Goal: Task Accomplishment & Management: Manage account settings

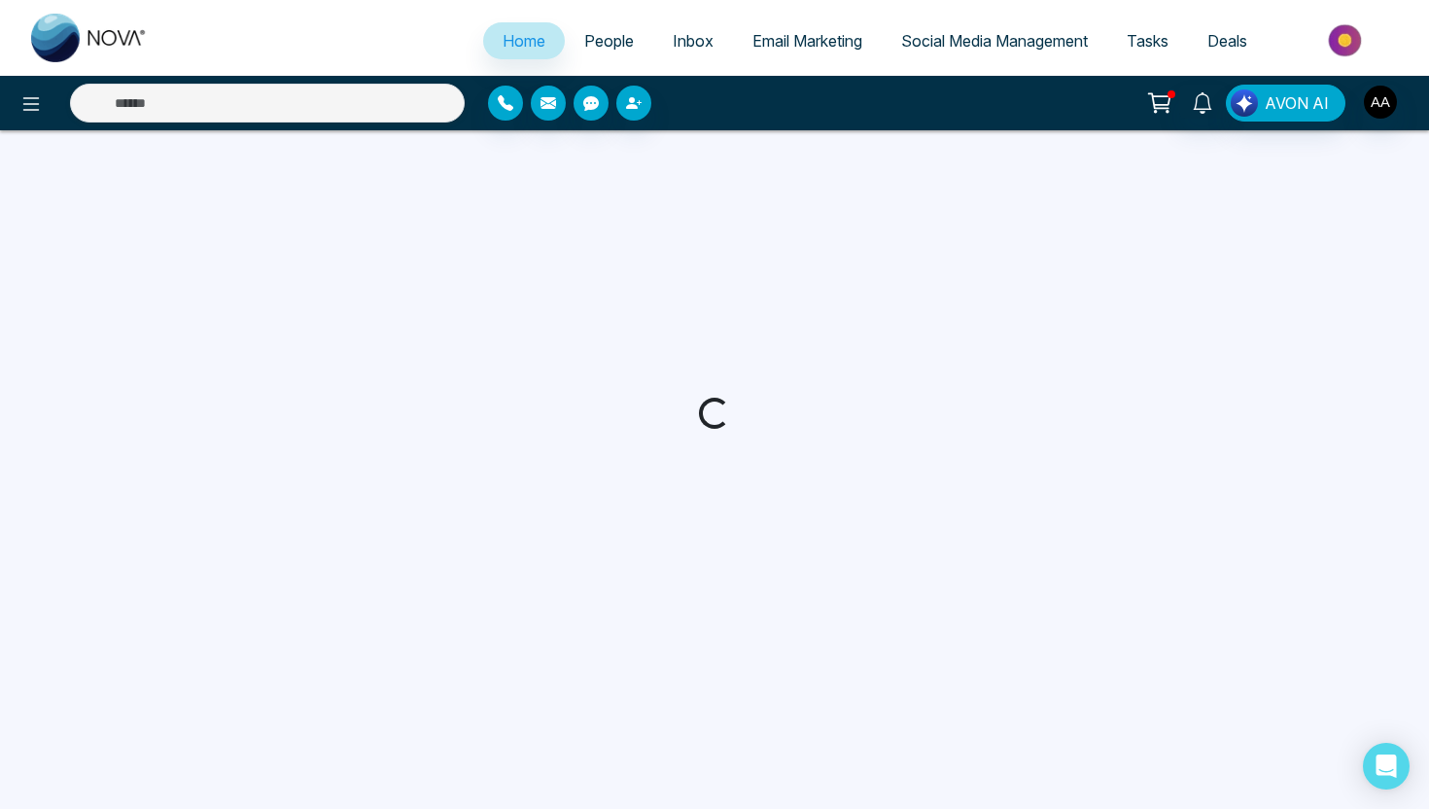
select select "*"
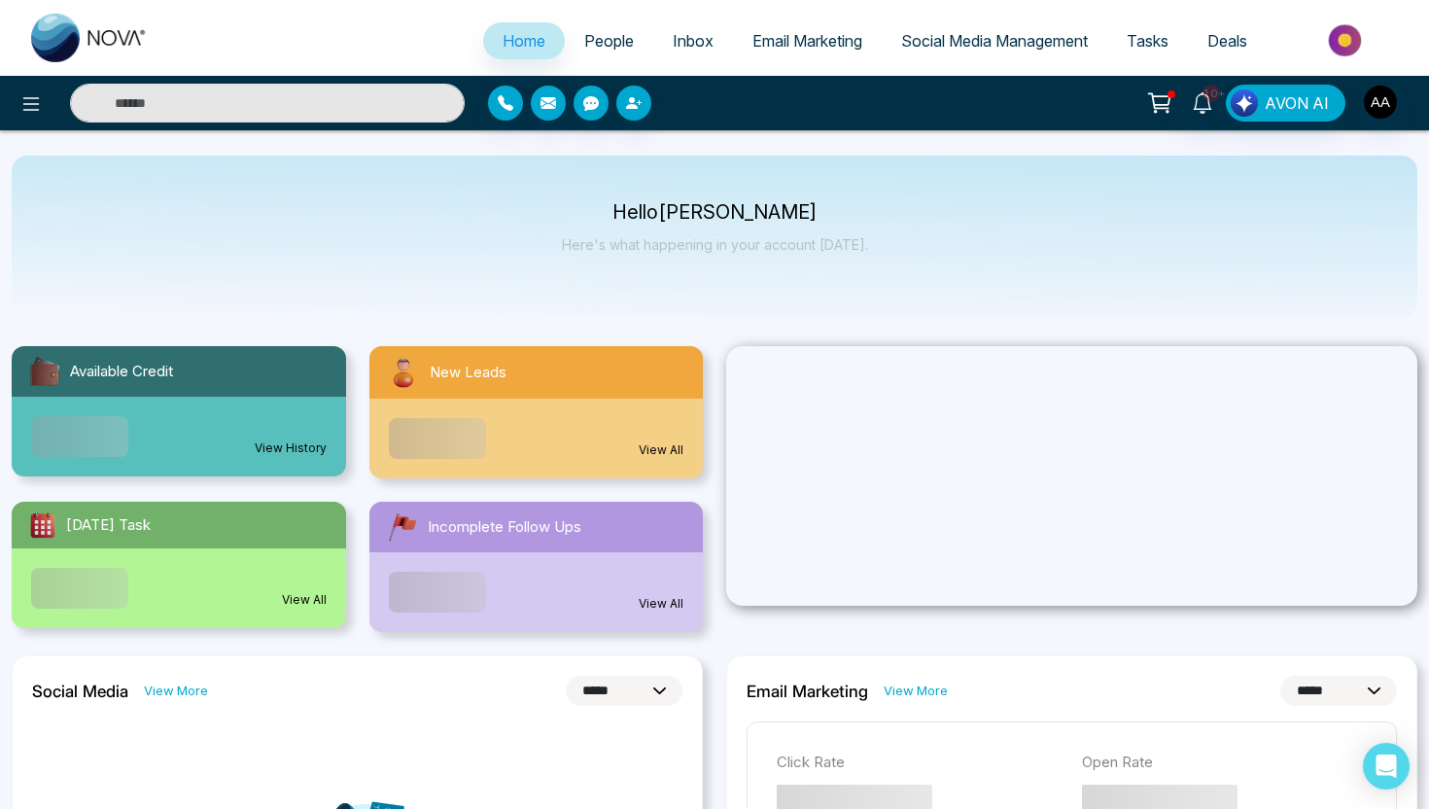
click at [598, 34] on span "People" at bounding box center [609, 40] width 50 height 19
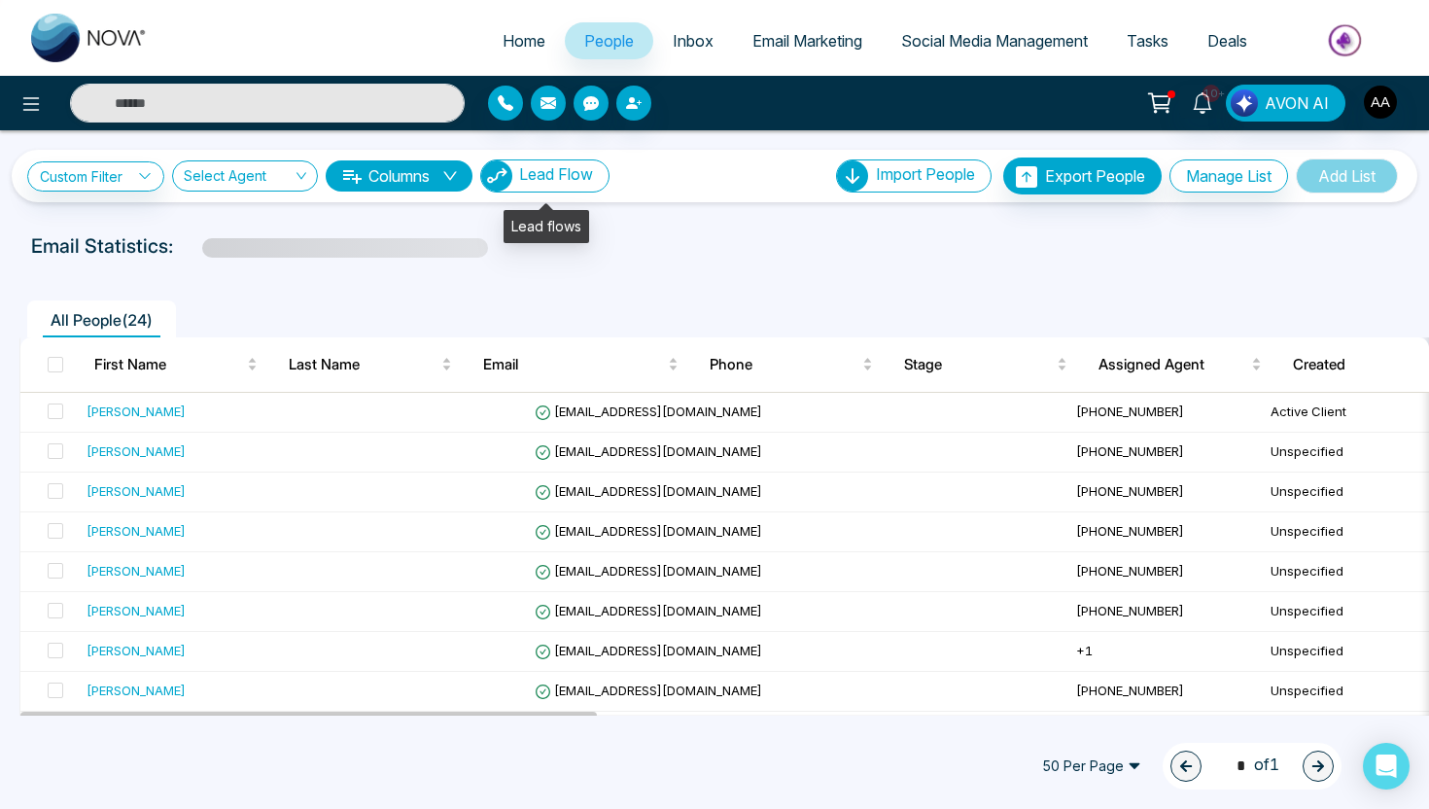
click at [570, 189] on button "Lead Flow" at bounding box center [544, 175] width 129 height 33
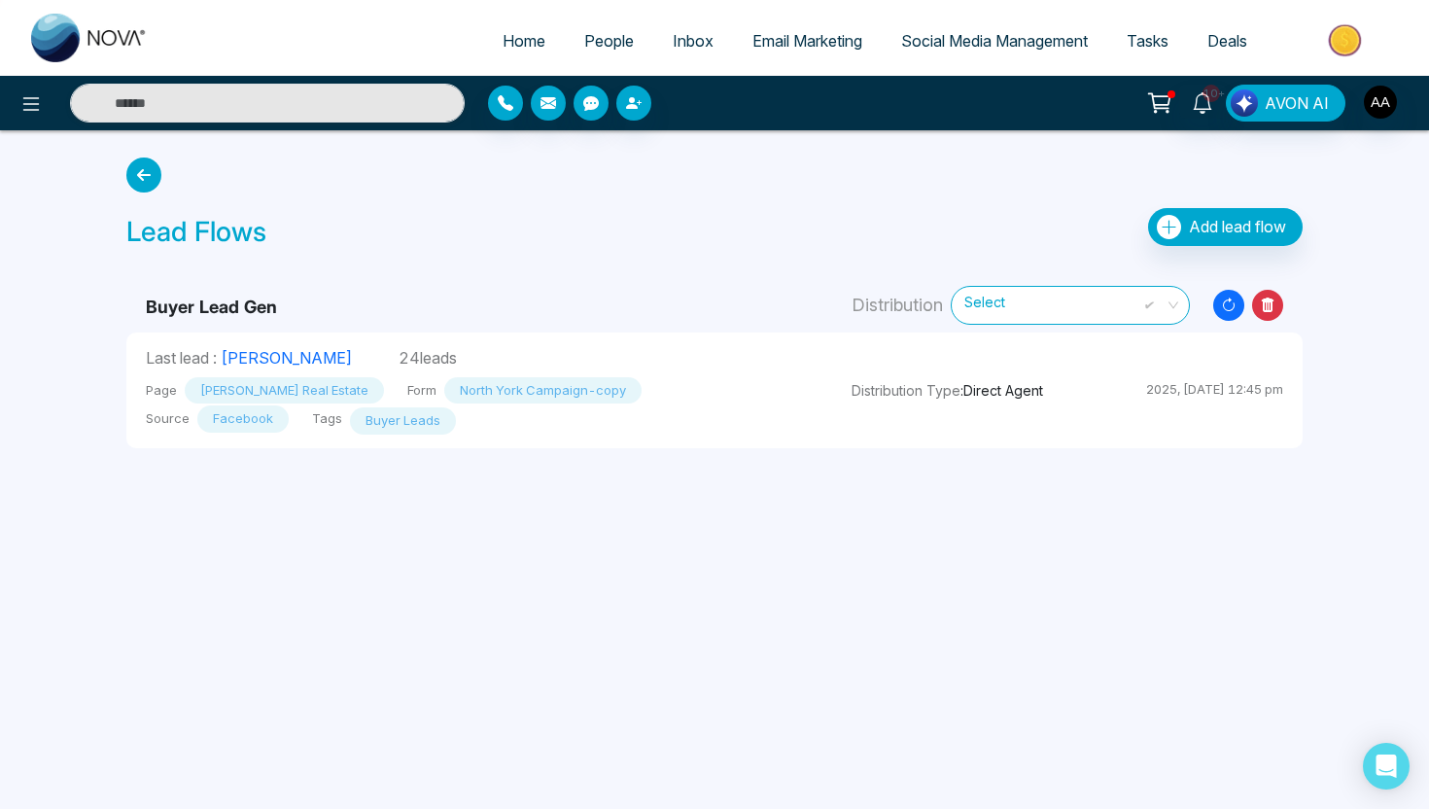
click at [146, 177] on icon at bounding box center [143, 175] width 35 height 35
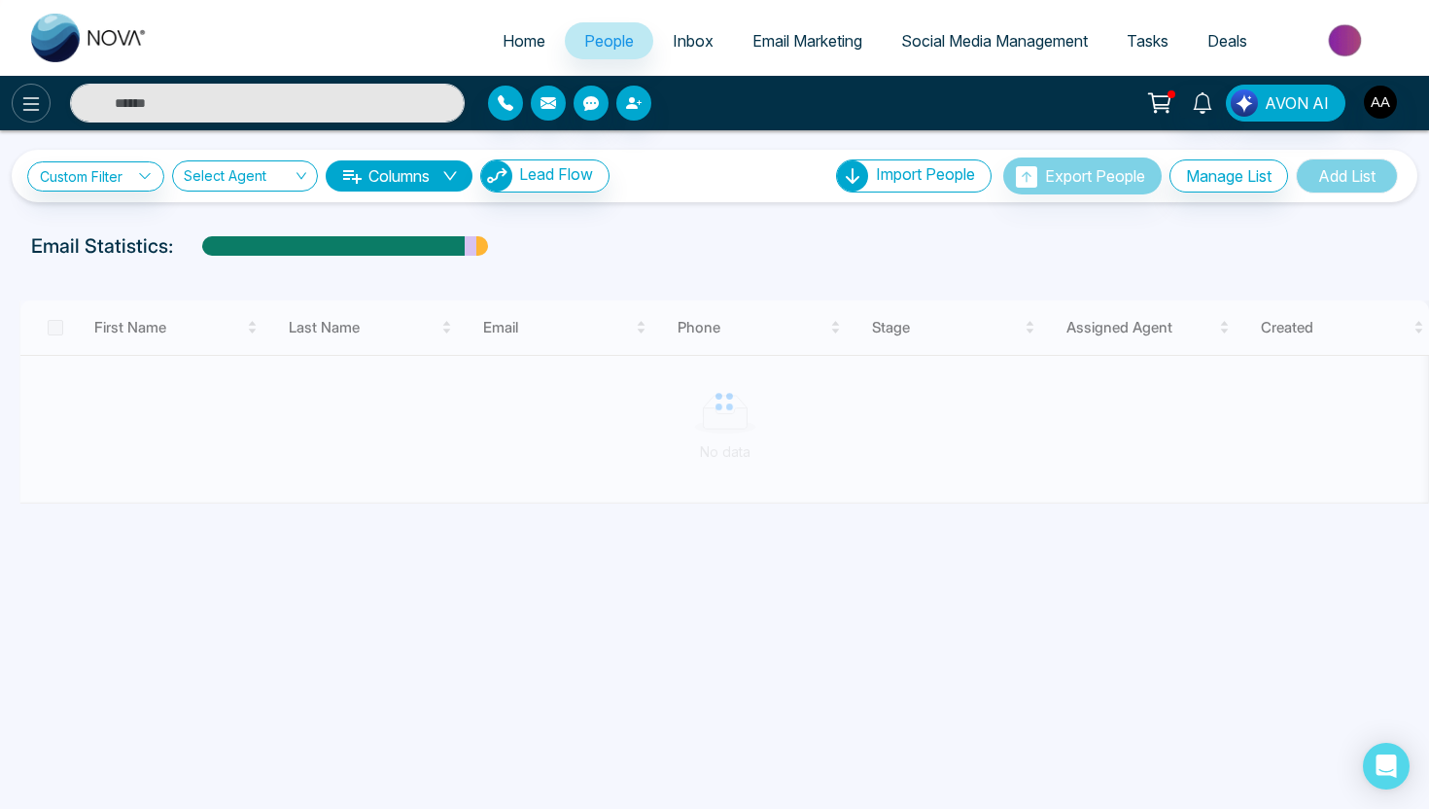
click at [27, 106] on icon at bounding box center [30, 103] width 23 height 23
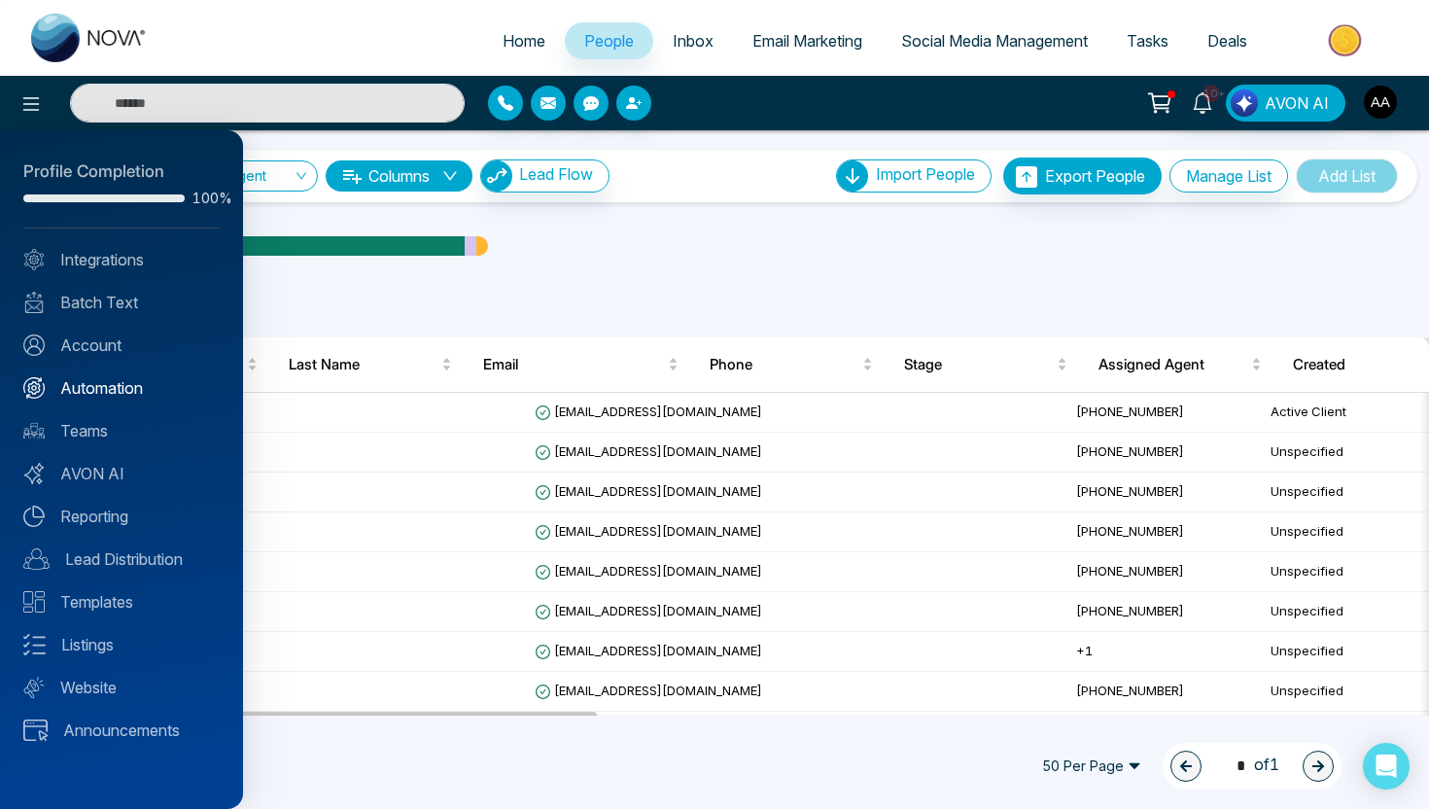
click at [93, 387] on link "Automation" at bounding box center [121, 387] width 196 height 23
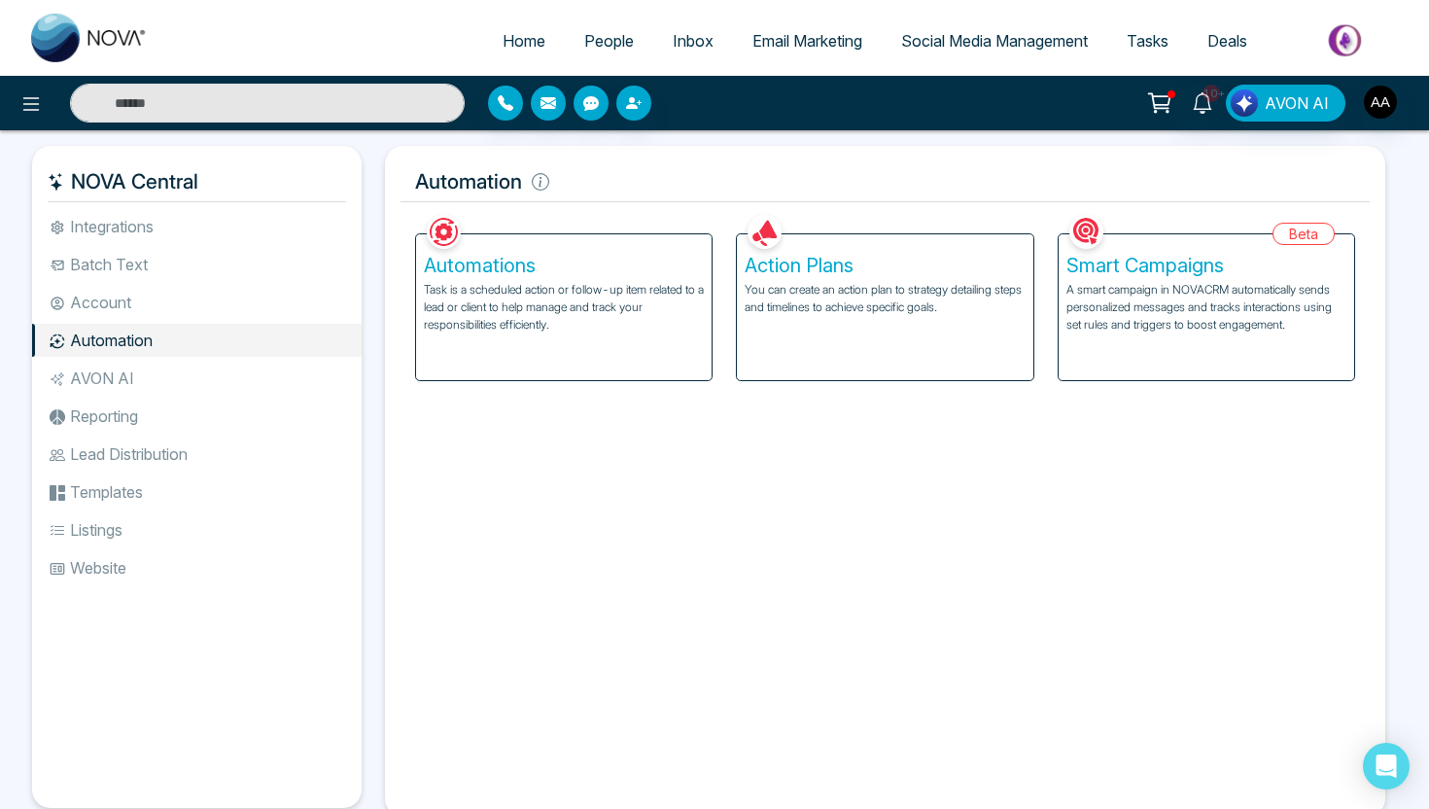
click at [602, 359] on div "Automations Task is a scheduled action or follow-up item related to a lead or c…" at bounding box center [564, 307] width 296 height 146
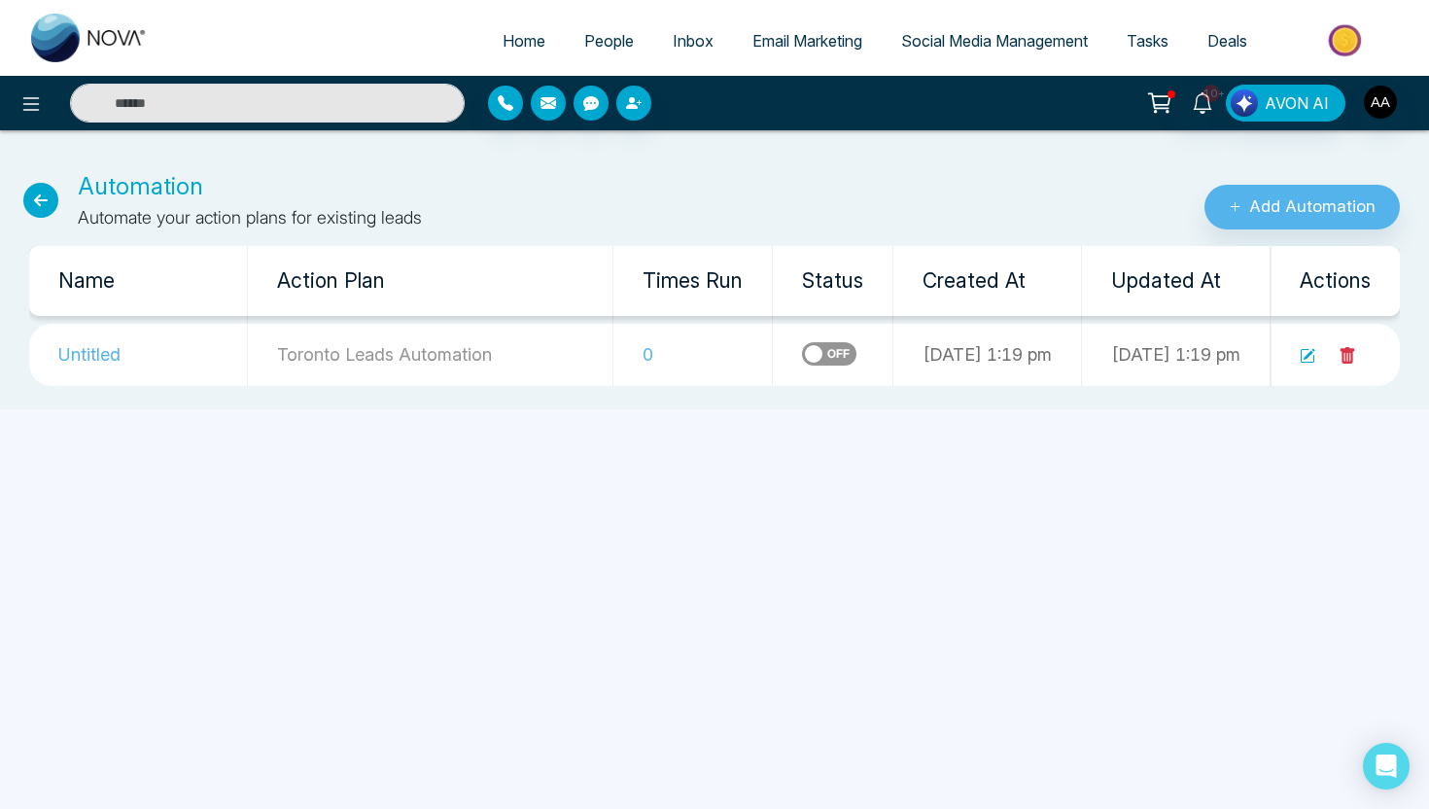
click at [1308, 360] on icon at bounding box center [1308, 356] width 16 height 16
click at [40, 107] on icon at bounding box center [30, 103] width 23 height 23
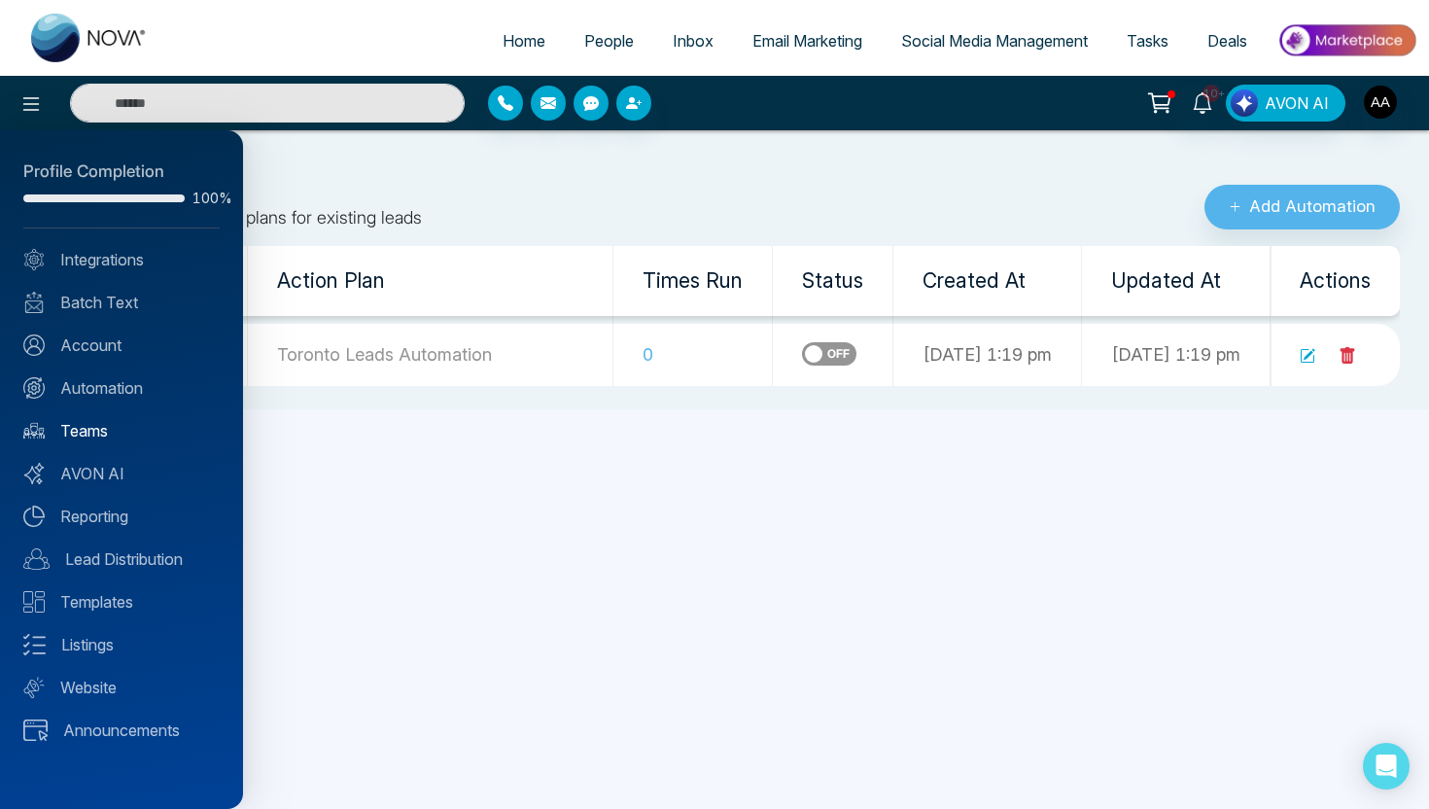
click at [100, 433] on link "Teams" at bounding box center [121, 430] width 196 height 23
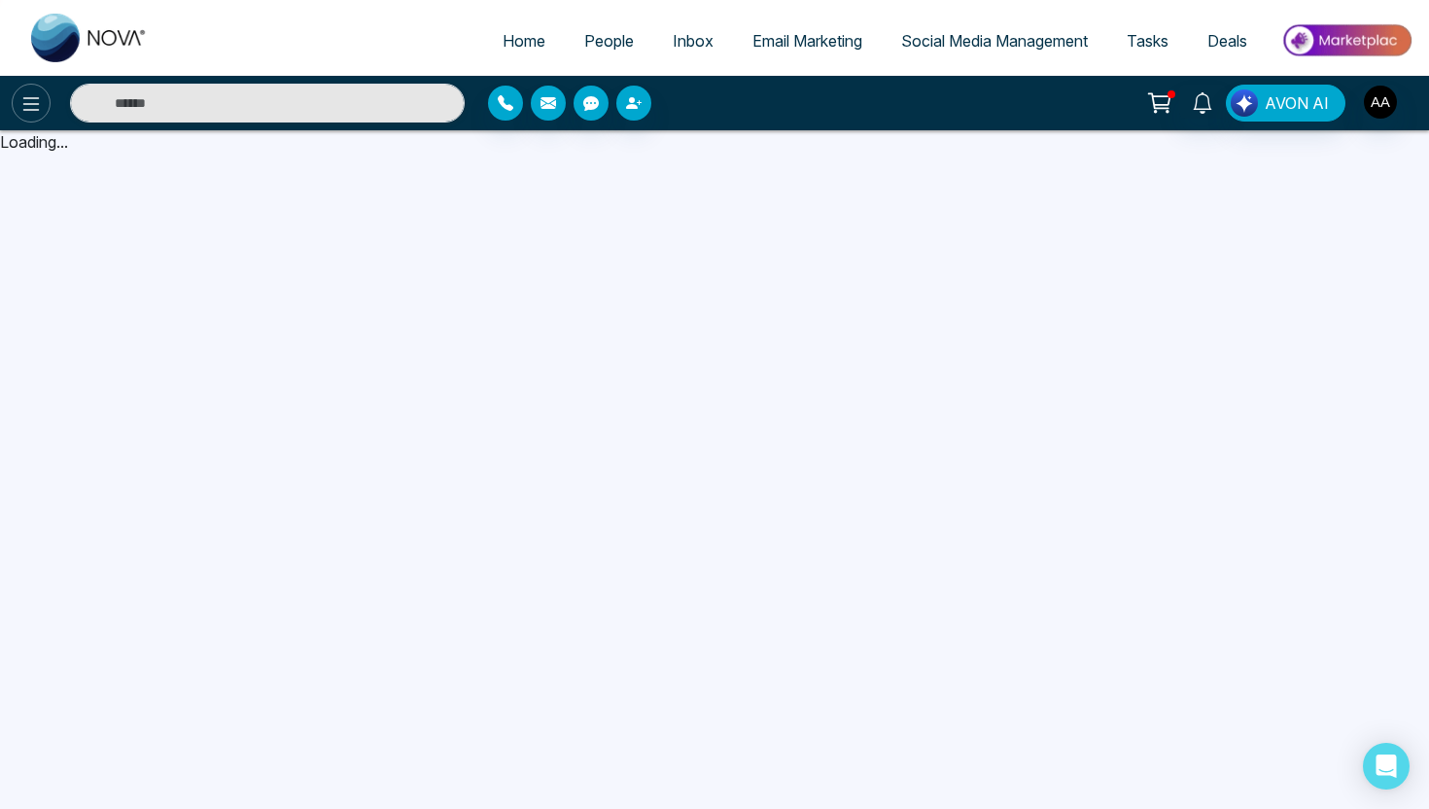
click at [38, 105] on icon at bounding box center [30, 103] width 23 height 23
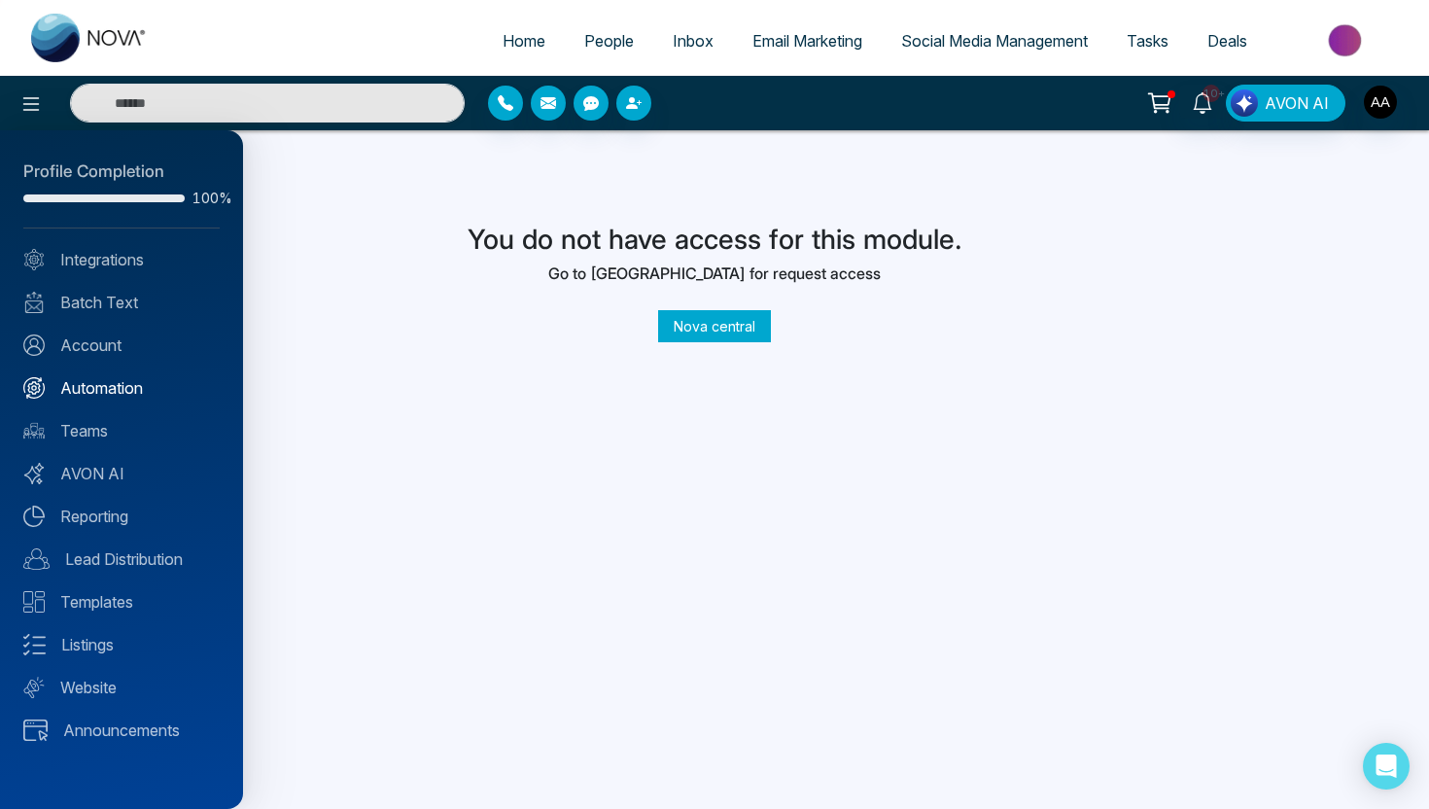
click at [121, 395] on link "Automation" at bounding box center [121, 387] width 196 height 23
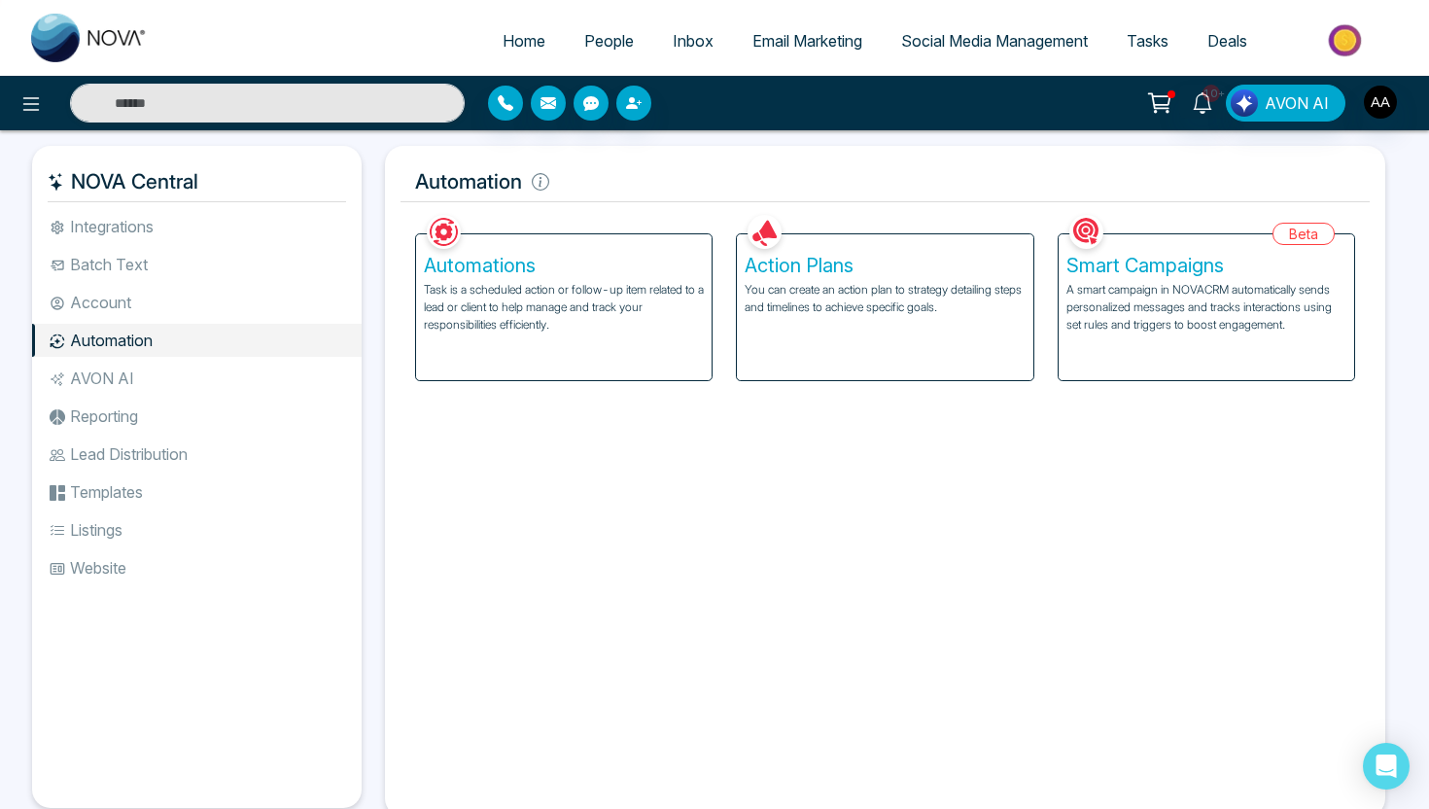
click at [152, 306] on li "Account" at bounding box center [197, 302] width 330 height 33
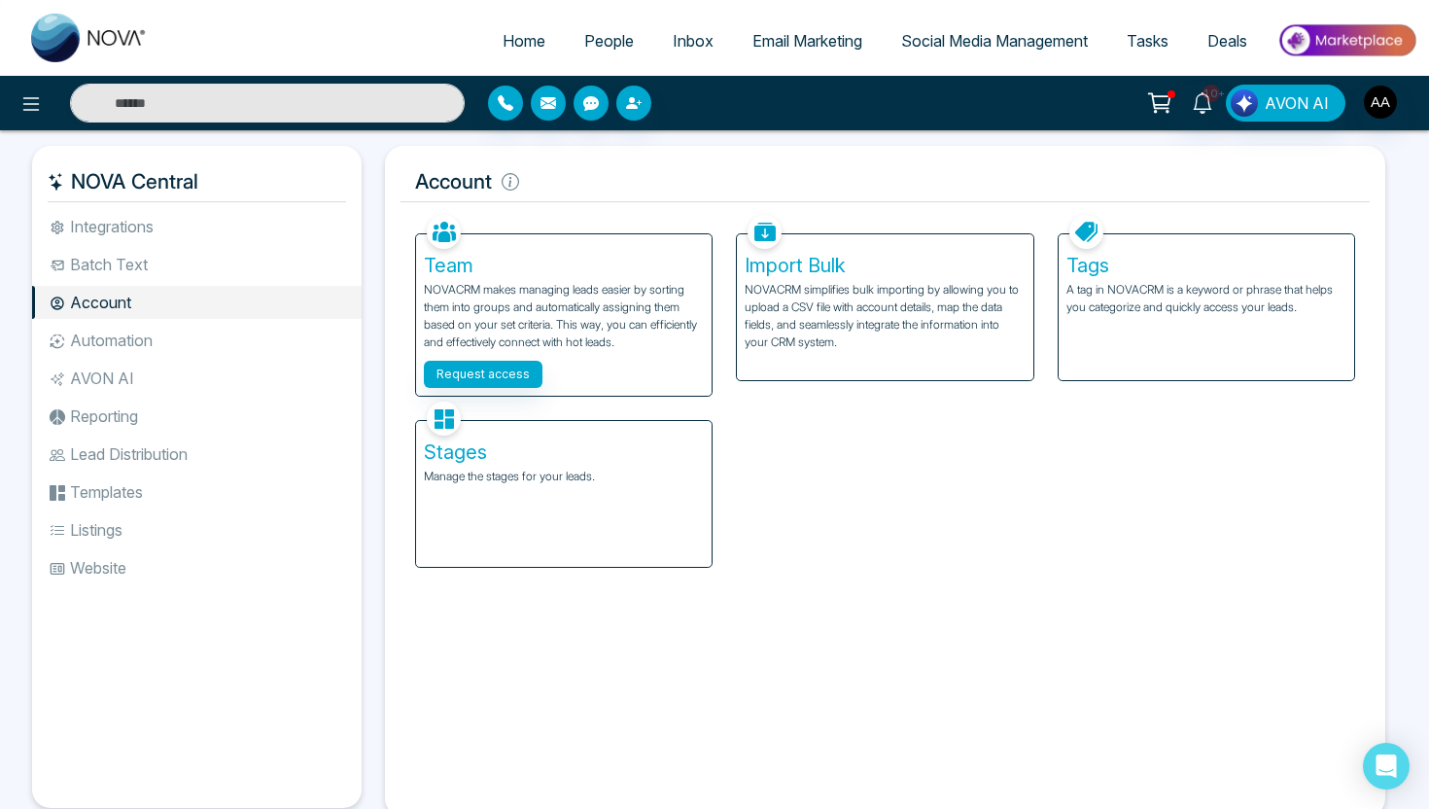
click at [160, 389] on li "AVON AI" at bounding box center [197, 378] width 330 height 33
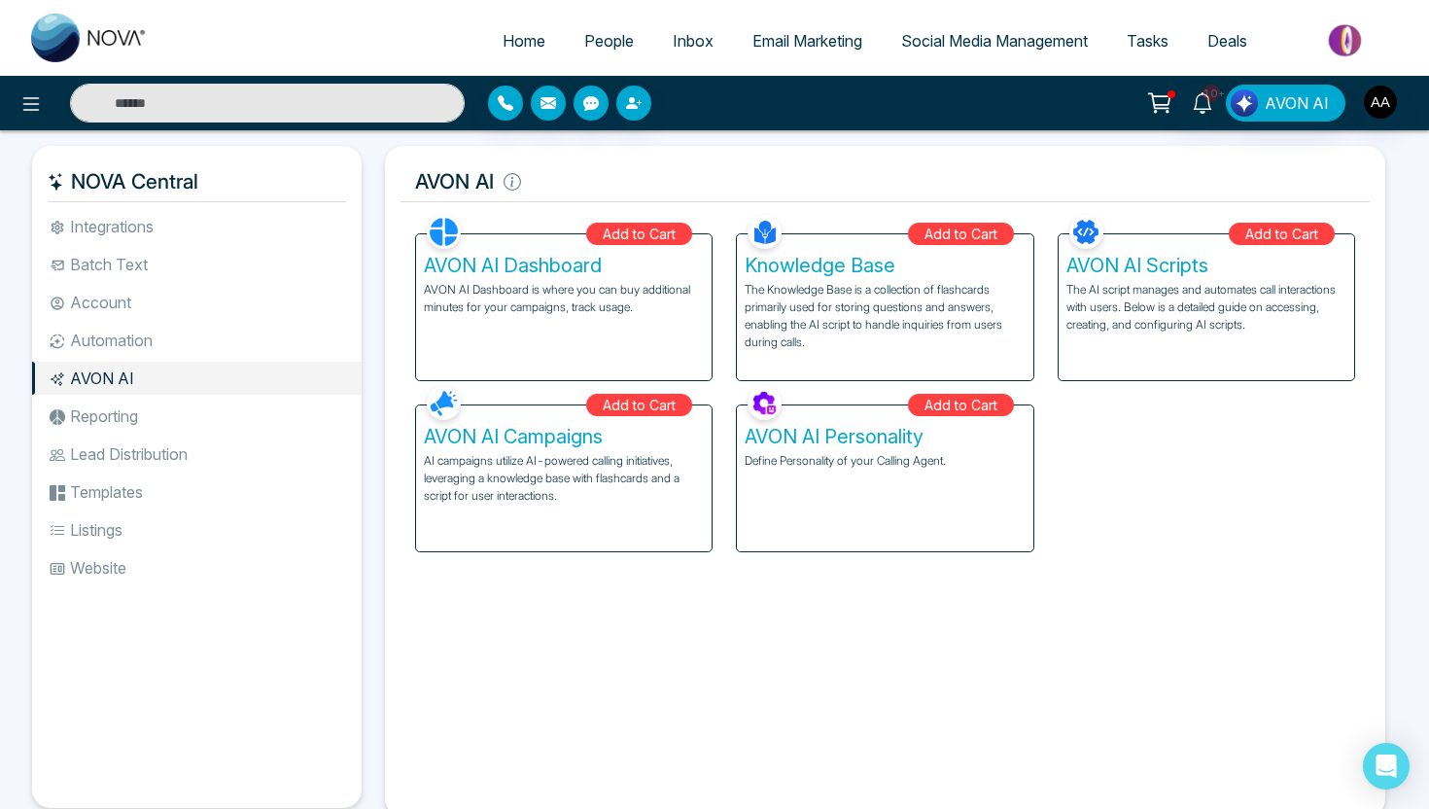
click at [161, 416] on li "Reporting" at bounding box center [197, 416] width 330 height 33
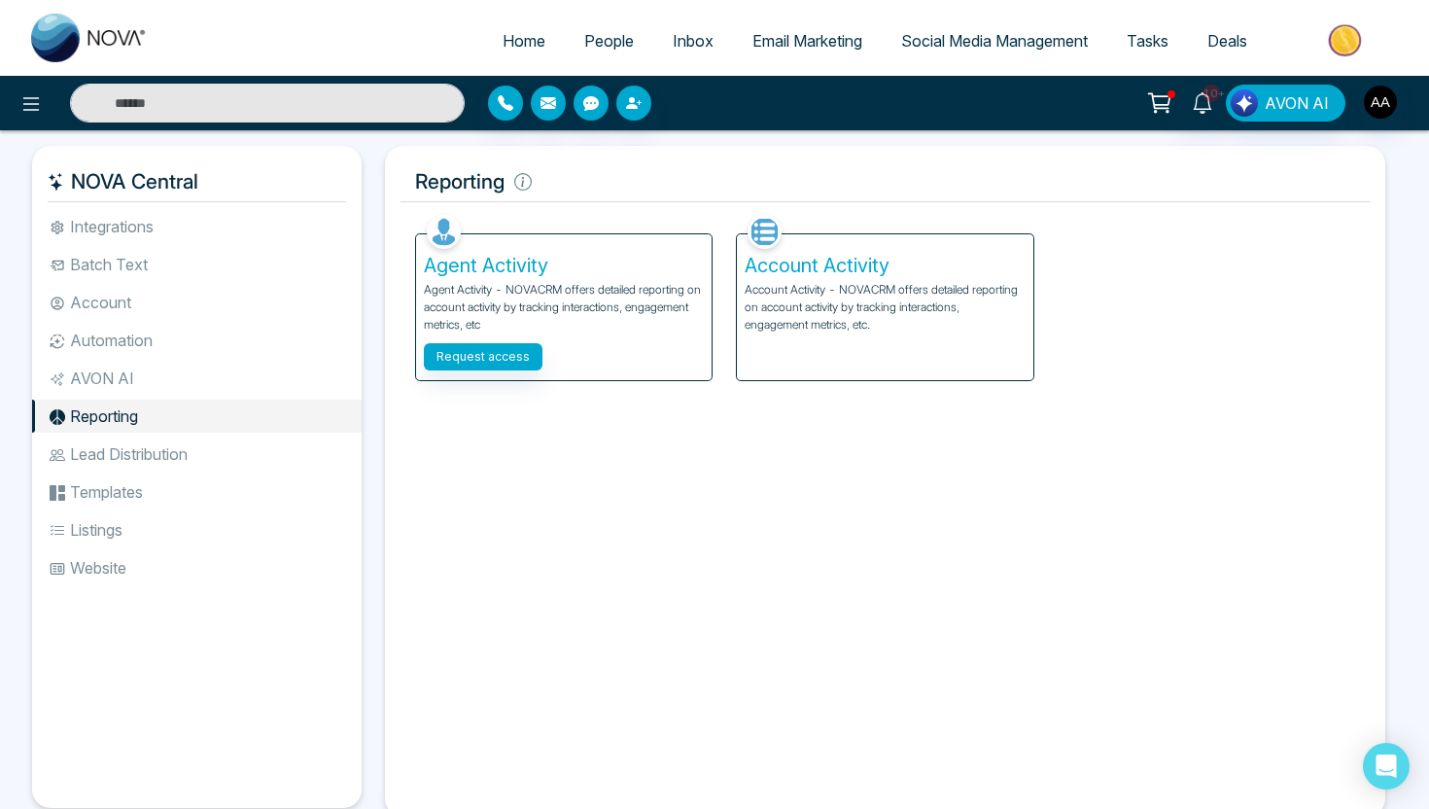
click at [162, 452] on li "Lead Distribution" at bounding box center [197, 454] width 330 height 33
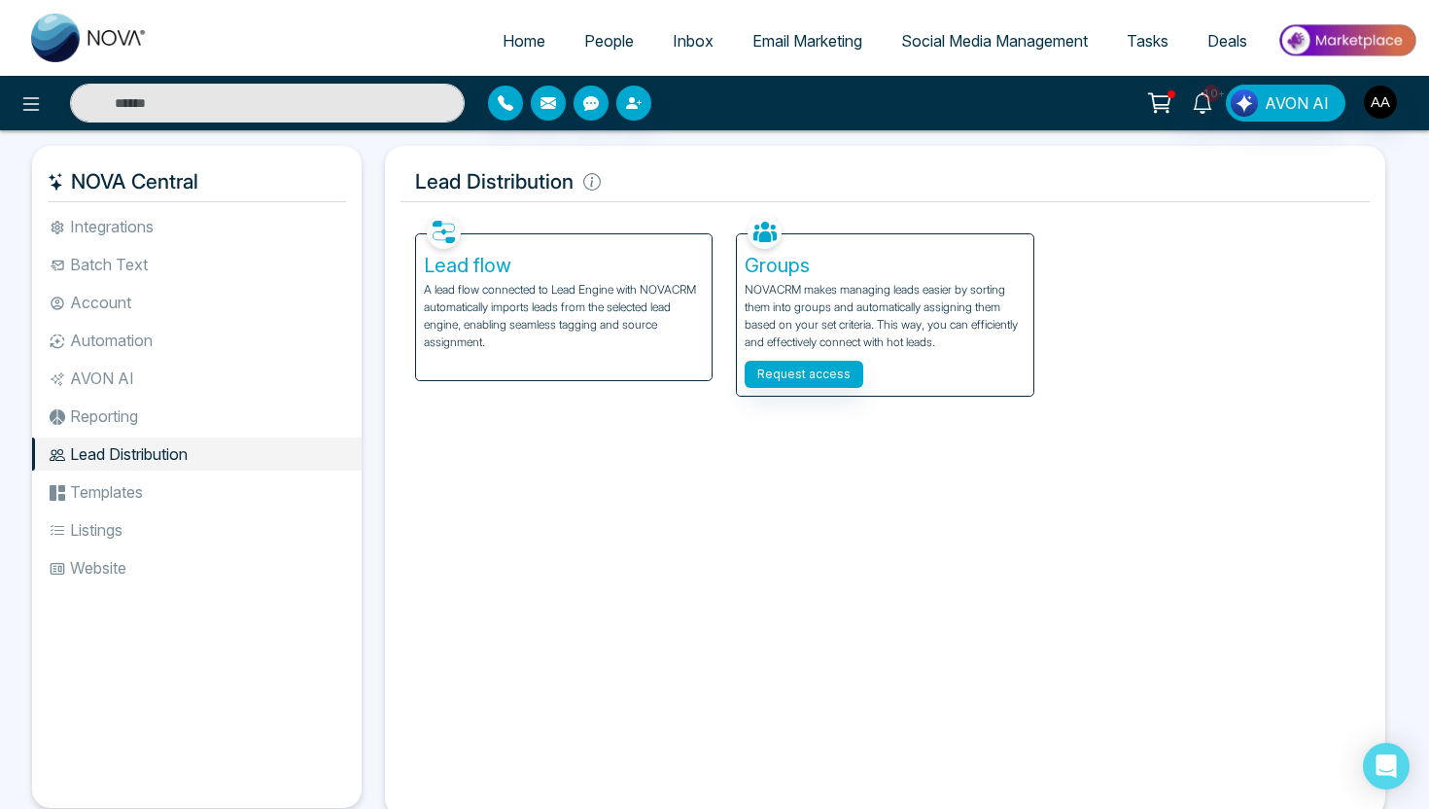
click at [196, 356] on li "Automation" at bounding box center [197, 340] width 330 height 33
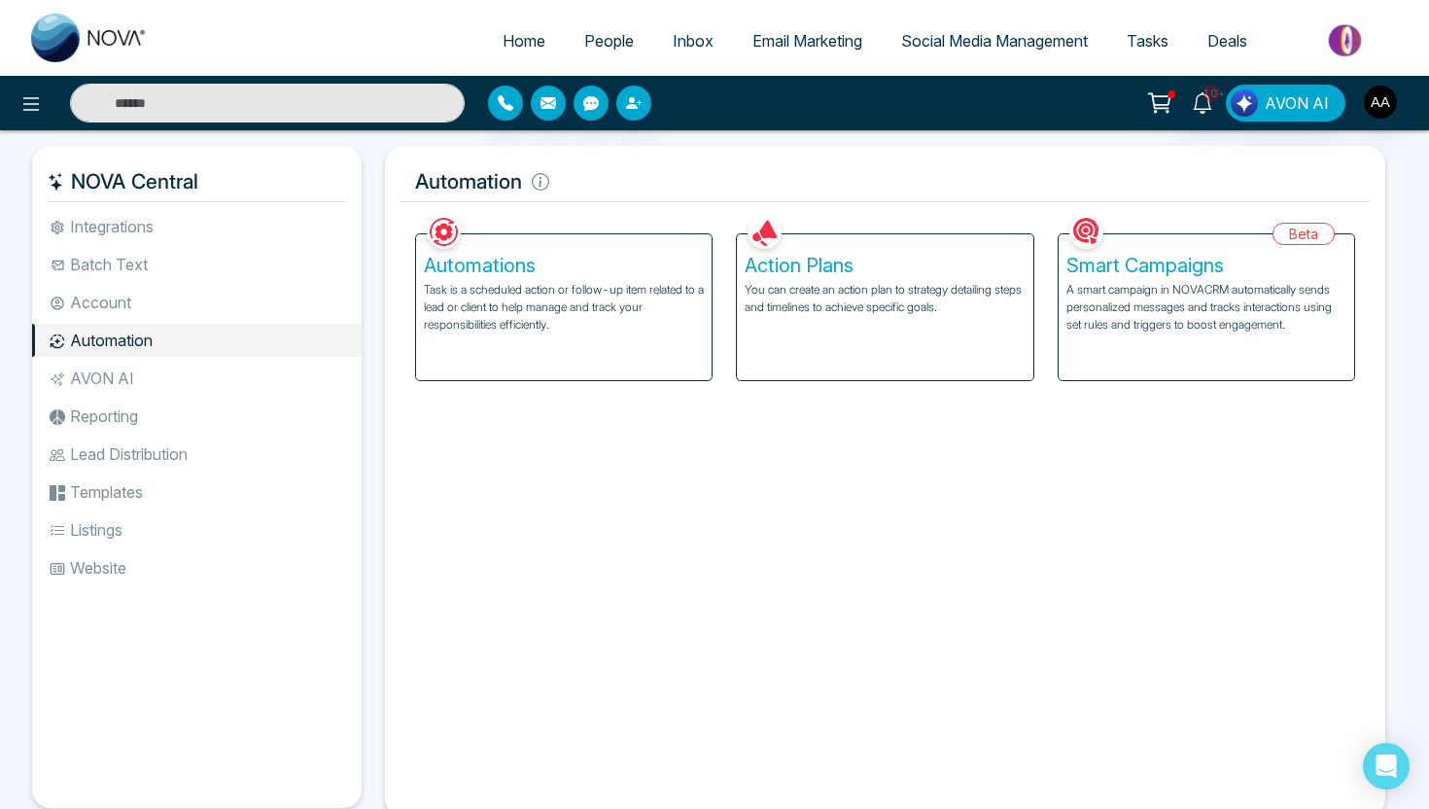
click at [135, 301] on li "Account" at bounding box center [197, 302] width 330 height 33
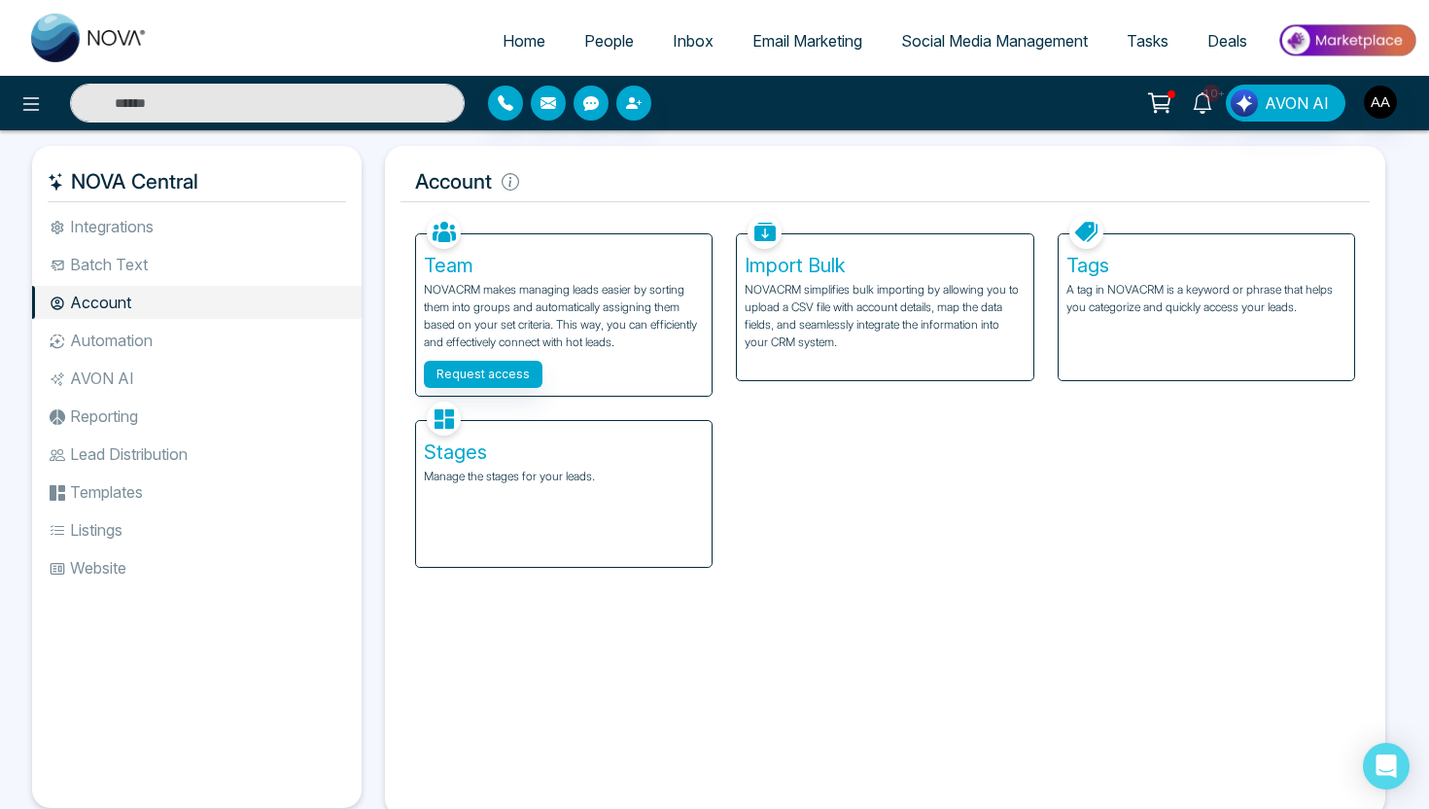
click at [150, 268] on li "Batch Text" at bounding box center [197, 264] width 330 height 33
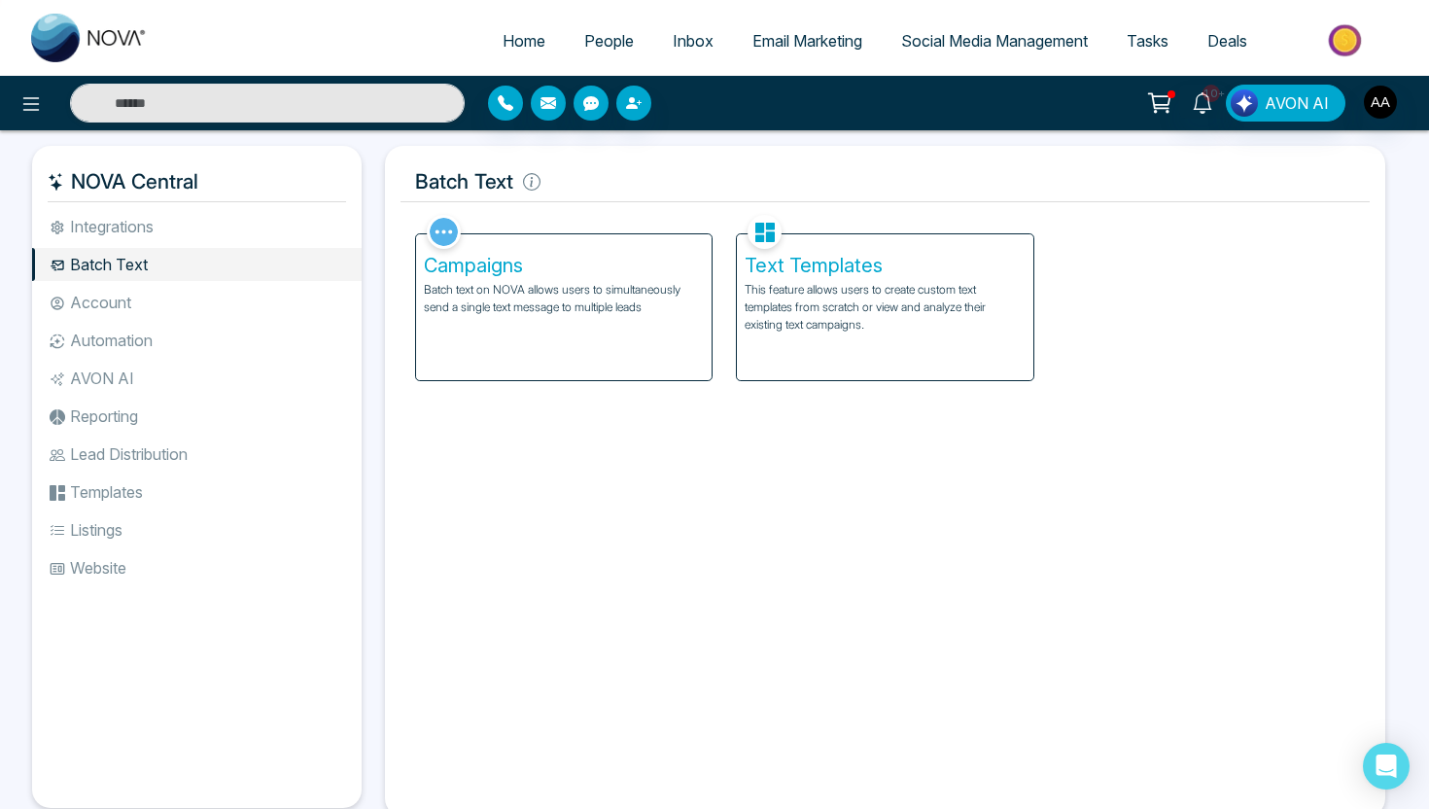
click at [172, 229] on li "Integrations" at bounding box center [197, 226] width 330 height 33
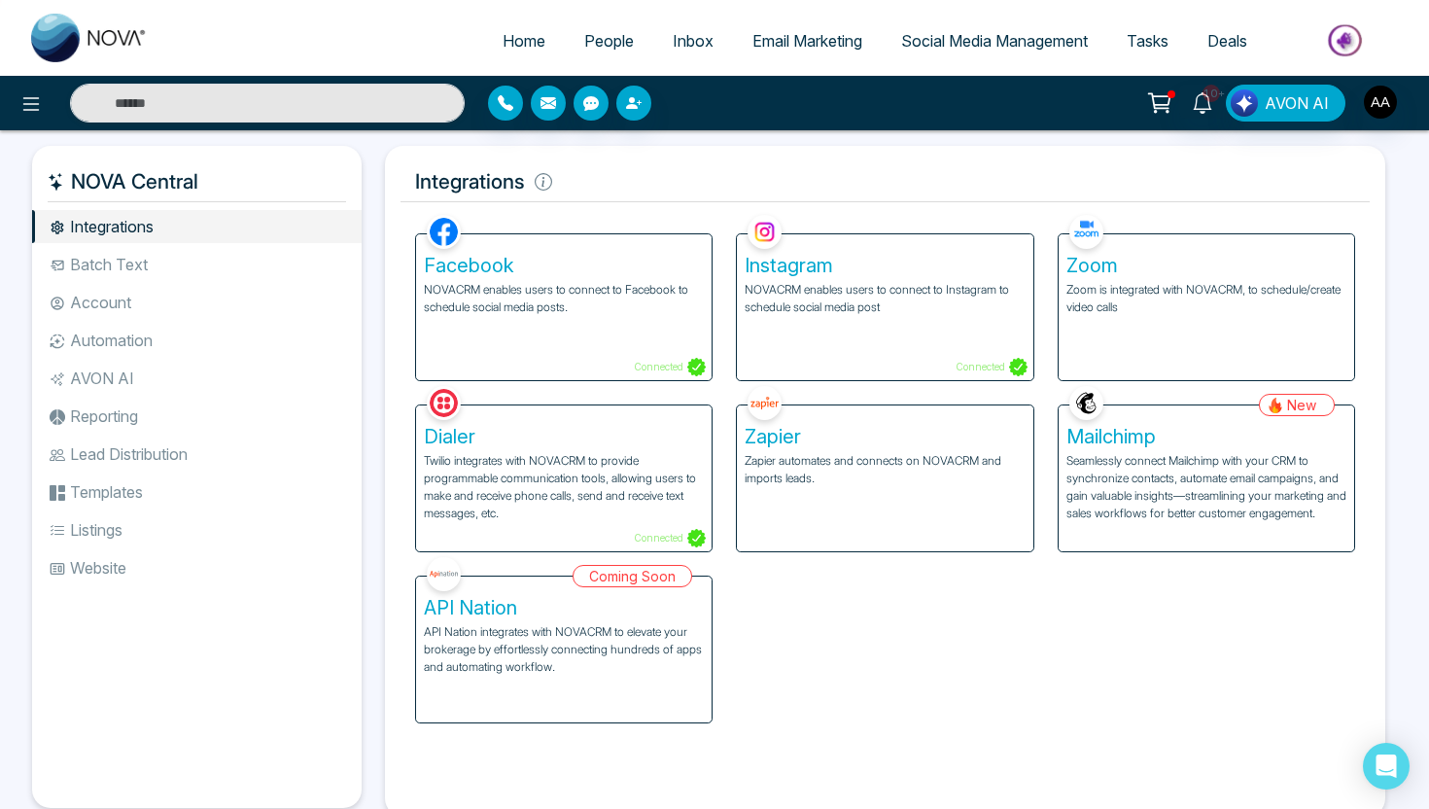
click at [130, 341] on li "Automation" at bounding box center [197, 340] width 330 height 33
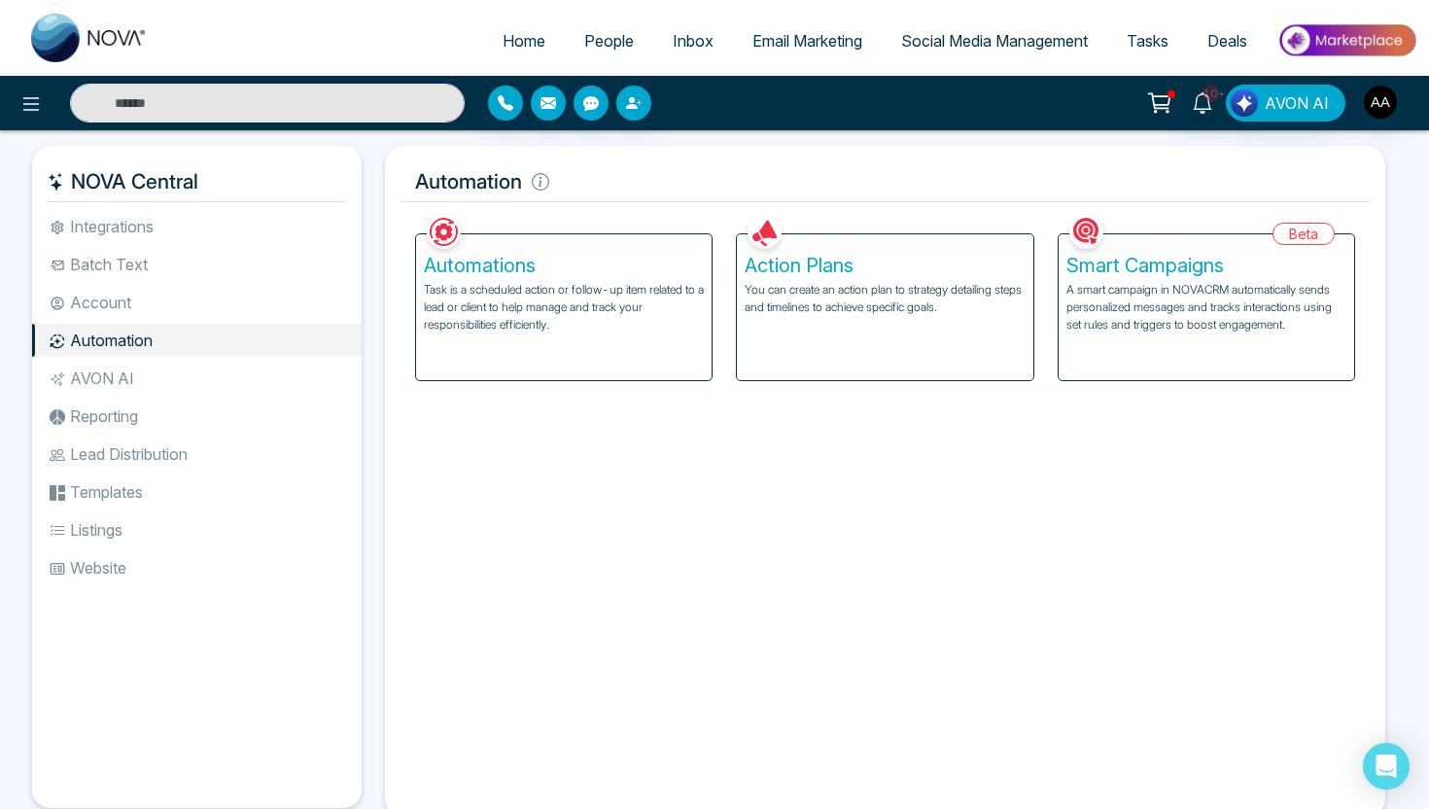
click at [108, 381] on li "AVON AI" at bounding box center [197, 378] width 330 height 33
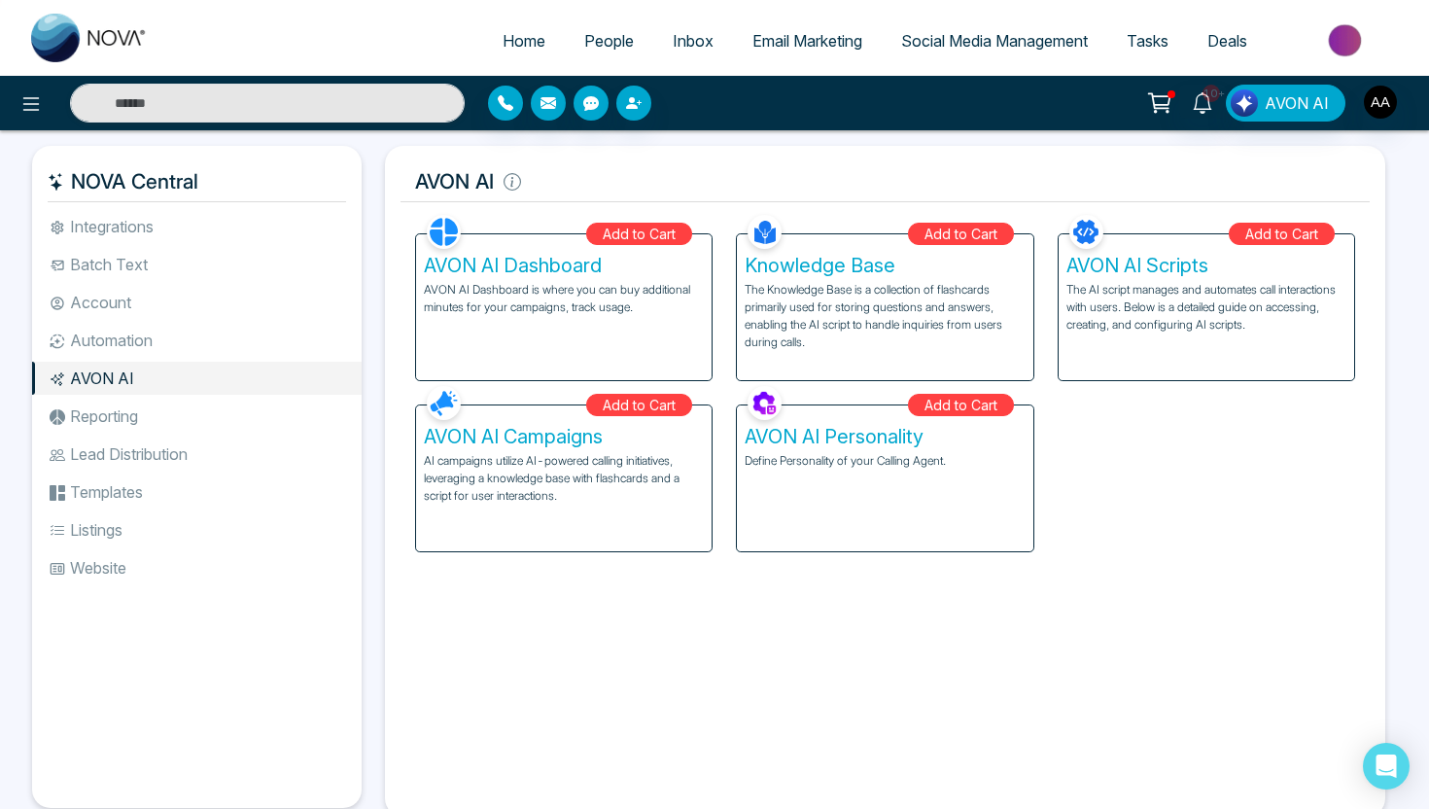
click at [164, 342] on li "Automation" at bounding box center [197, 340] width 330 height 33
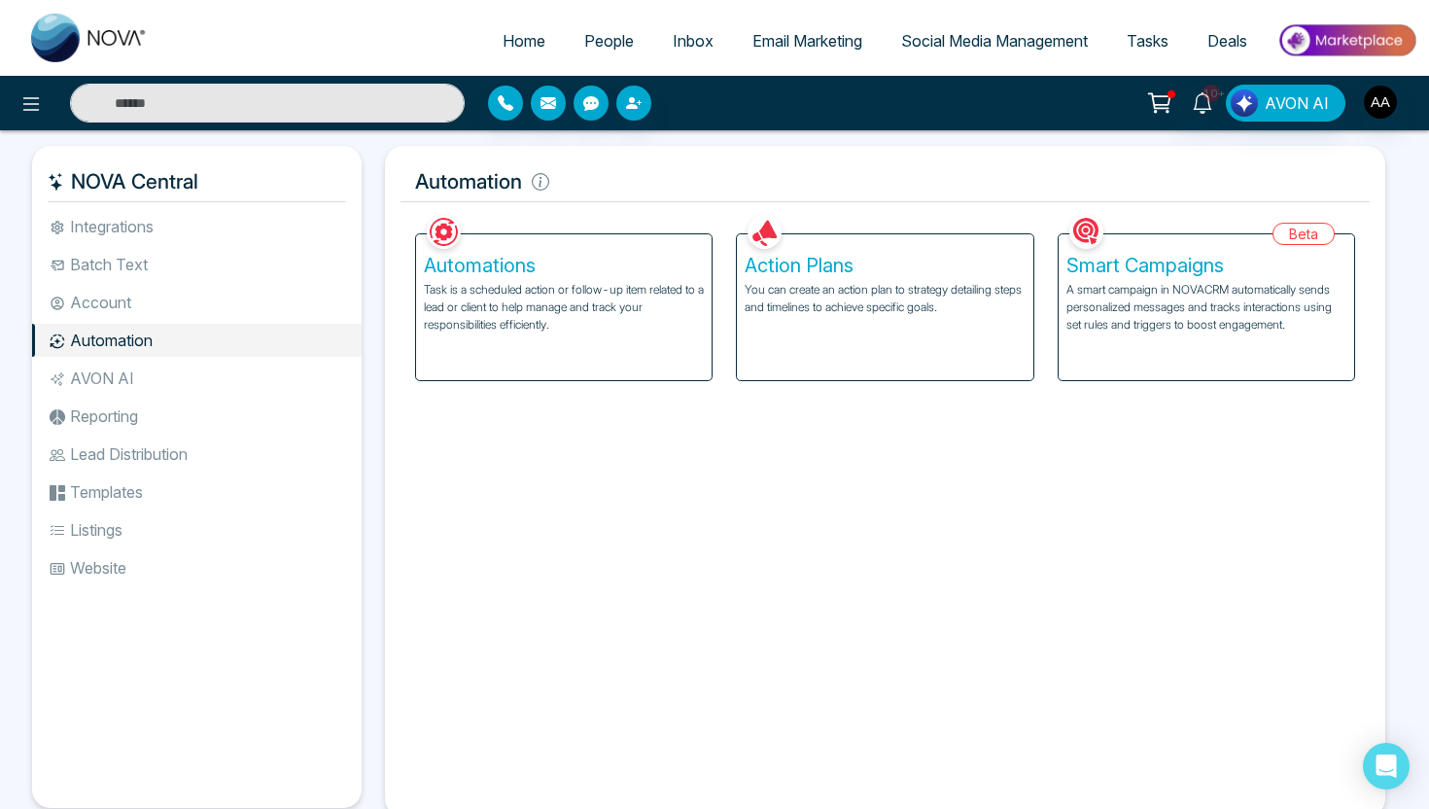
click at [778, 54] on link "Email Marketing" at bounding box center [807, 40] width 149 height 37
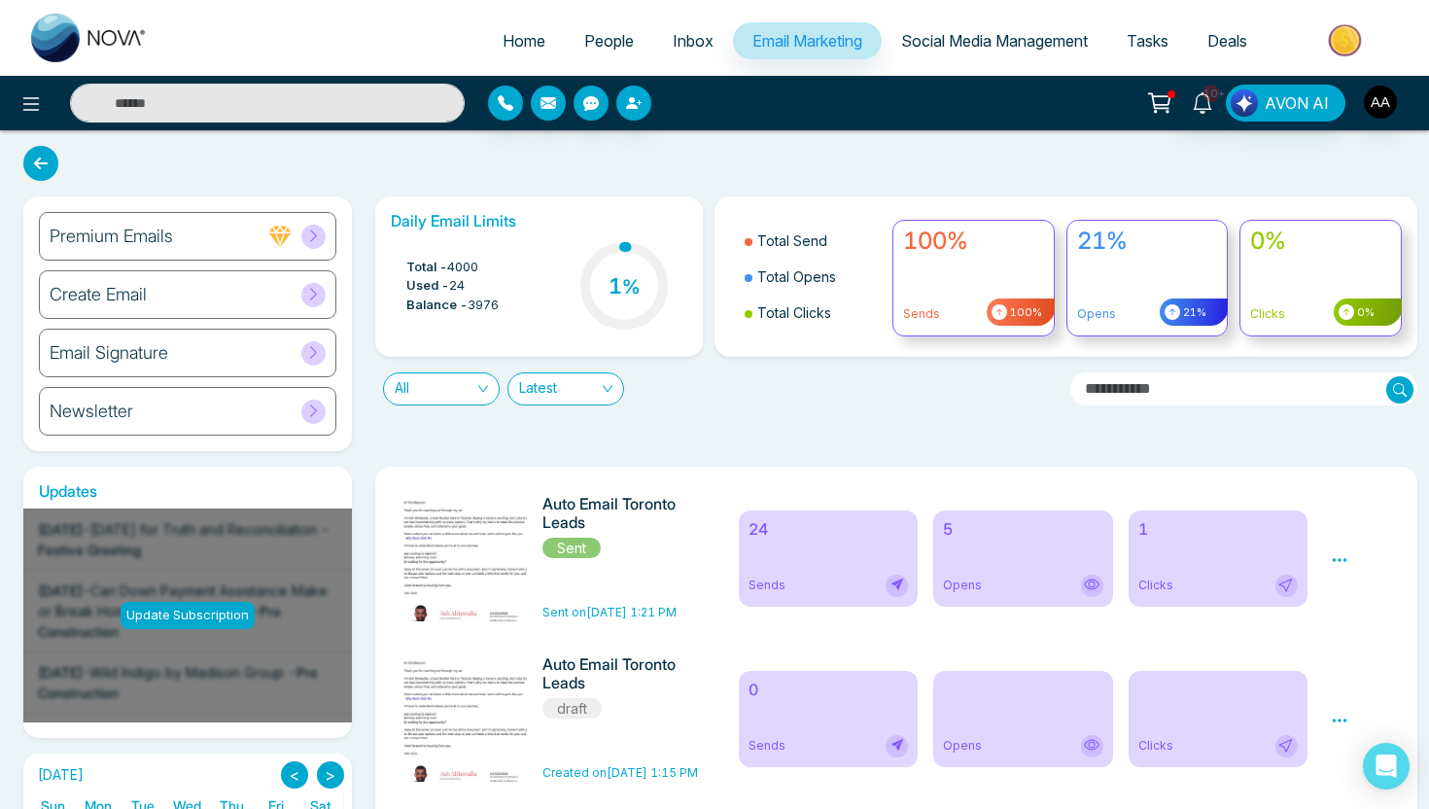
click at [310, 298] on icon at bounding box center [313, 294] width 15 height 15
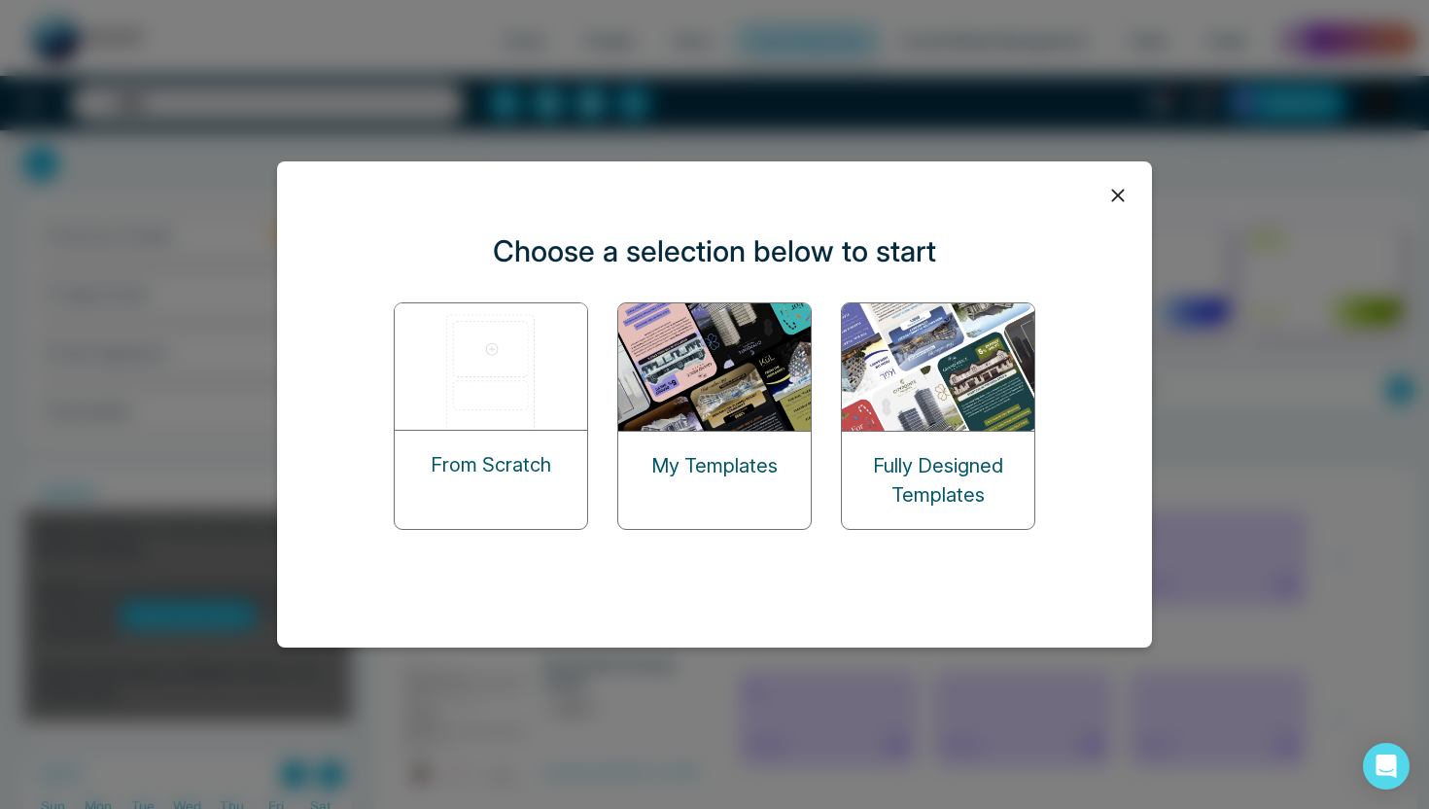
click at [687, 452] on p "My Templates" at bounding box center [714, 465] width 126 height 29
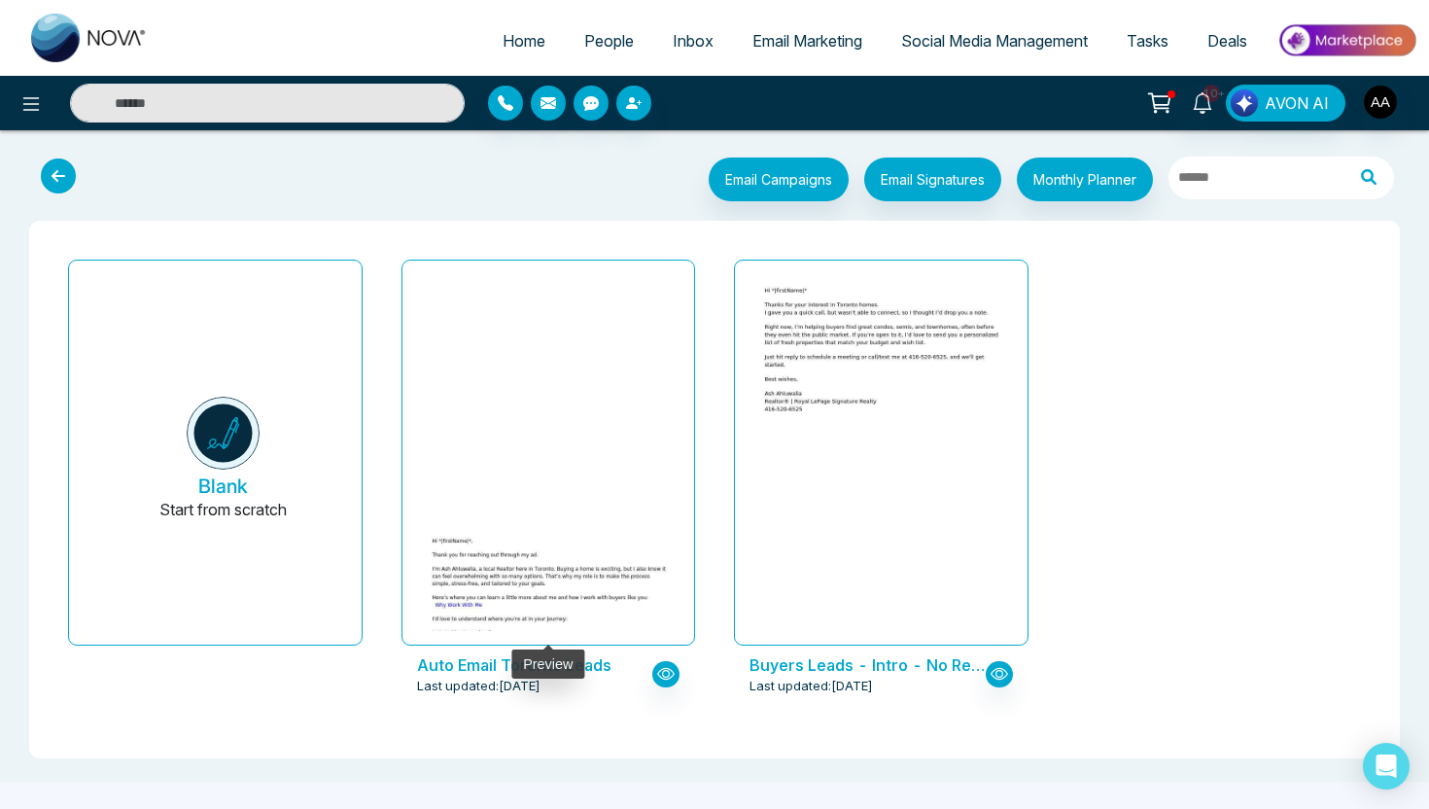
click at [587, 527] on img at bounding box center [547, 660] width 491 height 266
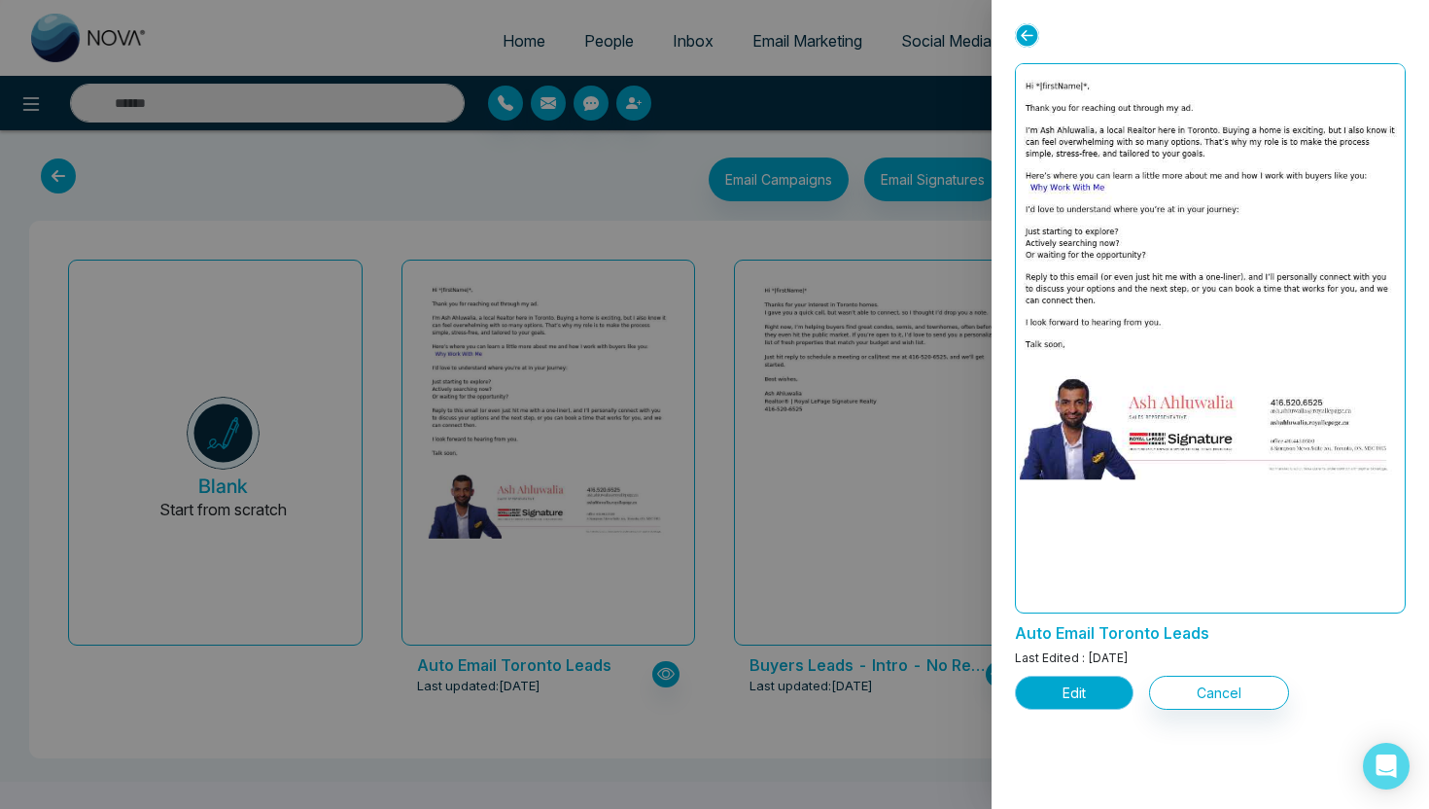
click at [1095, 695] on button "Edit" at bounding box center [1074, 693] width 119 height 34
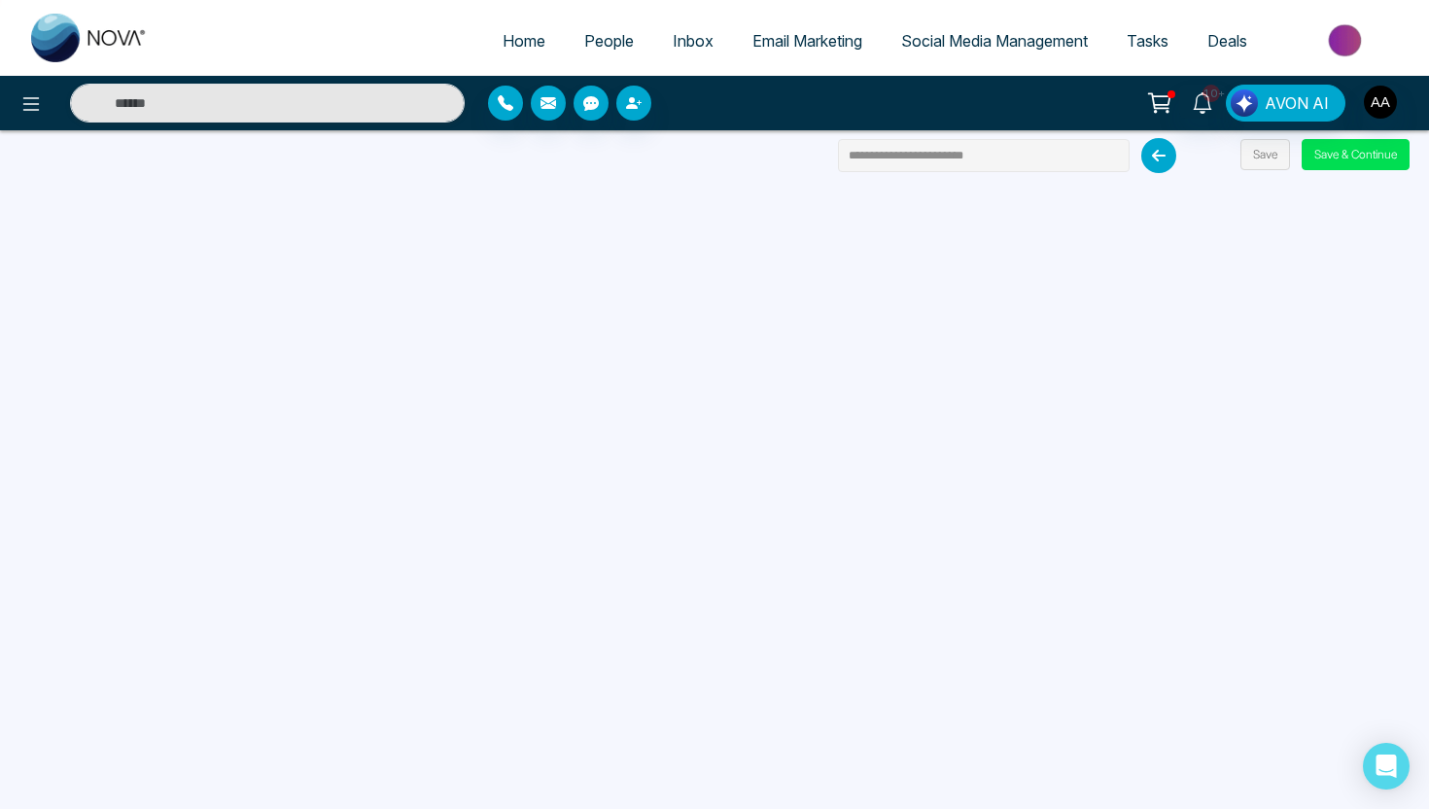
click at [961, 160] on input "**********" at bounding box center [984, 155] width 292 height 33
drag, startPoint x: 990, startPoint y: 152, endPoint x: 820, endPoint y: 149, distance: 170.2
click at [820, 149] on div "**********" at bounding box center [714, 404] width 1429 height 809
click at [1317, 164] on button "Save & Continue" at bounding box center [1356, 154] width 108 height 31
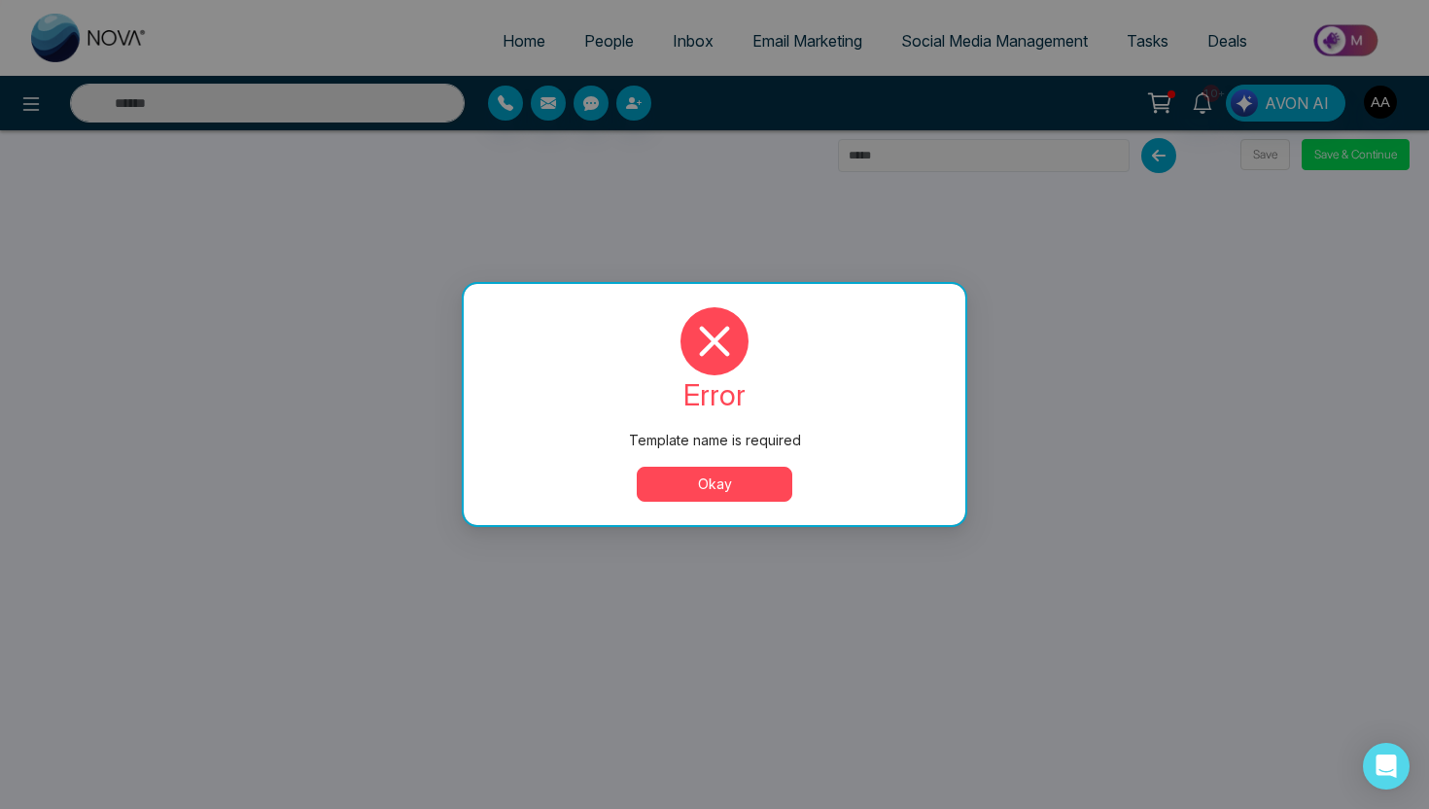
click at [738, 479] on button "Okay" at bounding box center [715, 484] width 156 height 35
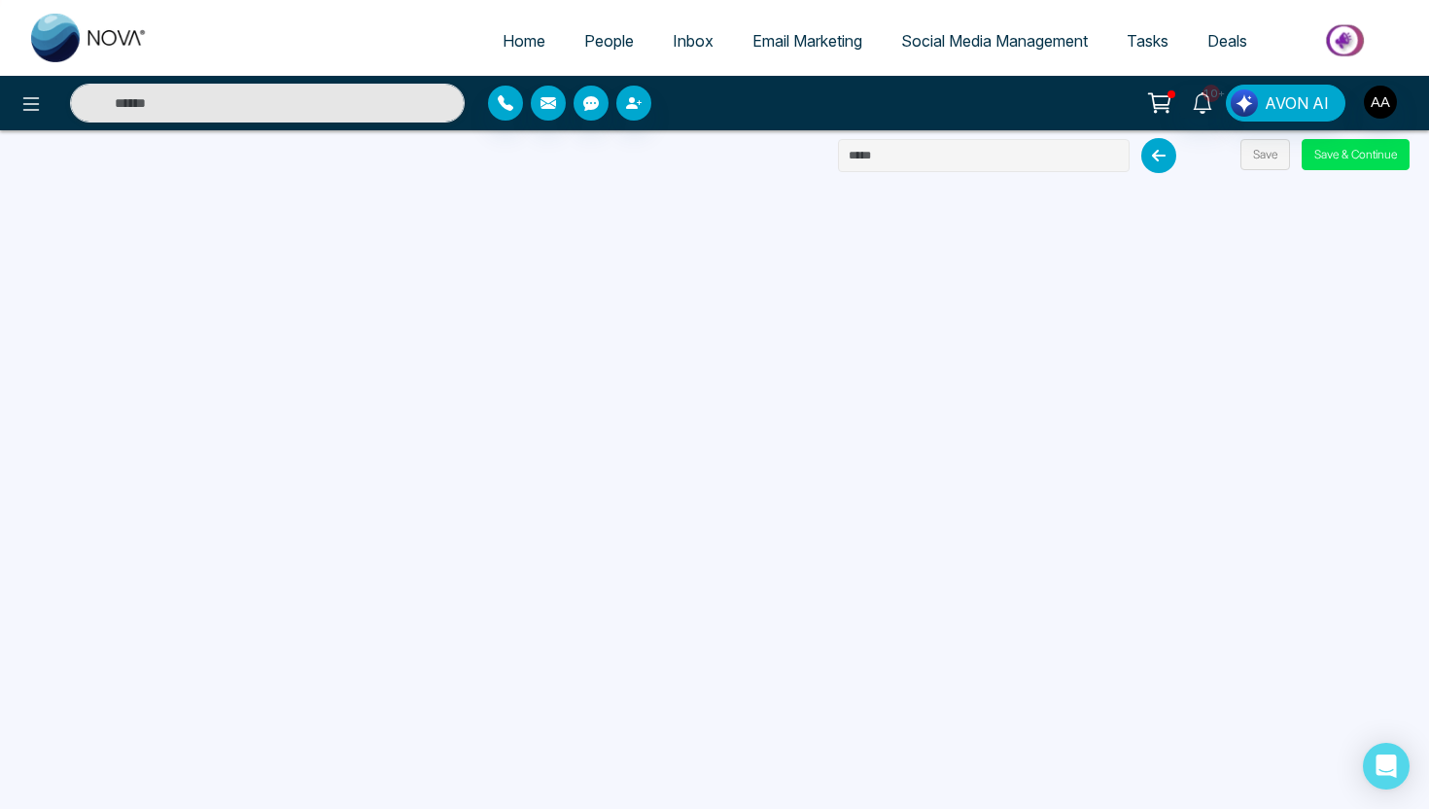
click at [932, 155] on input "text" at bounding box center [984, 155] width 292 height 33
type input "**********"
click at [1368, 157] on button "Save & Continue" at bounding box center [1356, 154] width 108 height 31
click at [1329, 150] on button "Save & Continue" at bounding box center [1356, 154] width 108 height 31
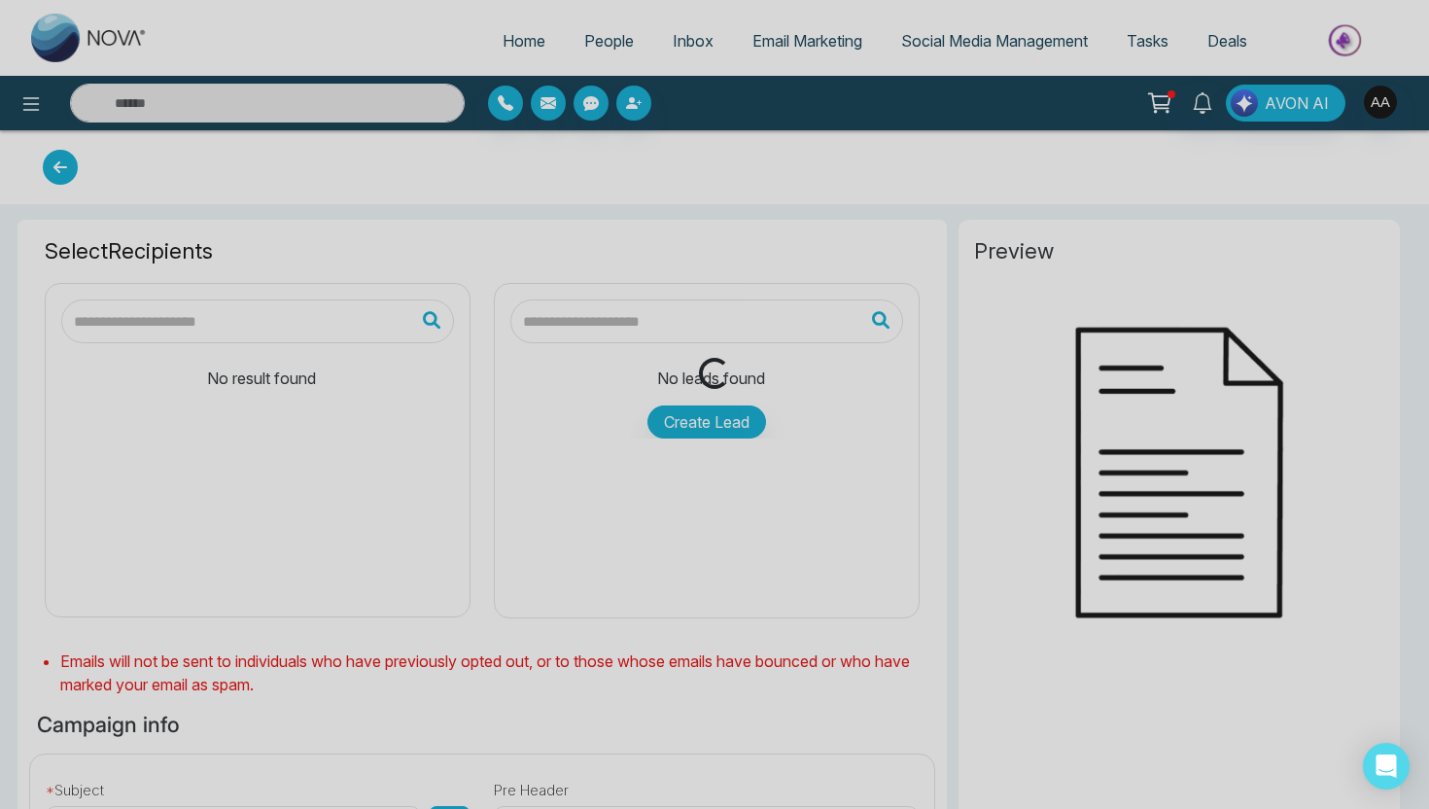
type input "**********"
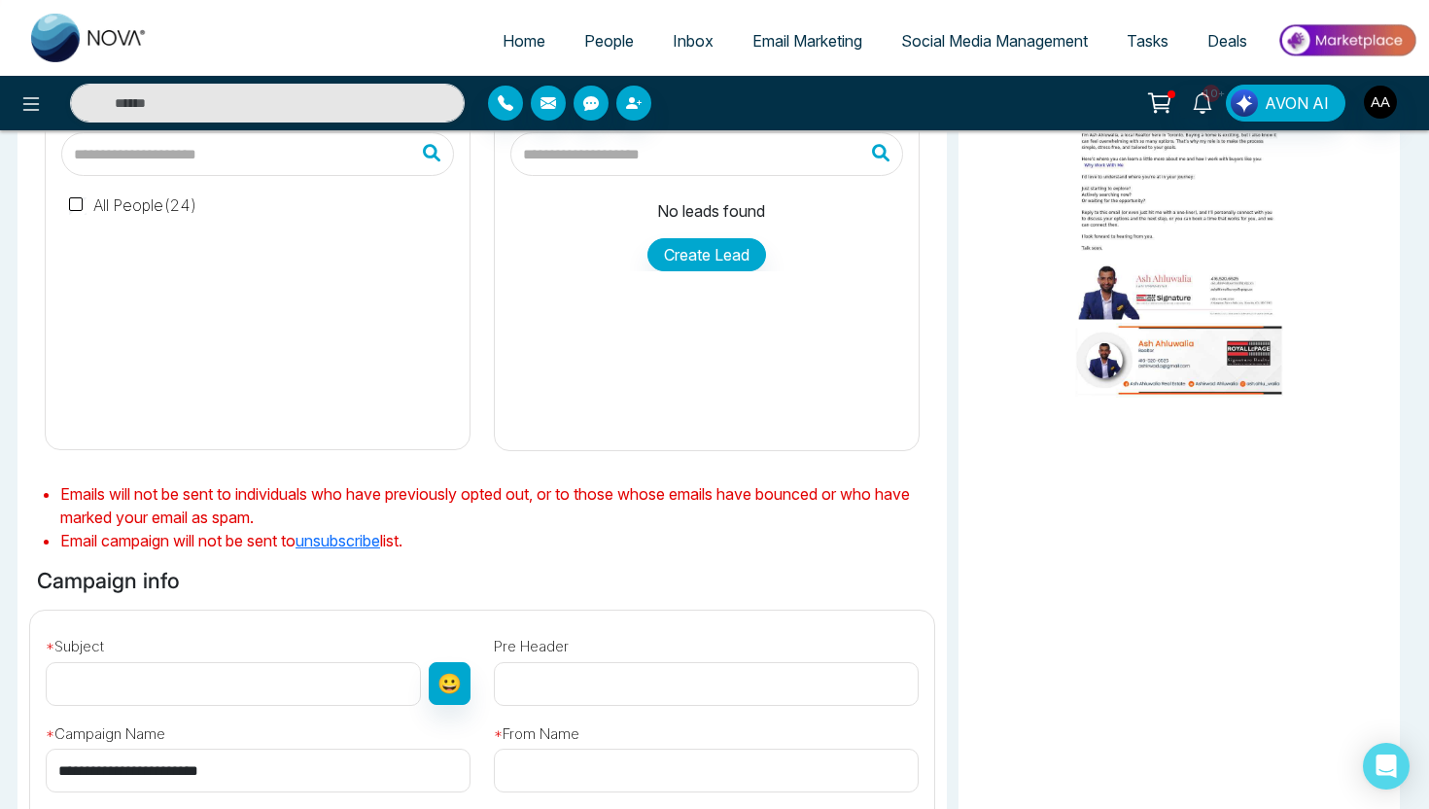
scroll to position [349, 0]
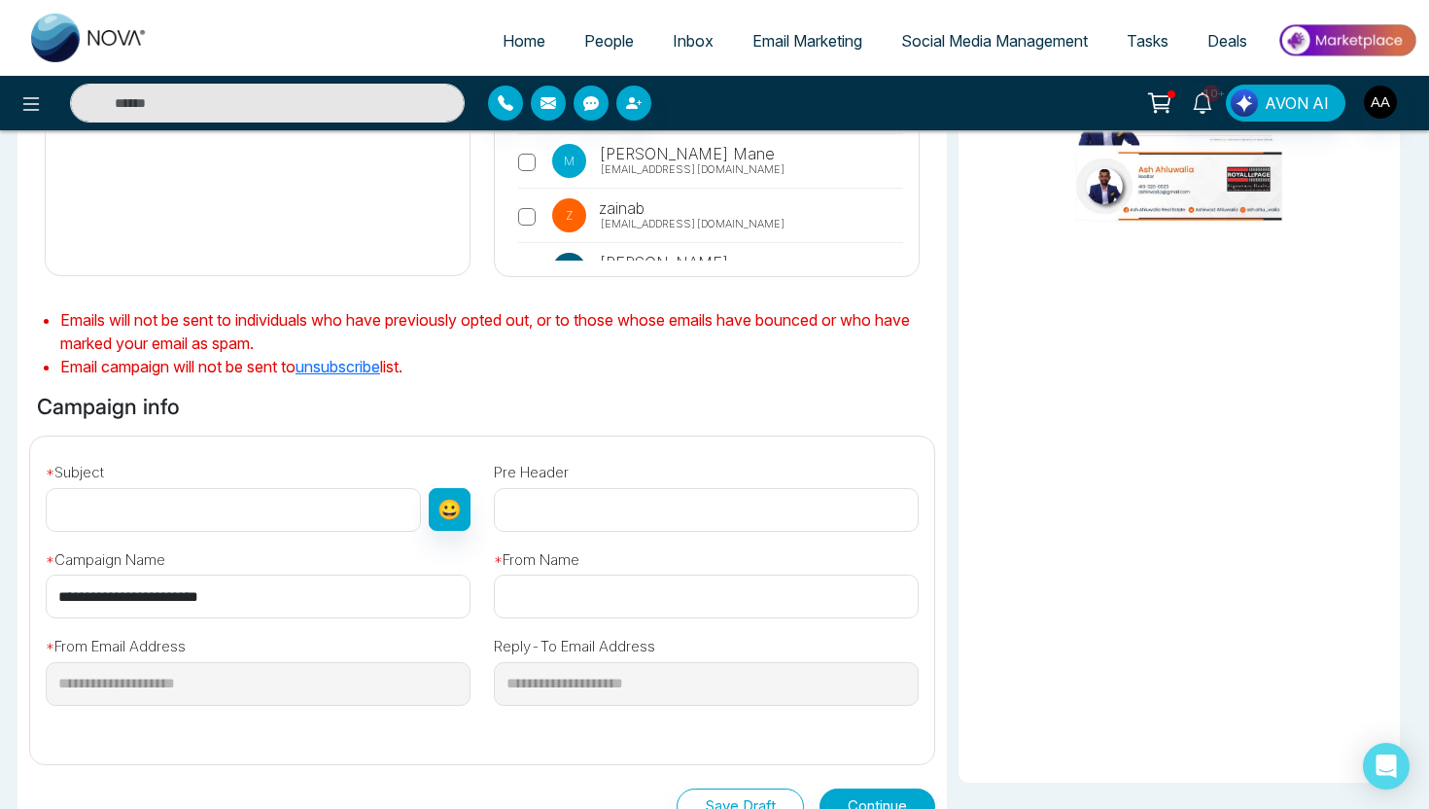
click at [297, 592] on input "**********" at bounding box center [258, 597] width 425 height 44
click at [304, 499] on input "text" at bounding box center [233, 510] width 375 height 44
type input "**********"
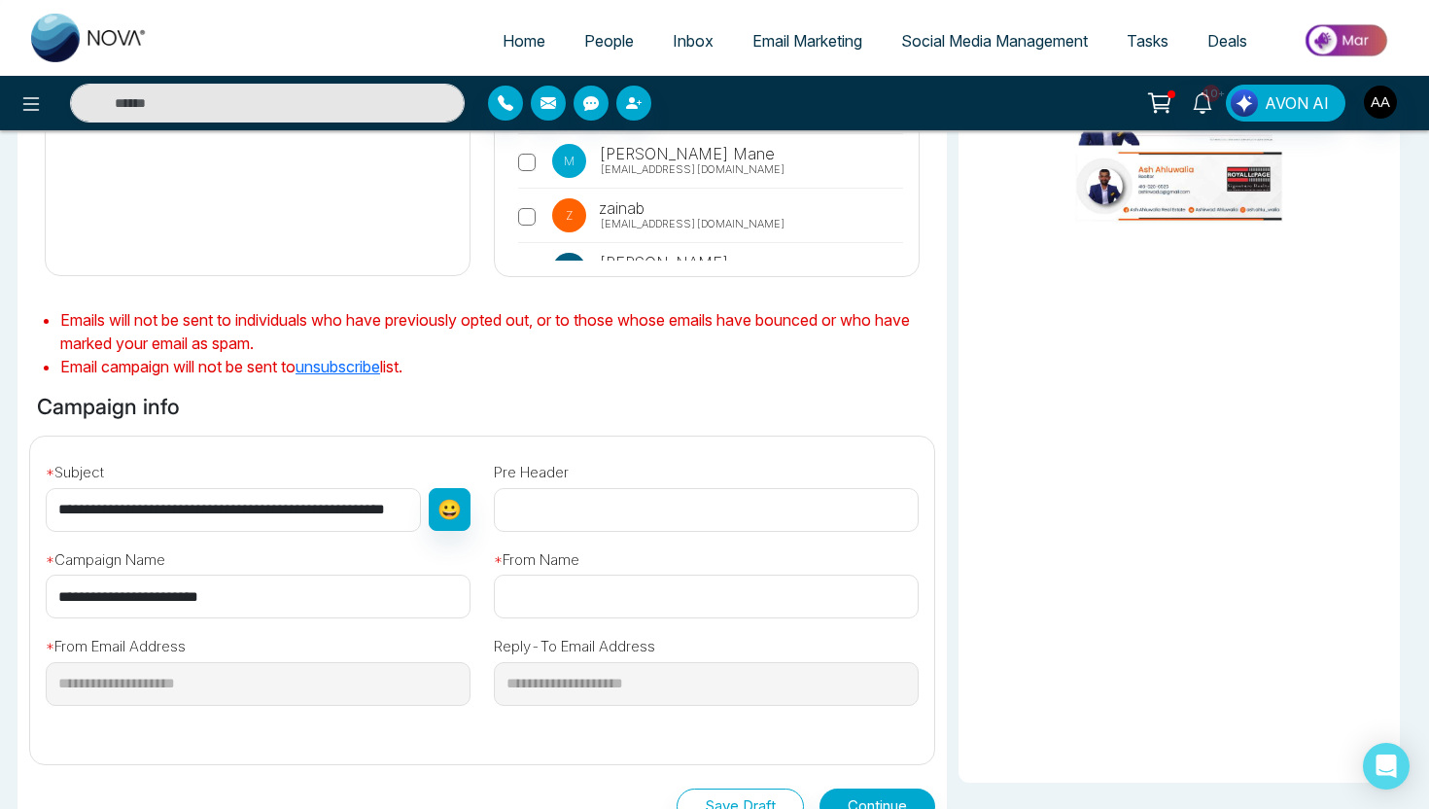
click at [362, 424] on div "**********" at bounding box center [482, 574] width 906 height 563
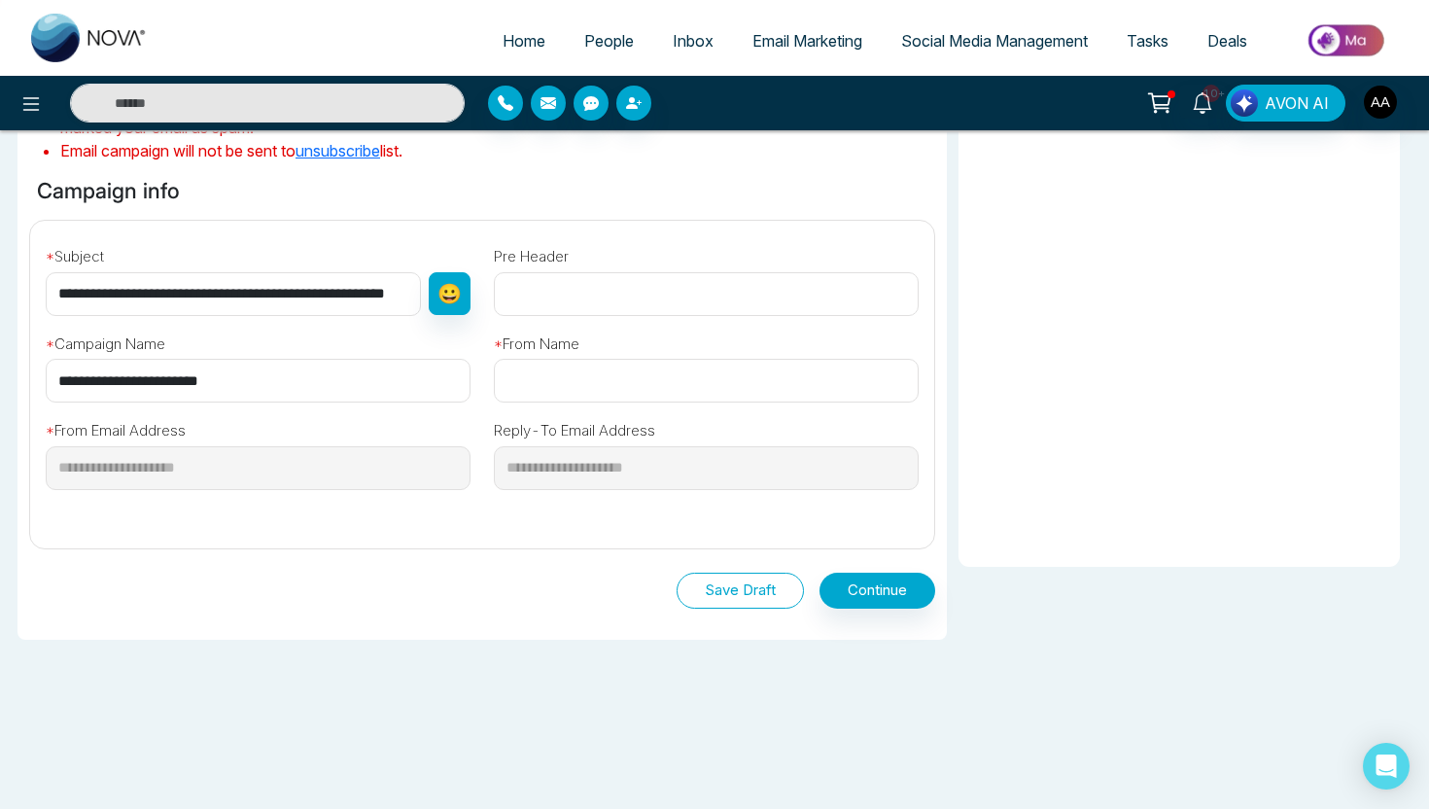
click at [774, 601] on button "Save Draft" at bounding box center [740, 591] width 127 height 36
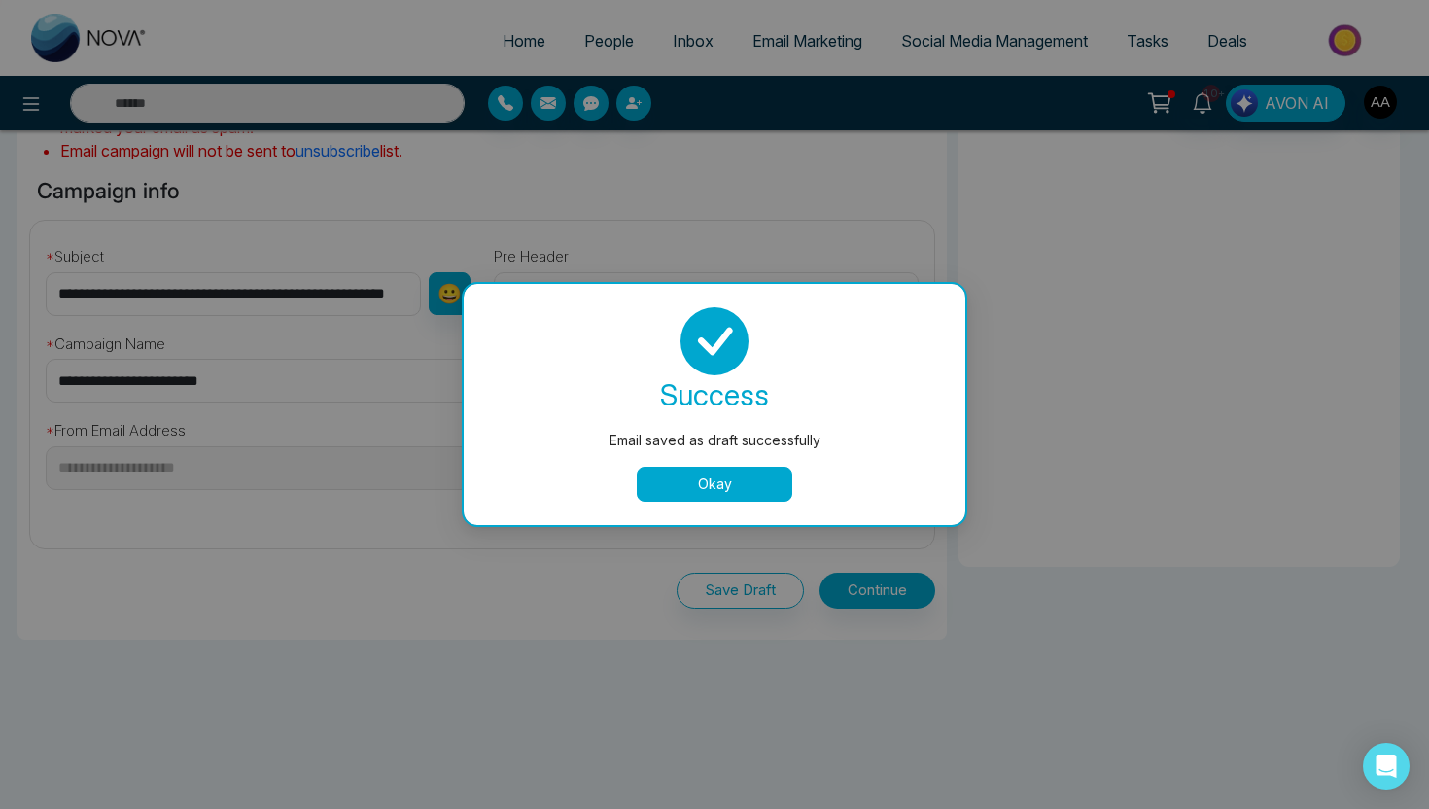
click at [753, 493] on button "Okay" at bounding box center [715, 484] width 156 height 35
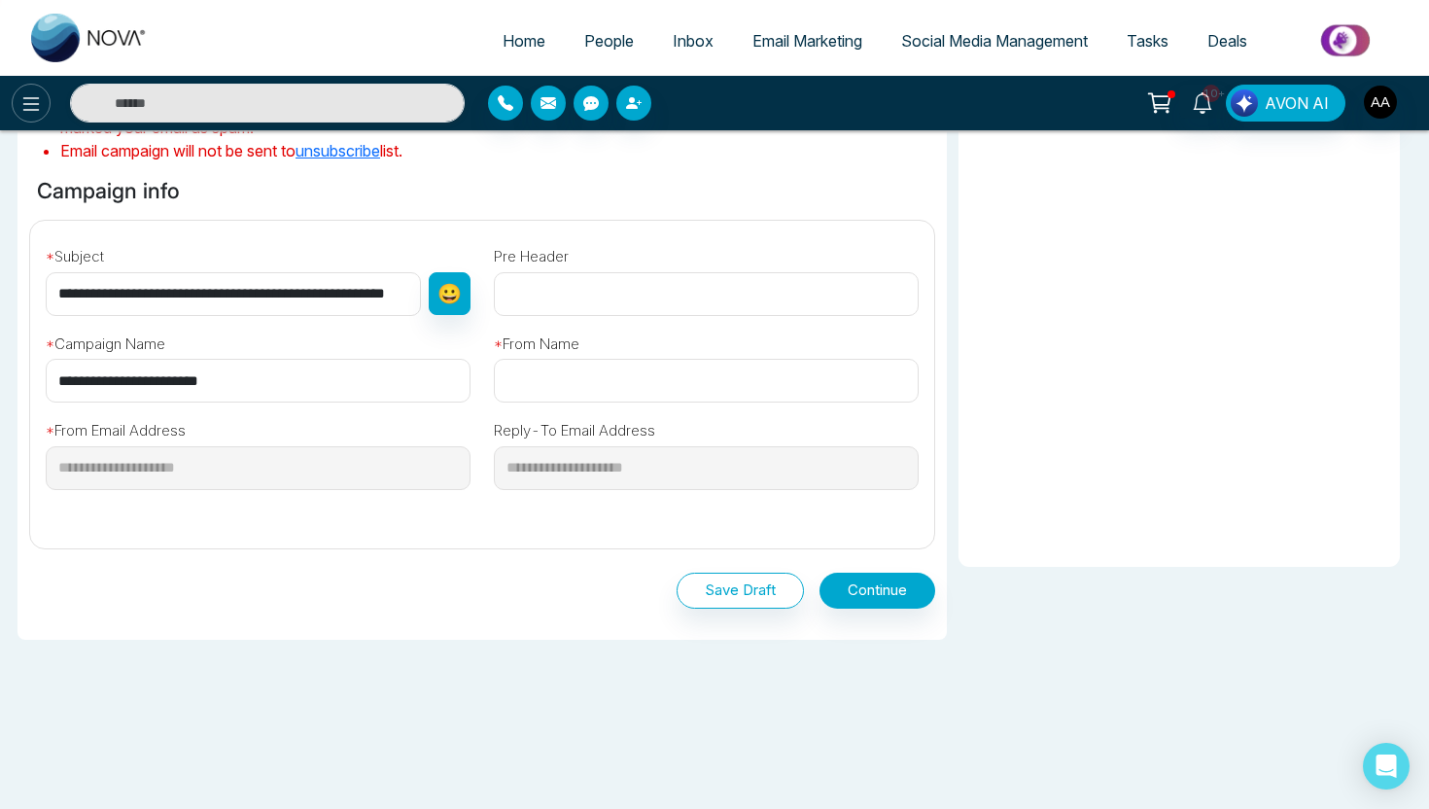
click at [42, 95] on button at bounding box center [31, 103] width 39 height 39
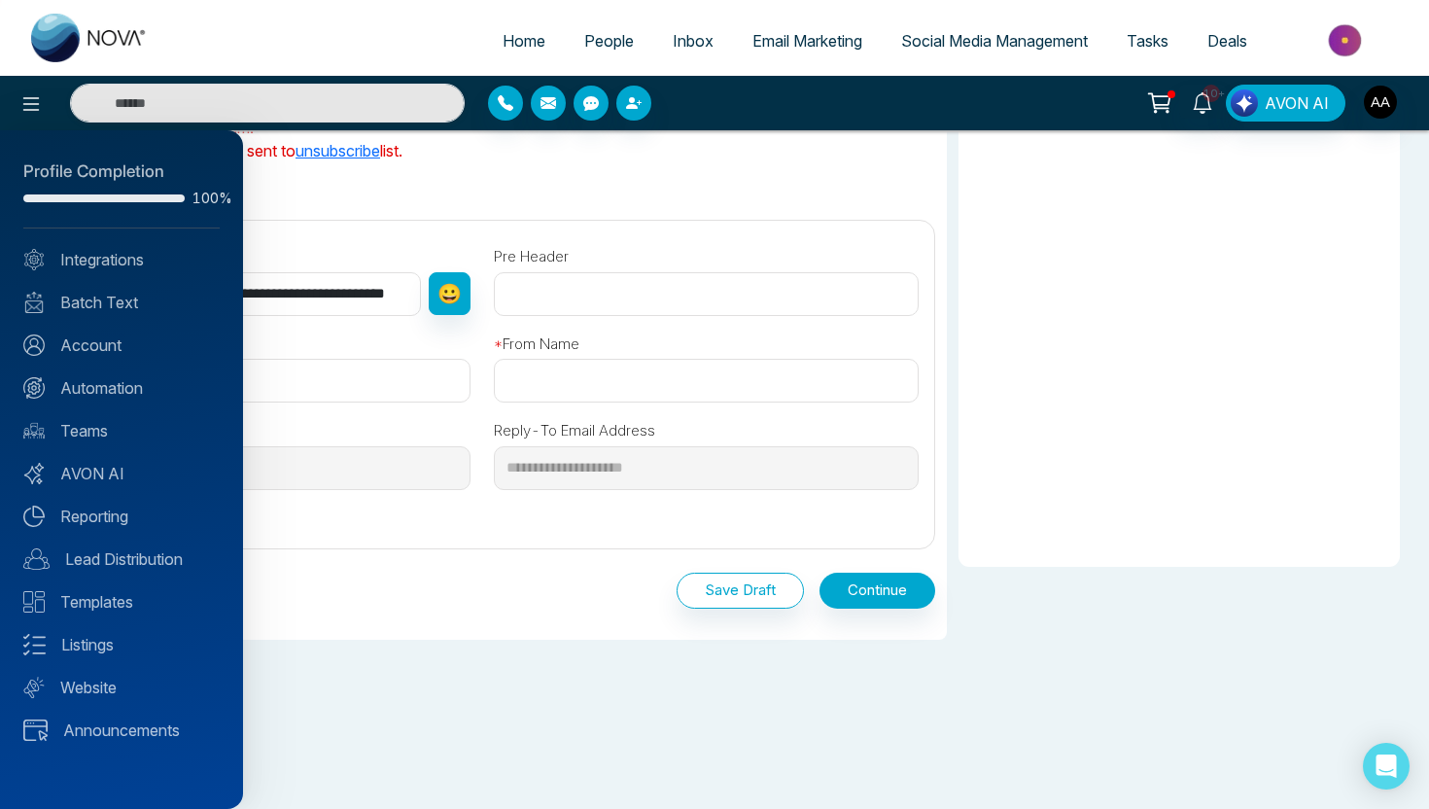
click at [139, 404] on div "Profile Completion 100% Integrations Batch Text Account Automation Teams AVON A…" at bounding box center [121, 469] width 243 height 679
click at [140, 398] on link "Automation" at bounding box center [121, 387] width 196 height 23
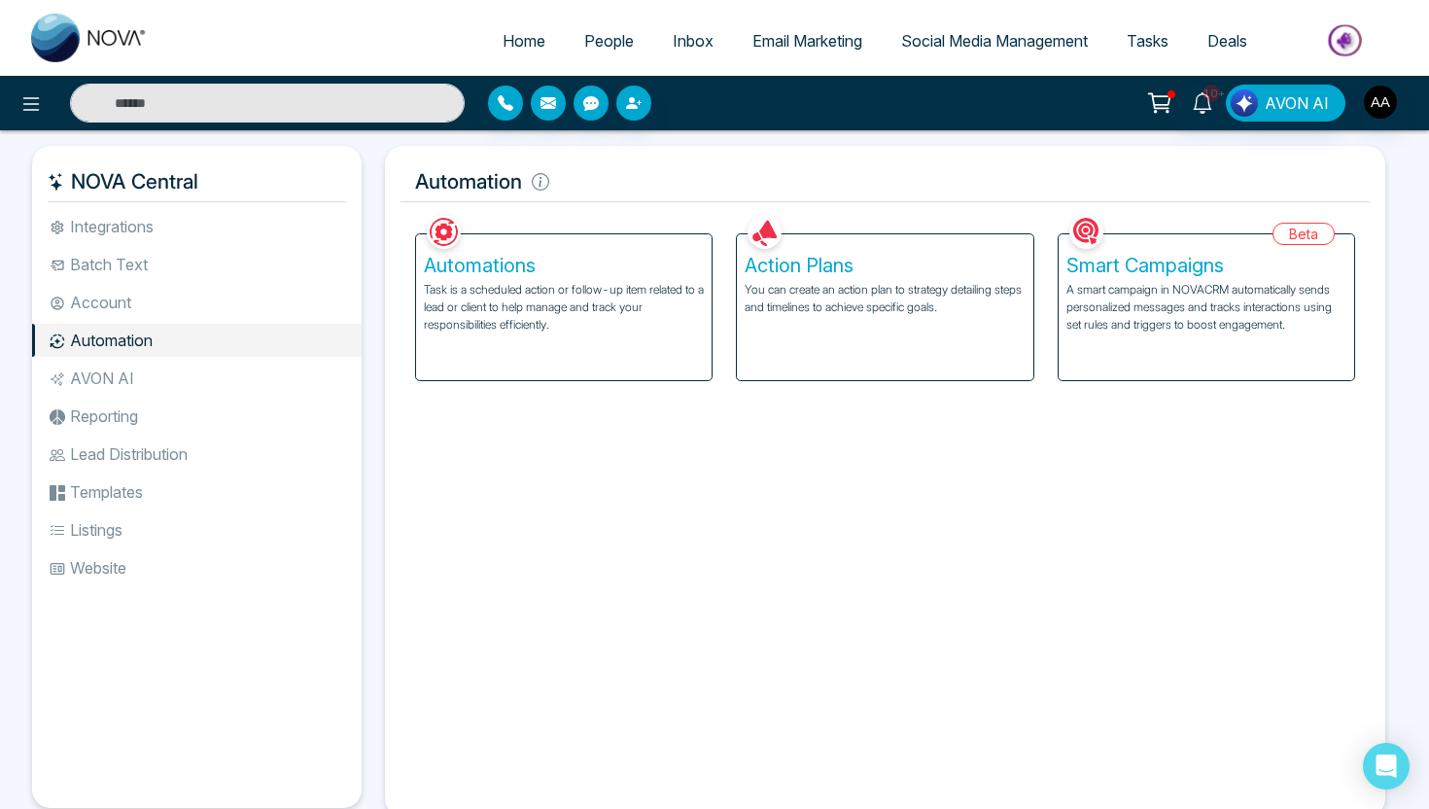
click at [824, 315] on p "You can create an action plan to strategy detailing steps and timelines to achi…" at bounding box center [885, 298] width 280 height 35
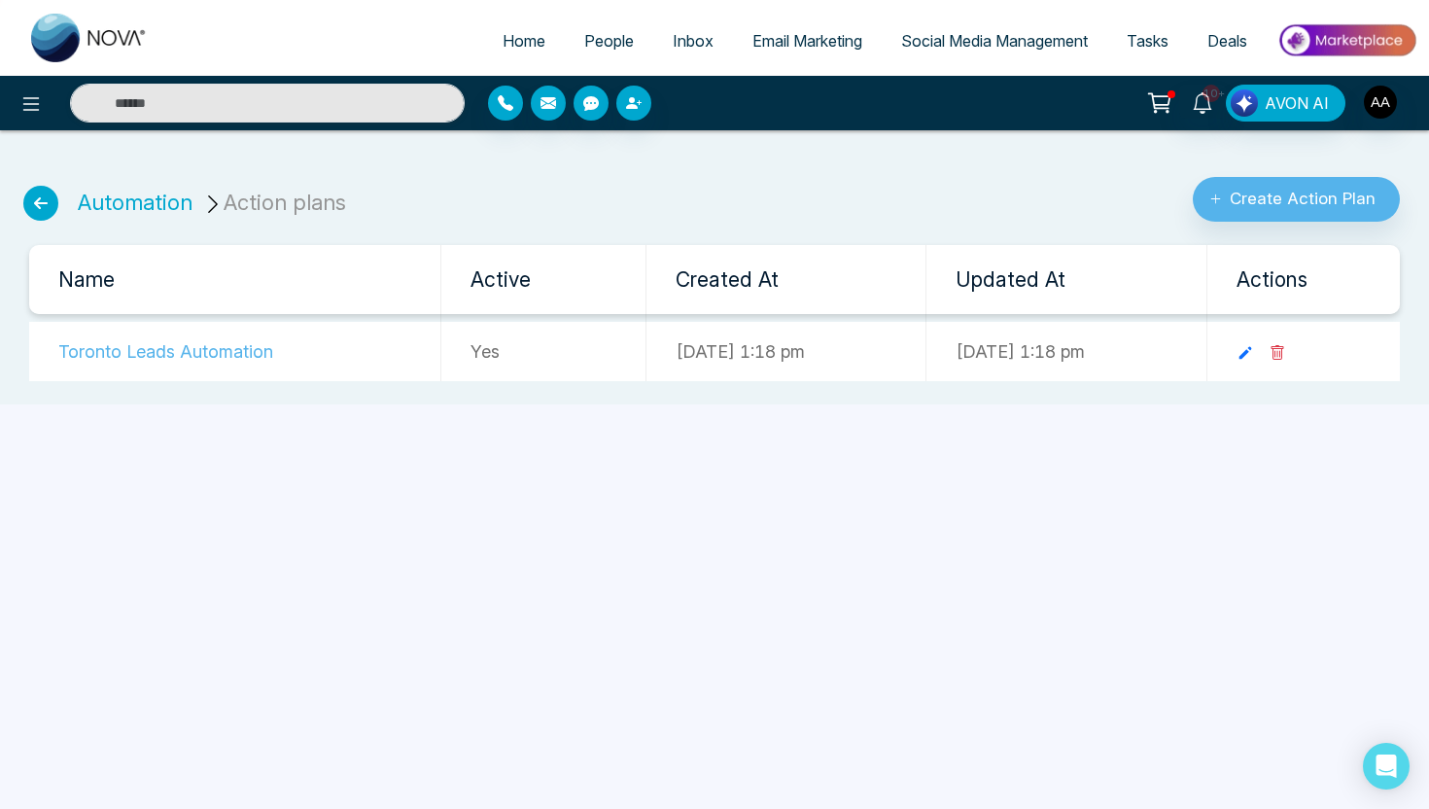
click at [216, 351] on td "Toronto Leads Automation" at bounding box center [234, 351] width 411 height 59
click at [1254, 360] on icon at bounding box center [1246, 353] width 18 height 18
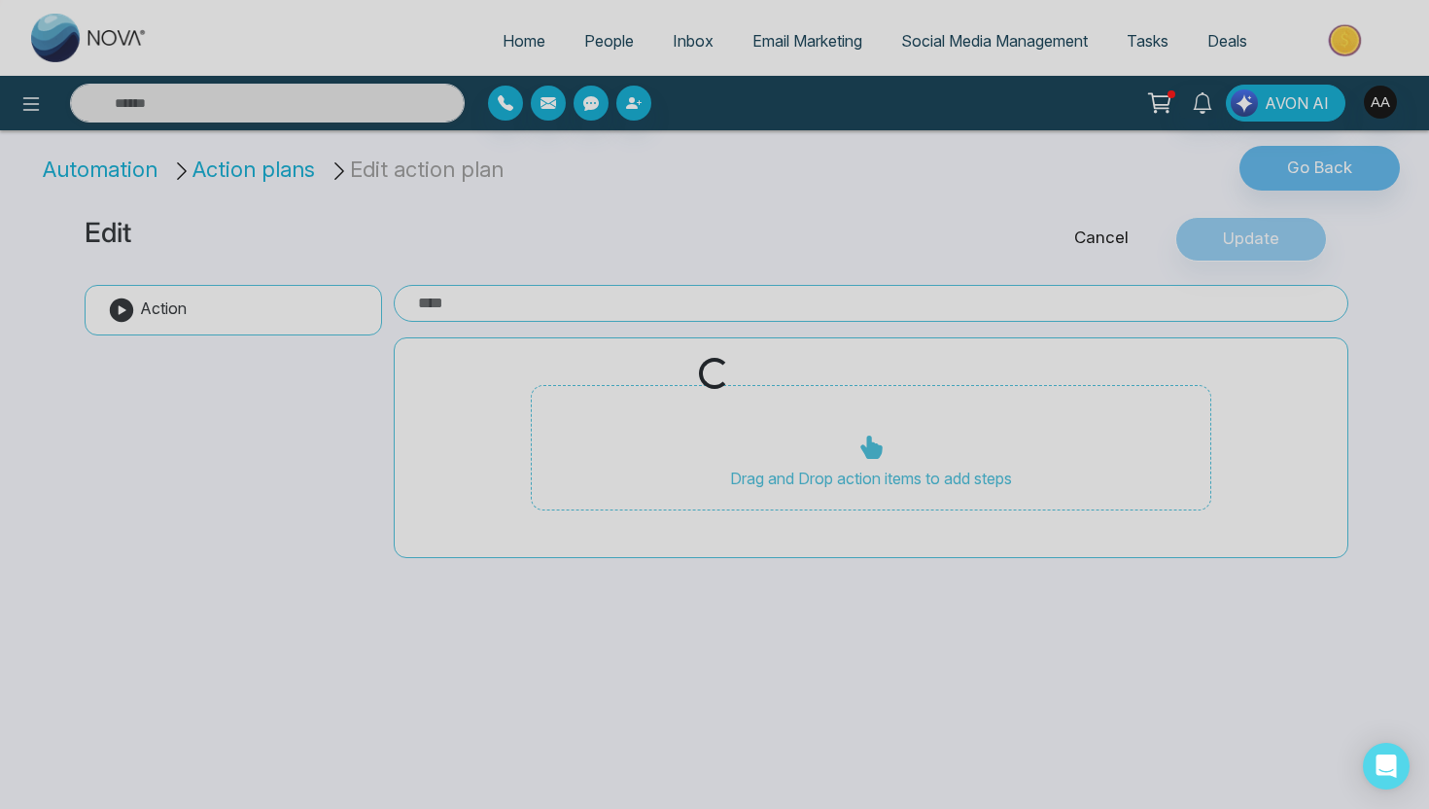
type input "**********"
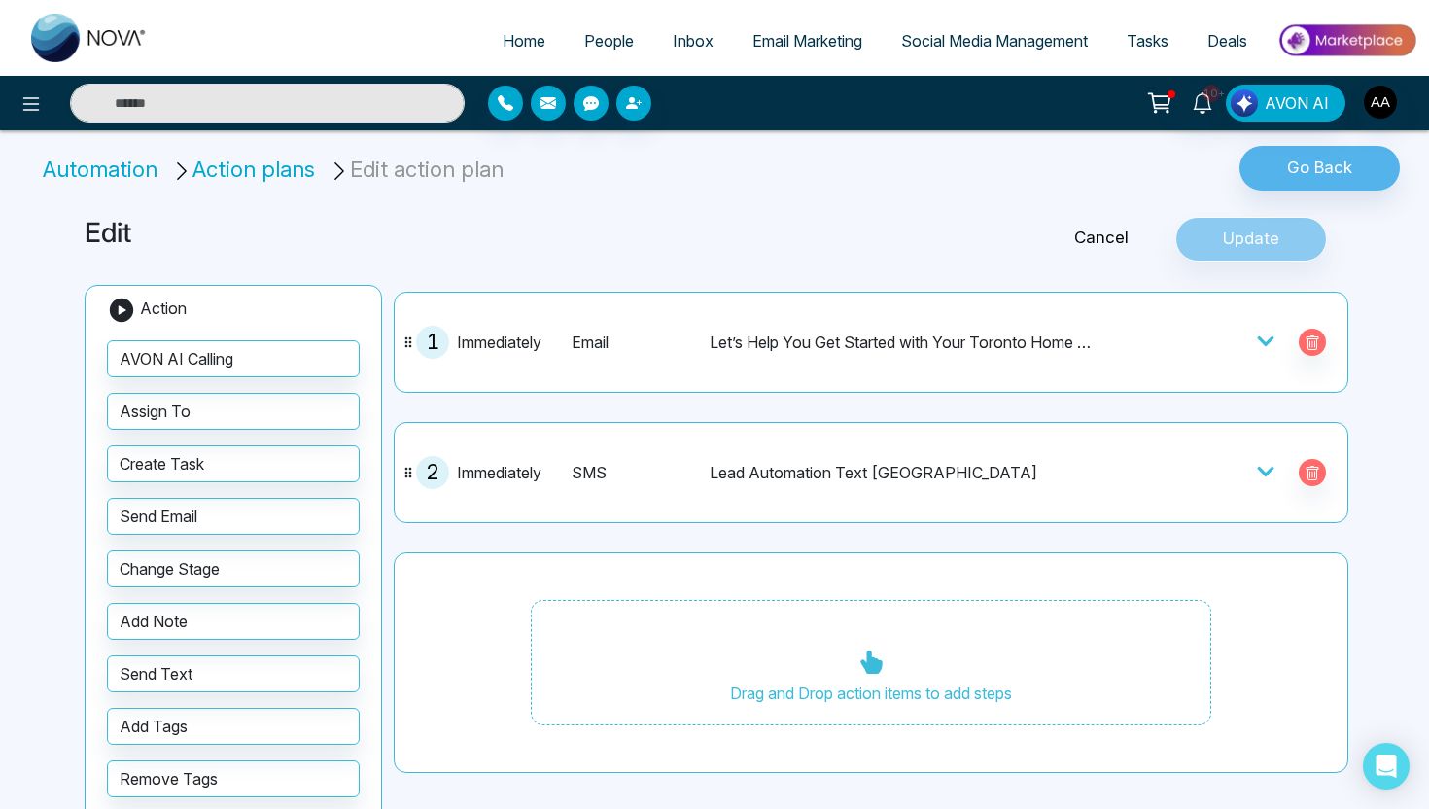
scroll to position [10, 0]
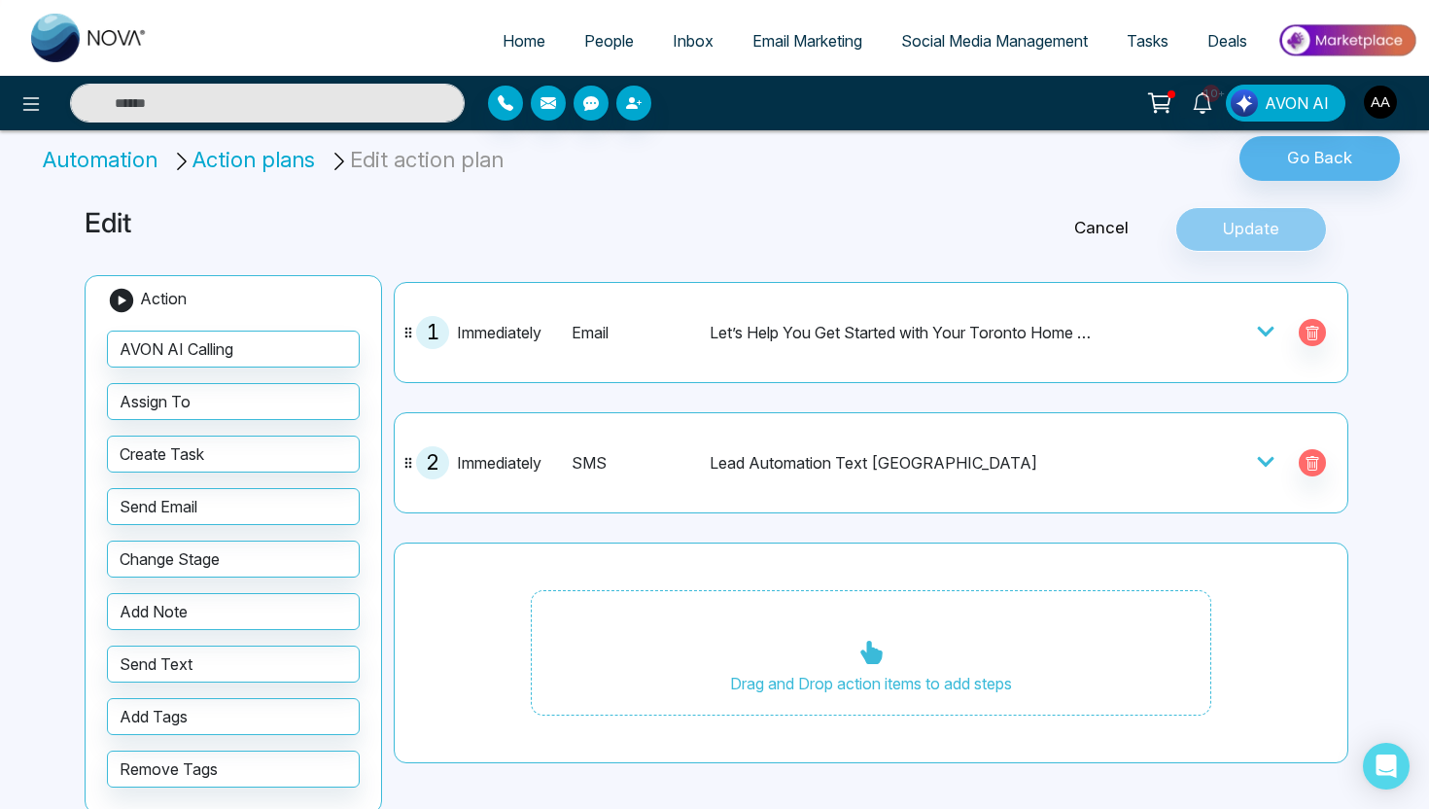
click at [1255, 333] on div at bounding box center [1220, 332] width 233 height 33
click at [1269, 333] on icon at bounding box center [1265, 331] width 19 height 19
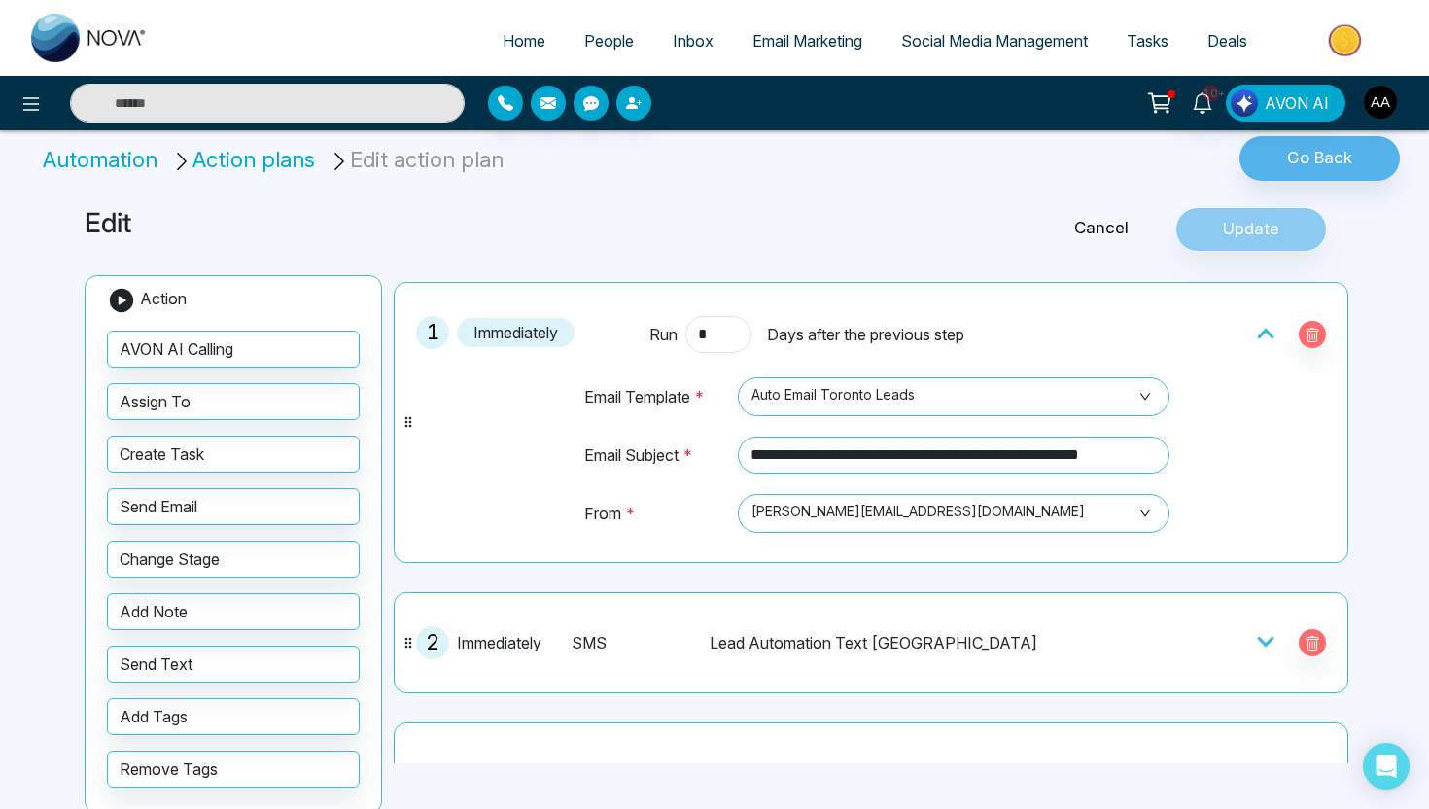
click at [1392, 440] on div "**********" at bounding box center [714, 416] width 1429 height 853
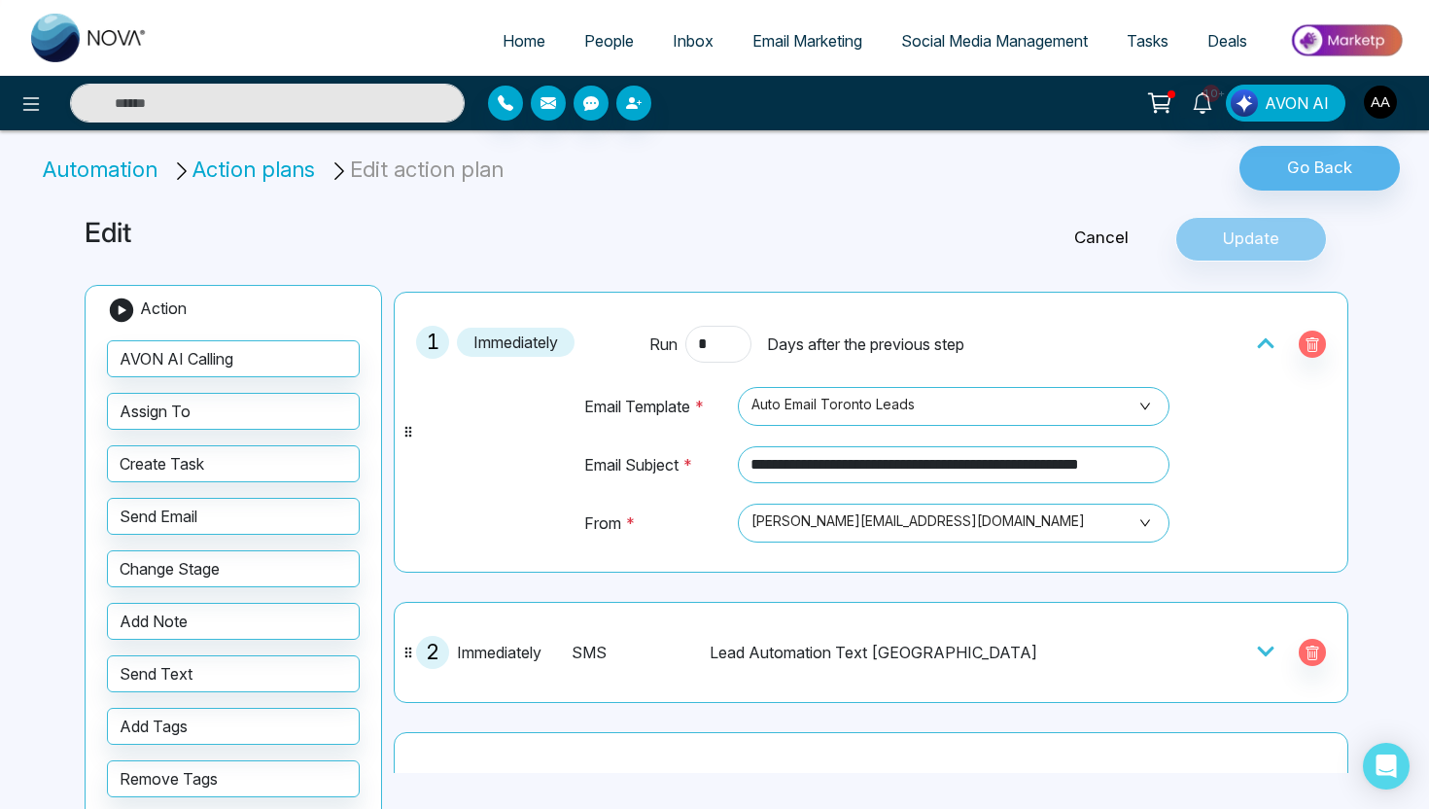
scroll to position [0, 0]
click at [597, 49] on span "People" at bounding box center [609, 40] width 50 height 19
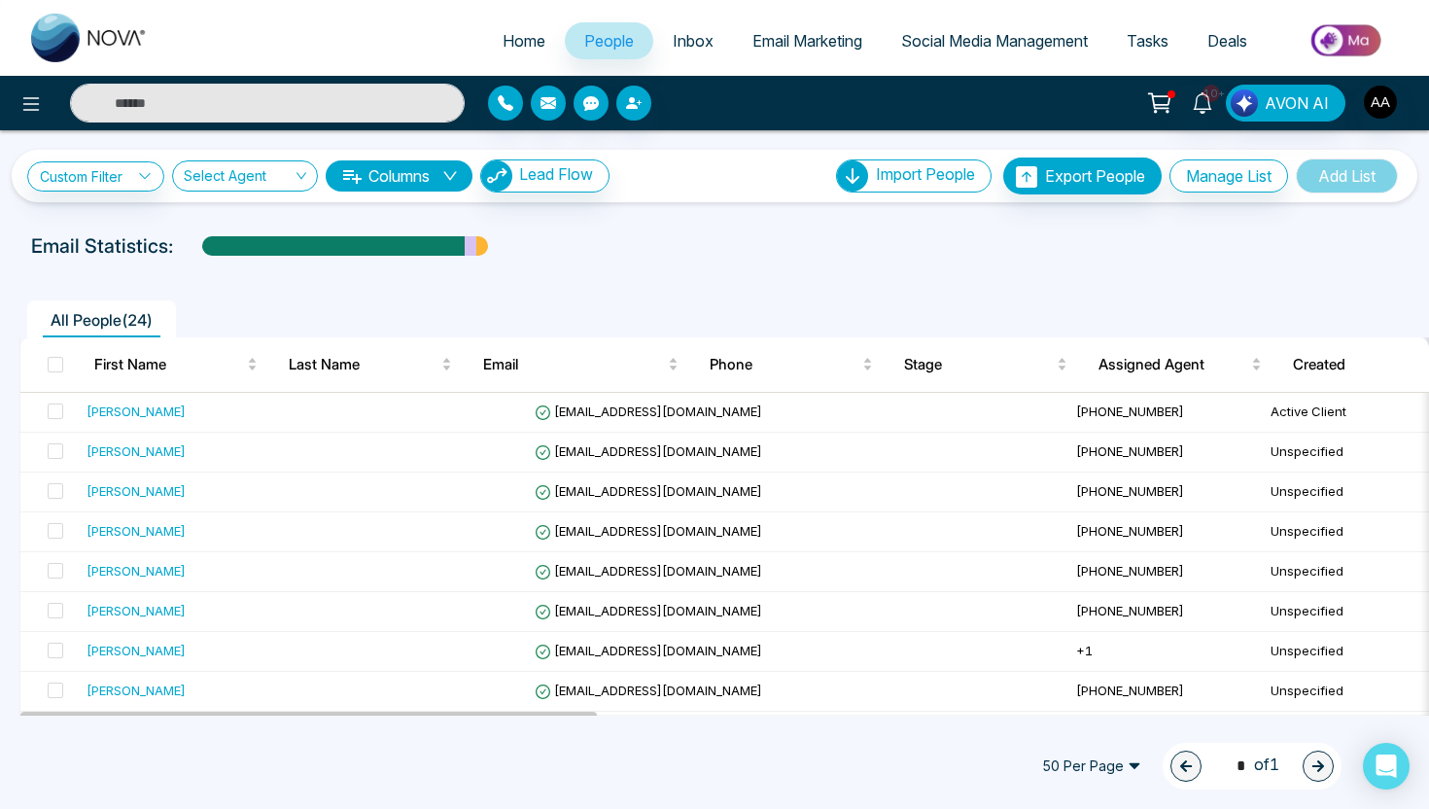
click at [504, 53] on link "Home" at bounding box center [524, 40] width 82 height 37
select select "*"
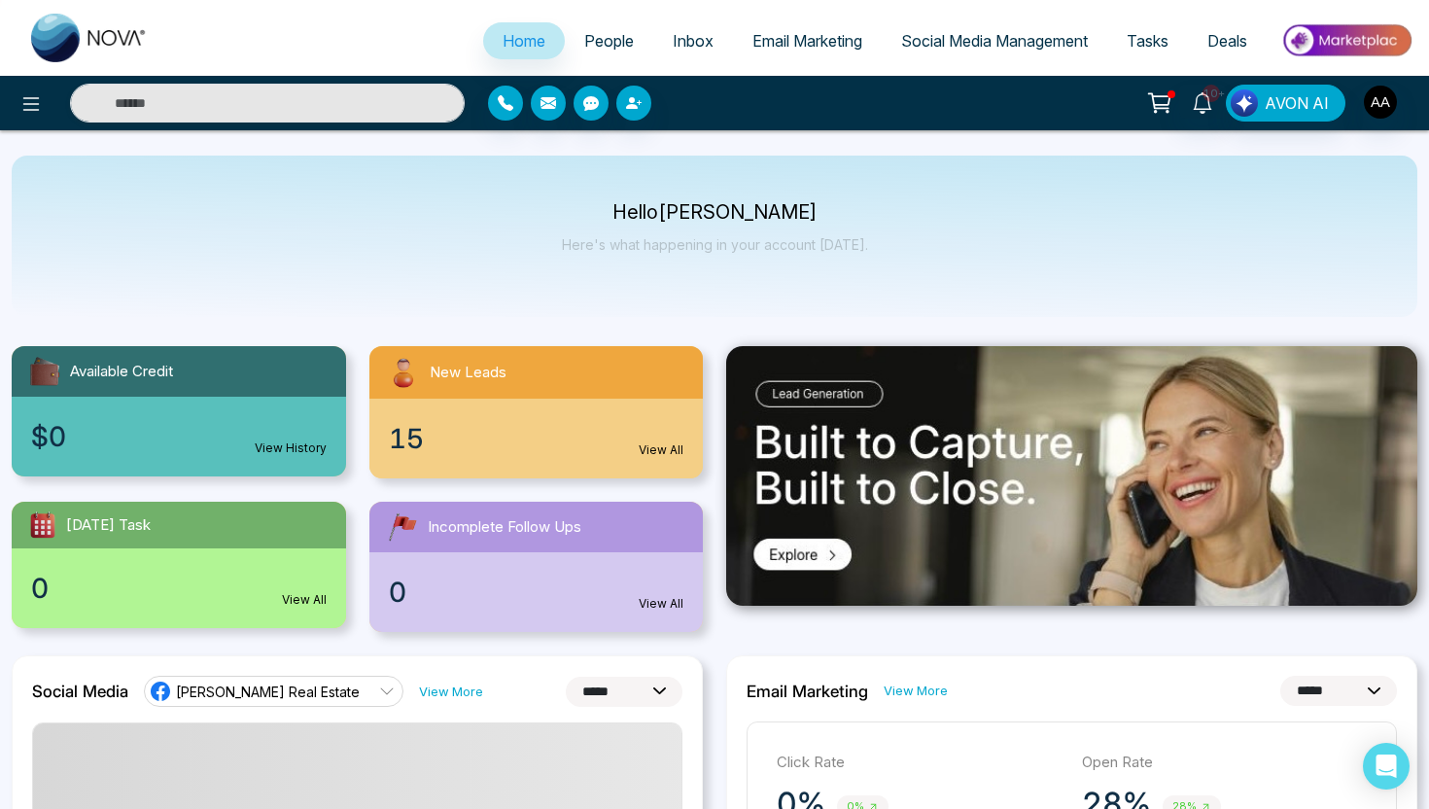
click at [620, 43] on span "People" at bounding box center [609, 40] width 50 height 19
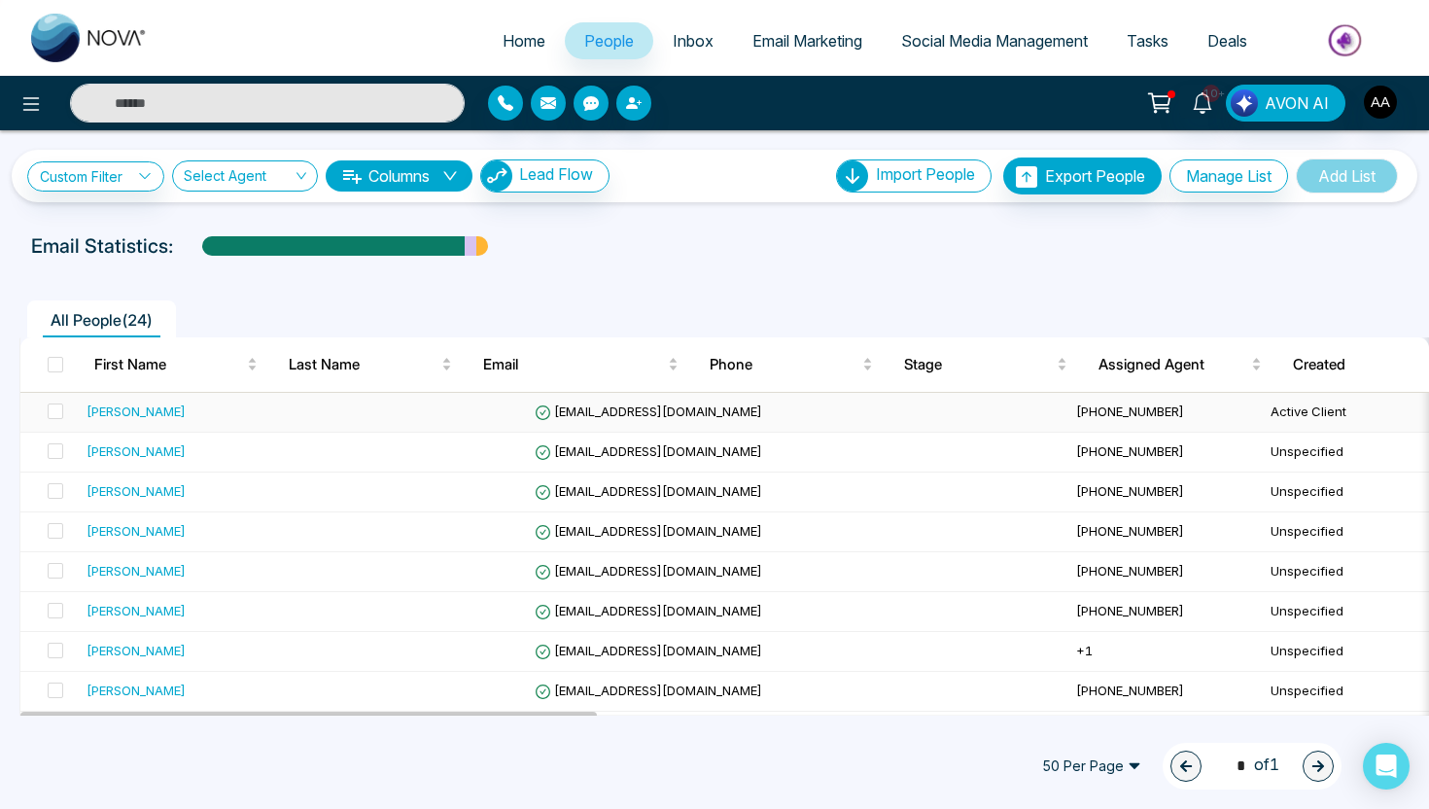
click at [142, 408] on div "[PERSON_NAME]" at bounding box center [136, 411] width 99 height 19
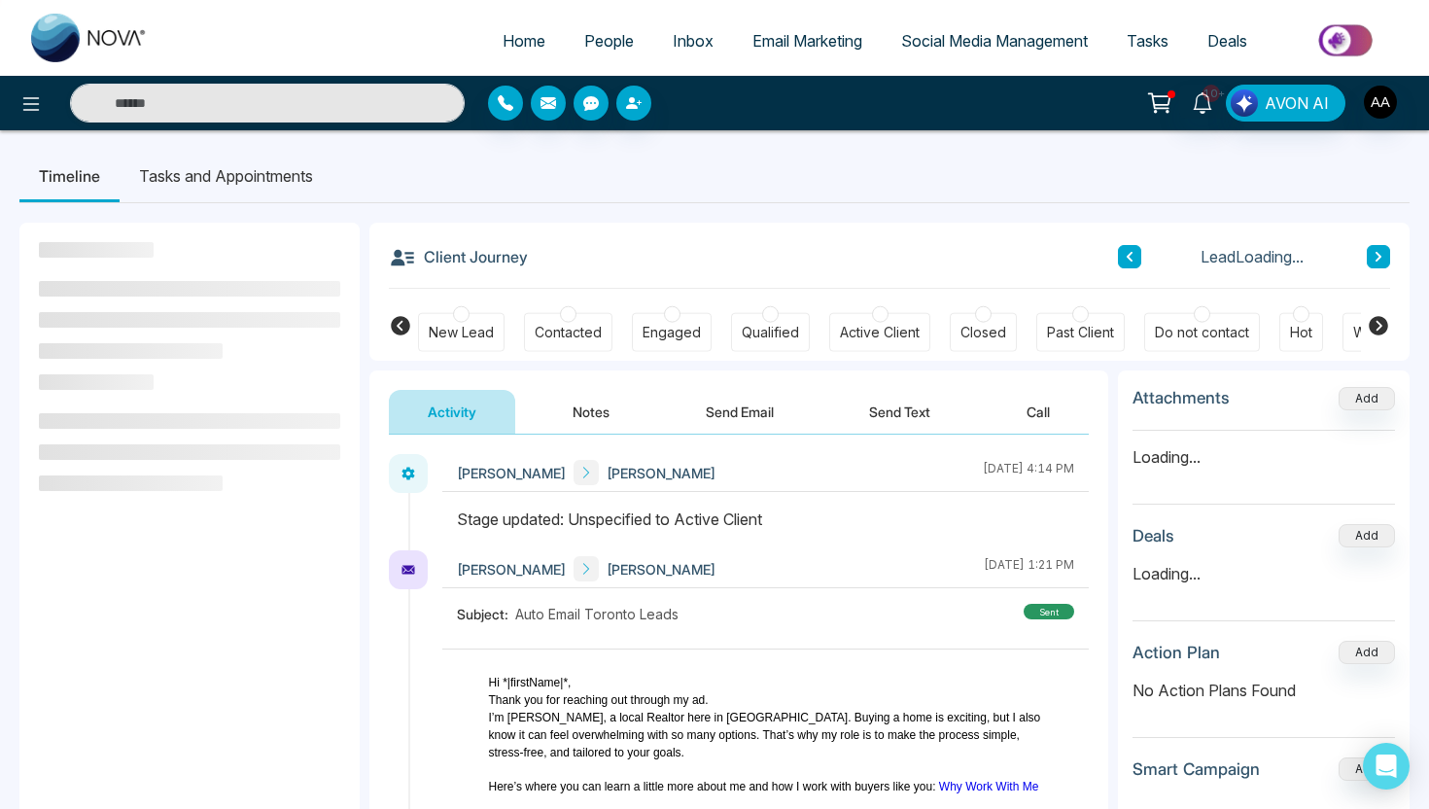
click at [765, 418] on button "Send Email" at bounding box center [740, 412] width 146 height 44
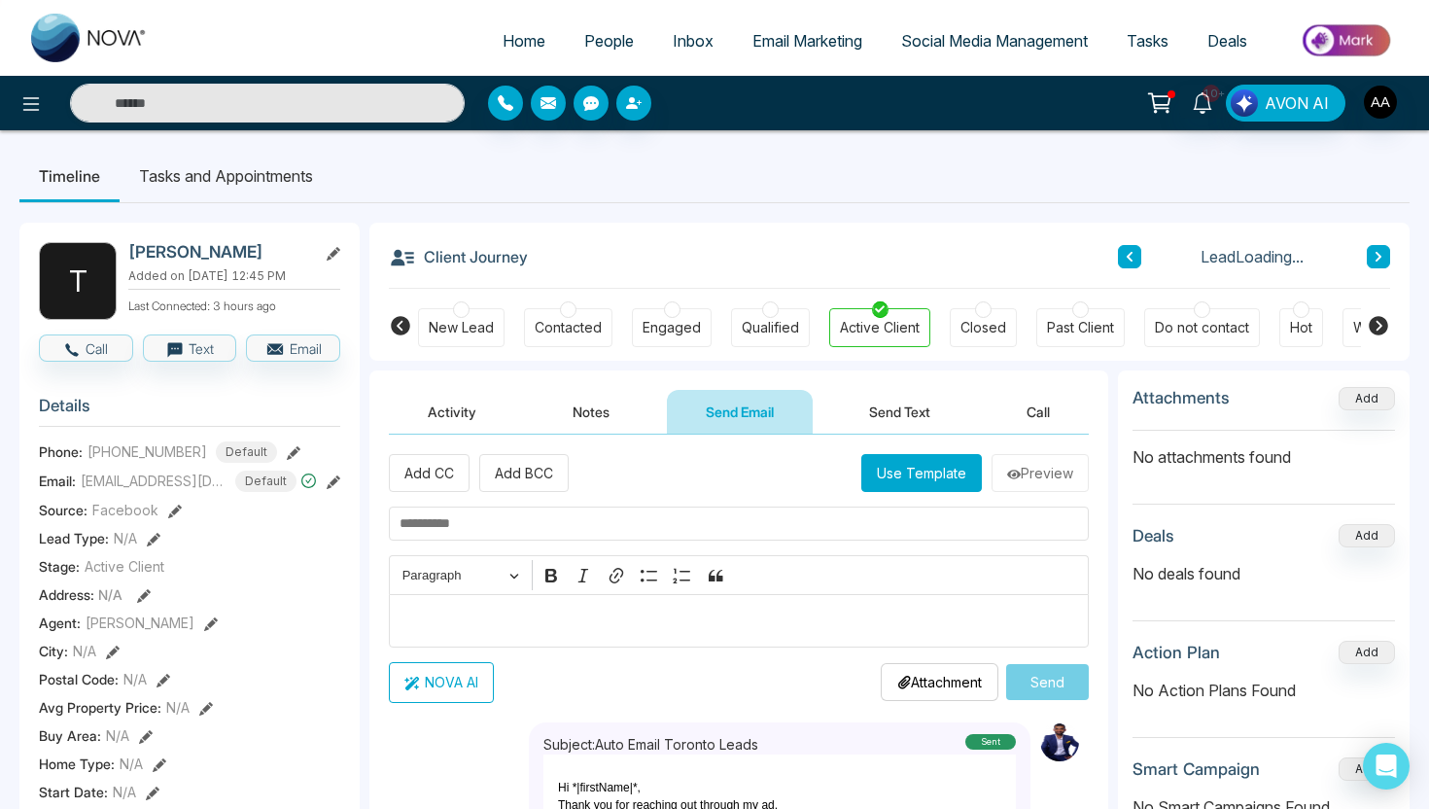
click at [437, 417] on button "Activity" at bounding box center [452, 412] width 126 height 44
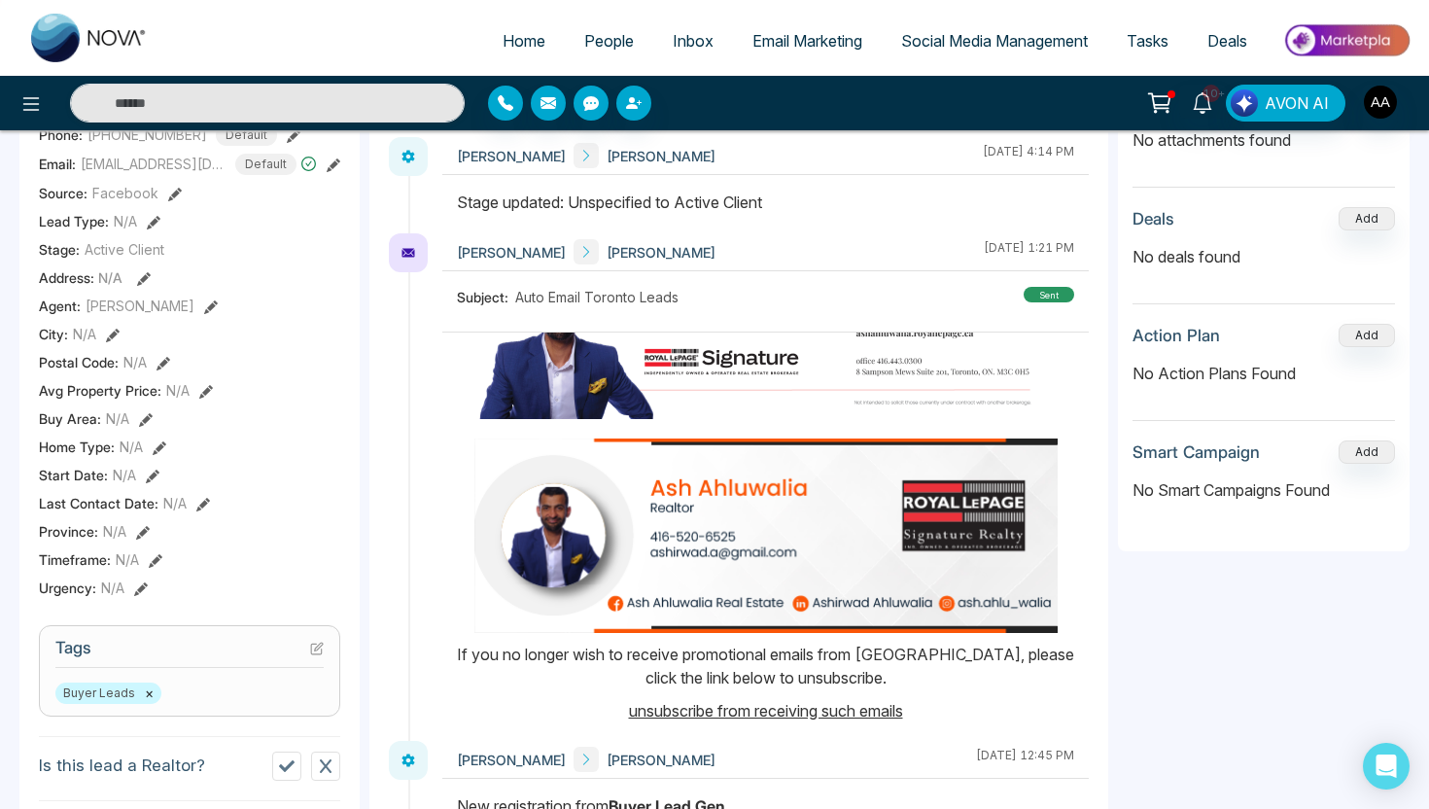
scroll to position [352, 0]
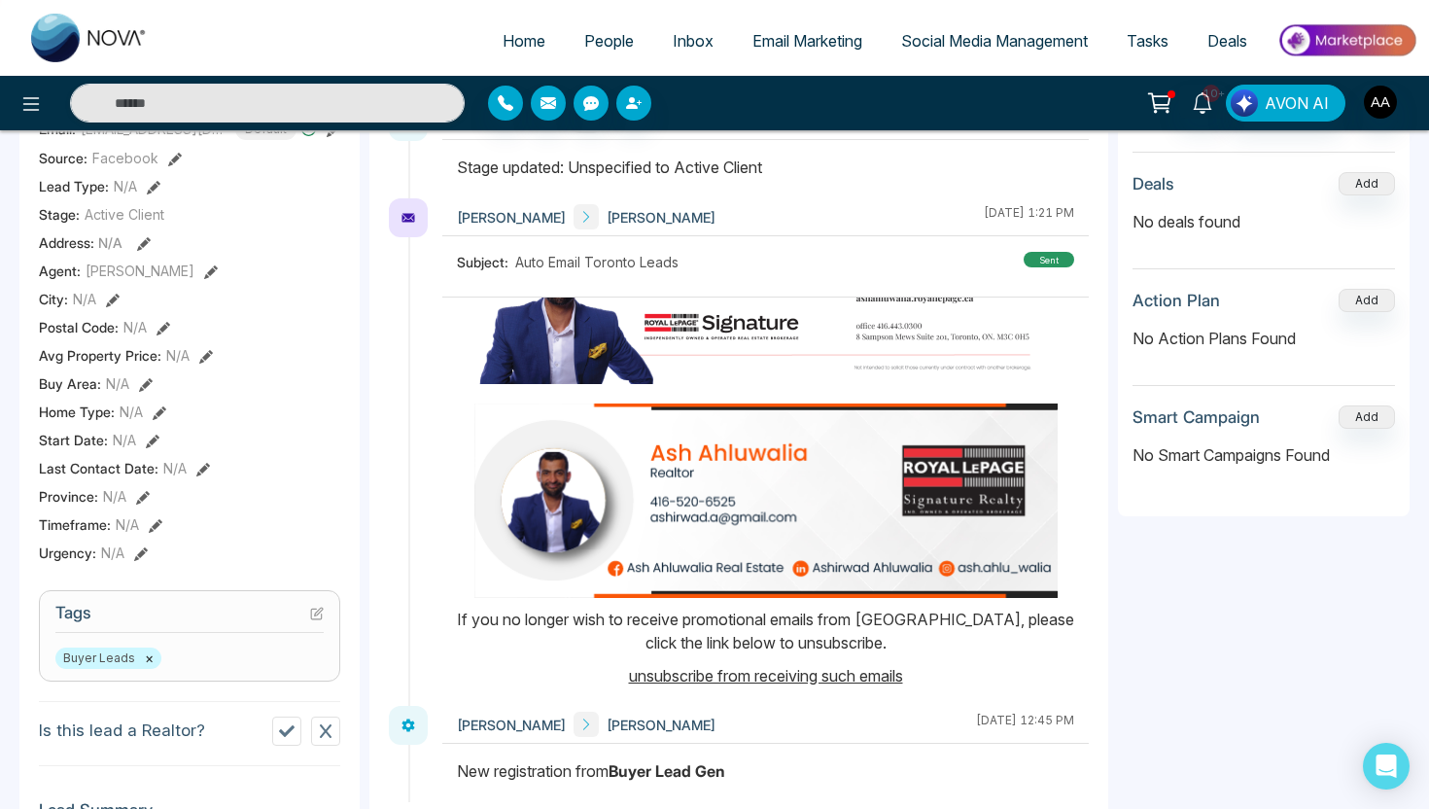
click at [913, 564] on img at bounding box center [765, 500] width 583 height 194
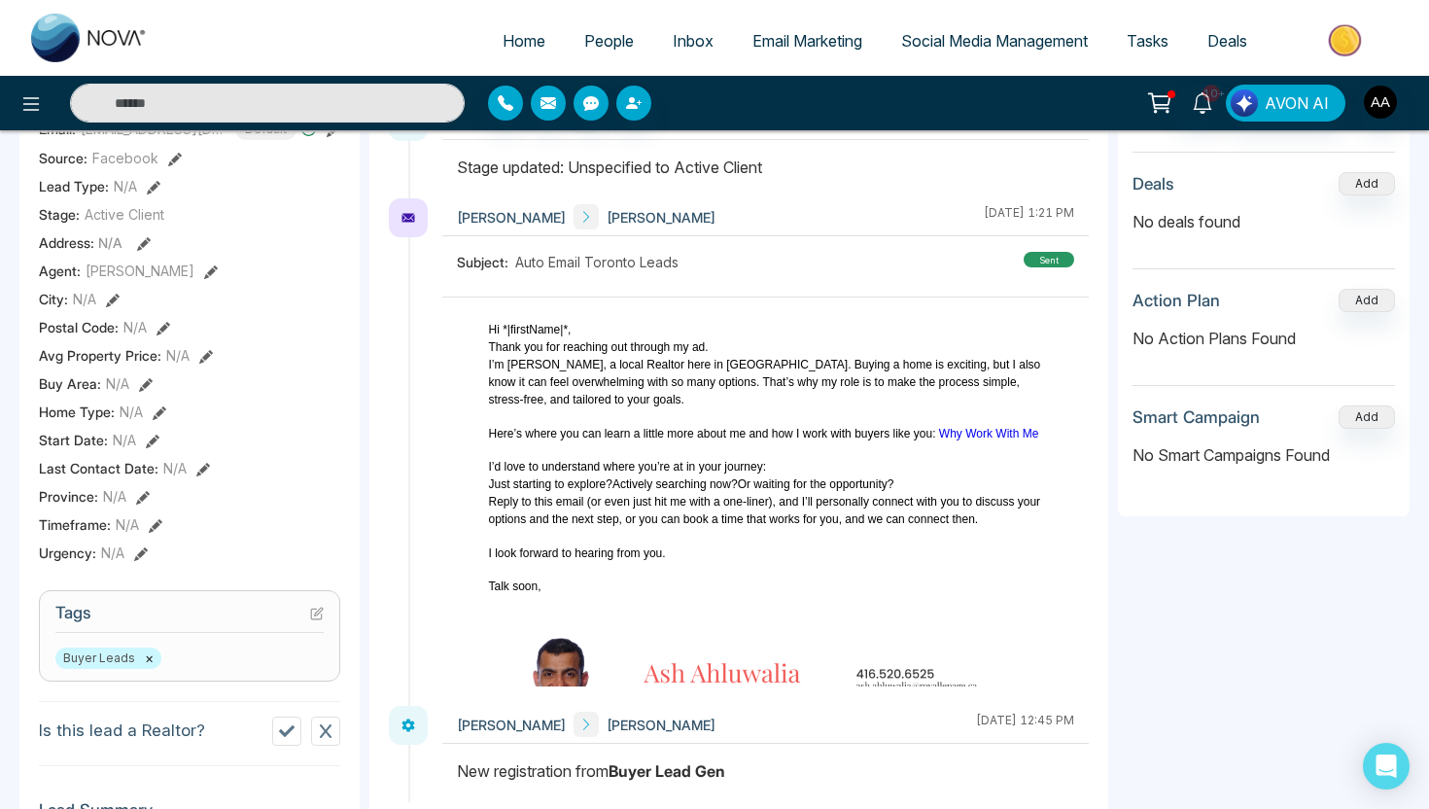
scroll to position [0, 0]
click at [548, 334] on span "Hi *|firstName|*," at bounding box center [530, 331] width 83 height 14
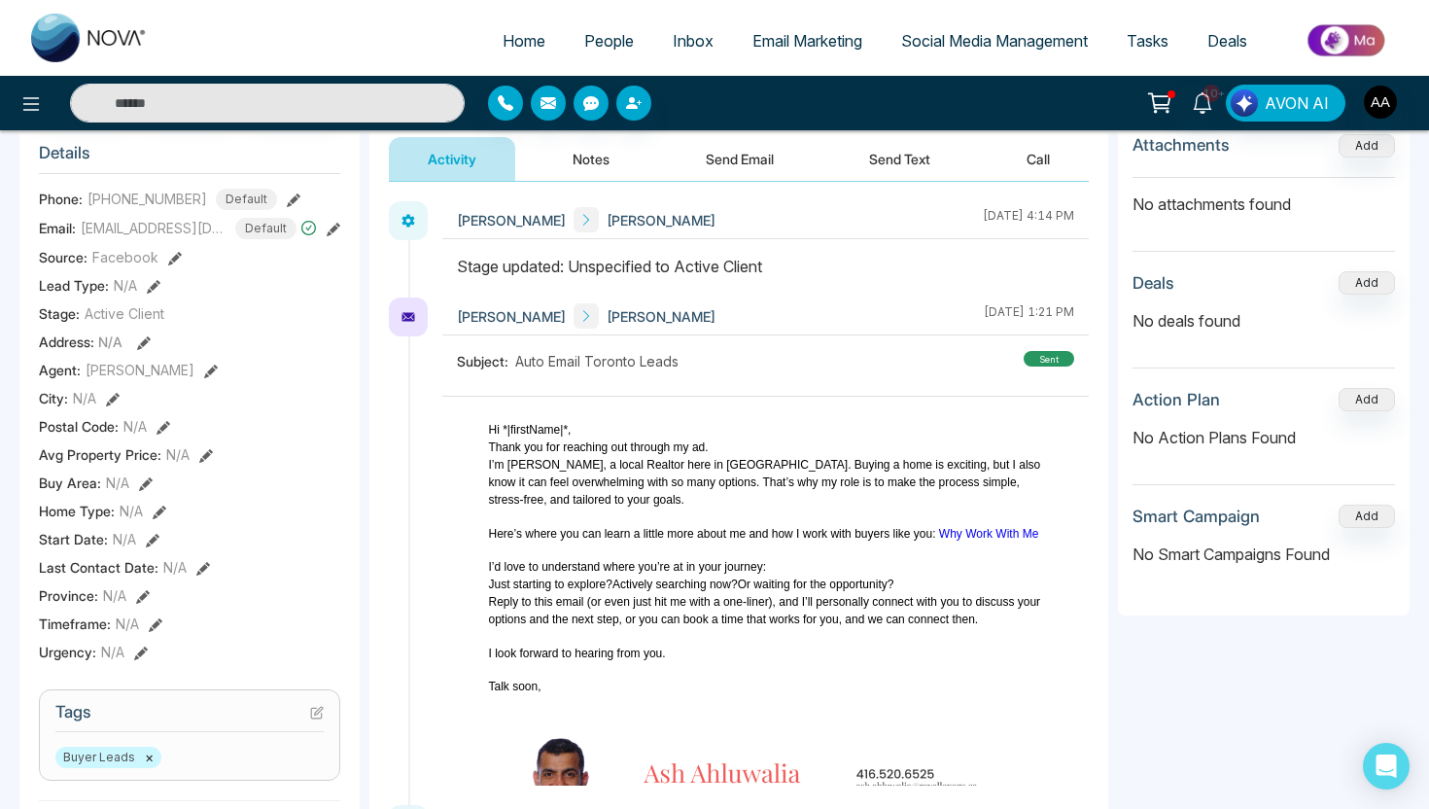
scroll to position [240, 0]
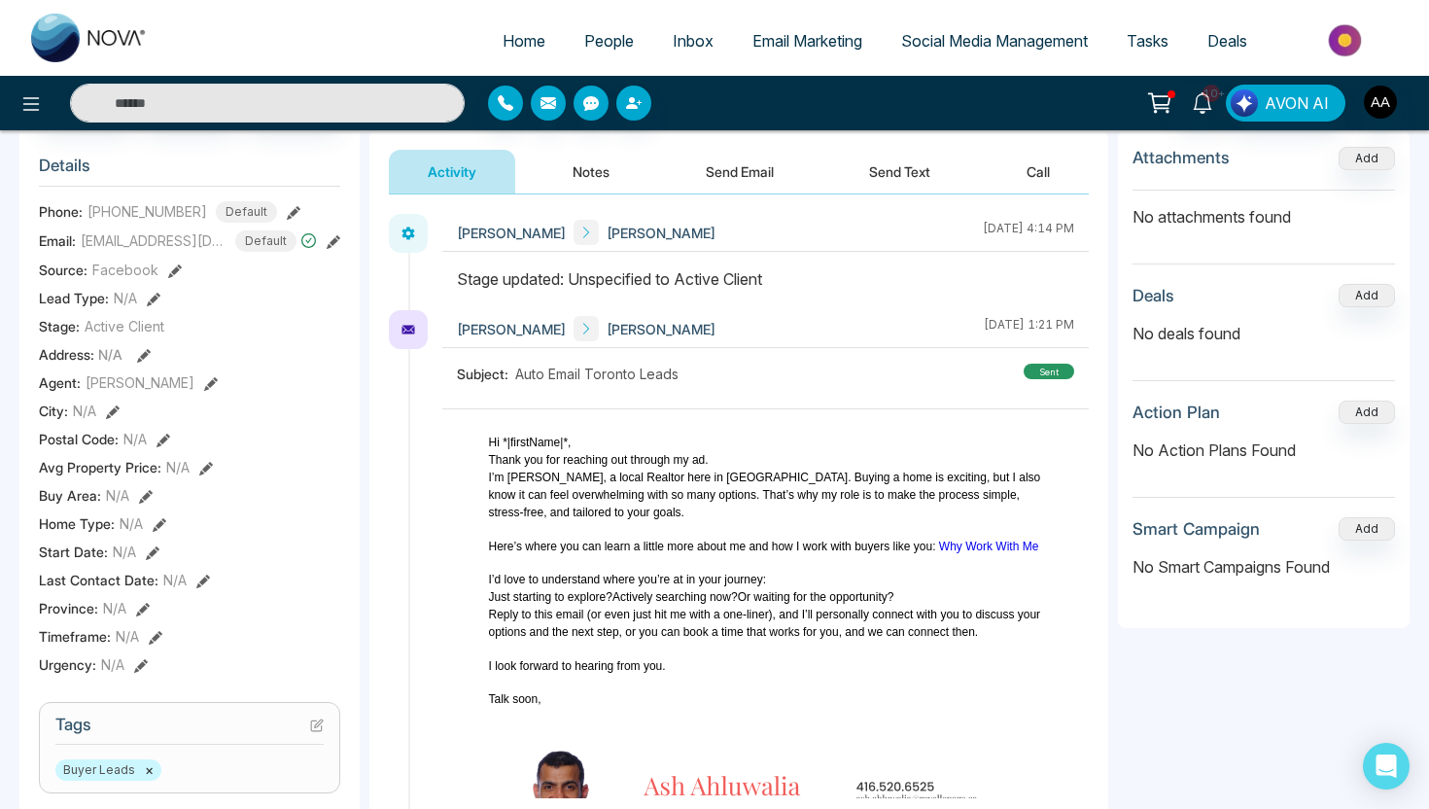
click at [578, 371] on span "Auto Email Toronto Leads" at bounding box center [596, 374] width 163 height 20
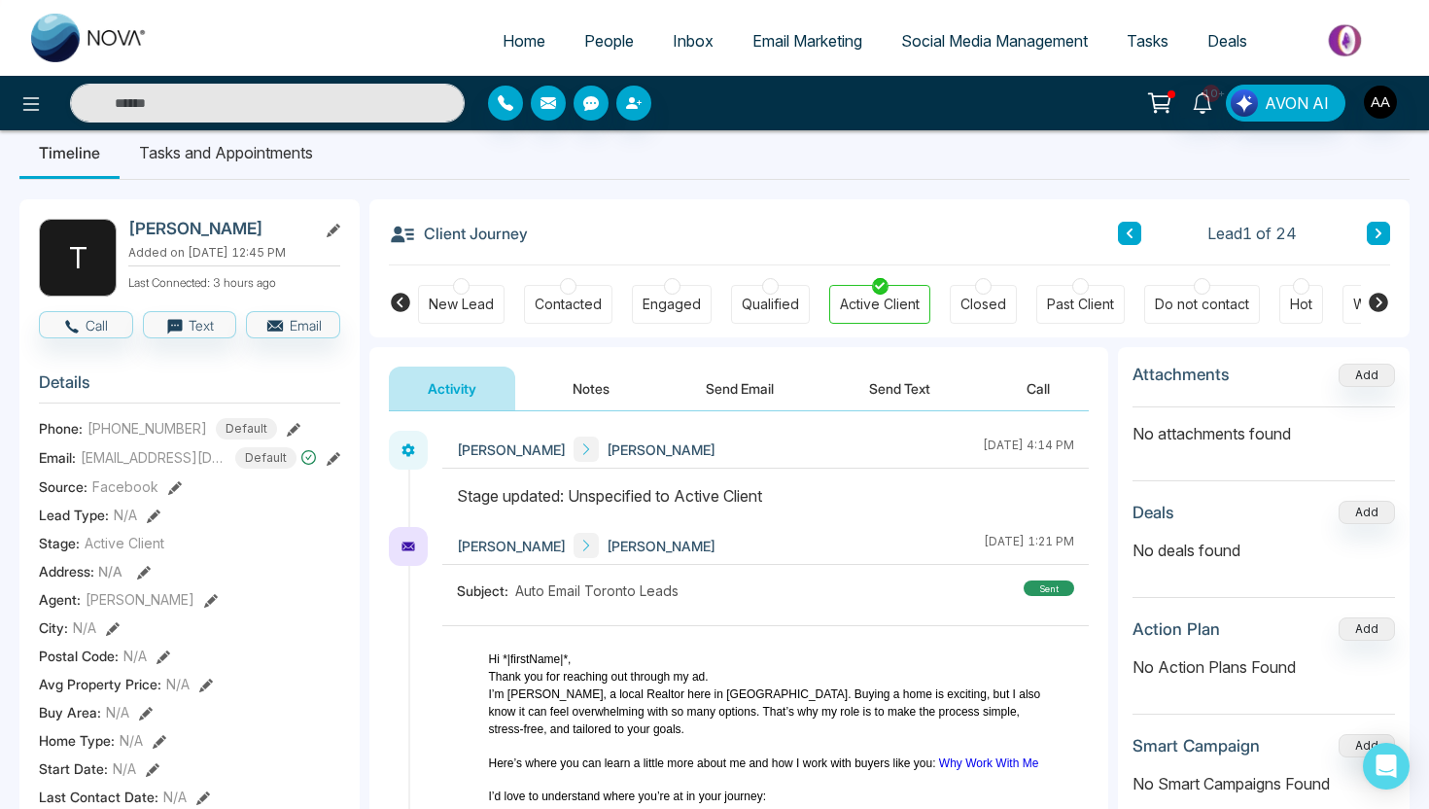
scroll to position [0, 0]
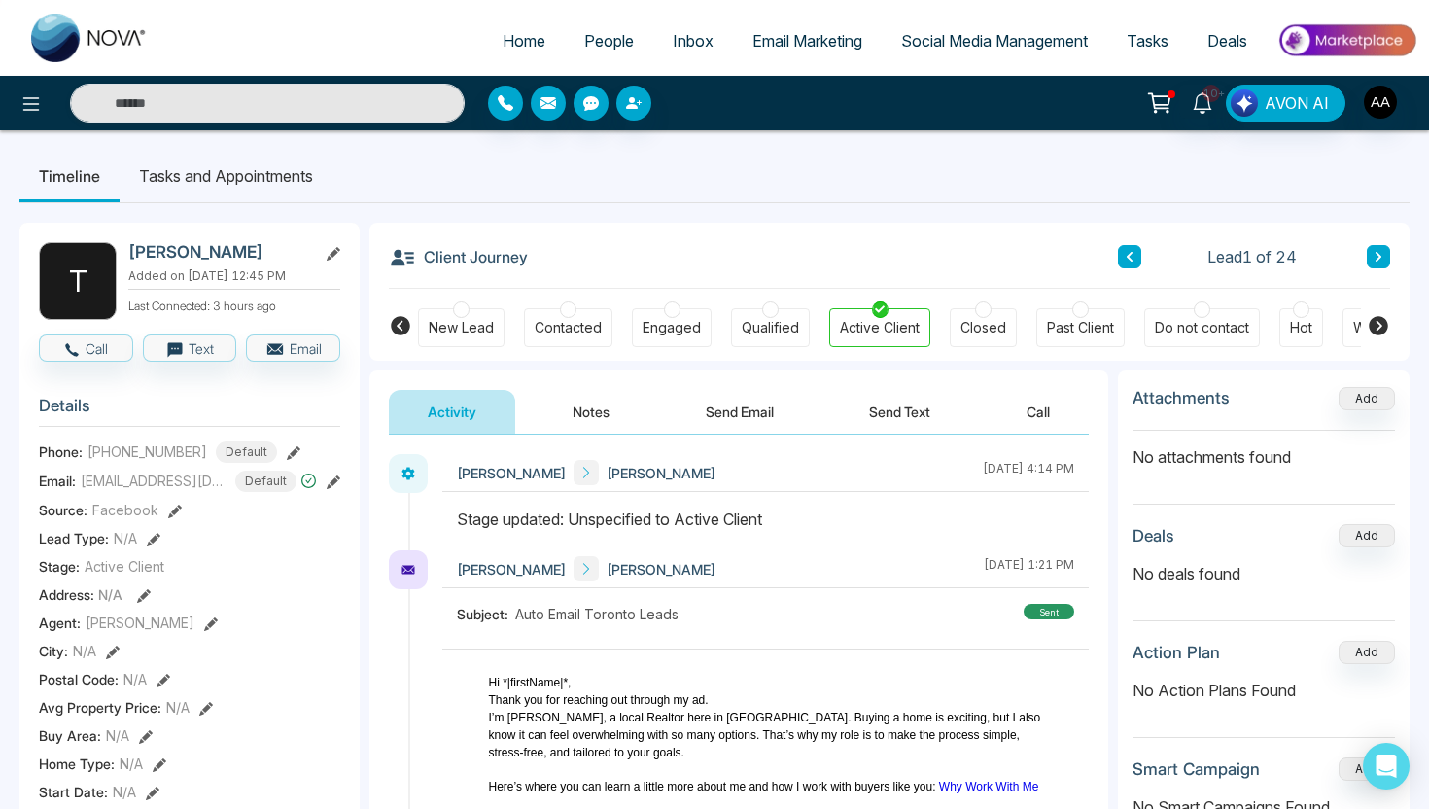
click at [584, 38] on span "People" at bounding box center [609, 40] width 50 height 19
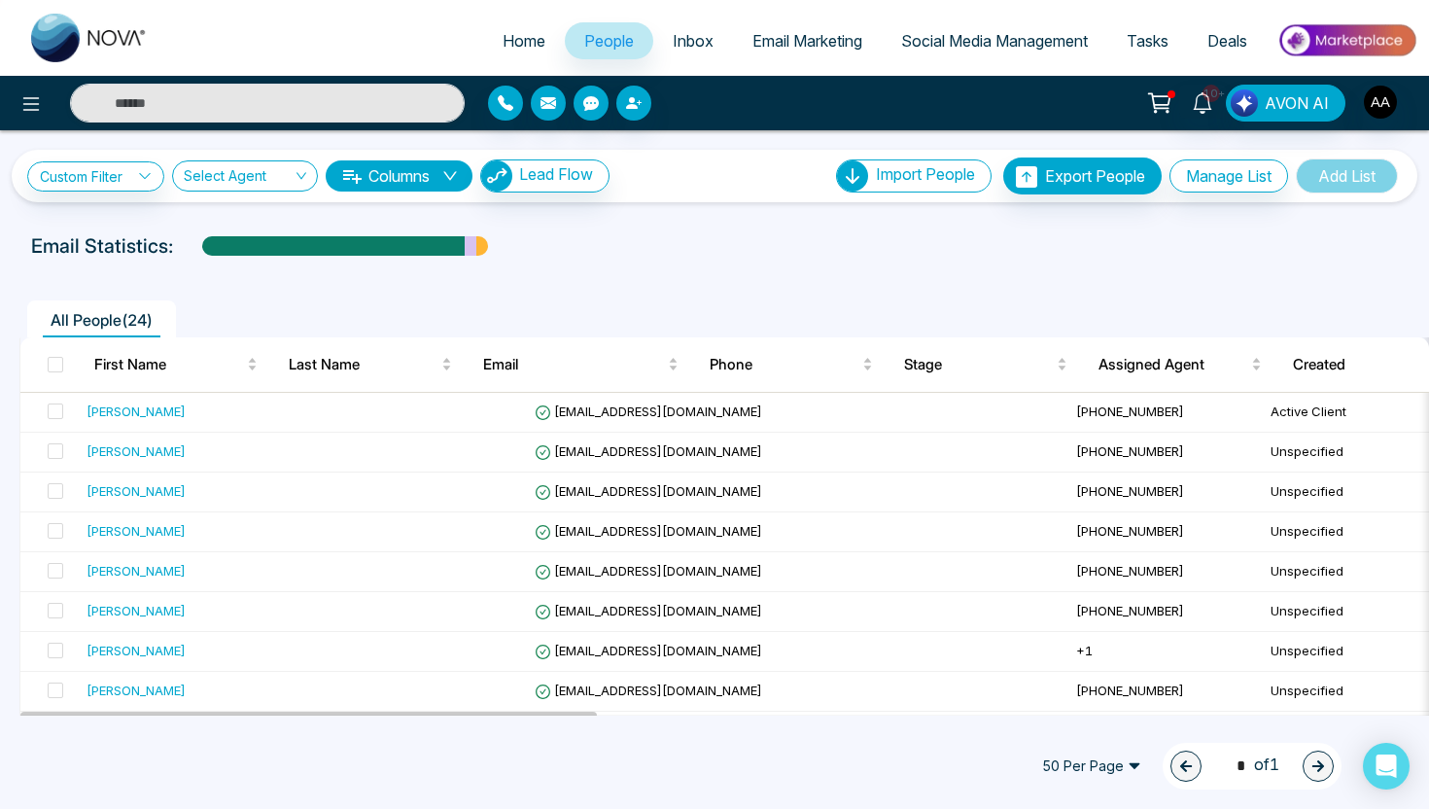
click at [774, 52] on link "Email Marketing" at bounding box center [807, 40] width 149 height 37
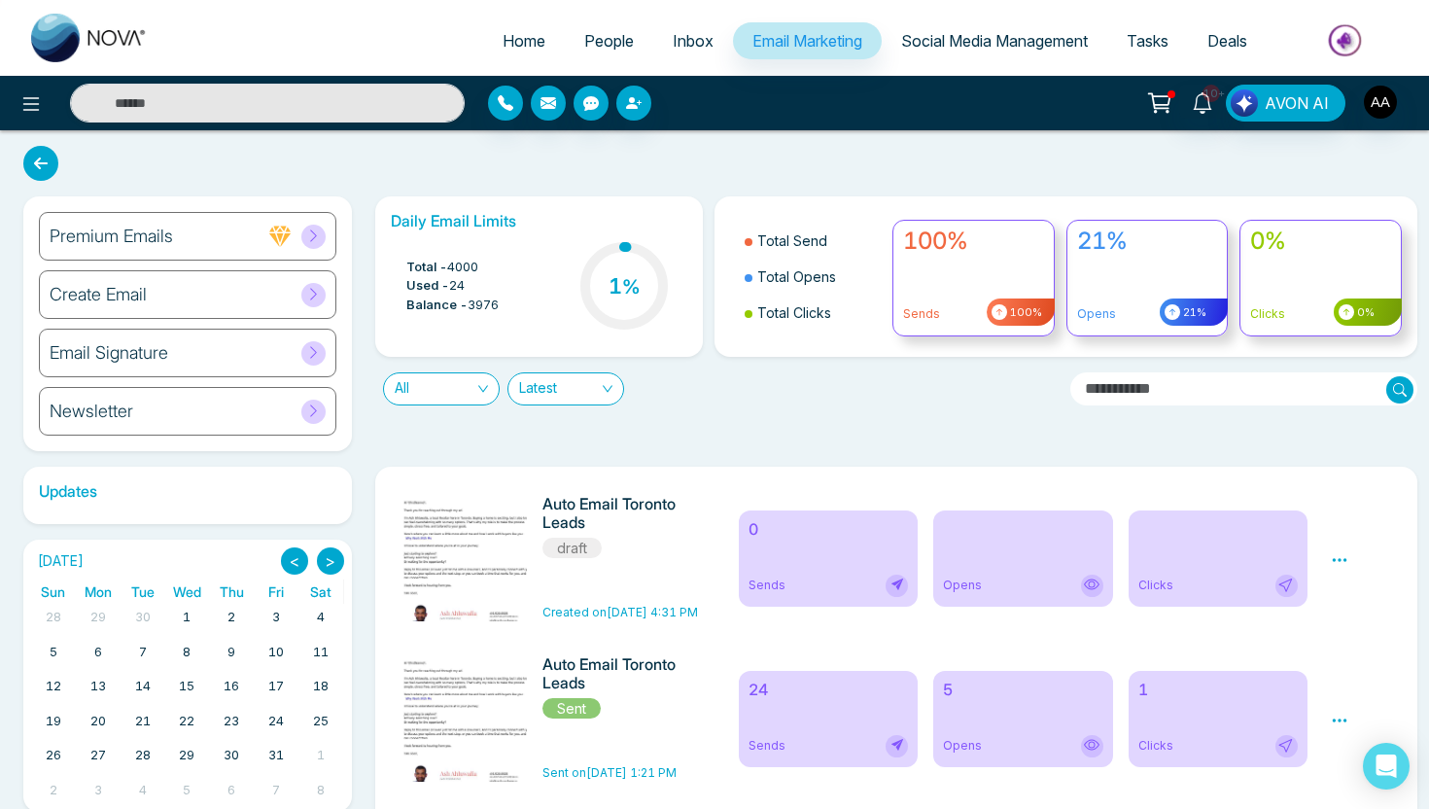
click at [271, 291] on div "Create Email" at bounding box center [188, 294] width 298 height 49
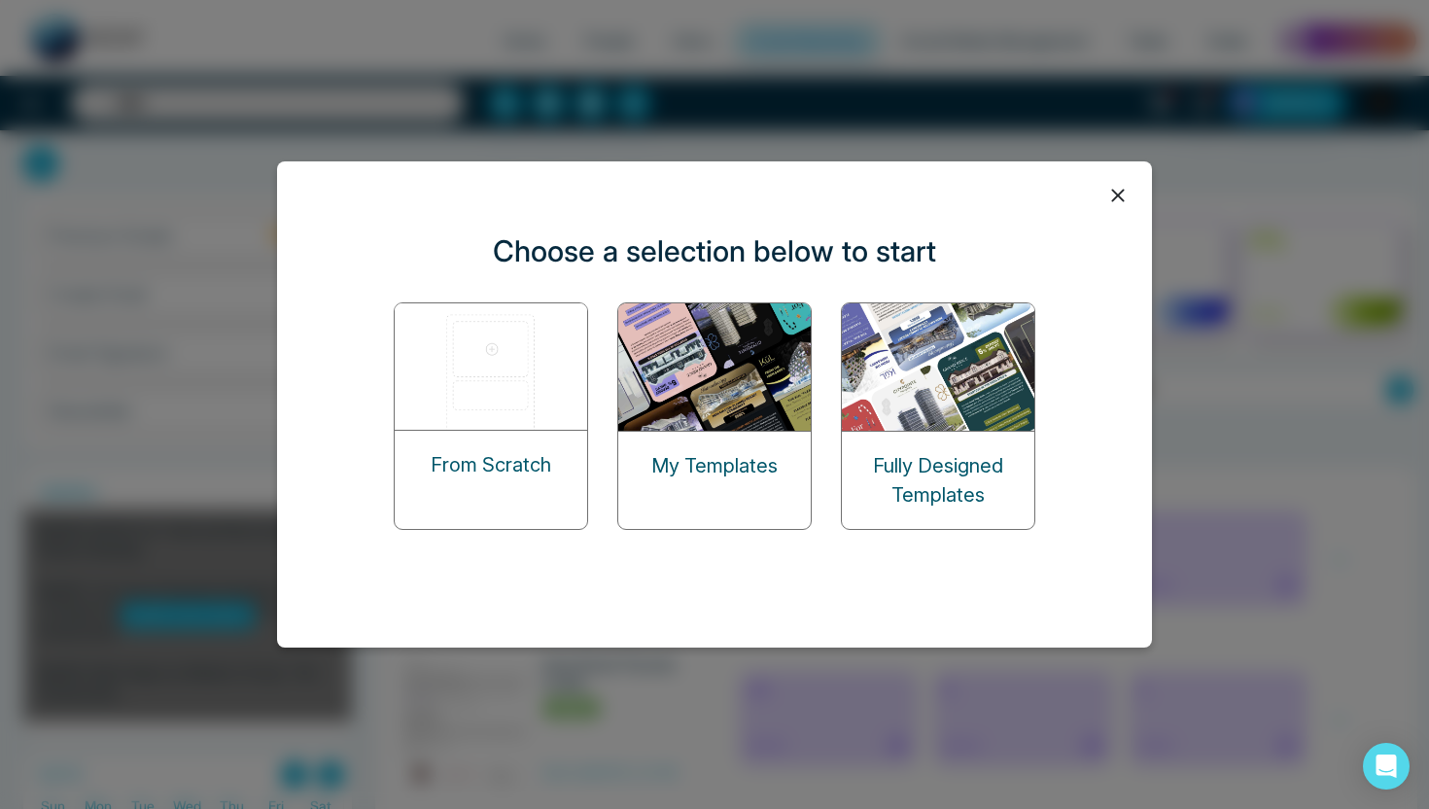
click at [727, 490] on div "My Templates" at bounding box center [714, 466] width 193 height 68
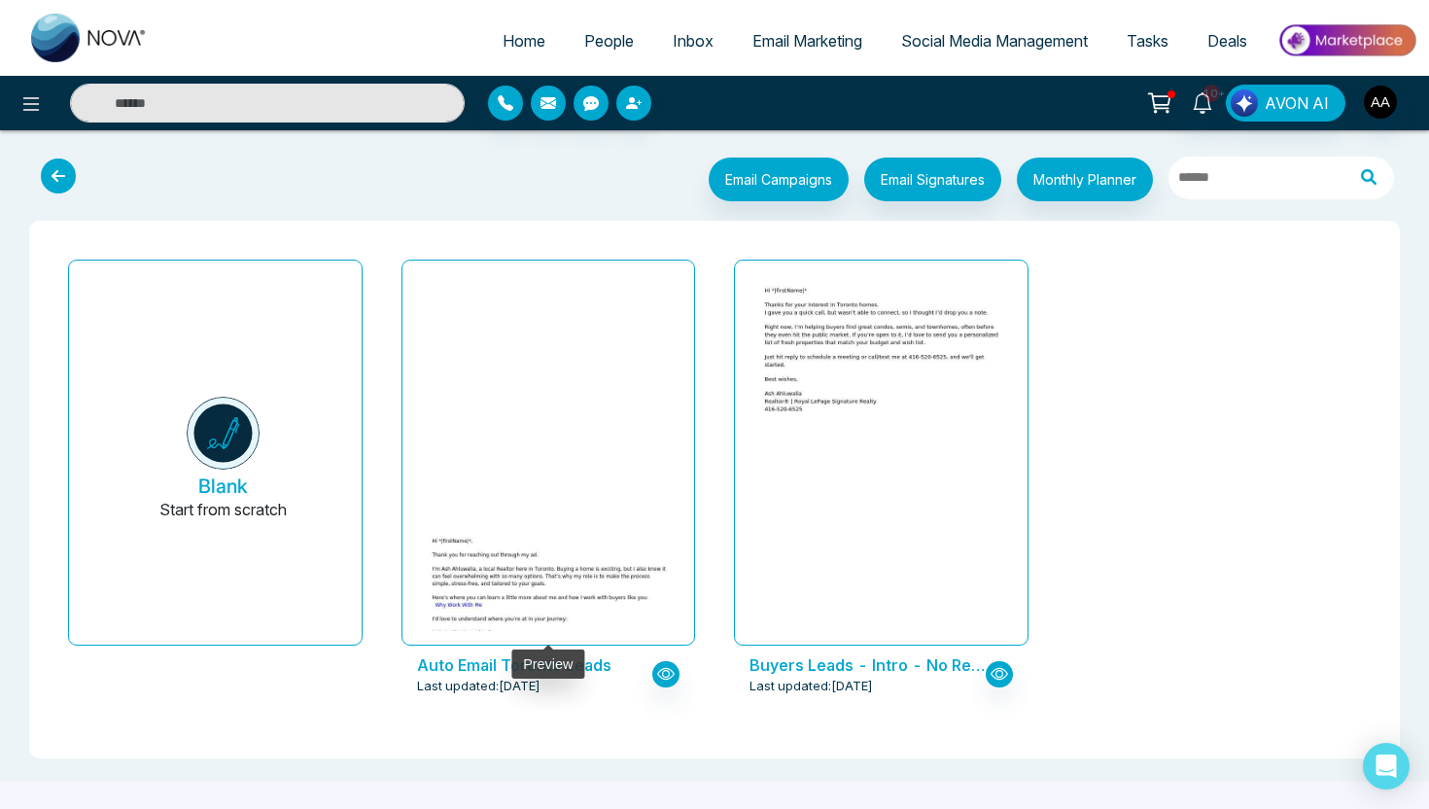
click at [570, 527] on img at bounding box center [547, 660] width 491 height 266
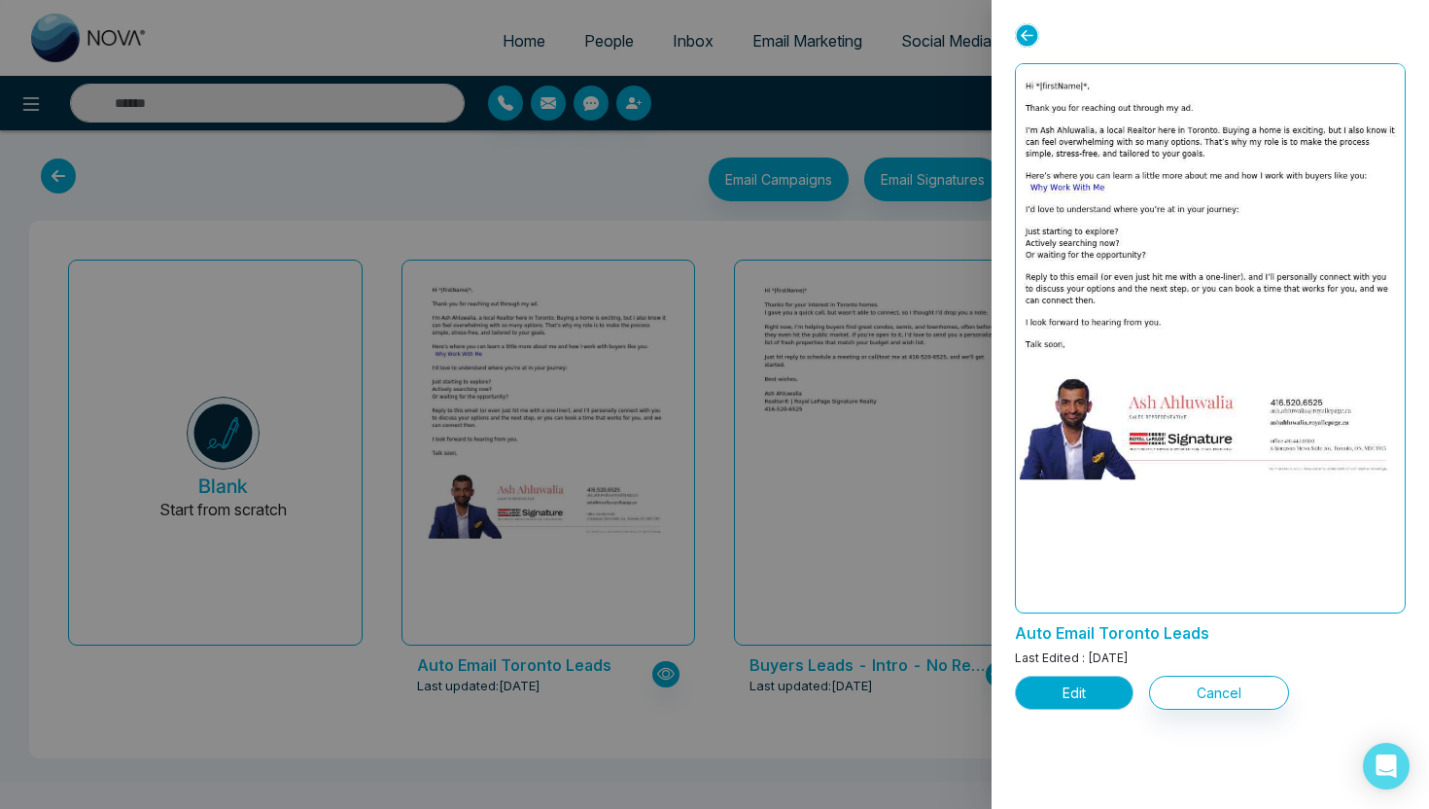
click at [1110, 698] on button "Edit" at bounding box center [1074, 693] width 119 height 34
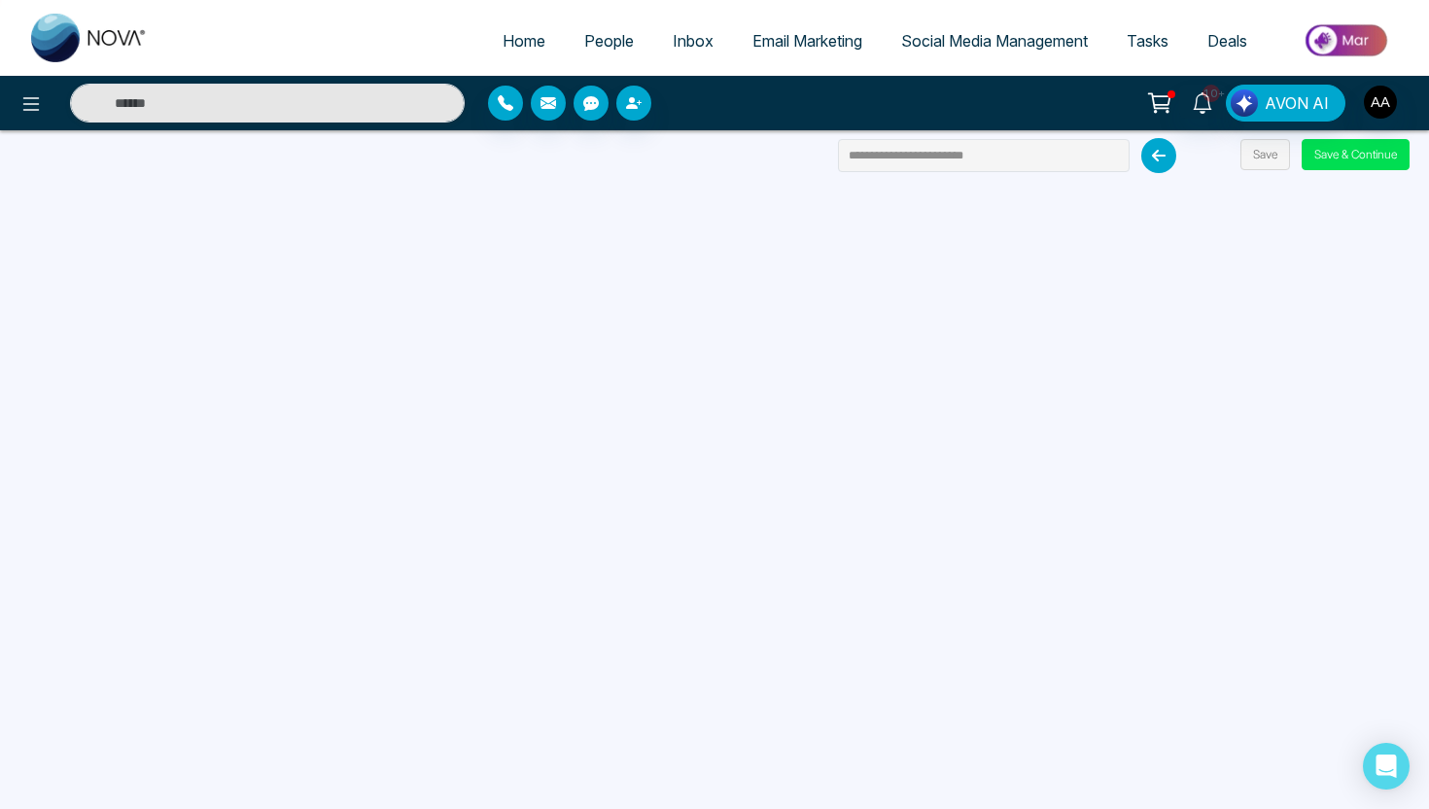
scroll to position [10, 0]
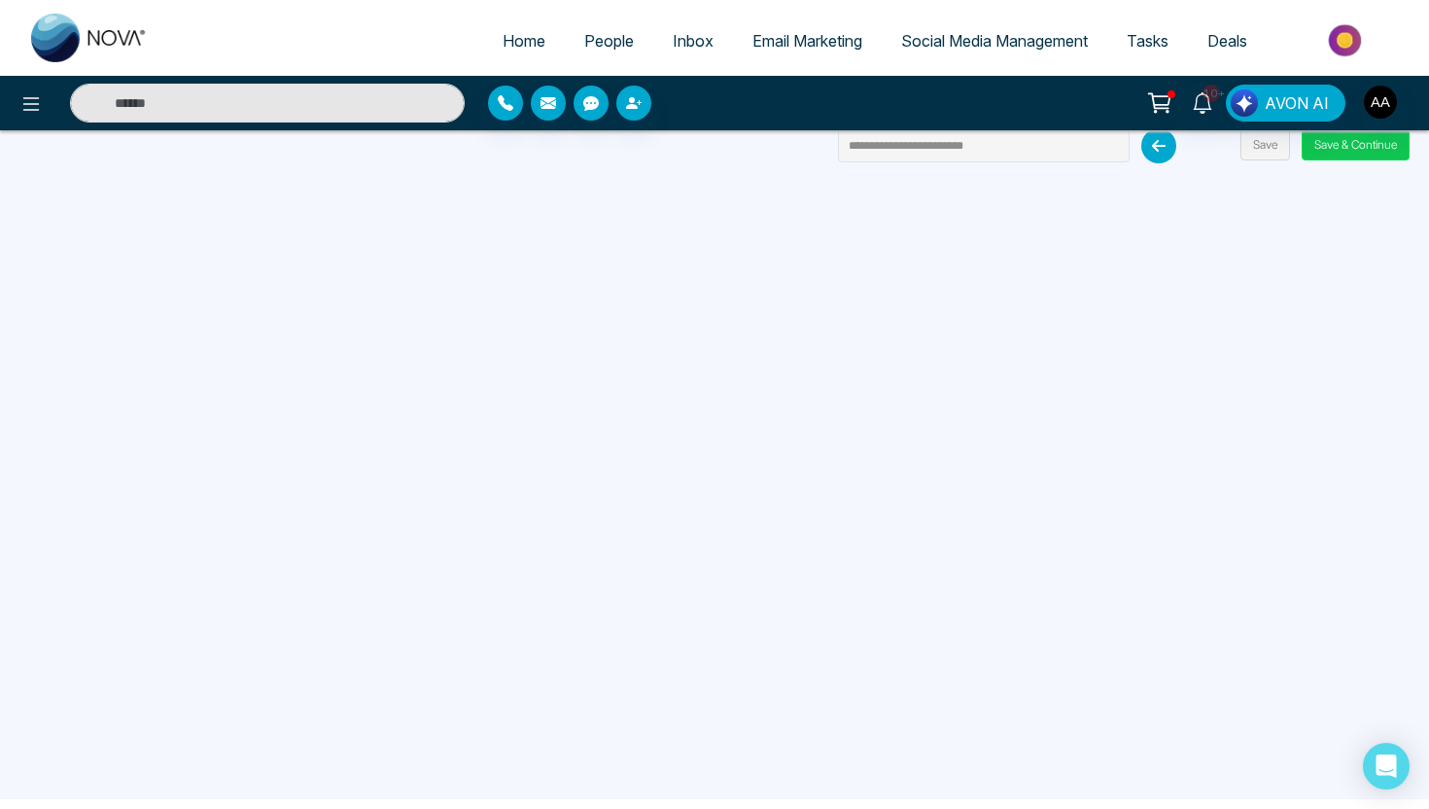
click at [1347, 158] on button "Save & Continue" at bounding box center [1356, 144] width 108 height 31
click at [1342, 152] on button "Save & Continue" at bounding box center [1356, 144] width 108 height 31
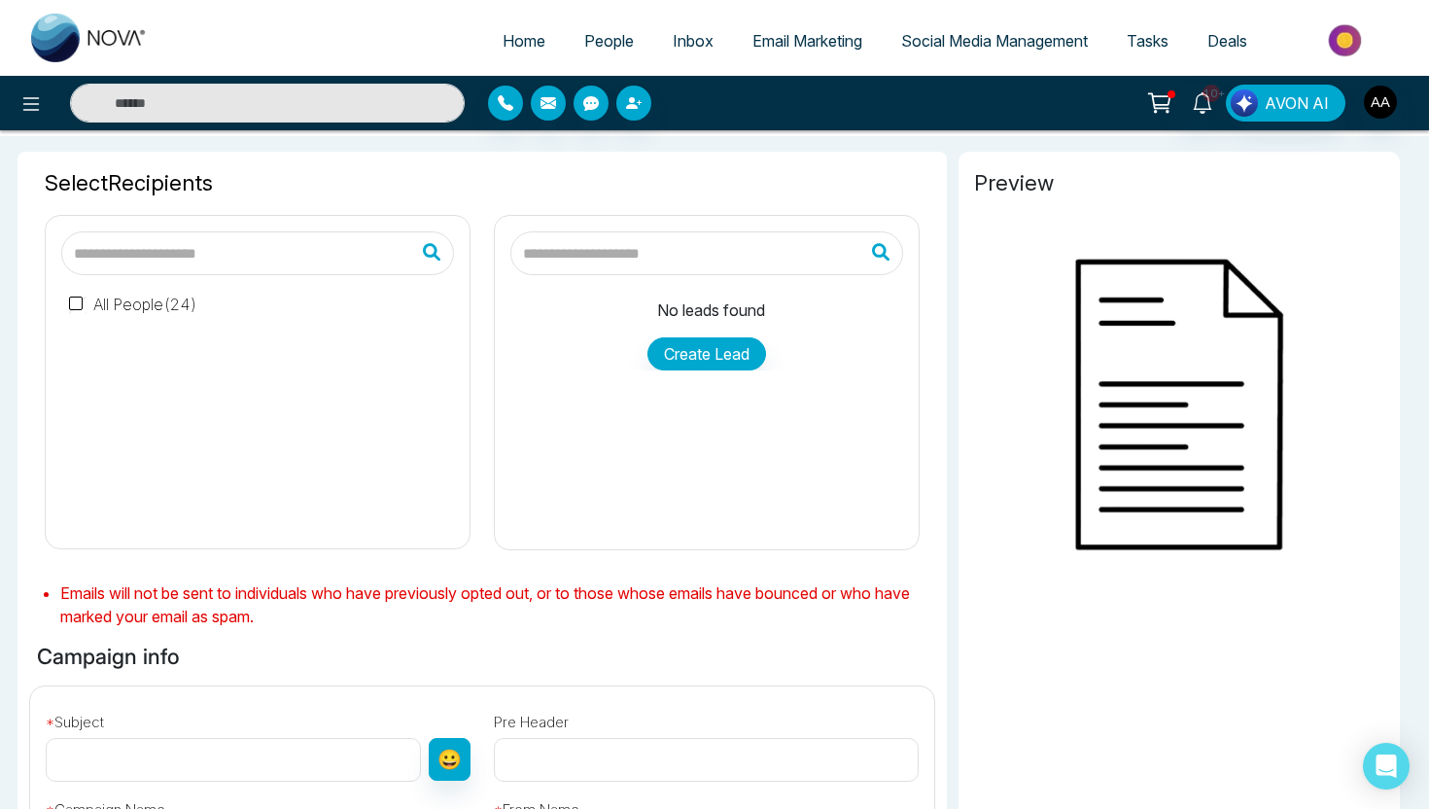
type input "**********"
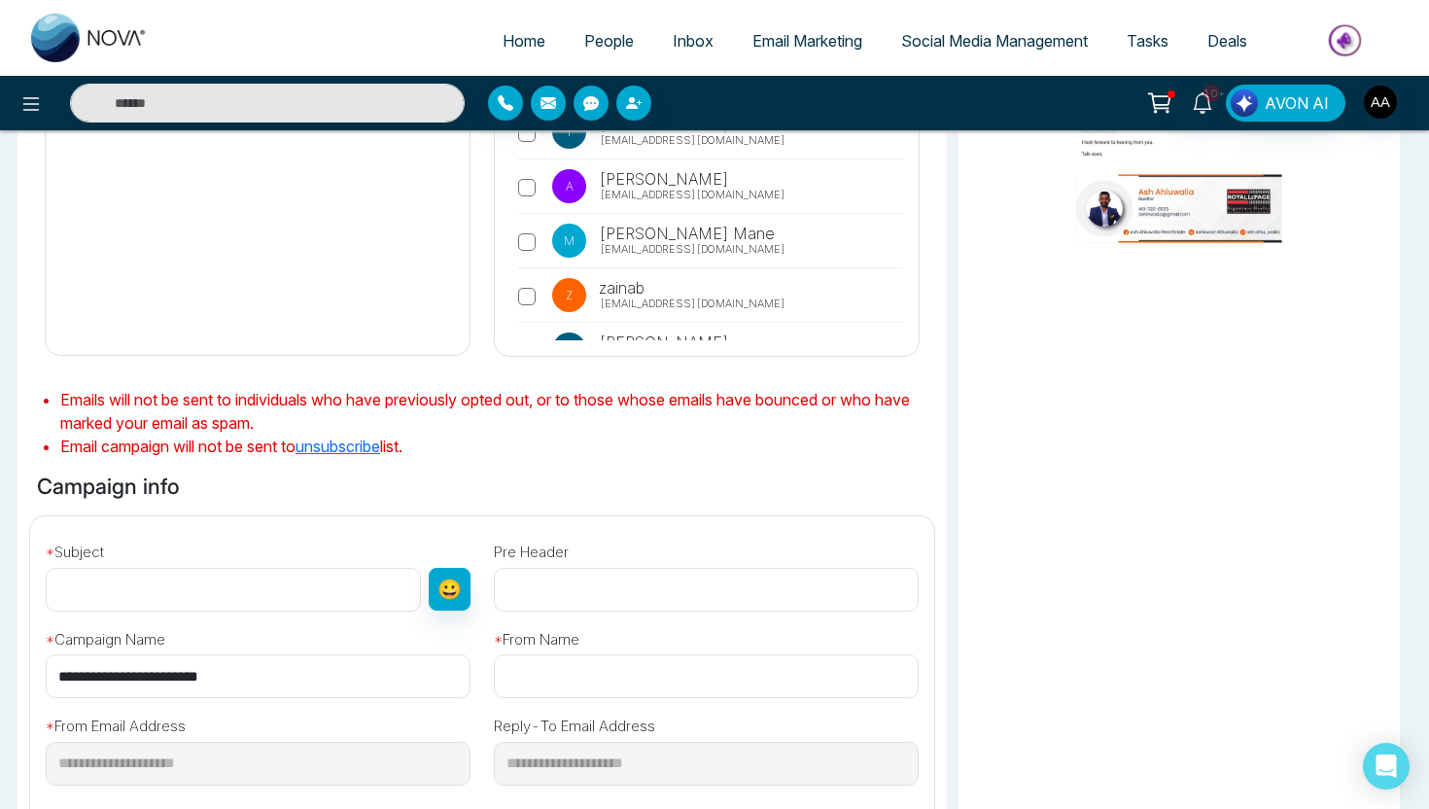
scroll to position [274, 0]
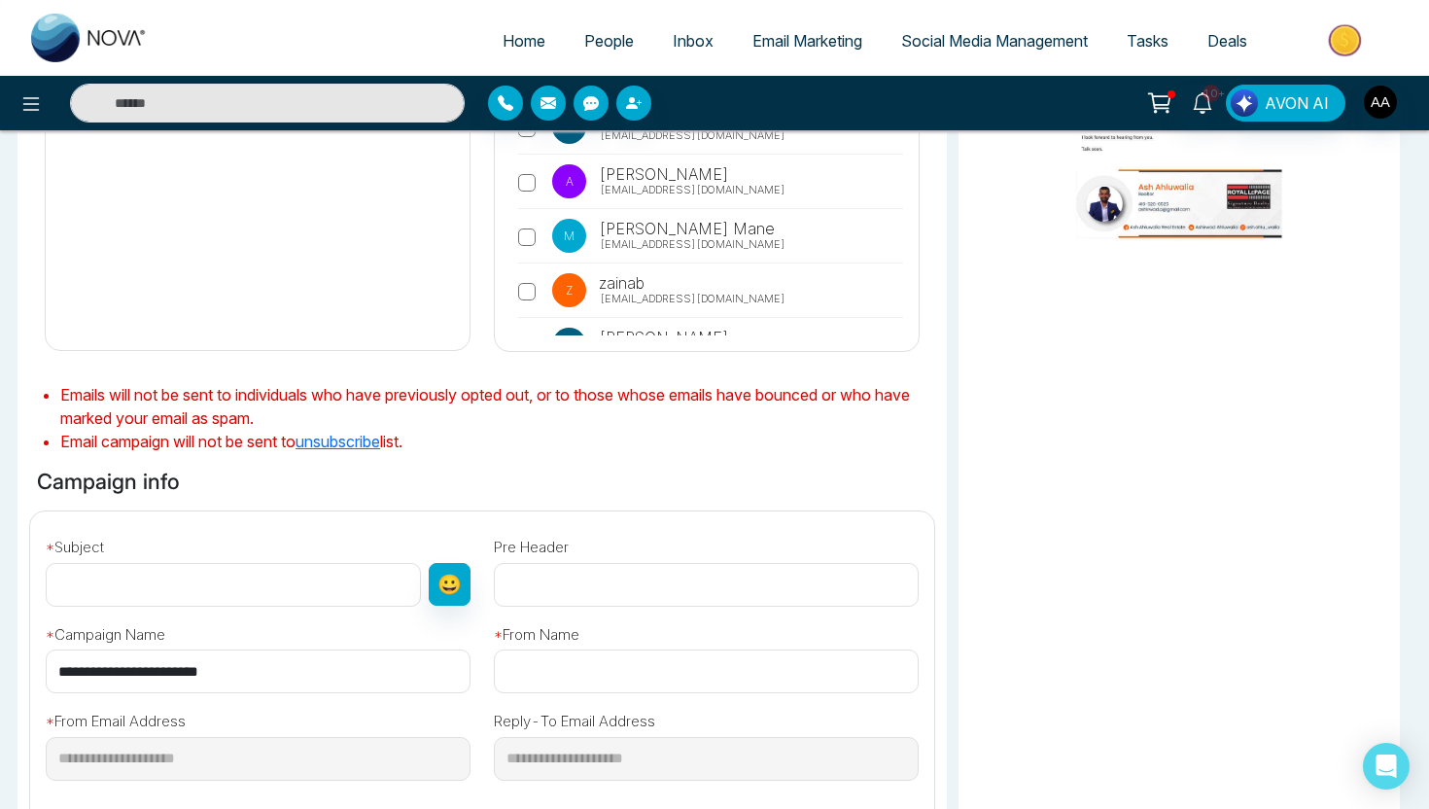
click at [308, 584] on input "text" at bounding box center [233, 585] width 375 height 44
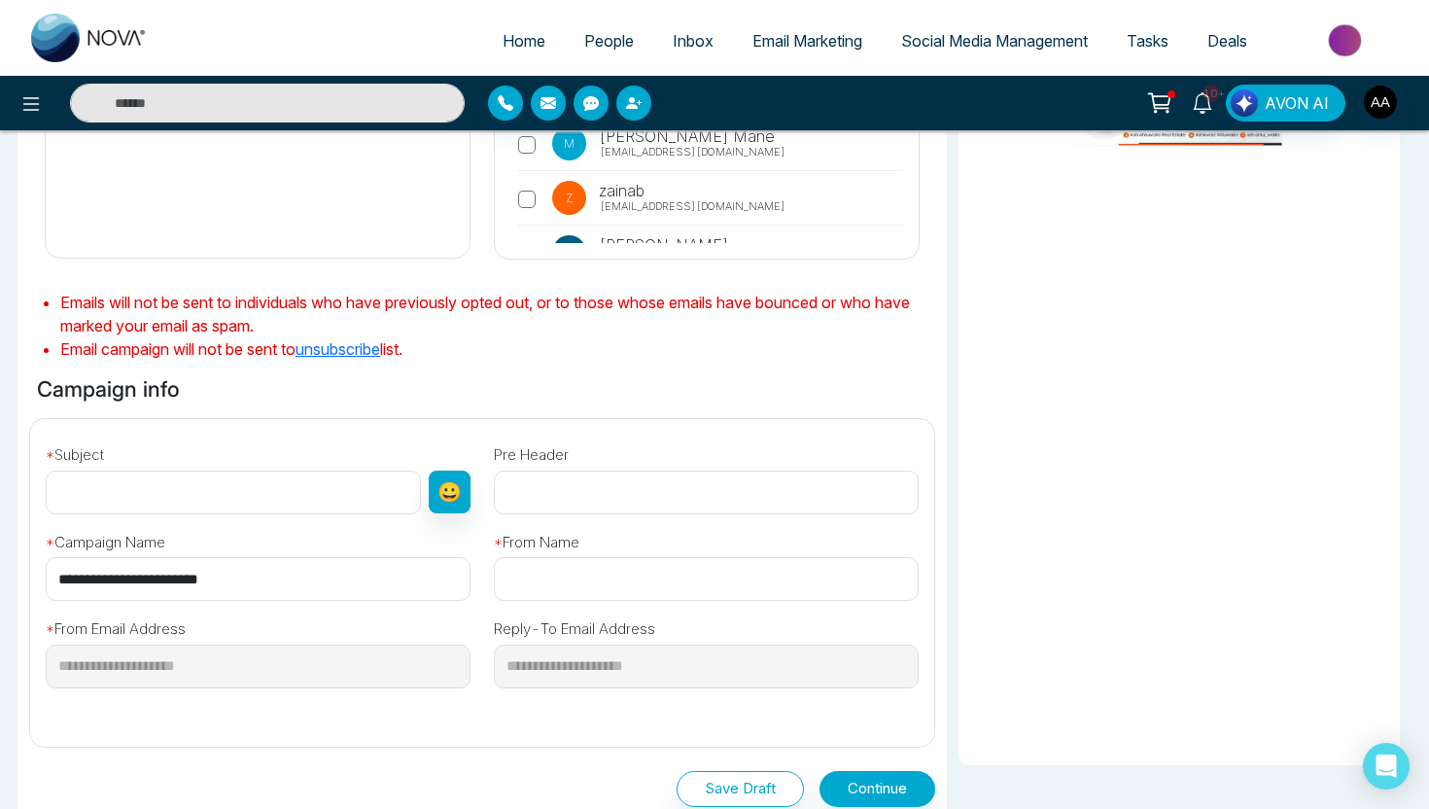
click at [244, 507] on input "text" at bounding box center [233, 493] width 375 height 44
type input "**********"
click at [377, 746] on div "**********" at bounding box center [482, 583] width 906 height 330
click at [670, 573] on input "text" at bounding box center [706, 579] width 425 height 44
type input "**********"
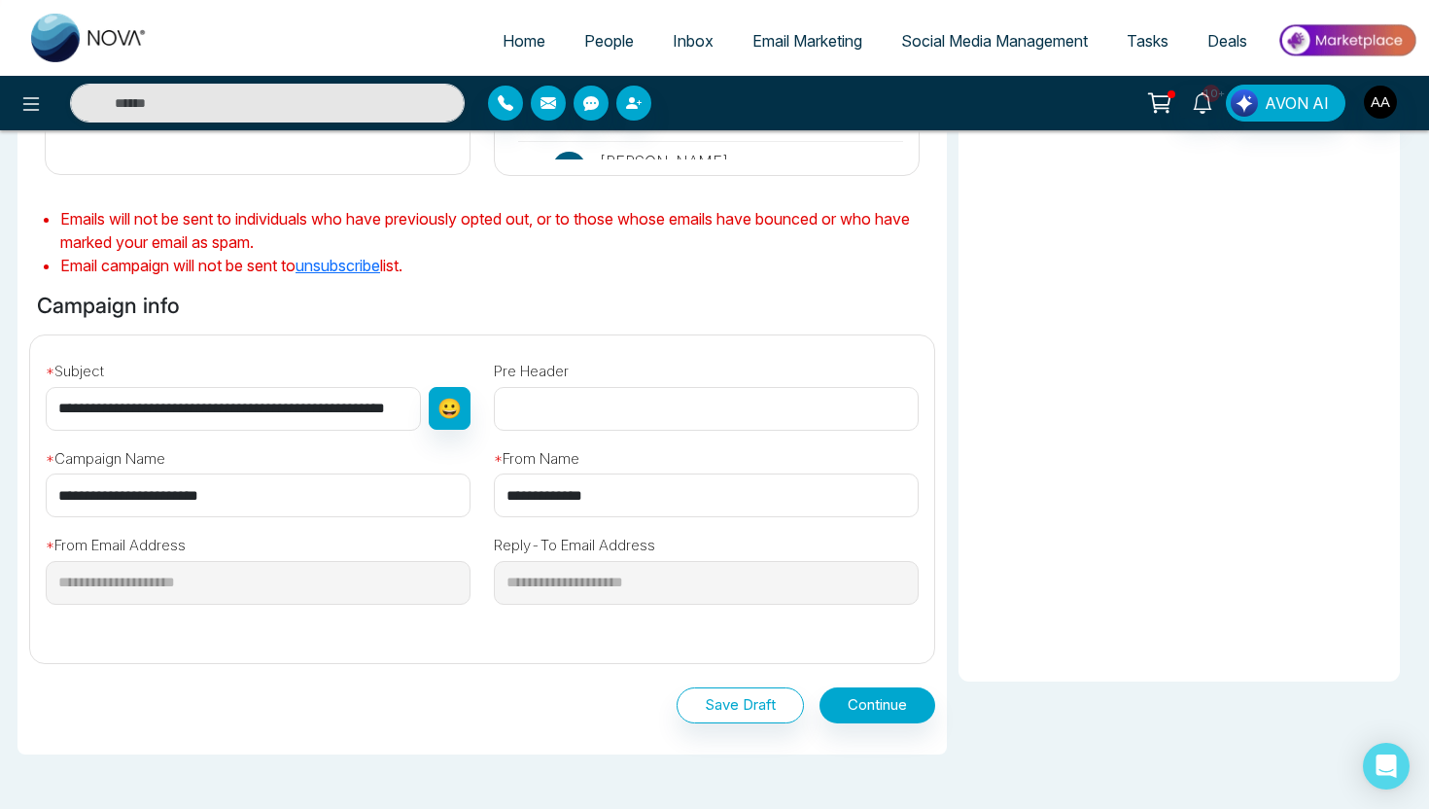
scroll to position [467, 0]
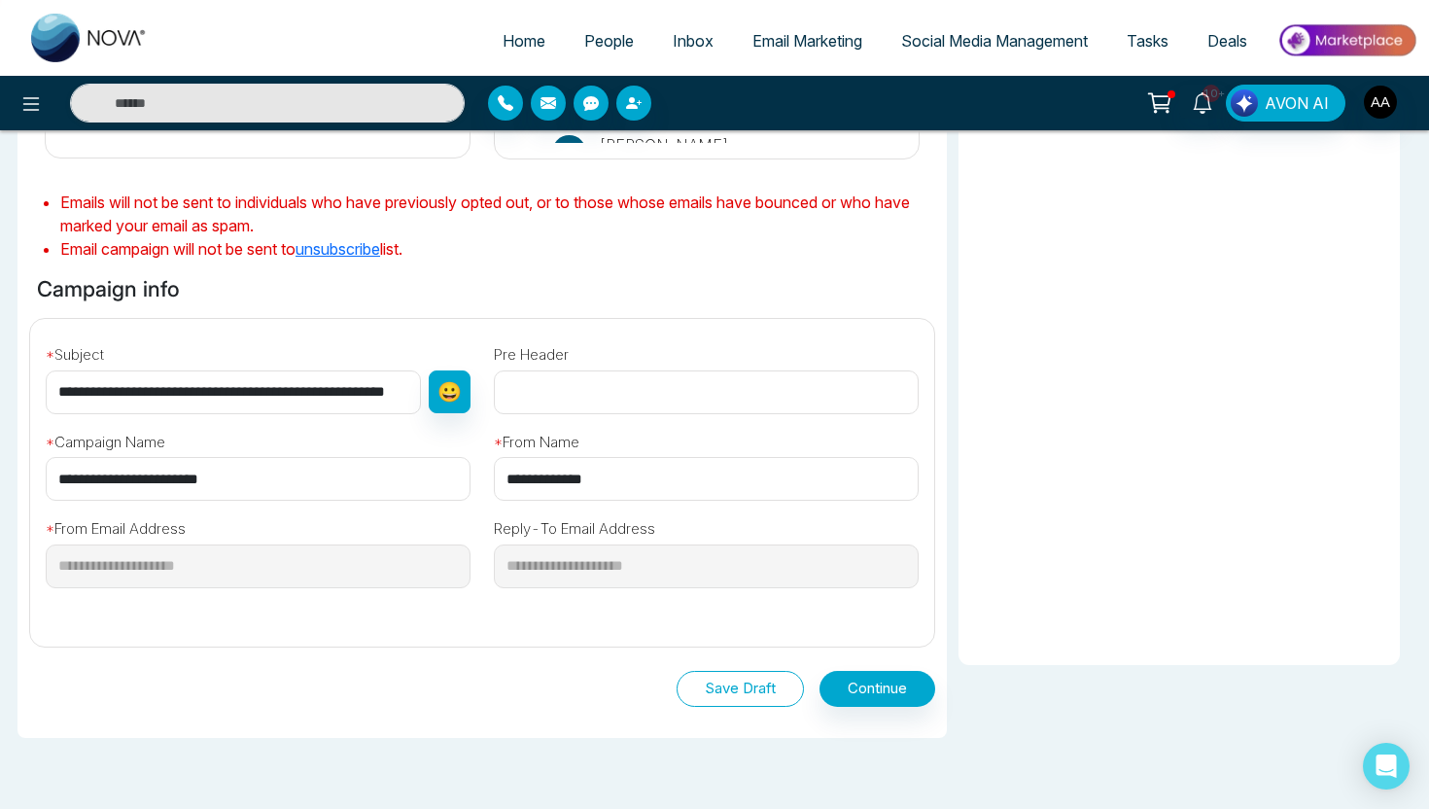
click at [774, 696] on button "Save Draft" at bounding box center [740, 689] width 127 height 36
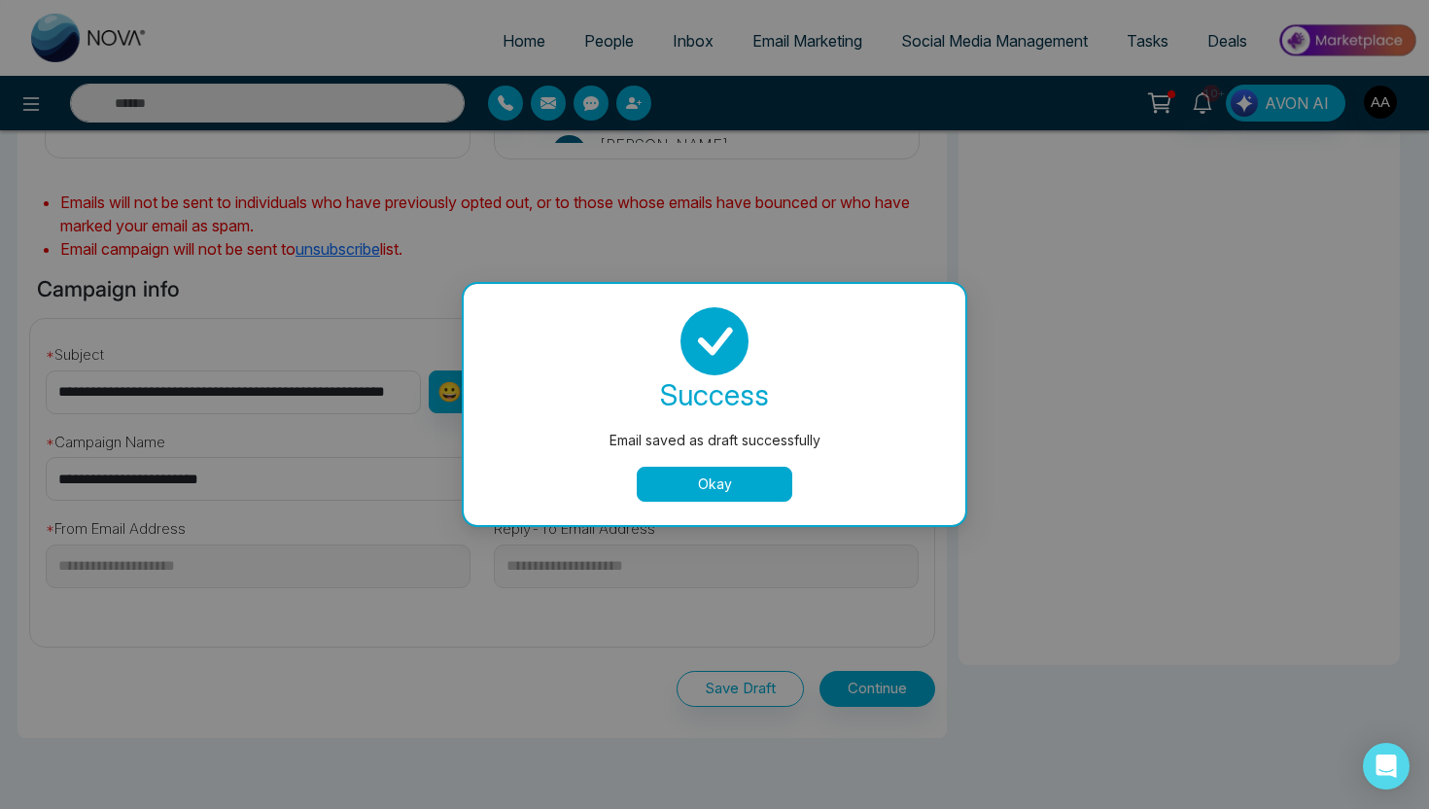
click at [740, 471] on button "Okay" at bounding box center [715, 484] width 156 height 35
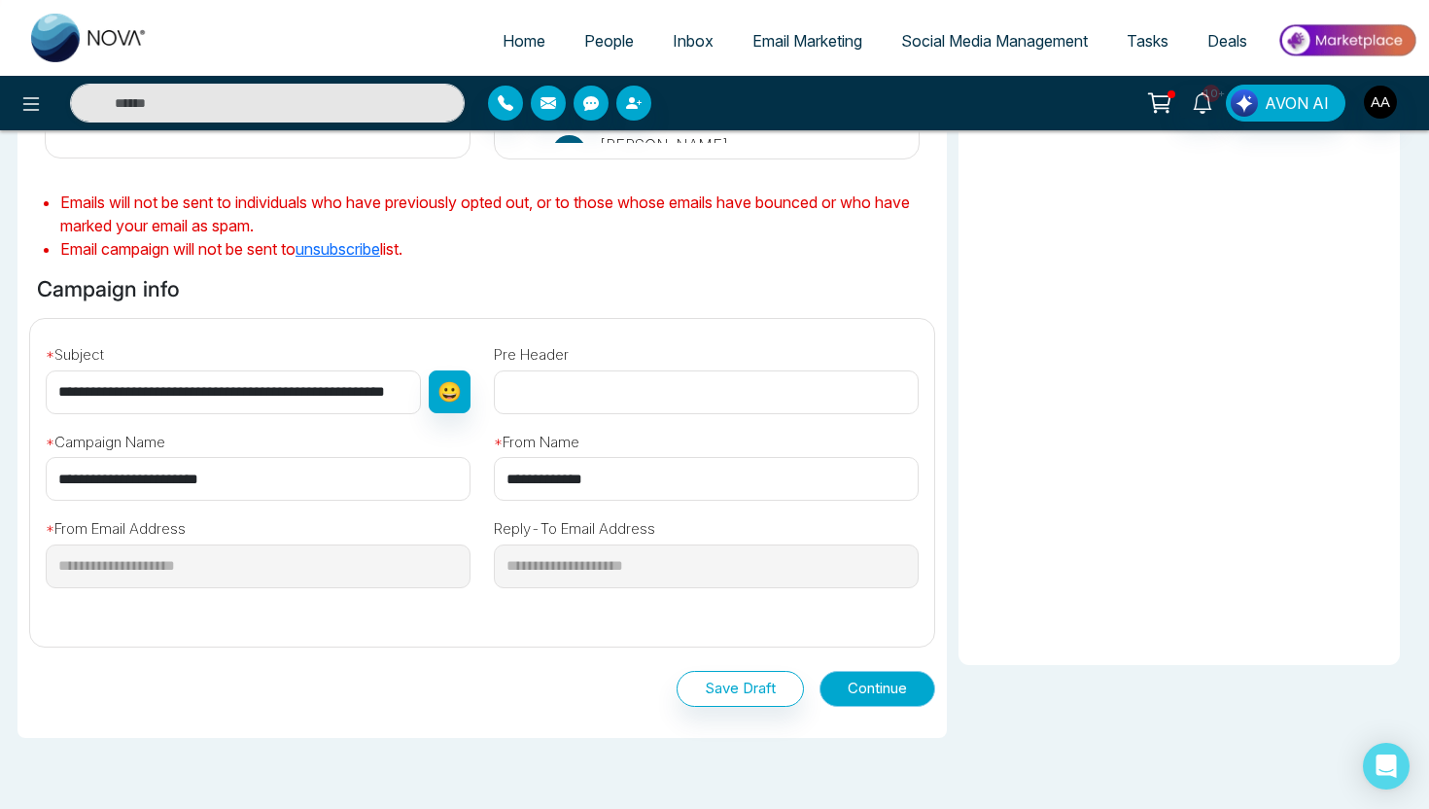
click at [855, 681] on button "Continue" at bounding box center [878, 689] width 116 height 36
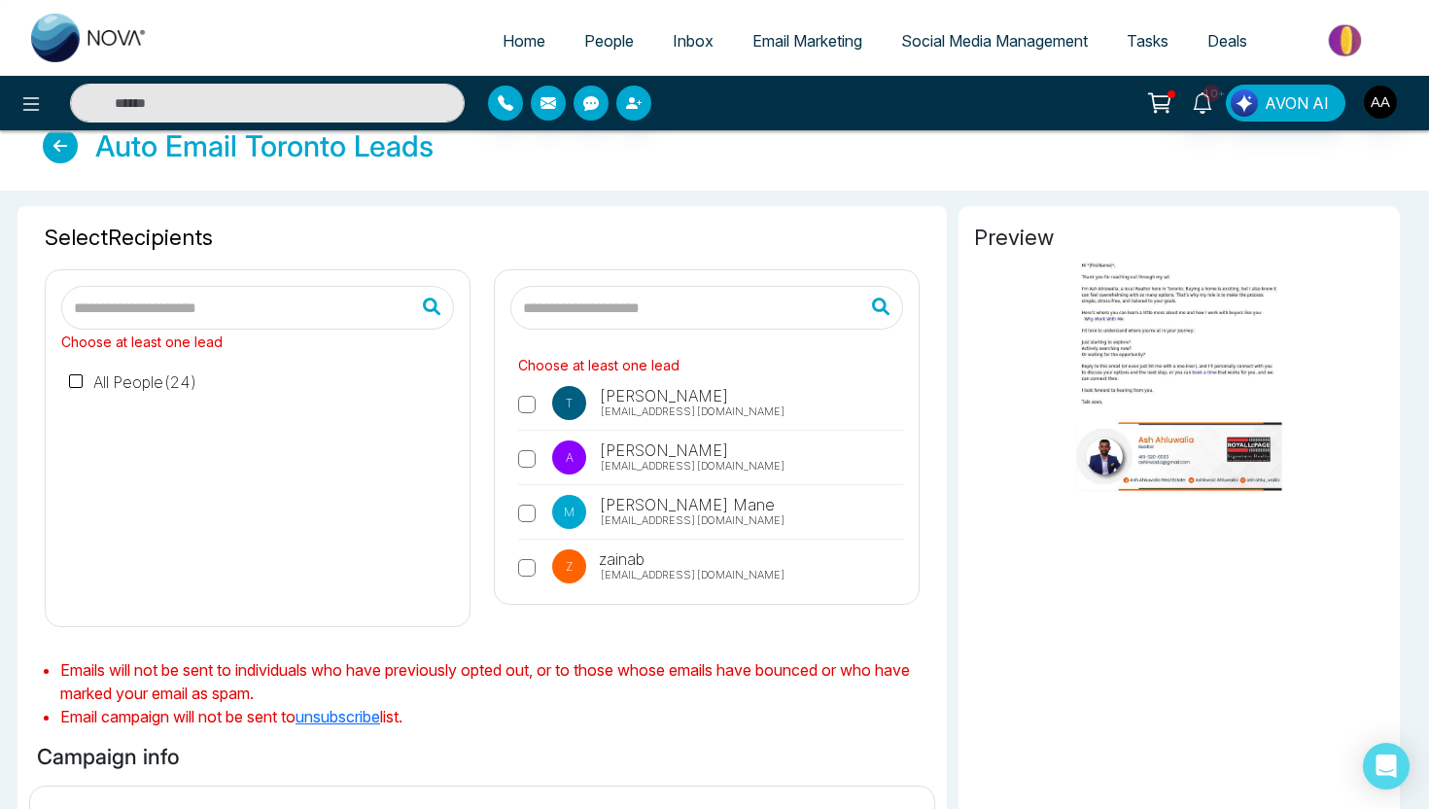
scroll to position [0, 0]
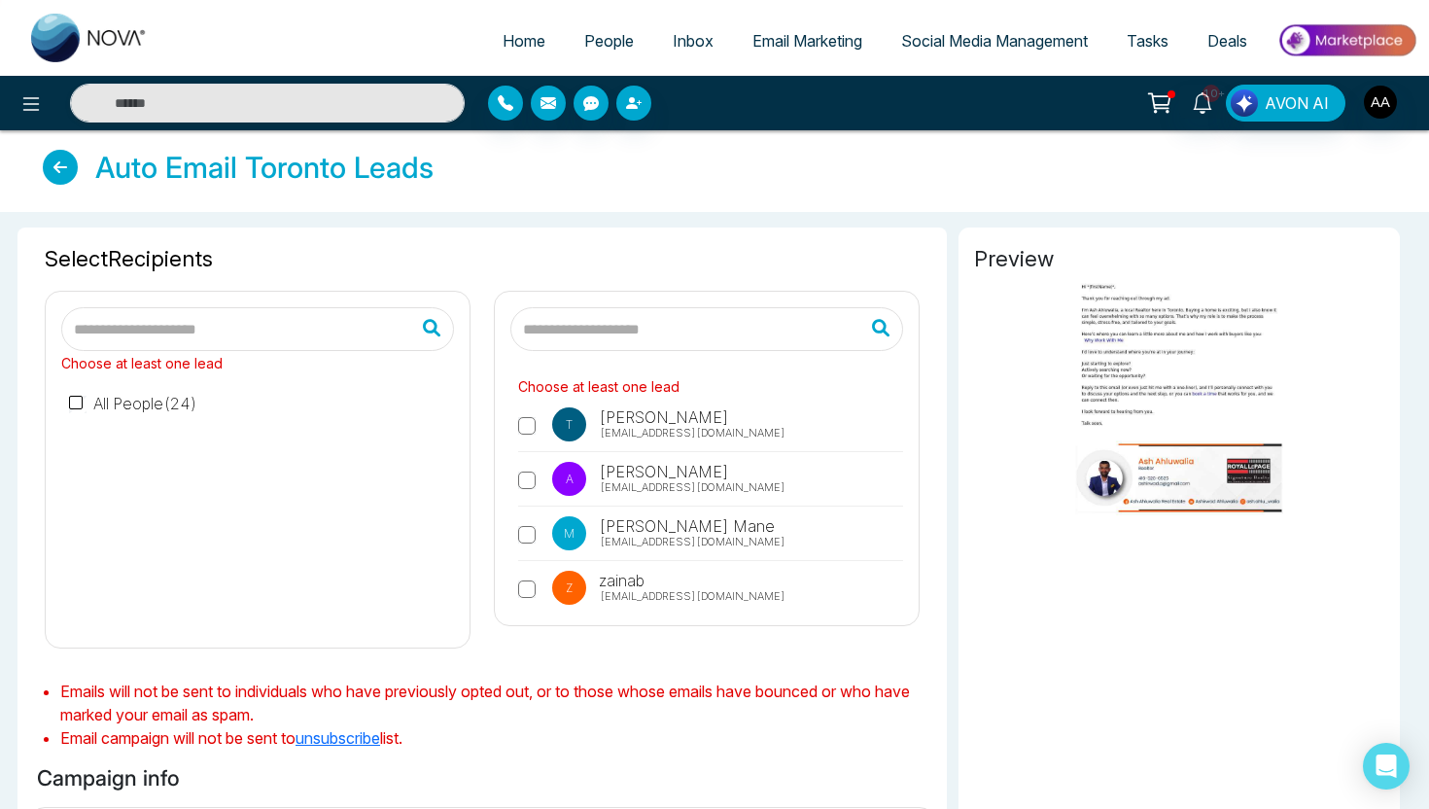
click at [64, 171] on icon at bounding box center [60, 167] width 35 height 35
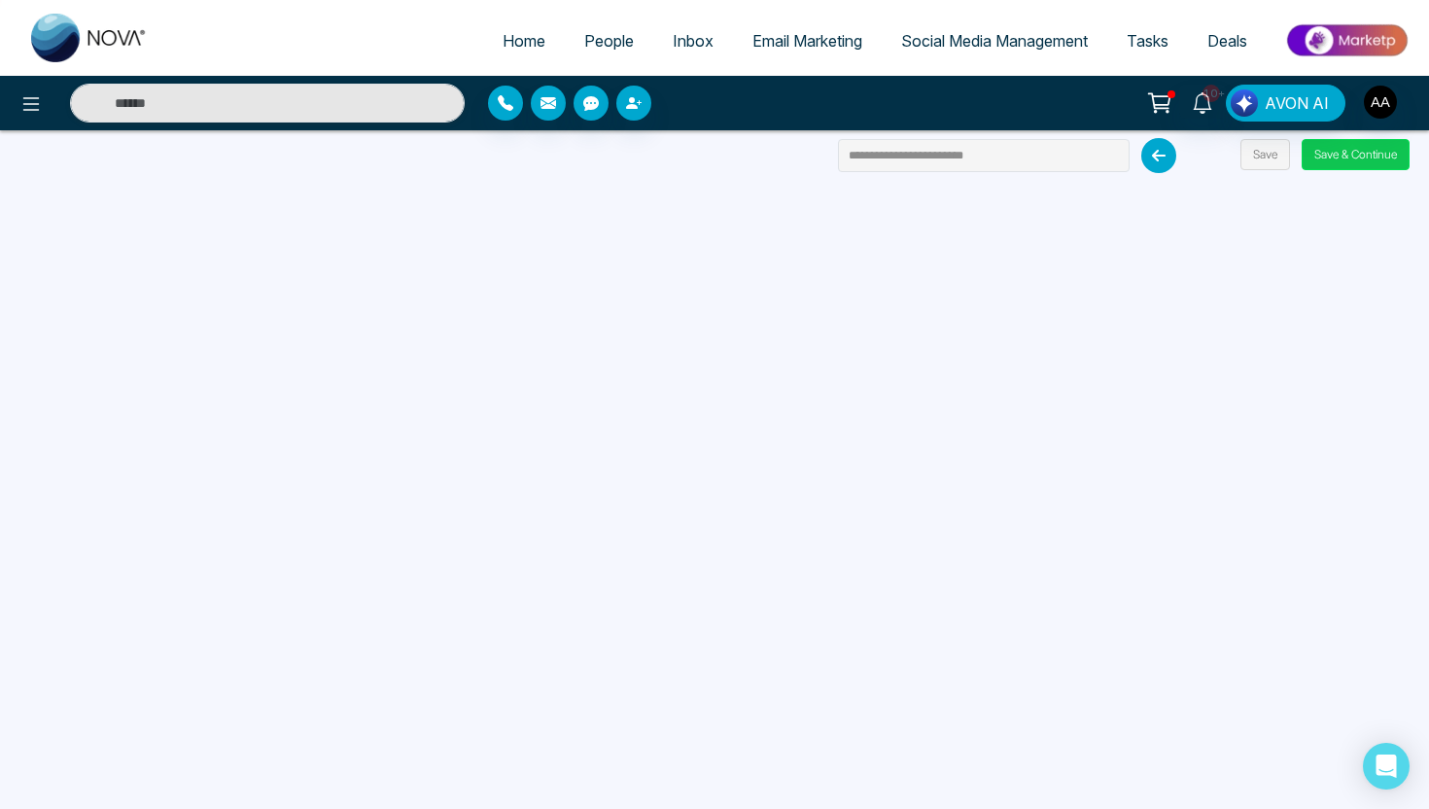
click at [1329, 158] on button "Save & Continue" at bounding box center [1356, 154] width 108 height 31
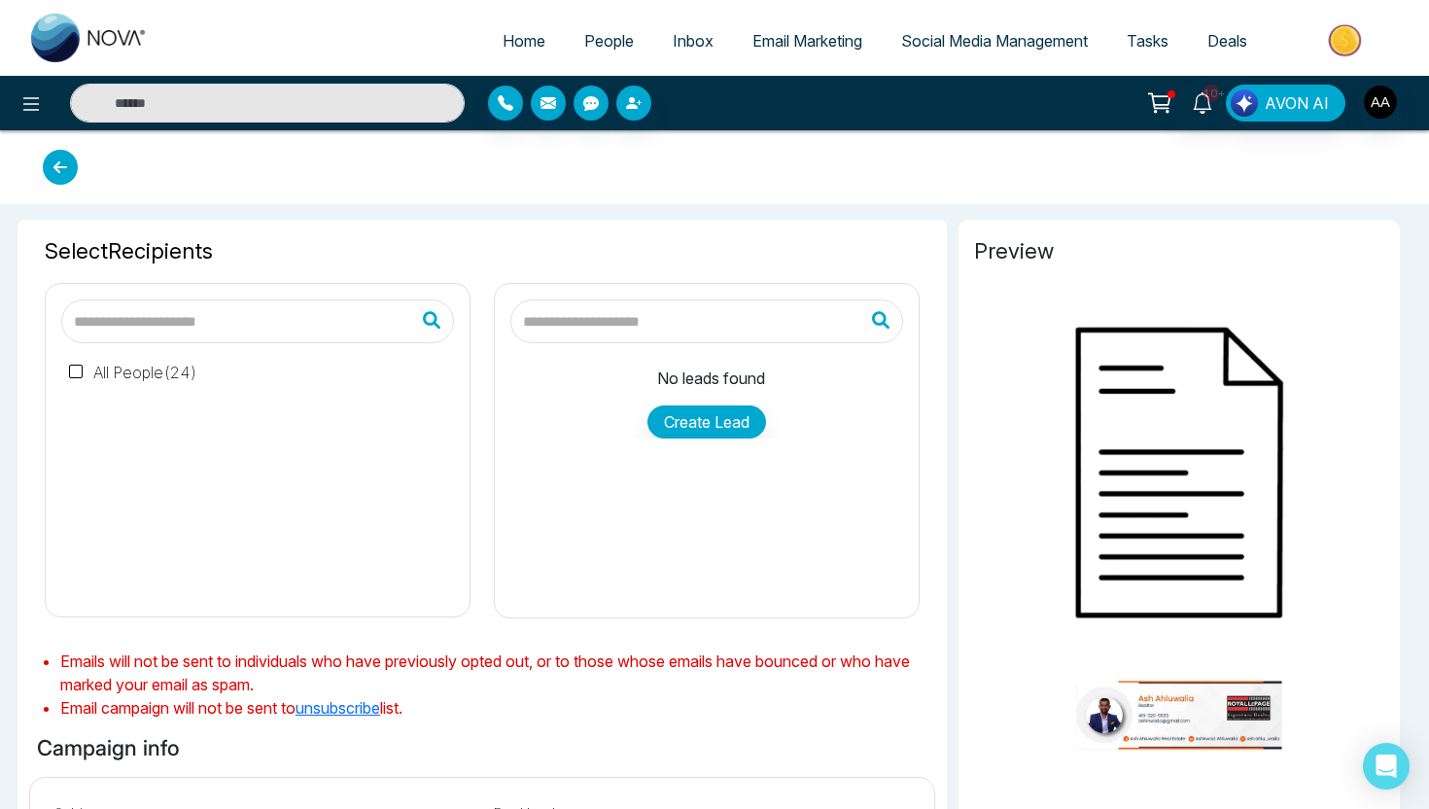
type input "**********"
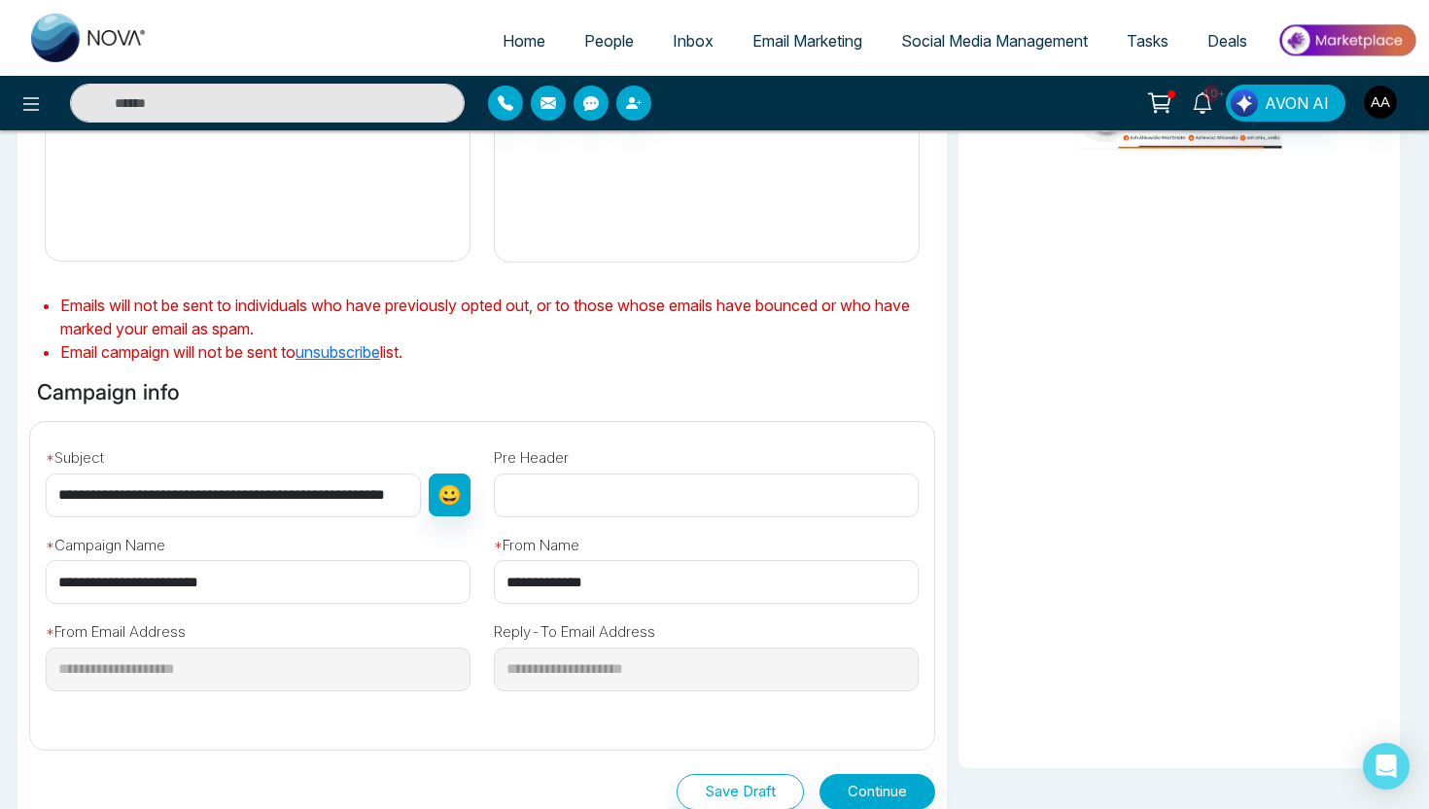
scroll to position [565, 0]
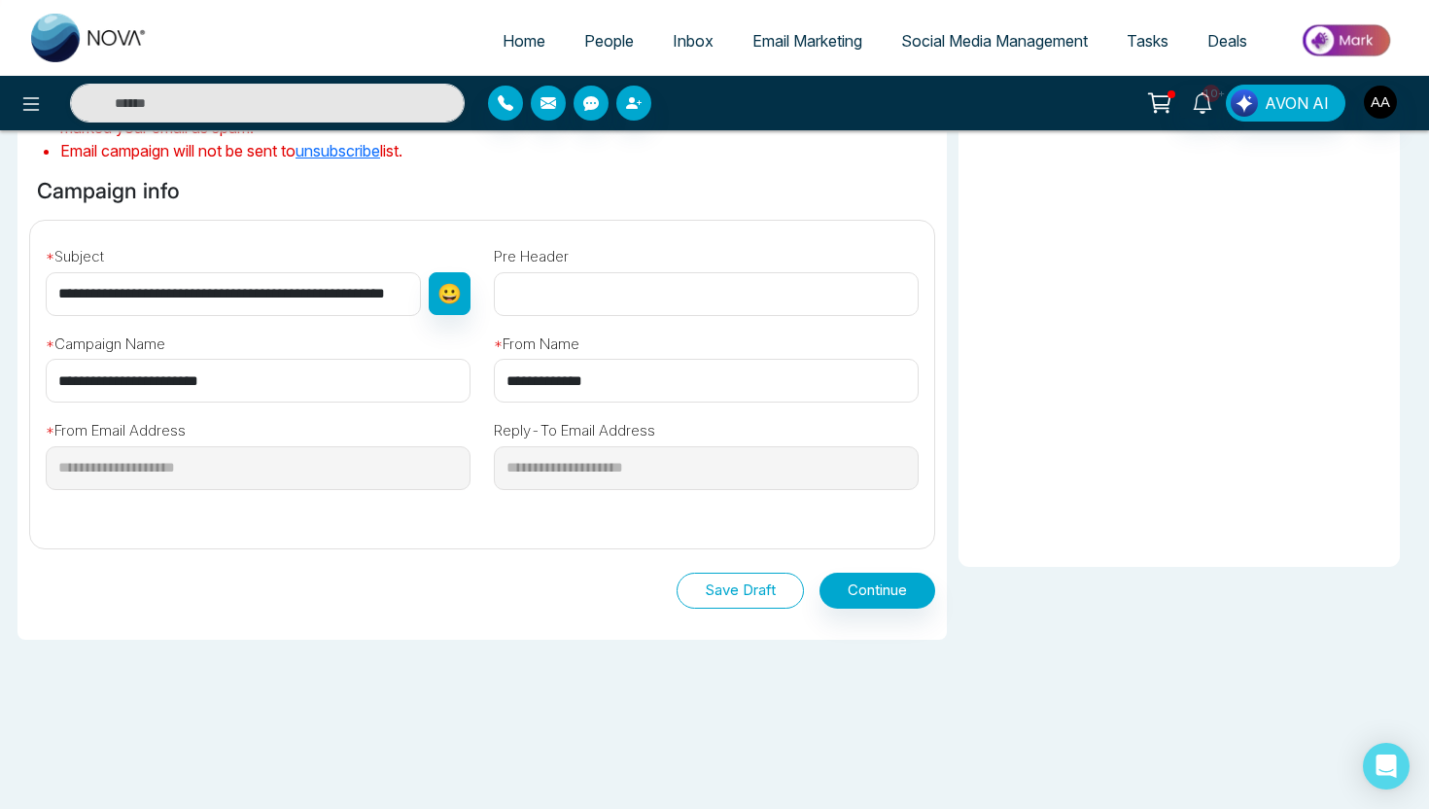
click at [778, 599] on button "Save Draft" at bounding box center [740, 591] width 127 height 36
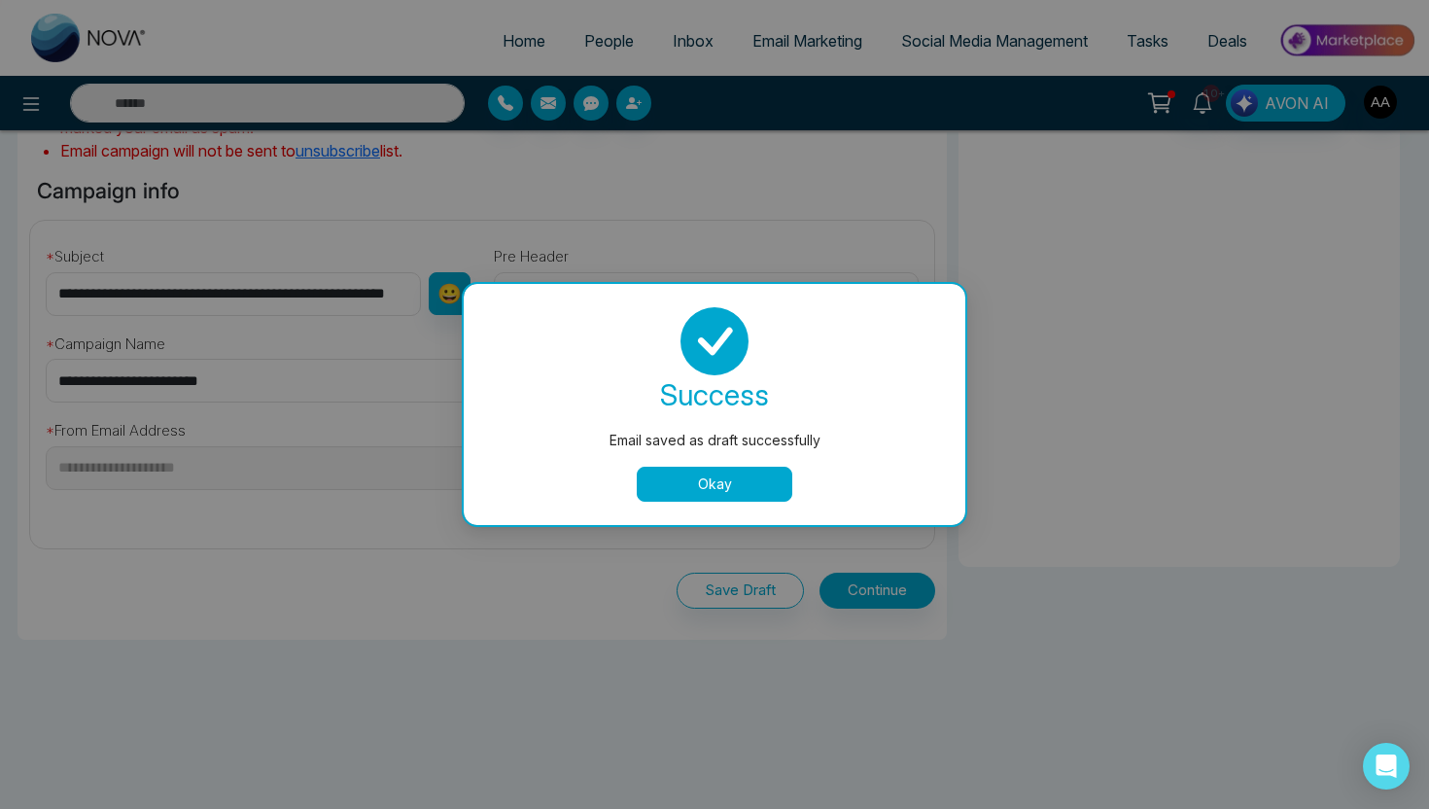
click at [738, 480] on button "Okay" at bounding box center [715, 484] width 156 height 35
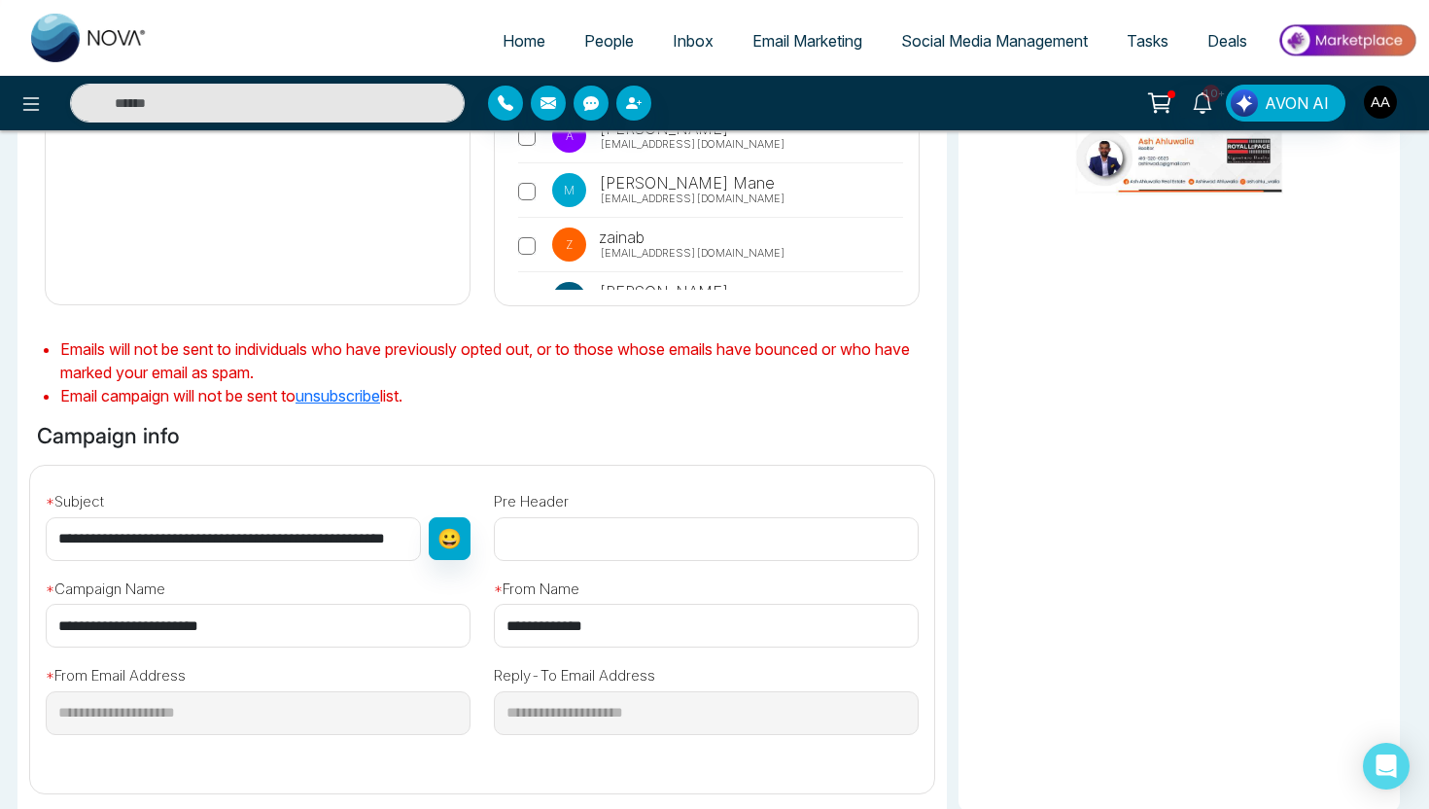
scroll to position [0, 0]
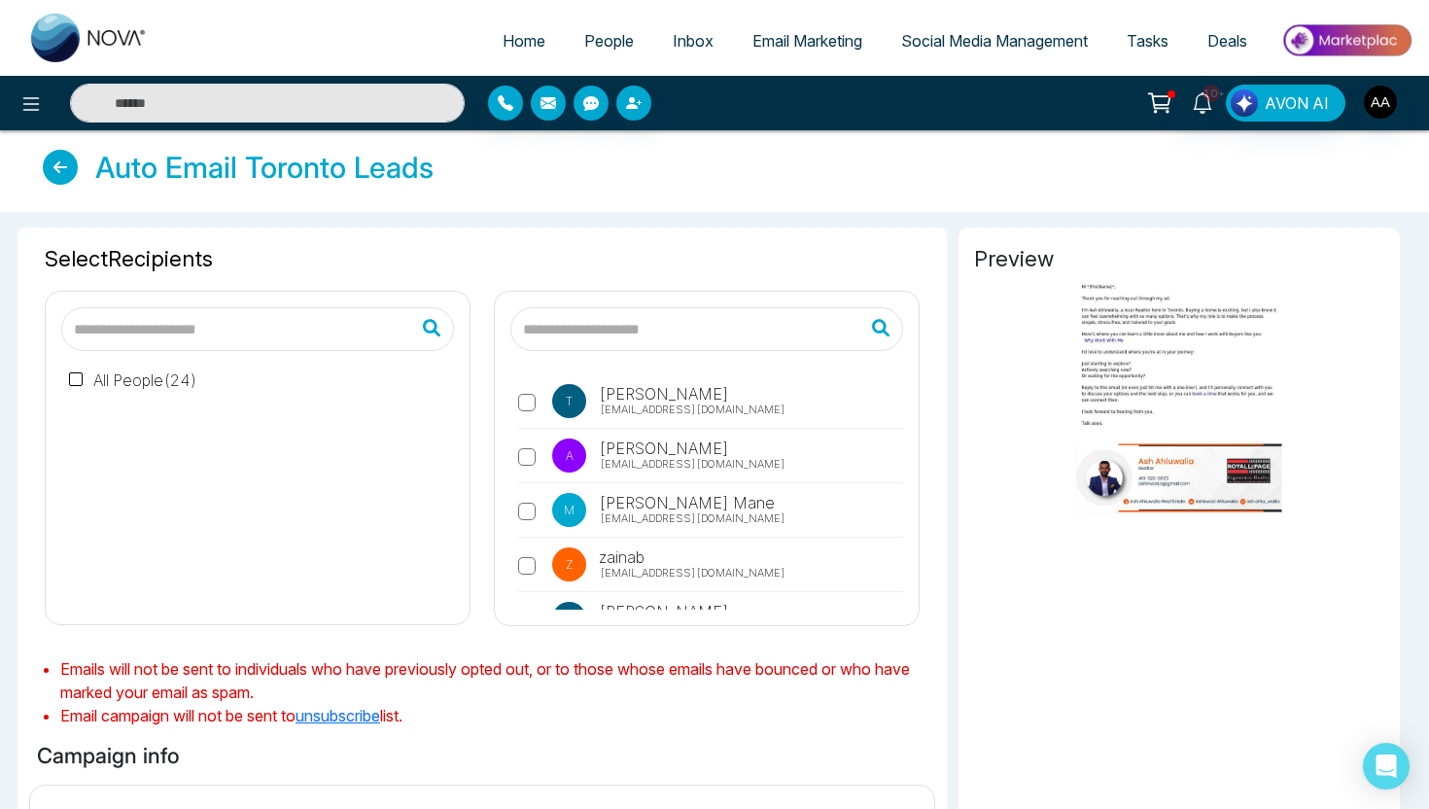
click at [56, 175] on icon at bounding box center [60, 167] width 35 height 35
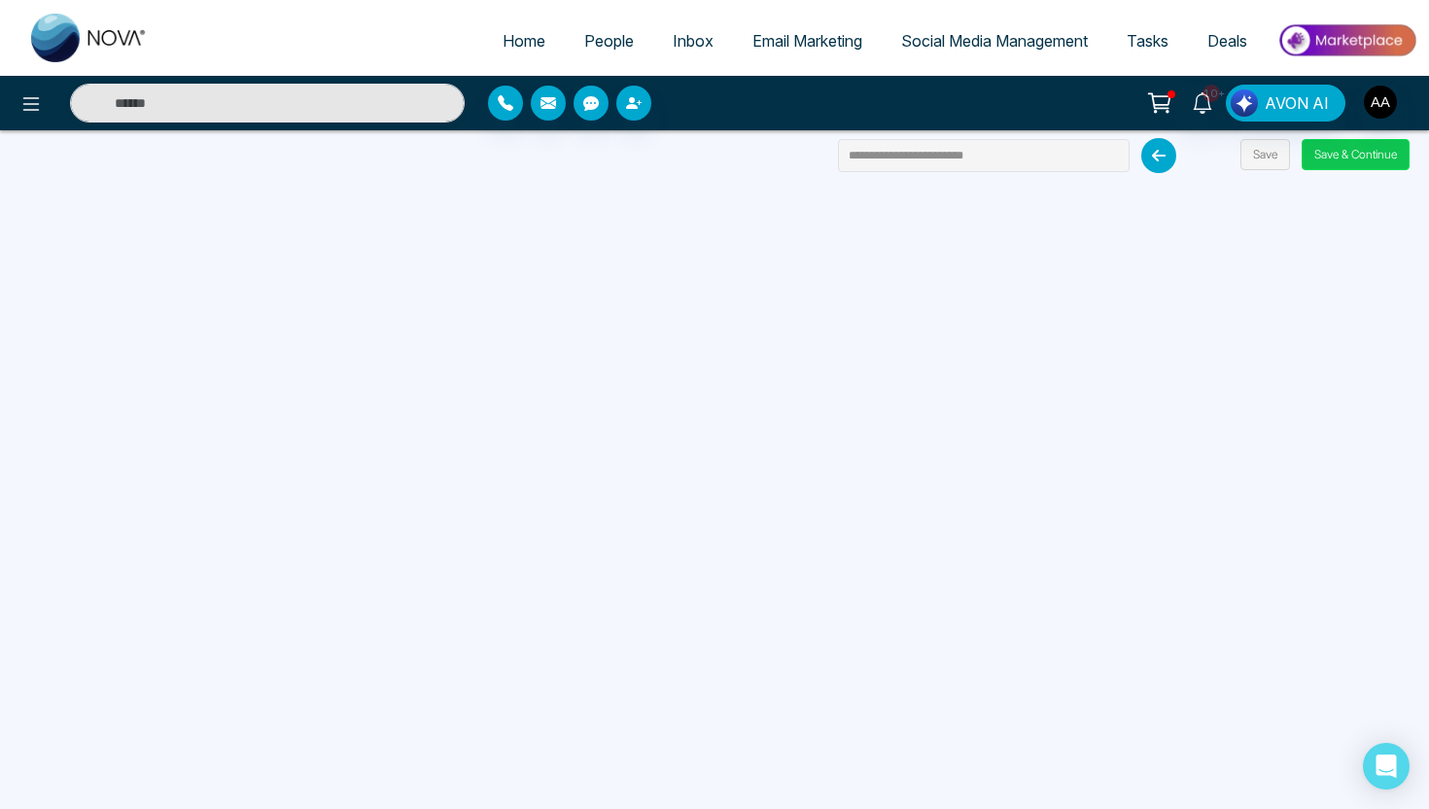
click at [1325, 158] on button "Save & Continue" at bounding box center [1356, 154] width 108 height 31
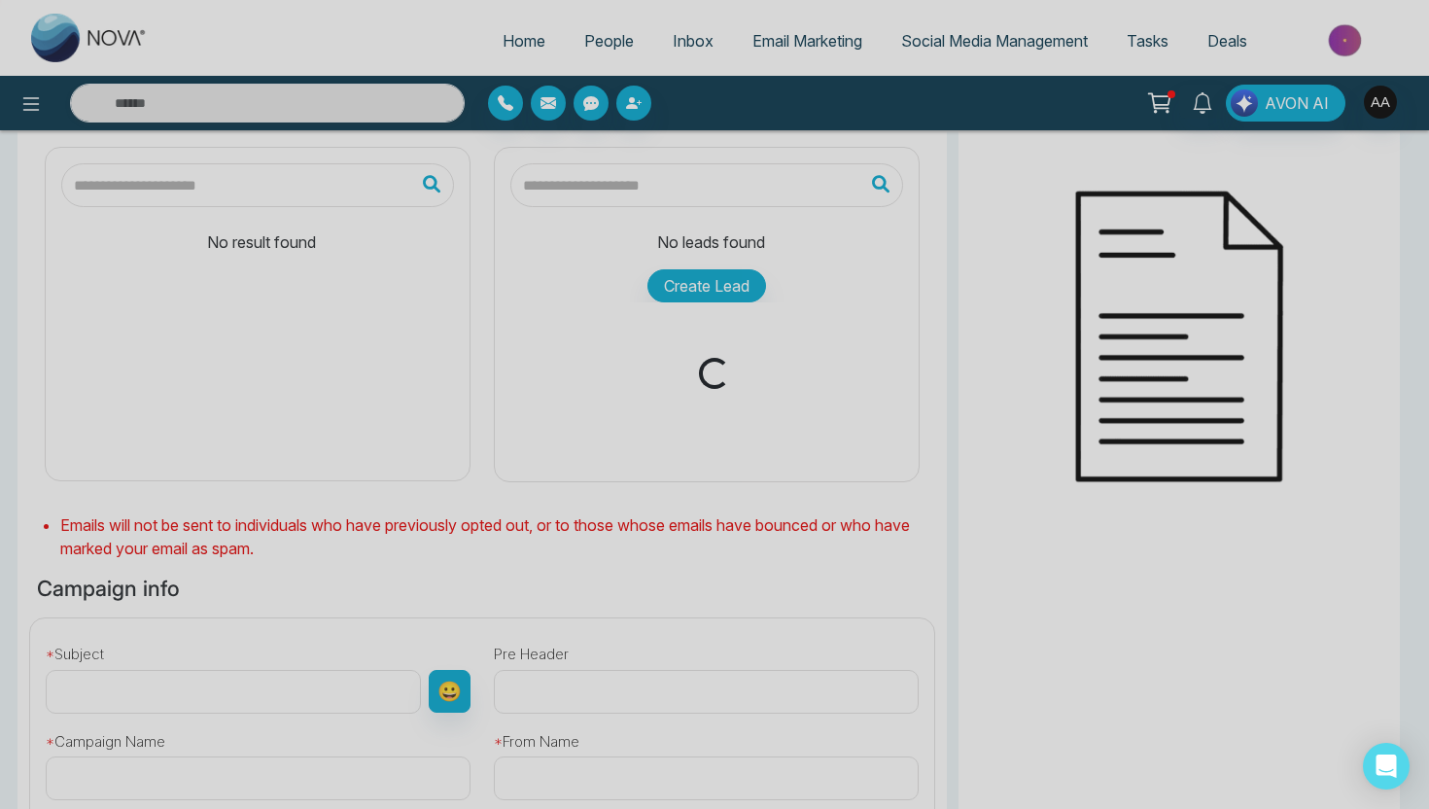
type input "**********"
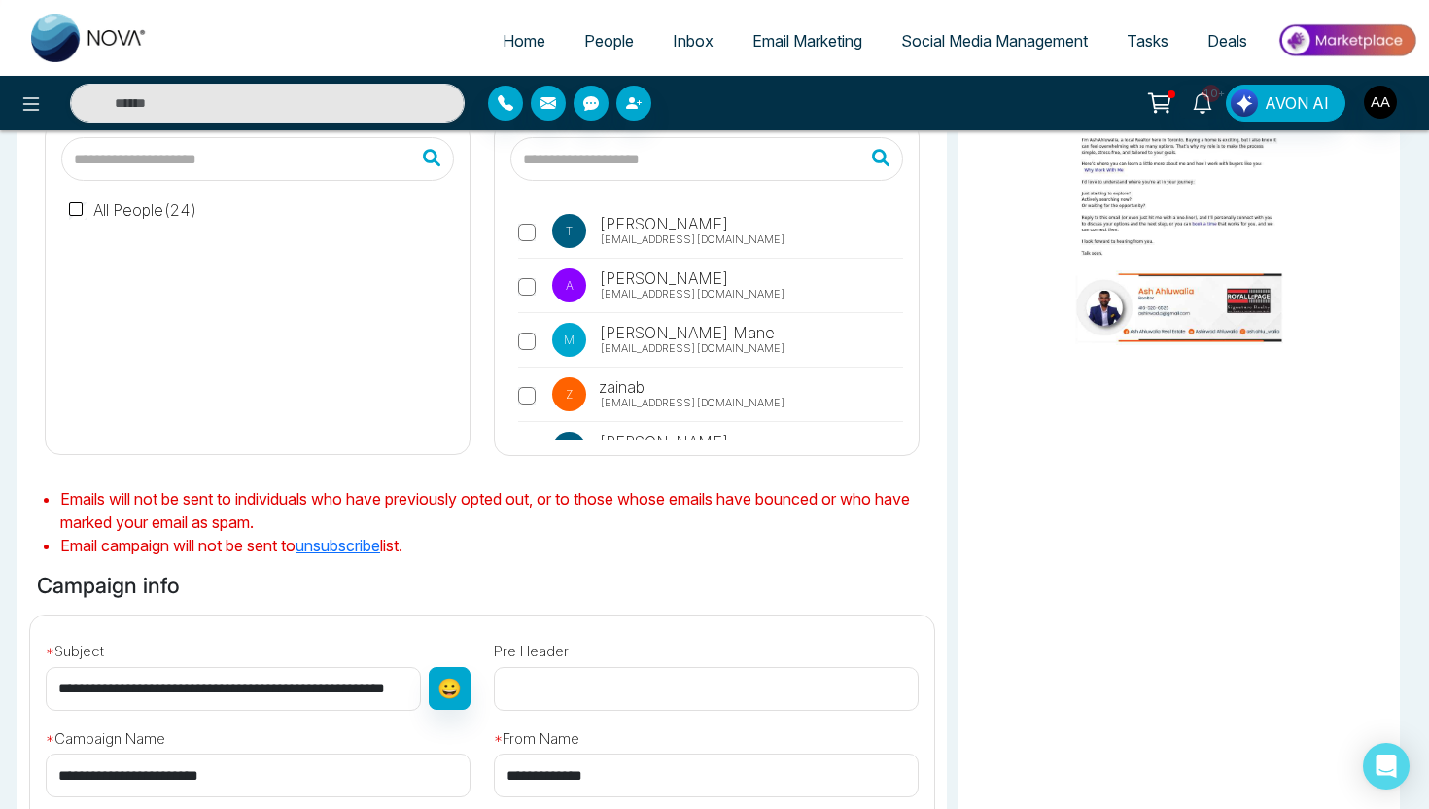
scroll to position [174, 0]
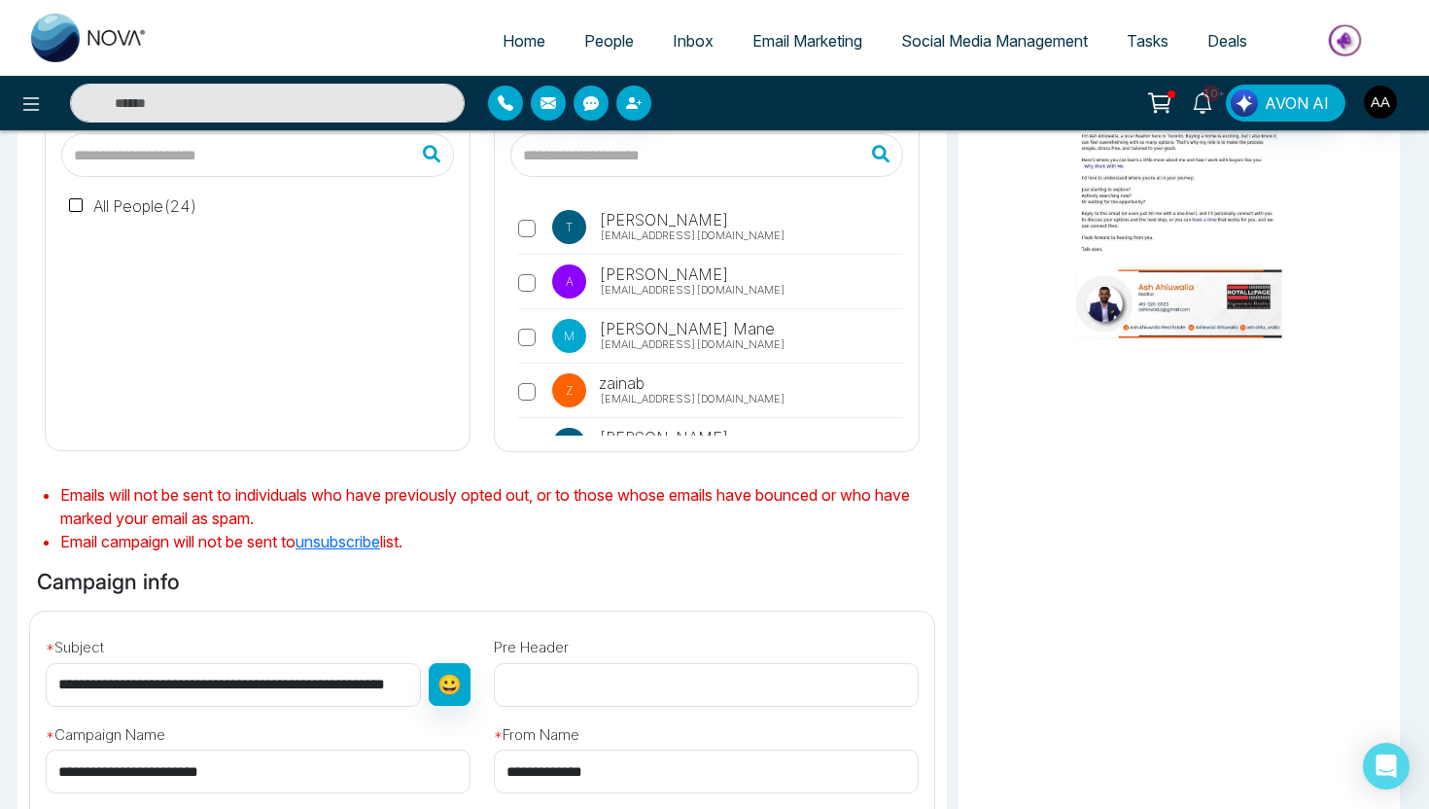
click at [1153, 266] on img at bounding box center [1179, 183] width 410 height 165
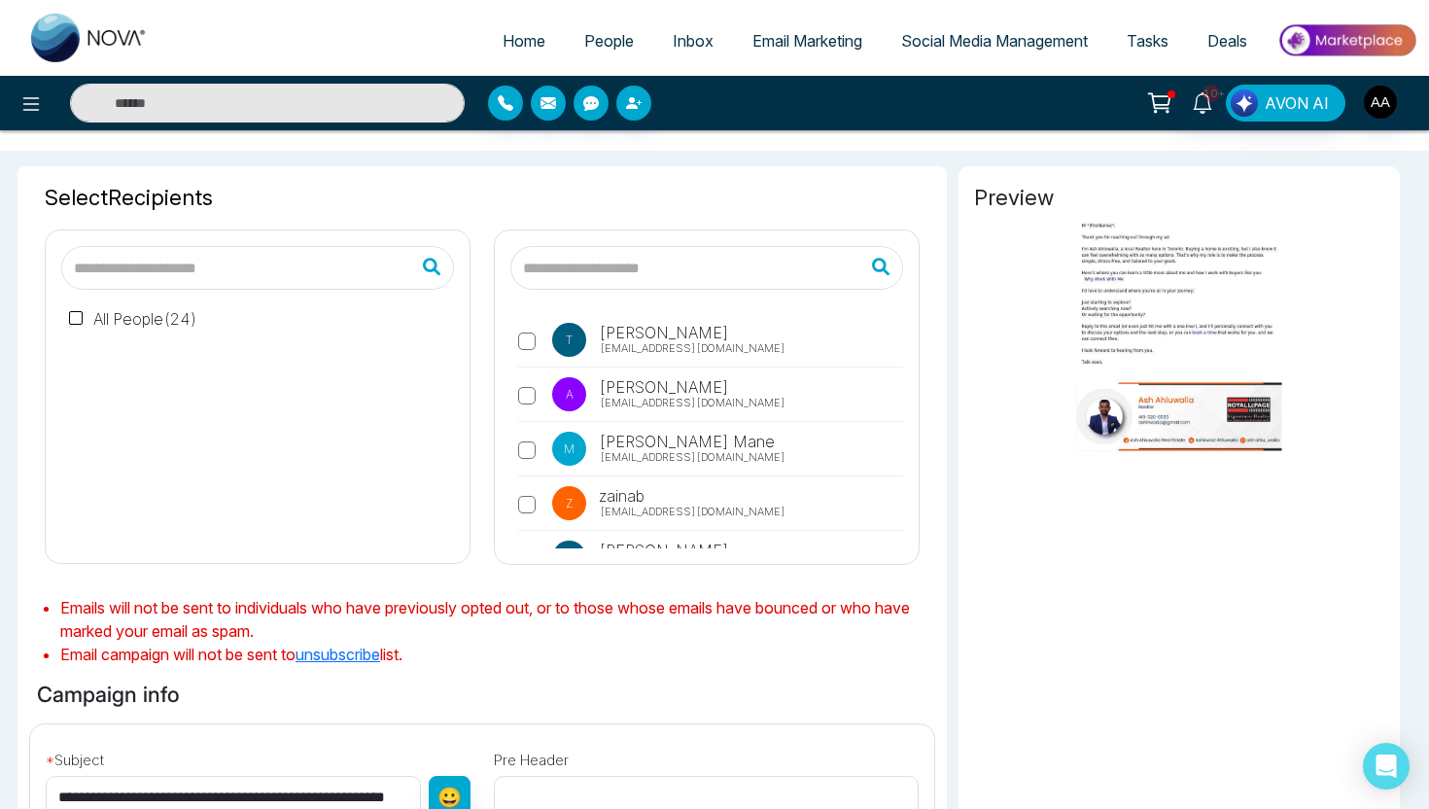
scroll to position [0, 0]
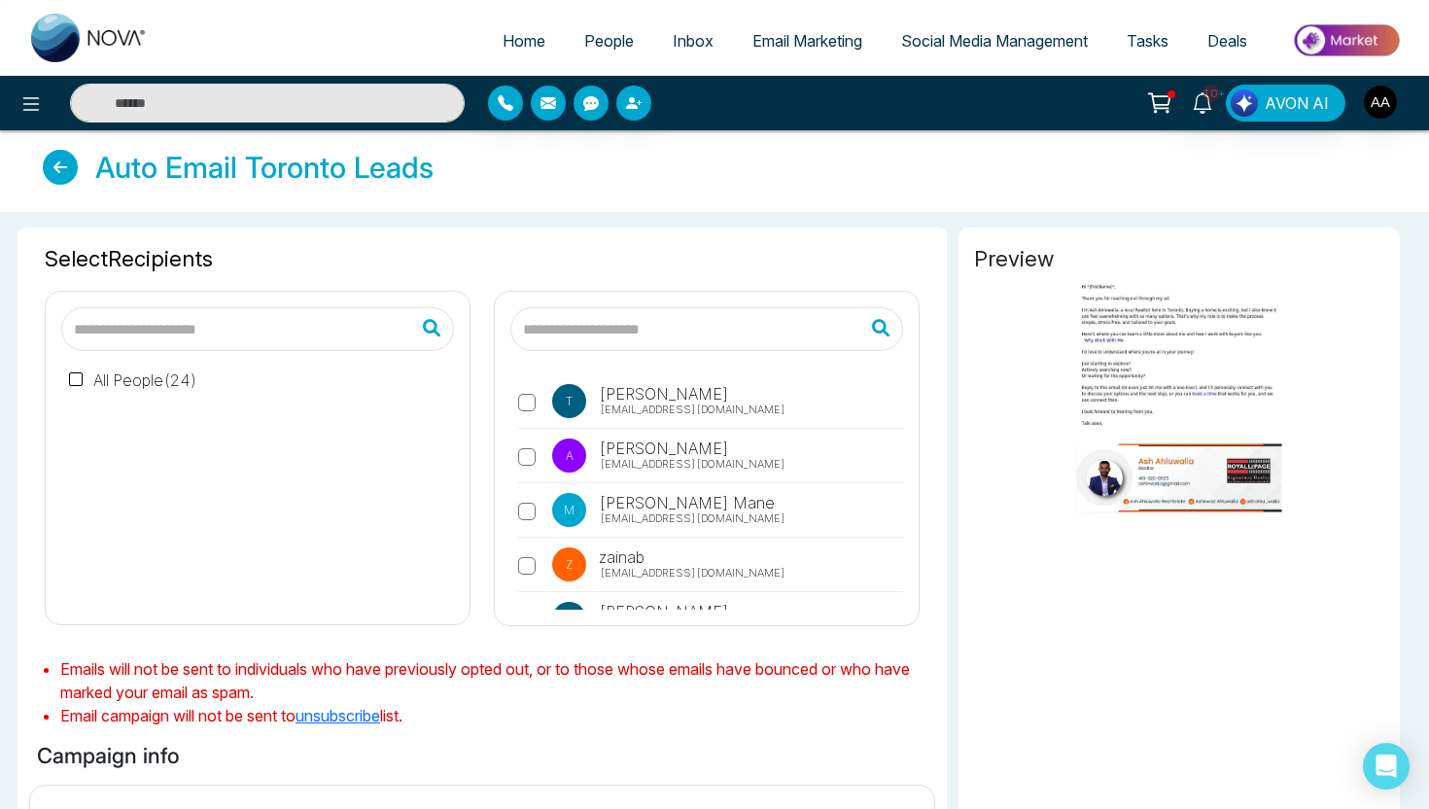
click at [60, 164] on icon at bounding box center [60, 167] width 35 height 35
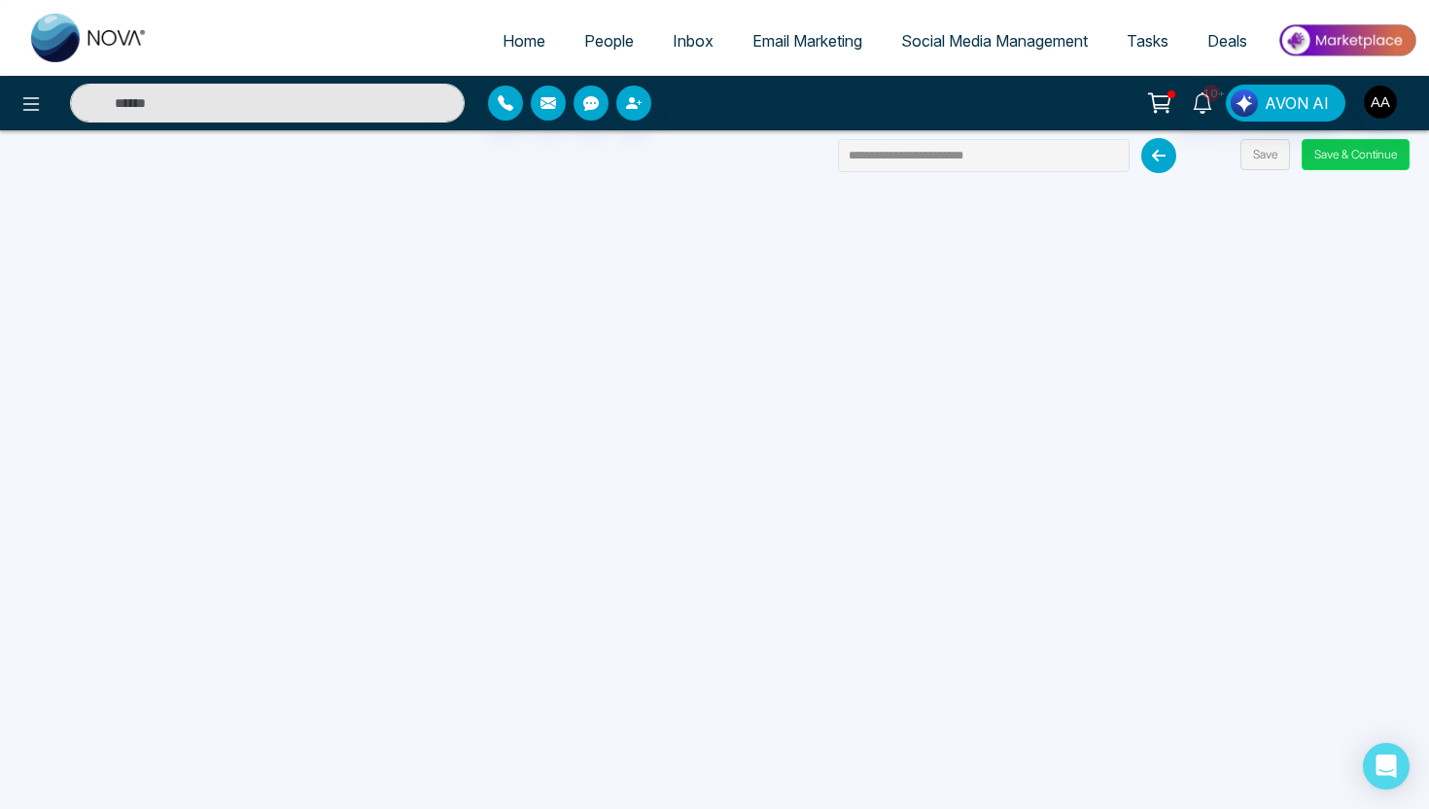
click at [1335, 156] on button "Save & Continue" at bounding box center [1356, 154] width 108 height 31
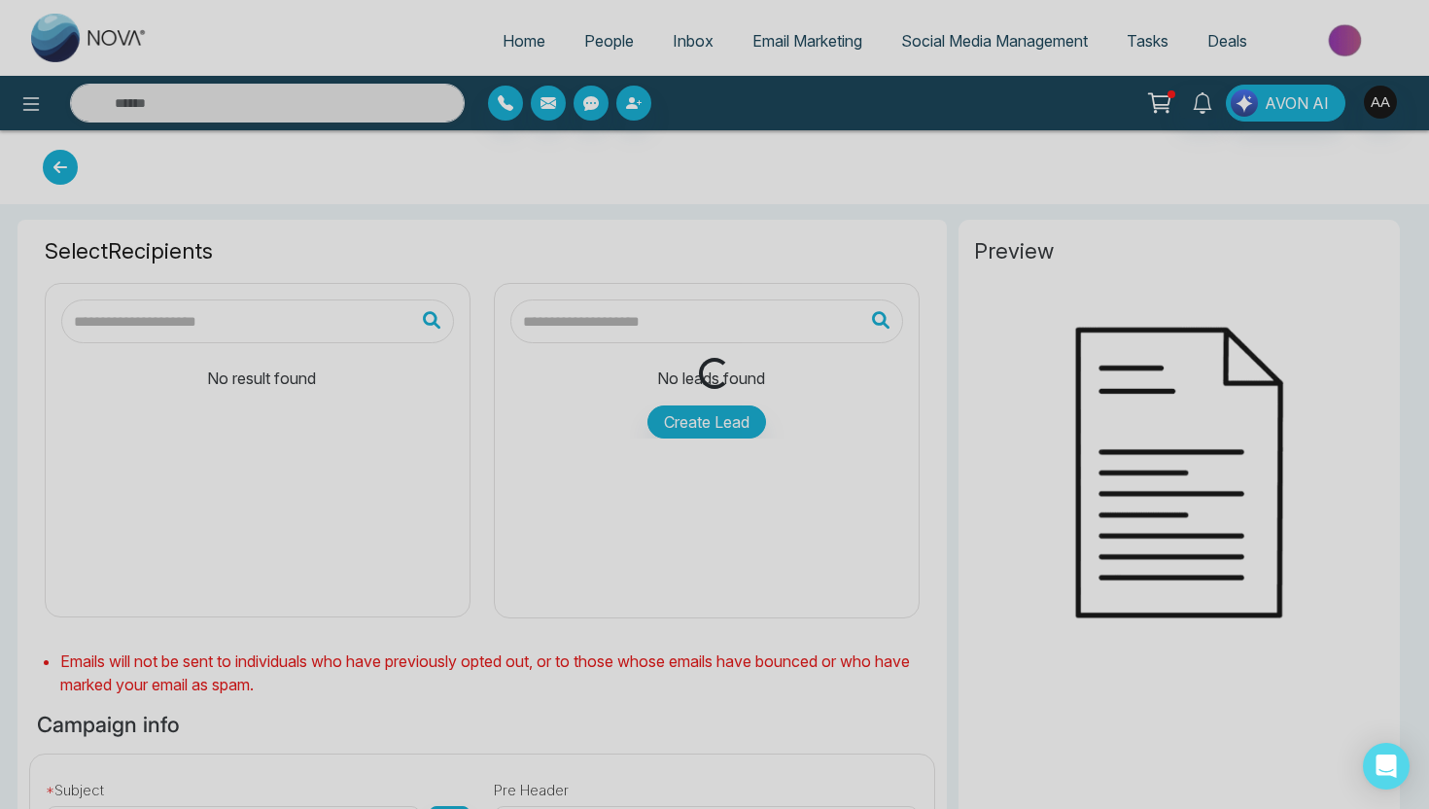
type input "**********"
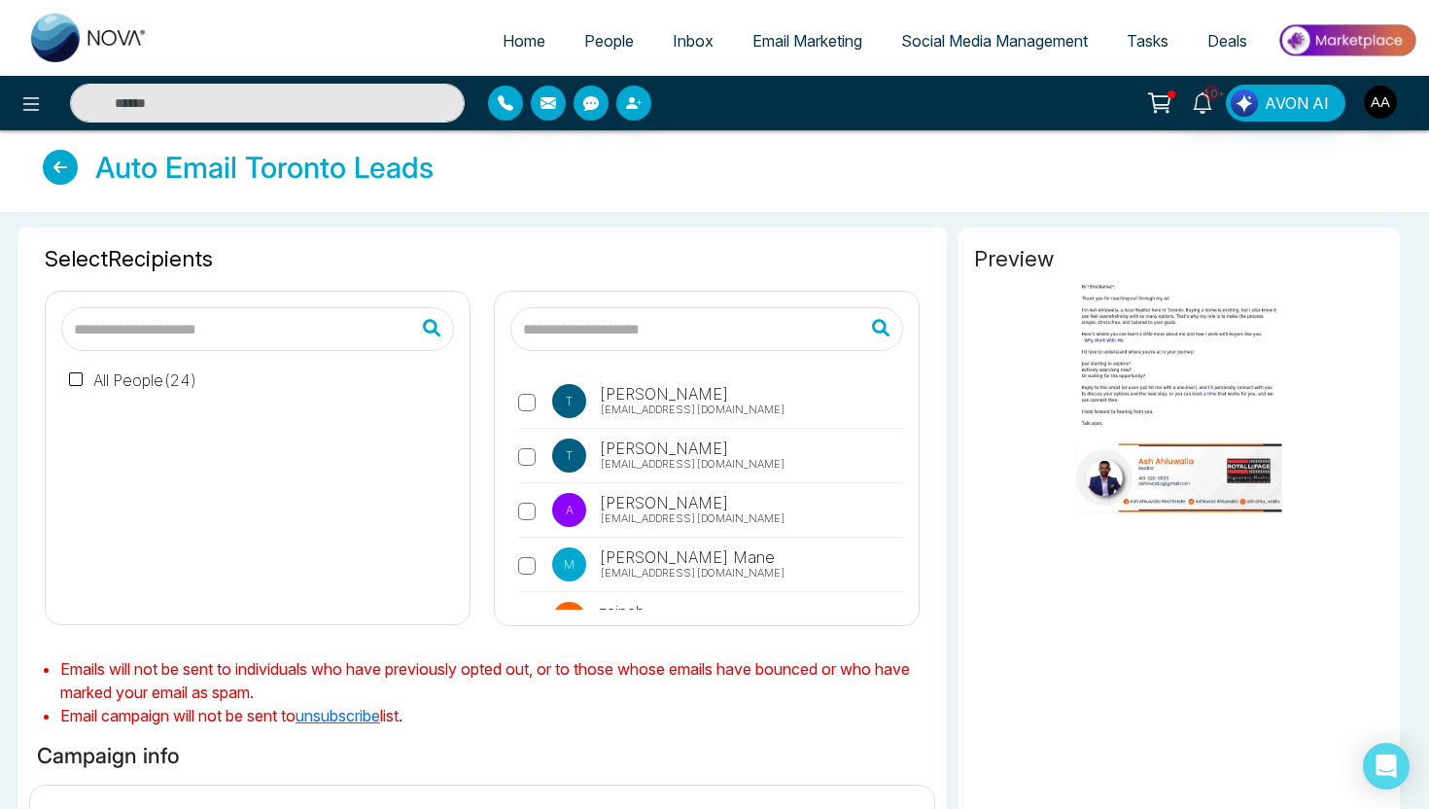
click at [73, 170] on icon at bounding box center [60, 167] width 35 height 35
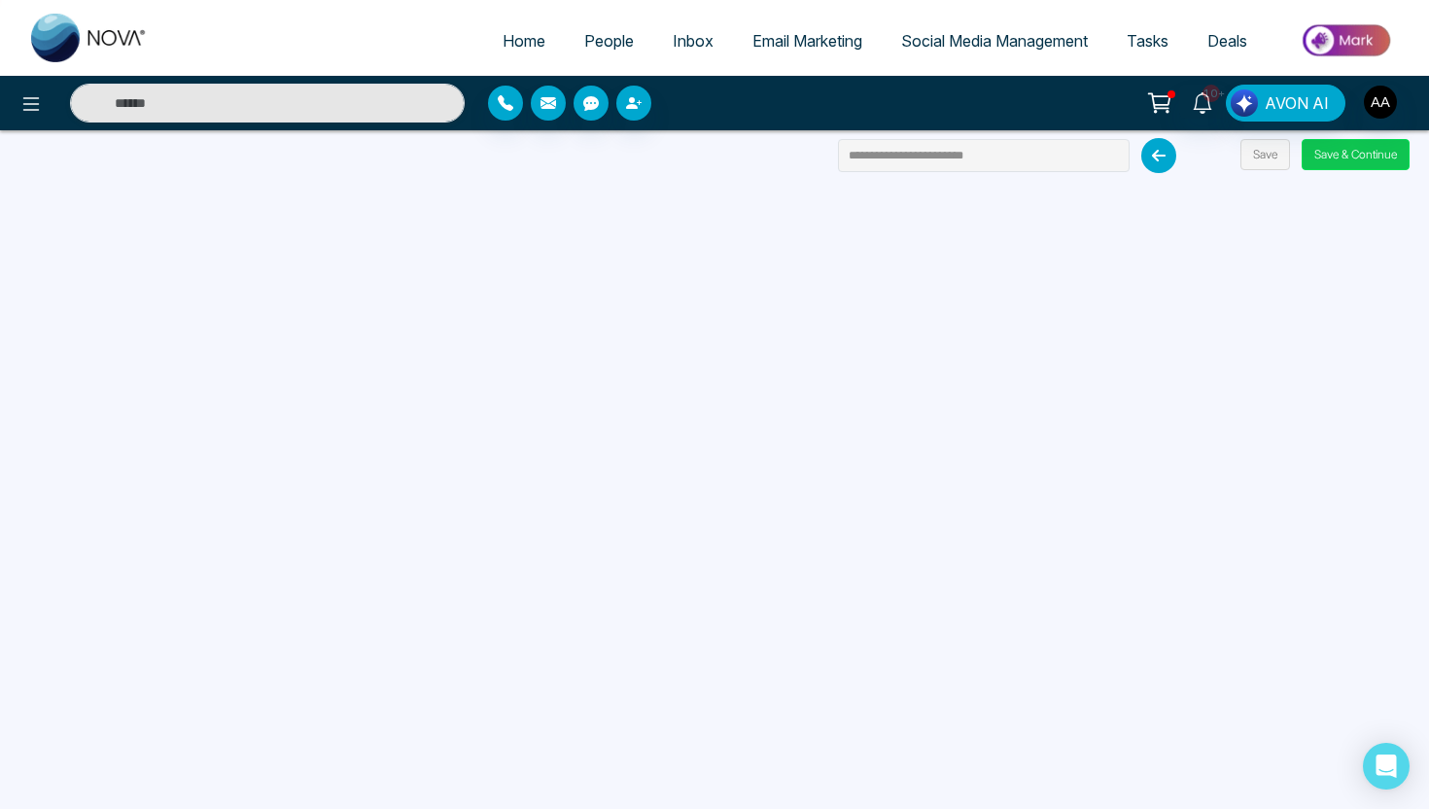
click at [1339, 153] on button "Save & Continue" at bounding box center [1356, 154] width 108 height 31
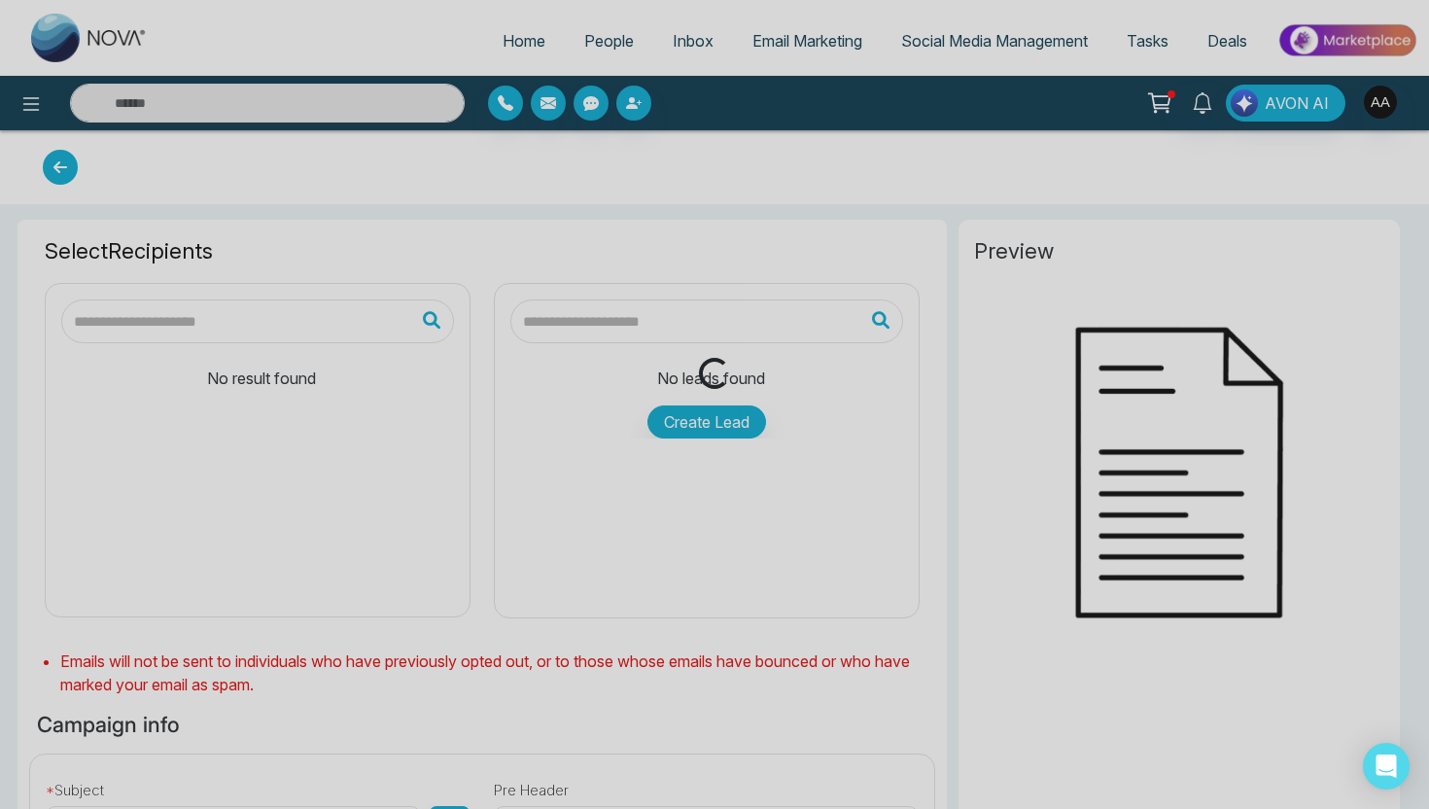
type input "**********"
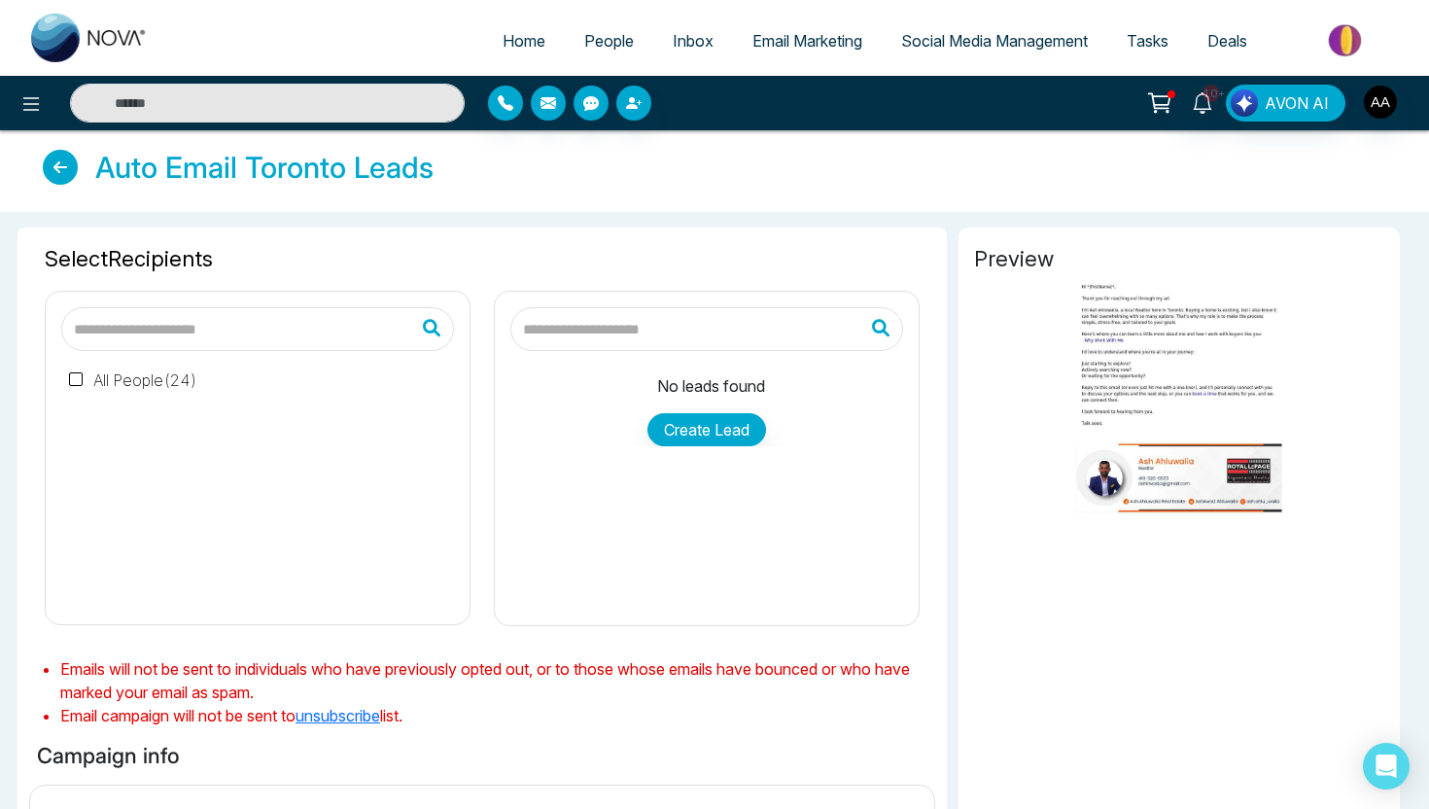
click at [589, 39] on span "People" at bounding box center [609, 40] width 50 height 19
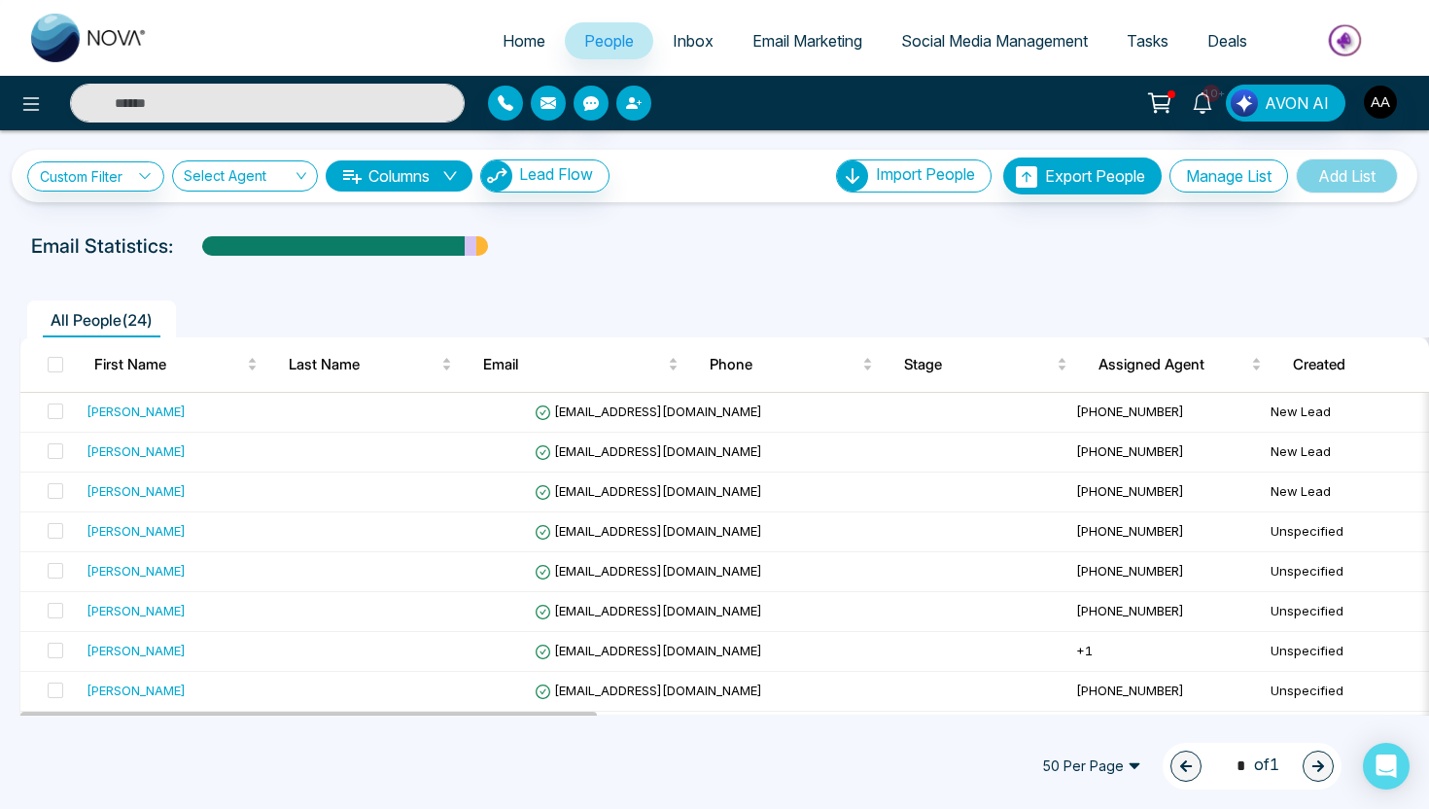
click at [637, 108] on icon "button" at bounding box center [632, 103] width 12 height 12
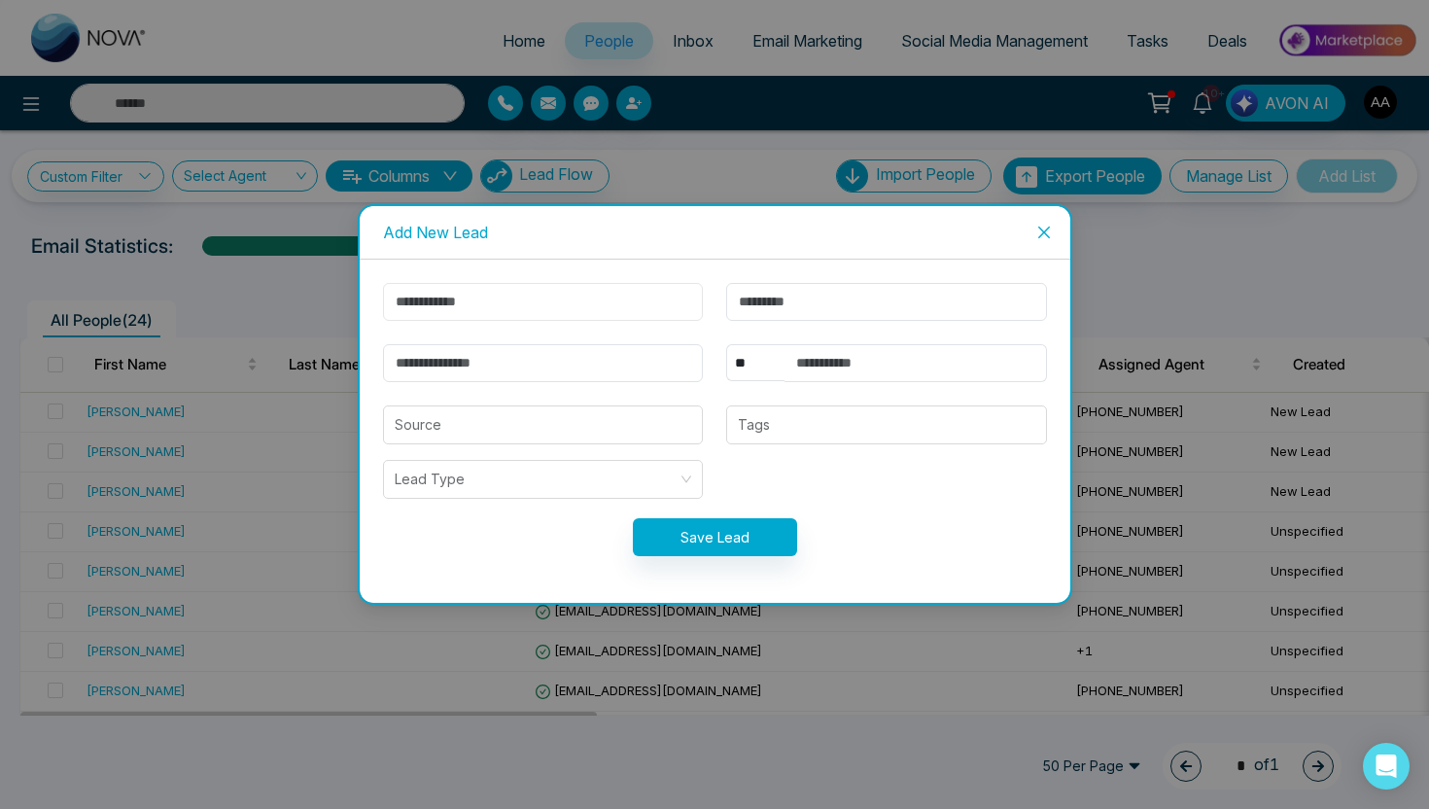
click at [570, 304] on input "text" at bounding box center [543, 302] width 321 height 38
click at [1052, 232] on span "Close" at bounding box center [1044, 232] width 53 height 53
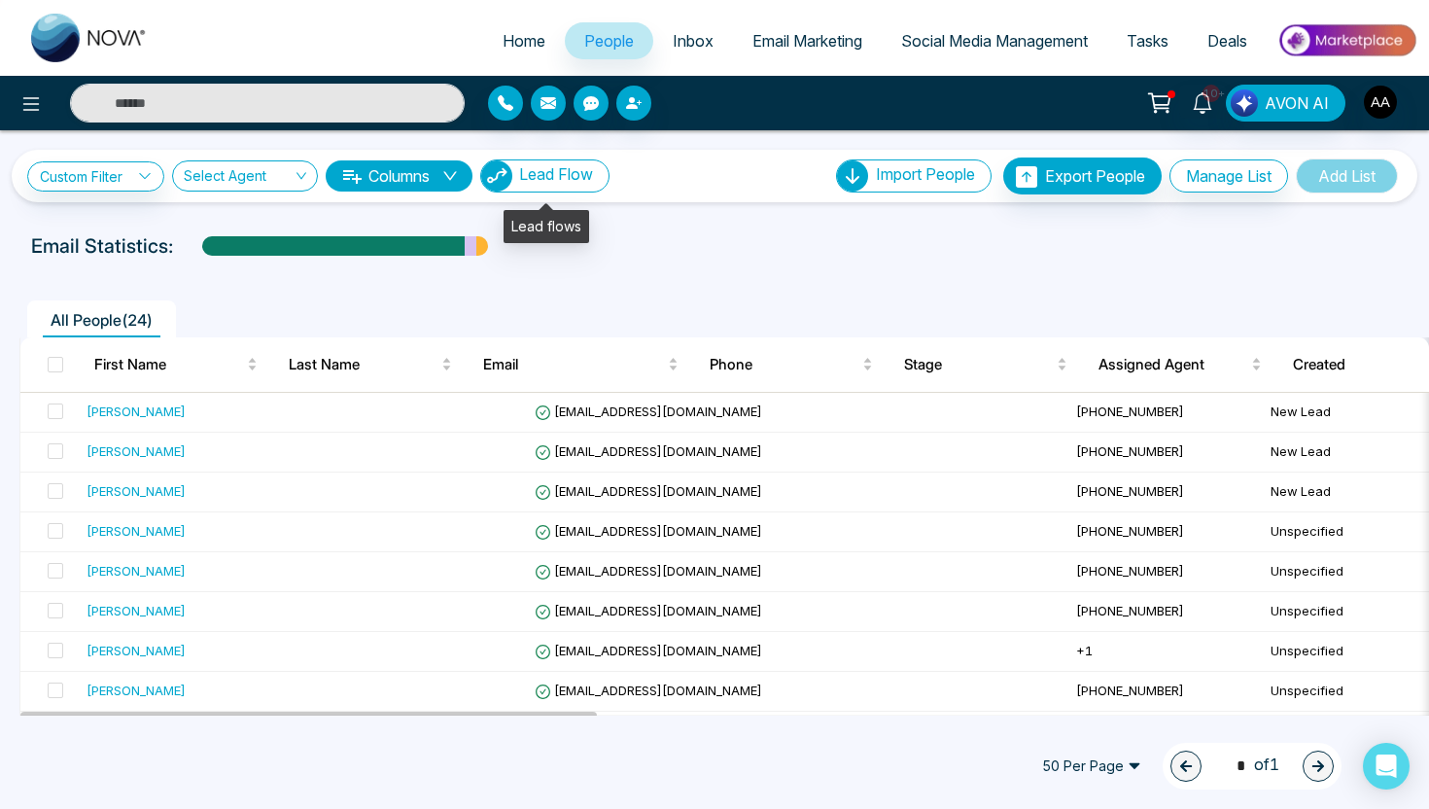
click at [543, 179] on span "Lead Flow" at bounding box center [556, 173] width 74 height 19
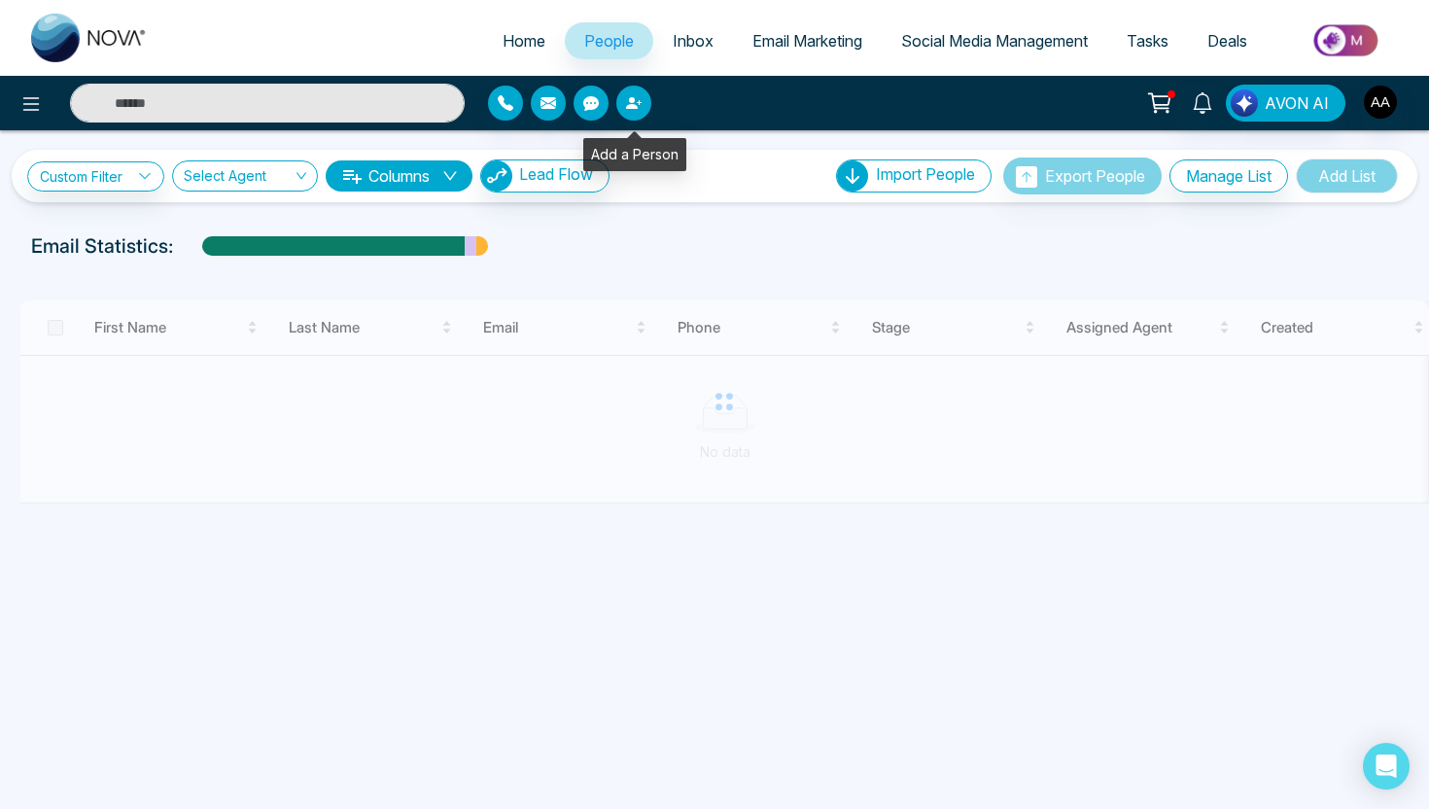
click at [636, 111] on button "button" at bounding box center [633, 103] width 35 height 35
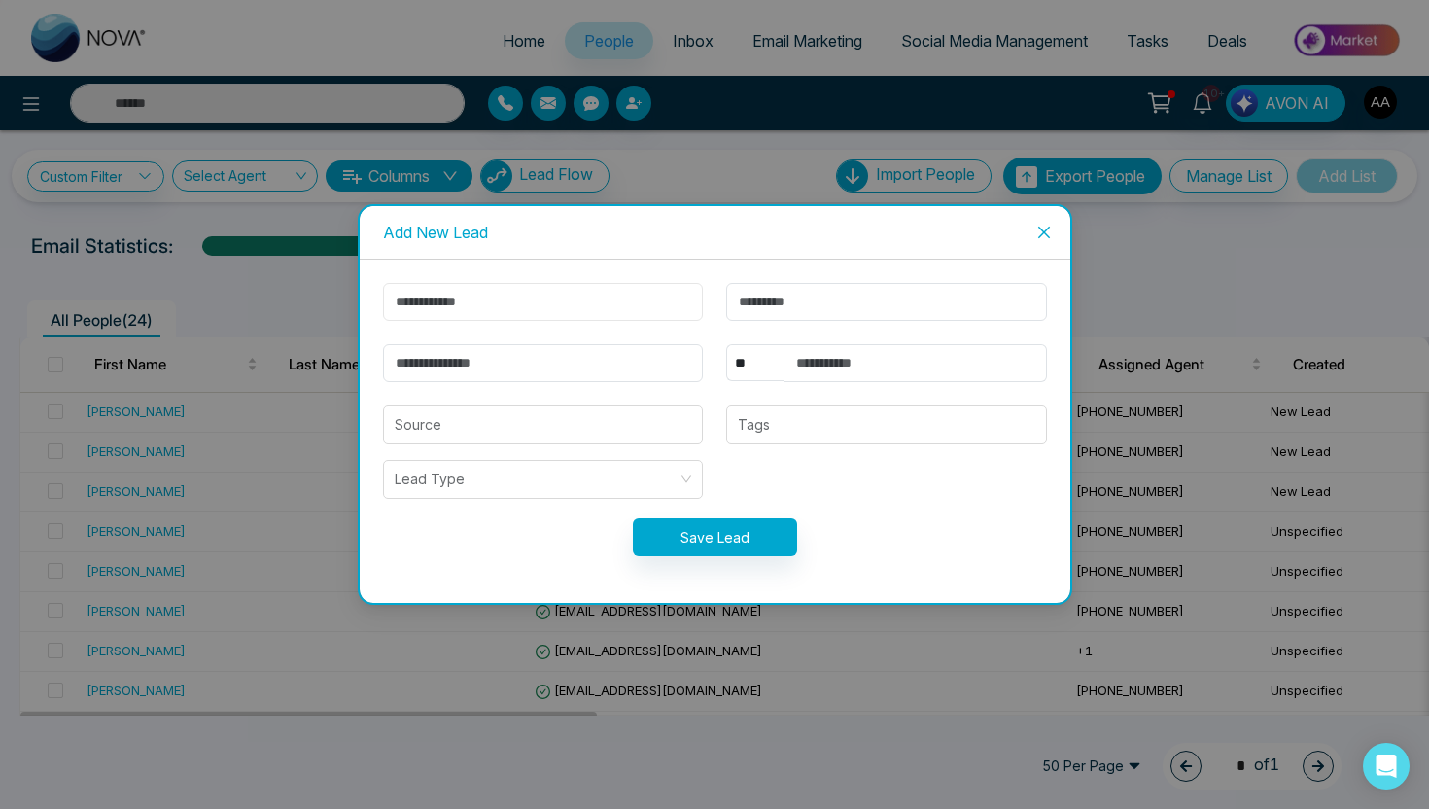
click at [569, 302] on input "text" at bounding box center [543, 302] width 321 height 38
type input "*****"
type input "****"
click at [411, 353] on input "email" at bounding box center [543, 363] width 321 height 38
type input "**********"
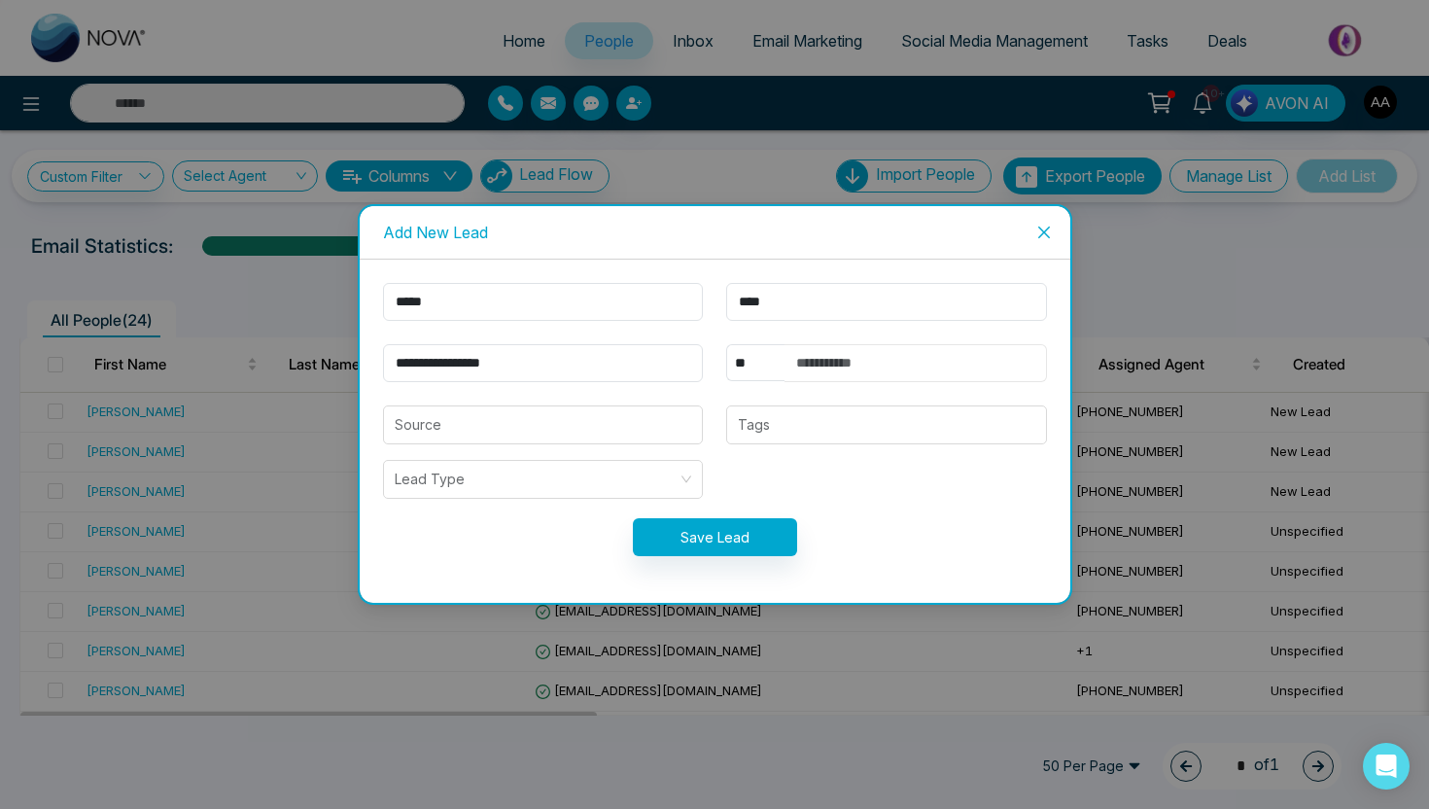
click at [860, 358] on input "text" at bounding box center [916, 363] width 263 height 38
type input "**********"
click at [628, 438] on input "search" at bounding box center [544, 424] width 298 height 37
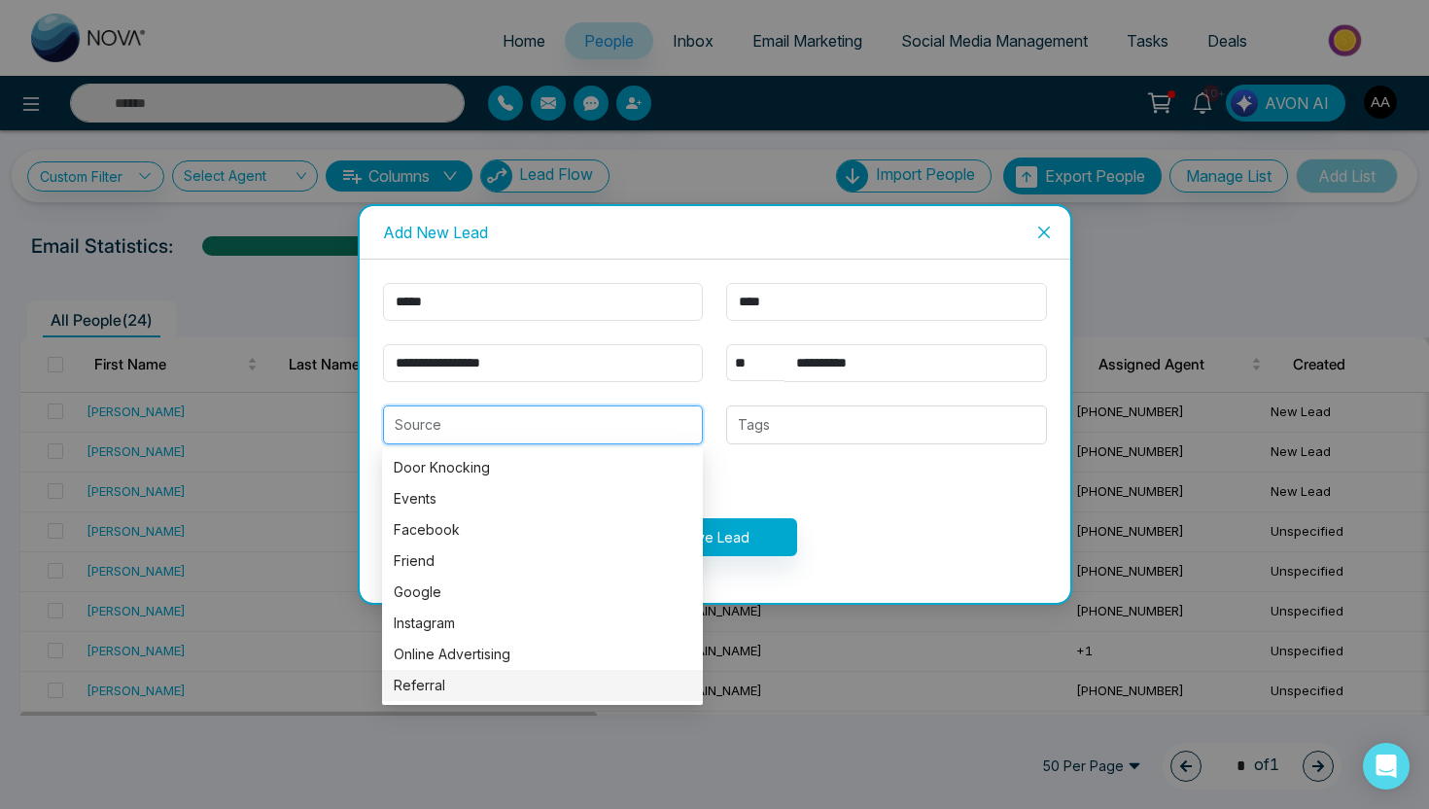
click at [457, 689] on div "Referral" at bounding box center [543, 685] width 298 height 21
type input "********"
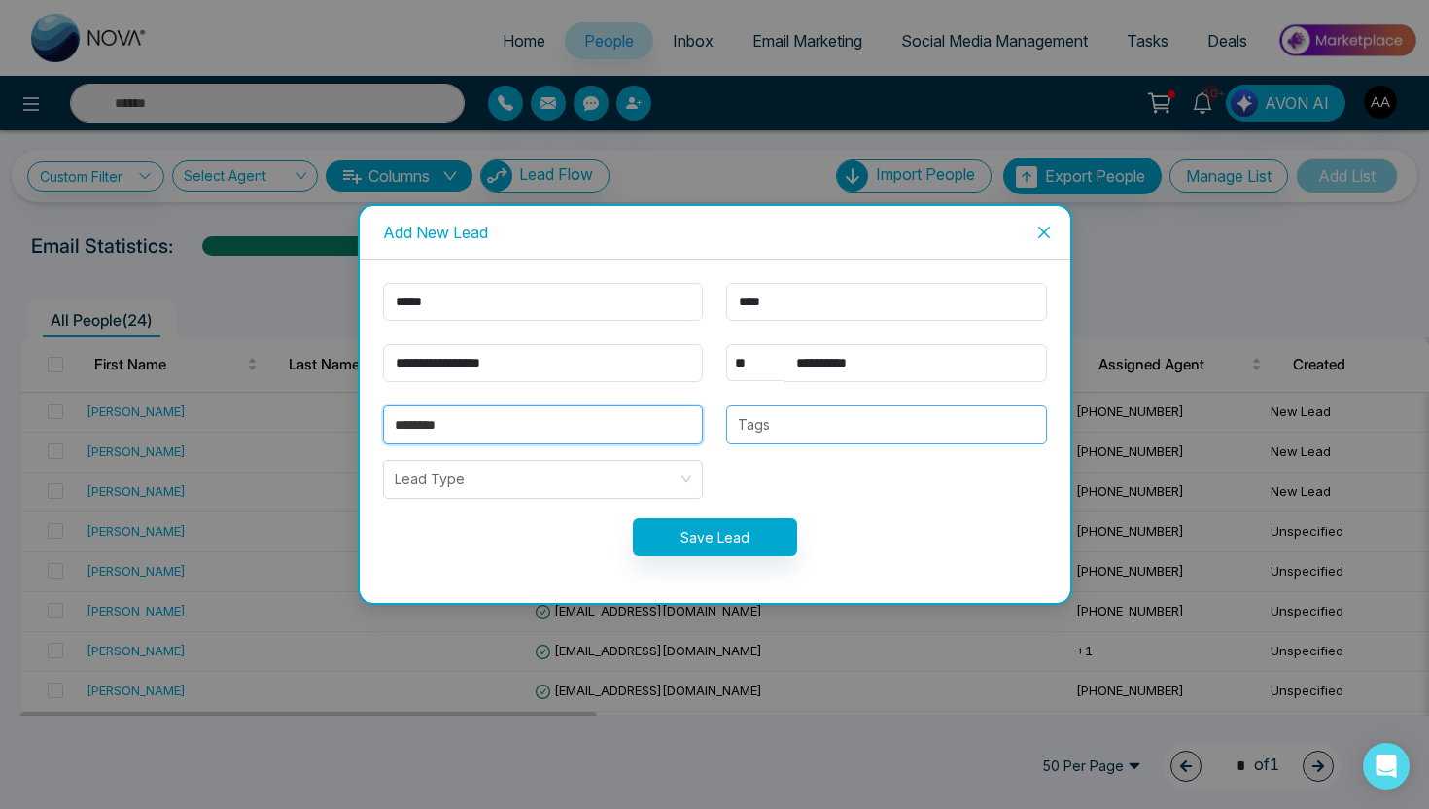
click at [822, 427] on div at bounding box center [886, 424] width 309 height 23
click at [677, 542] on button "Save Lead" at bounding box center [715, 537] width 164 height 38
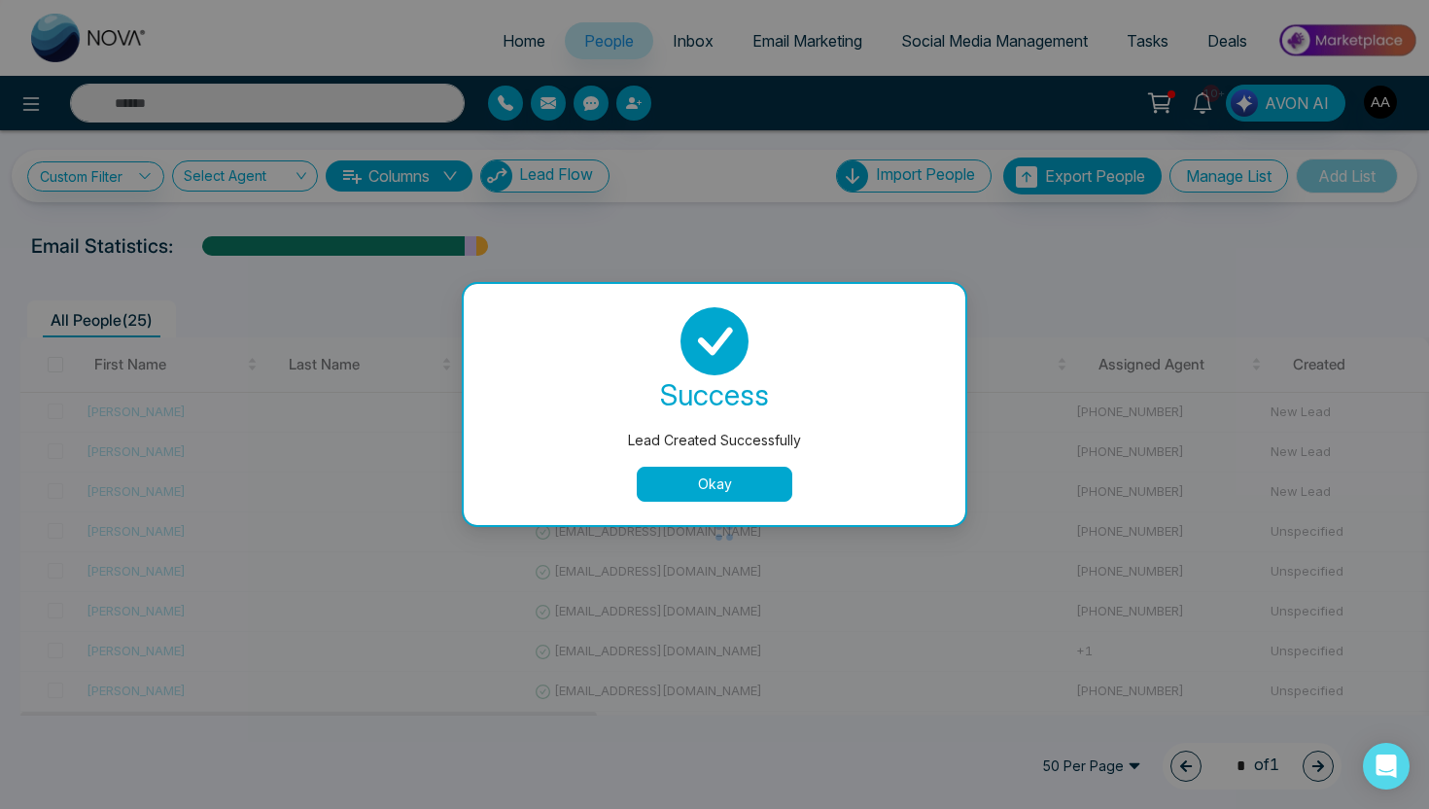
click at [710, 478] on button "Okay" at bounding box center [715, 484] width 156 height 35
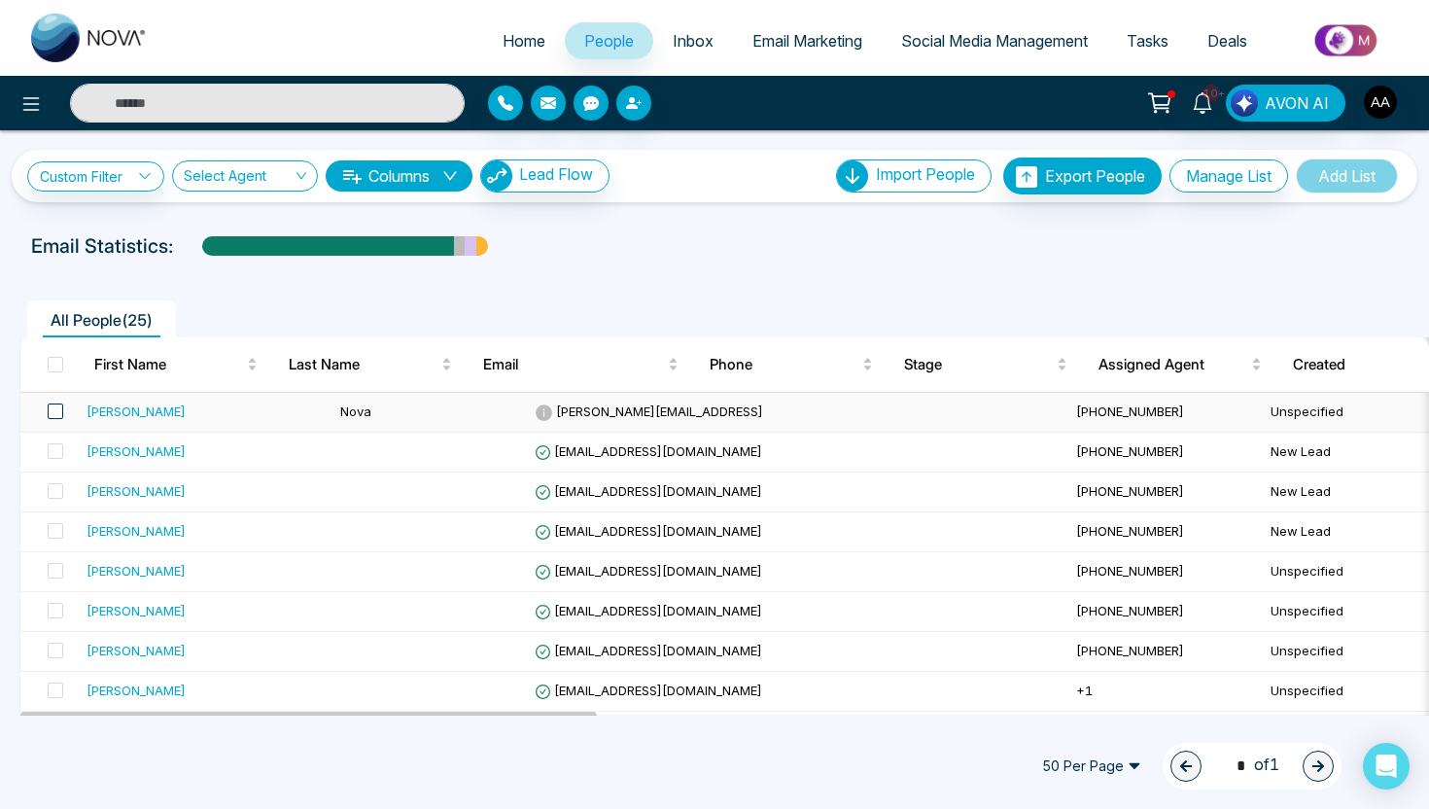
click at [56, 411] on span at bounding box center [56, 411] width 16 height 16
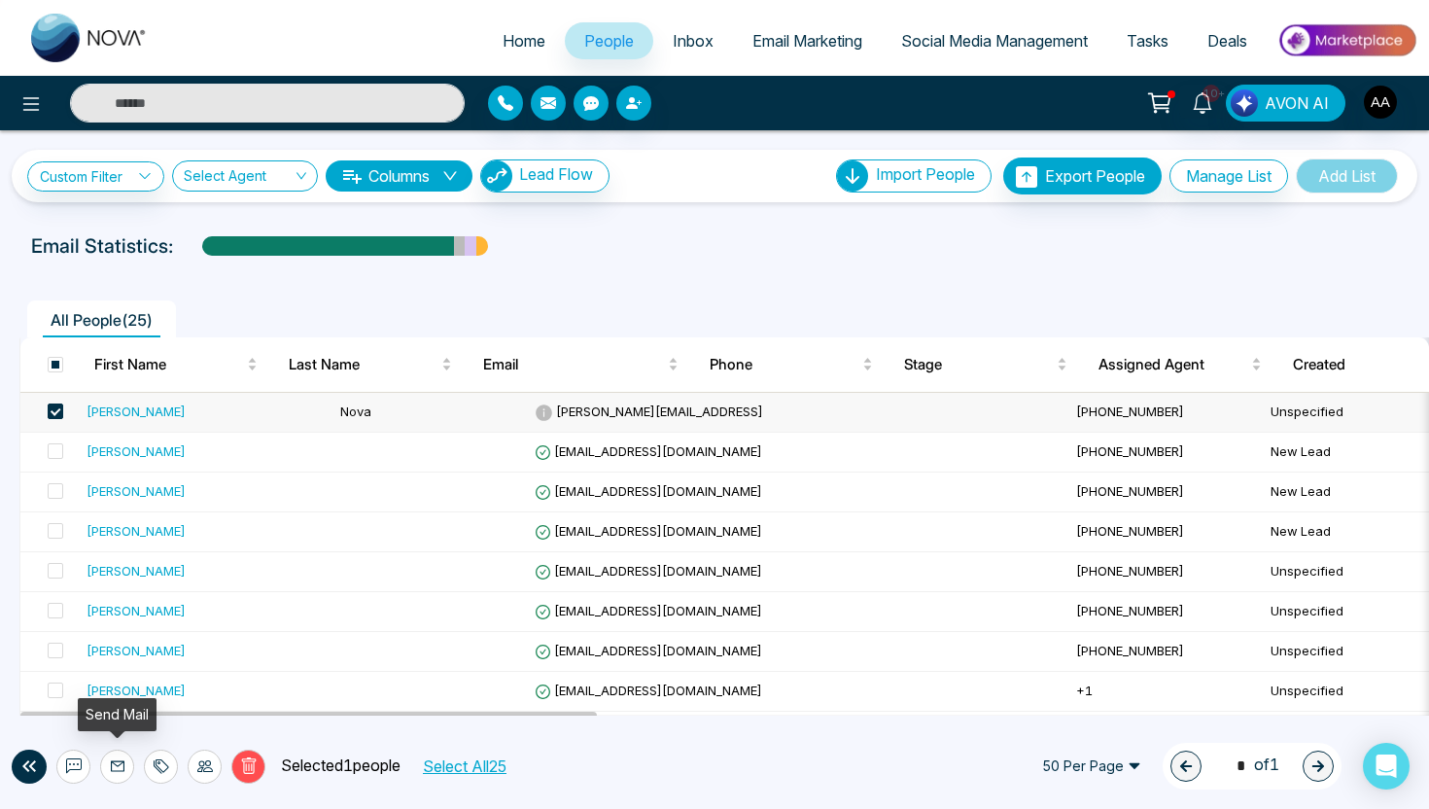
click at [121, 768] on icon at bounding box center [118, 766] width 16 height 16
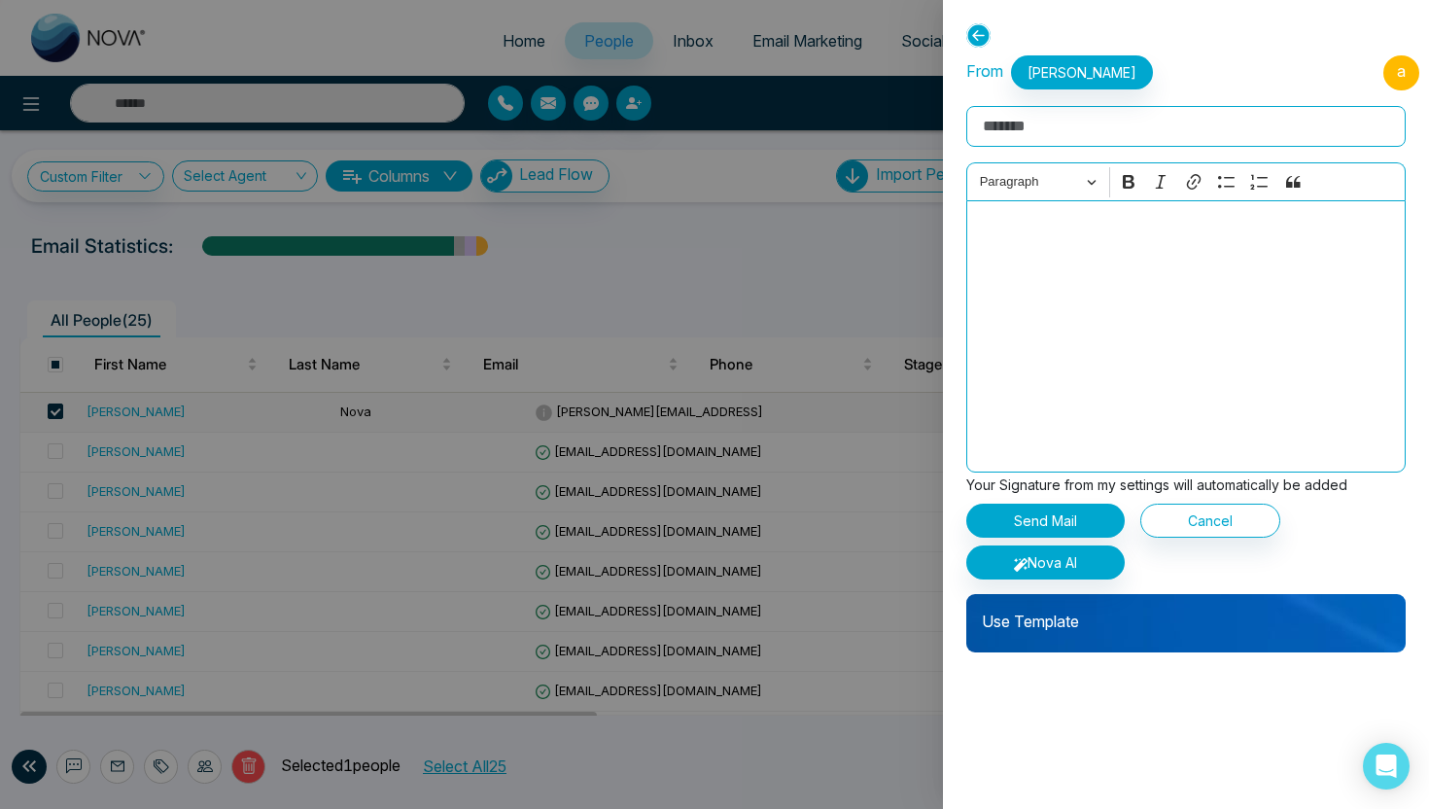
click at [1089, 135] on input "Rich Text Editor" at bounding box center [1185, 126] width 439 height 41
click at [1077, 637] on div "Use Template" at bounding box center [1185, 623] width 439 height 58
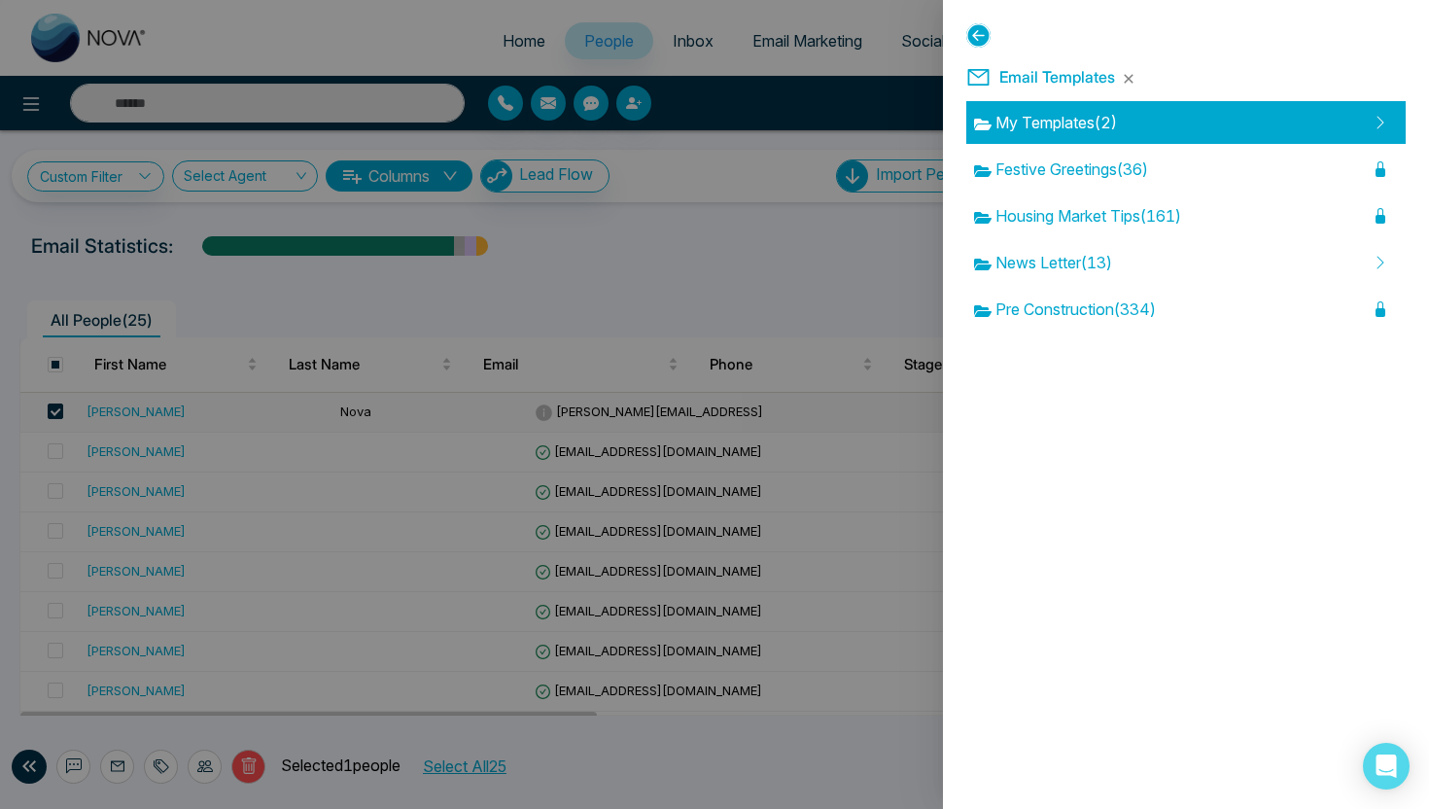
click at [1158, 117] on div "My Templates ( 2 )" at bounding box center [1185, 122] width 439 height 43
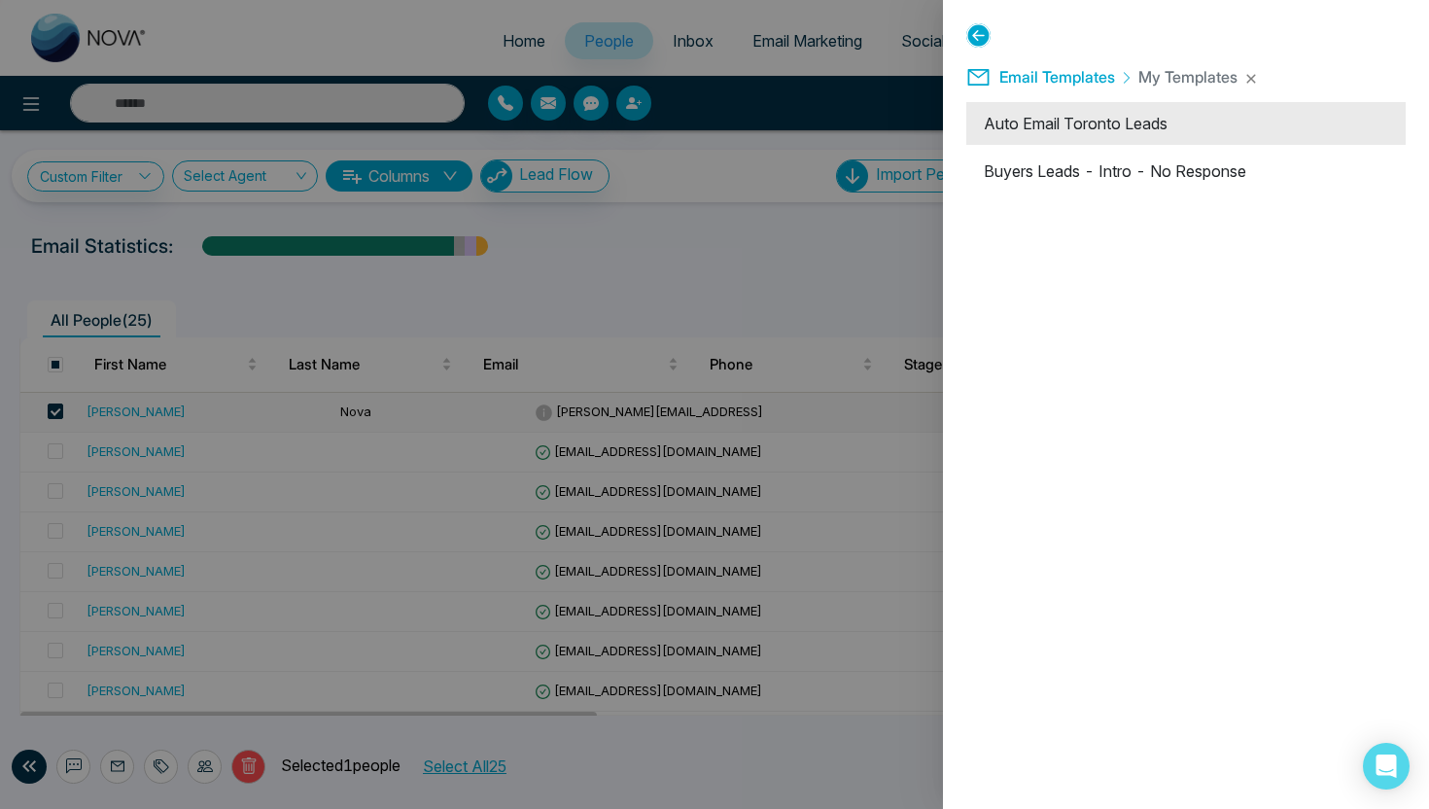
click at [1161, 130] on li "Auto Email Toronto Leads" at bounding box center [1185, 123] width 439 height 43
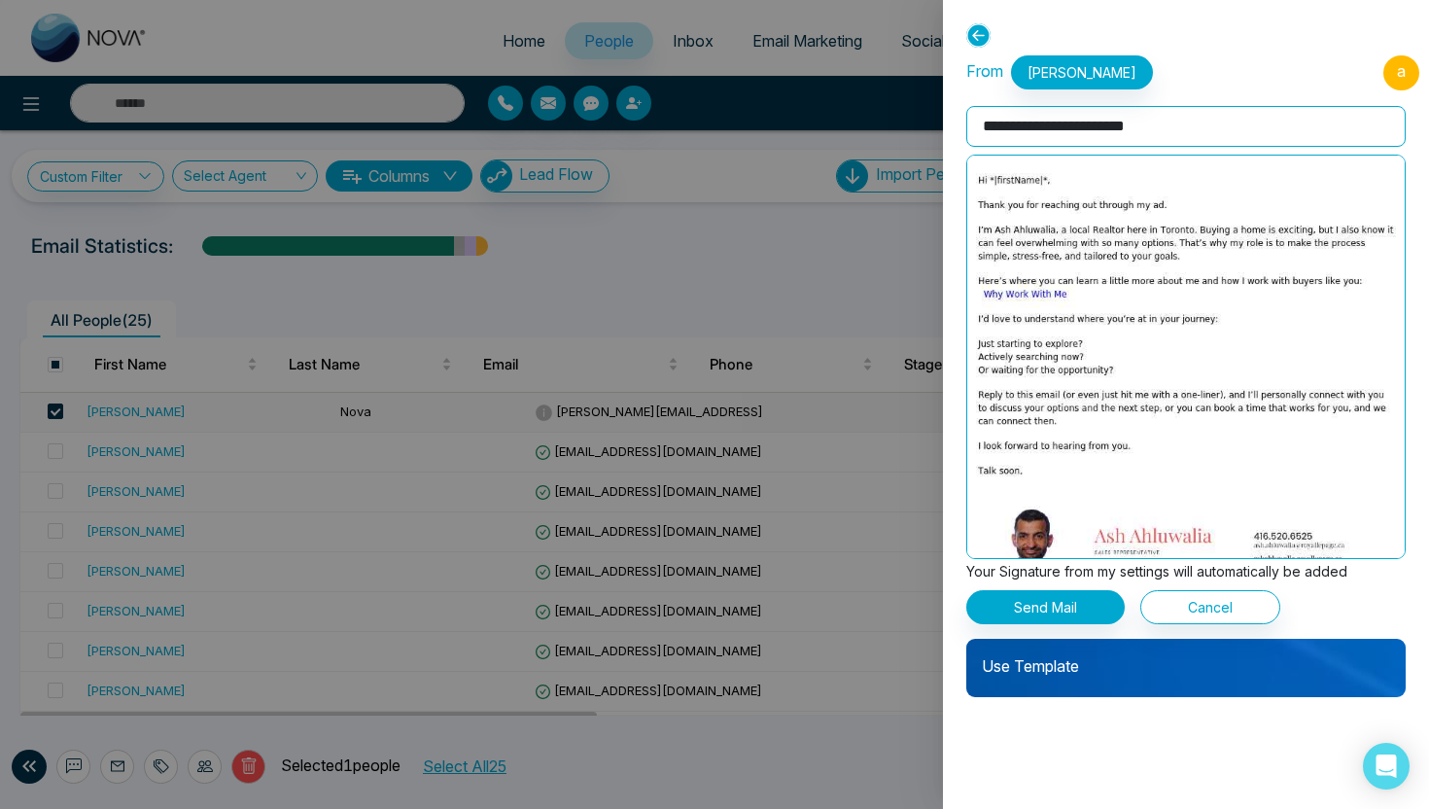
click at [1128, 134] on input "**********" at bounding box center [1185, 126] width 439 height 41
click at [1033, 616] on button "Send Mail" at bounding box center [1045, 607] width 158 height 34
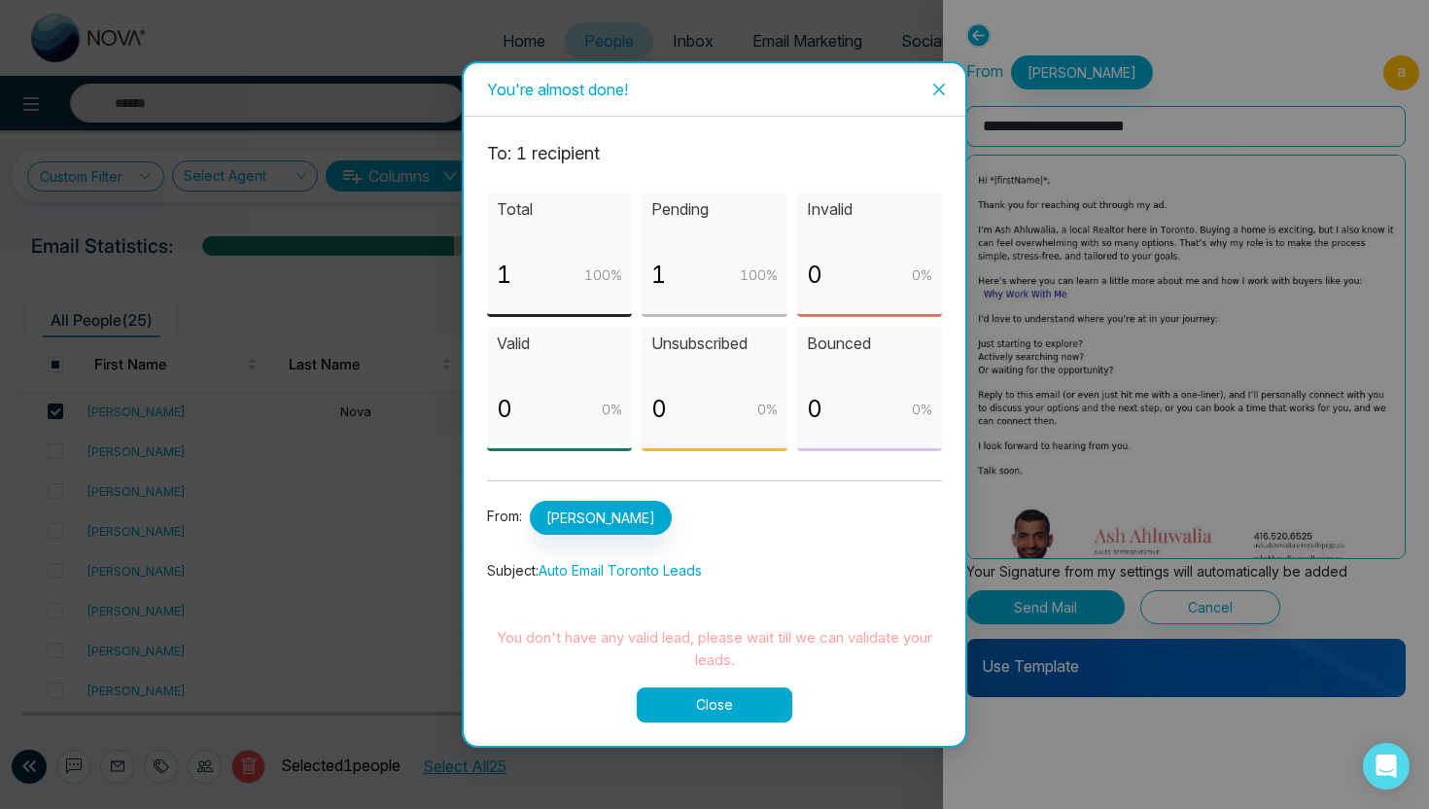
click at [946, 88] on icon "close" at bounding box center [939, 90] width 16 height 16
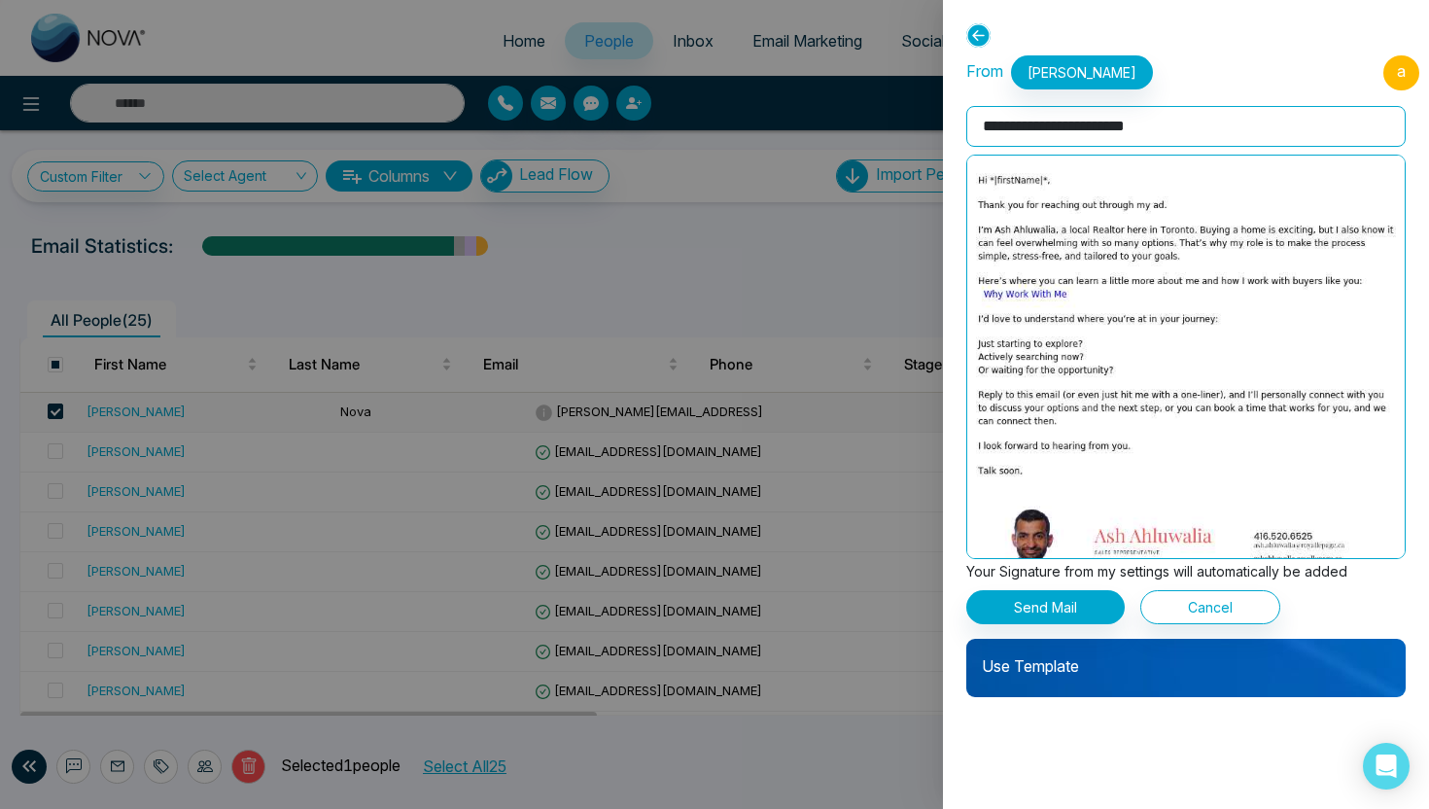
click at [985, 35] on icon at bounding box center [978, 35] width 24 height 24
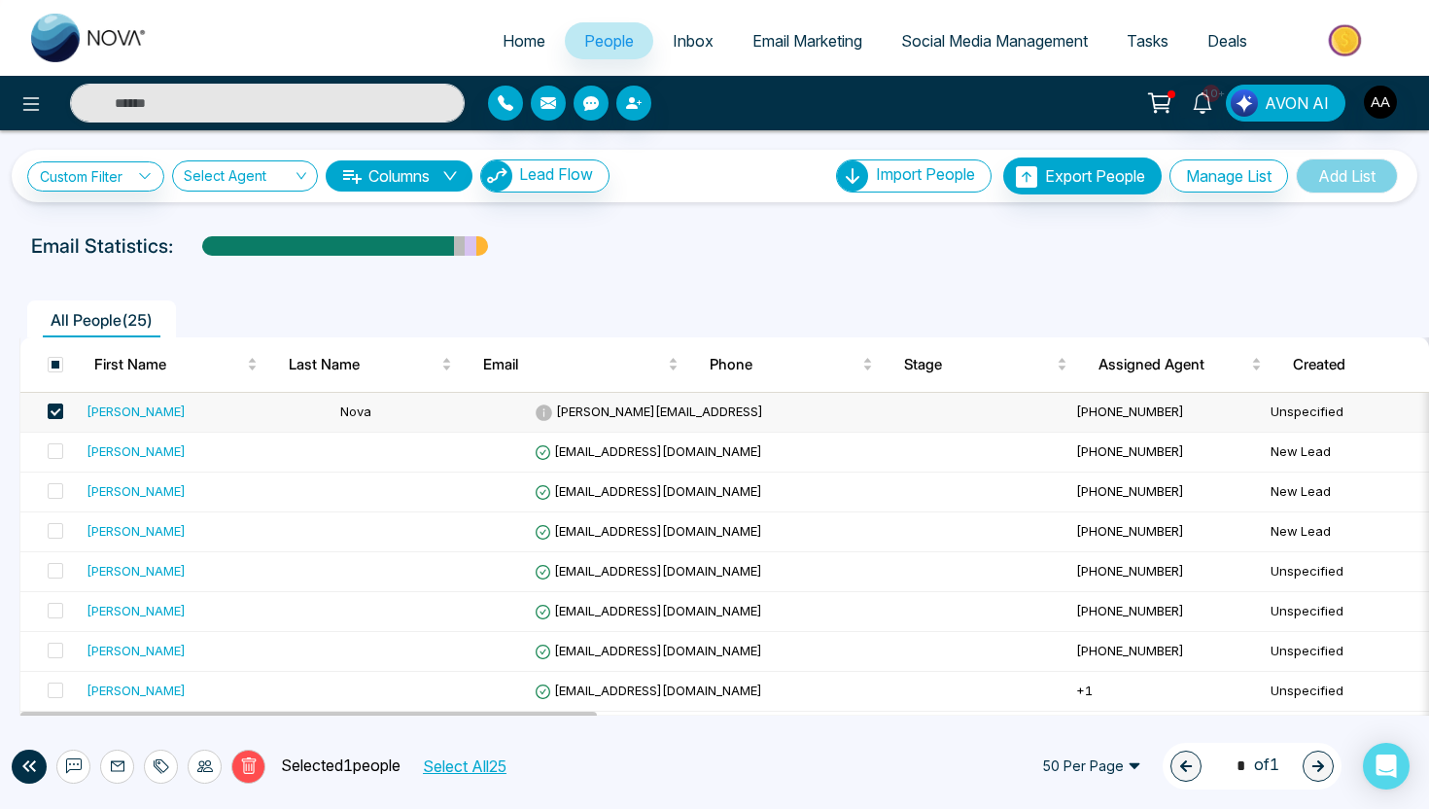
click at [679, 44] on span "Inbox" at bounding box center [693, 40] width 41 height 19
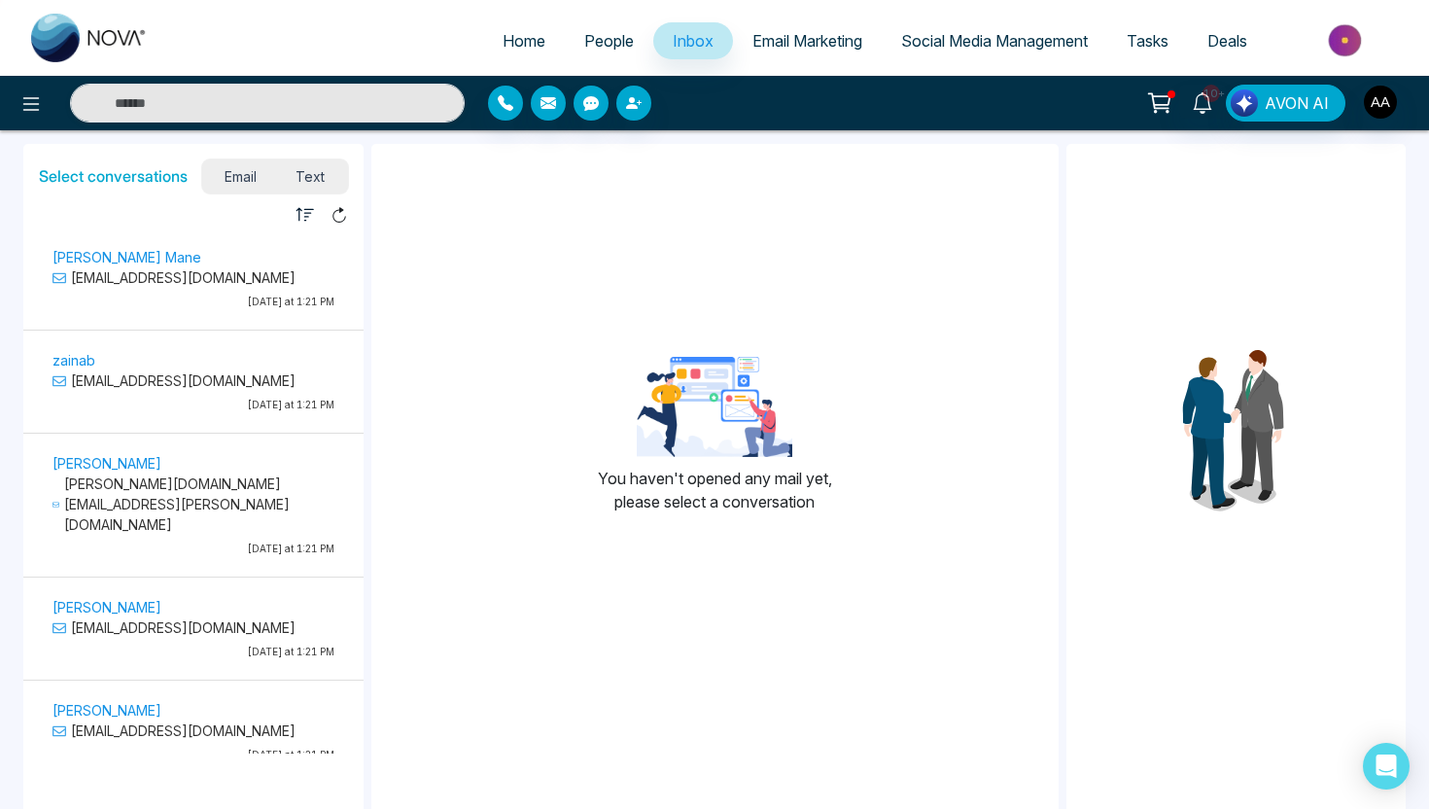
click at [771, 41] on span "Email Marketing" at bounding box center [808, 40] width 110 height 19
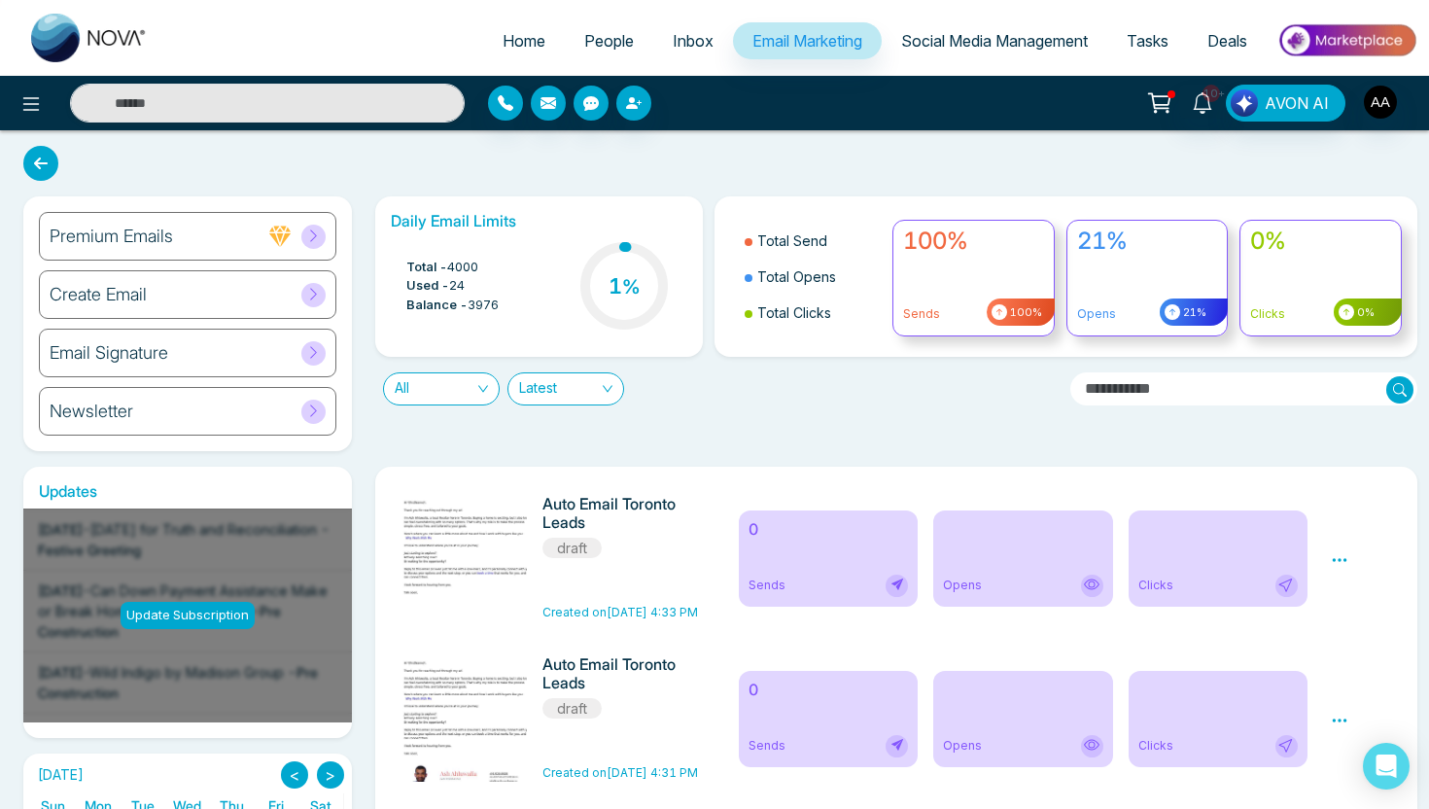
click at [653, 498] on h6 "Auto Email Toronto Leads" at bounding box center [622, 513] width 158 height 37
click at [1329, 554] on div "Preview Edit Delete" at bounding box center [1361, 558] width 85 height 126
click at [1334, 558] on icon at bounding box center [1340, 560] width 18 height 18
click at [1352, 611] on link "Edit" at bounding box center [1358, 616] width 23 height 17
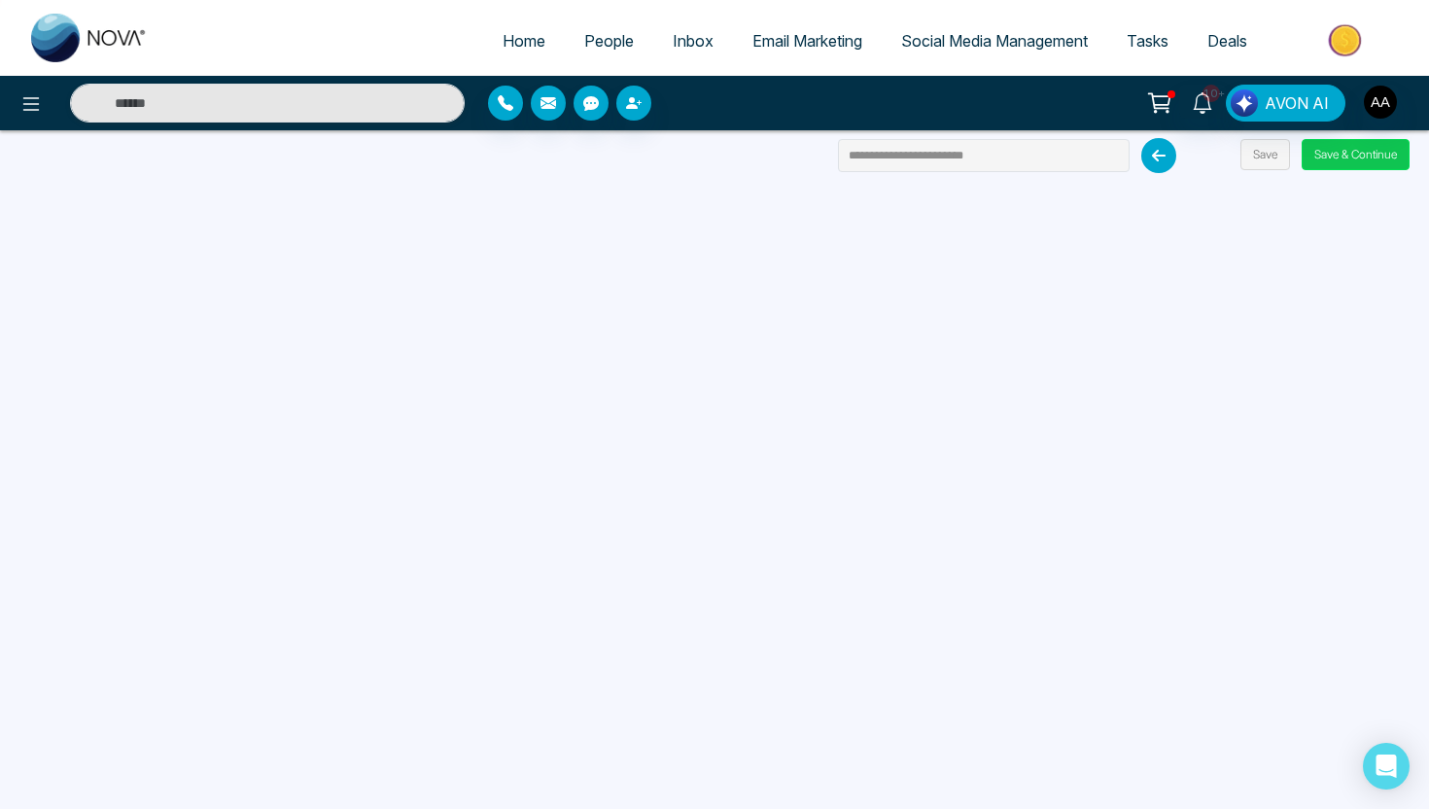
click at [1364, 162] on button "Save & Continue" at bounding box center [1356, 154] width 108 height 31
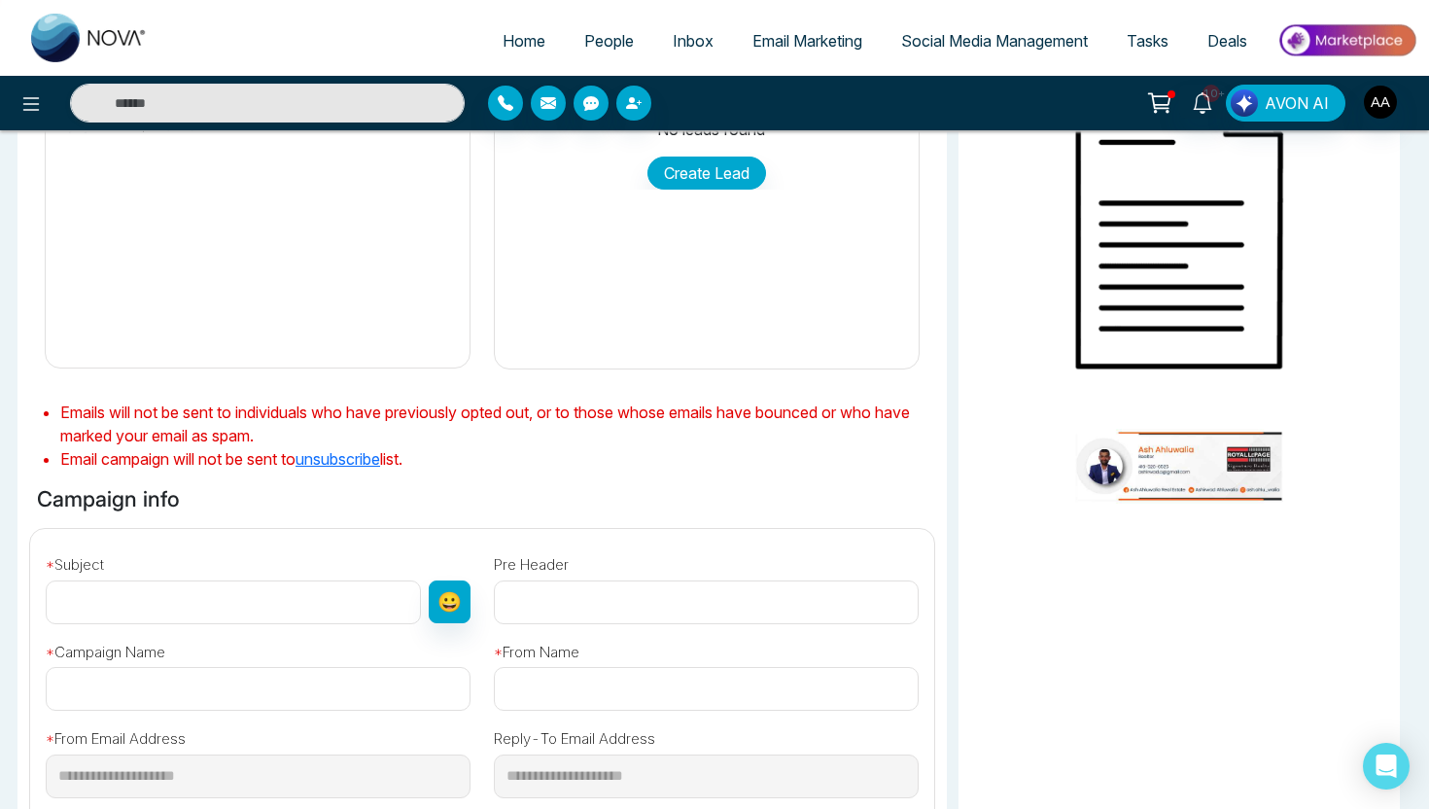
type input "**********"
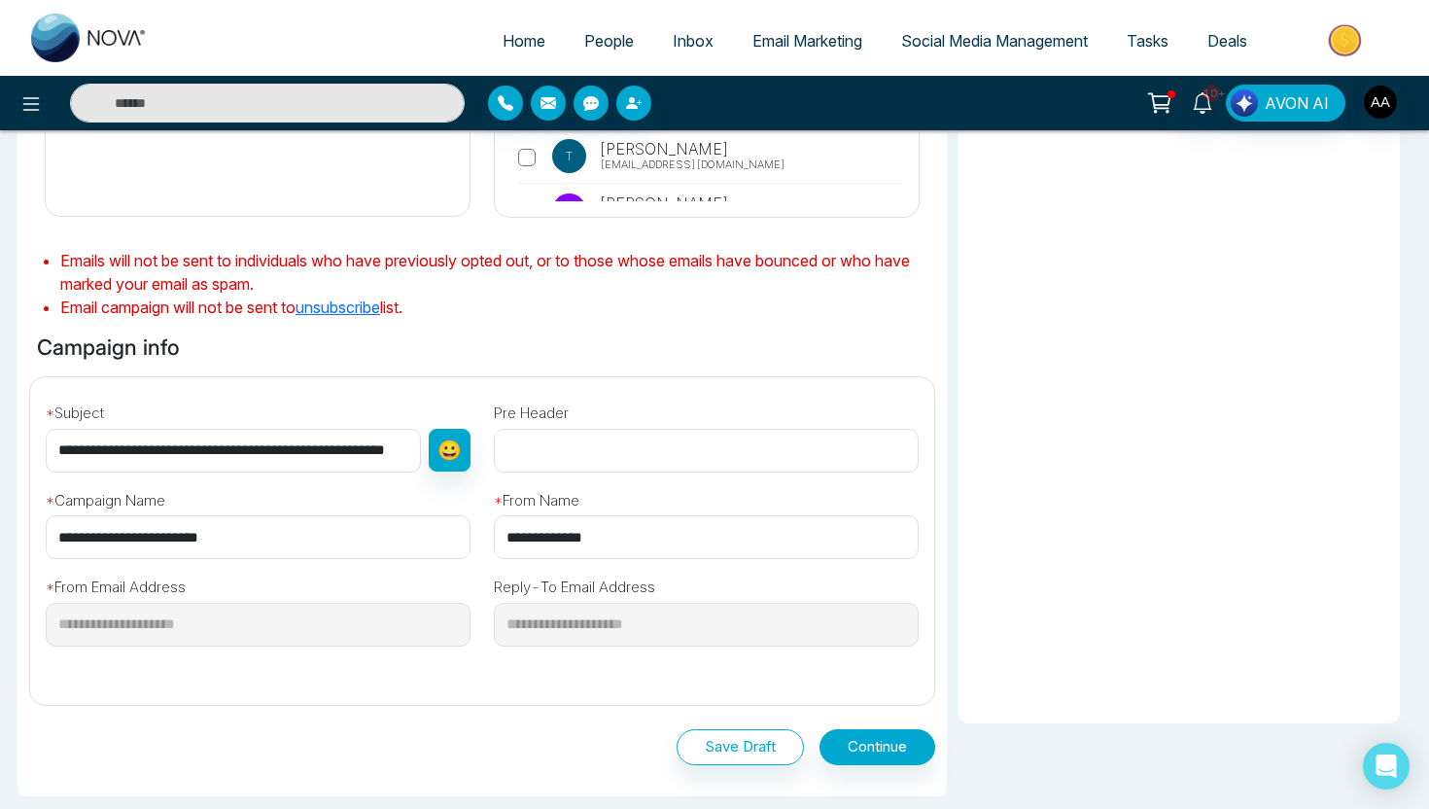
scroll to position [419, 0]
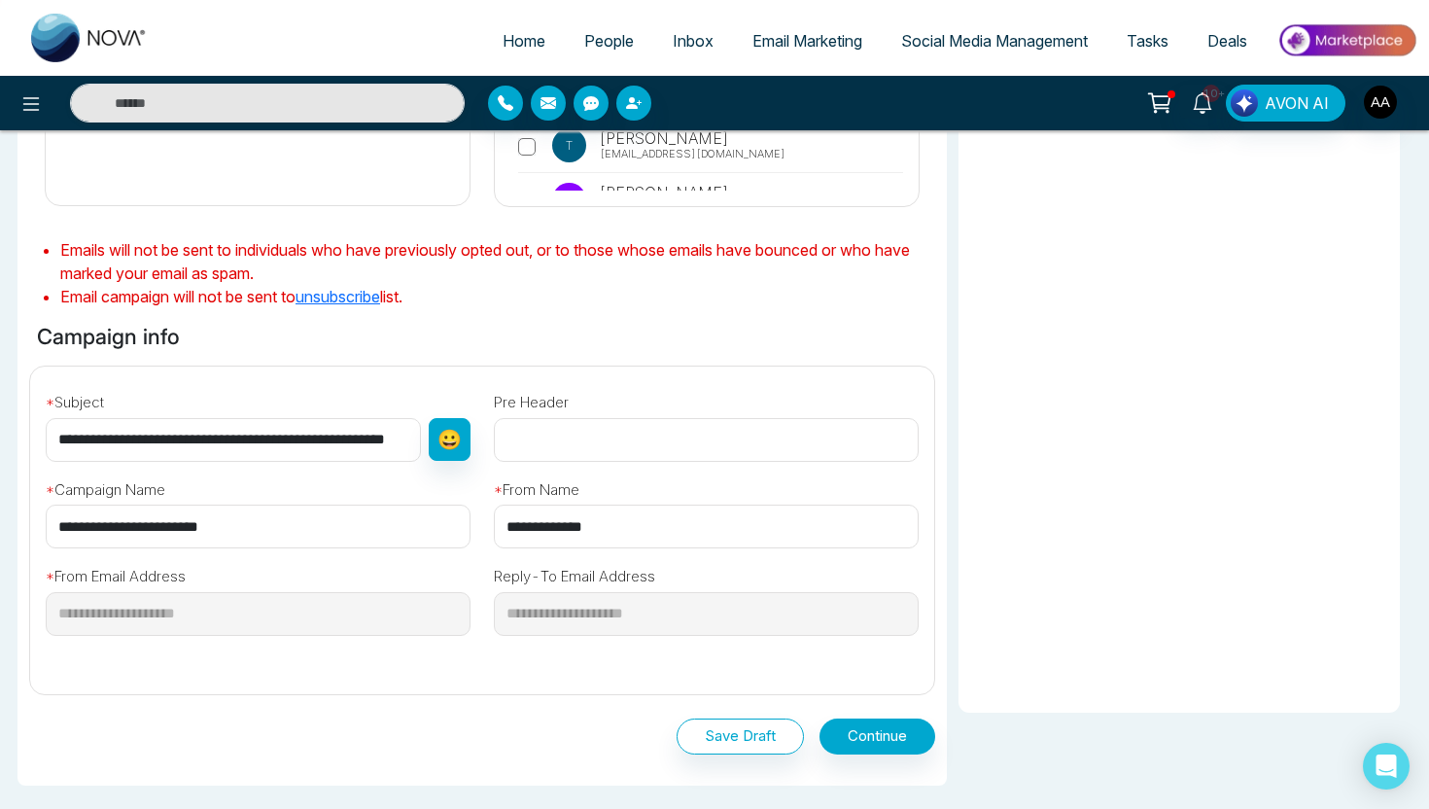
click at [225, 446] on input "**********" at bounding box center [233, 440] width 375 height 44
drag, startPoint x: 123, startPoint y: 442, endPoint x: 409, endPoint y: 451, distance: 286.0
click at [409, 451] on input "**********" at bounding box center [236, 440] width 380 height 44
click at [174, 475] on div "**********" at bounding box center [258, 506] width 448 height 88
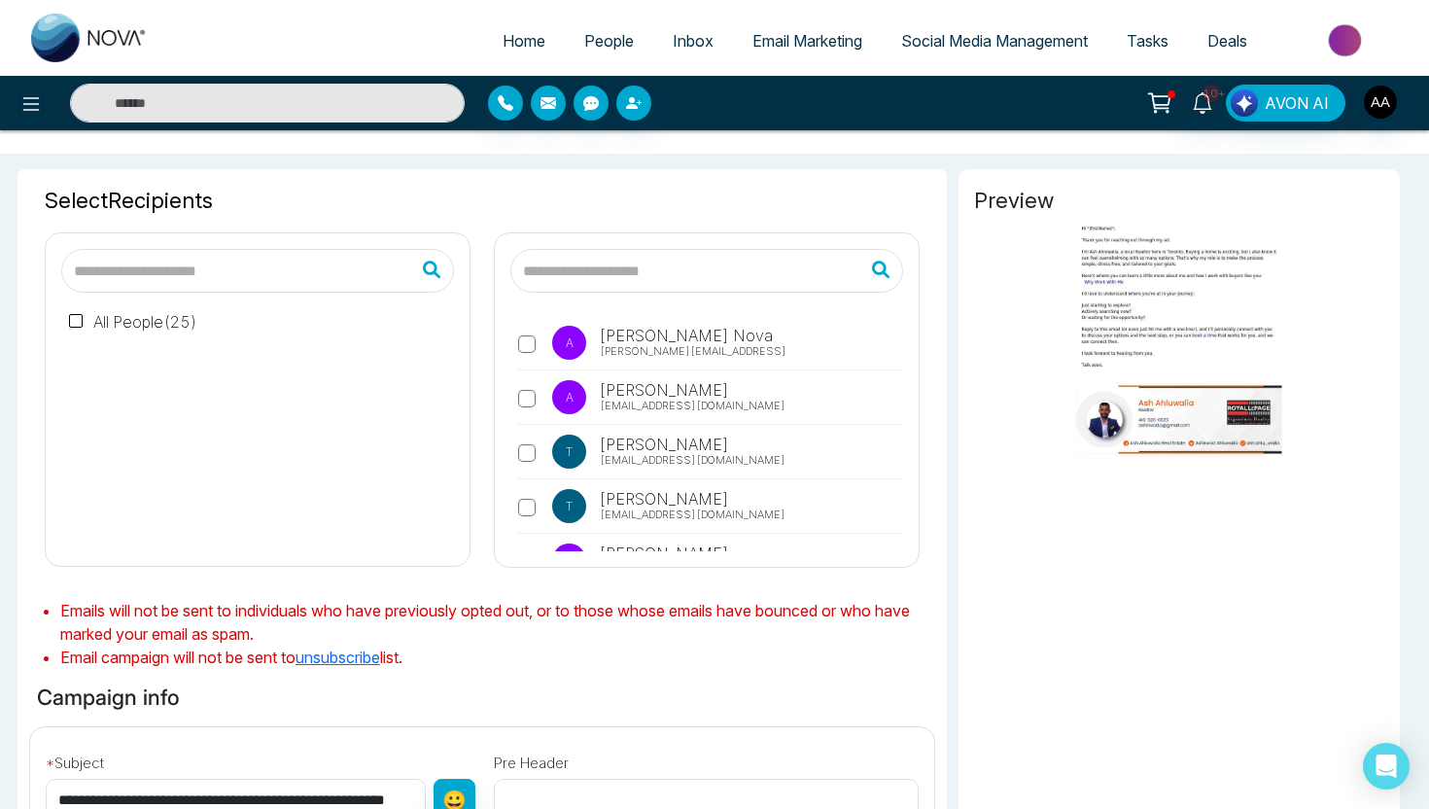
scroll to position [0, 0]
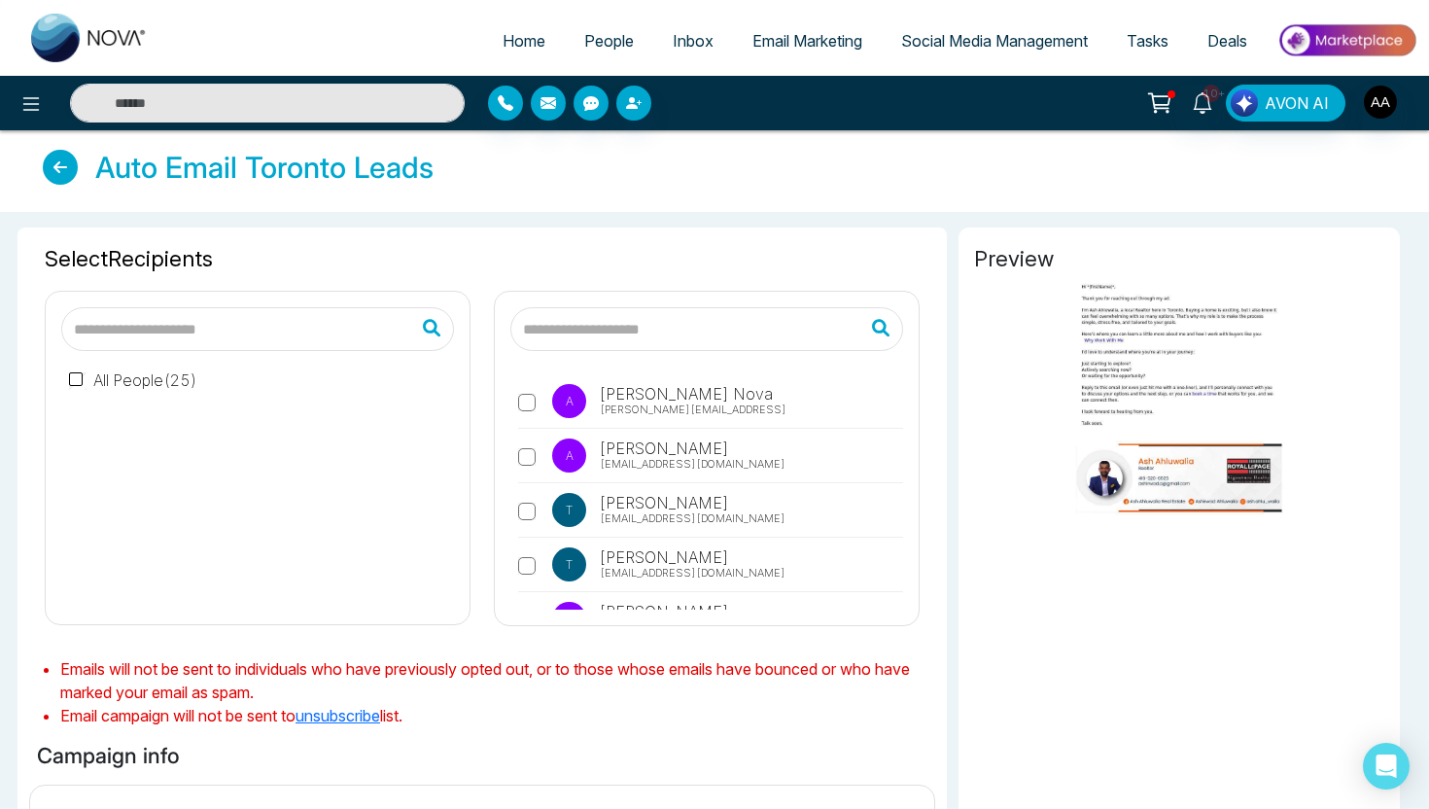
click at [601, 39] on span "People" at bounding box center [609, 40] width 50 height 19
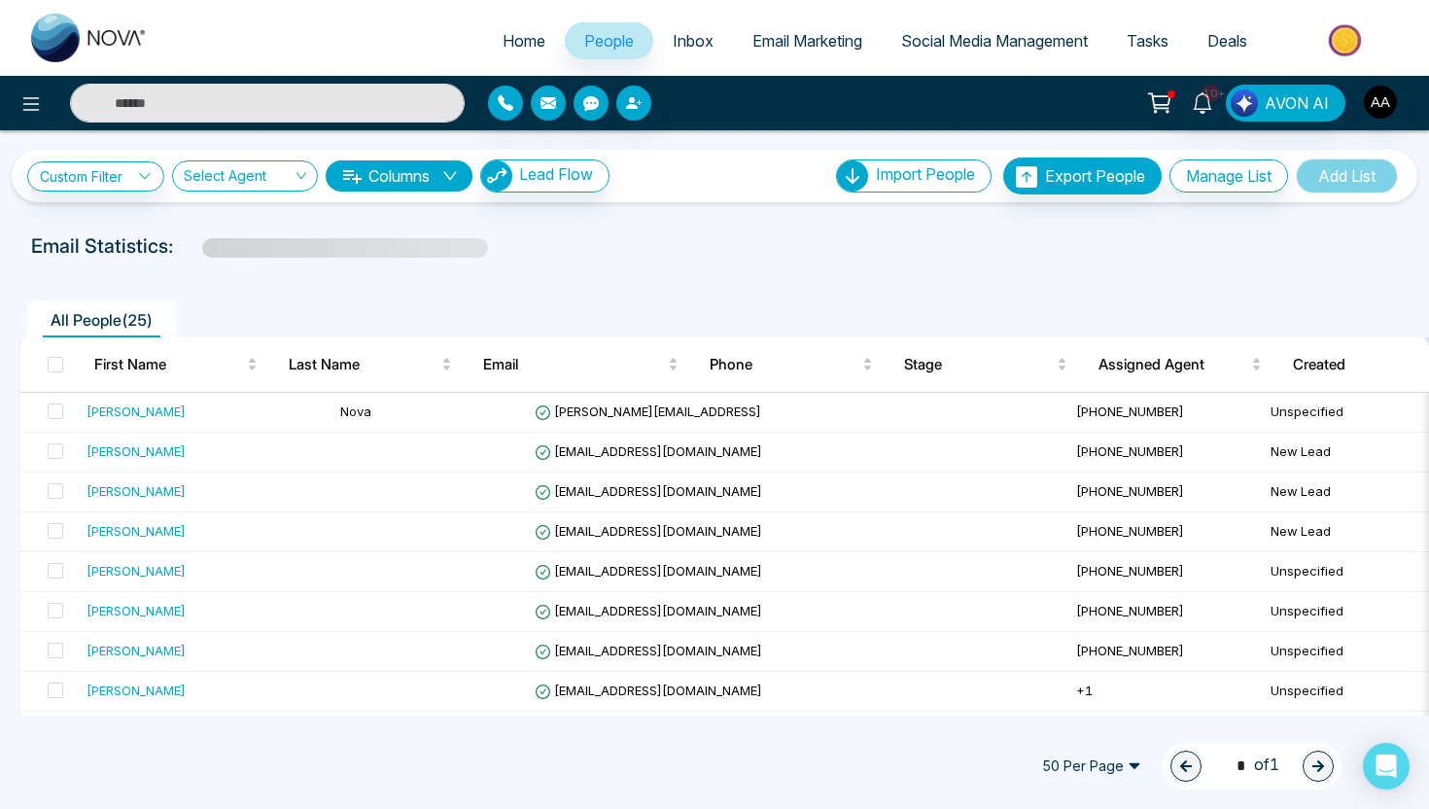
click at [519, 43] on span "Home" at bounding box center [524, 40] width 43 height 19
select select "*"
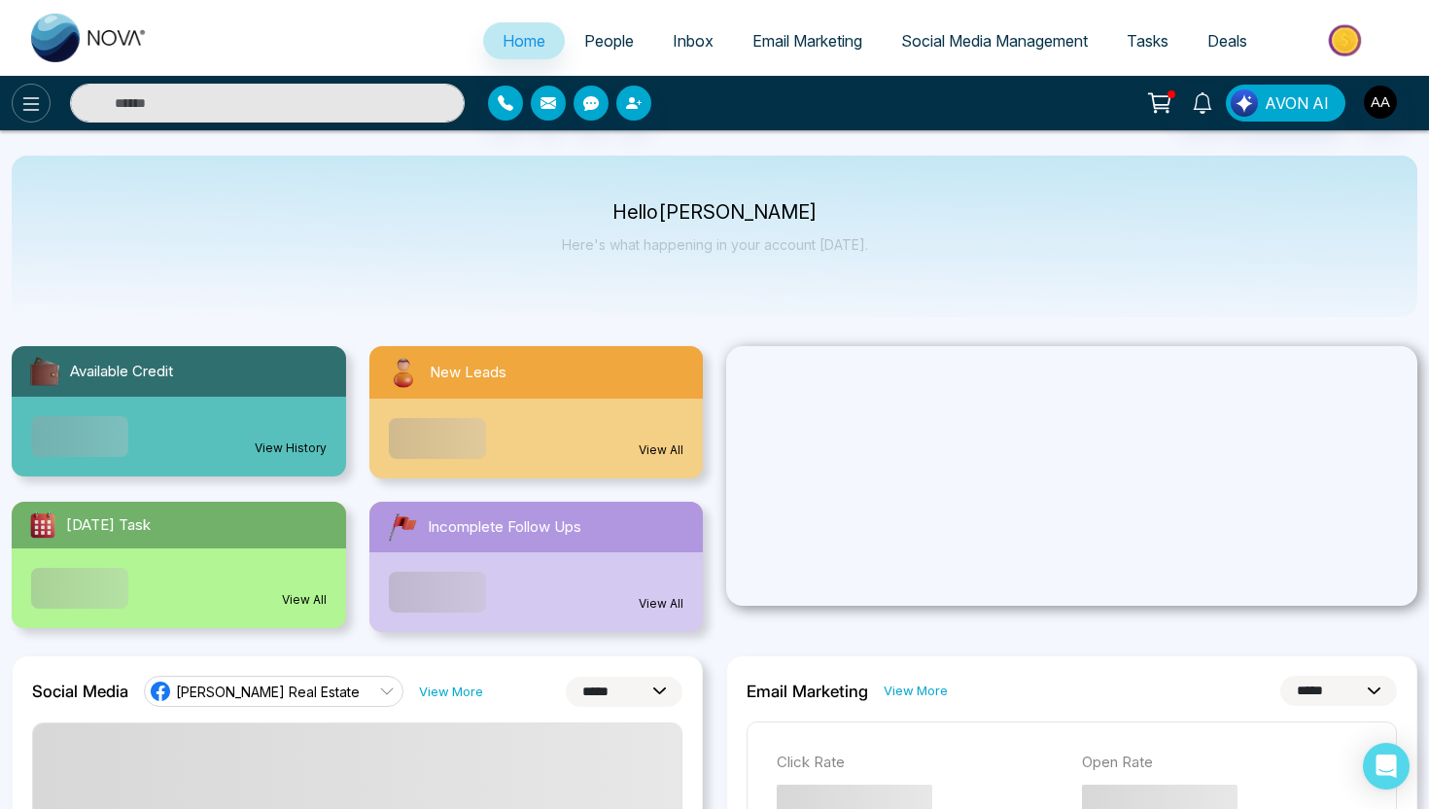
click at [27, 99] on icon at bounding box center [30, 103] width 23 height 23
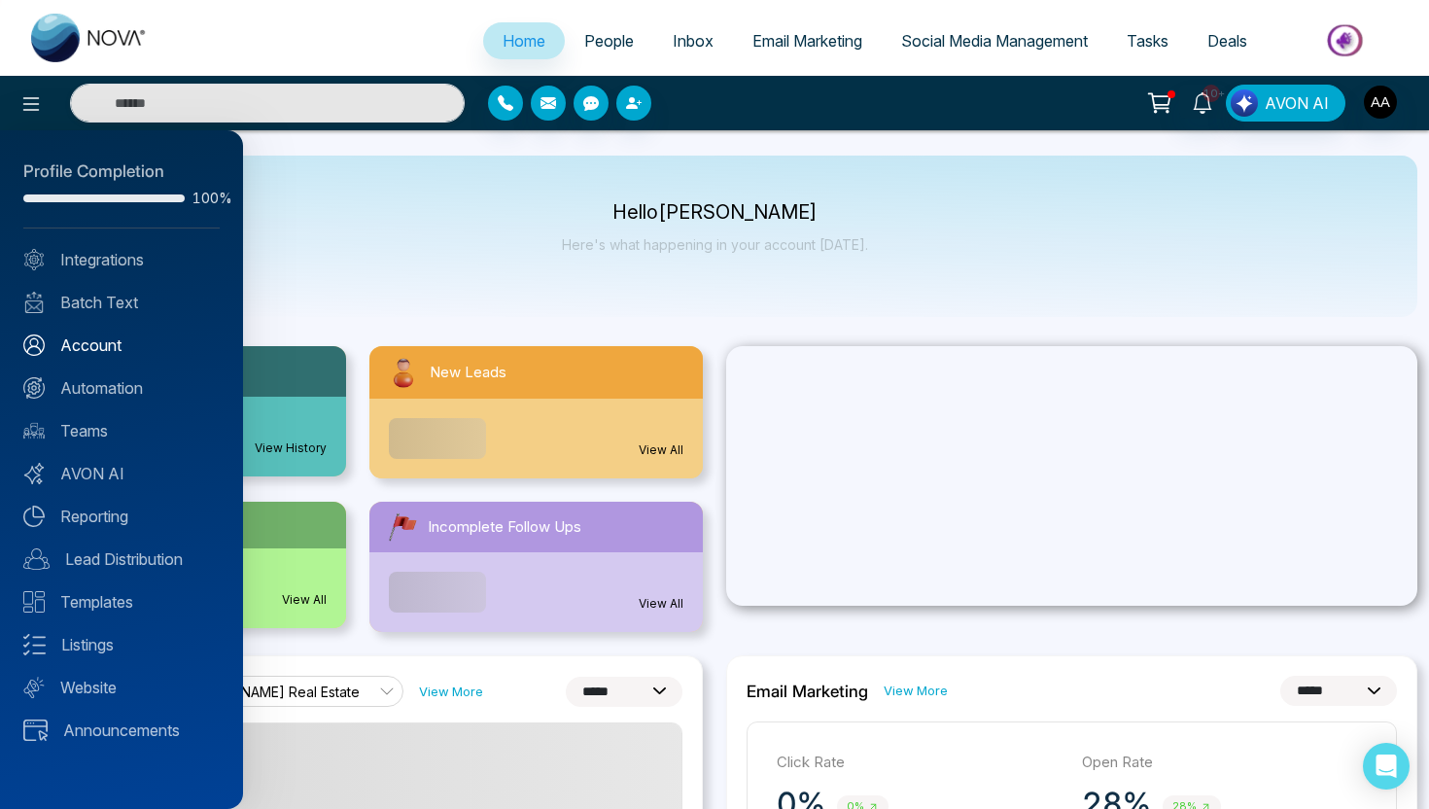
click at [90, 350] on link "Account" at bounding box center [121, 344] width 196 height 23
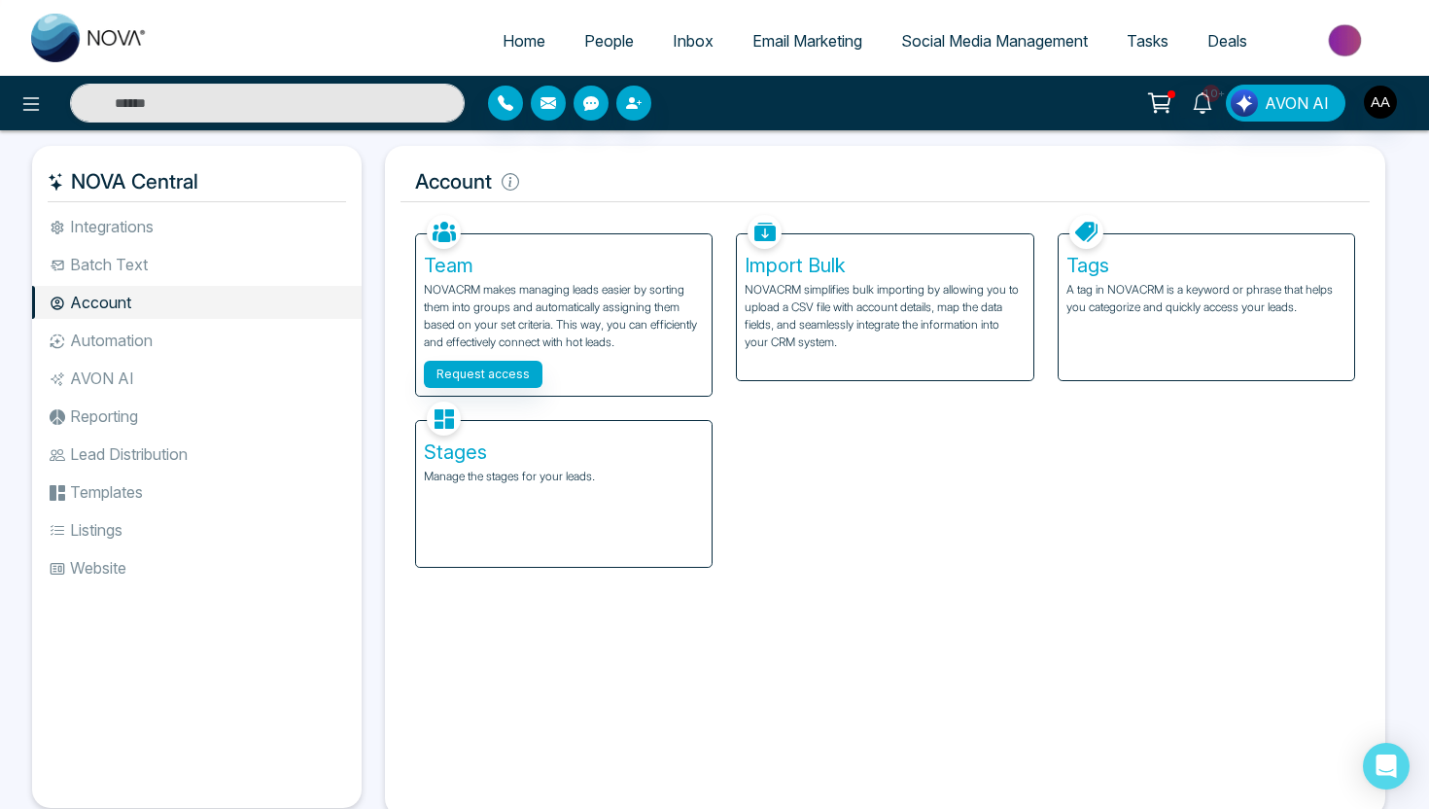
click at [127, 257] on li "Batch Text" at bounding box center [197, 264] width 330 height 33
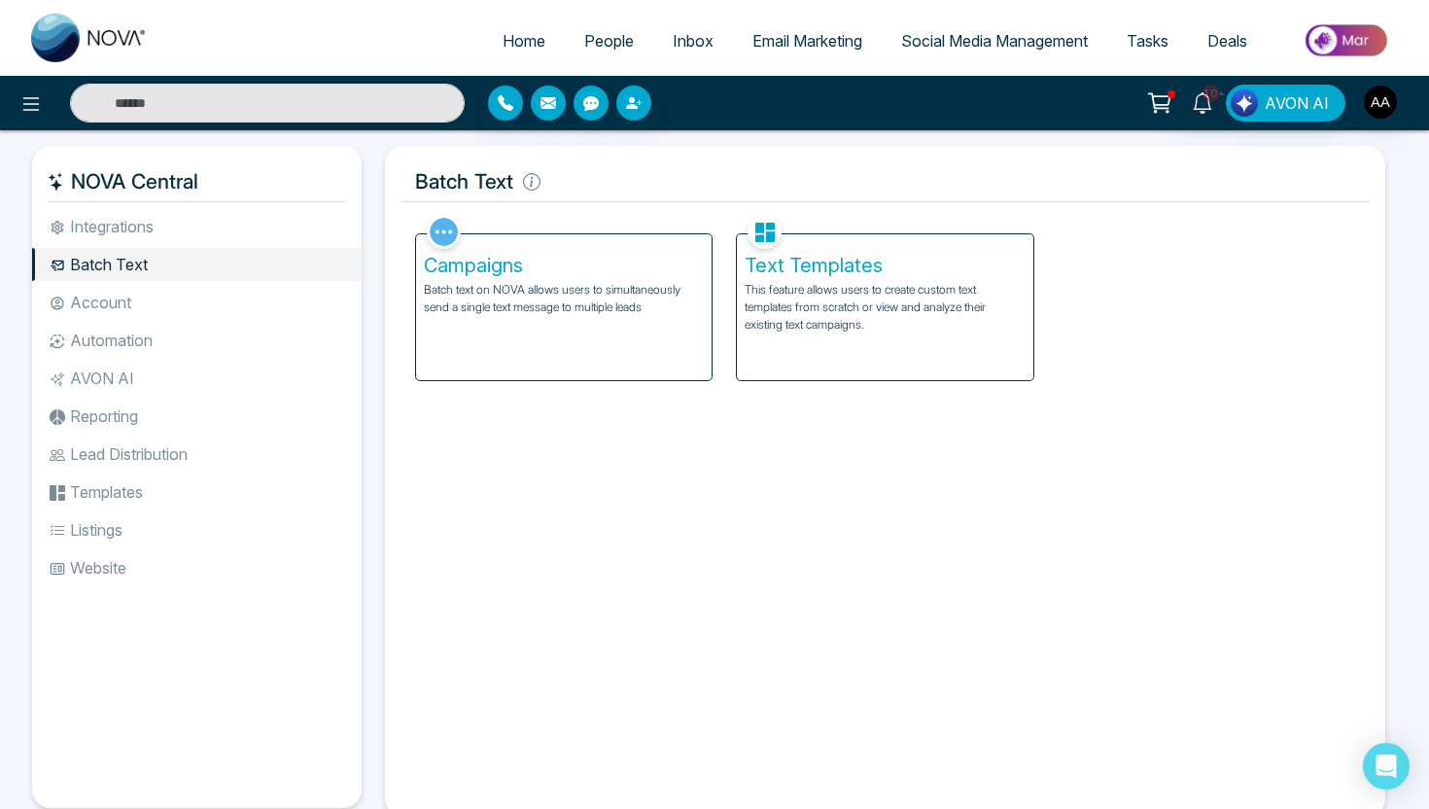
click at [160, 228] on li "Integrations" at bounding box center [197, 226] width 330 height 33
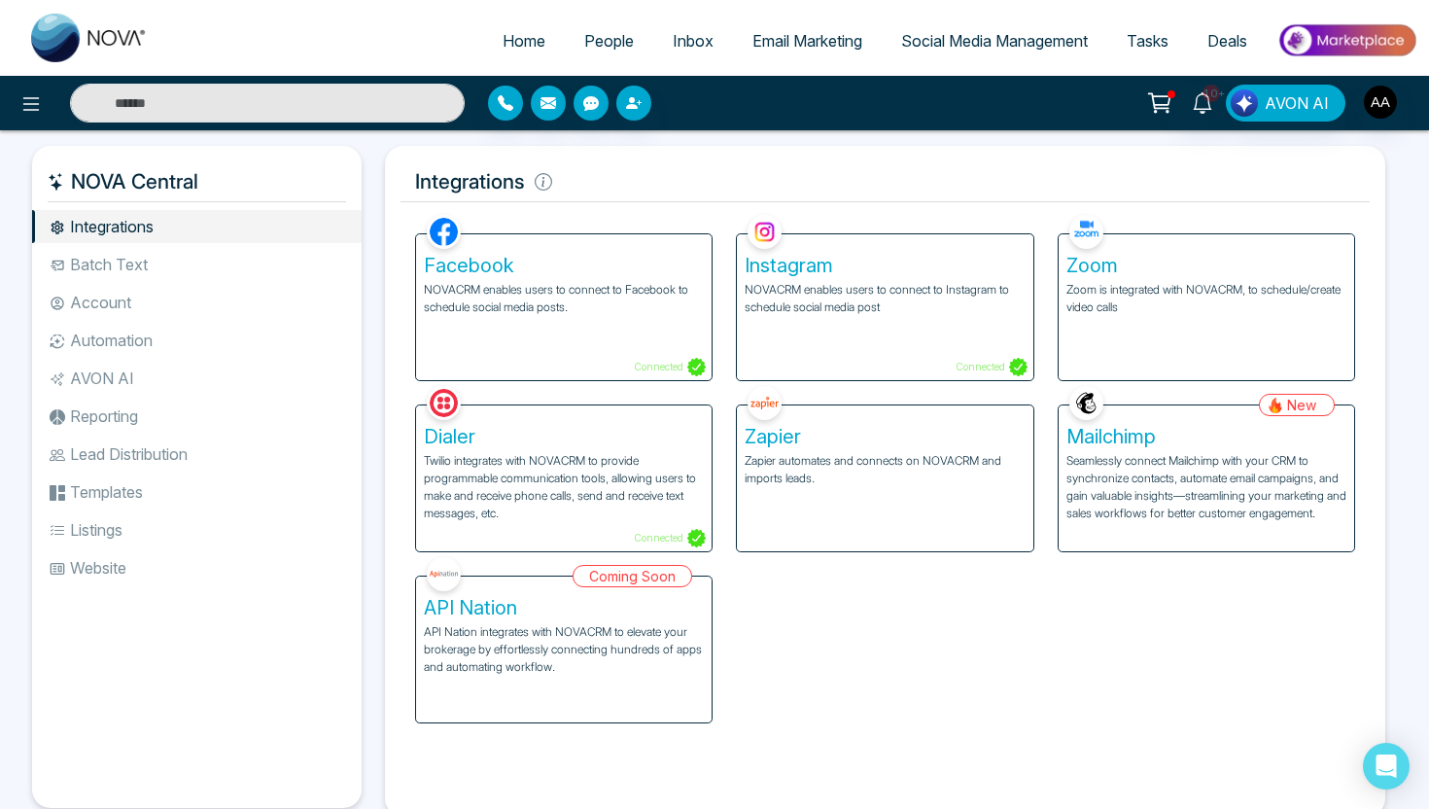
click at [177, 259] on li "Batch Text" at bounding box center [197, 264] width 330 height 33
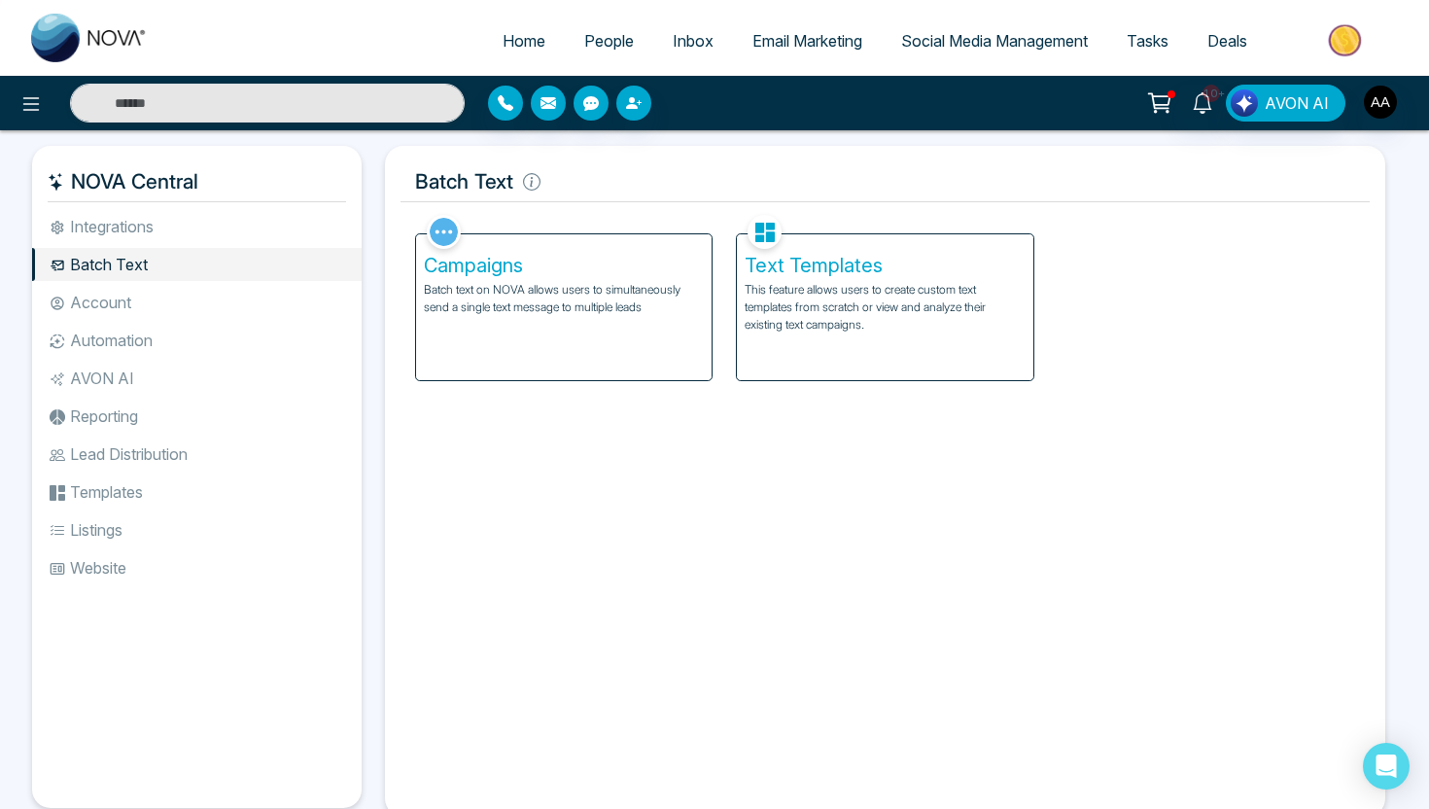
click at [136, 333] on li "Automation" at bounding box center [197, 340] width 330 height 33
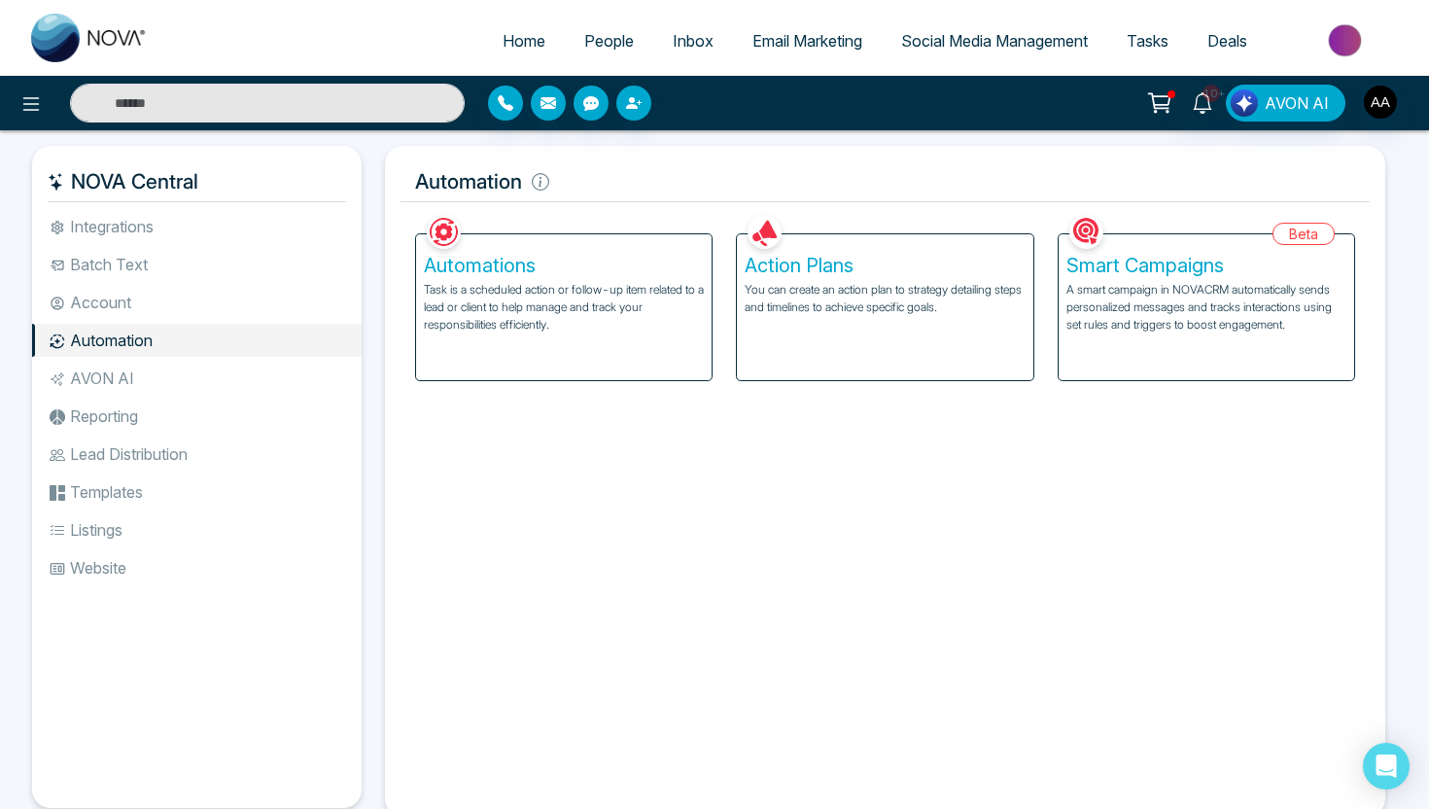
click at [603, 38] on span "People" at bounding box center [609, 40] width 50 height 19
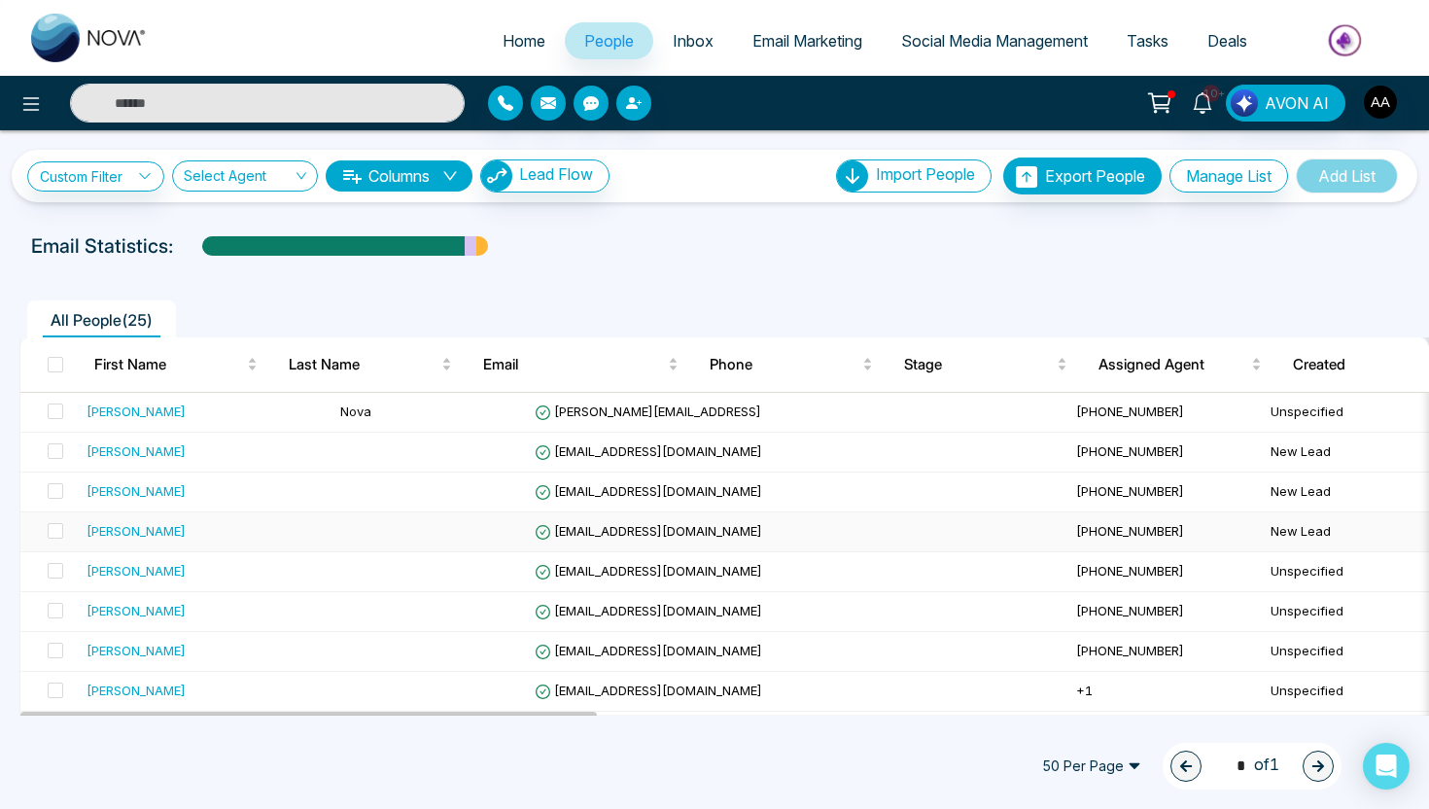
scroll to position [61, 0]
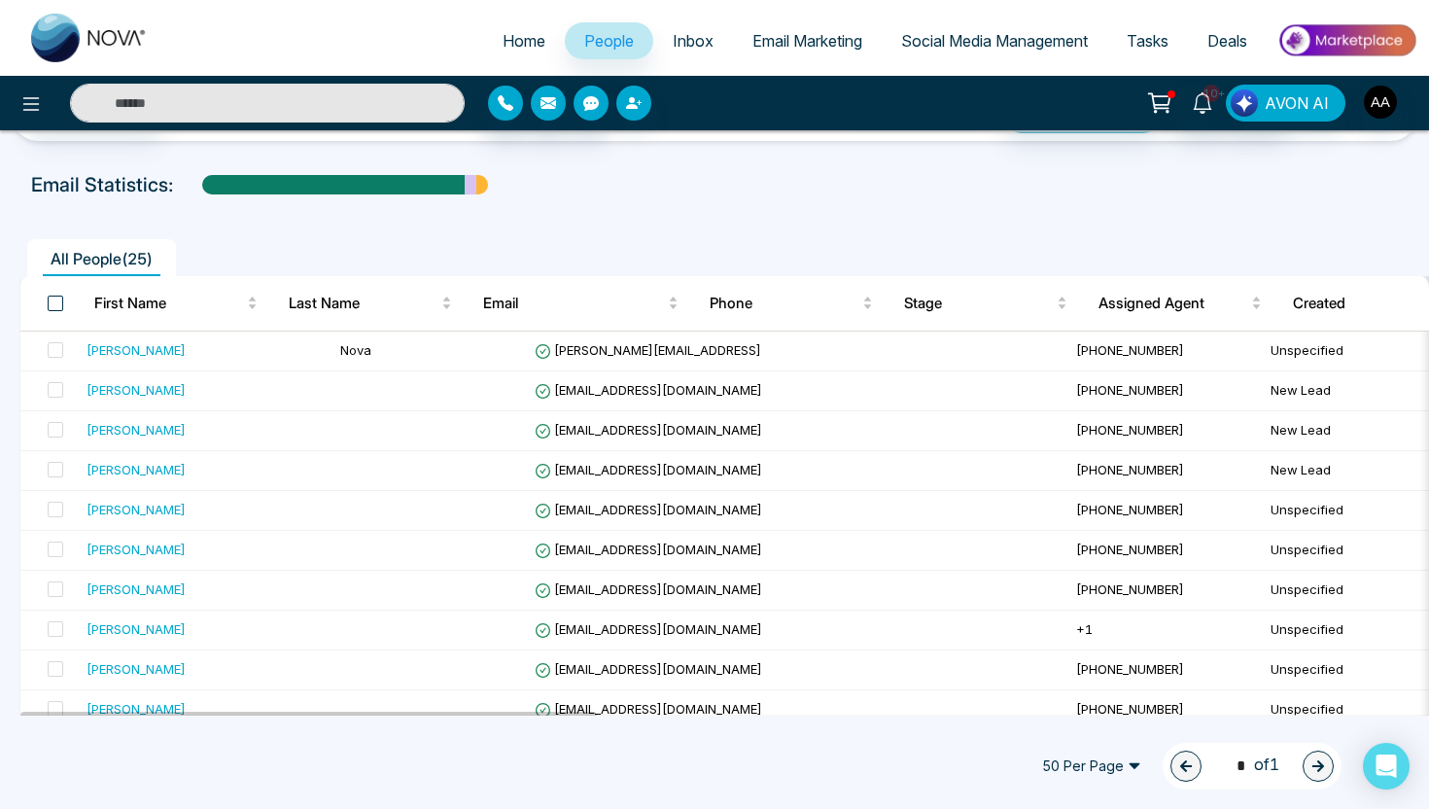
click at [56, 302] on span at bounding box center [56, 304] width 16 height 16
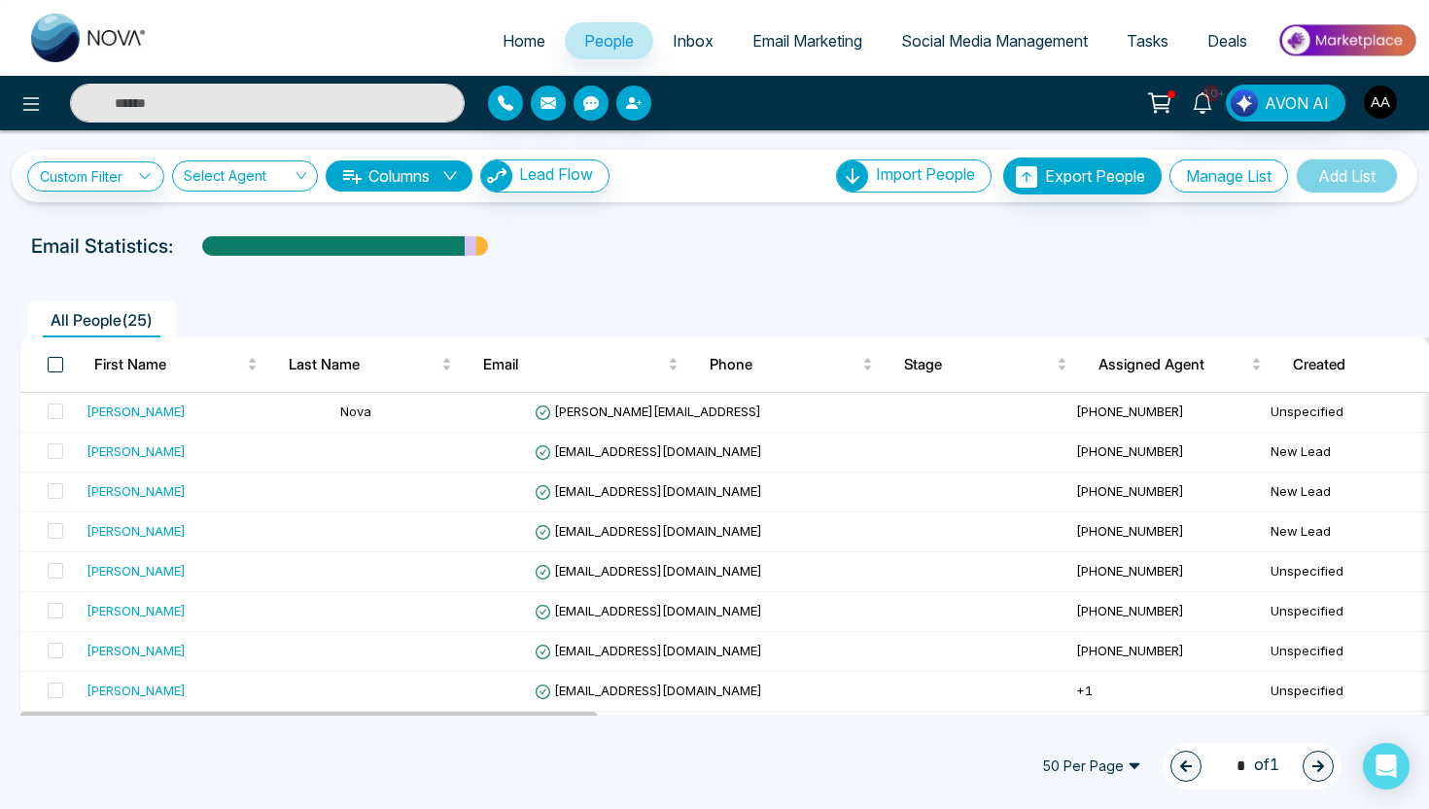
click at [58, 364] on span at bounding box center [56, 365] width 16 height 16
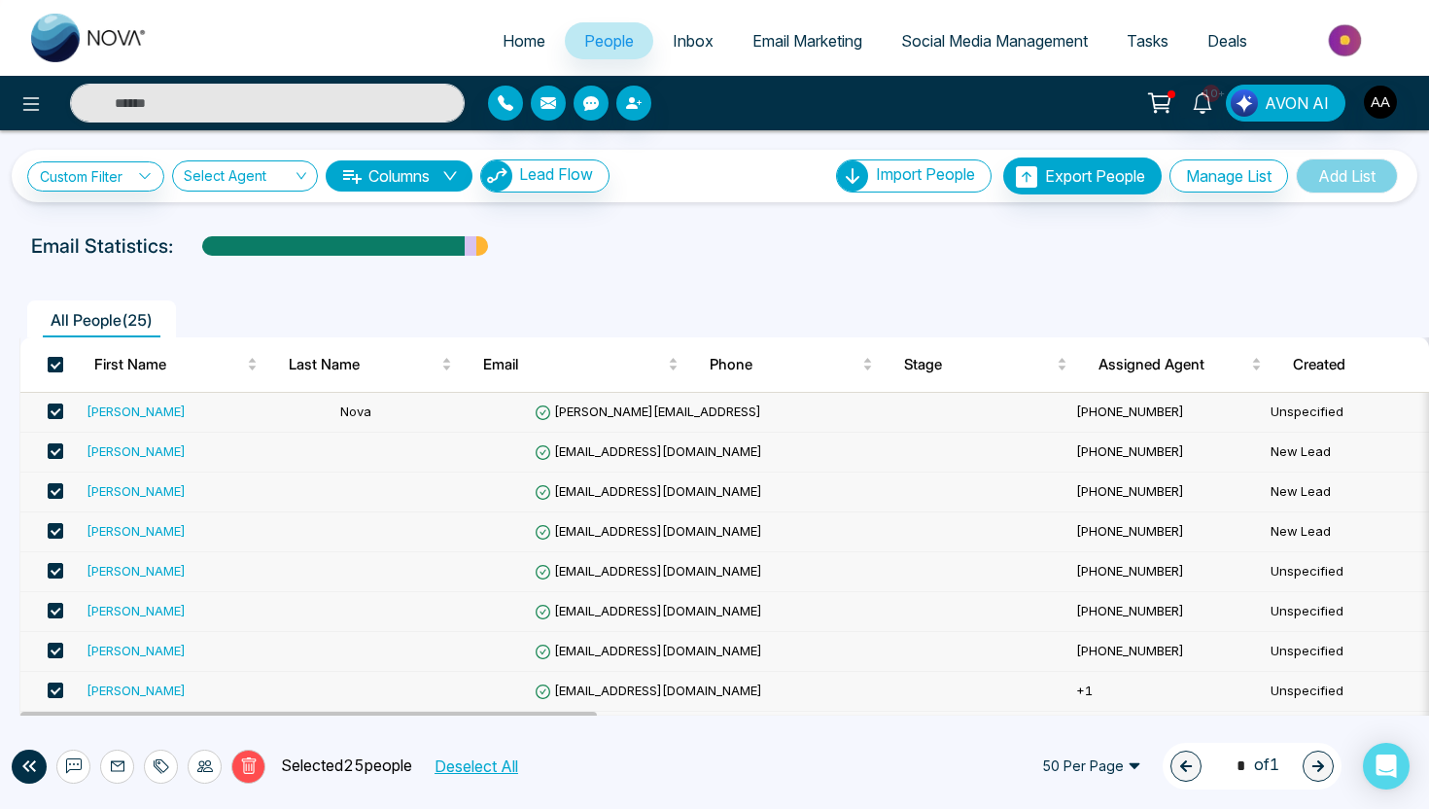
click at [54, 362] on span at bounding box center [56, 365] width 16 height 16
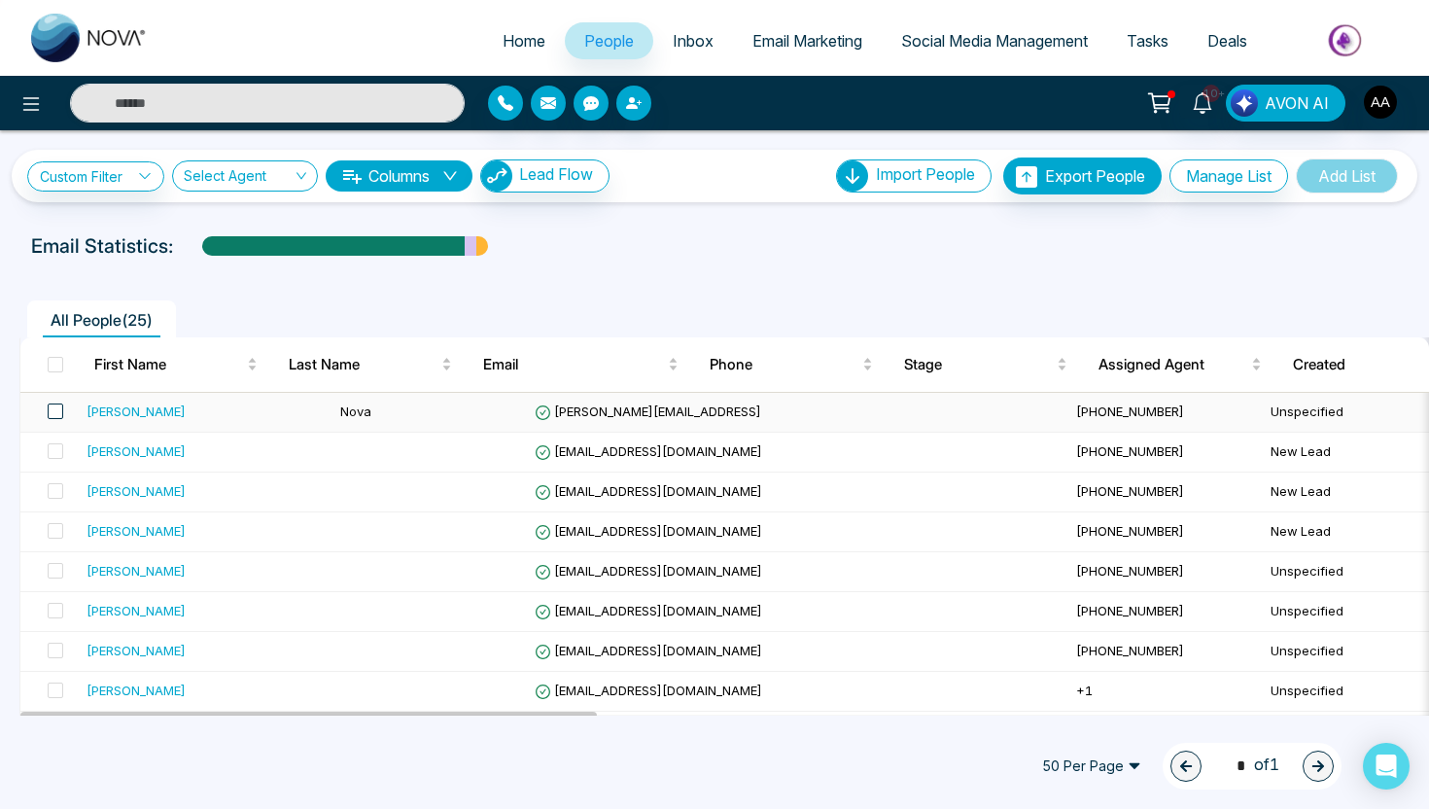
click at [52, 411] on span at bounding box center [56, 411] width 16 height 16
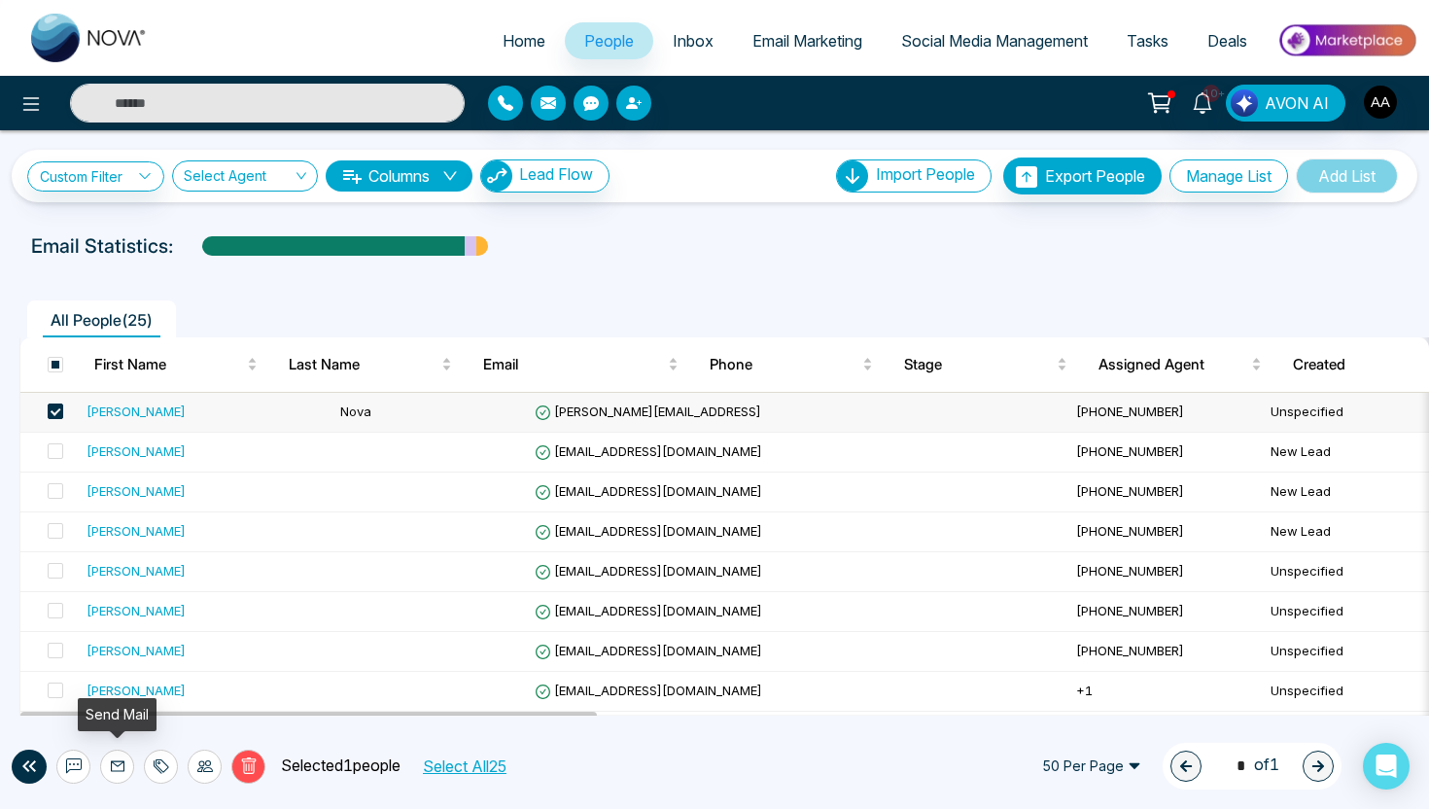
click at [110, 769] on icon at bounding box center [118, 766] width 16 height 16
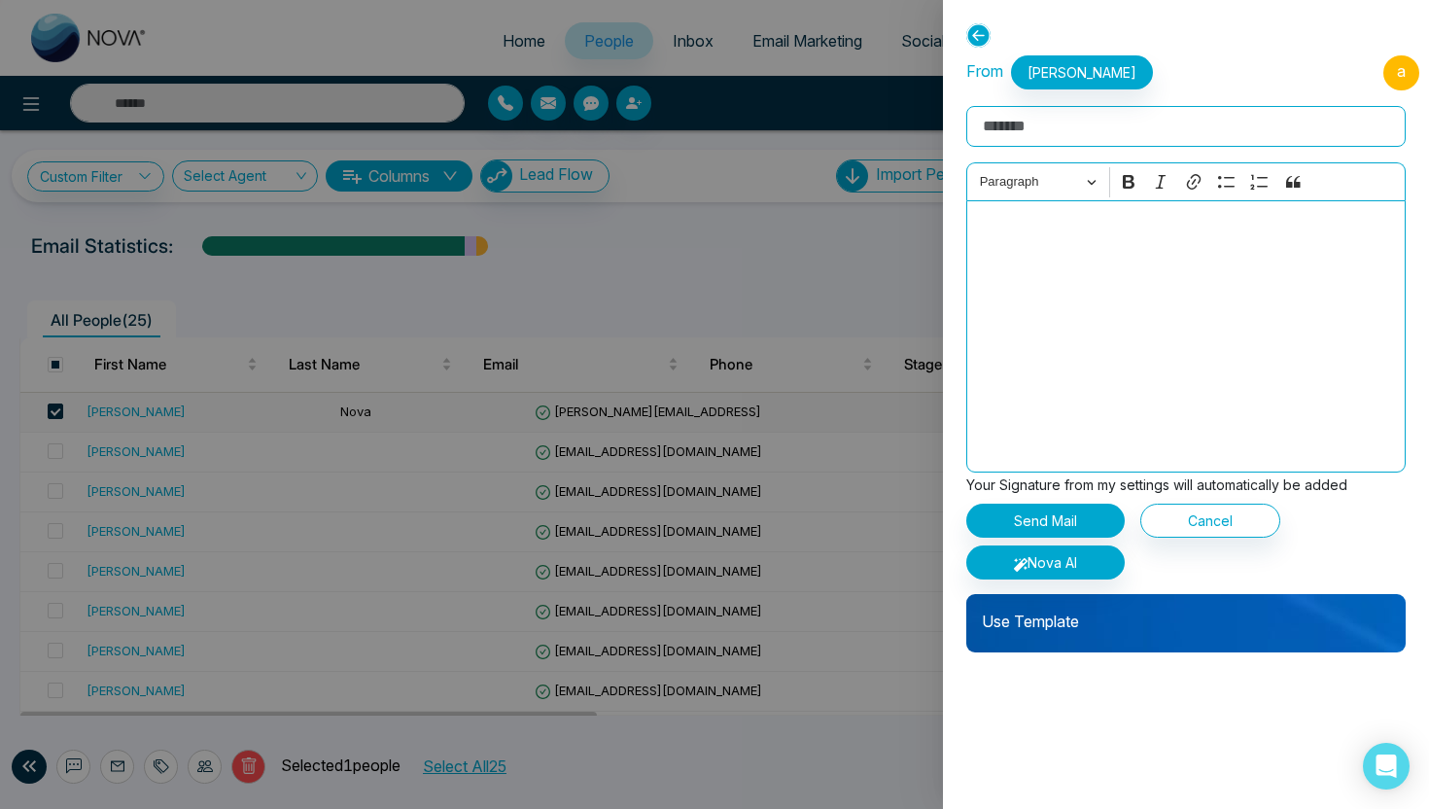
click at [1105, 615] on p "Use Template" at bounding box center [1185, 613] width 439 height 39
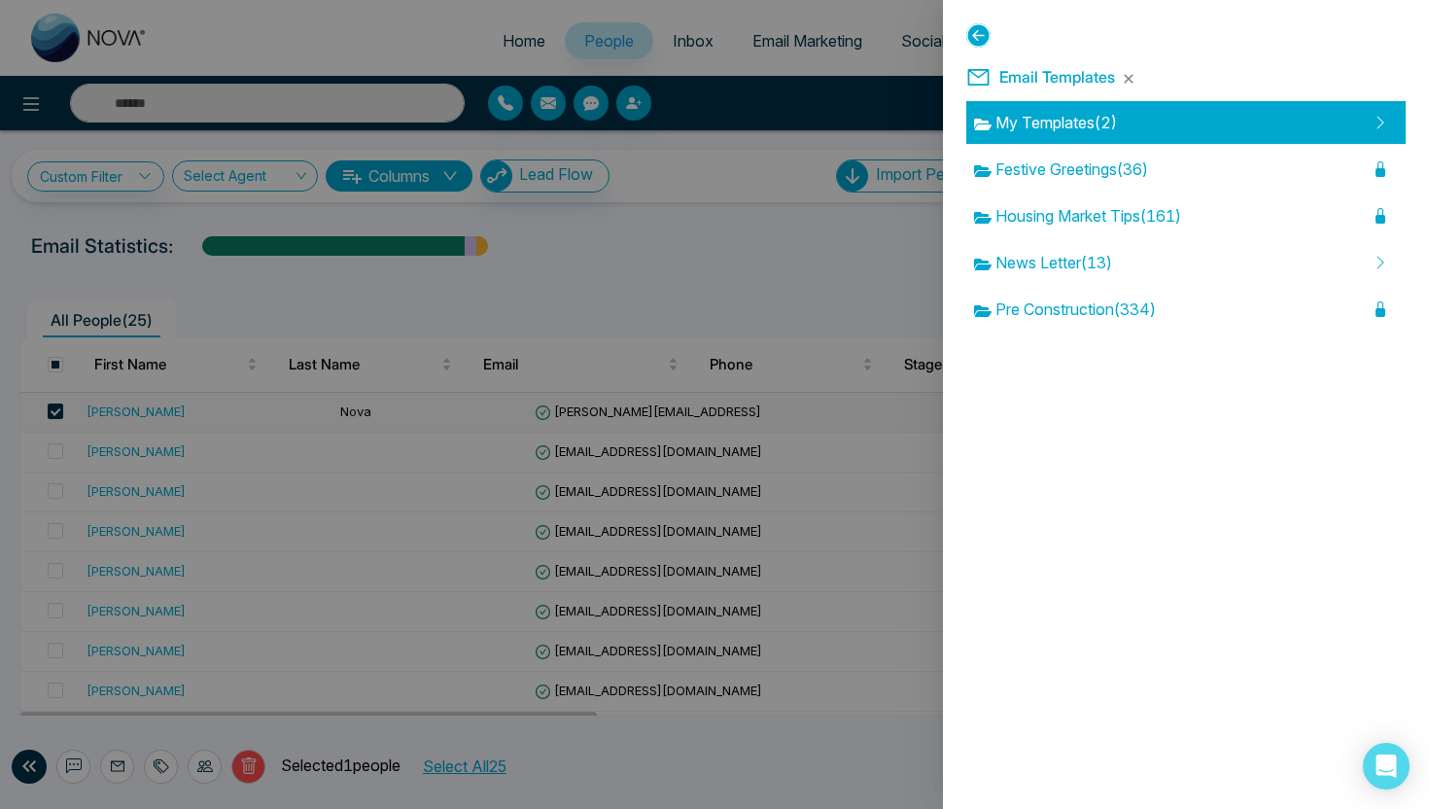
click at [1136, 118] on div "My Templates ( 2 )" at bounding box center [1185, 122] width 439 height 43
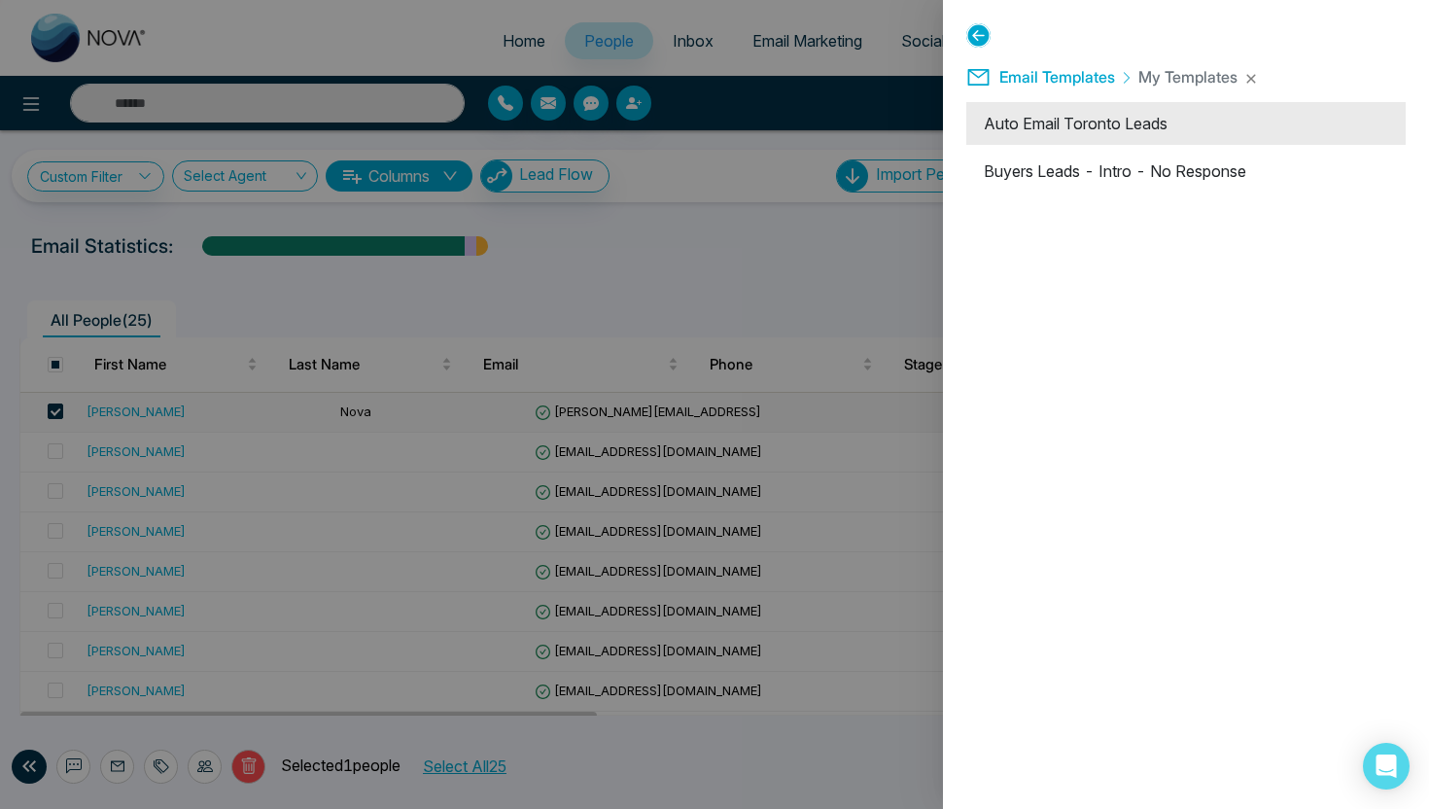
click at [1111, 133] on li "Auto Email Toronto Leads" at bounding box center [1185, 123] width 439 height 43
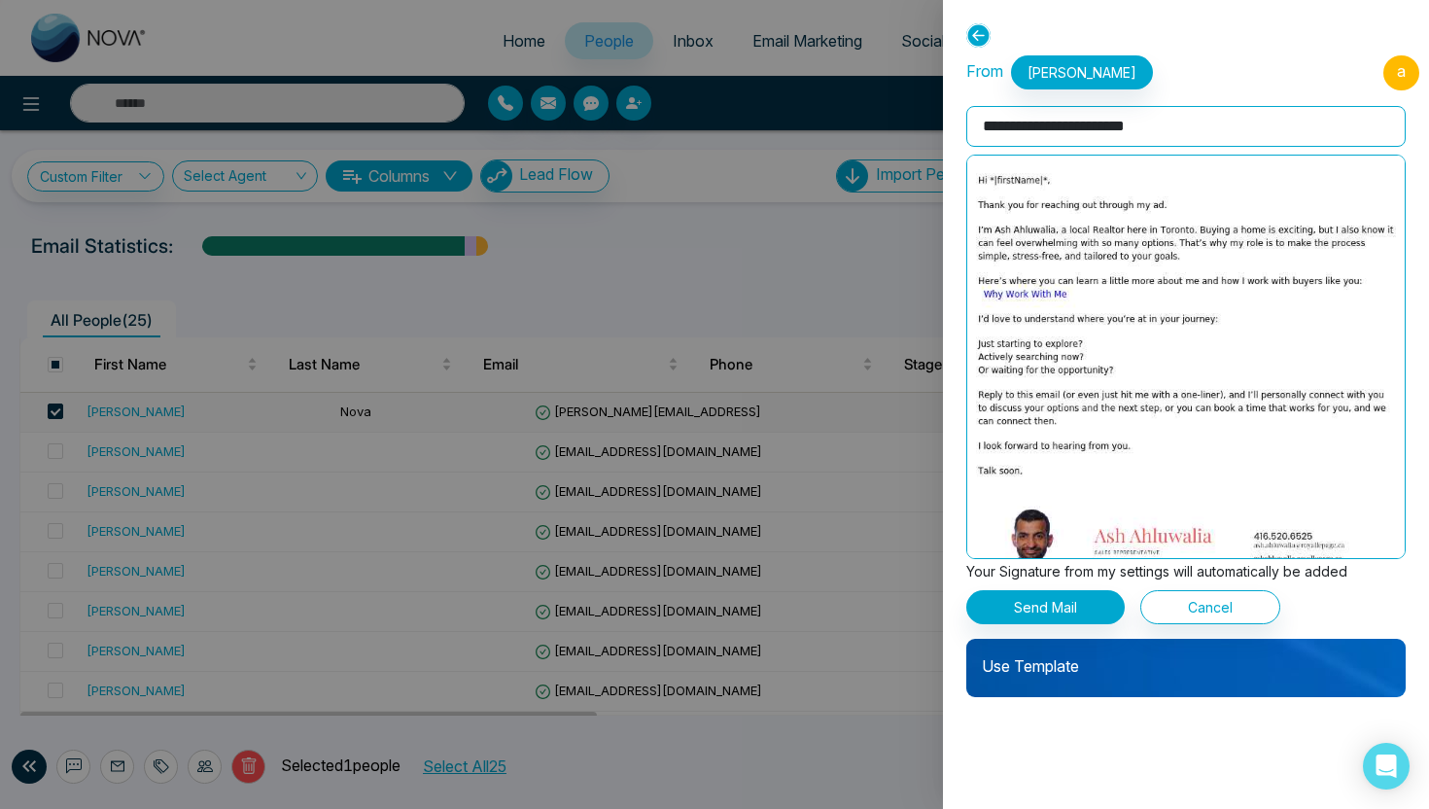
scroll to position [71, 0]
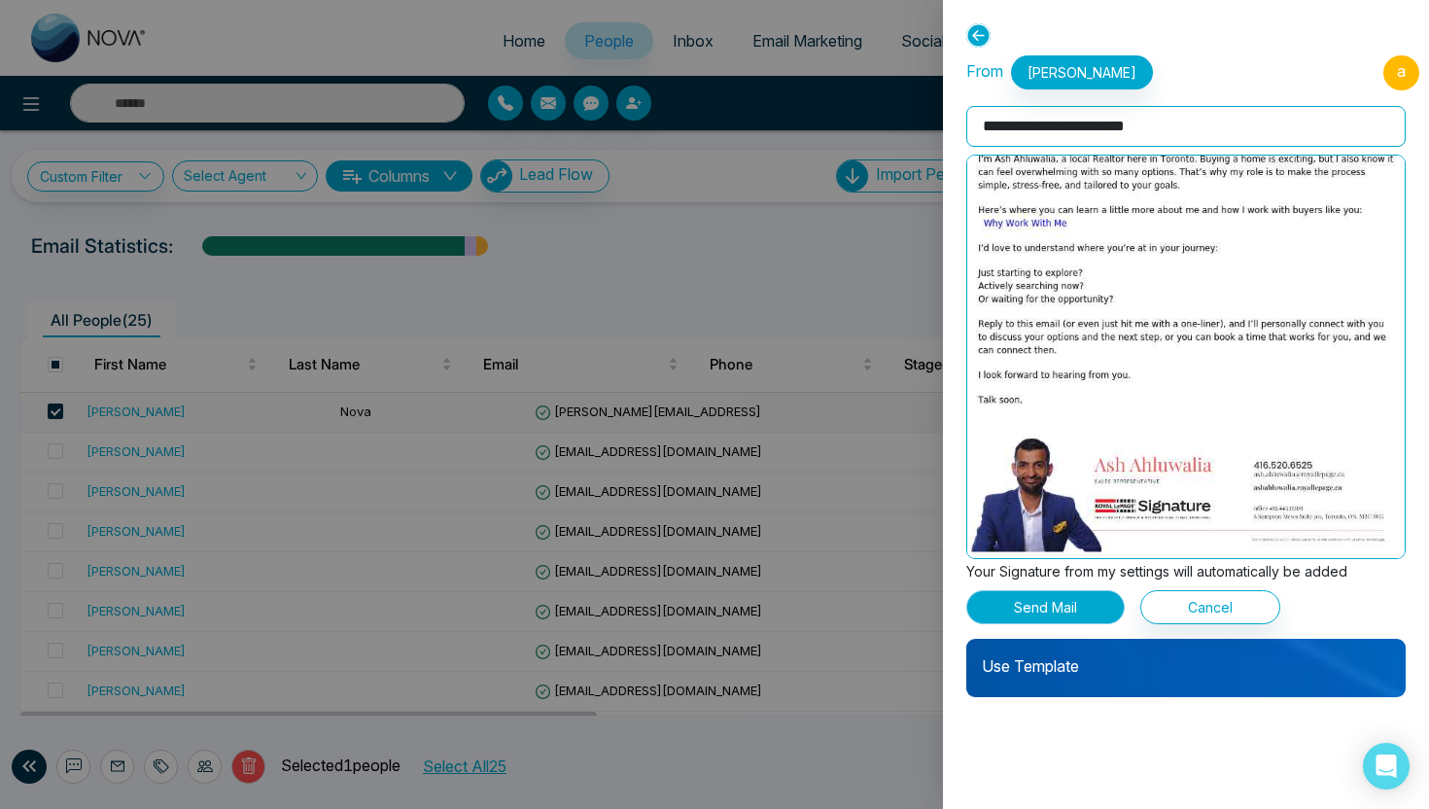
click at [1074, 607] on button "Send Mail" at bounding box center [1045, 607] width 158 height 34
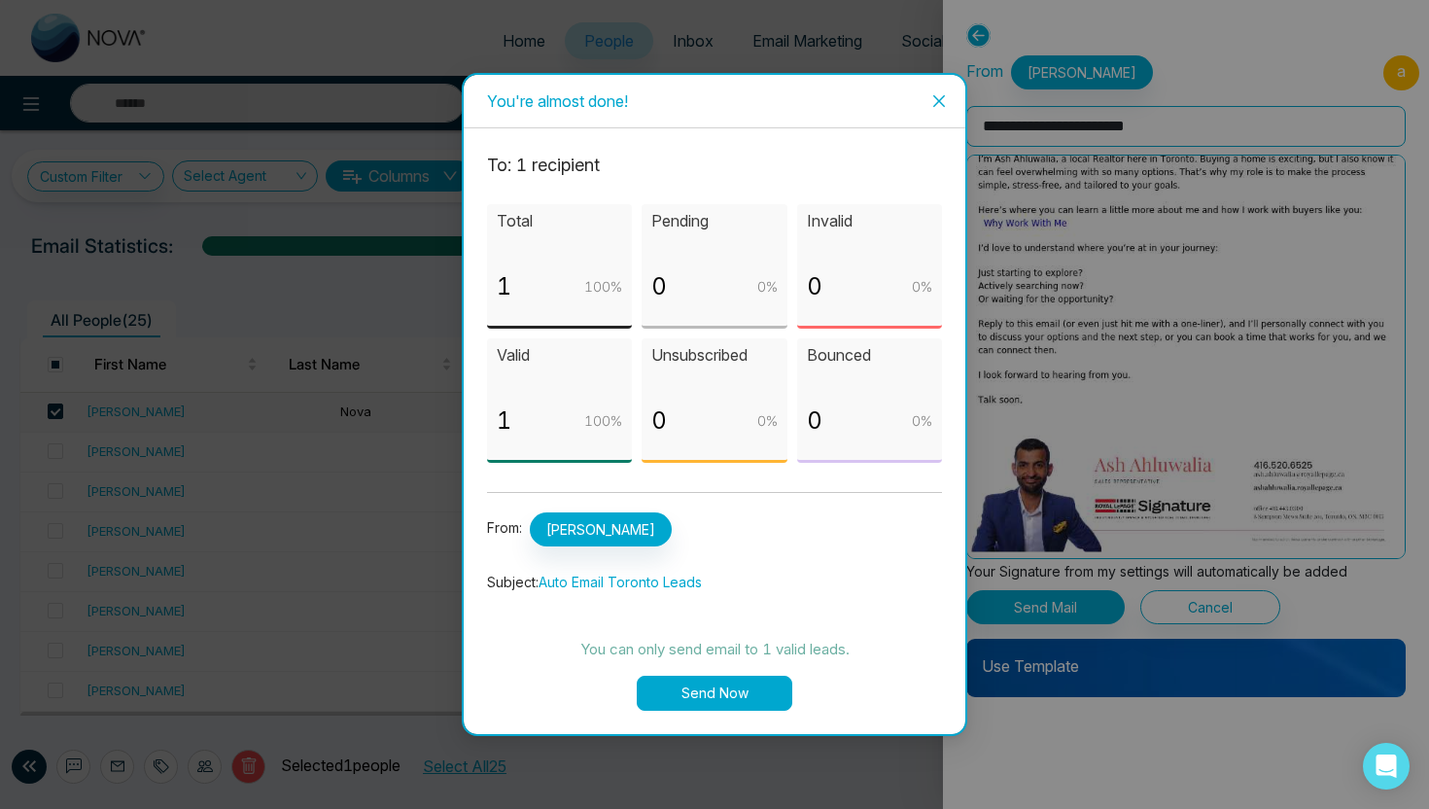
click at [945, 93] on icon "close" at bounding box center [939, 101] width 16 height 16
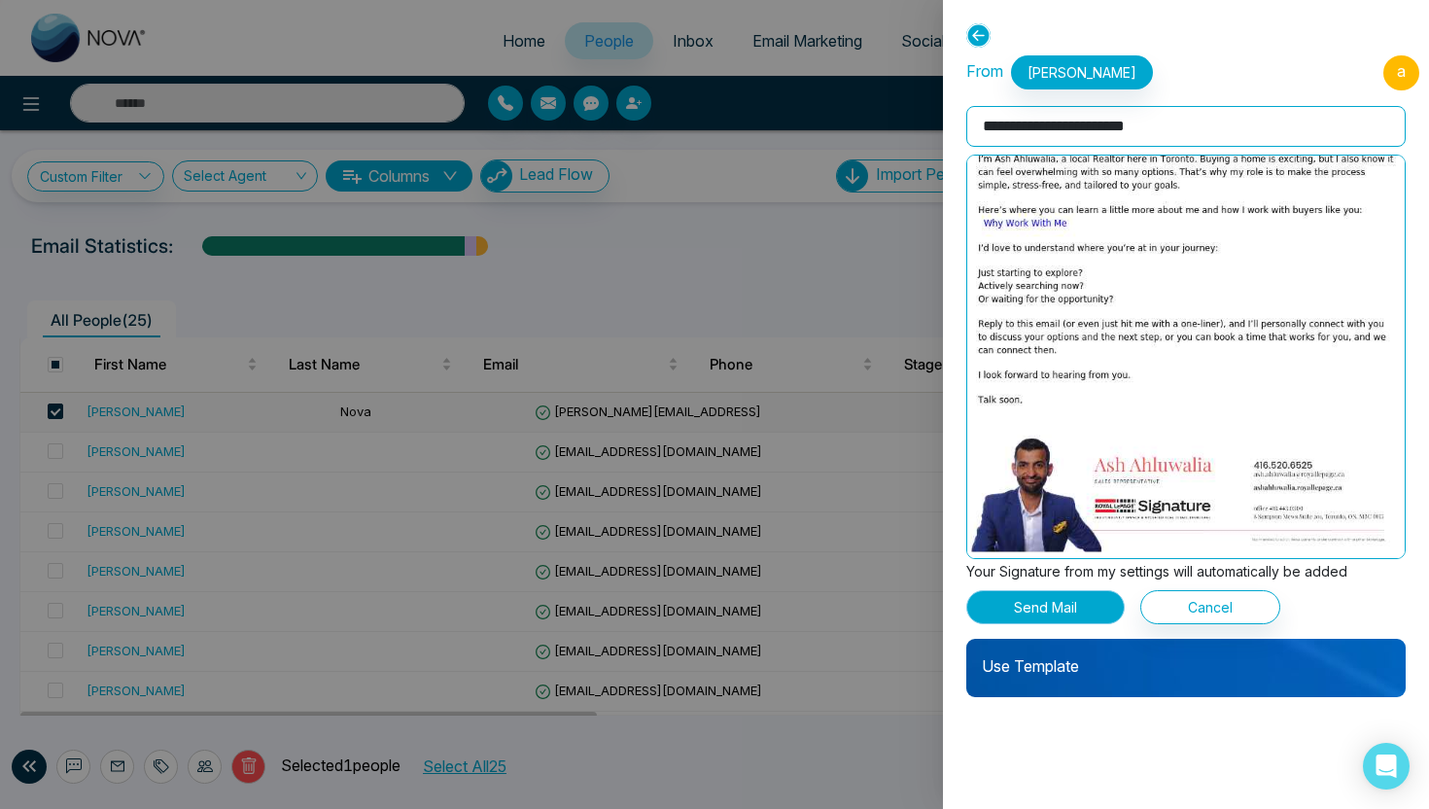
click at [1067, 598] on button "Send Mail" at bounding box center [1045, 607] width 158 height 34
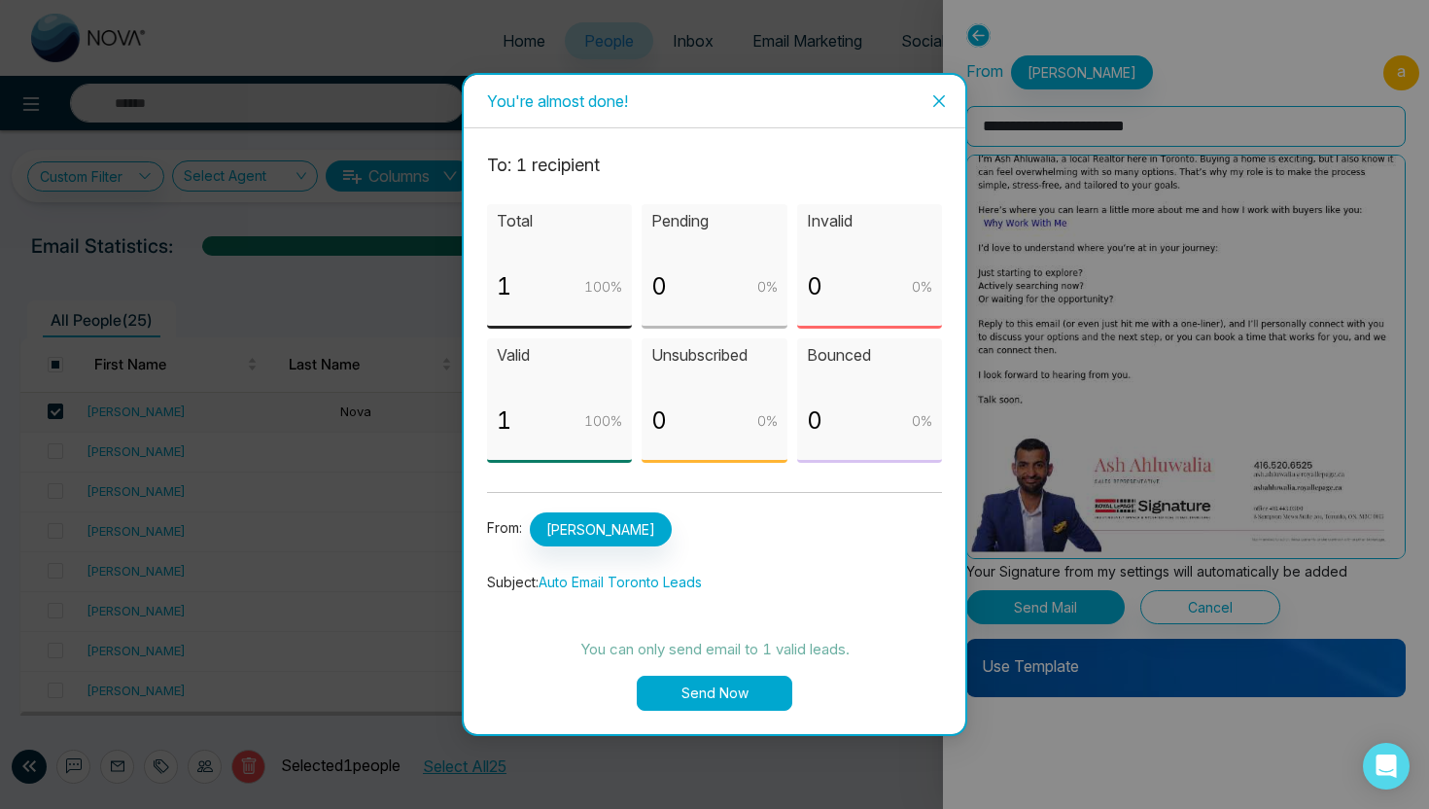
click at [692, 698] on button "Send Now" at bounding box center [715, 693] width 156 height 35
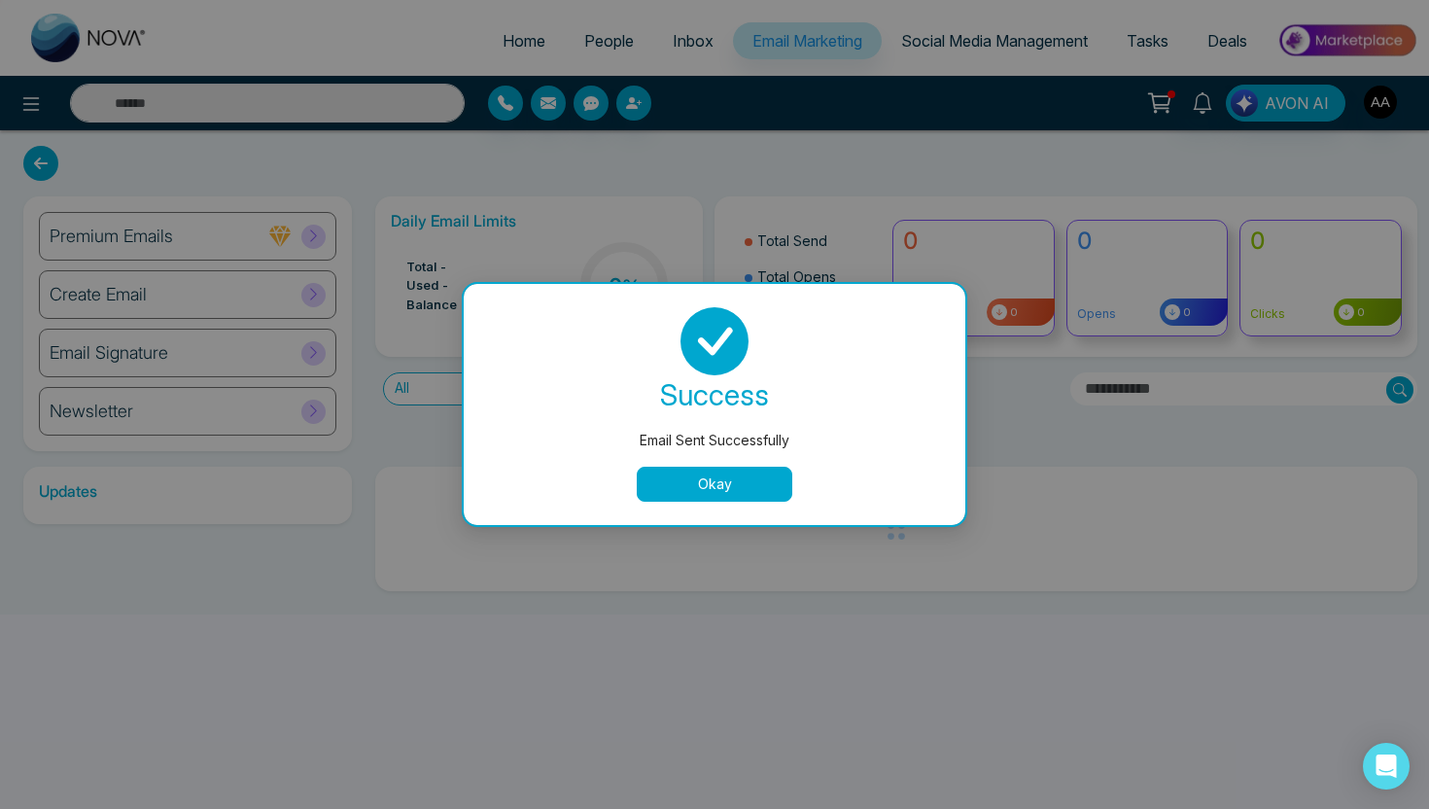
click at [659, 485] on button "Okay" at bounding box center [715, 484] width 156 height 35
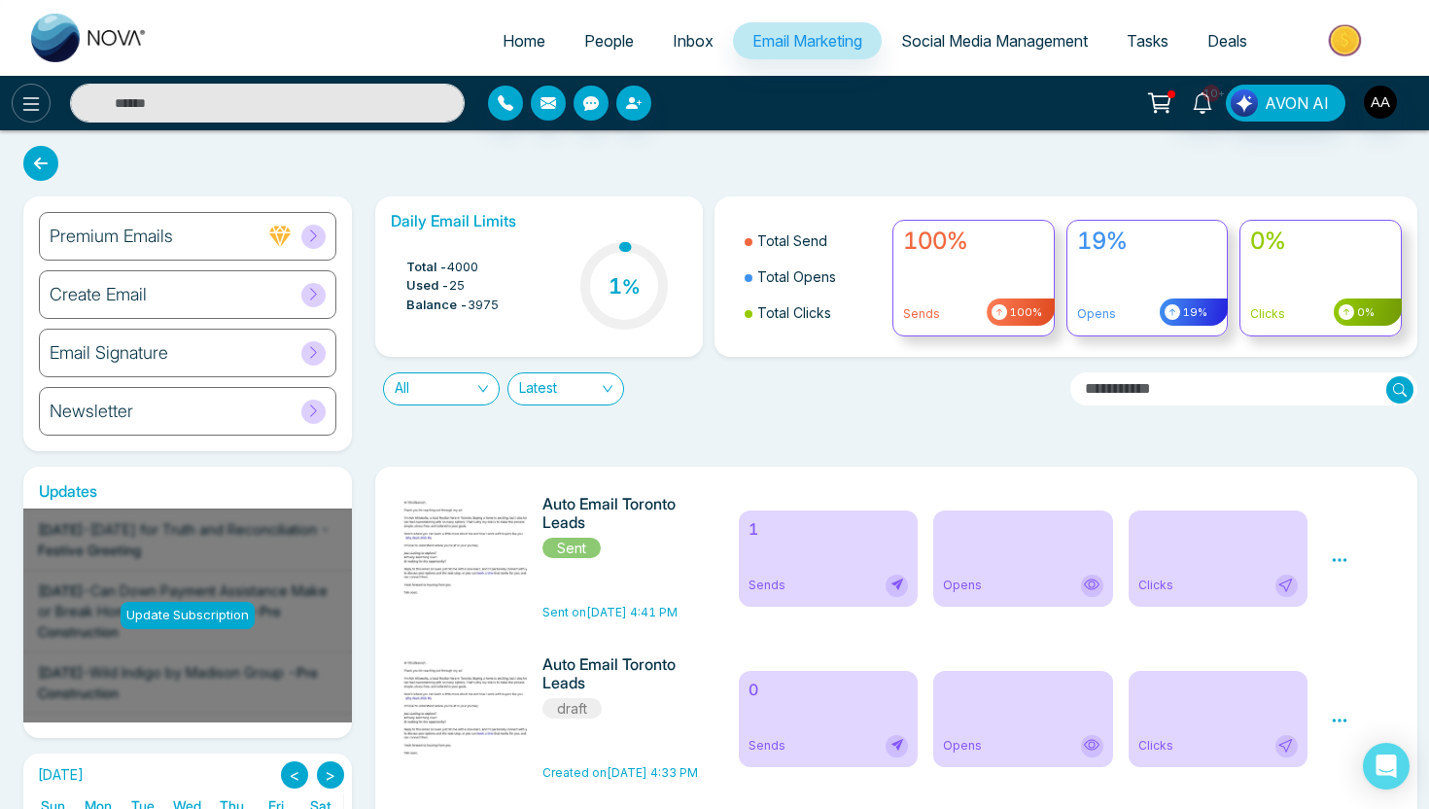
click at [14, 106] on button at bounding box center [31, 103] width 39 height 39
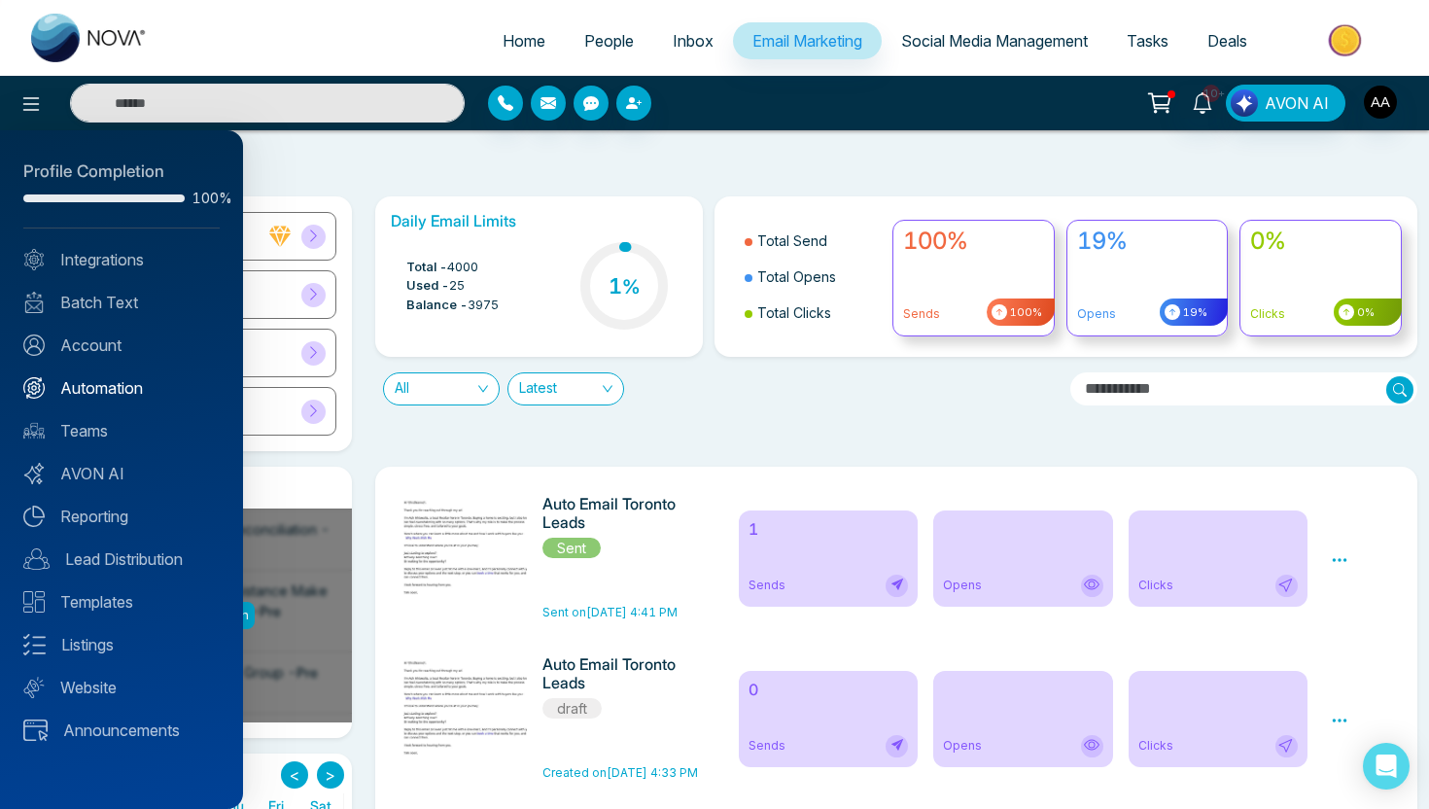
click at [92, 377] on link "Automation" at bounding box center [121, 387] width 196 height 23
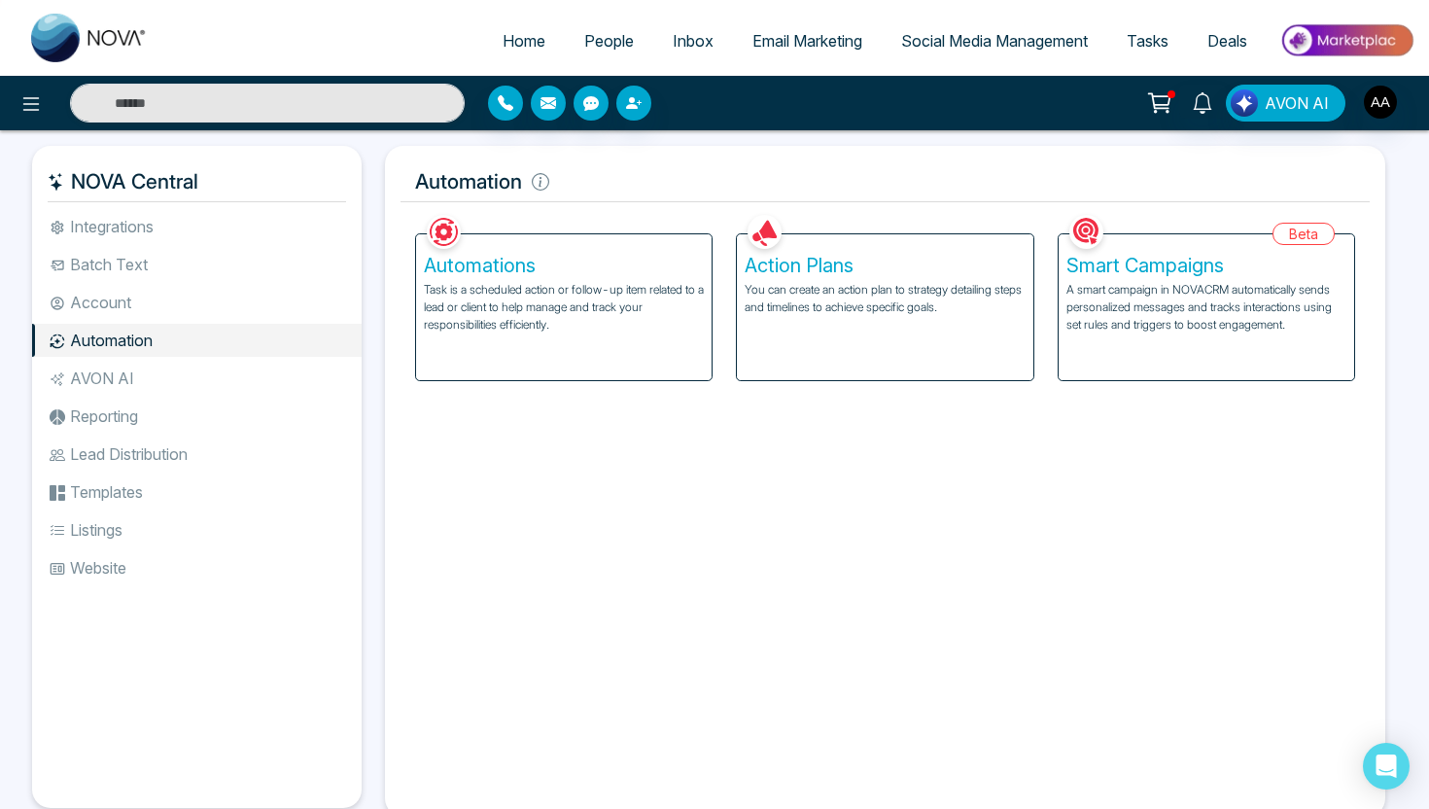
click at [556, 282] on p "Task is a scheduled action or follow-up item related to a lead or client to hel…" at bounding box center [564, 307] width 280 height 53
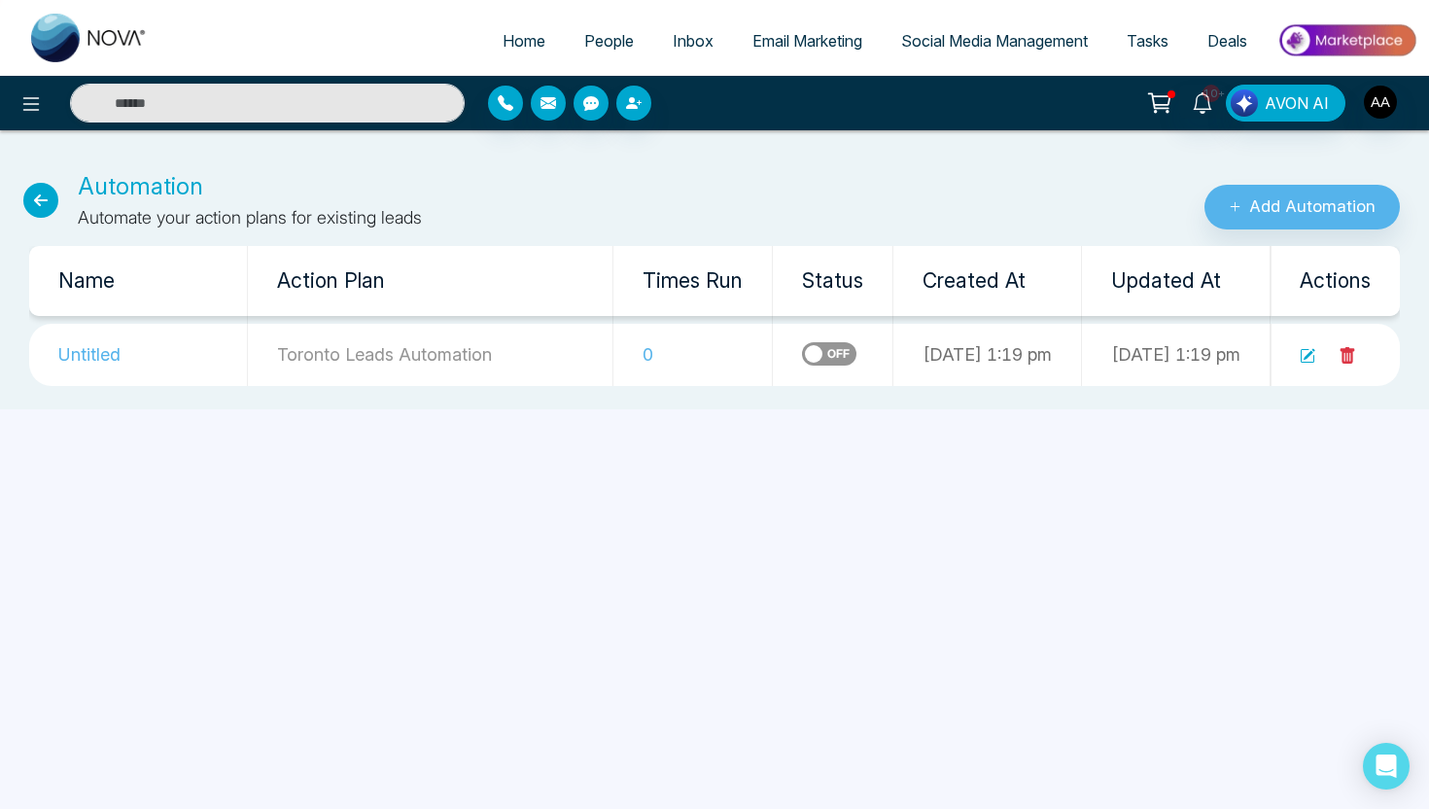
click at [1303, 360] on icon at bounding box center [1308, 356] width 16 height 16
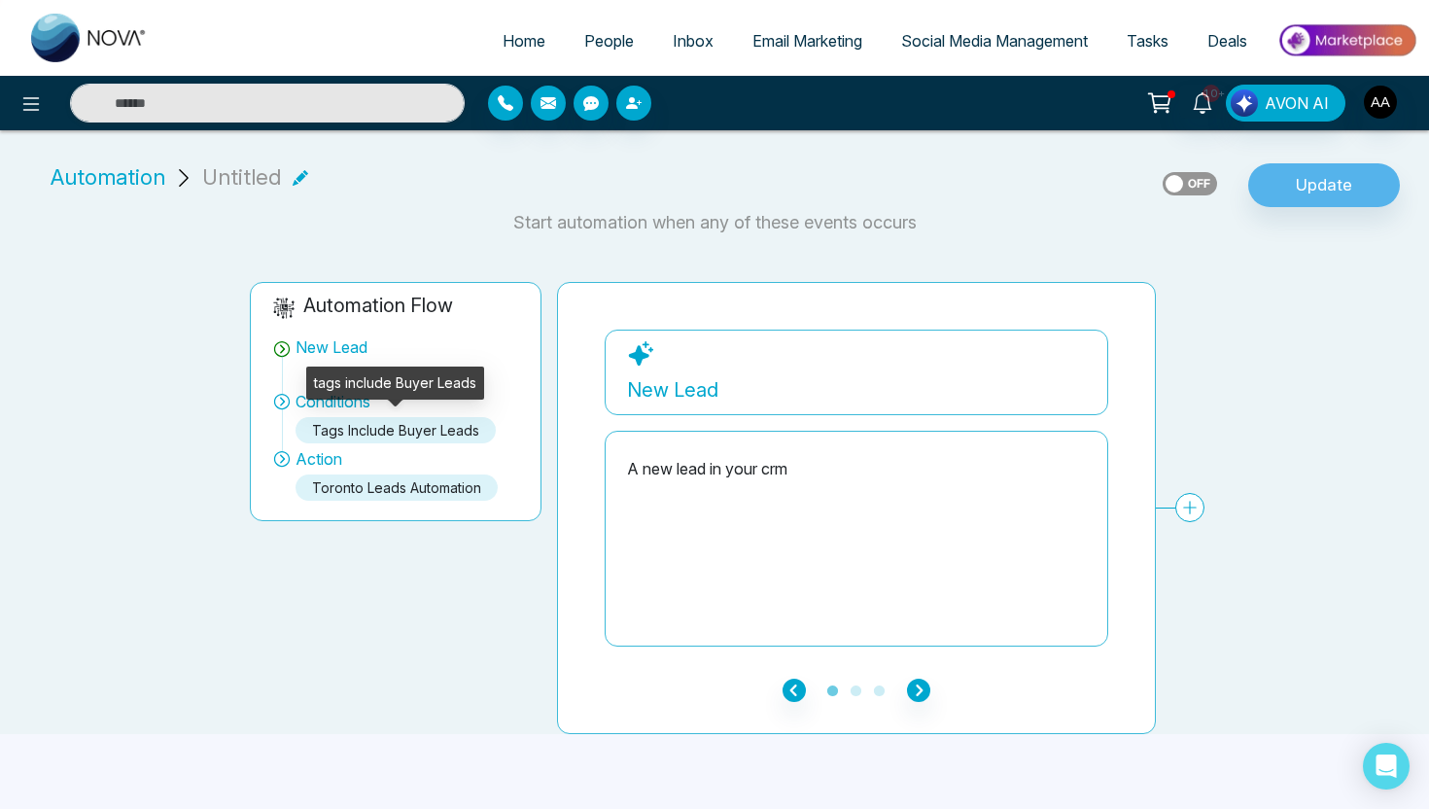
click at [455, 430] on div "tags include Buyer Leads" at bounding box center [396, 430] width 200 height 26
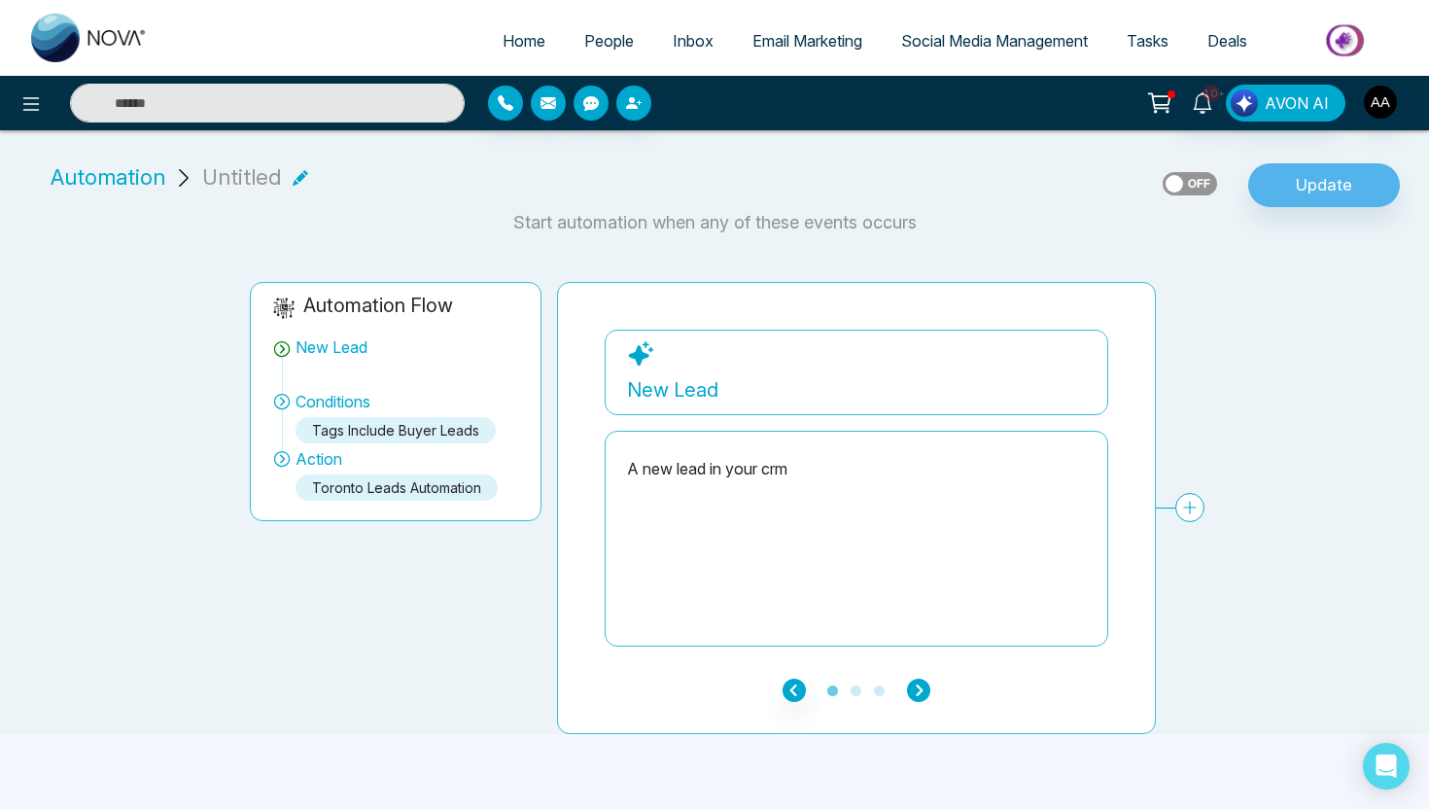
click at [916, 687] on icon "button" at bounding box center [918, 690] width 23 height 23
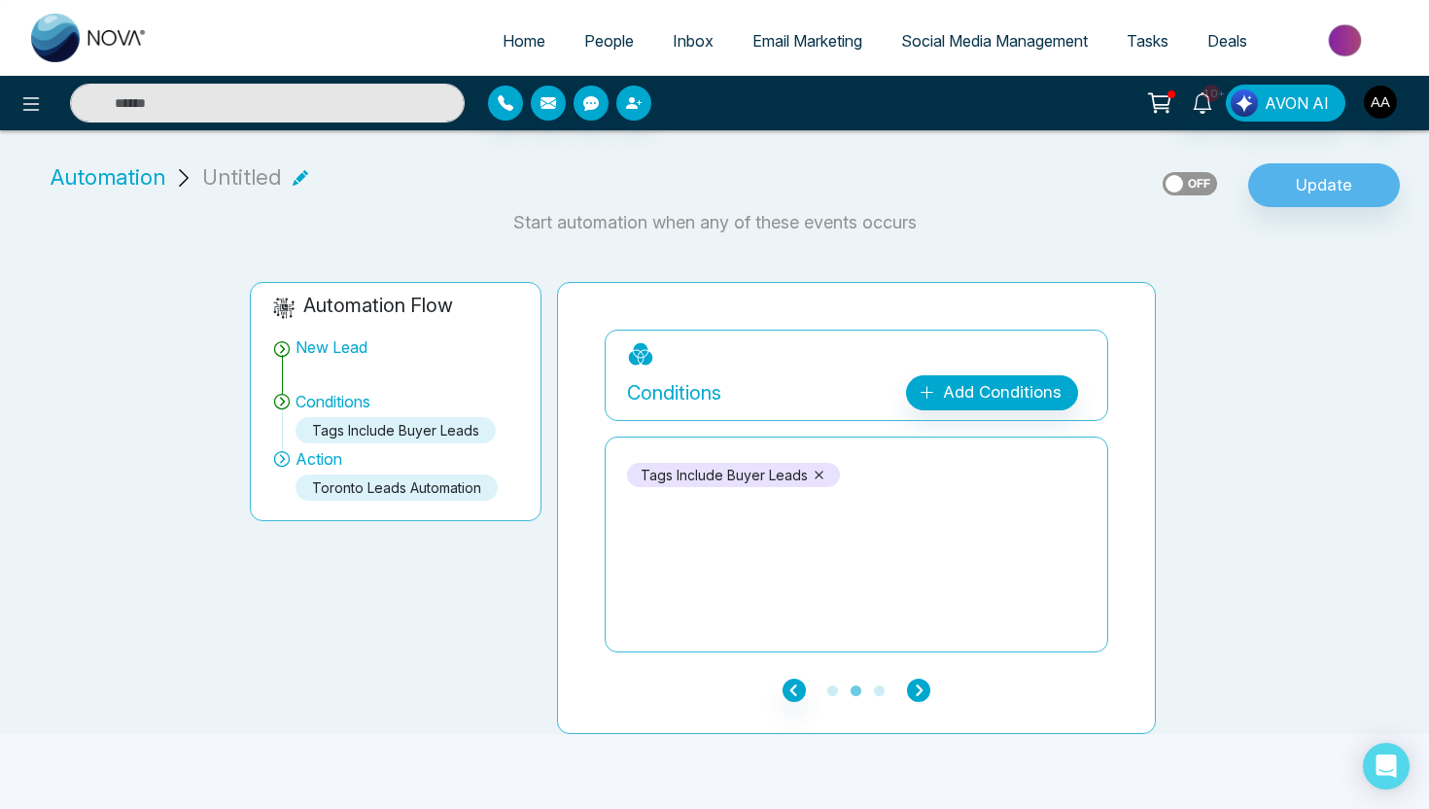
click at [916, 687] on icon "button" at bounding box center [918, 690] width 23 height 23
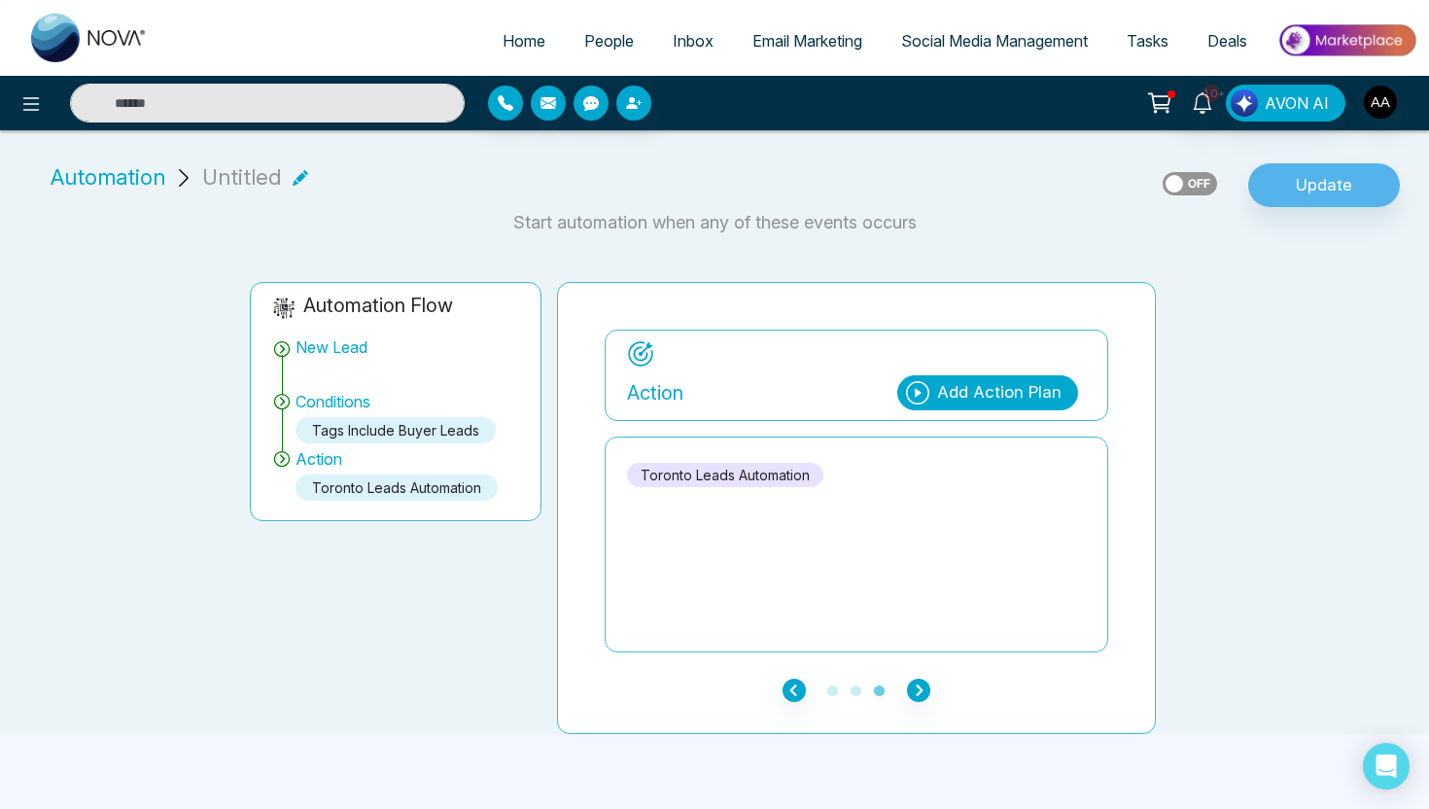
click at [589, 41] on span "People" at bounding box center [609, 40] width 50 height 19
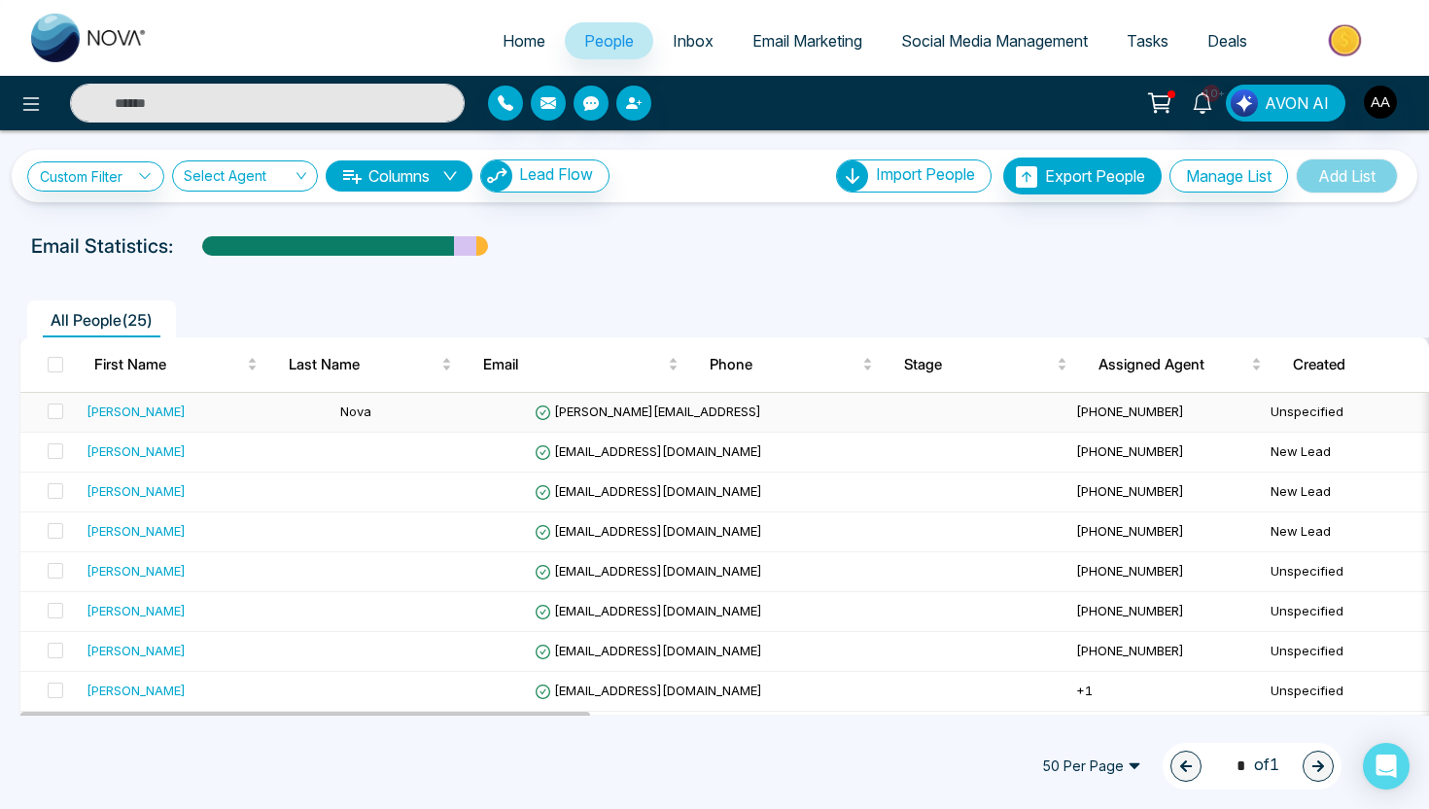
click at [569, 404] on span "aarron@novacrm.ai" at bounding box center [648, 411] width 227 height 16
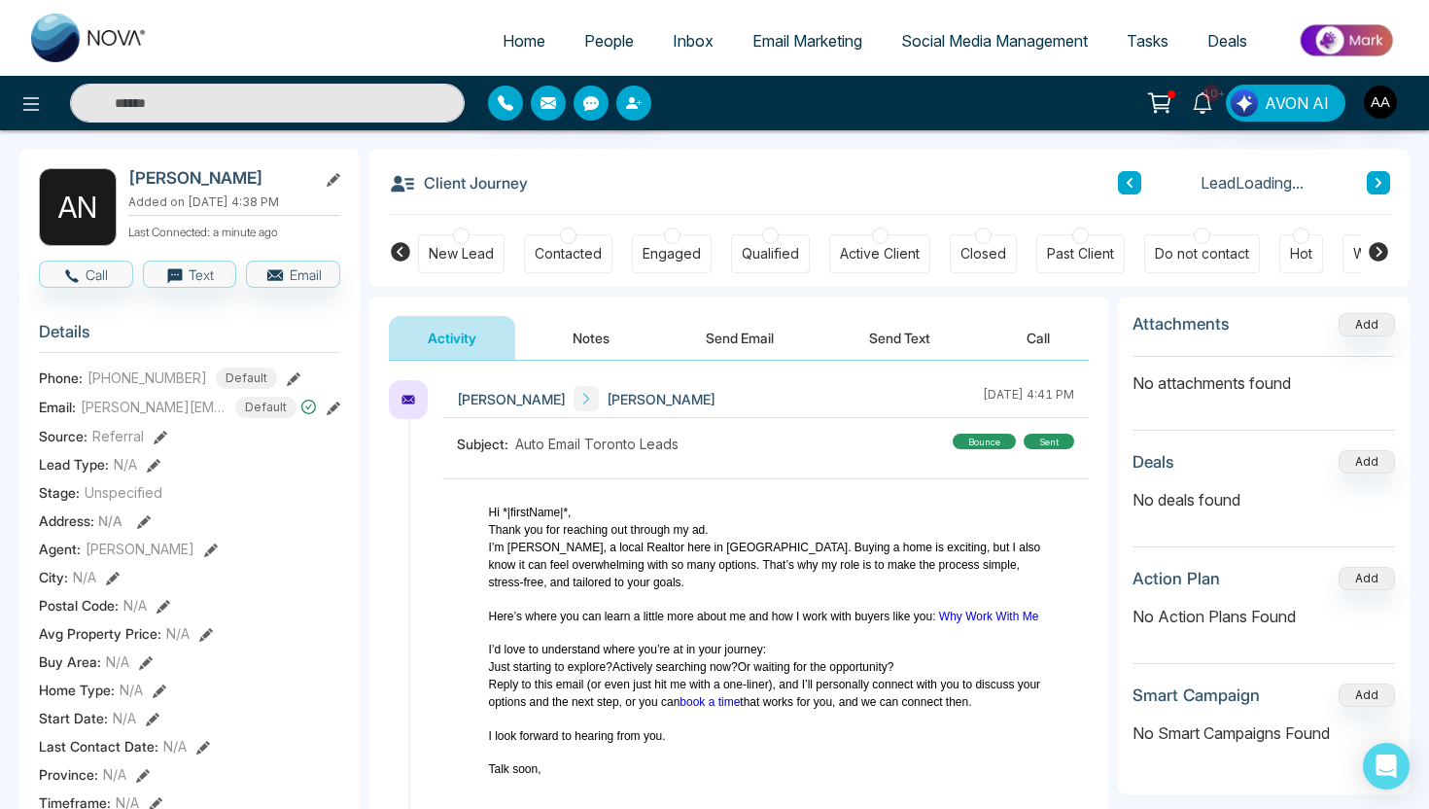
scroll to position [76, 0]
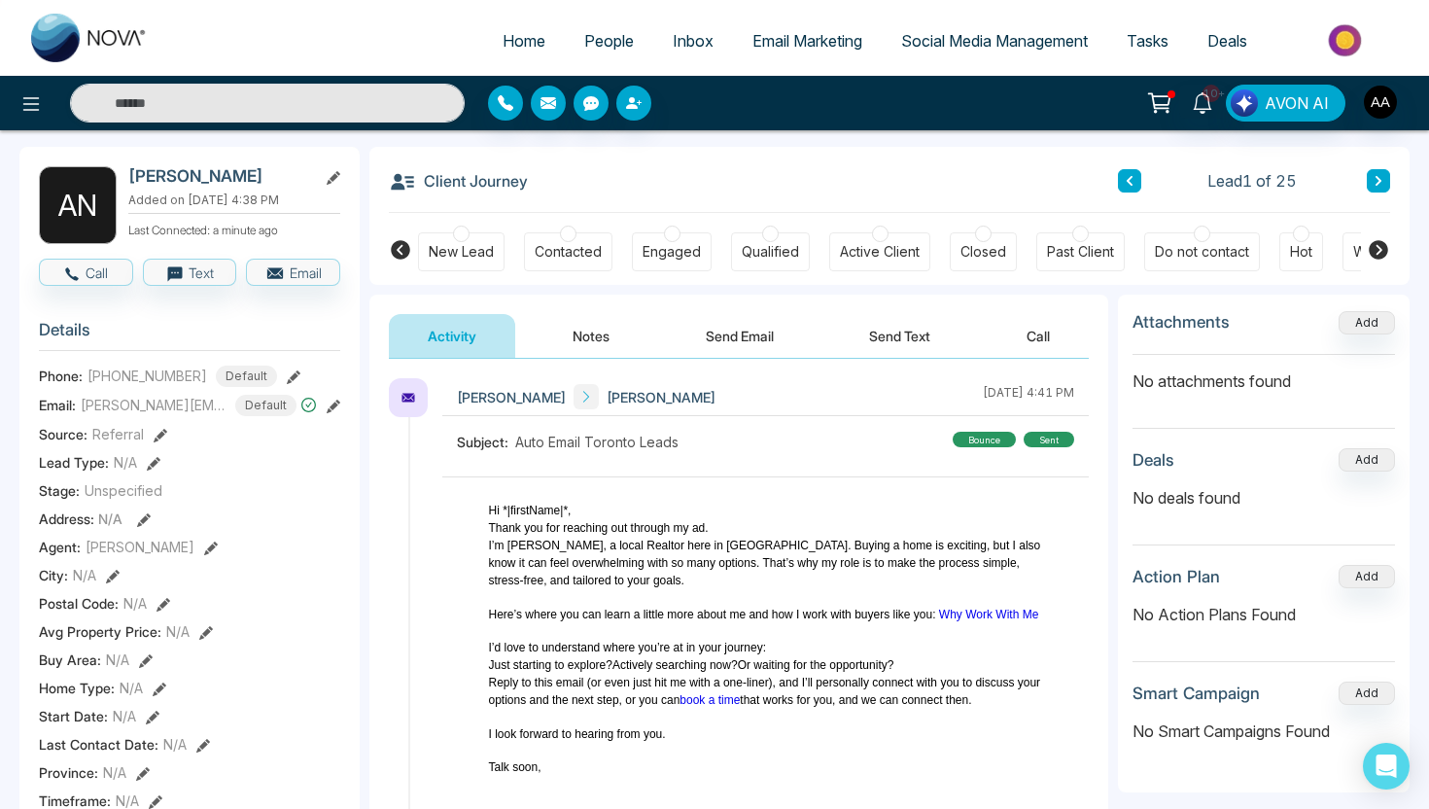
click at [327, 401] on icon at bounding box center [334, 407] width 14 height 14
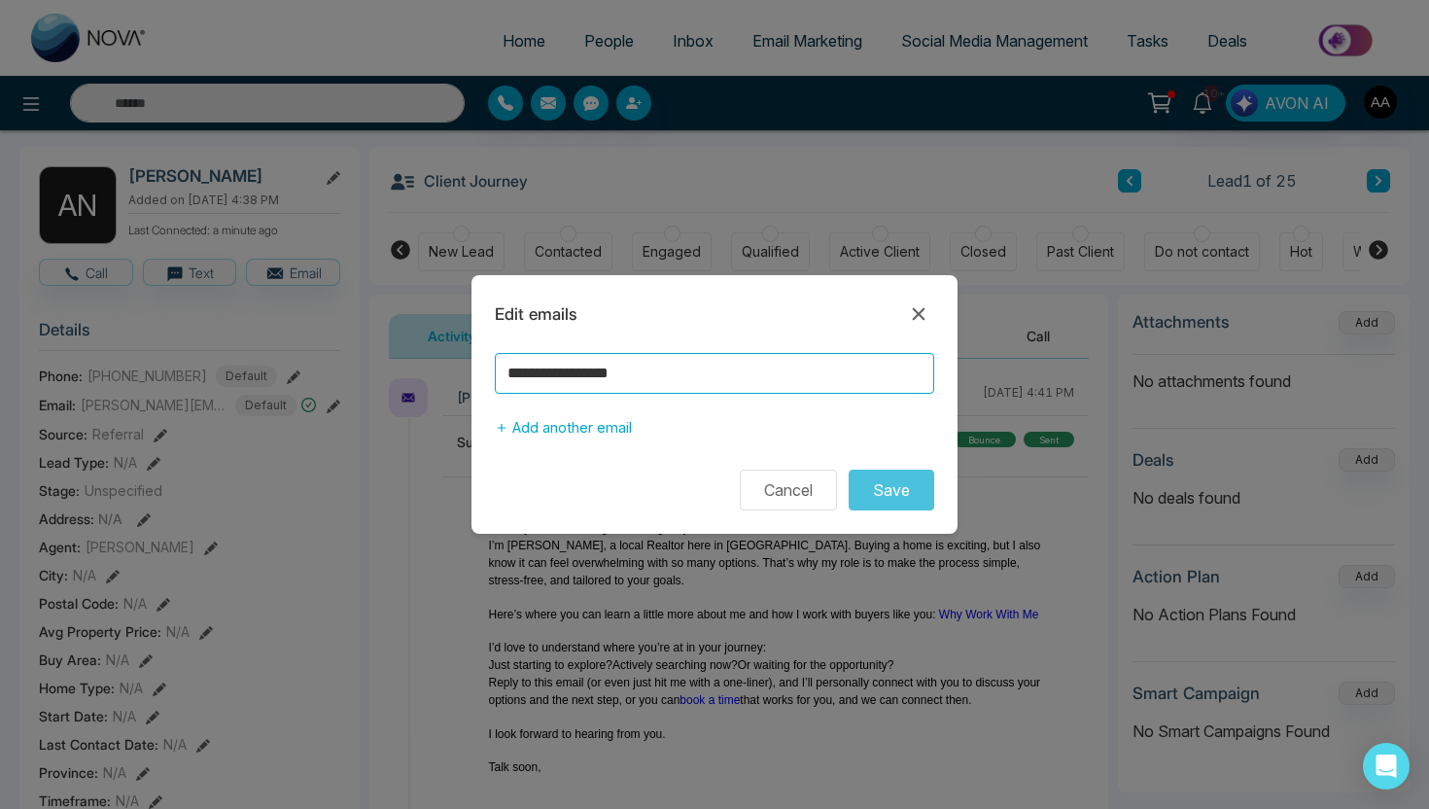
click at [539, 377] on input "**********" at bounding box center [714, 373] width 439 height 41
type input "**********"
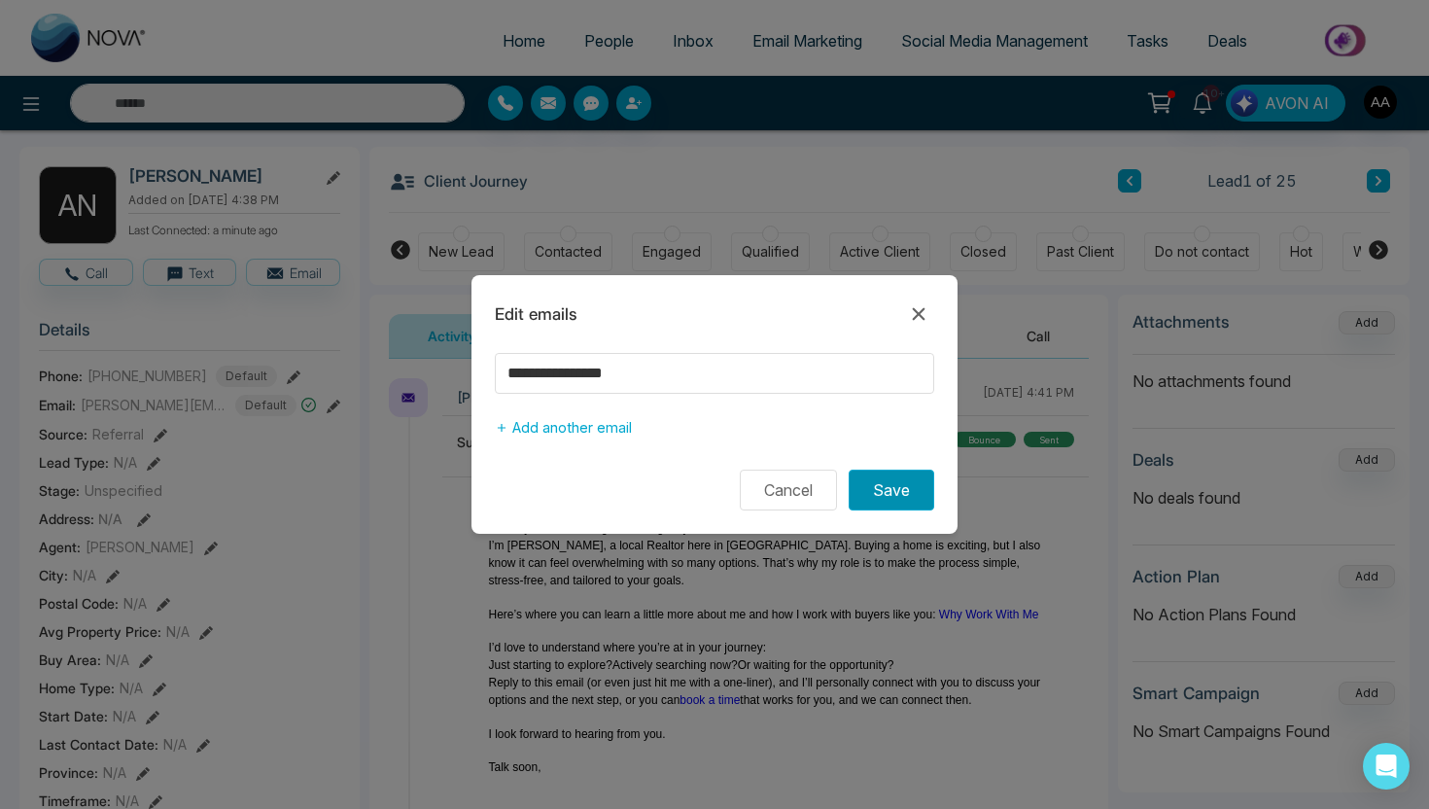
click at [929, 499] on button "Save" at bounding box center [892, 490] width 86 height 41
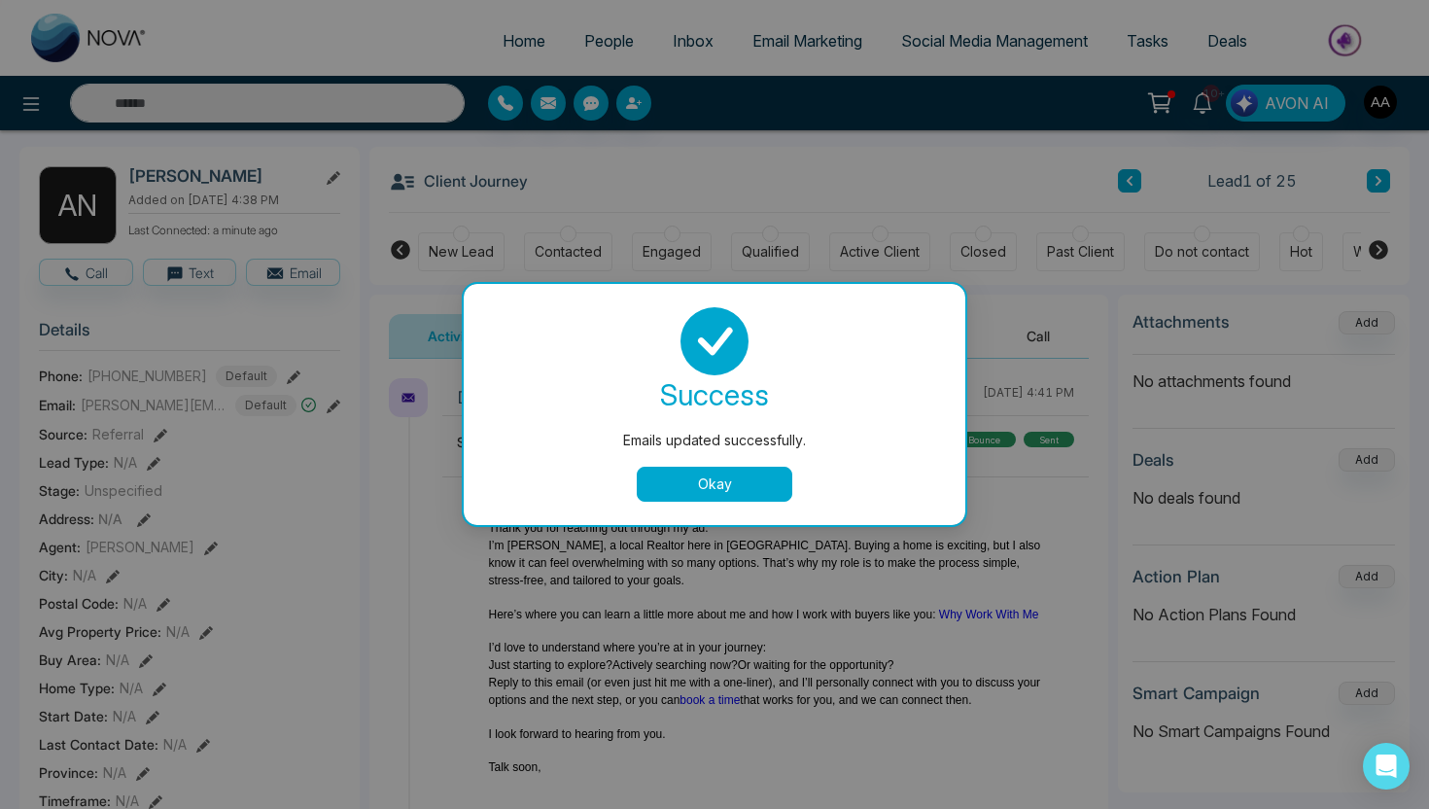
click at [728, 479] on button "Okay" at bounding box center [715, 484] width 156 height 35
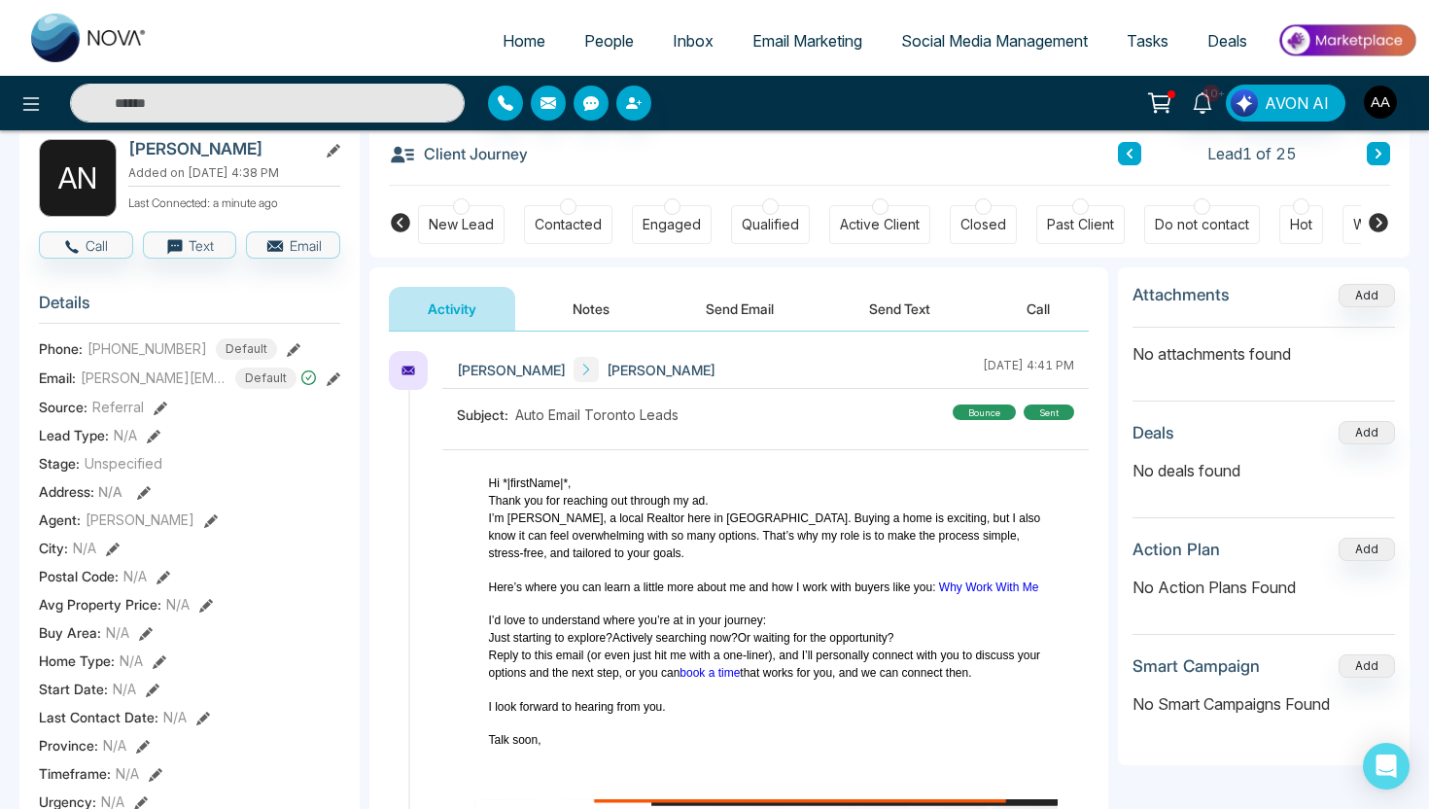
scroll to position [112, 0]
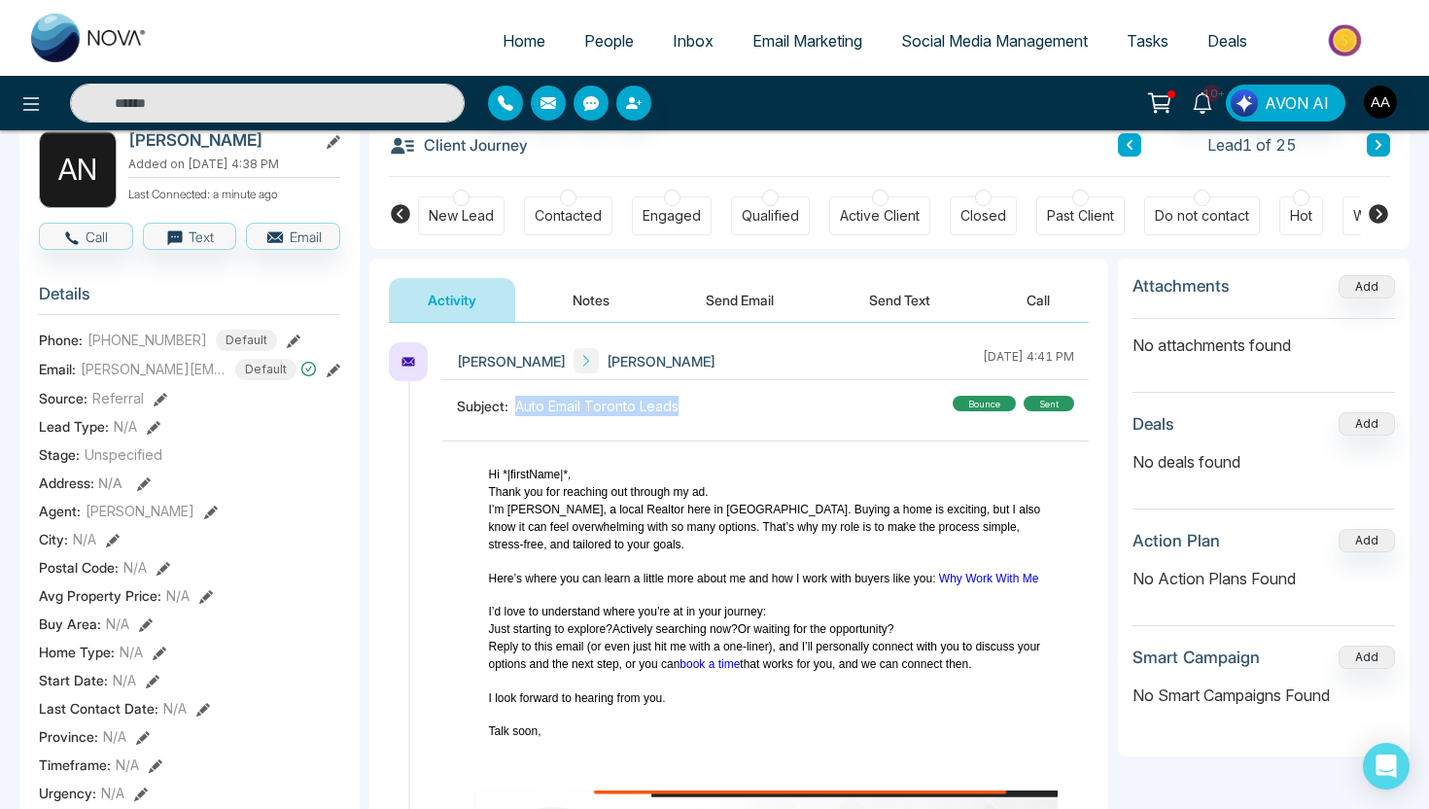
drag, startPoint x: 517, startPoint y: 405, endPoint x: 684, endPoint y: 412, distance: 167.4
click at [684, 412] on div "Subject: Auto Email Toronto Leads bounce sent" at bounding box center [765, 408] width 617 height 25
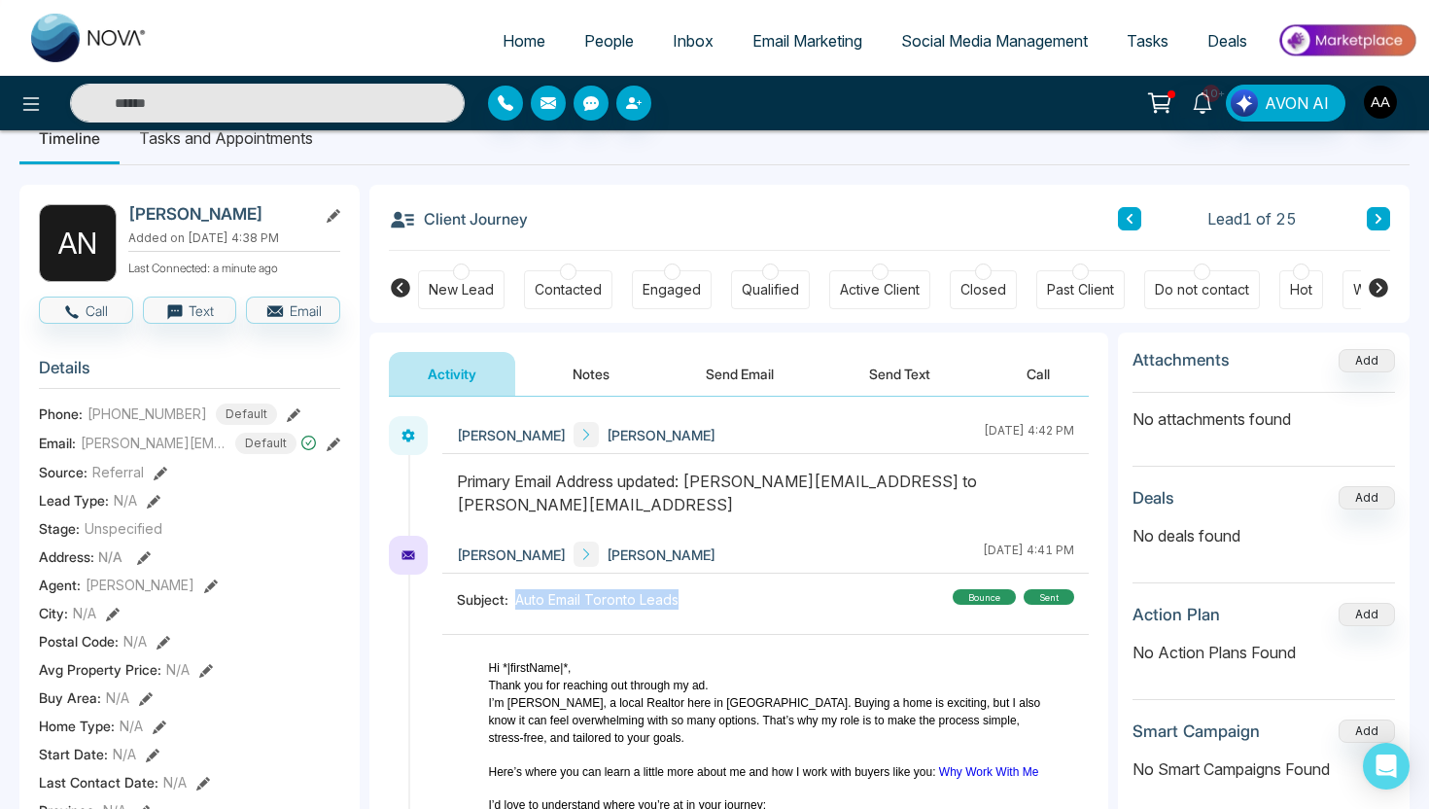
scroll to position [0, 0]
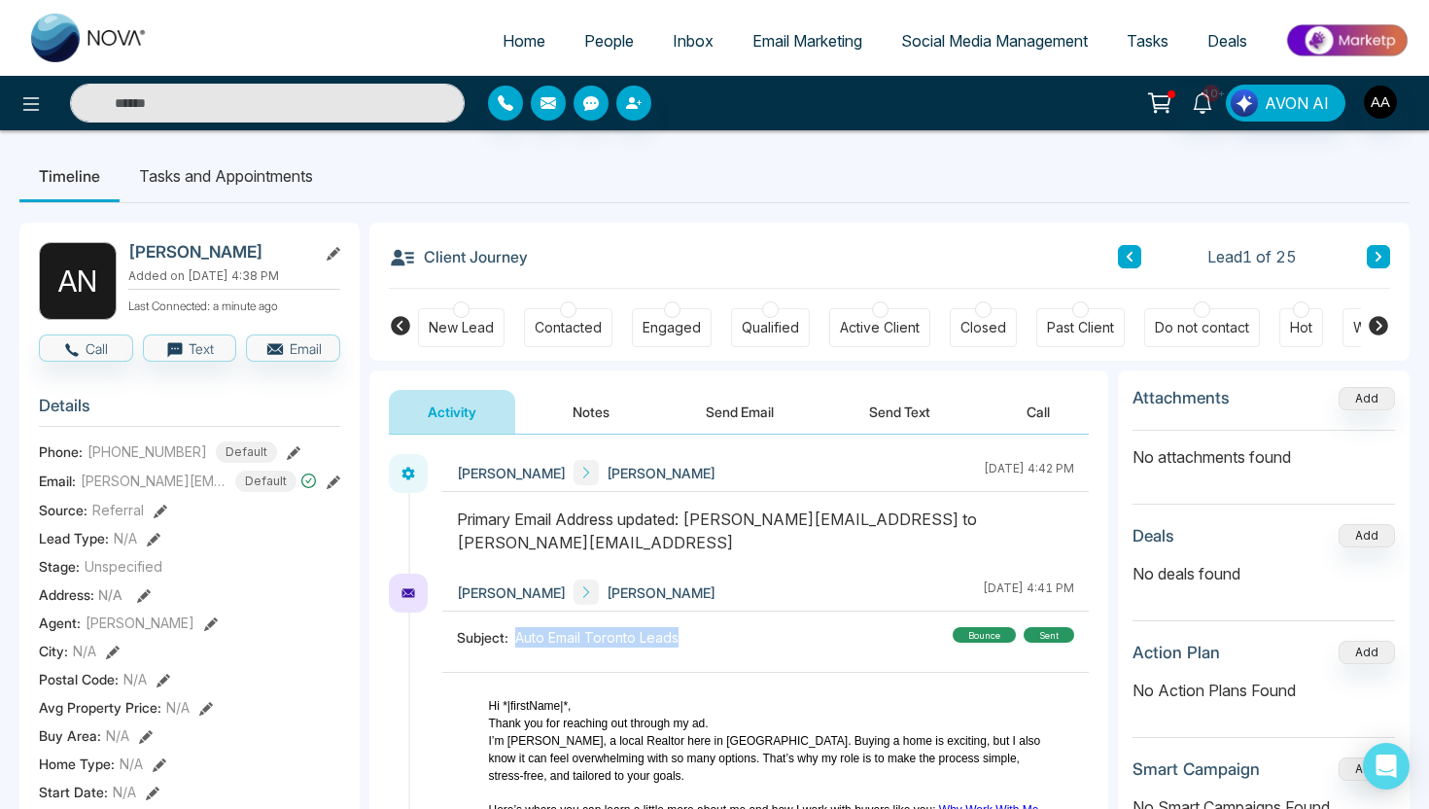
click at [584, 36] on span "People" at bounding box center [609, 40] width 50 height 19
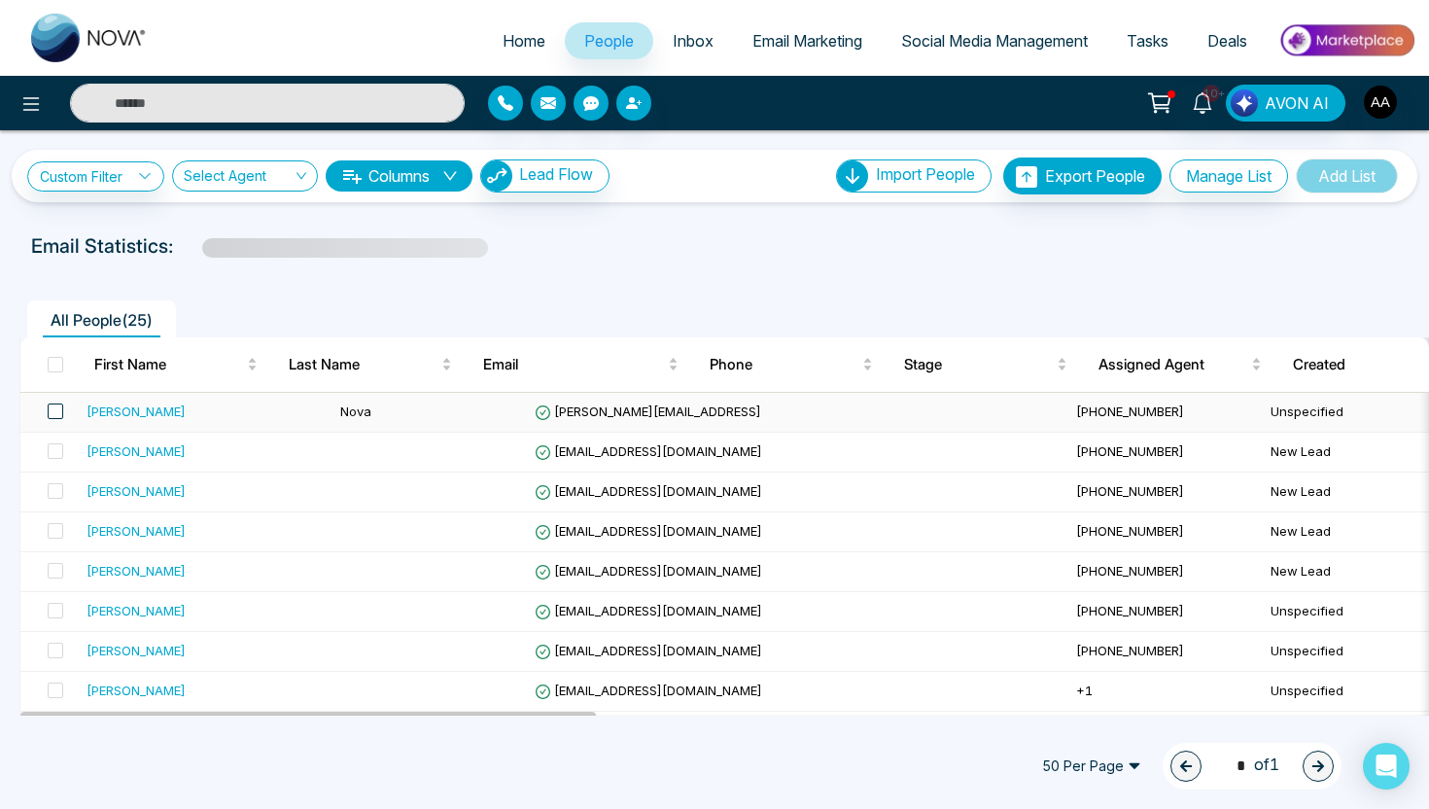
click at [58, 409] on span at bounding box center [56, 411] width 16 height 16
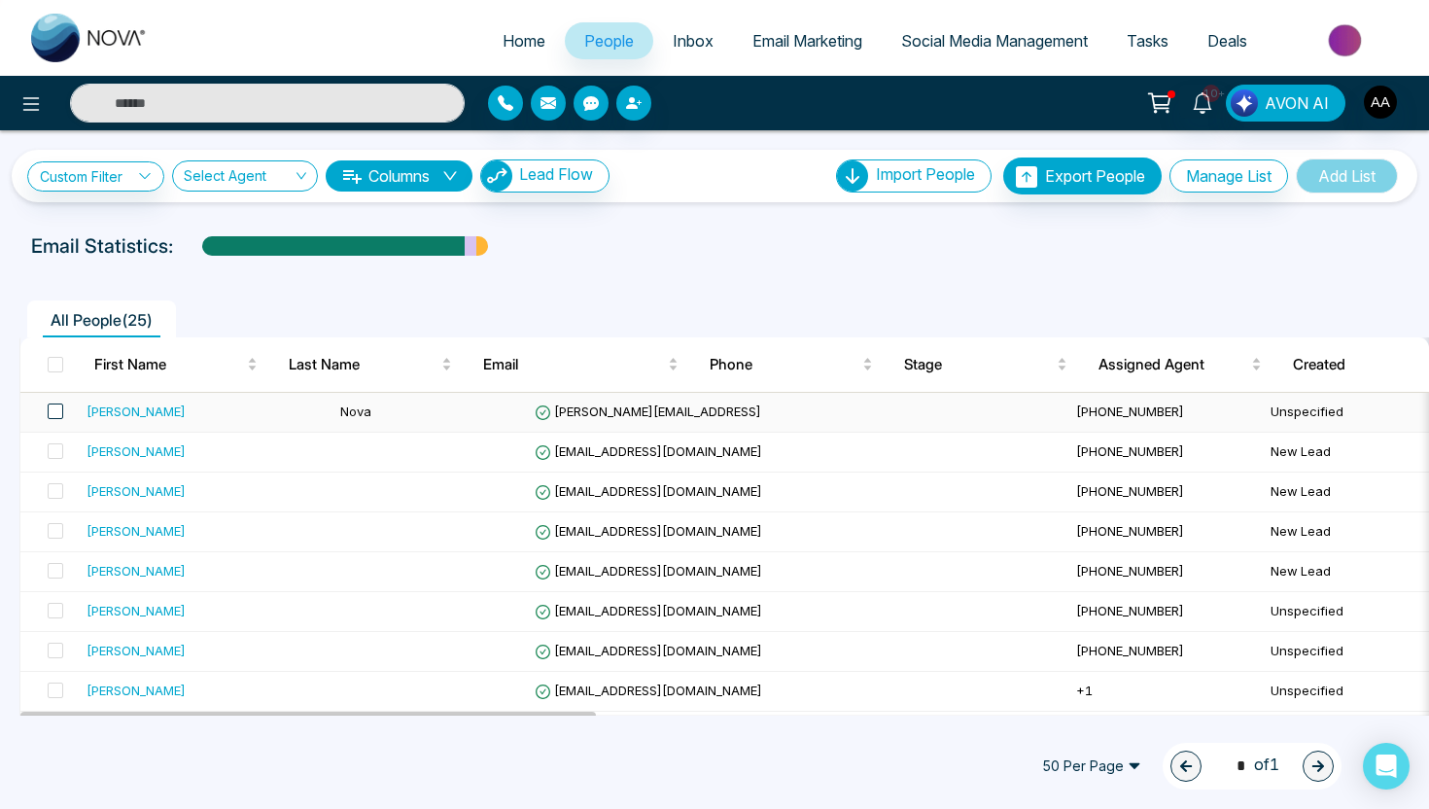
click at [52, 409] on span at bounding box center [56, 411] width 16 height 16
click at [115, 762] on icon at bounding box center [118, 766] width 16 height 16
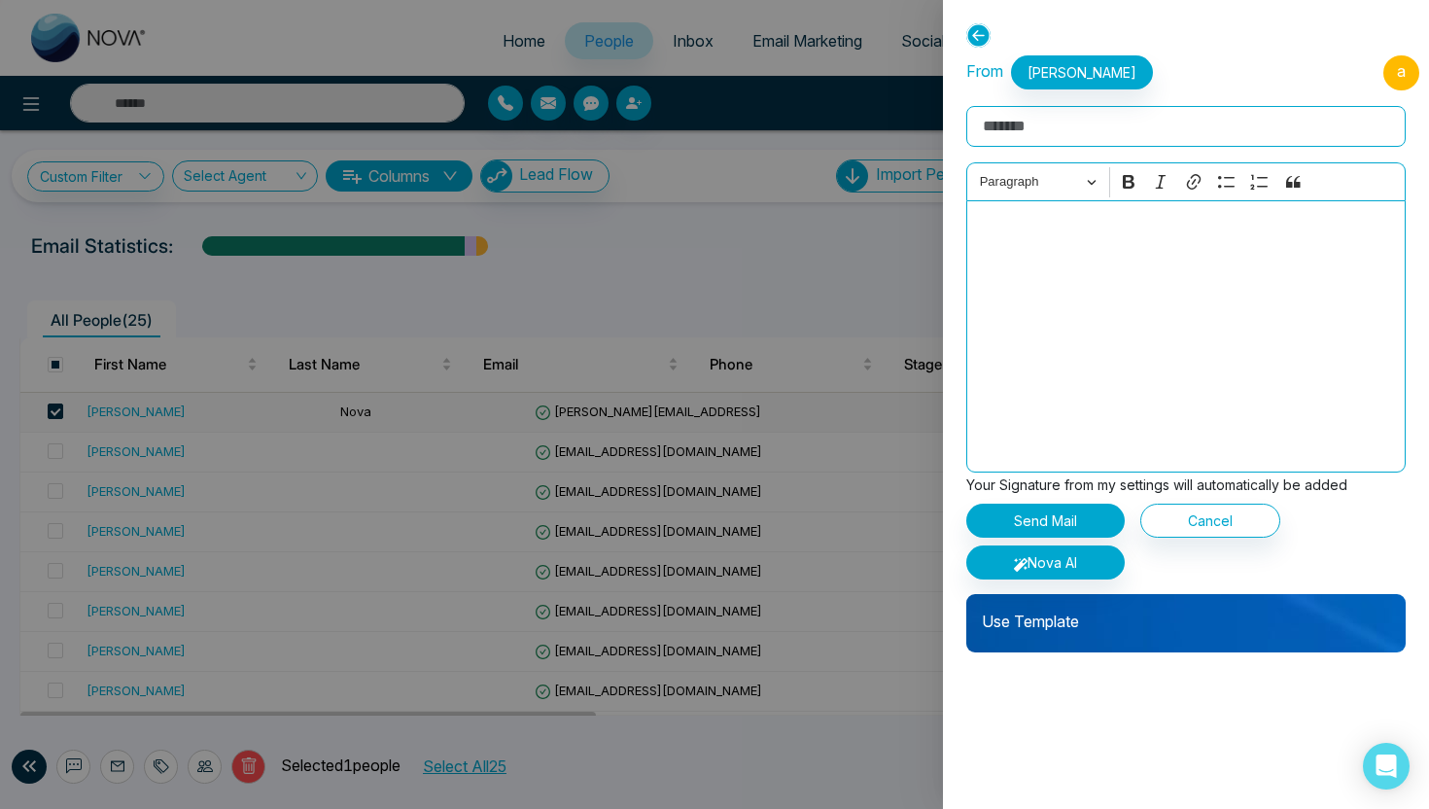
click at [1058, 630] on p "Use Template" at bounding box center [1185, 613] width 439 height 39
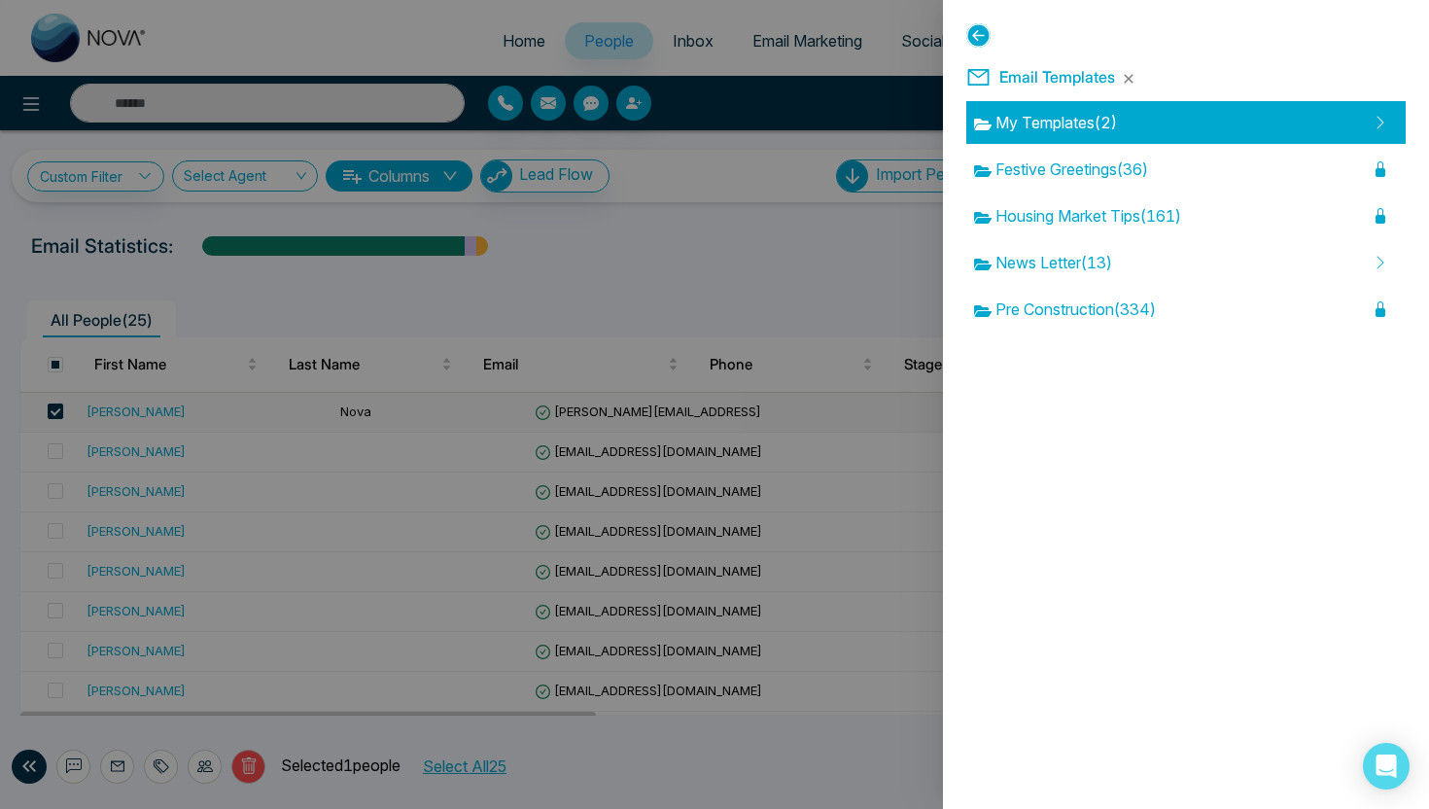
click at [1059, 113] on span "My Templates ( 2 )" at bounding box center [1045, 122] width 143 height 23
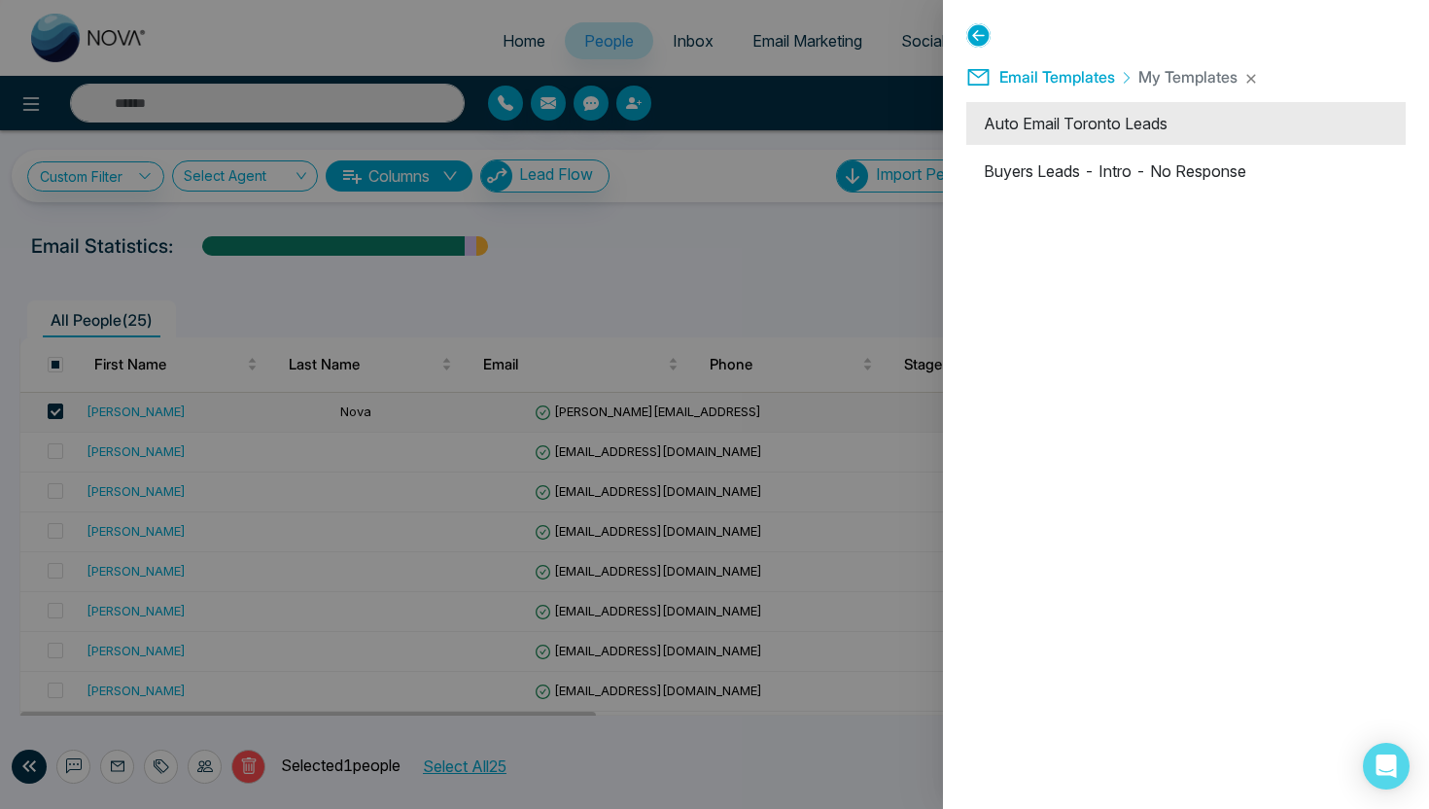
click at [1103, 130] on li "Auto Email Toronto Leads" at bounding box center [1185, 123] width 439 height 43
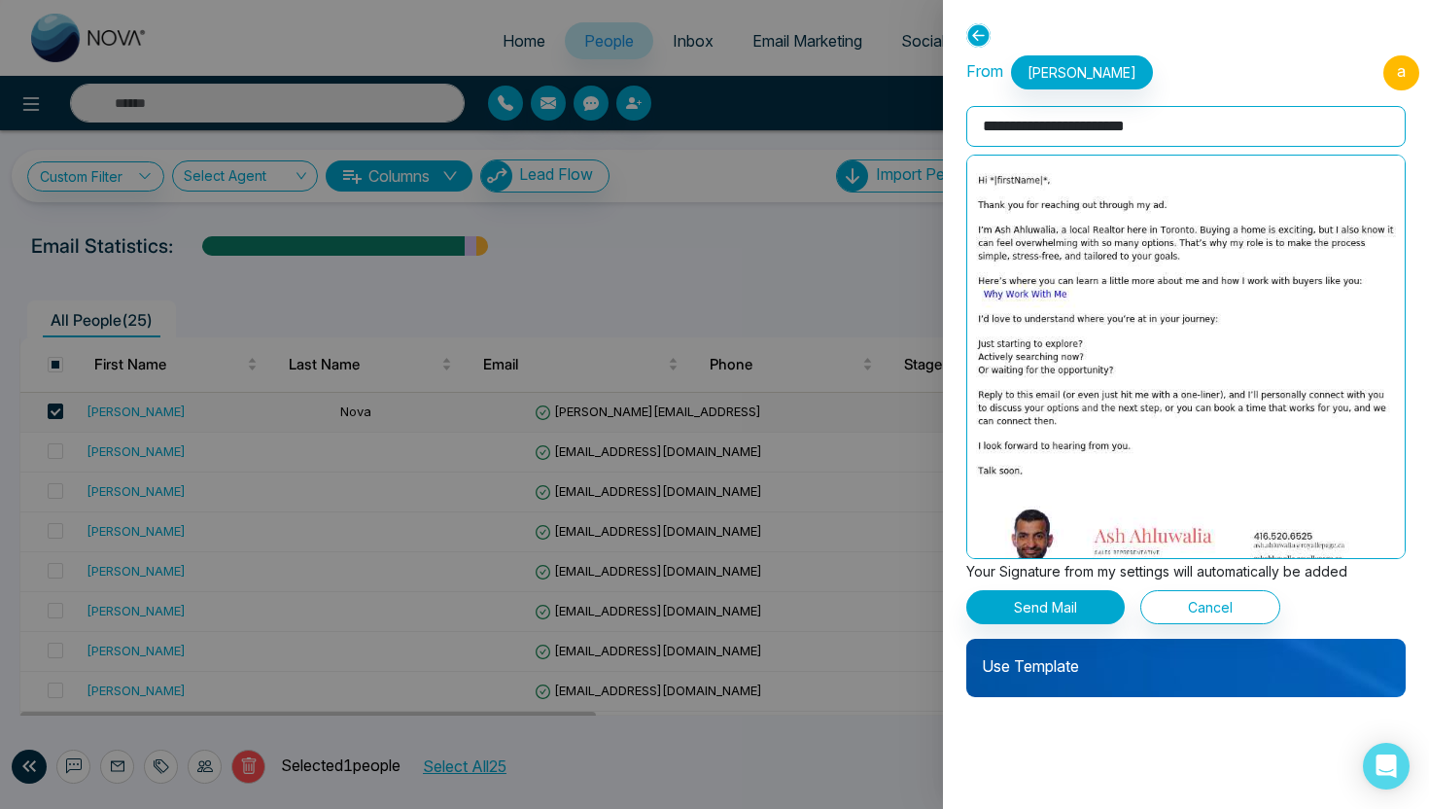
click at [1137, 112] on input "**********" at bounding box center [1185, 126] width 439 height 41
type input "*"
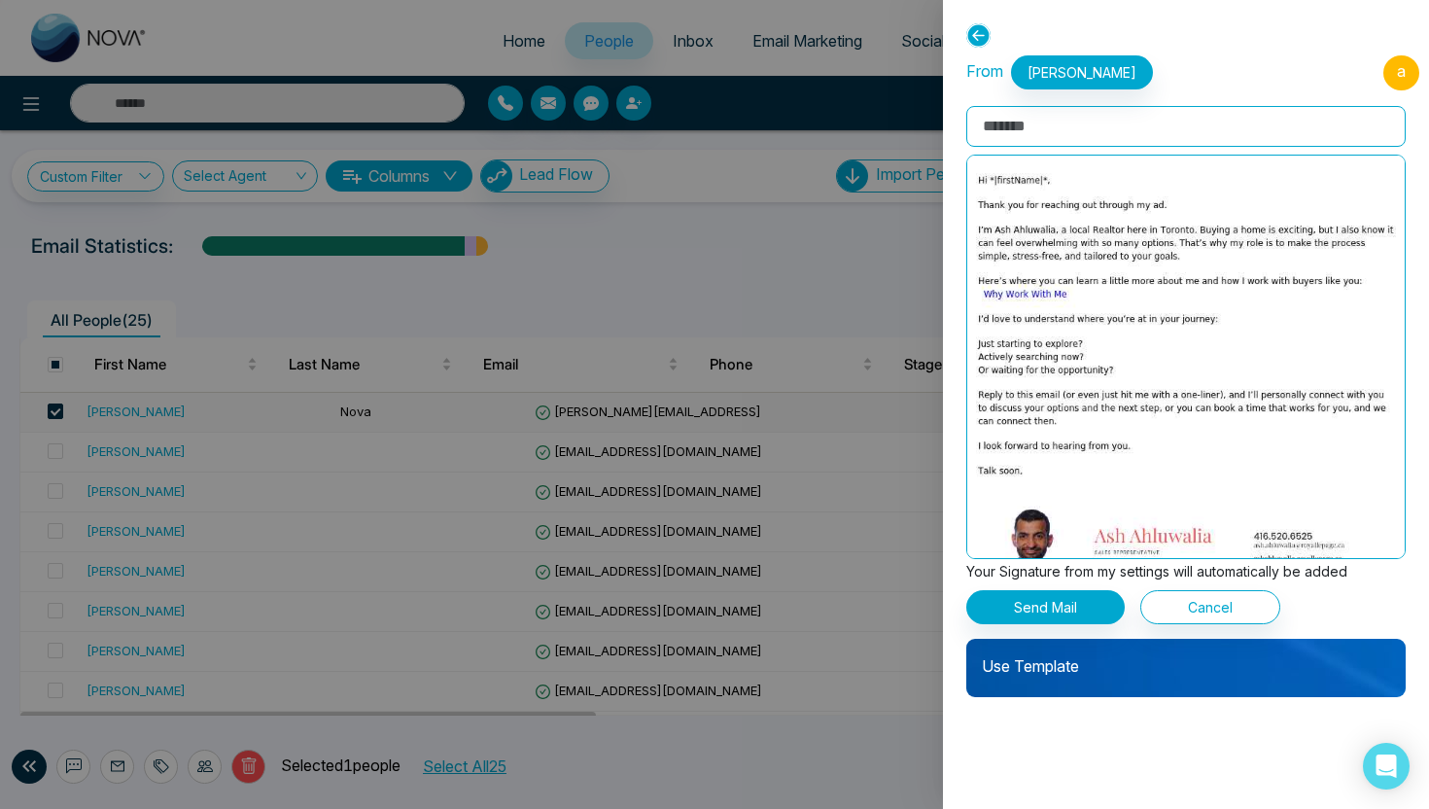
type input "*"
type input "**********"
click at [1099, 608] on button "Send Mail" at bounding box center [1045, 607] width 158 height 34
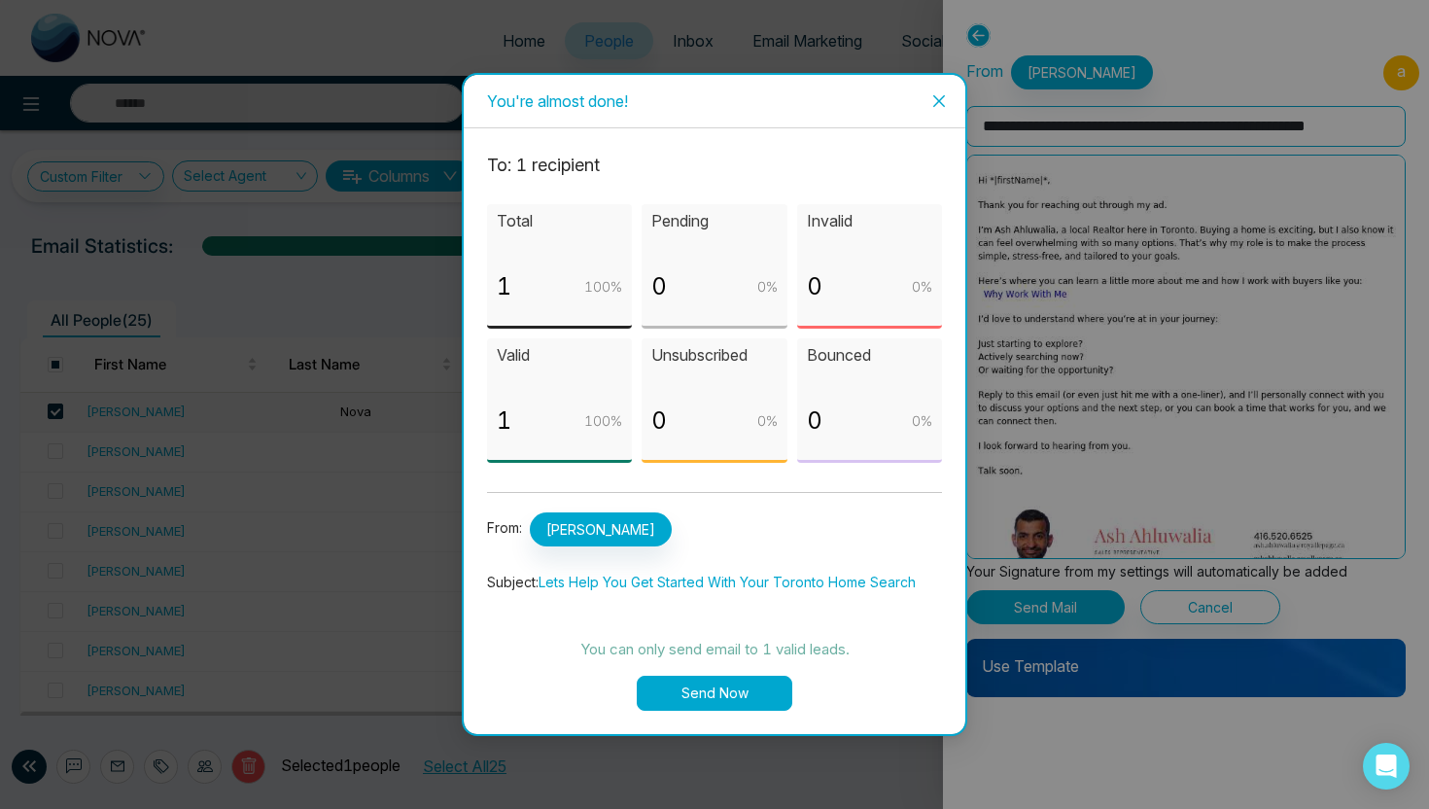
click at [680, 704] on button "Send Now" at bounding box center [715, 693] width 156 height 35
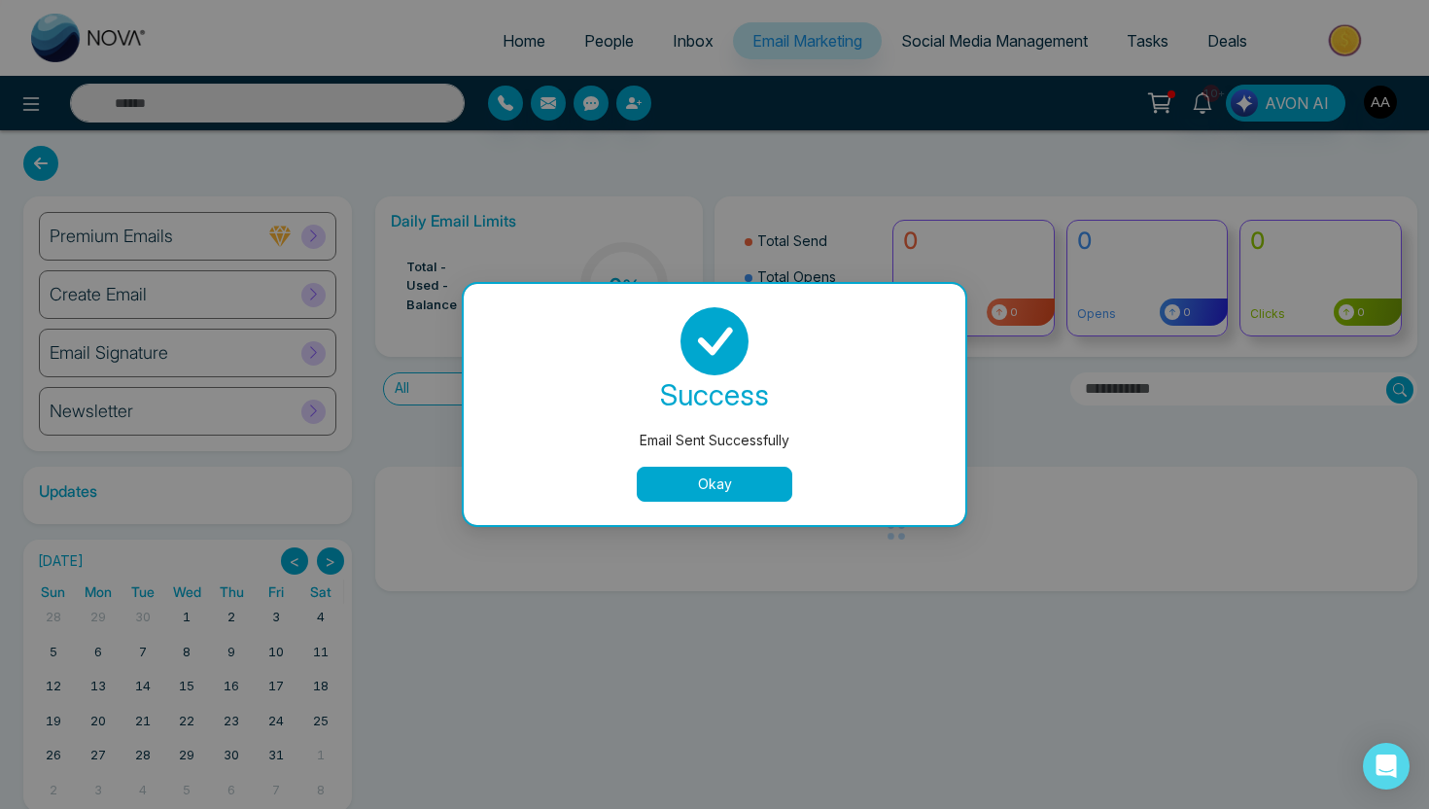
click at [678, 481] on button "Okay" at bounding box center [715, 484] width 156 height 35
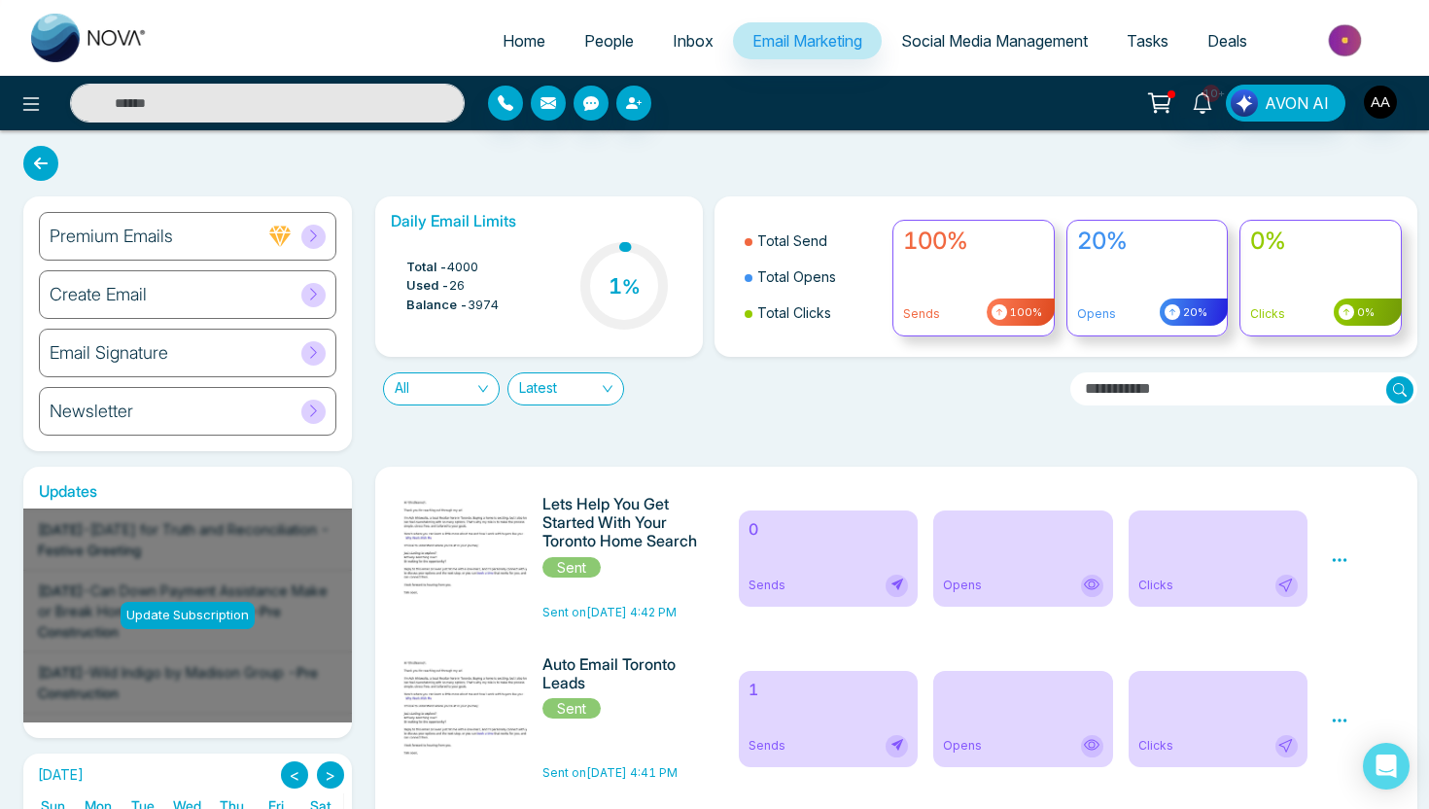
click at [685, 39] on span "Inbox" at bounding box center [693, 40] width 41 height 19
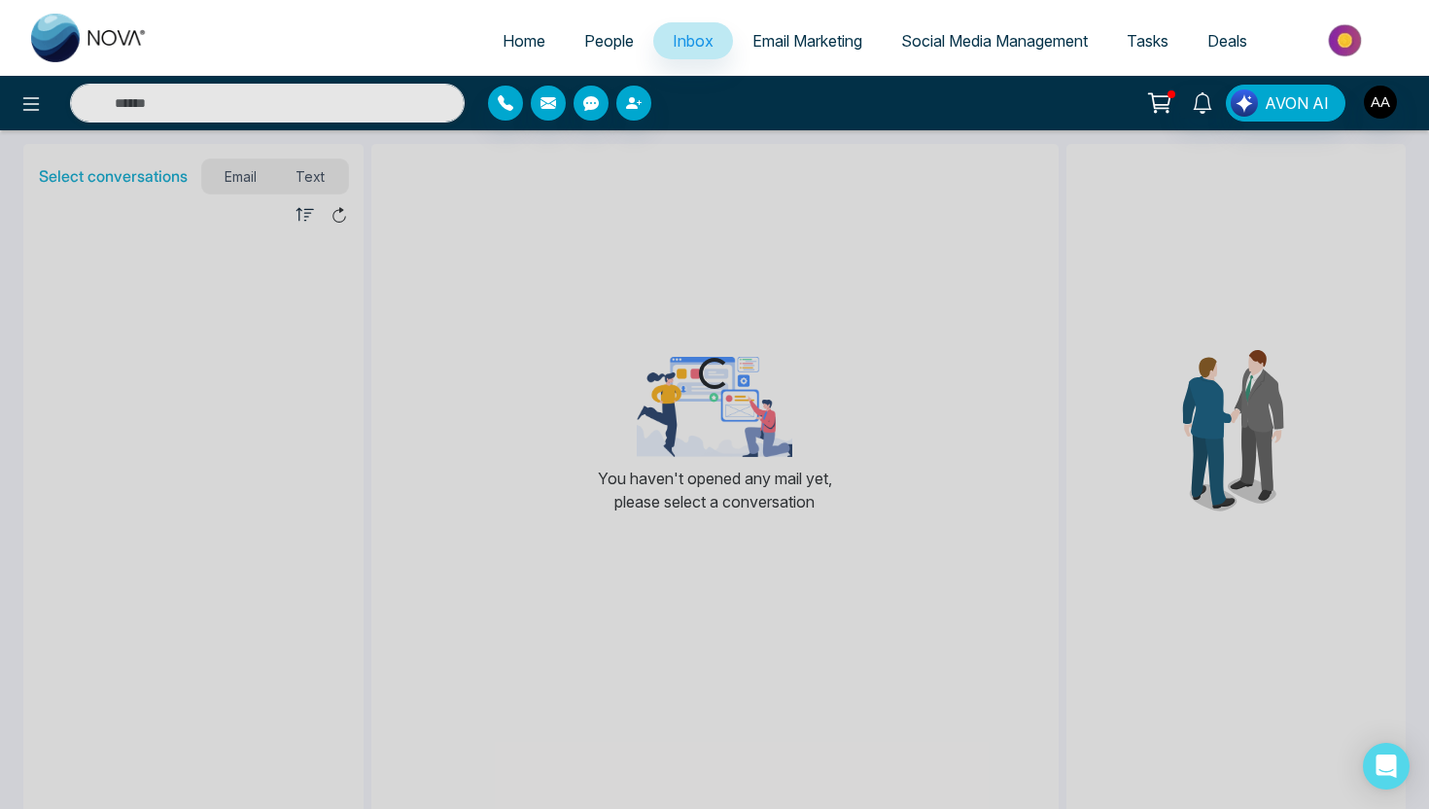
click at [773, 37] on span "Email Marketing" at bounding box center [808, 40] width 110 height 19
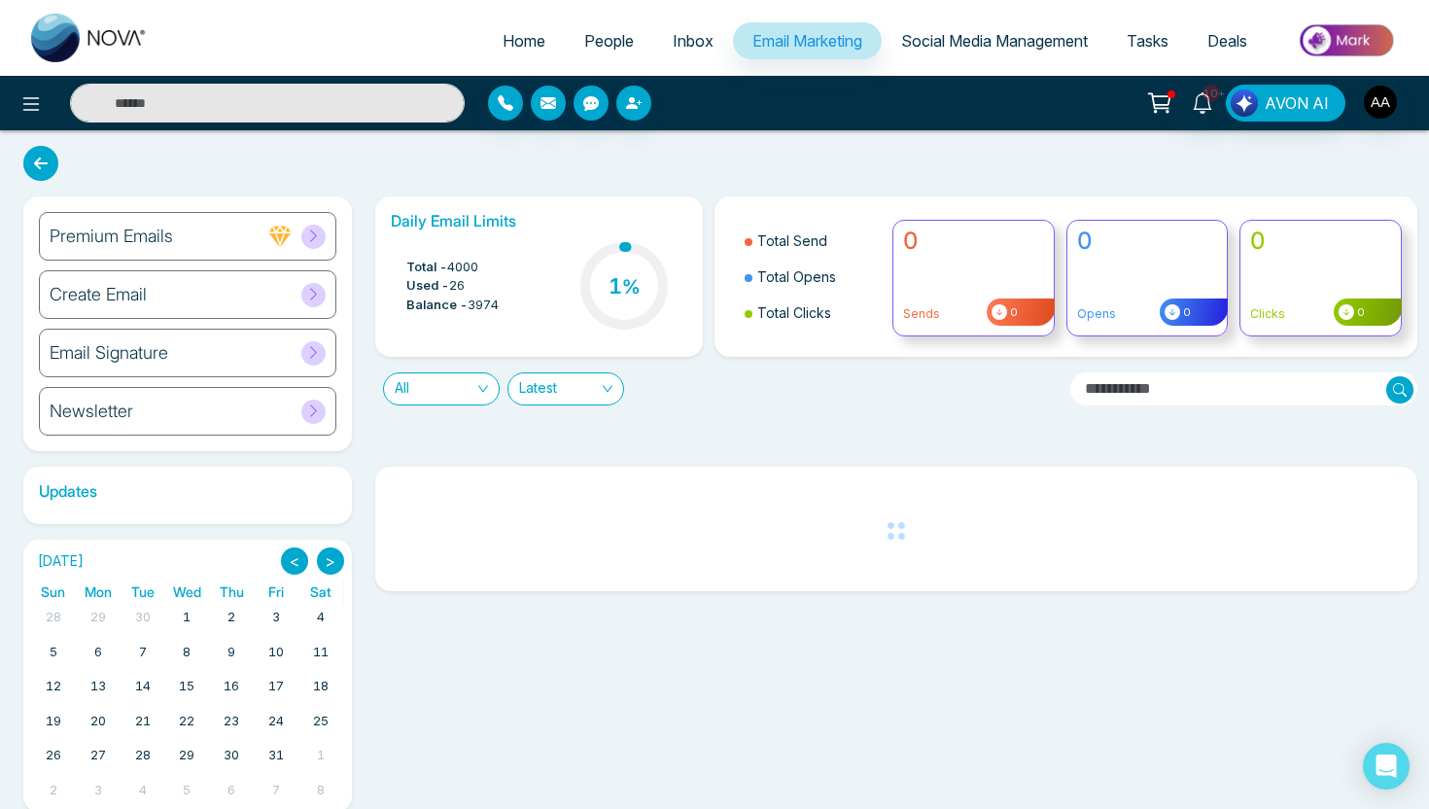
click at [255, 298] on div "Create Email" at bounding box center [188, 294] width 298 height 49
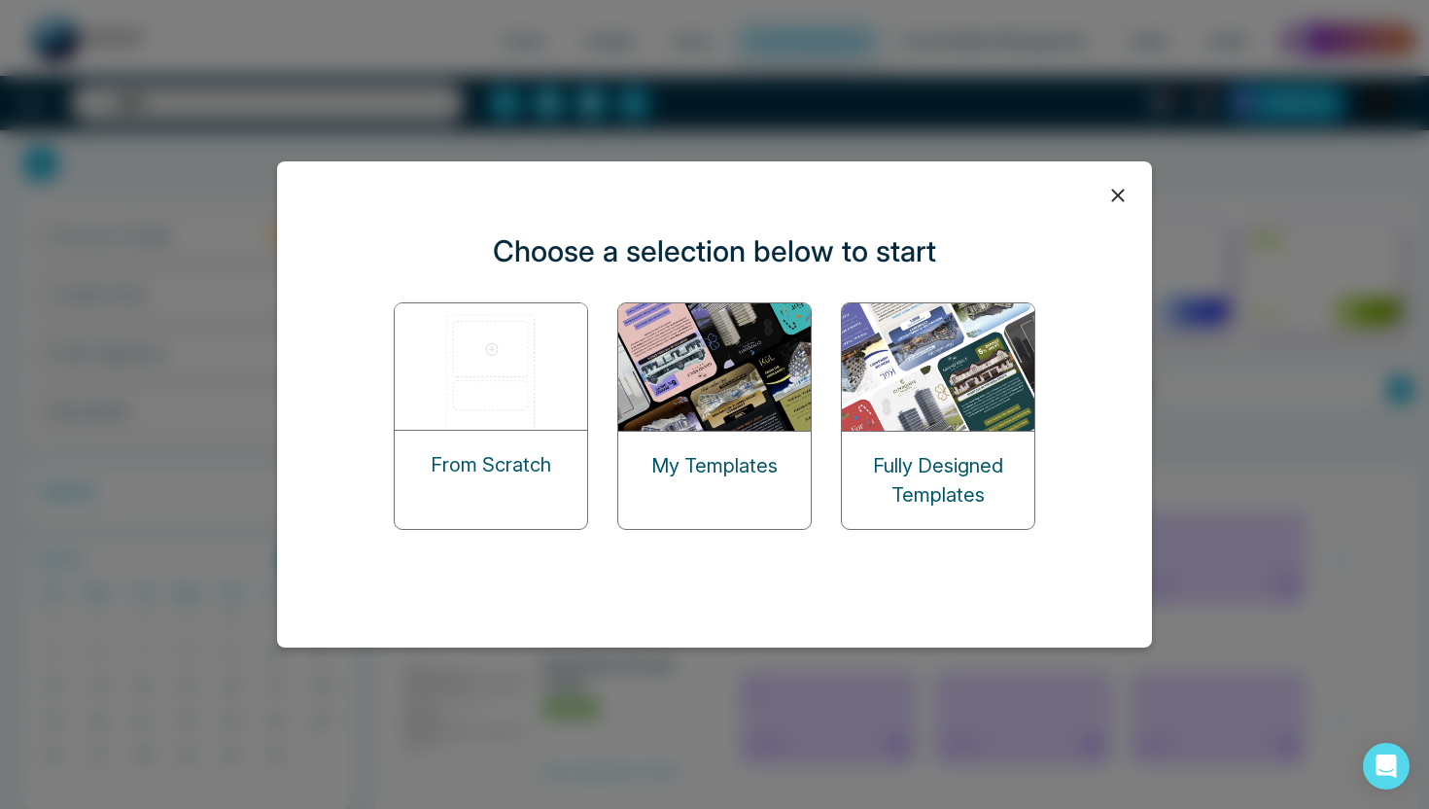
click at [678, 438] on div "My Templates" at bounding box center [714, 466] width 193 height 68
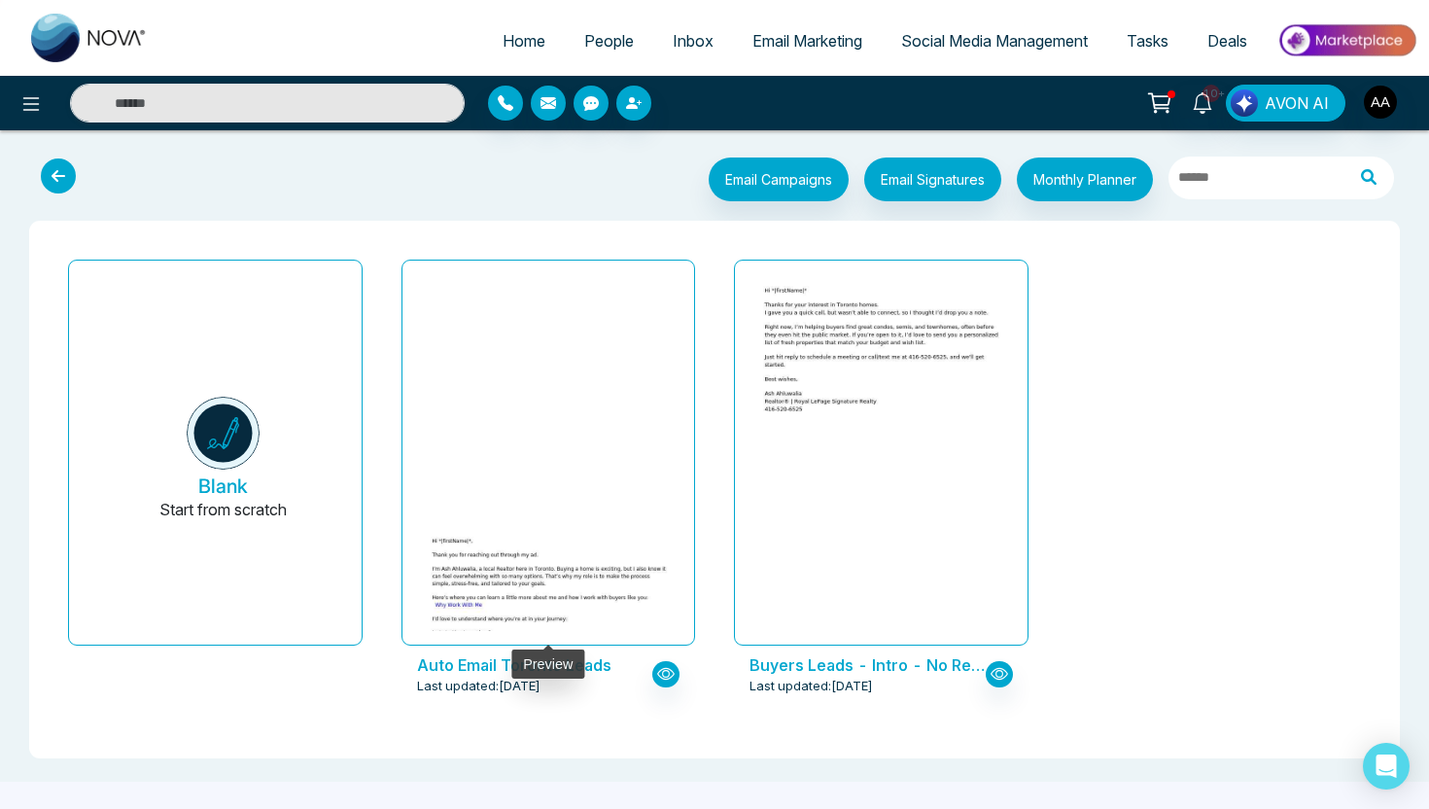
click at [588, 527] on img at bounding box center [547, 660] width 491 height 266
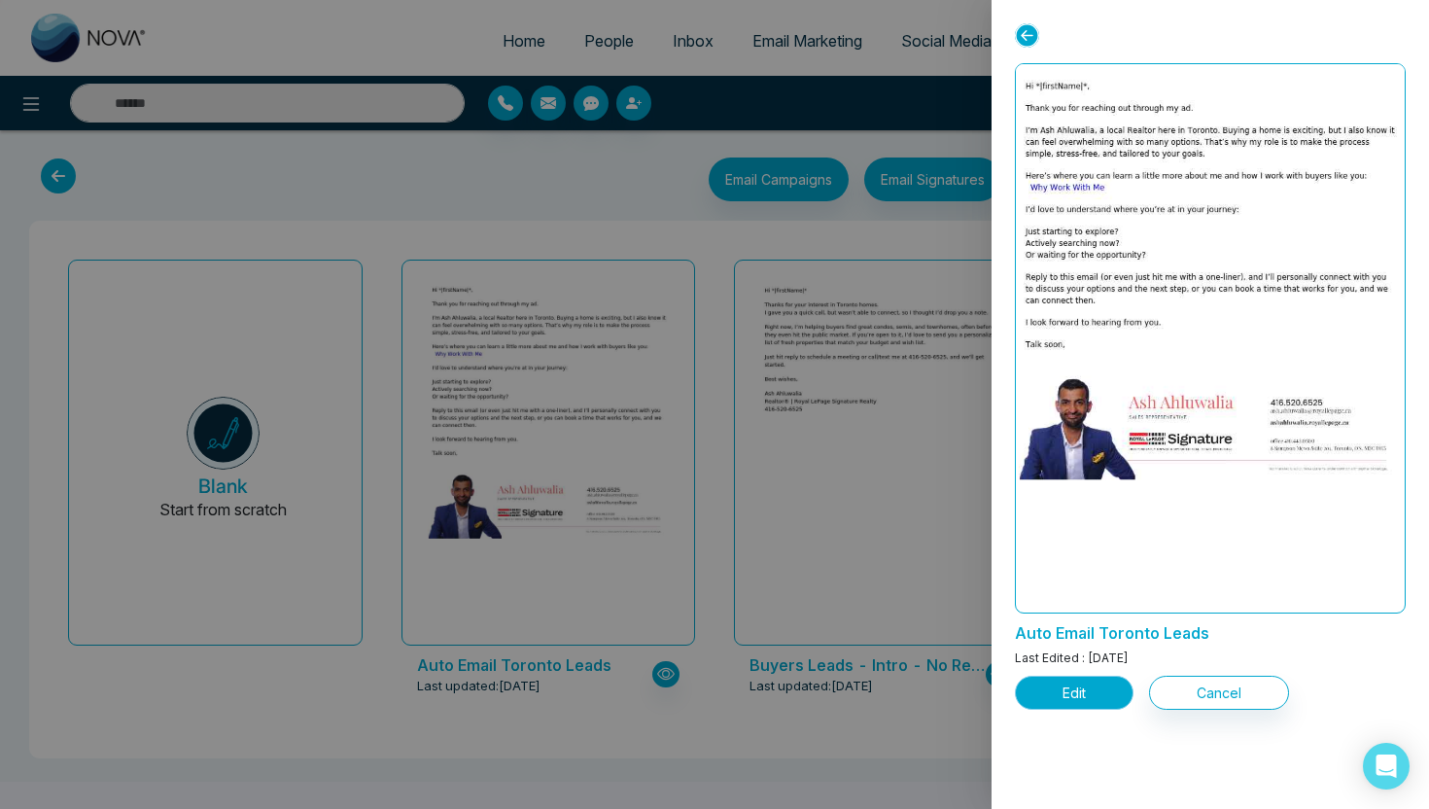
click at [1080, 701] on button "Edit" at bounding box center [1074, 693] width 119 height 34
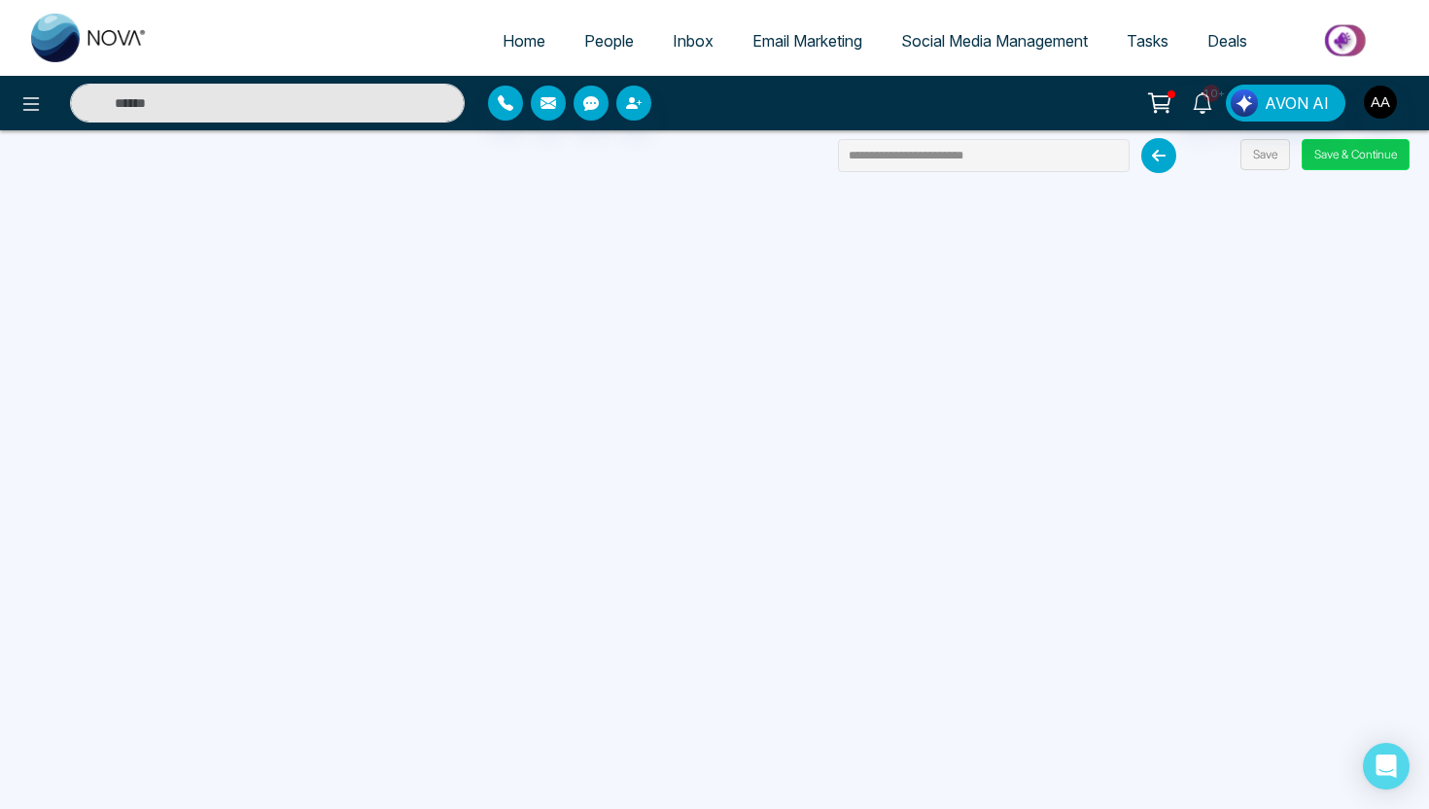
click at [1364, 165] on button "Save & Continue" at bounding box center [1356, 154] width 108 height 31
click at [1360, 162] on button "Save & Continue" at bounding box center [1356, 154] width 108 height 31
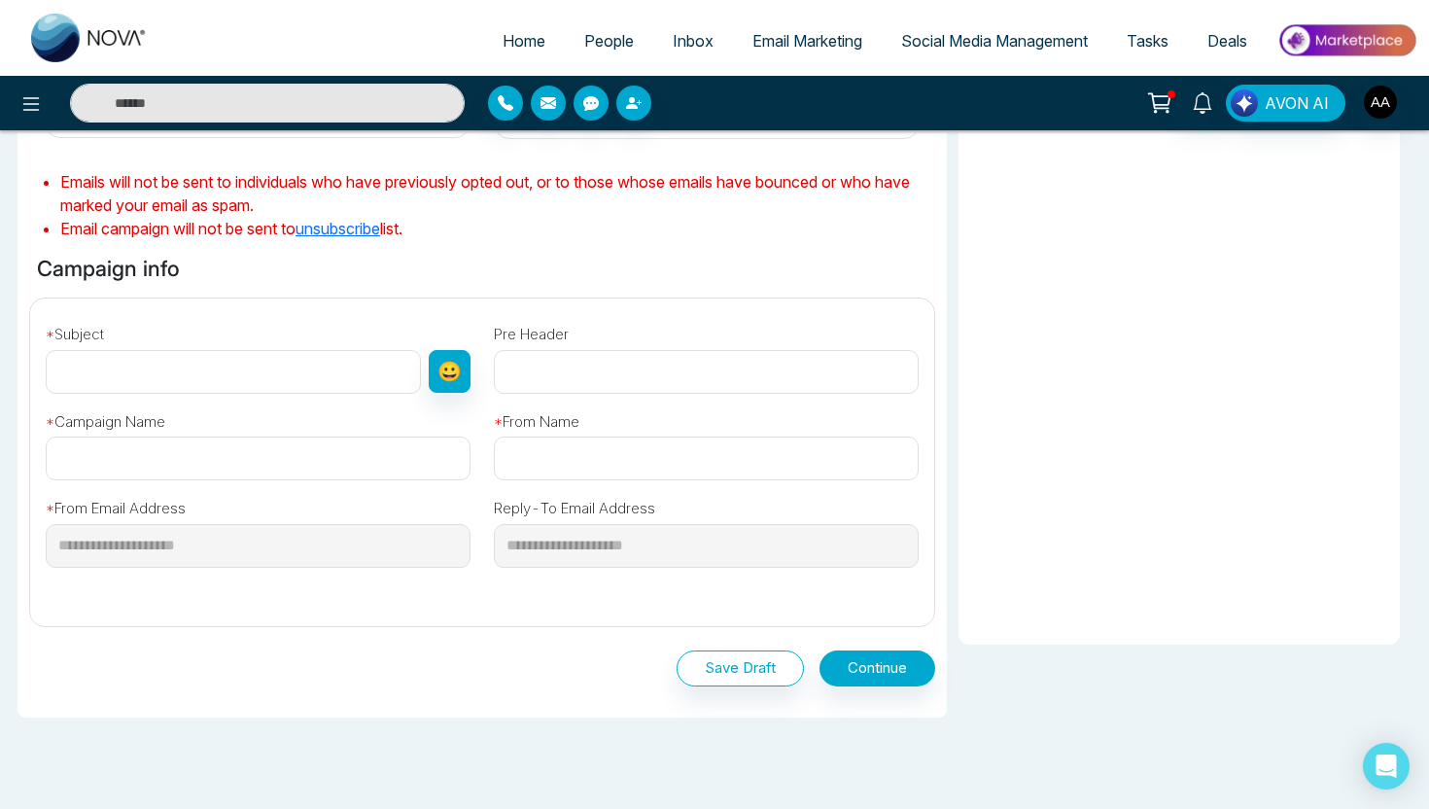
type input "**********"
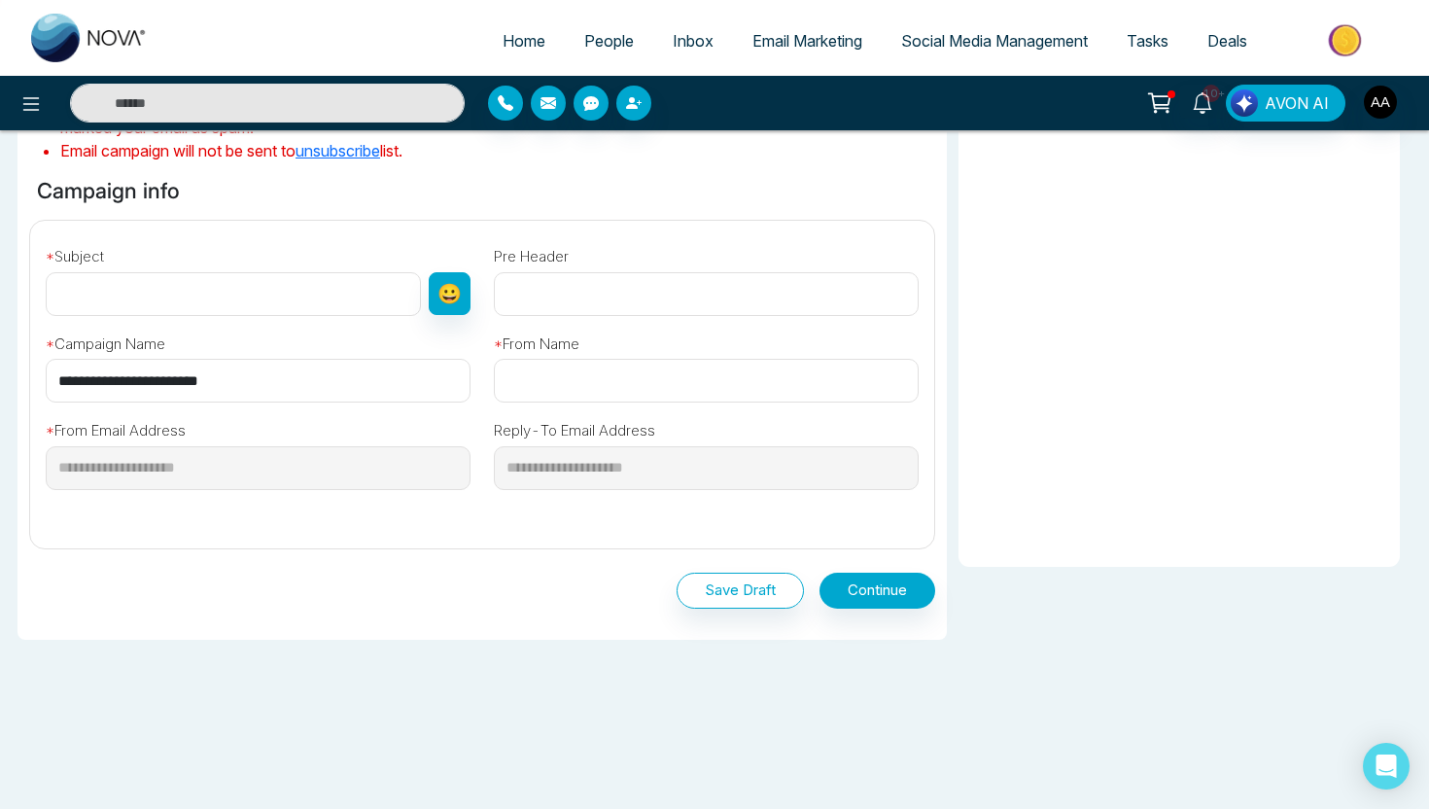
click at [280, 299] on input "text" at bounding box center [233, 294] width 375 height 44
type input "**********"
click at [692, 402] on input "text" at bounding box center [706, 381] width 425 height 44
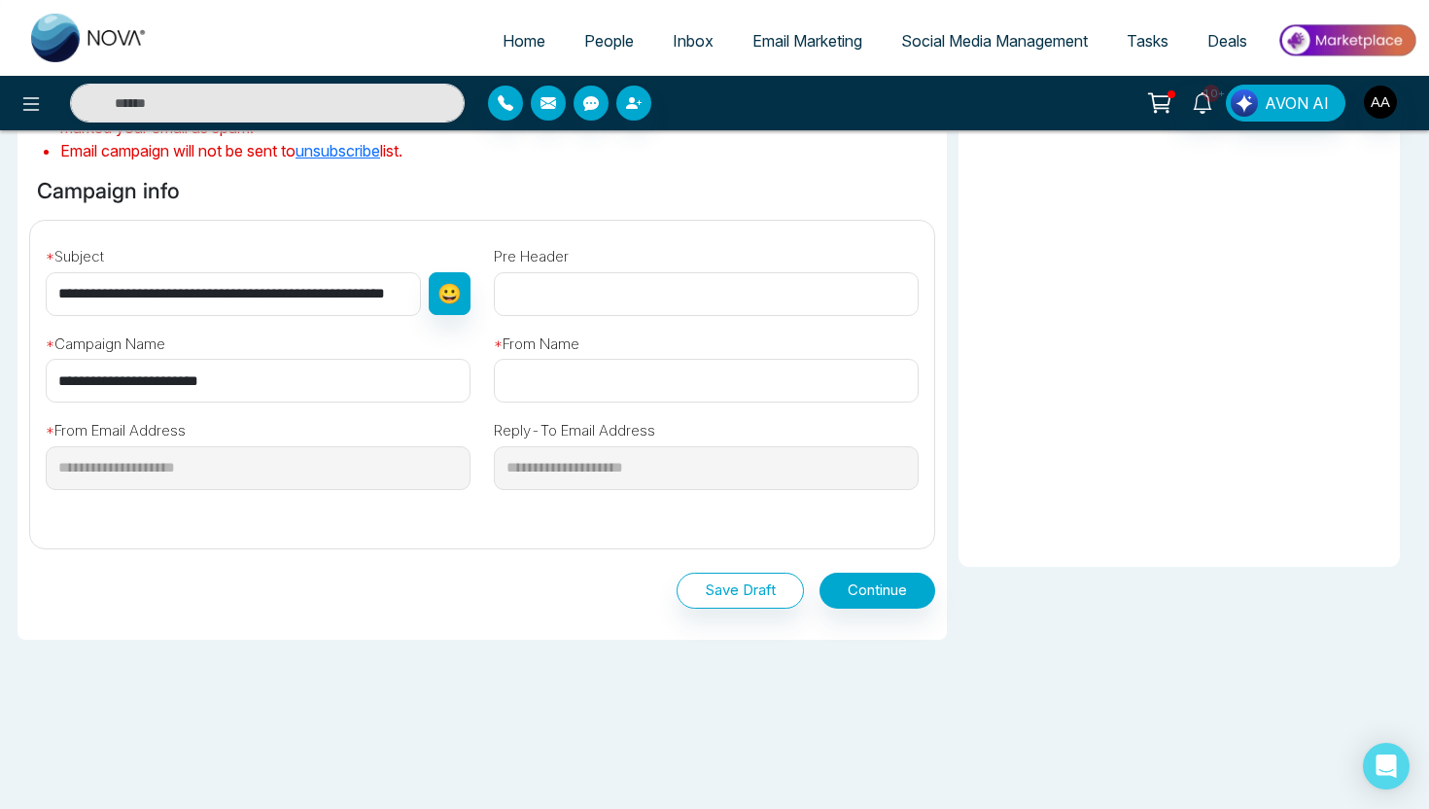
type input "**********"
click at [713, 569] on div "Save Draft Continue" at bounding box center [482, 586] width 906 height 75
click at [719, 579] on button "Save Draft" at bounding box center [740, 591] width 127 height 36
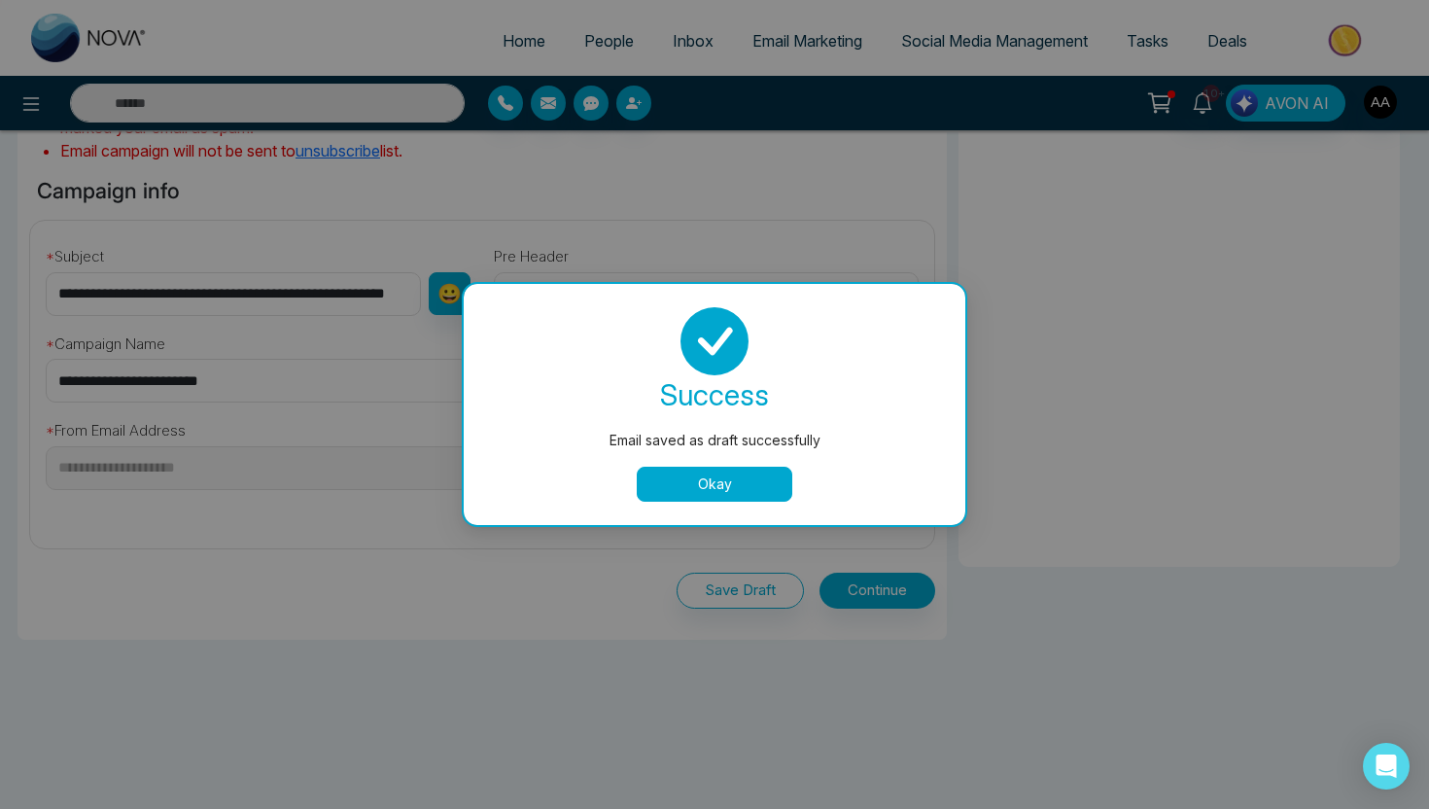
click at [710, 470] on button "Okay" at bounding box center [715, 484] width 156 height 35
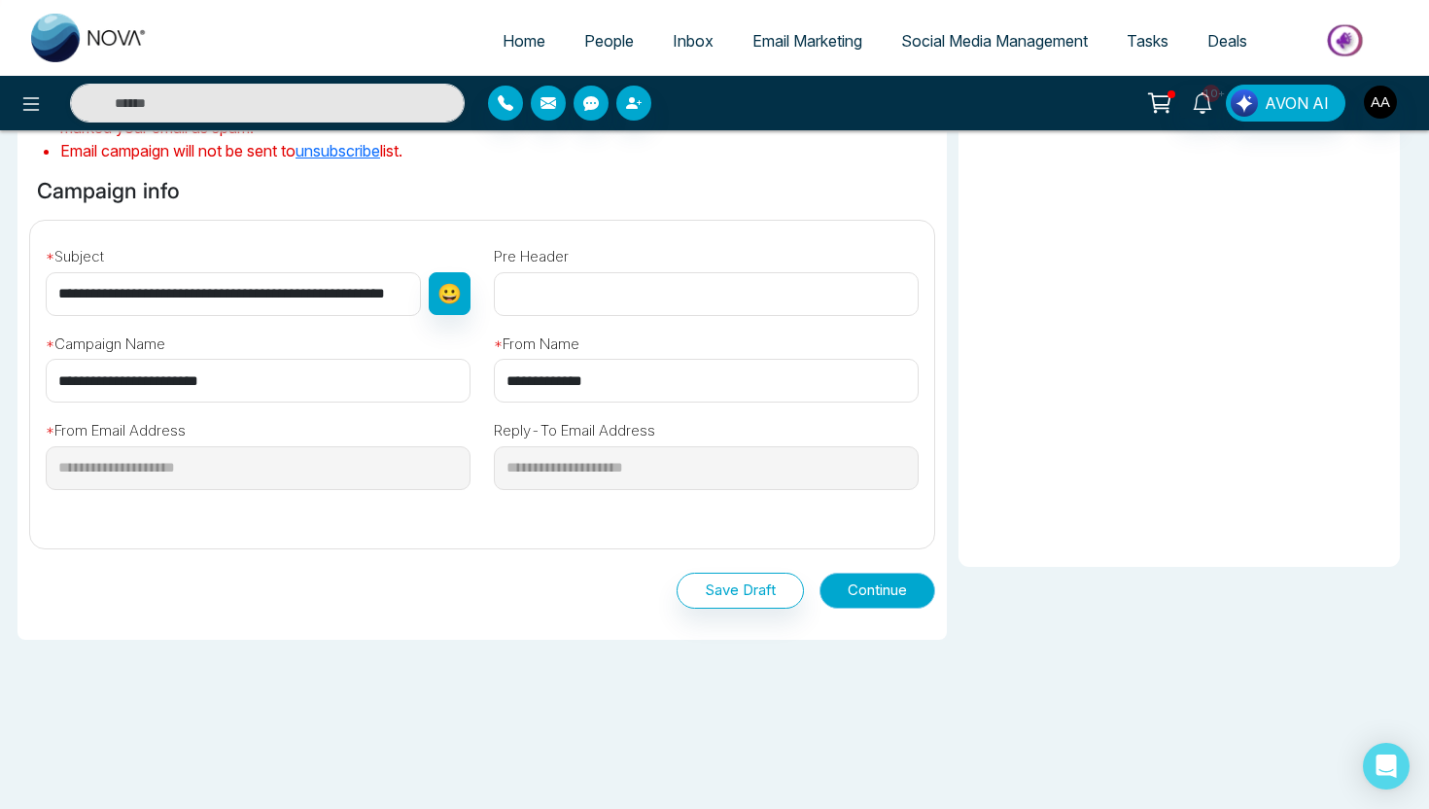
click at [861, 579] on button "Continue" at bounding box center [878, 591] width 116 height 36
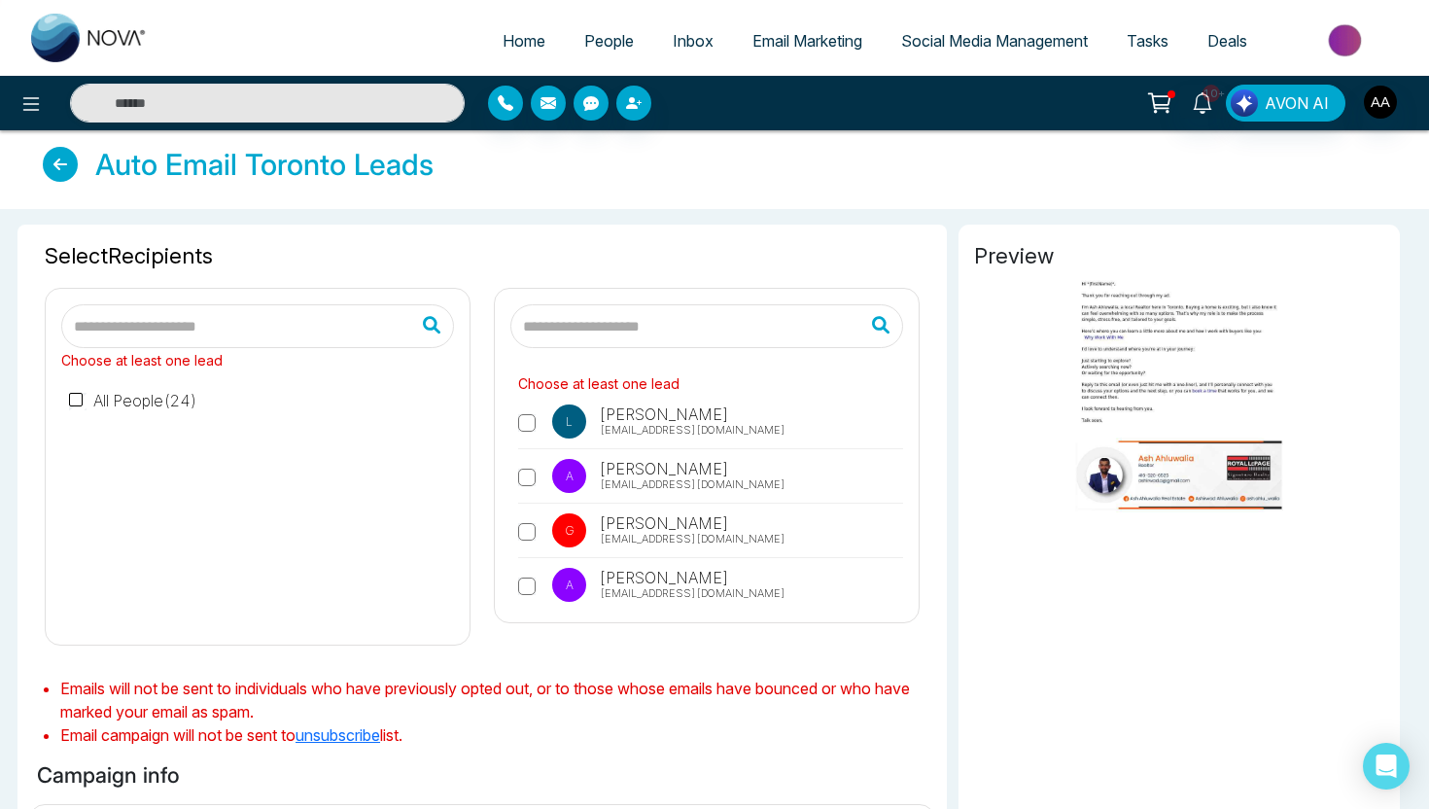
scroll to position [0, 0]
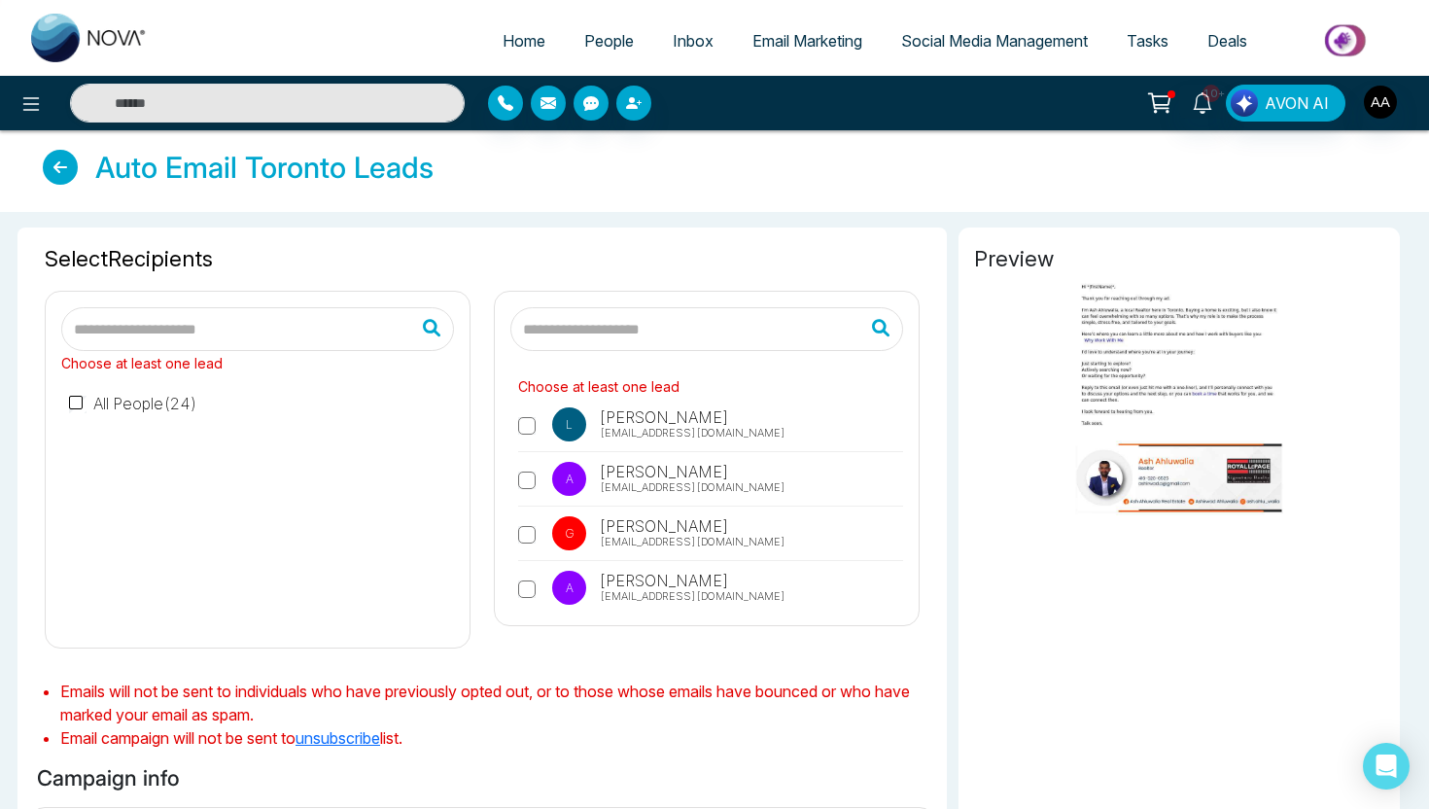
click at [584, 47] on span "People" at bounding box center [609, 40] width 50 height 19
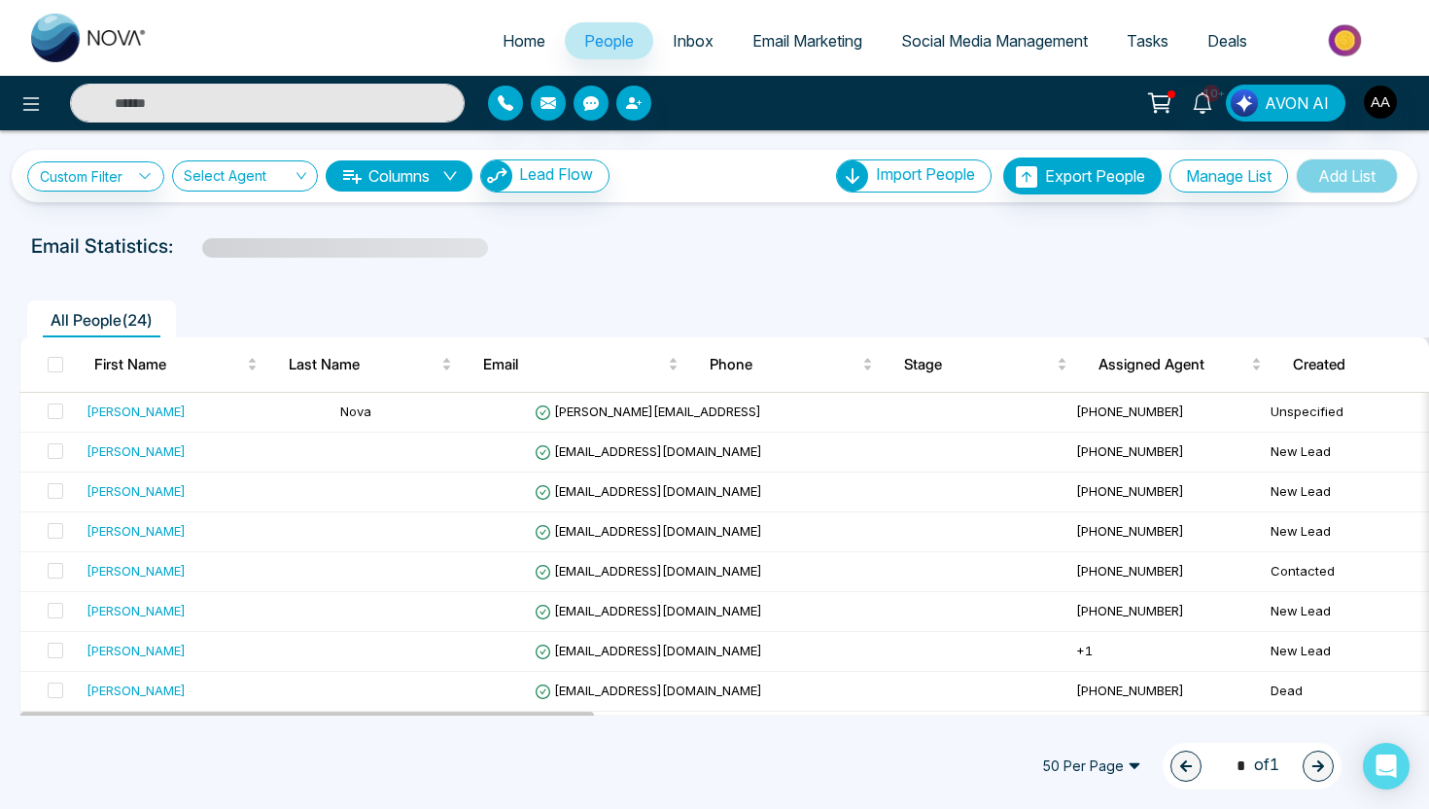
click at [38, 121] on div at bounding box center [238, 103] width 476 height 39
click at [30, 109] on icon at bounding box center [31, 104] width 17 height 14
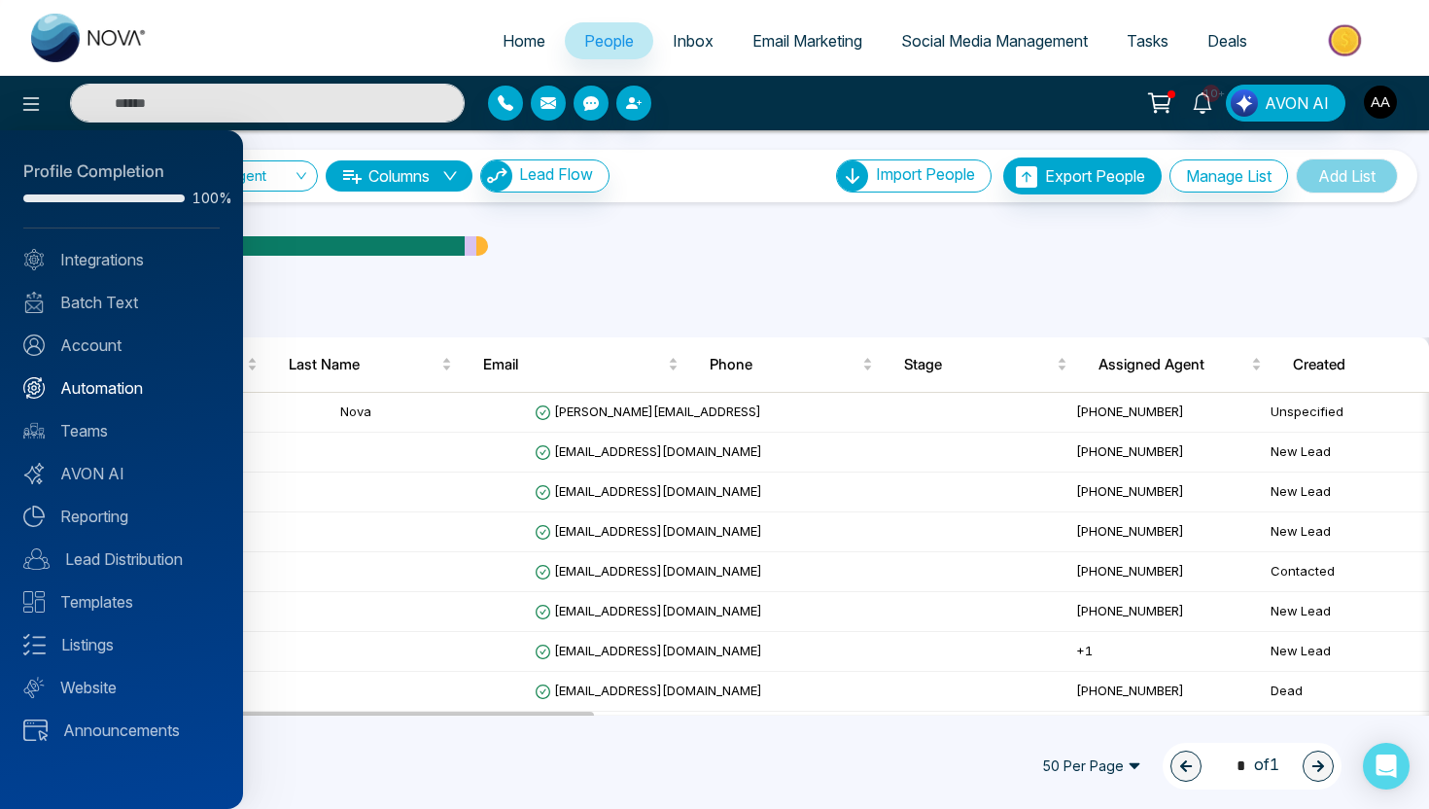
click at [97, 383] on link "Automation" at bounding box center [121, 387] width 196 height 23
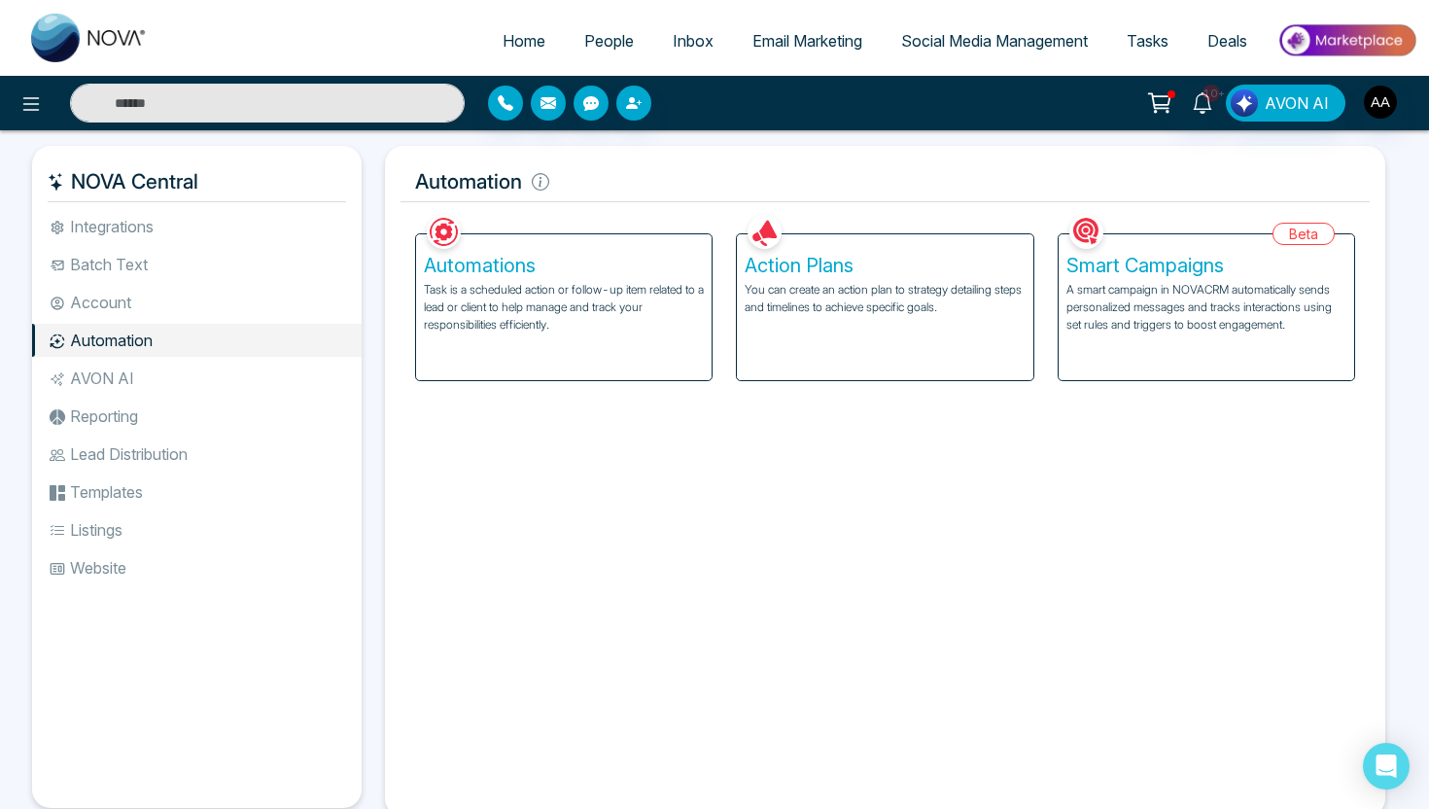
click at [582, 347] on div "Automations Task is a scheduled action or follow-up item related to a lead or c…" at bounding box center [564, 307] width 296 height 146
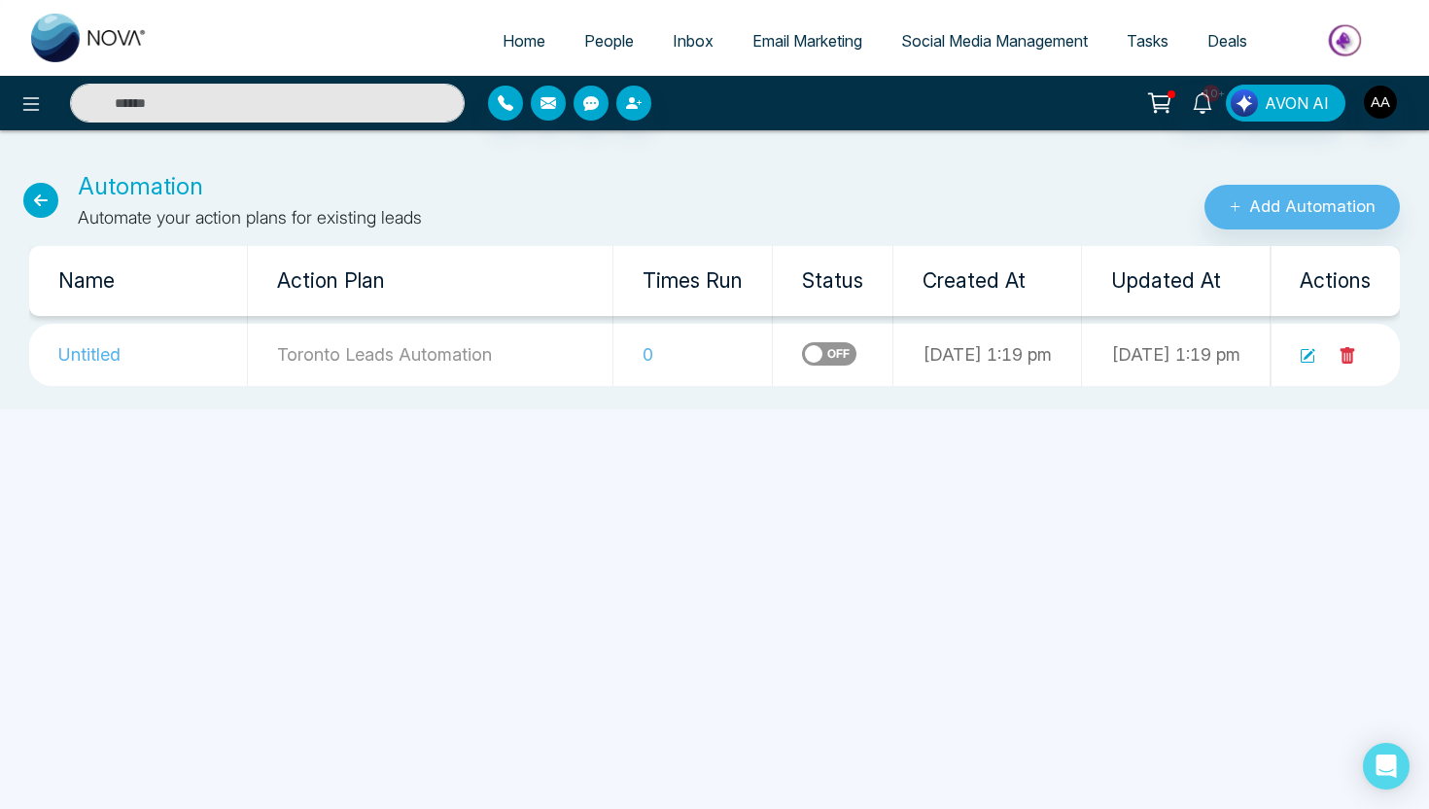
click at [40, 186] on icon at bounding box center [40, 200] width 35 height 35
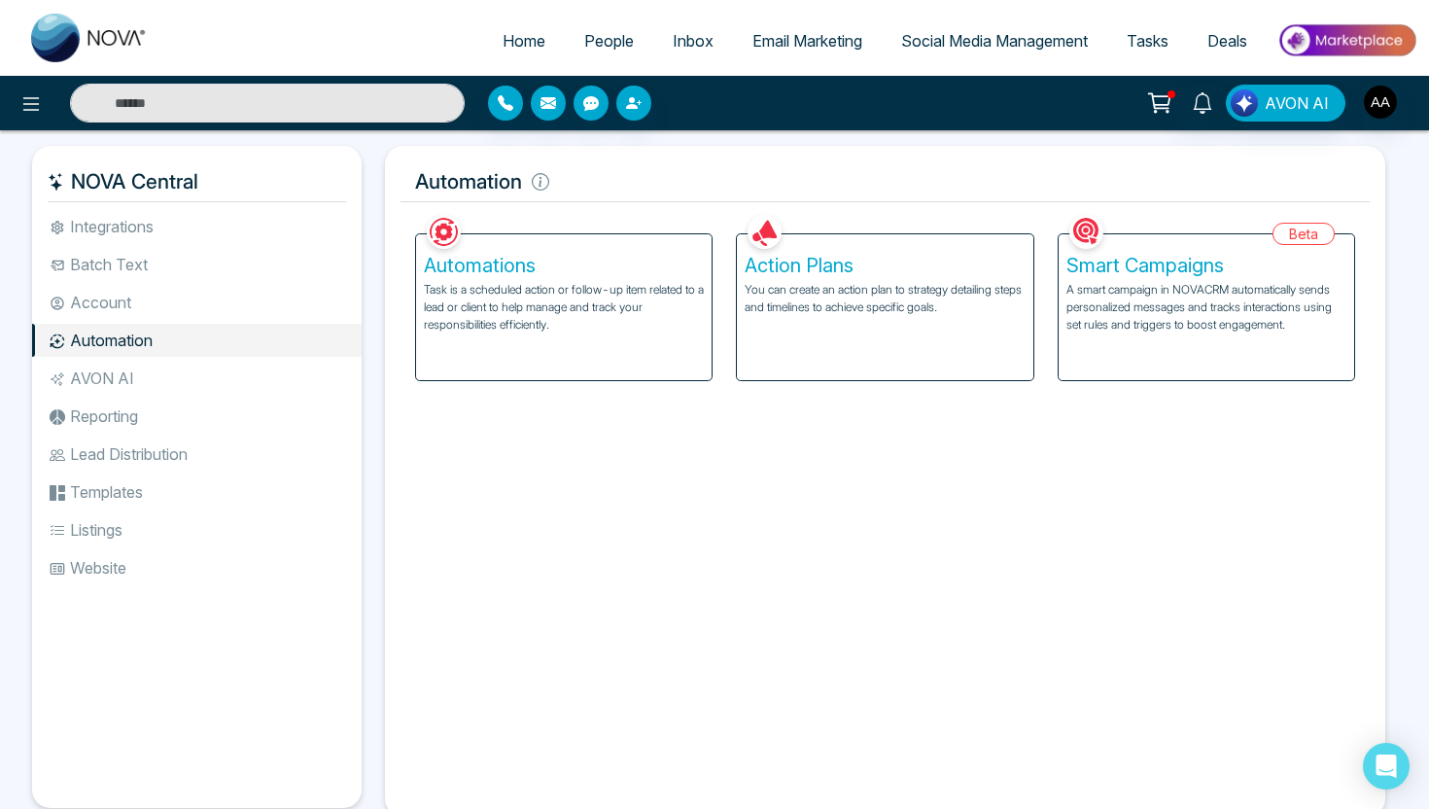
click at [811, 309] on p "You can create an action plan to strategy detailing steps and timelines to achi…" at bounding box center [885, 298] width 280 height 35
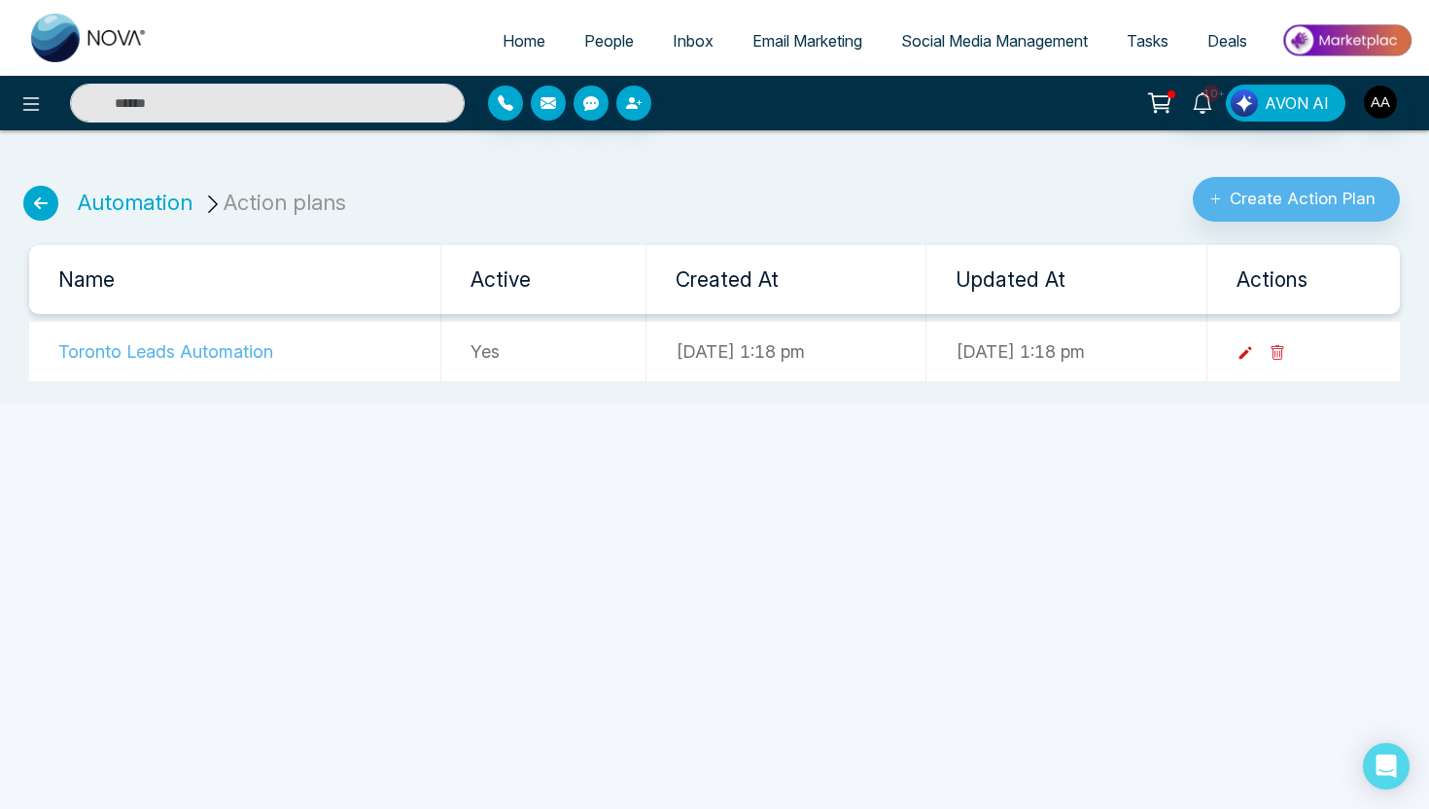
click at [1252, 358] on icon at bounding box center [1246, 353] width 13 height 13
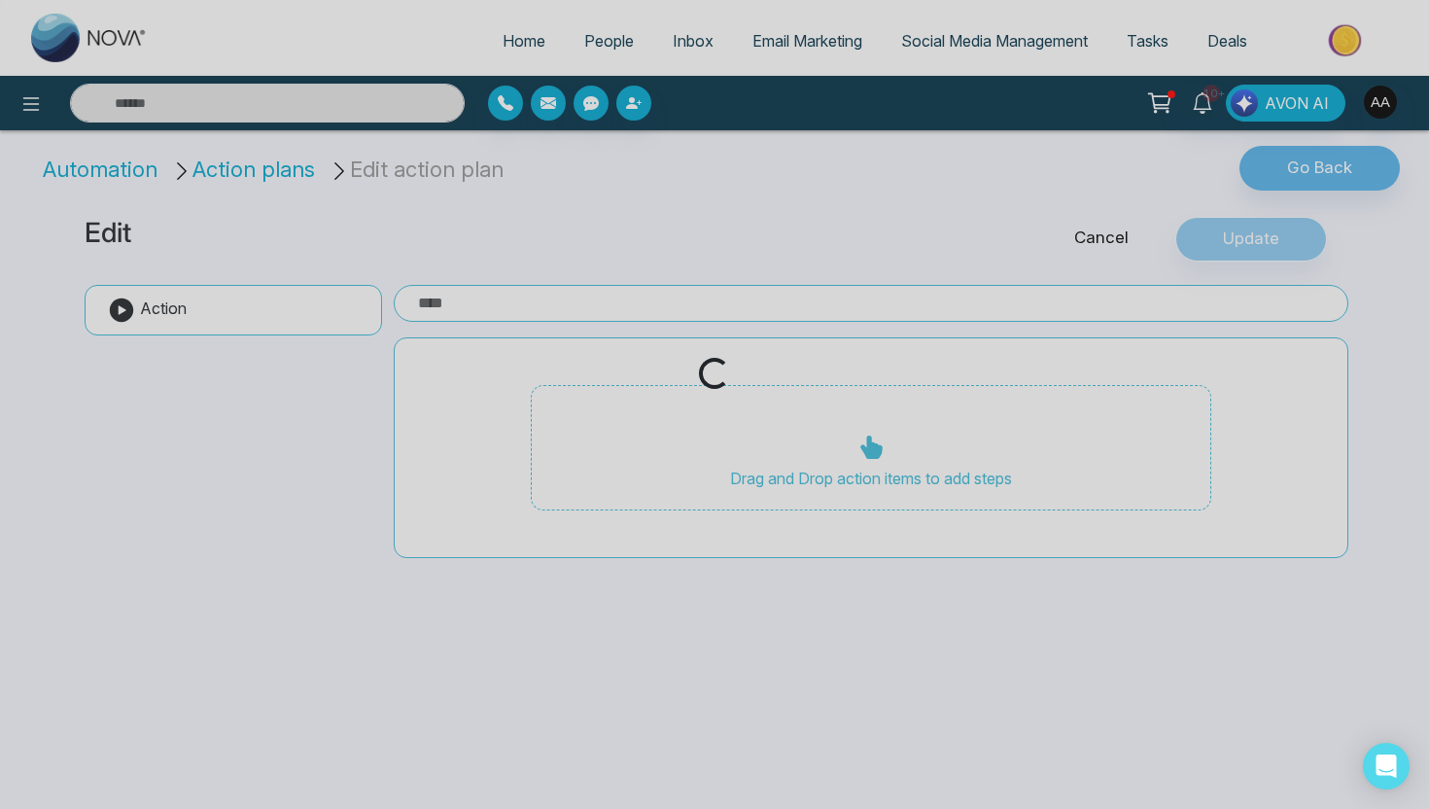
type input "**********"
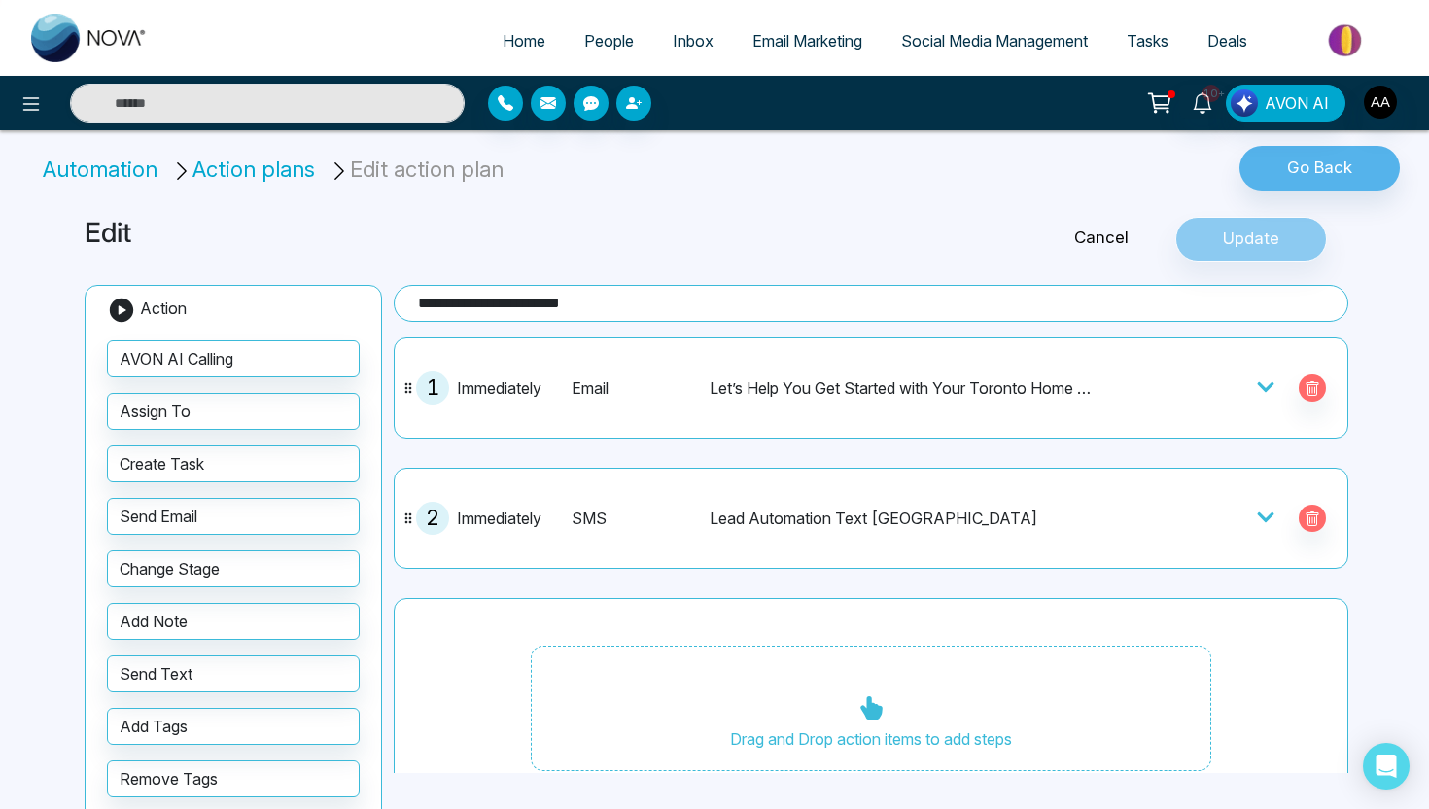
click at [714, 415] on div "1 Immediately Email Let’s Help You Get Started with Your Toronto Home Search" at bounding box center [870, 388] width 933 height 80
click at [1262, 393] on icon at bounding box center [1265, 386] width 19 height 19
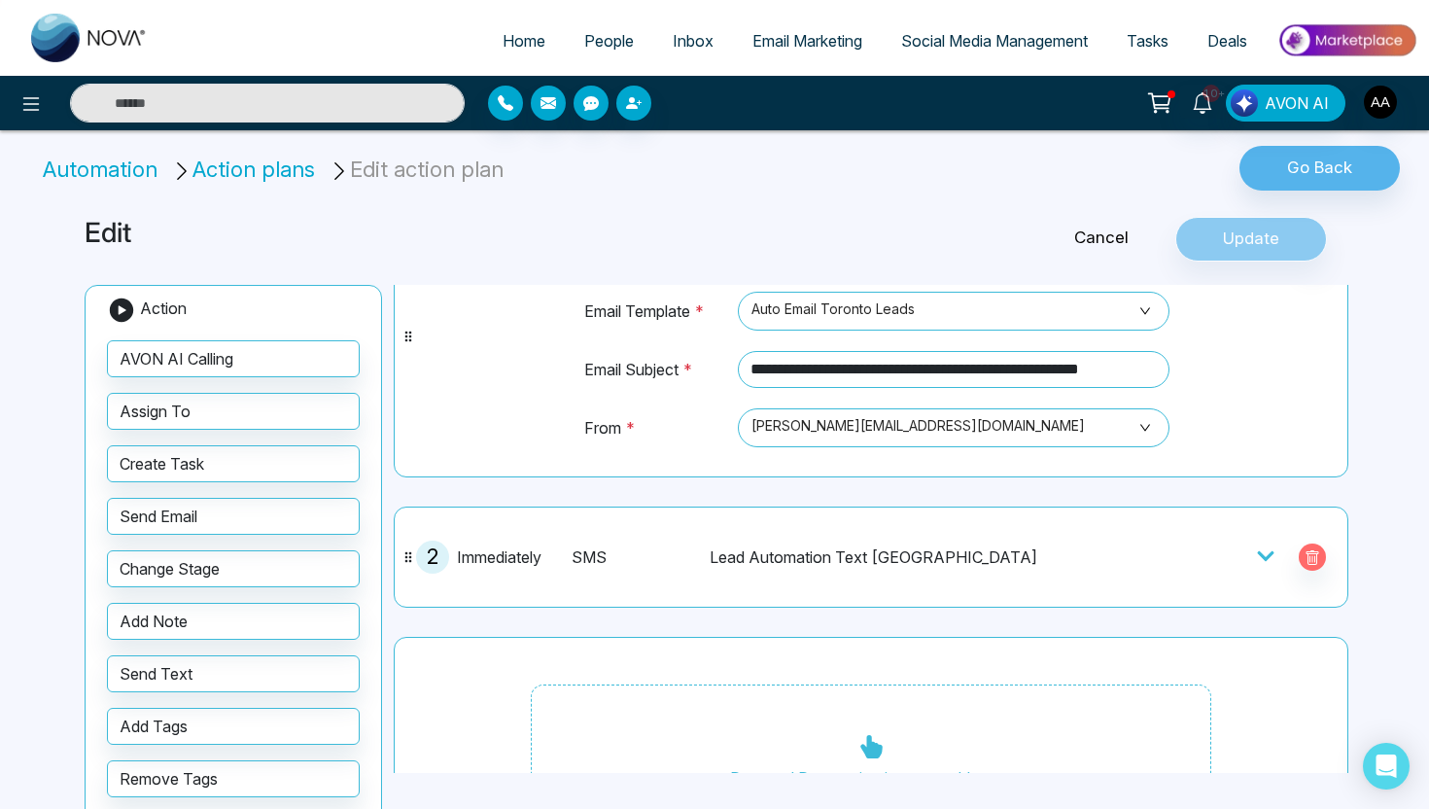
scroll to position [226, 0]
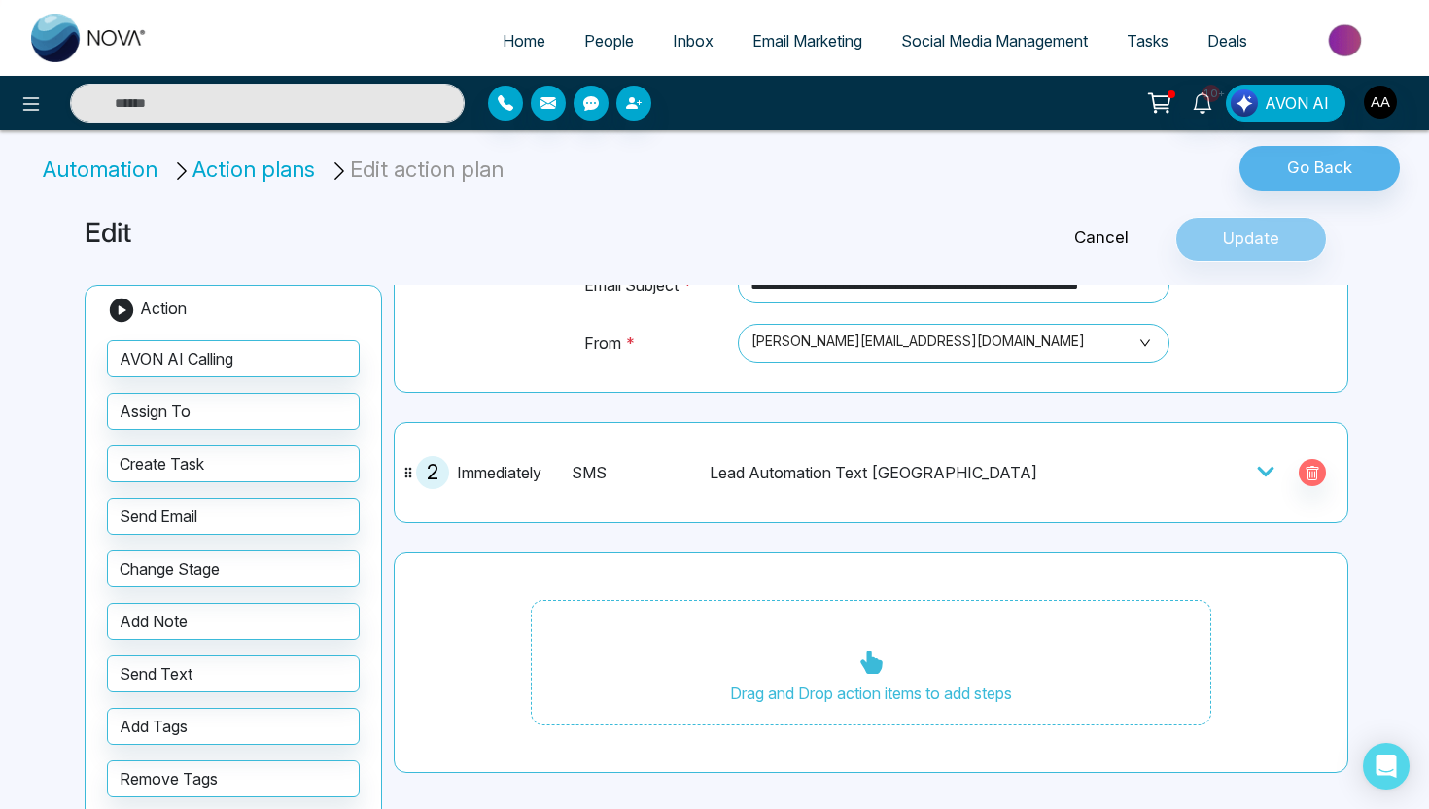
click at [1261, 475] on icon at bounding box center [1265, 471] width 19 height 19
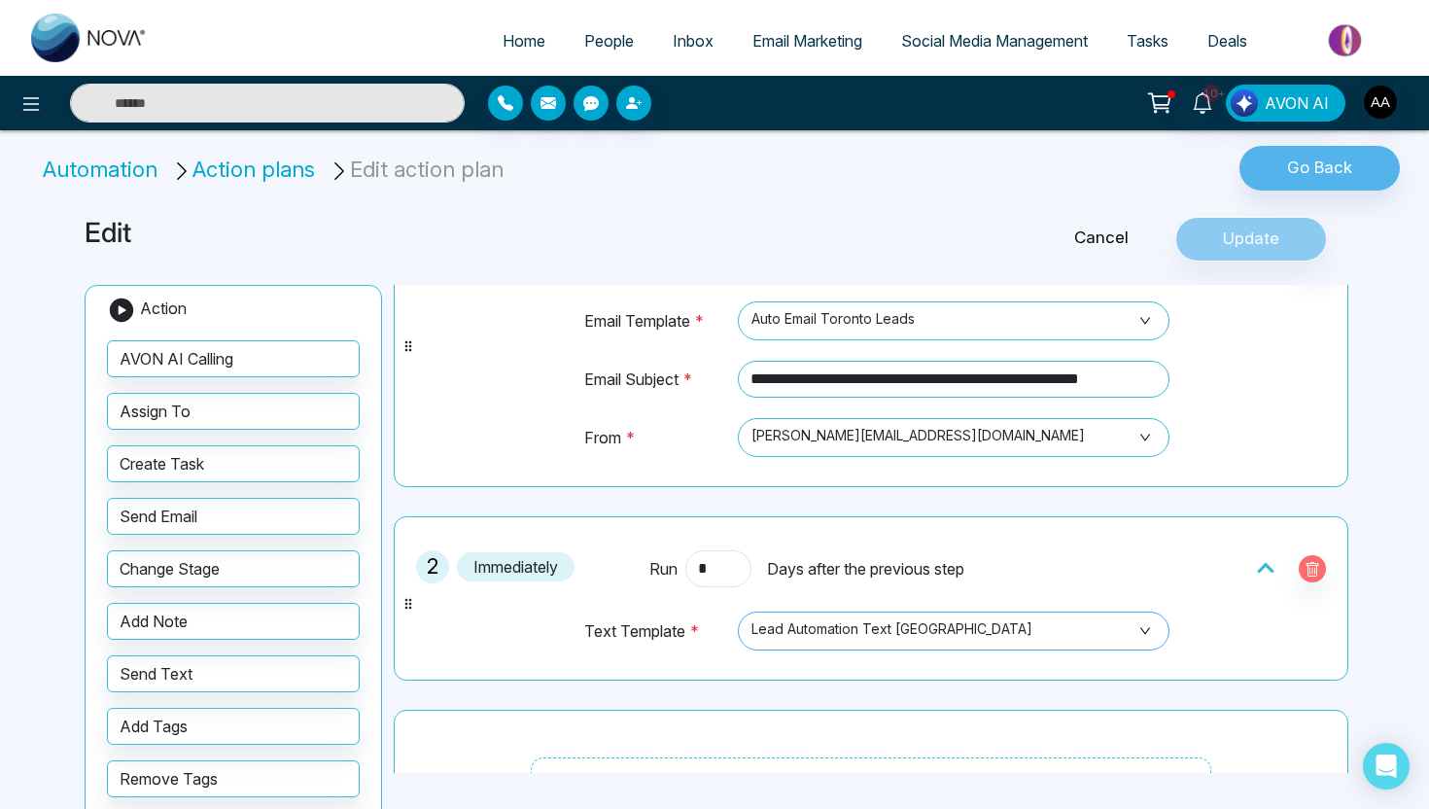
scroll to position [0, 0]
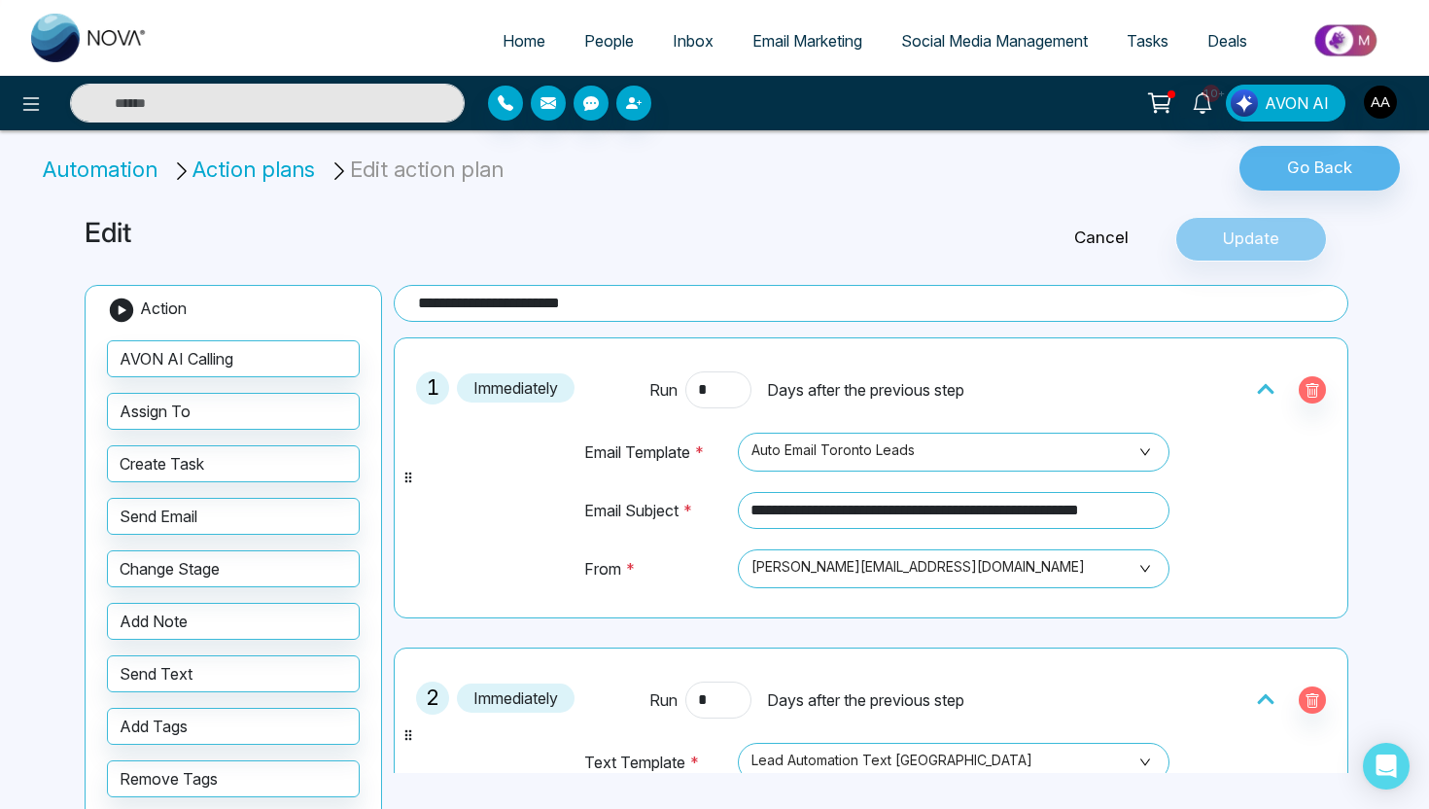
click at [525, 51] on link "Home" at bounding box center [524, 40] width 82 height 37
select select "*"
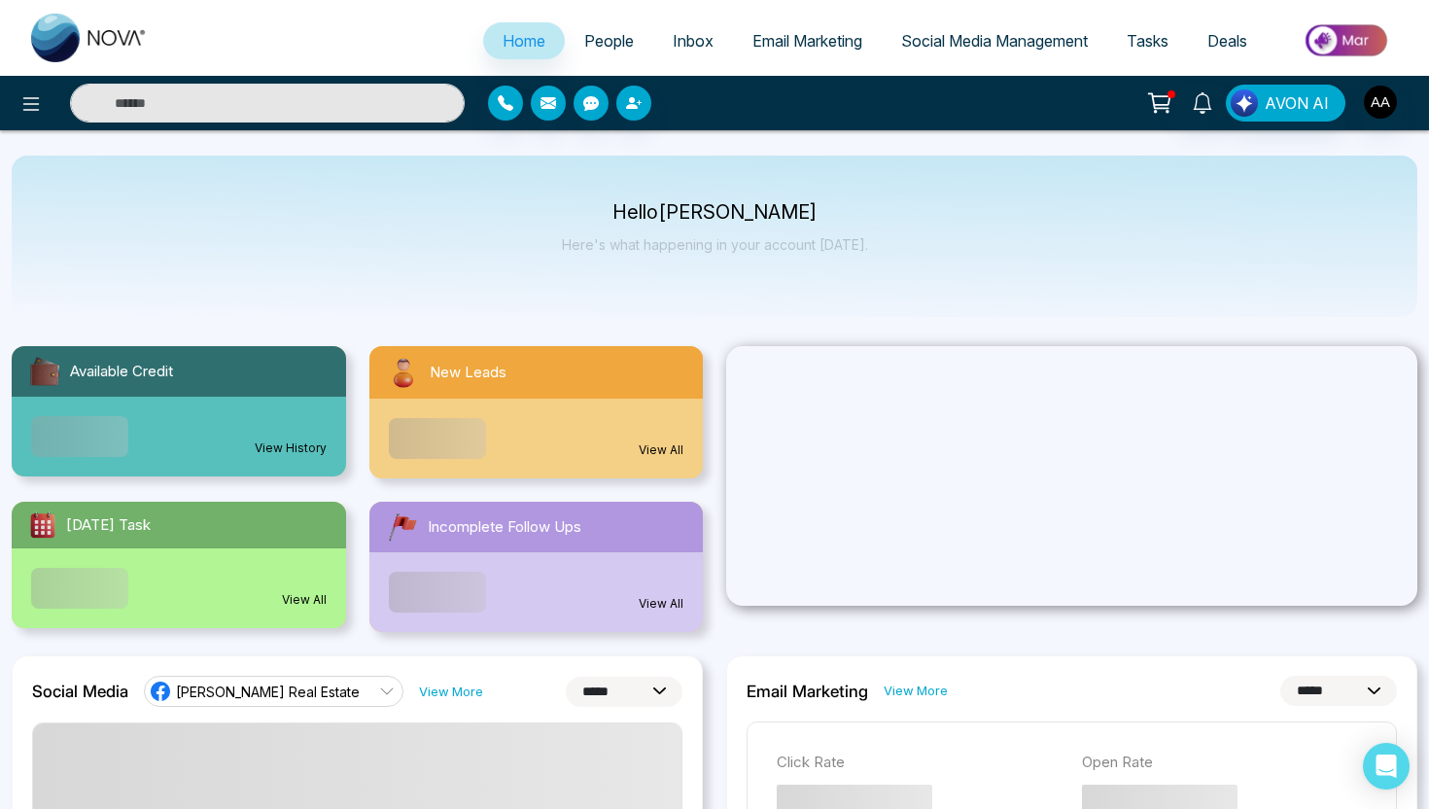
click at [608, 34] on span "People" at bounding box center [609, 40] width 50 height 19
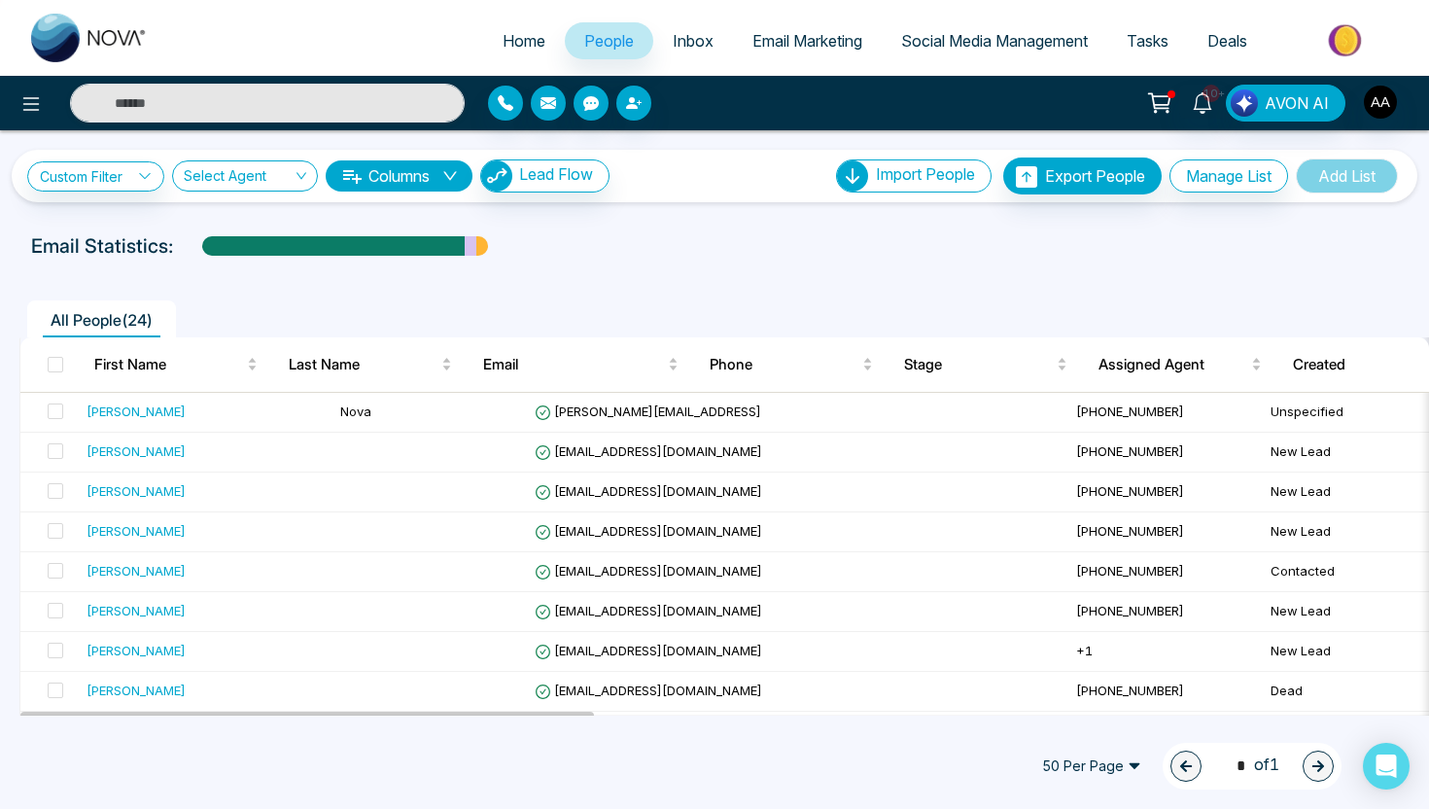
click at [790, 52] on link "Email Marketing" at bounding box center [807, 40] width 149 height 37
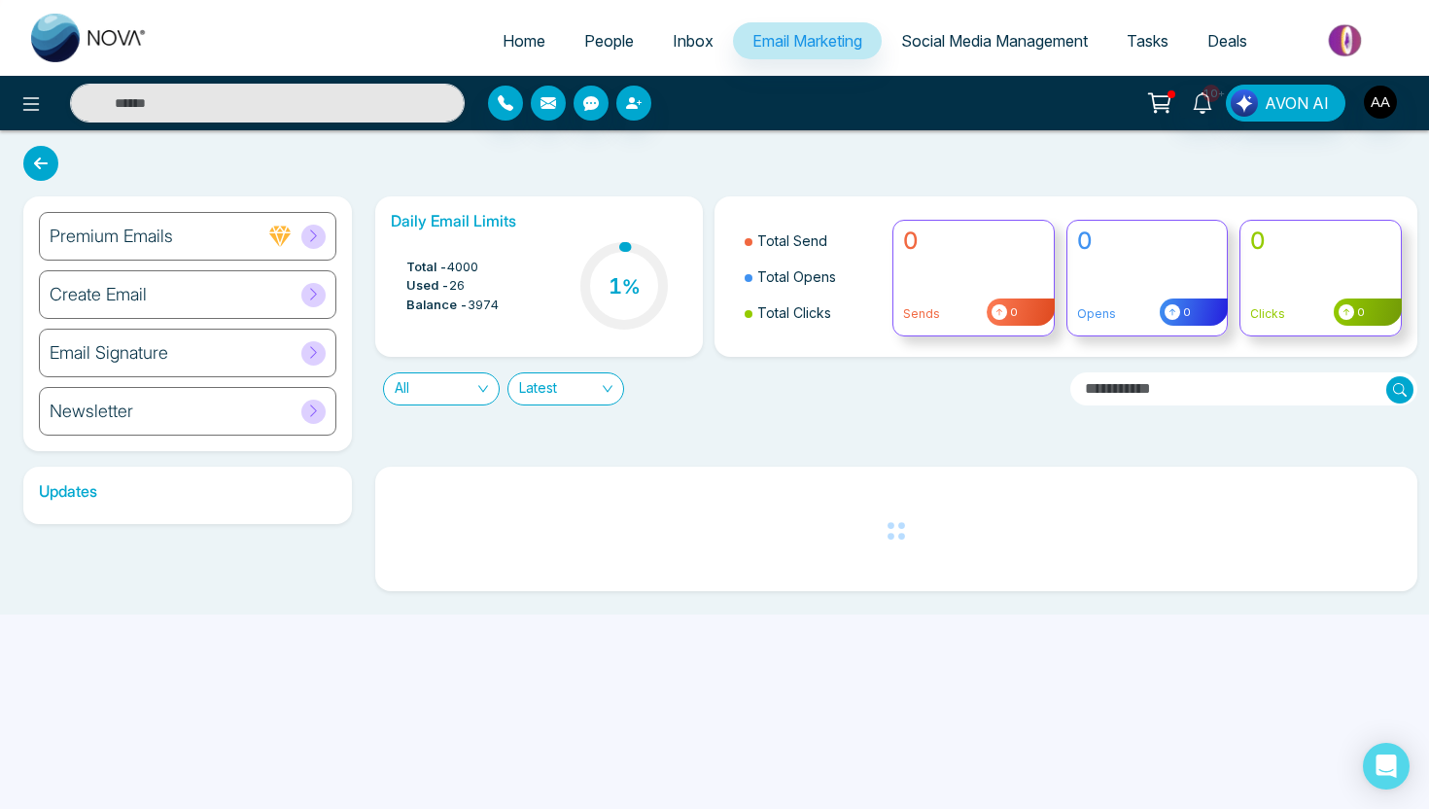
click at [612, 50] on link "People" at bounding box center [609, 40] width 88 height 37
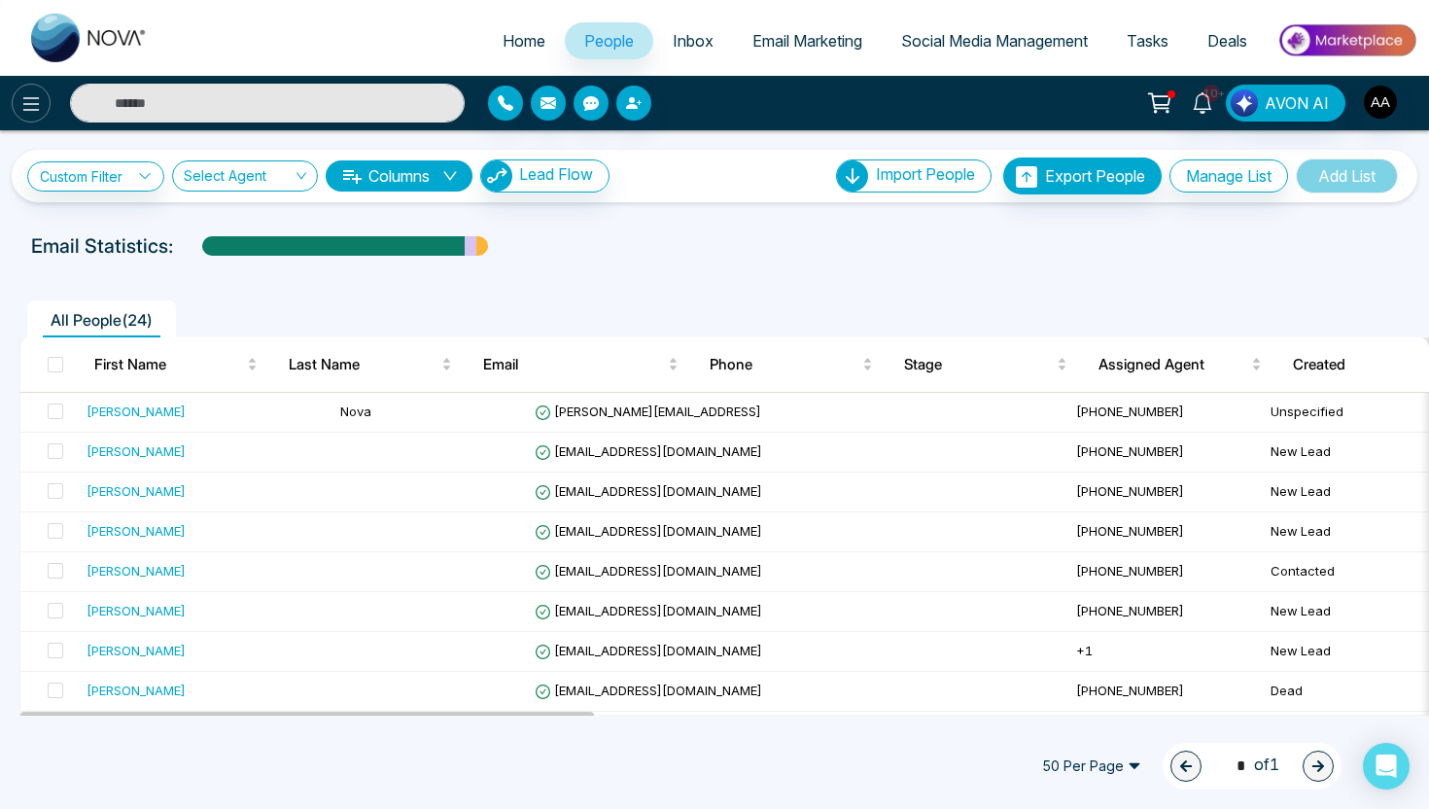
click at [26, 118] on button at bounding box center [31, 103] width 39 height 39
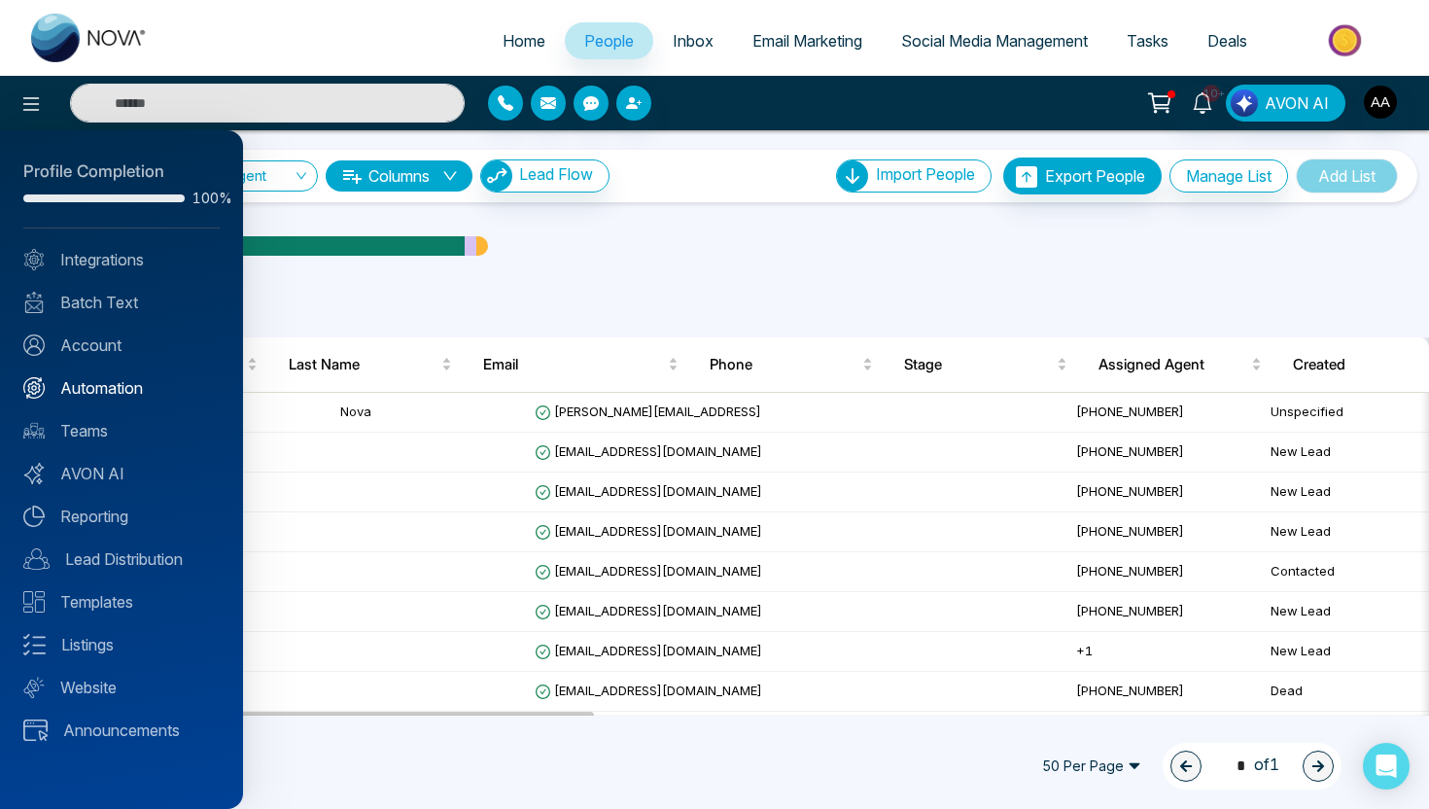
click at [122, 381] on link "Automation" at bounding box center [121, 387] width 196 height 23
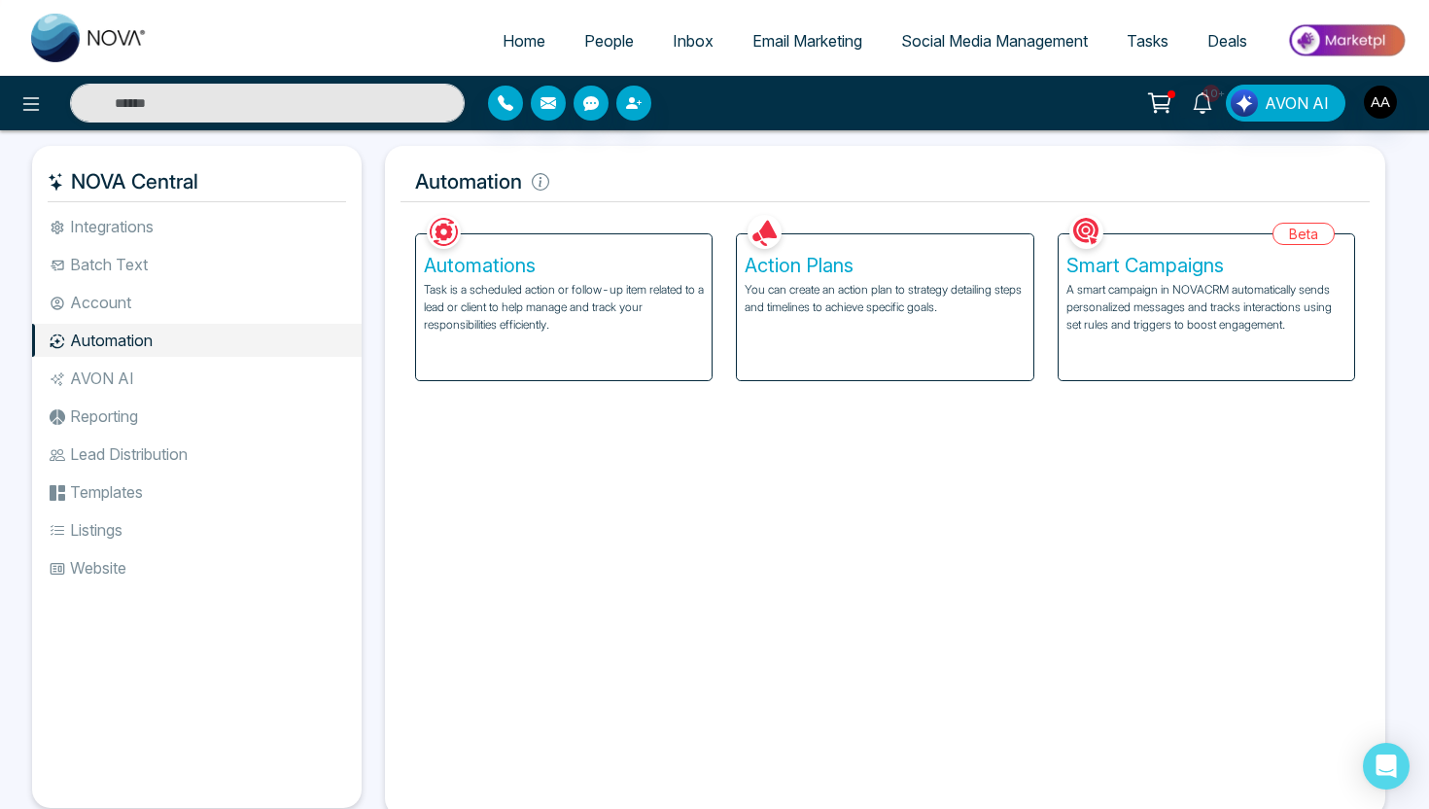
click at [224, 278] on li "Batch Text" at bounding box center [197, 264] width 330 height 33
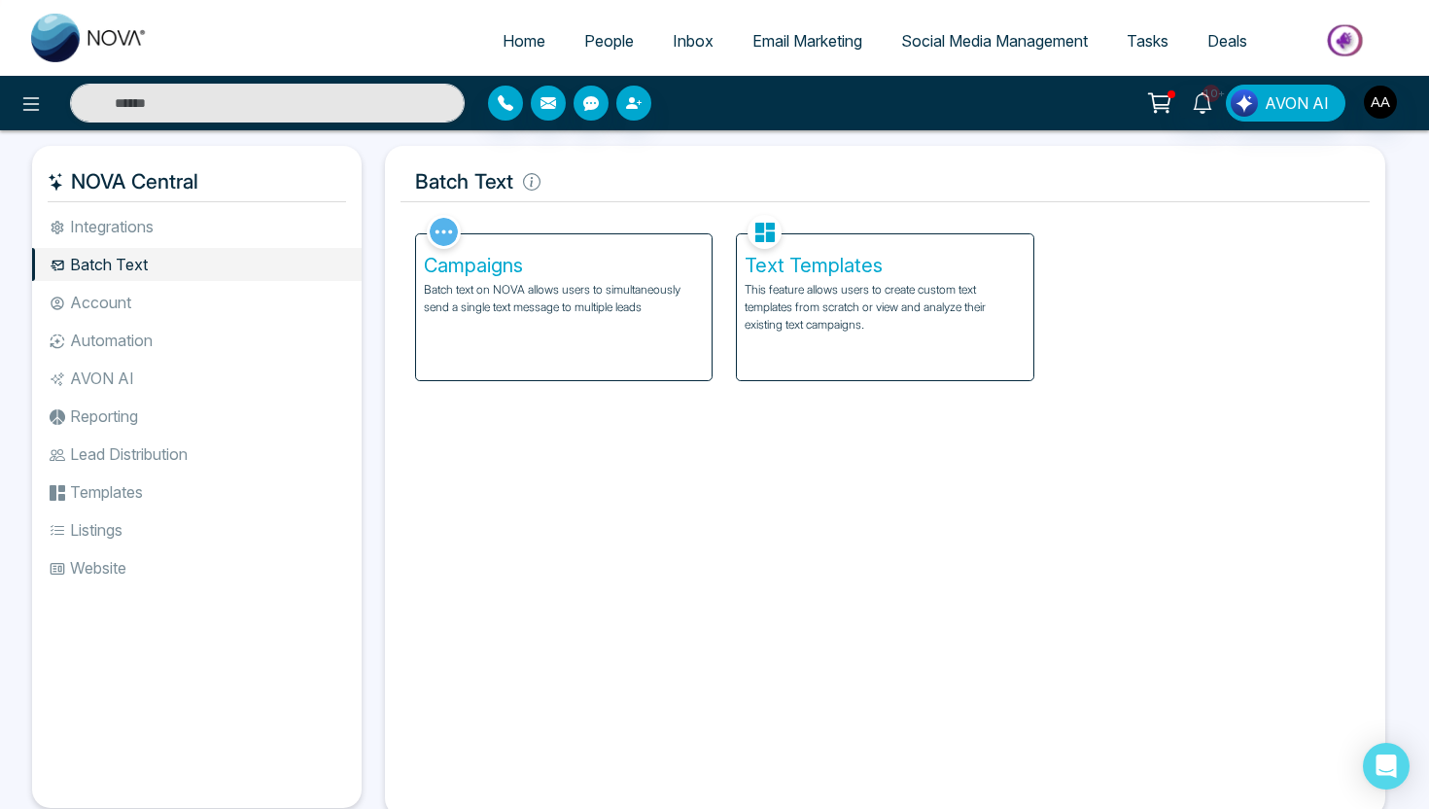
click at [803, 308] on p "This feature allows users to create custom text templates from scratch or view …" at bounding box center [885, 307] width 280 height 53
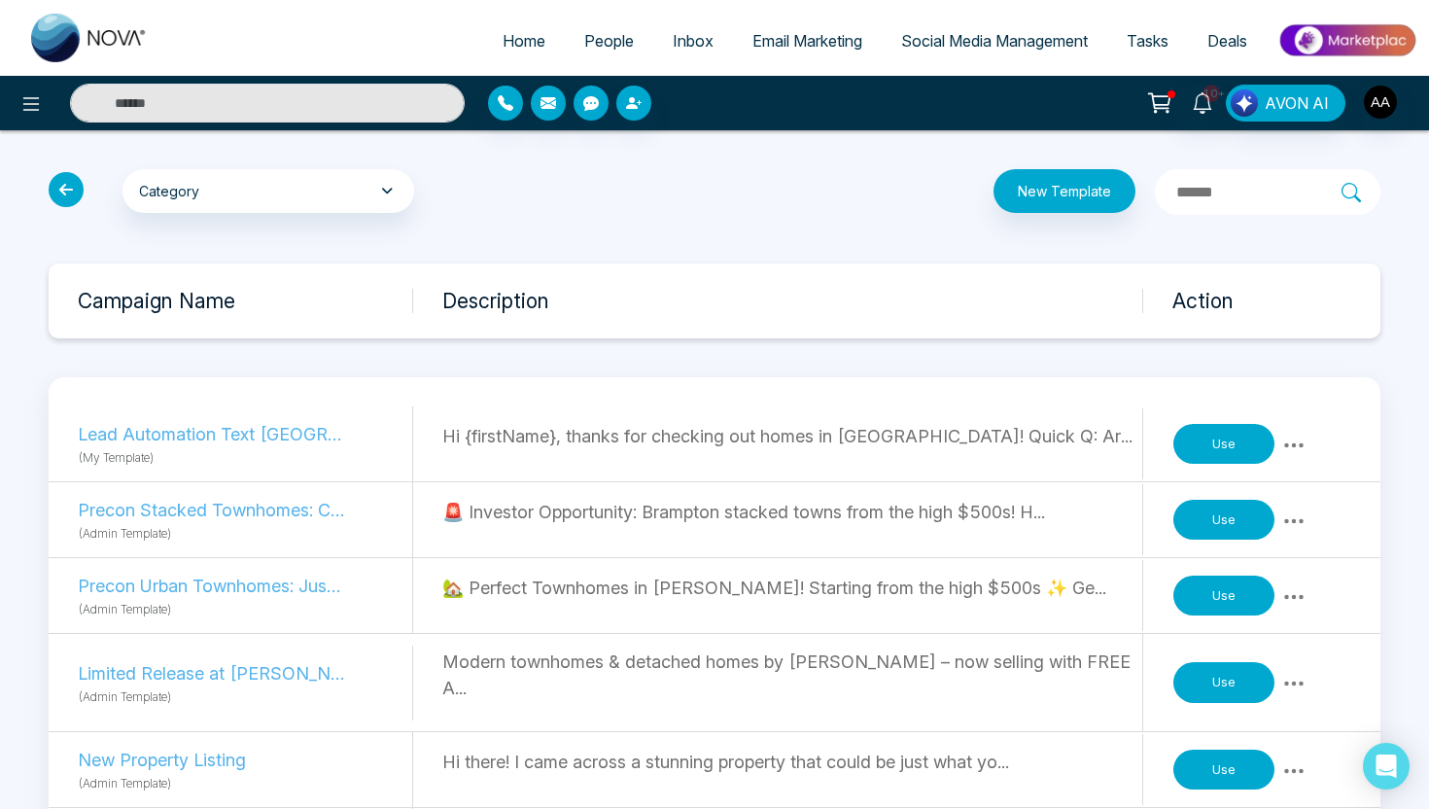
click at [1294, 444] on icon at bounding box center [1293, 444] width 19 height 5
click at [180, 423] on p "Lead Automation Text Toronto" at bounding box center [211, 434] width 267 height 26
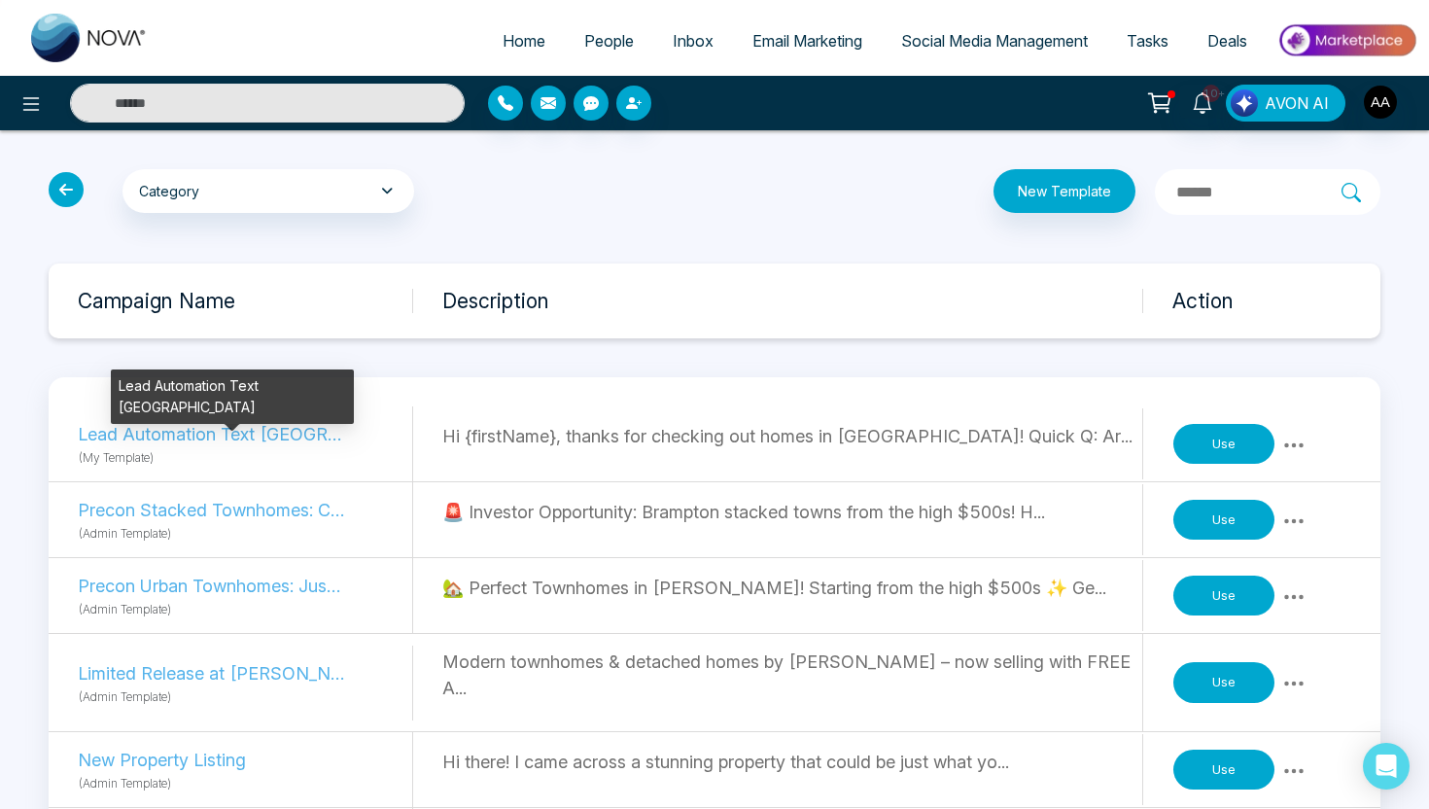
click at [189, 438] on p "Lead Automation Text Toronto" at bounding box center [211, 434] width 267 height 26
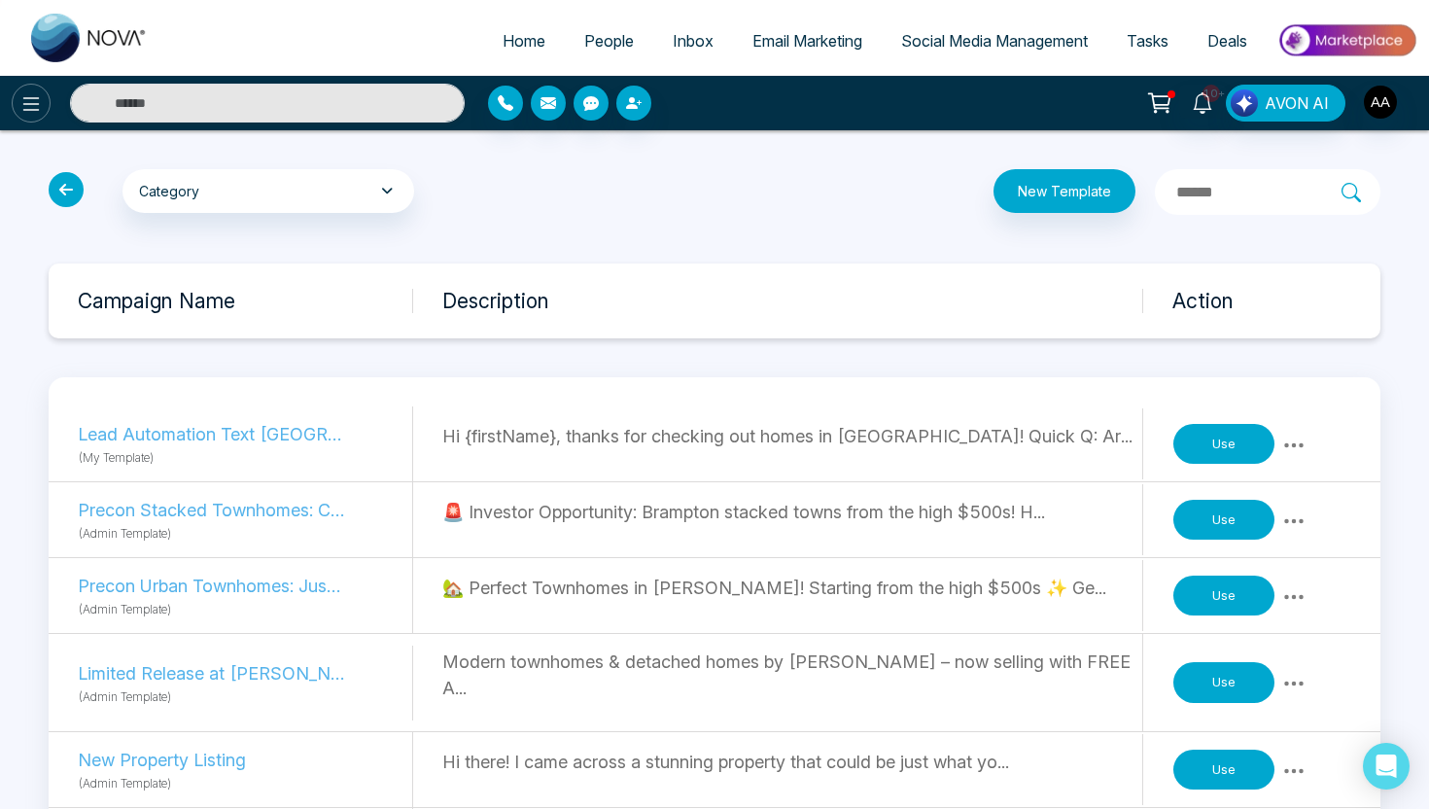
click at [35, 102] on icon at bounding box center [30, 103] width 23 height 23
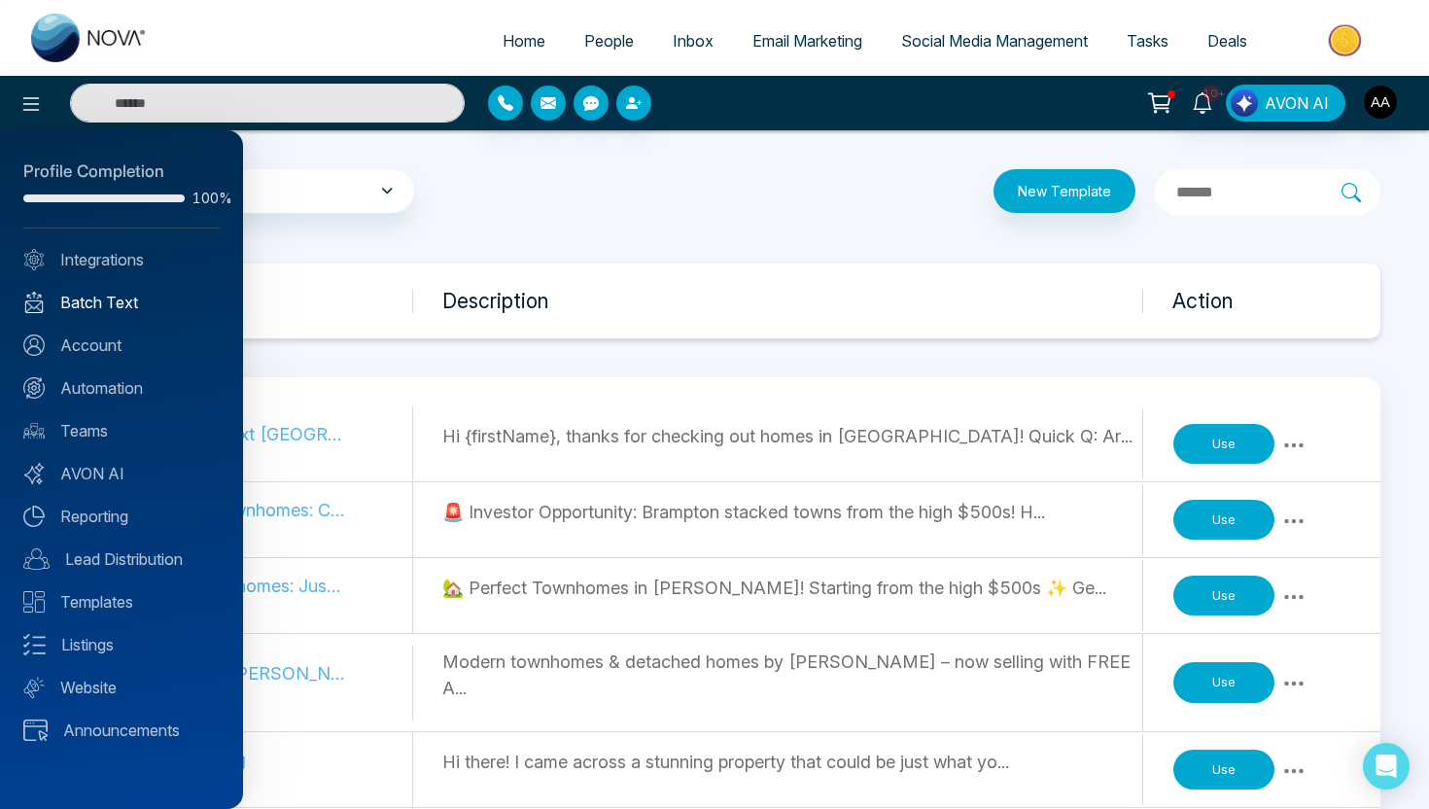
click at [114, 304] on link "Batch Text" at bounding box center [121, 302] width 196 height 23
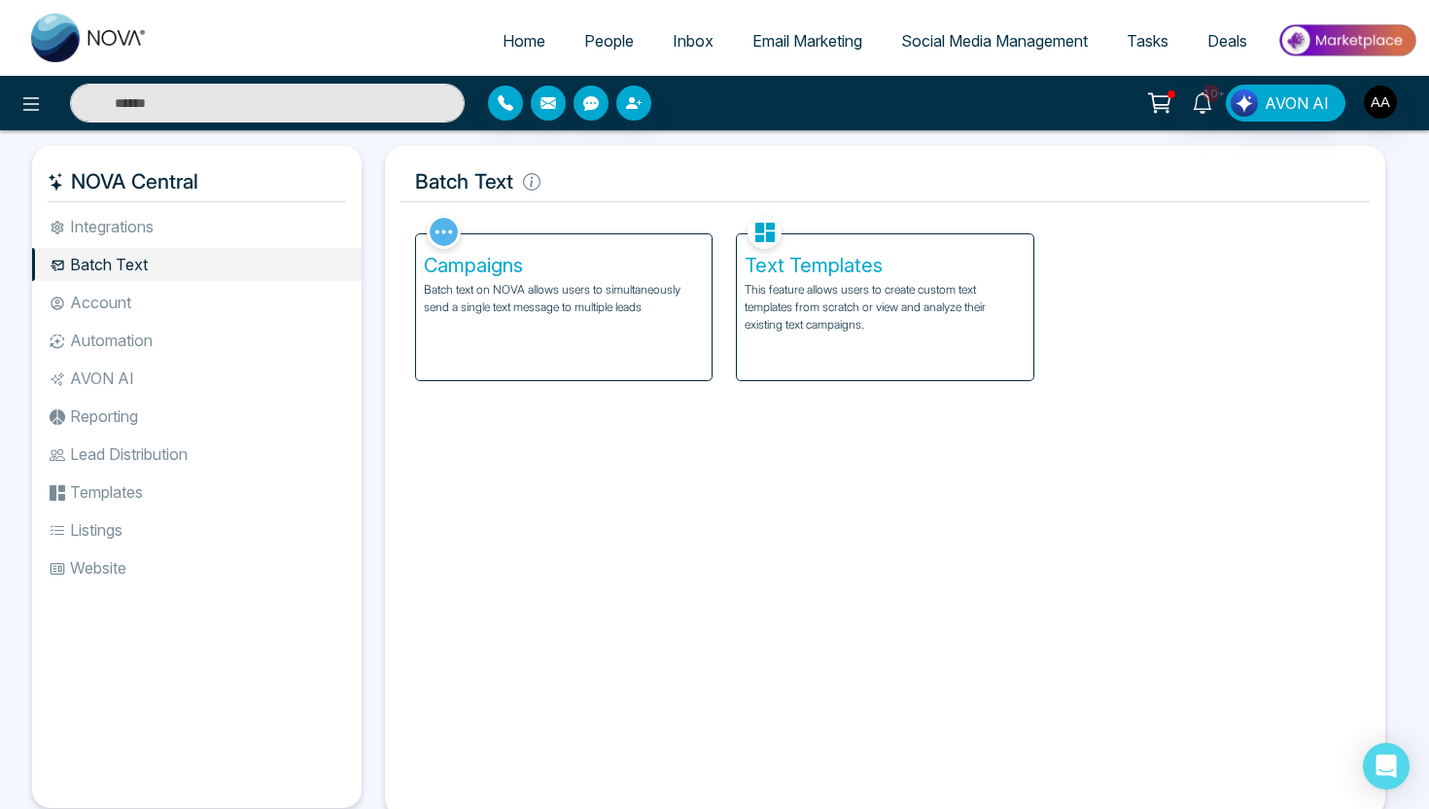
click at [468, 346] on div "Campaigns Batch text on NOVA allows users to simultaneously send a single text …" at bounding box center [564, 307] width 296 height 146
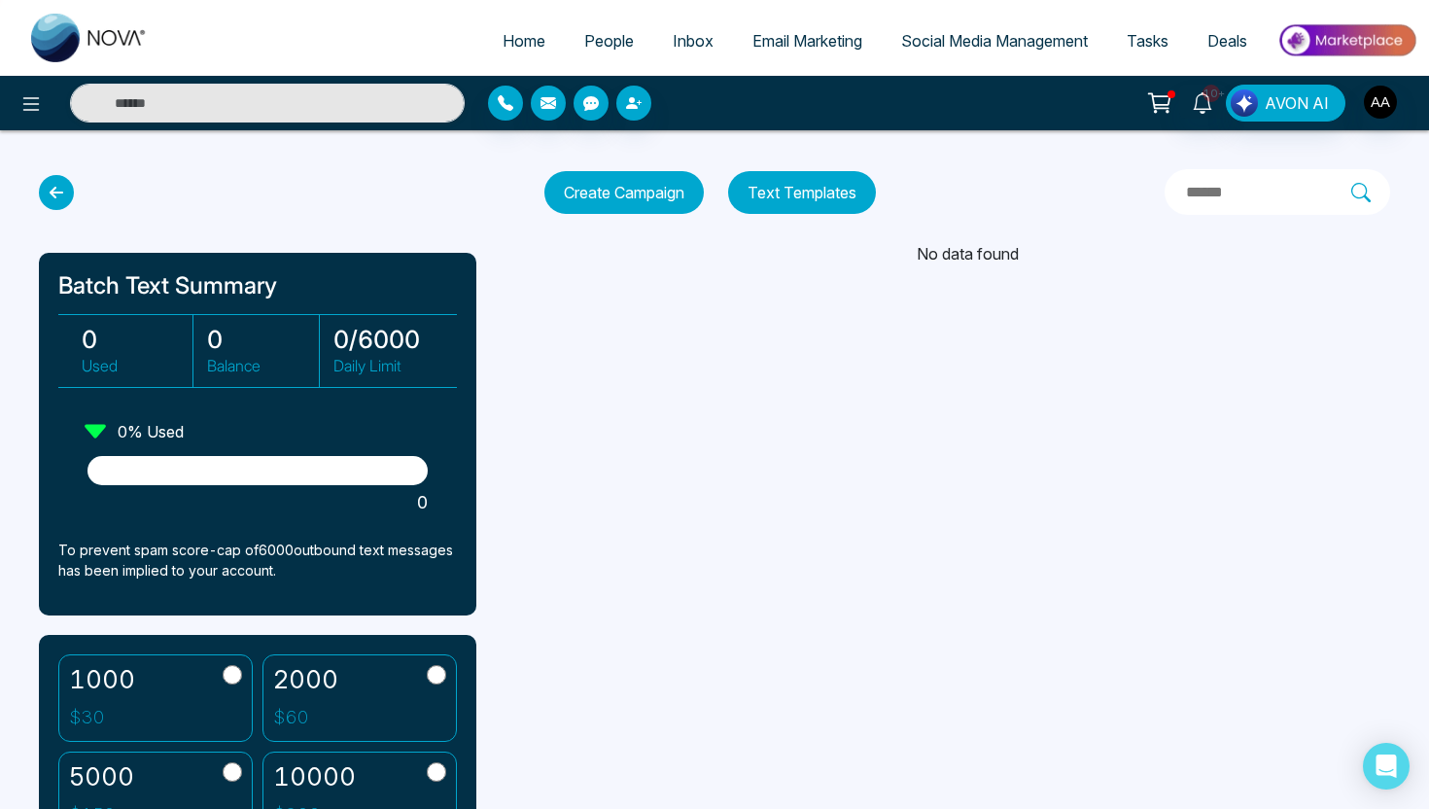
click at [53, 192] on icon at bounding box center [56, 192] width 35 height 35
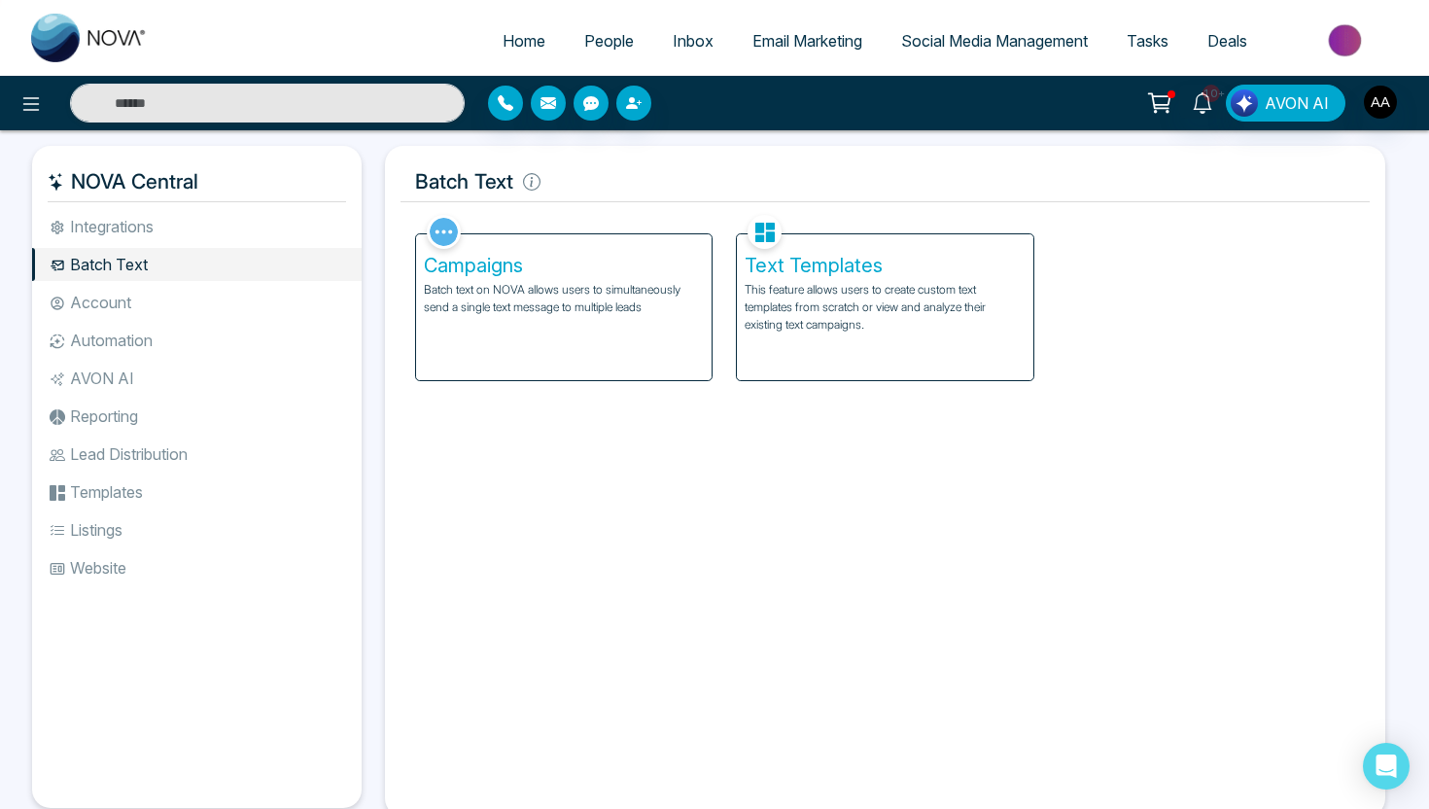
click at [146, 272] on li "Batch Text" at bounding box center [197, 264] width 330 height 33
click at [847, 346] on div "Text Templates This feature allows users to create custom text templates from s…" at bounding box center [885, 307] width 296 height 146
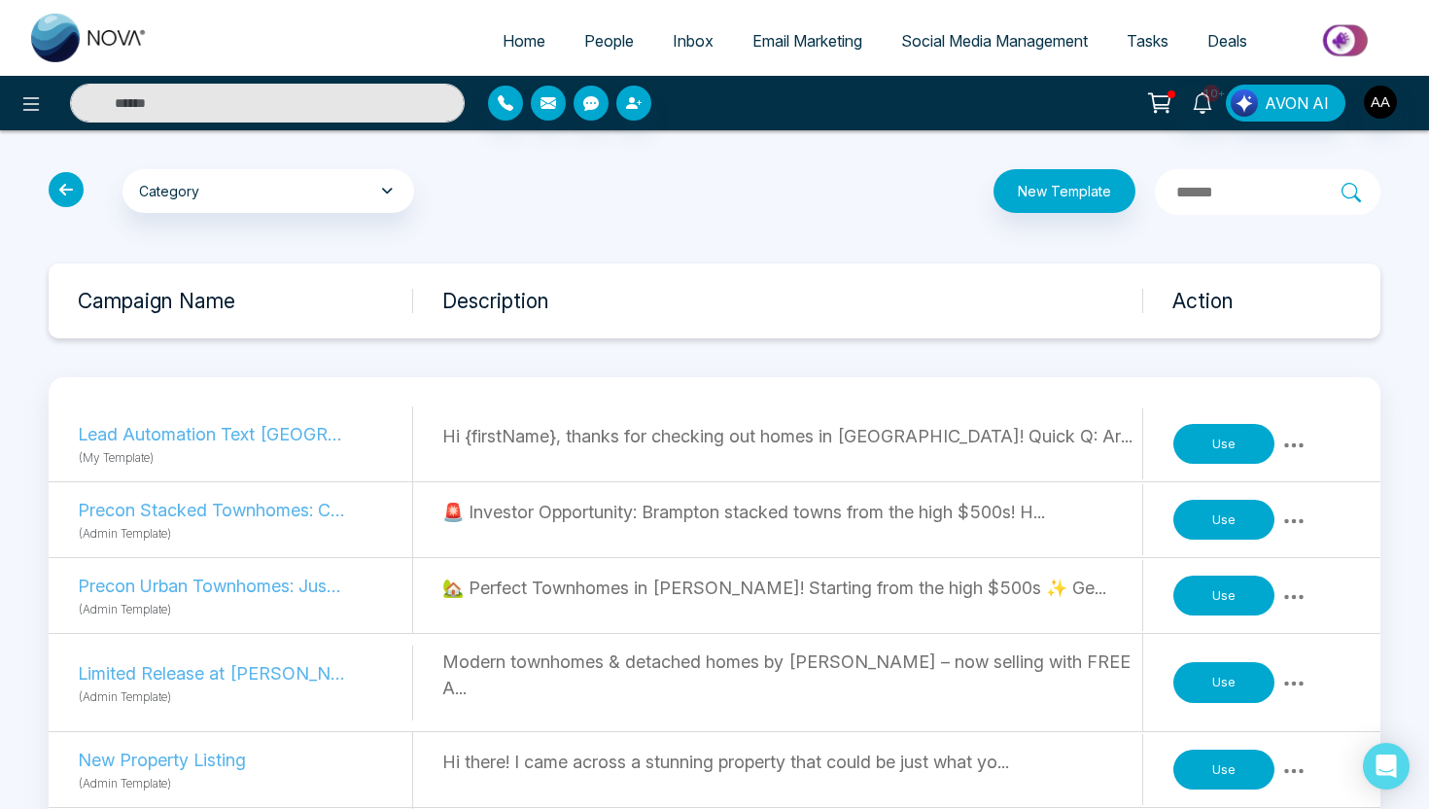
click at [1212, 440] on button "Use" at bounding box center [1224, 444] width 101 height 41
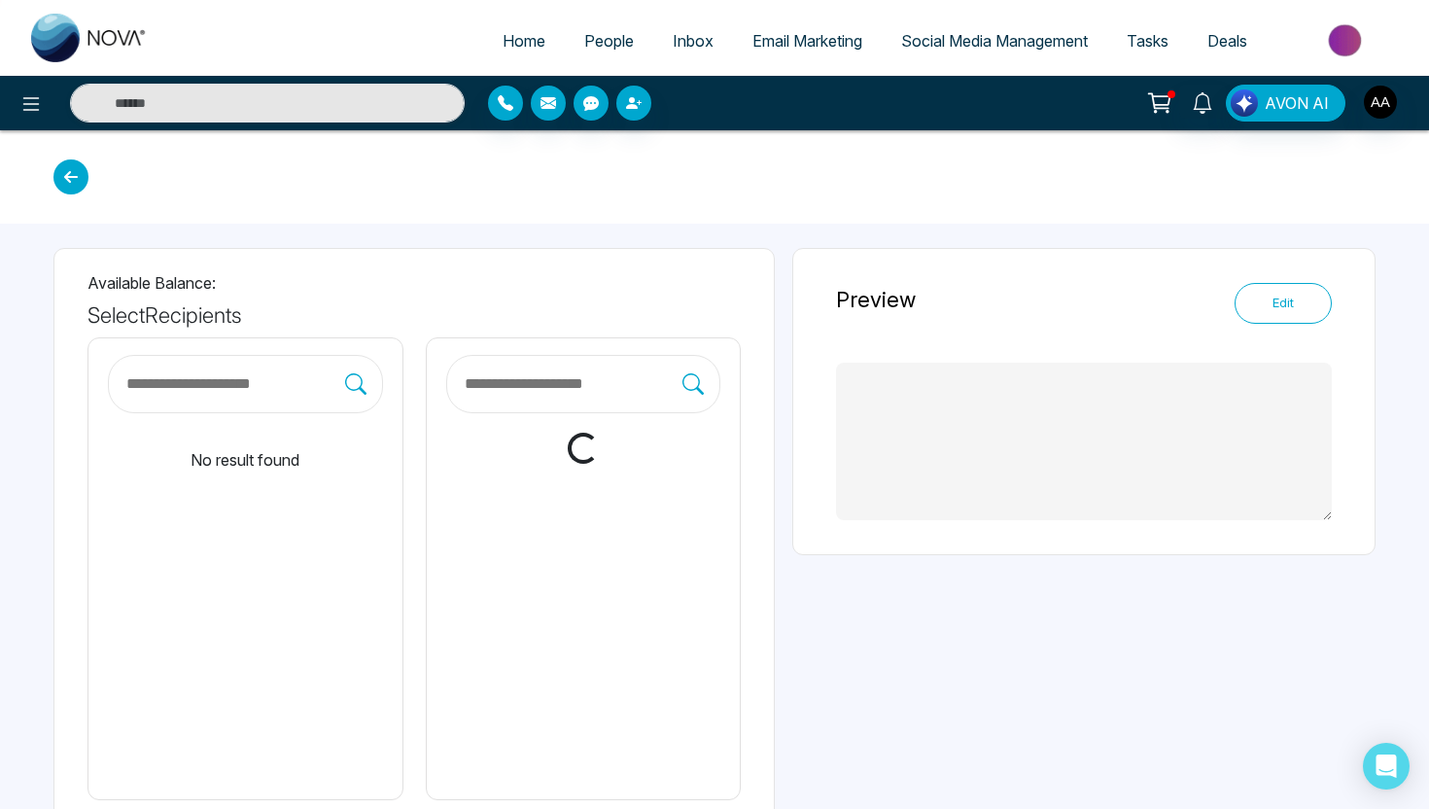
type textarea "**********"
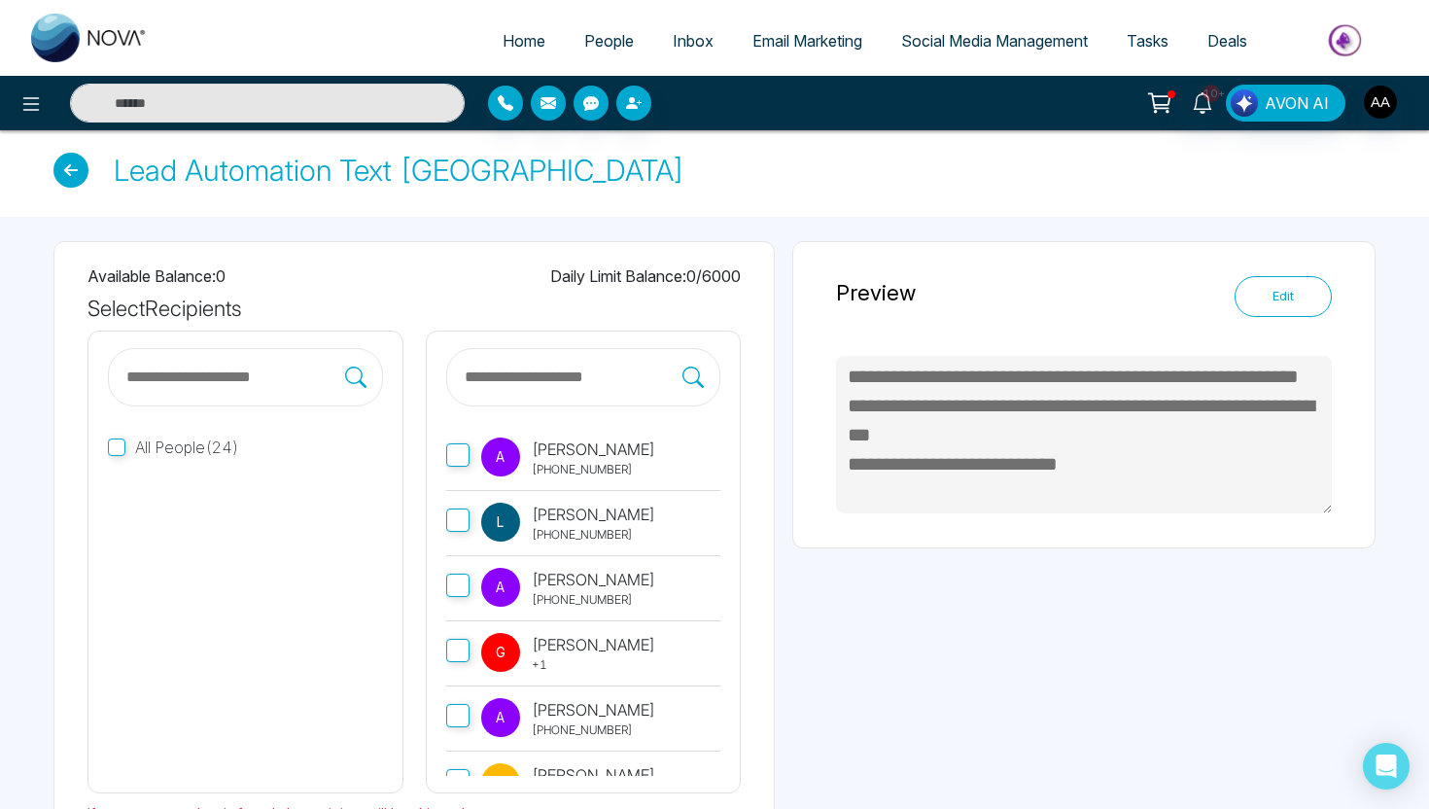
scroll to position [8, 0]
click at [1273, 296] on button "Edit" at bounding box center [1283, 295] width 97 height 41
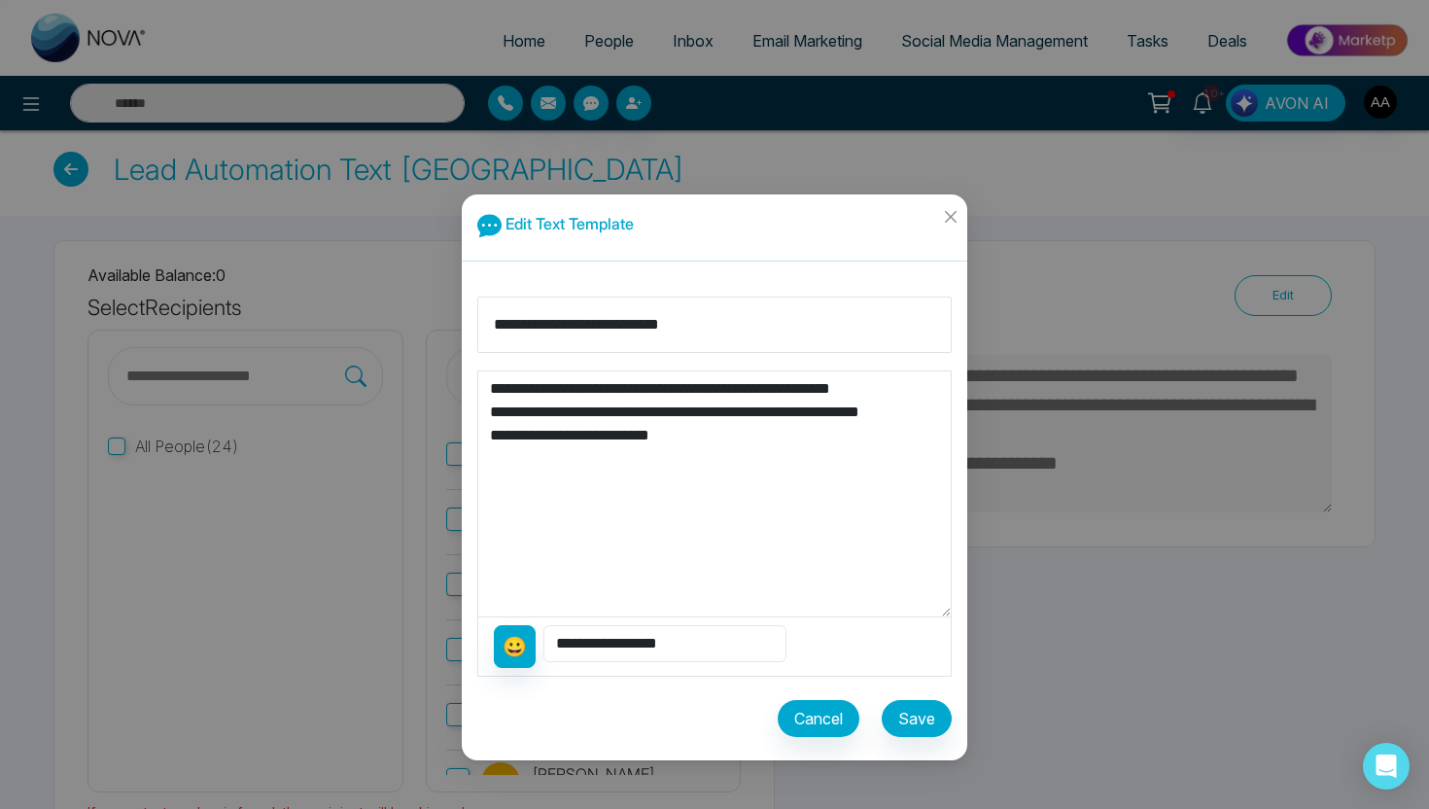
click at [621, 649] on select "**********" at bounding box center [664, 643] width 243 height 37
click at [572, 388] on textarea "**********" at bounding box center [714, 493] width 473 height 245
drag, startPoint x: 593, startPoint y: 393, endPoint x: 512, endPoint y: 383, distance: 81.3
click at [512, 383] on textarea "**********" at bounding box center [714, 493] width 473 height 245
type textarea "**********"
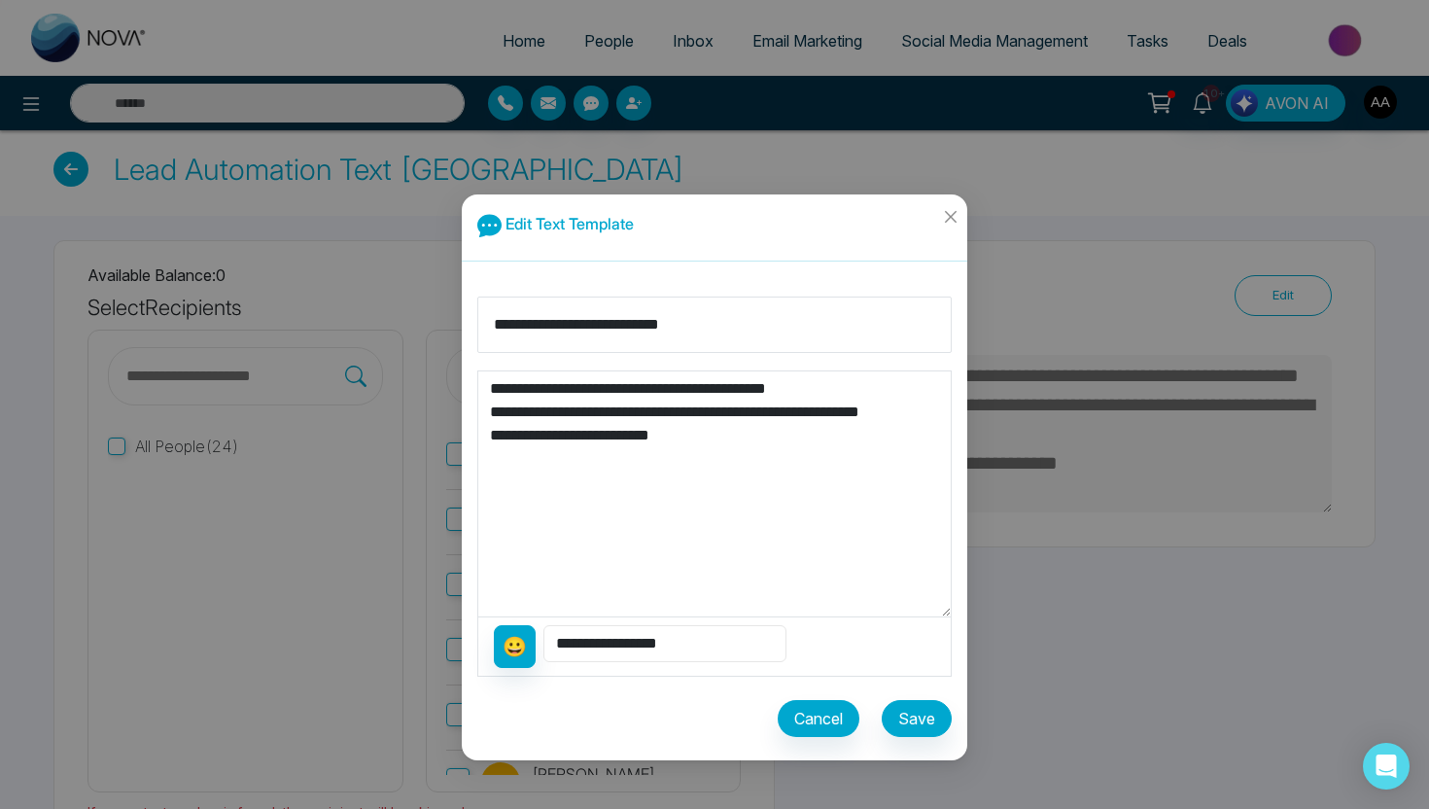
click at [653, 630] on select "**********" at bounding box center [664, 643] width 243 height 37
select select "**********"
click at [543, 625] on select "**********" at bounding box center [664, 643] width 243 height 37
type textarea "**********"
click at [912, 727] on button "Save" at bounding box center [917, 718] width 70 height 37
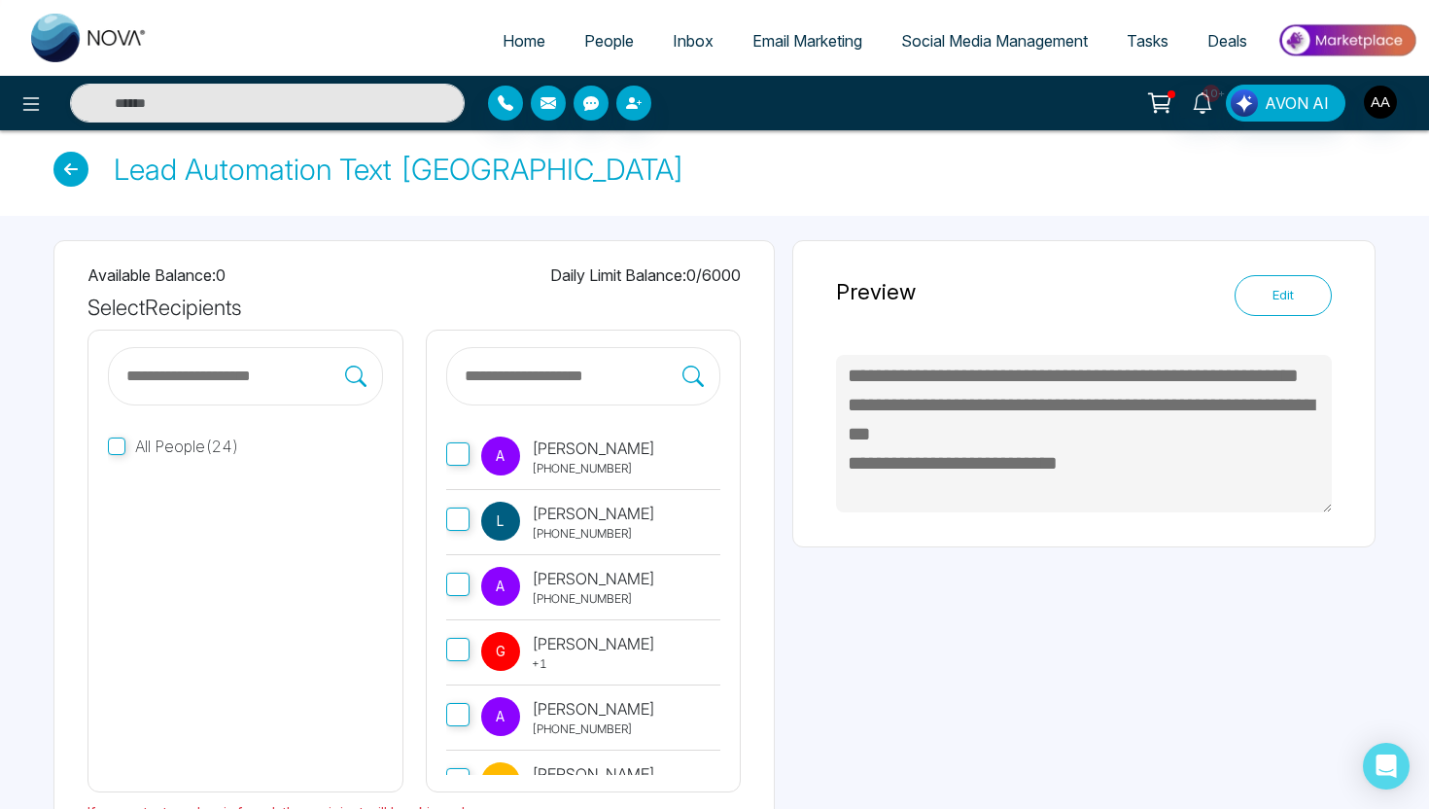
click at [64, 172] on icon at bounding box center [70, 169] width 35 height 35
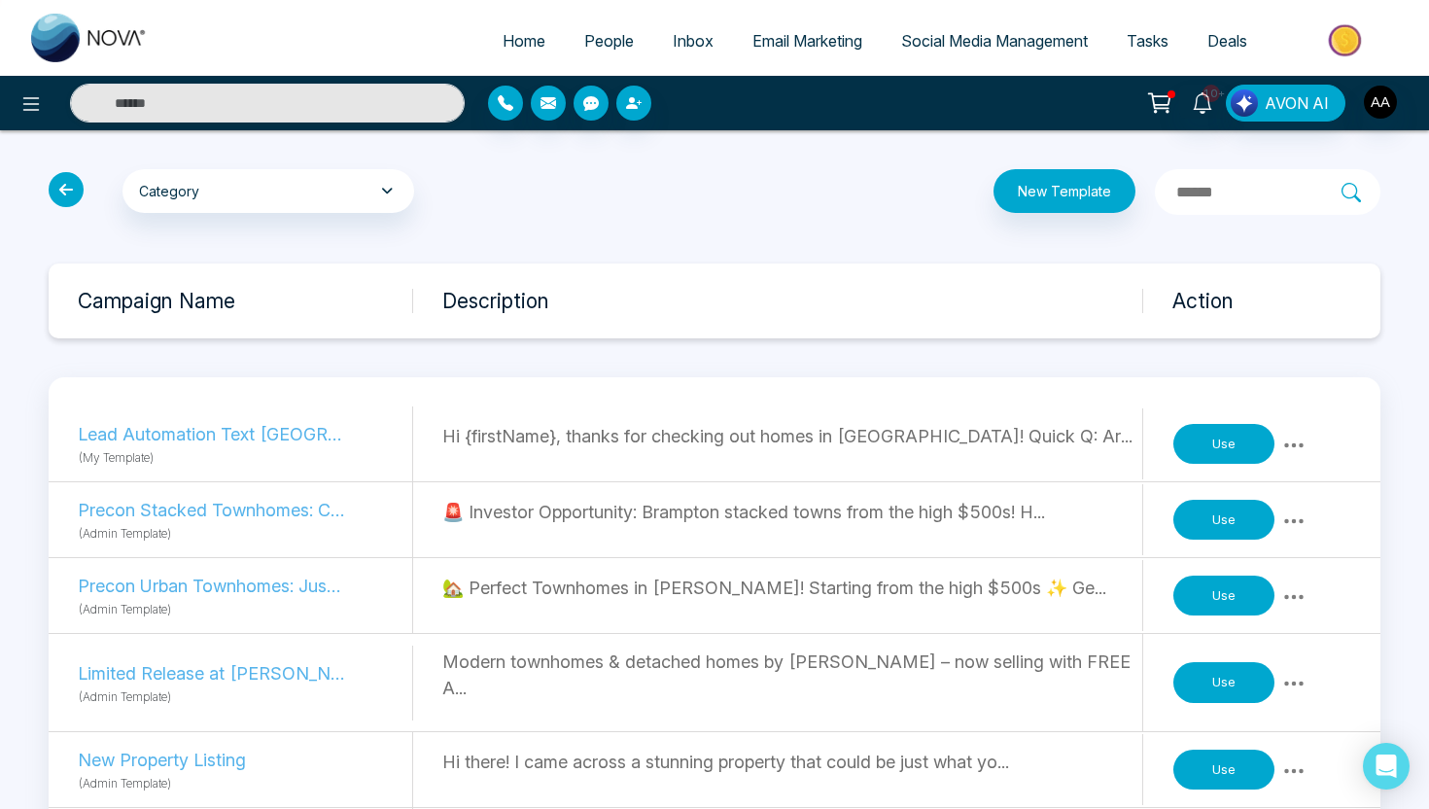
click at [510, 35] on span "Home" at bounding box center [524, 40] width 43 height 19
select select "*"
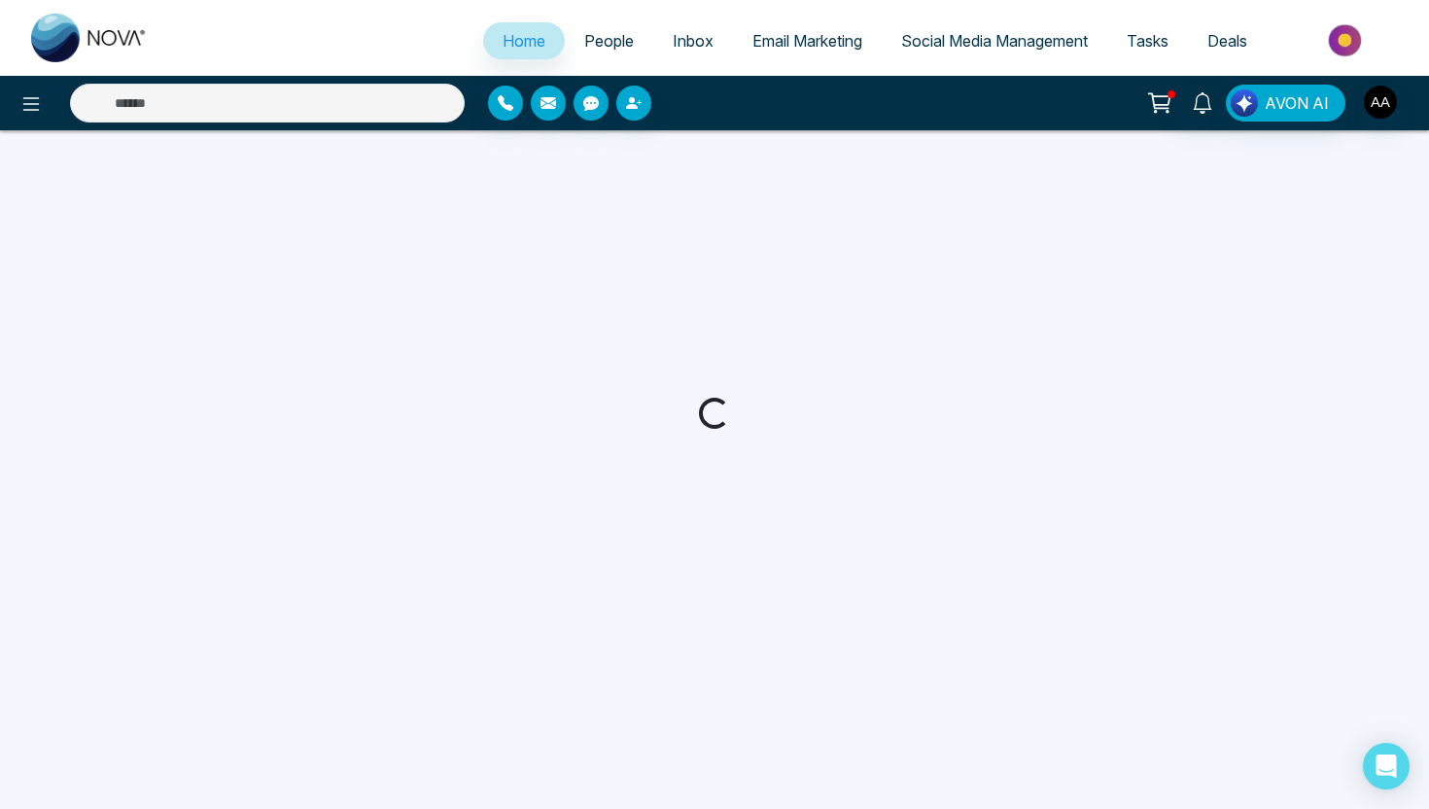
select select "*"
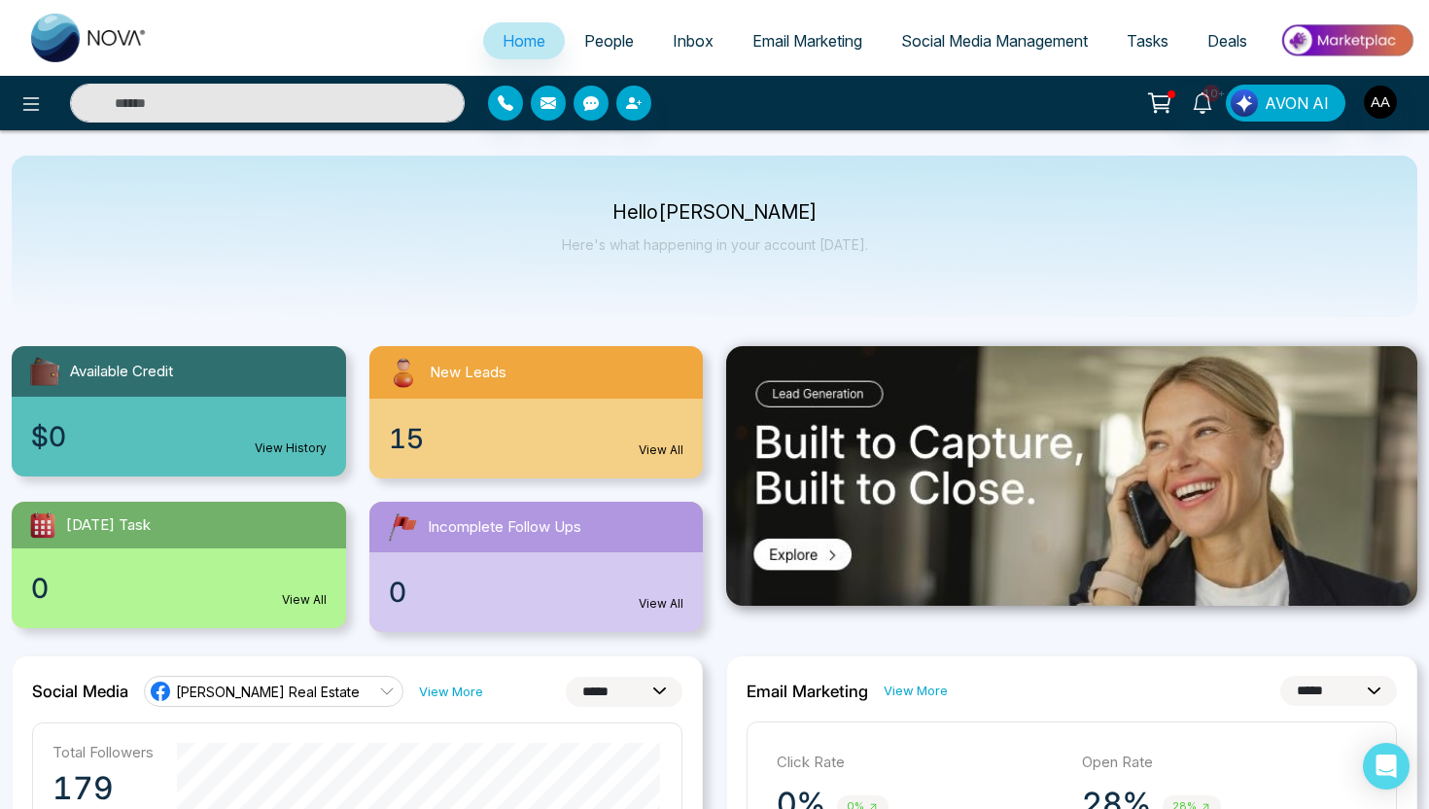
select select "*"
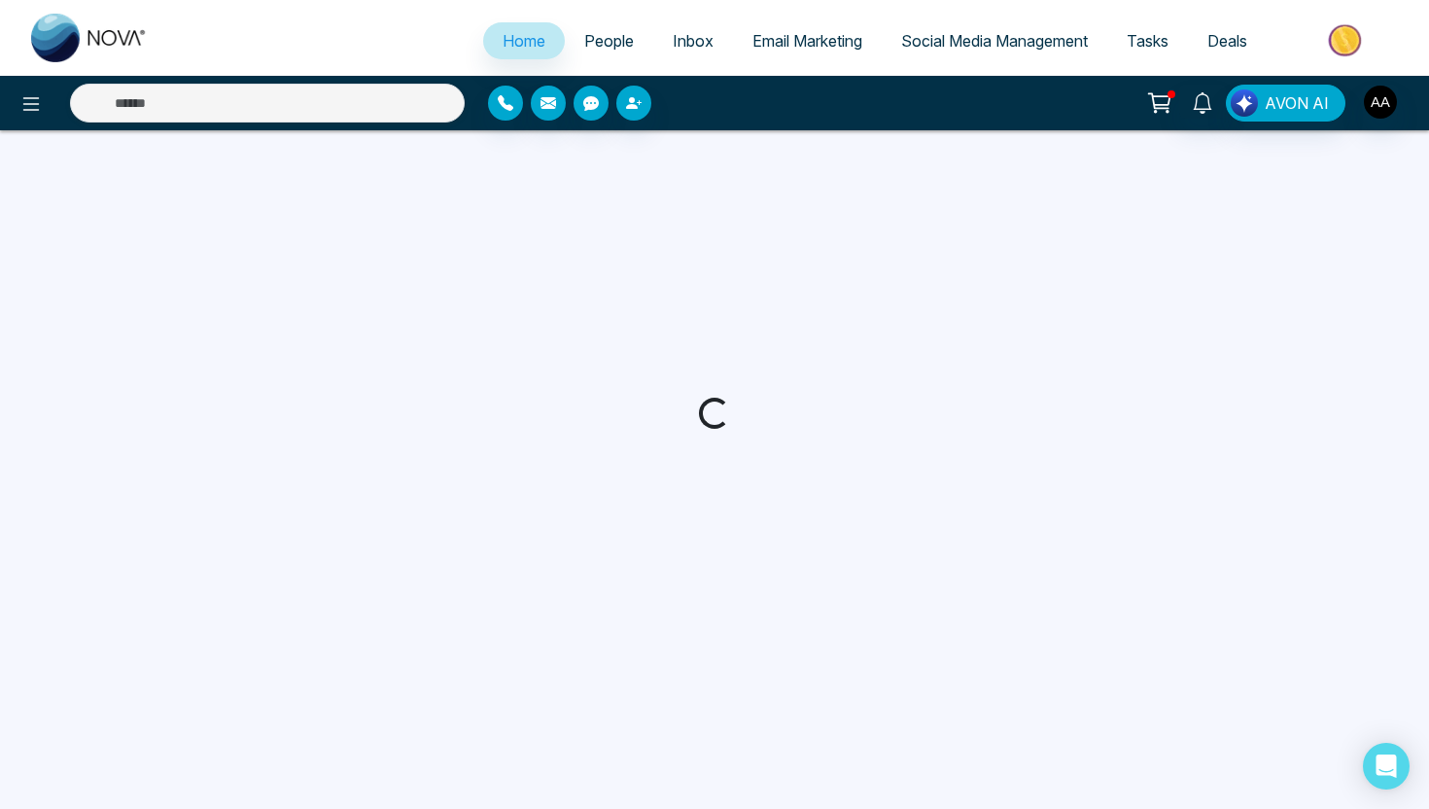
select select "*"
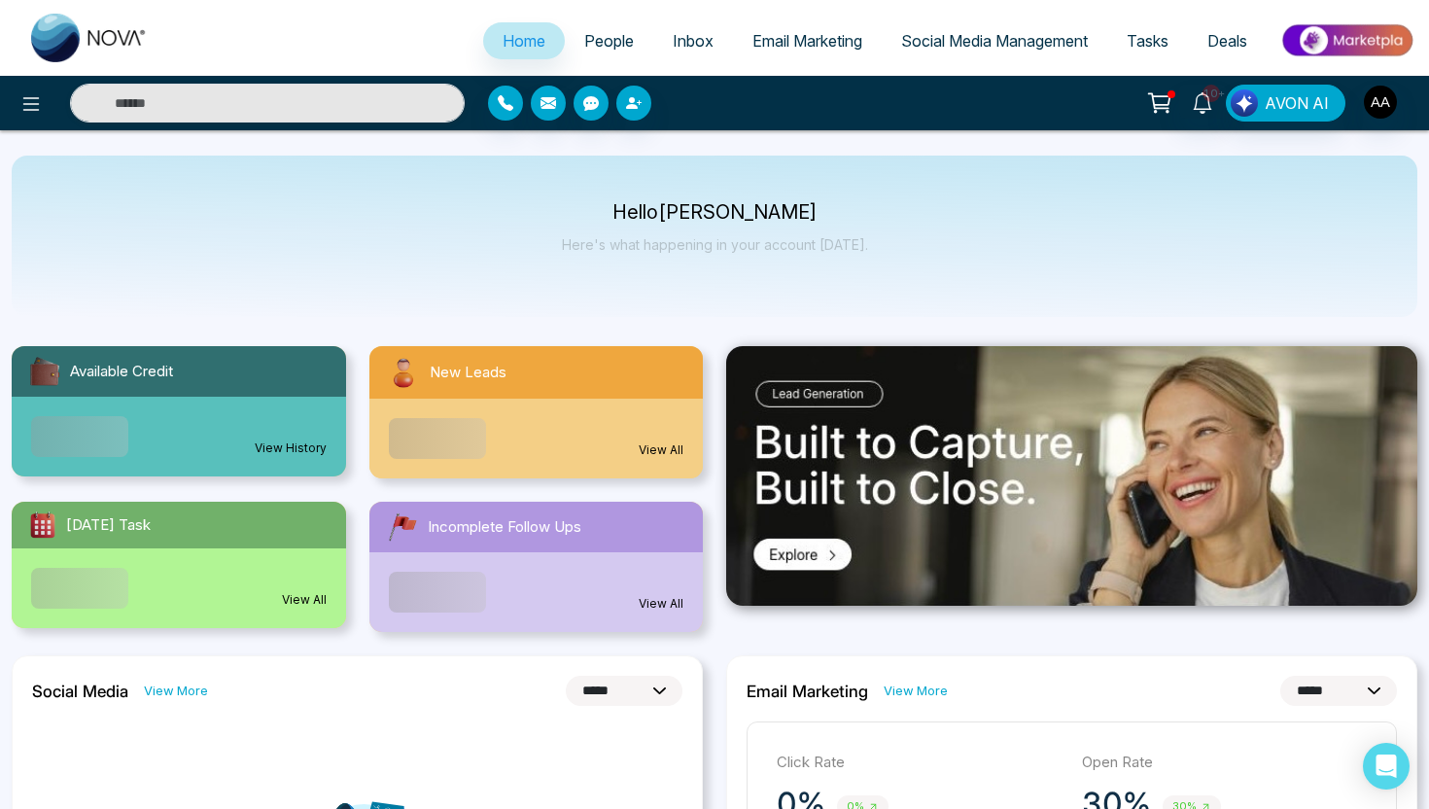
click at [585, 35] on span "People" at bounding box center [609, 40] width 50 height 19
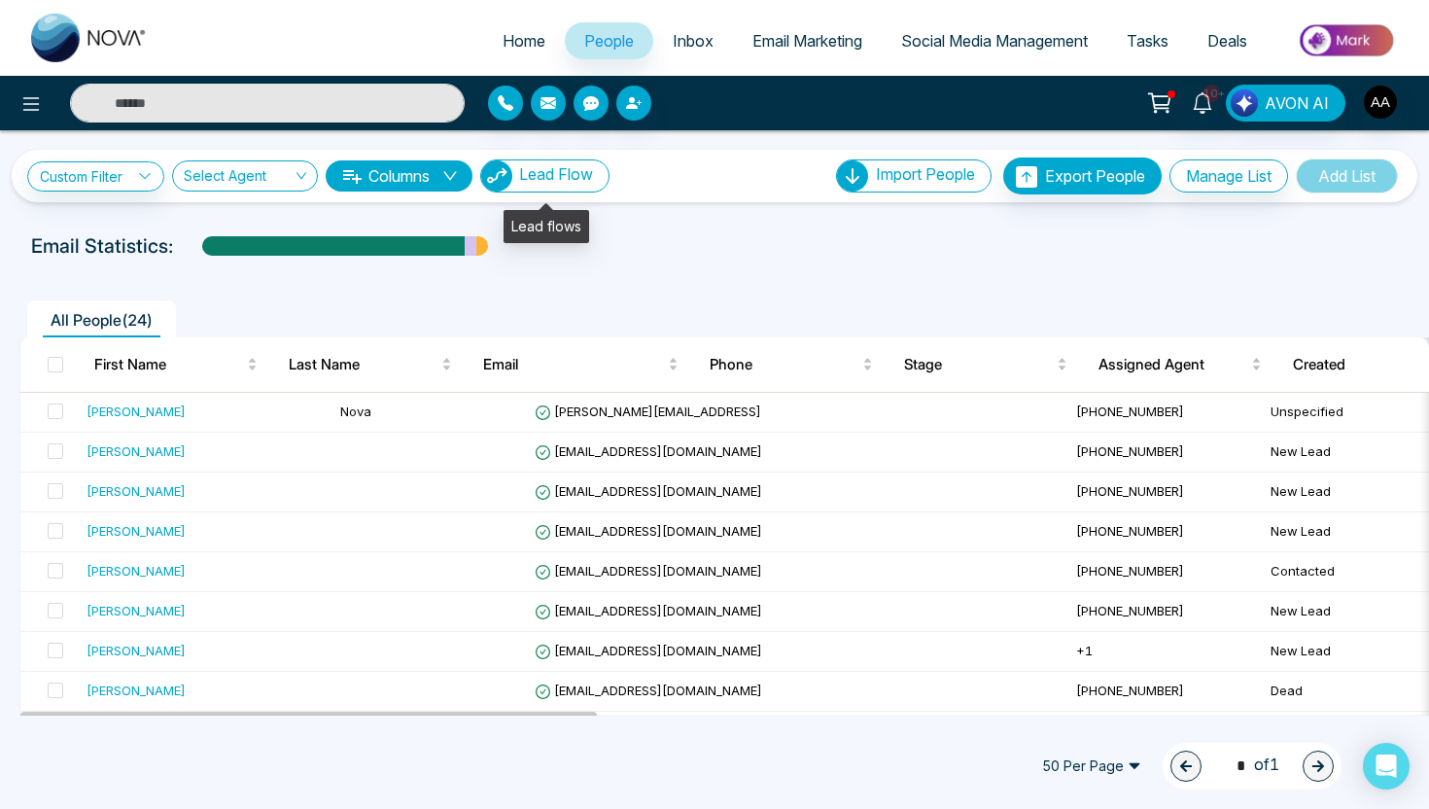
click at [563, 179] on span "Lead Flow" at bounding box center [556, 173] width 74 height 19
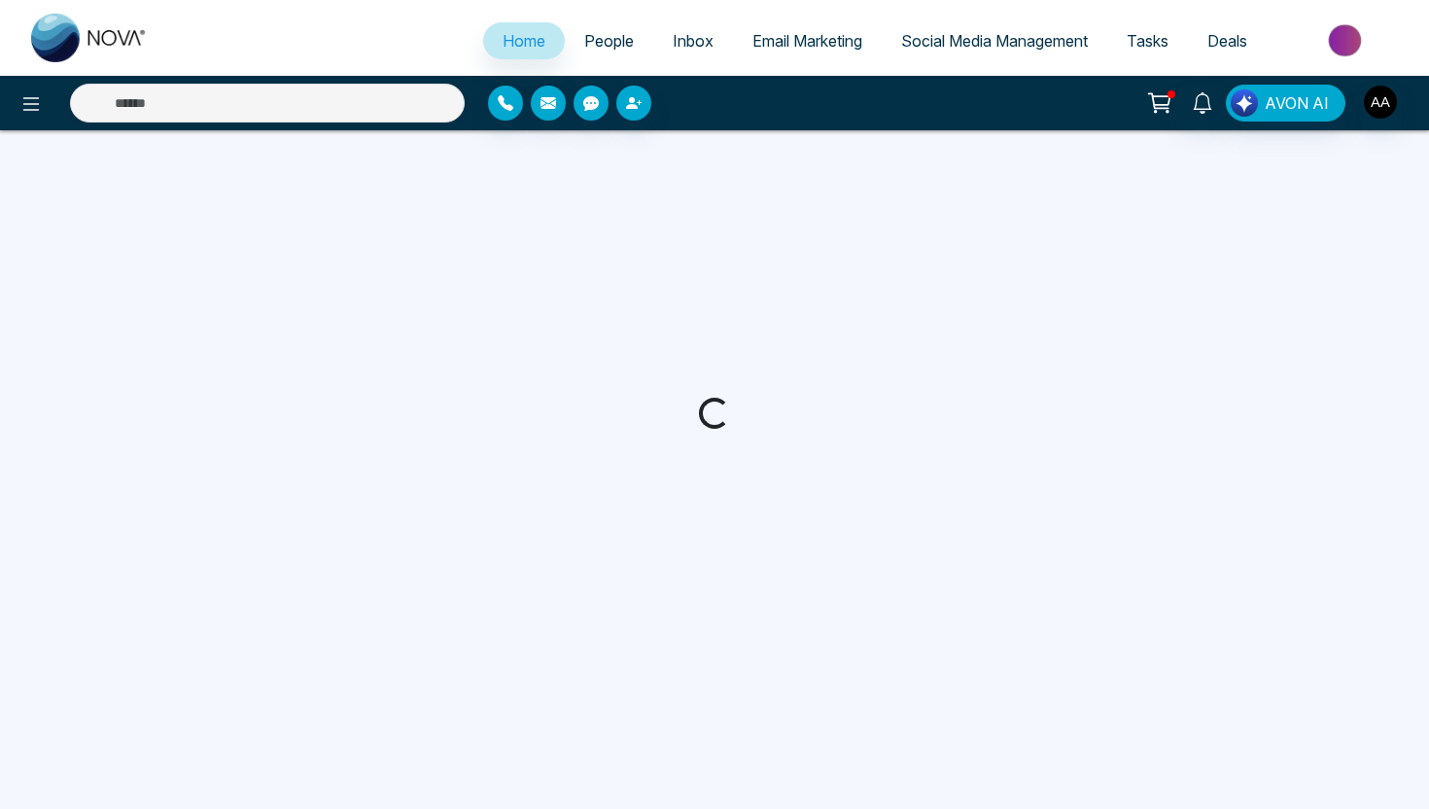
select select "*"
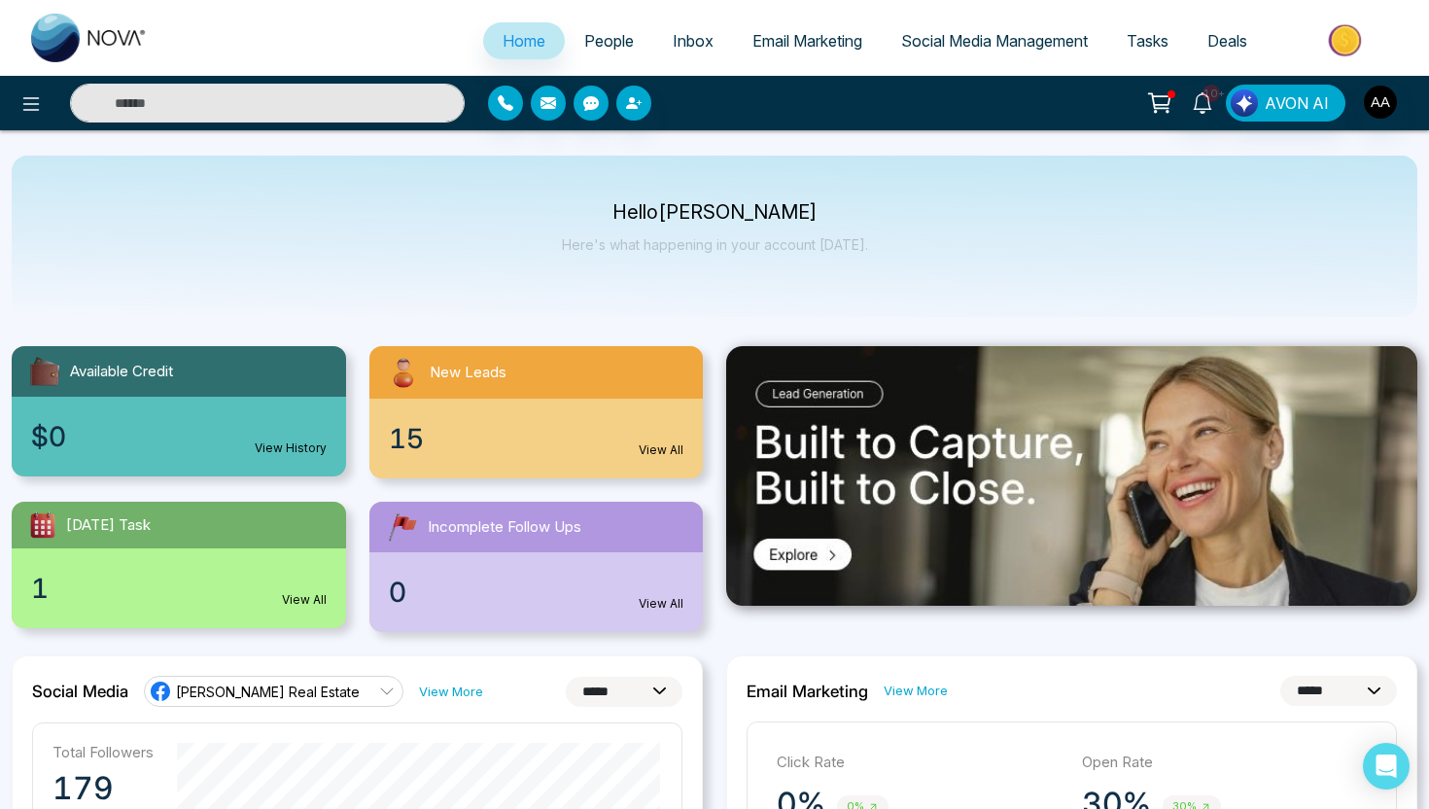
click at [593, 51] on link "People" at bounding box center [609, 40] width 88 height 37
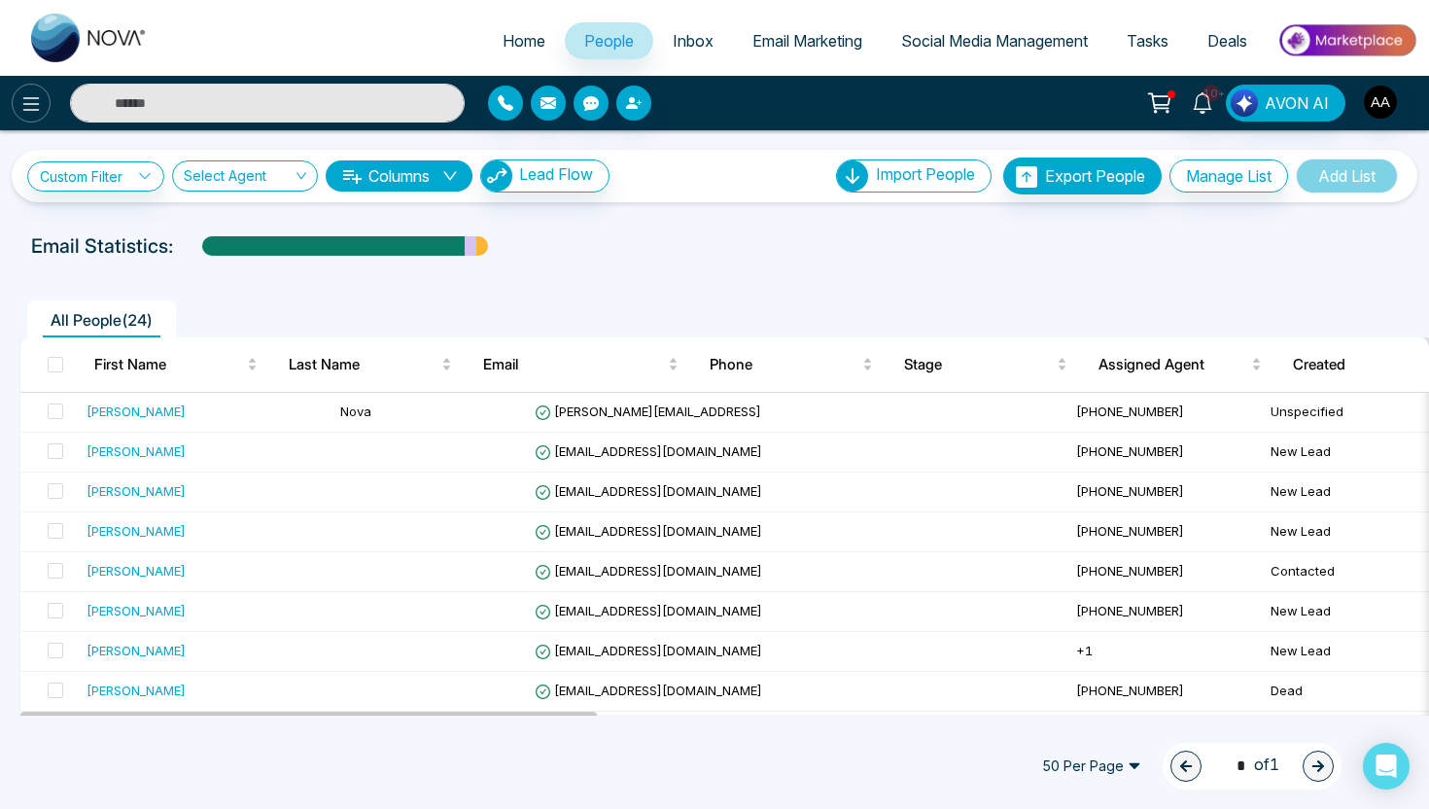
click at [45, 108] on button at bounding box center [31, 103] width 39 height 39
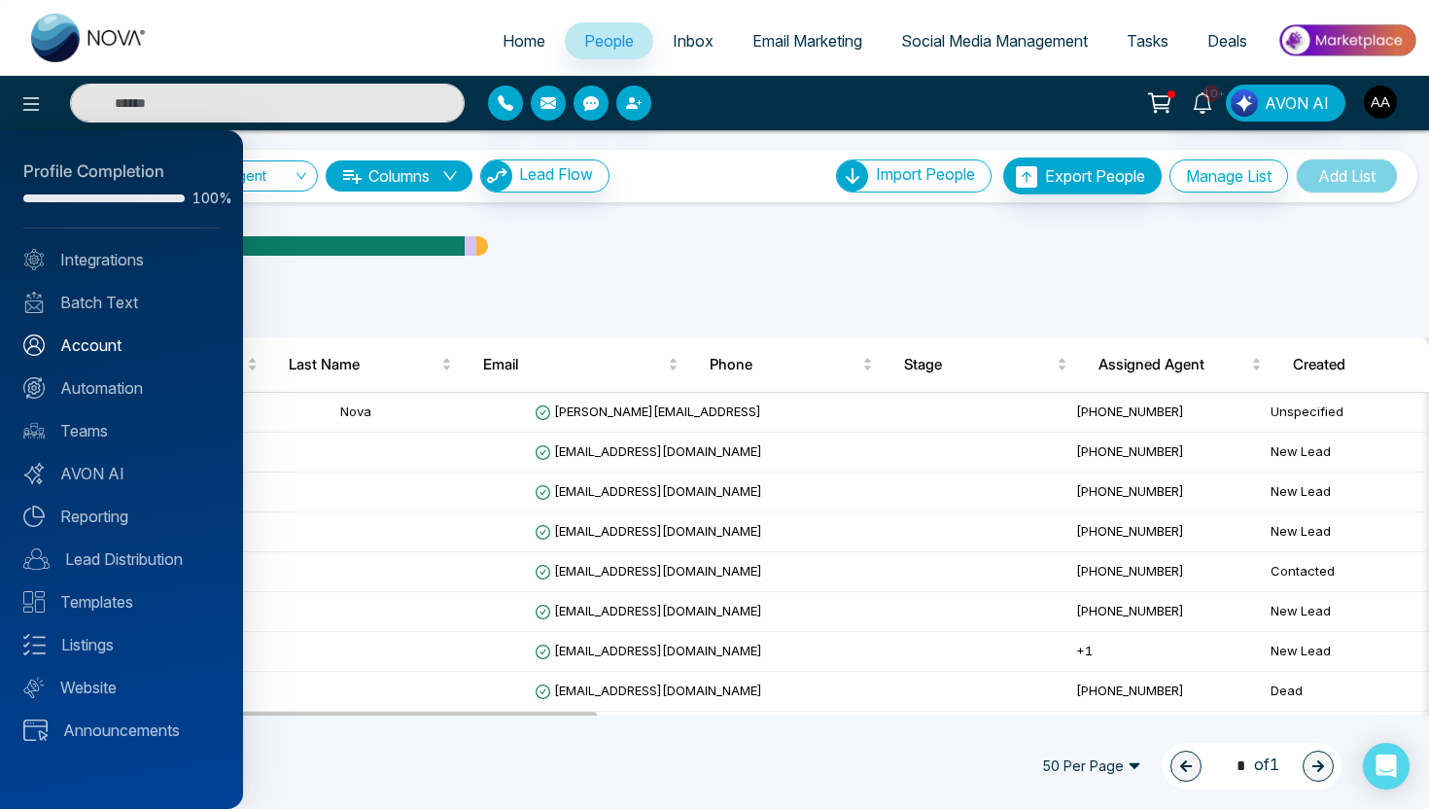
click at [109, 348] on link "Account" at bounding box center [121, 344] width 196 height 23
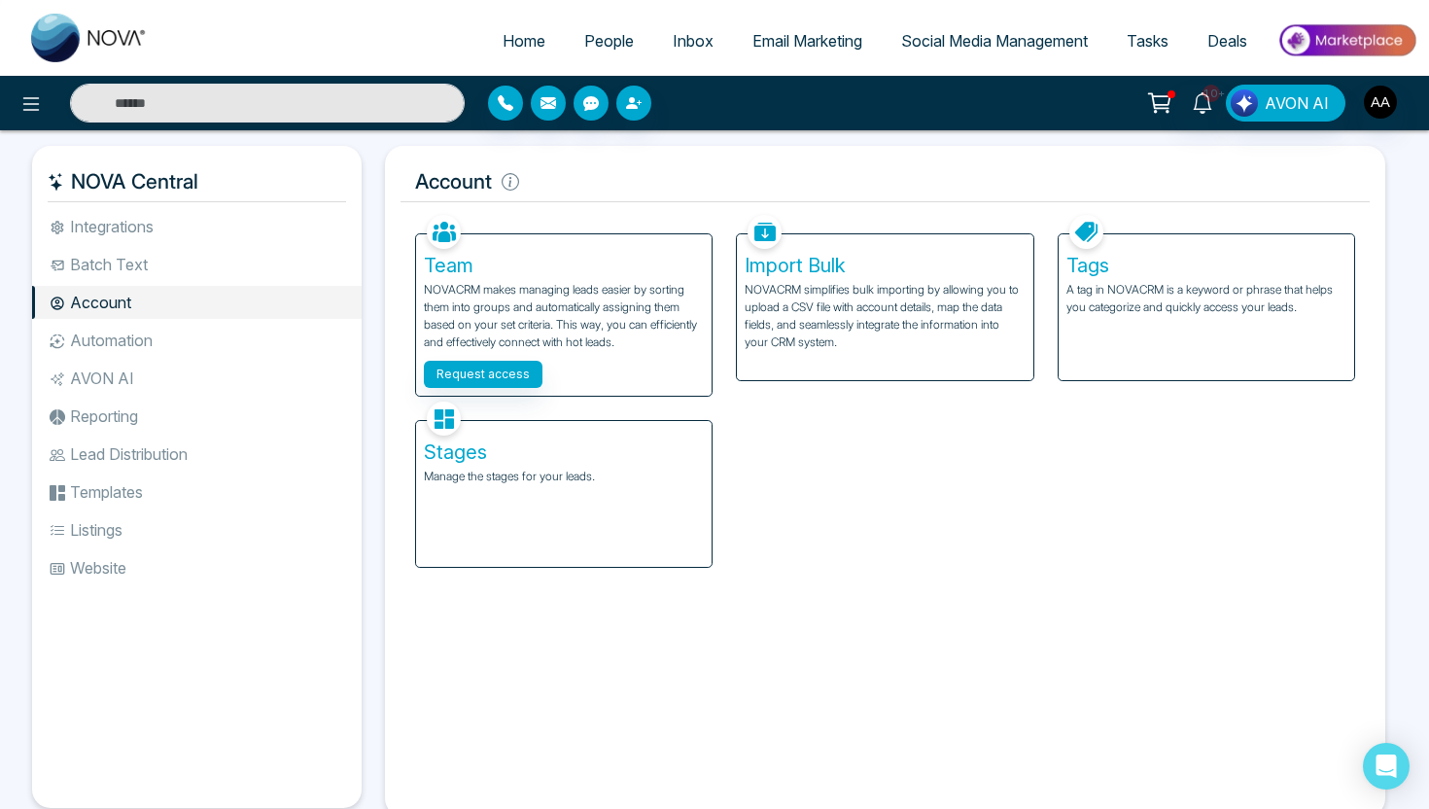
click at [156, 354] on li "Automation" at bounding box center [197, 340] width 330 height 33
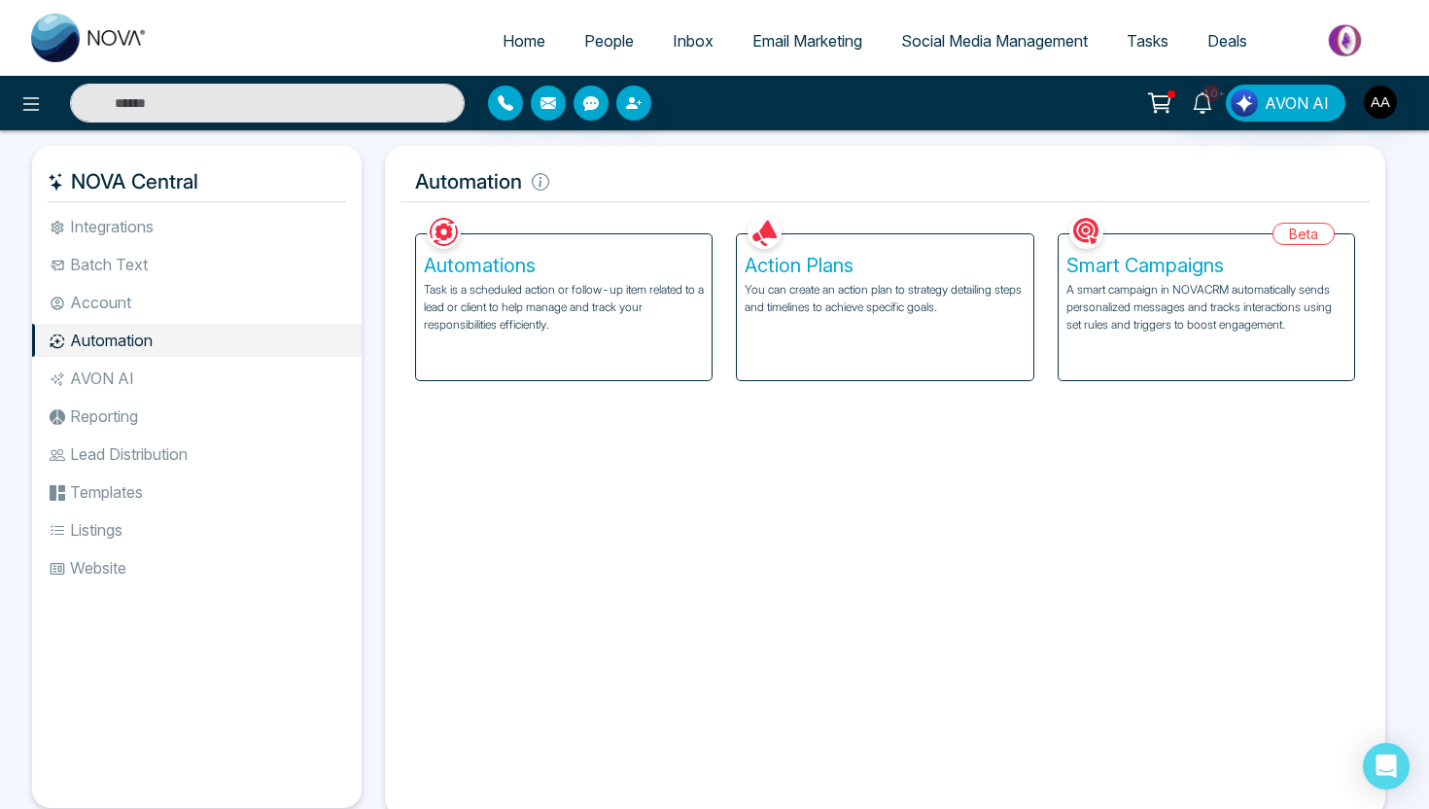
click at [857, 342] on div "Action Plans You can create an action plan to strategy detailing steps and time…" at bounding box center [885, 307] width 296 height 146
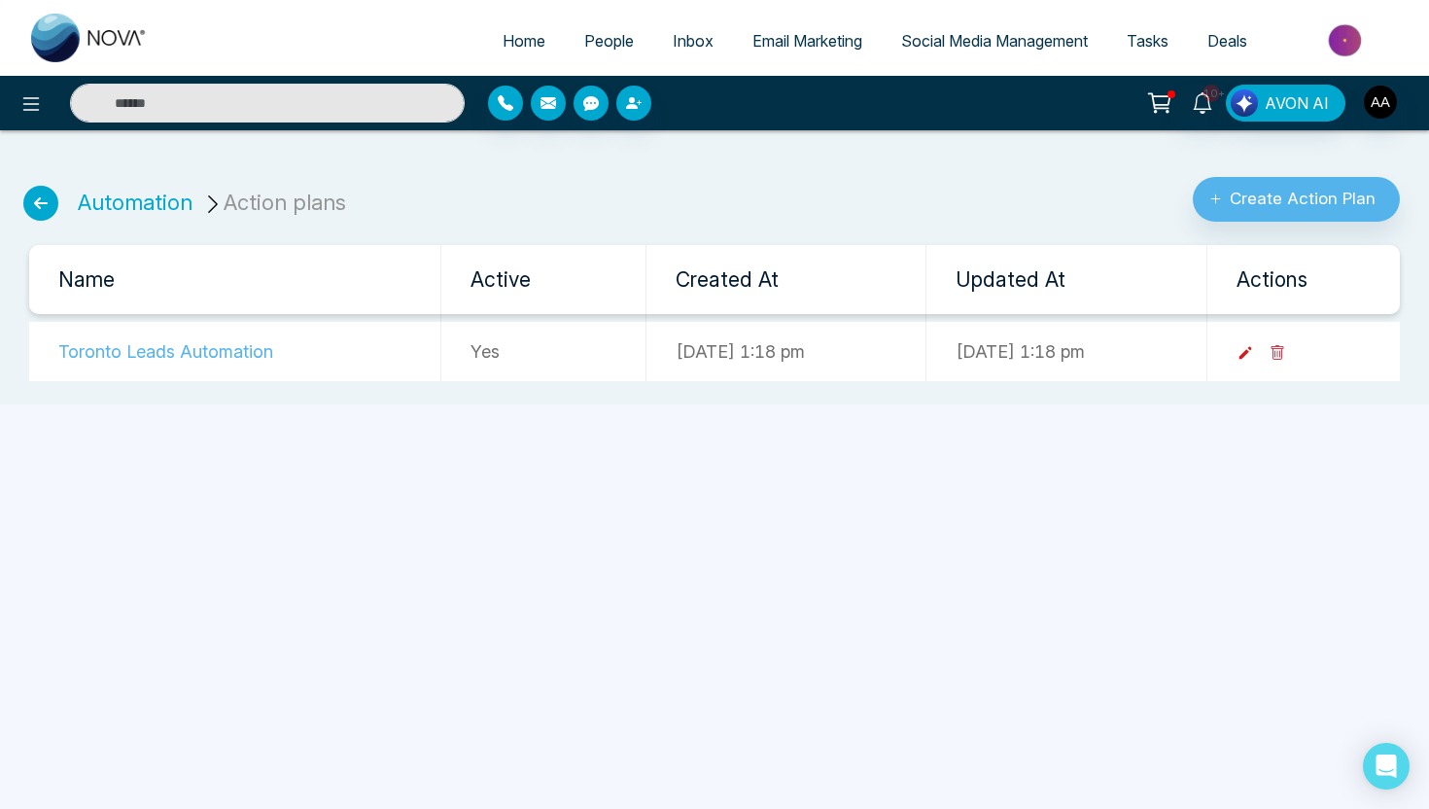
click at [1254, 353] on icon at bounding box center [1246, 353] width 18 height 18
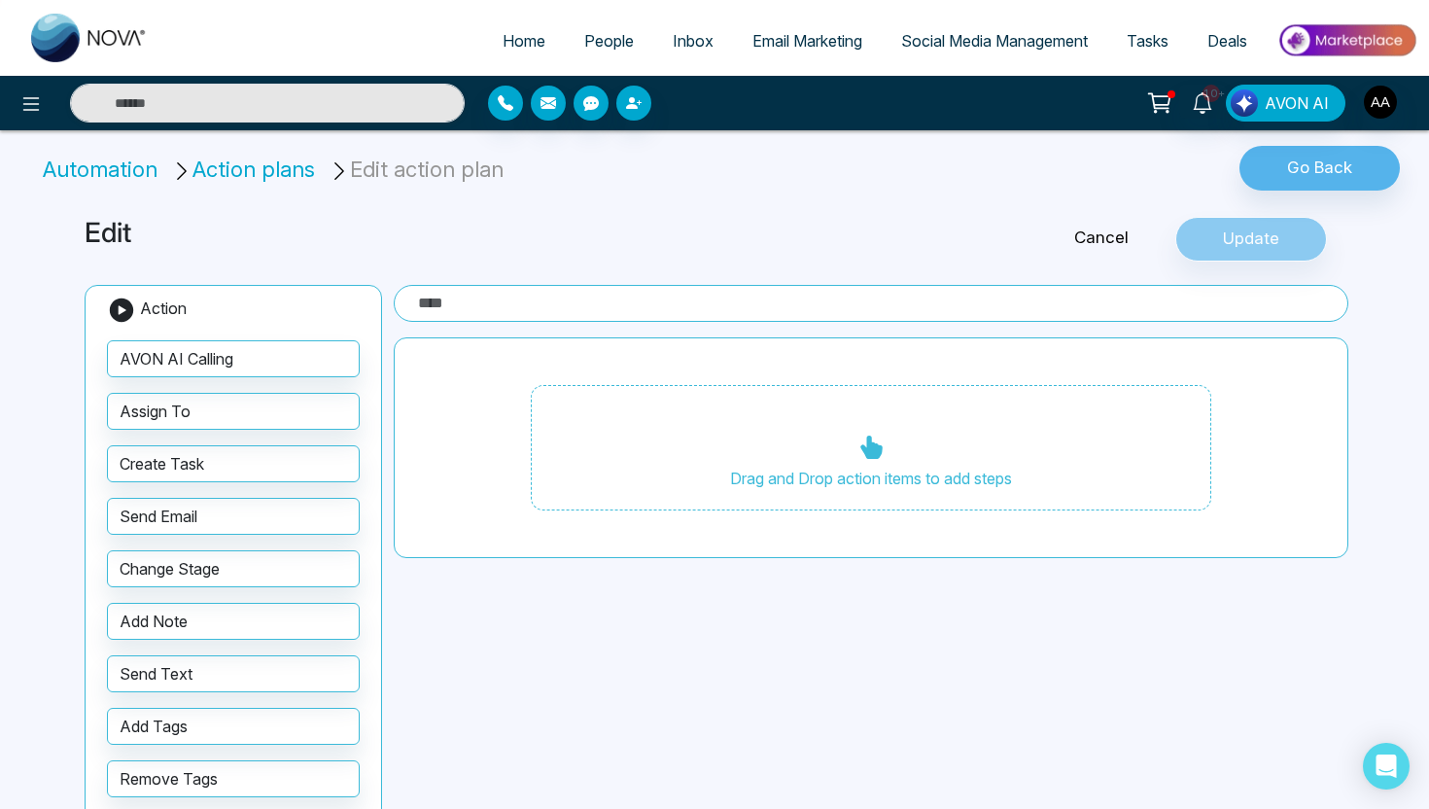
type input "**********"
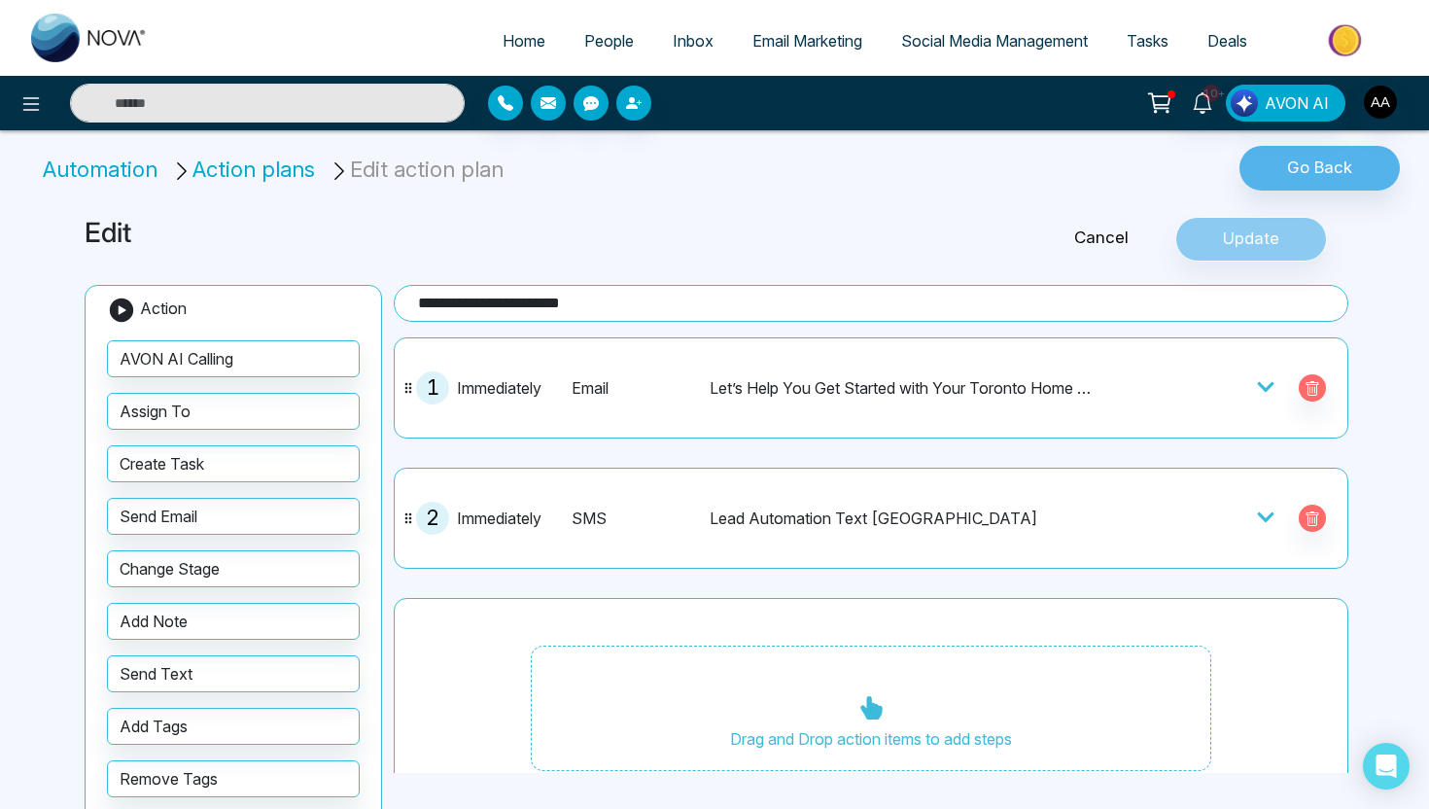
click at [1264, 395] on icon at bounding box center [1265, 386] width 19 height 19
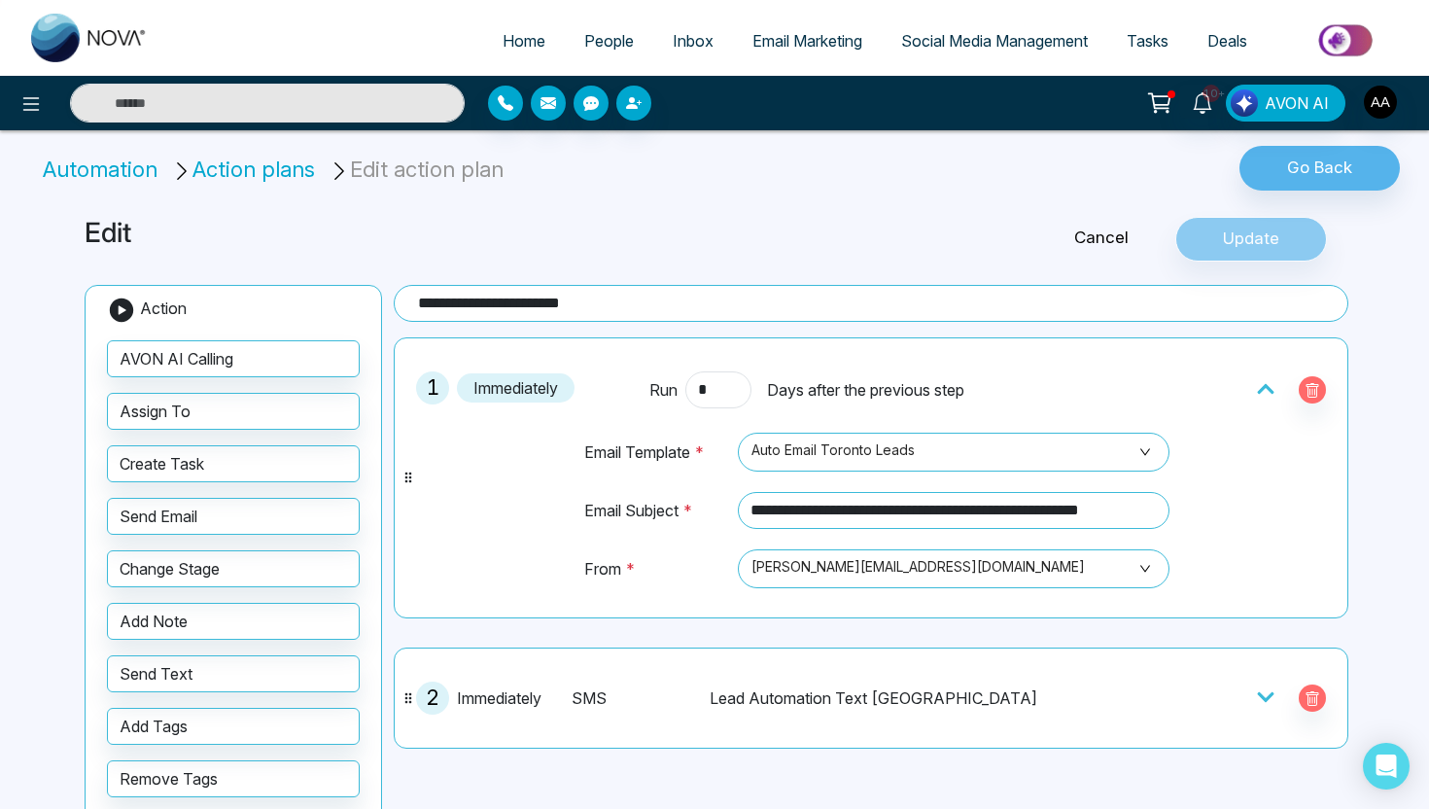
click at [584, 47] on span "People" at bounding box center [609, 40] width 50 height 19
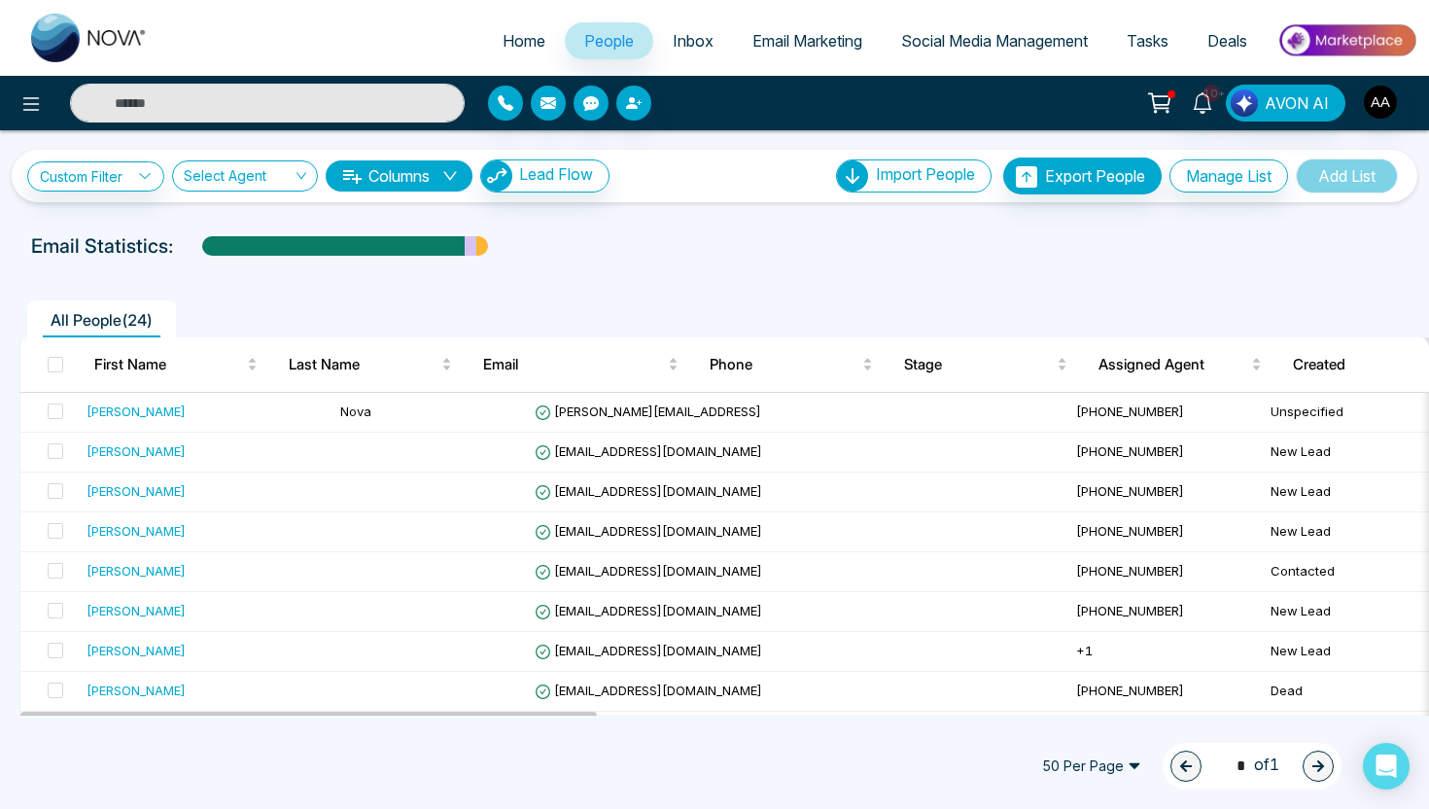
click at [821, 41] on span "Email Marketing" at bounding box center [808, 40] width 110 height 19
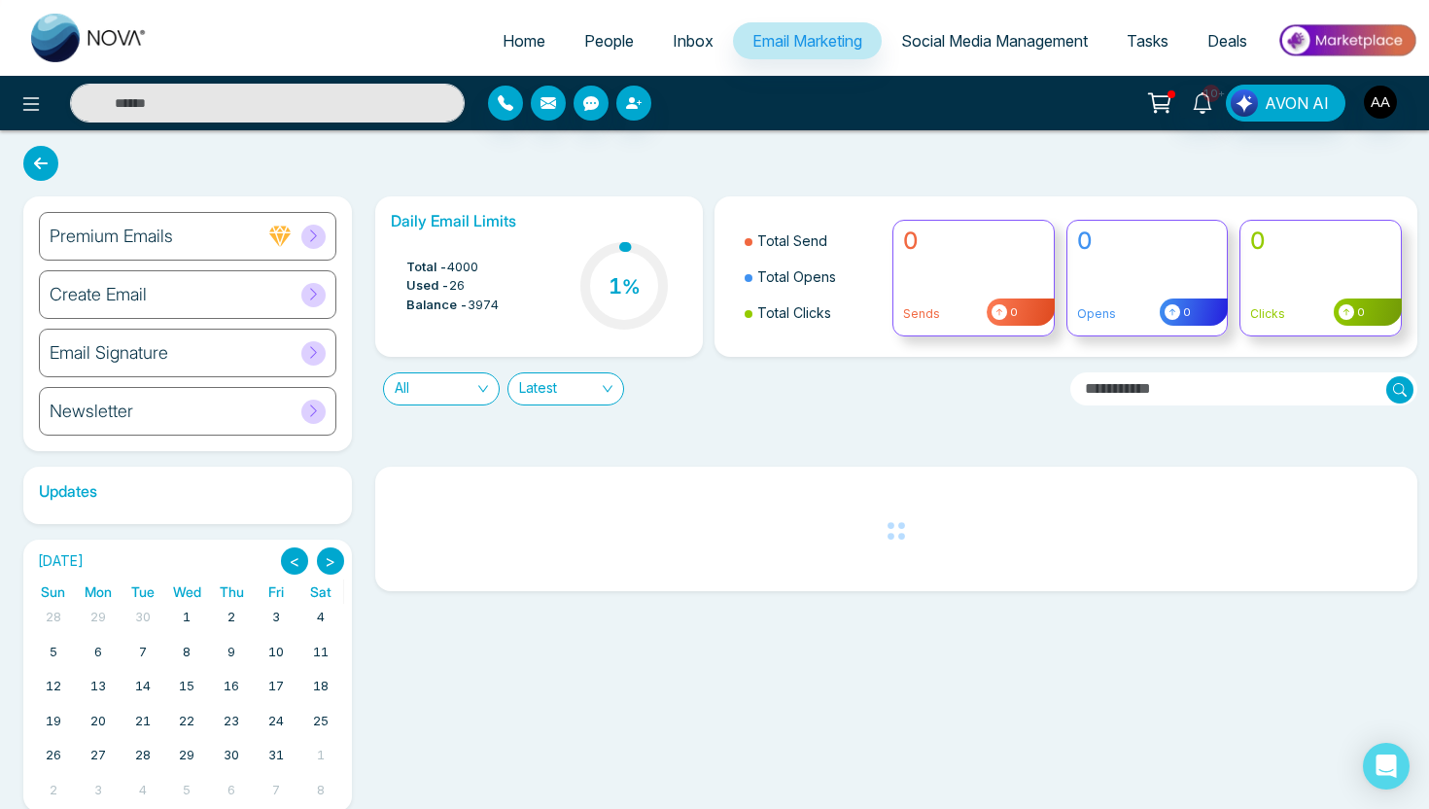
click at [178, 287] on div "Create Email" at bounding box center [188, 294] width 298 height 49
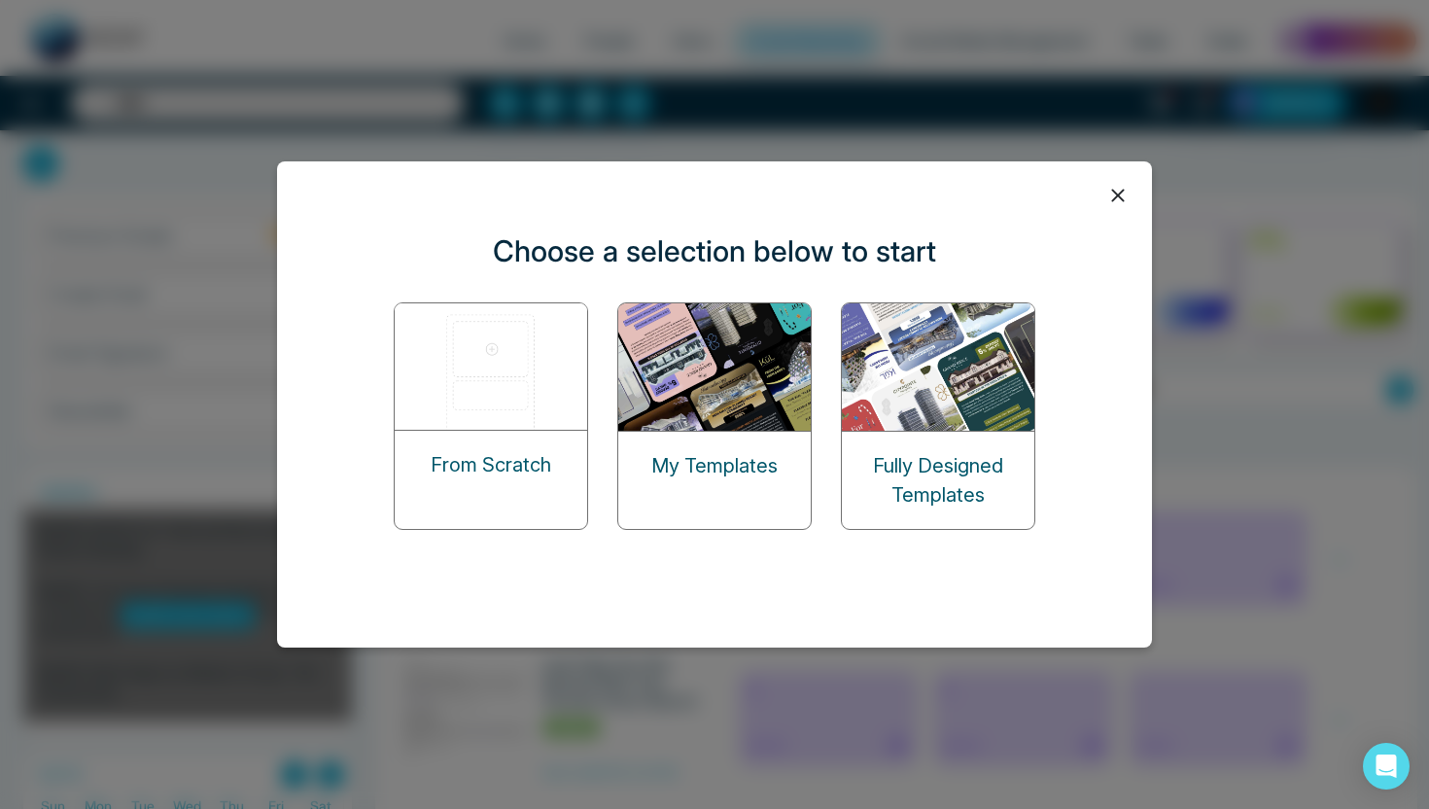
click at [781, 393] on img at bounding box center [715, 366] width 194 height 127
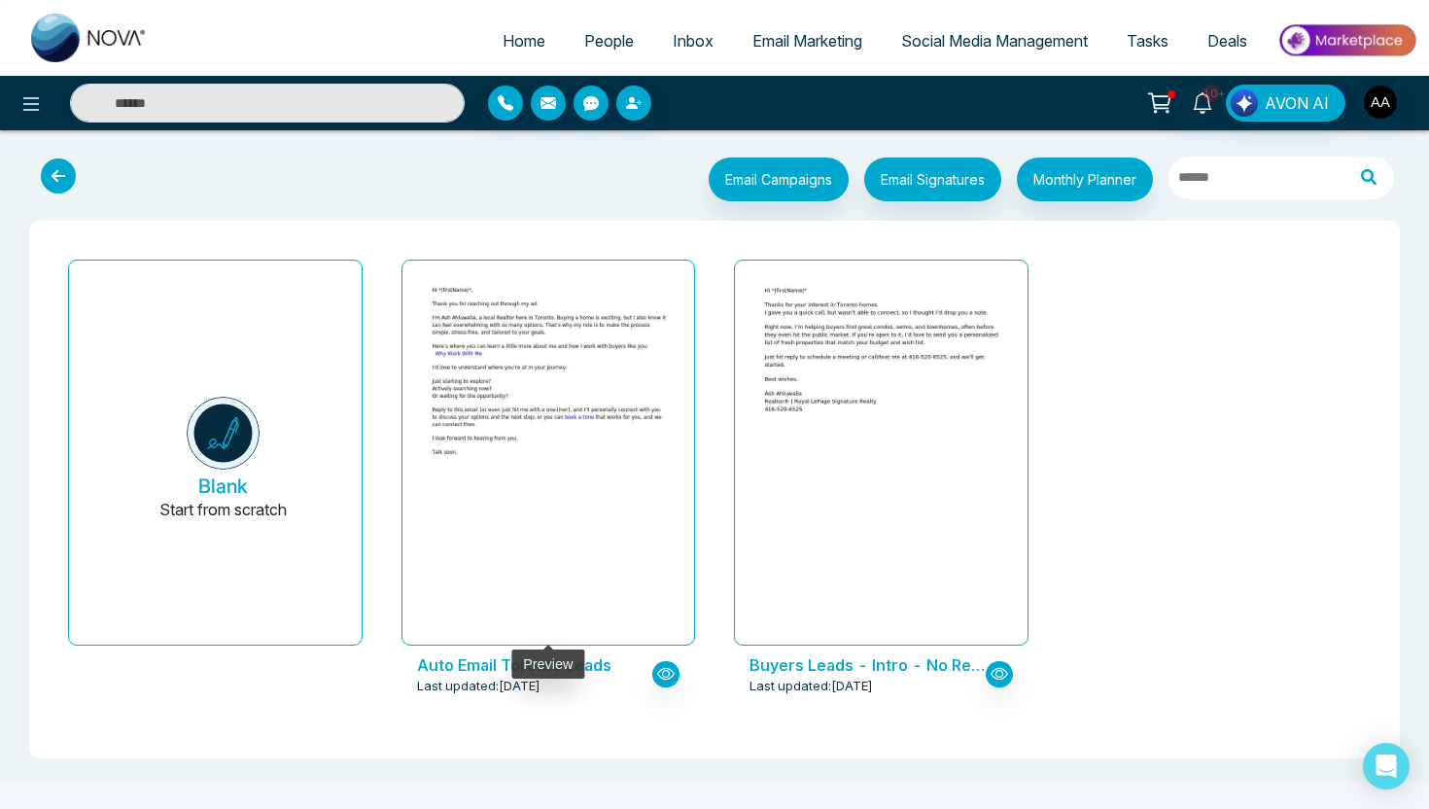
click at [576, 490] on div at bounding box center [549, 453] width 246 height 355
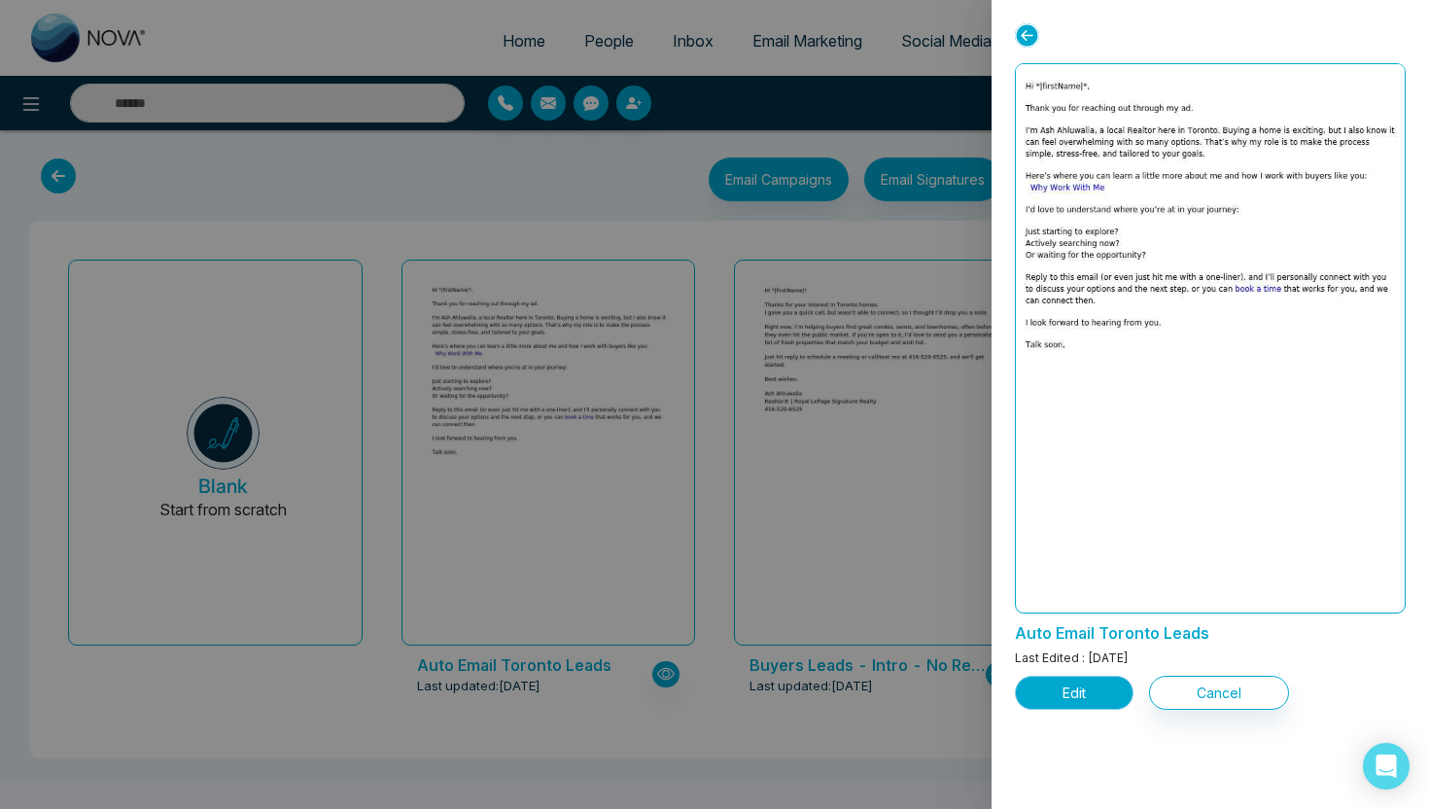
click at [1072, 688] on button "Edit" at bounding box center [1074, 693] width 119 height 34
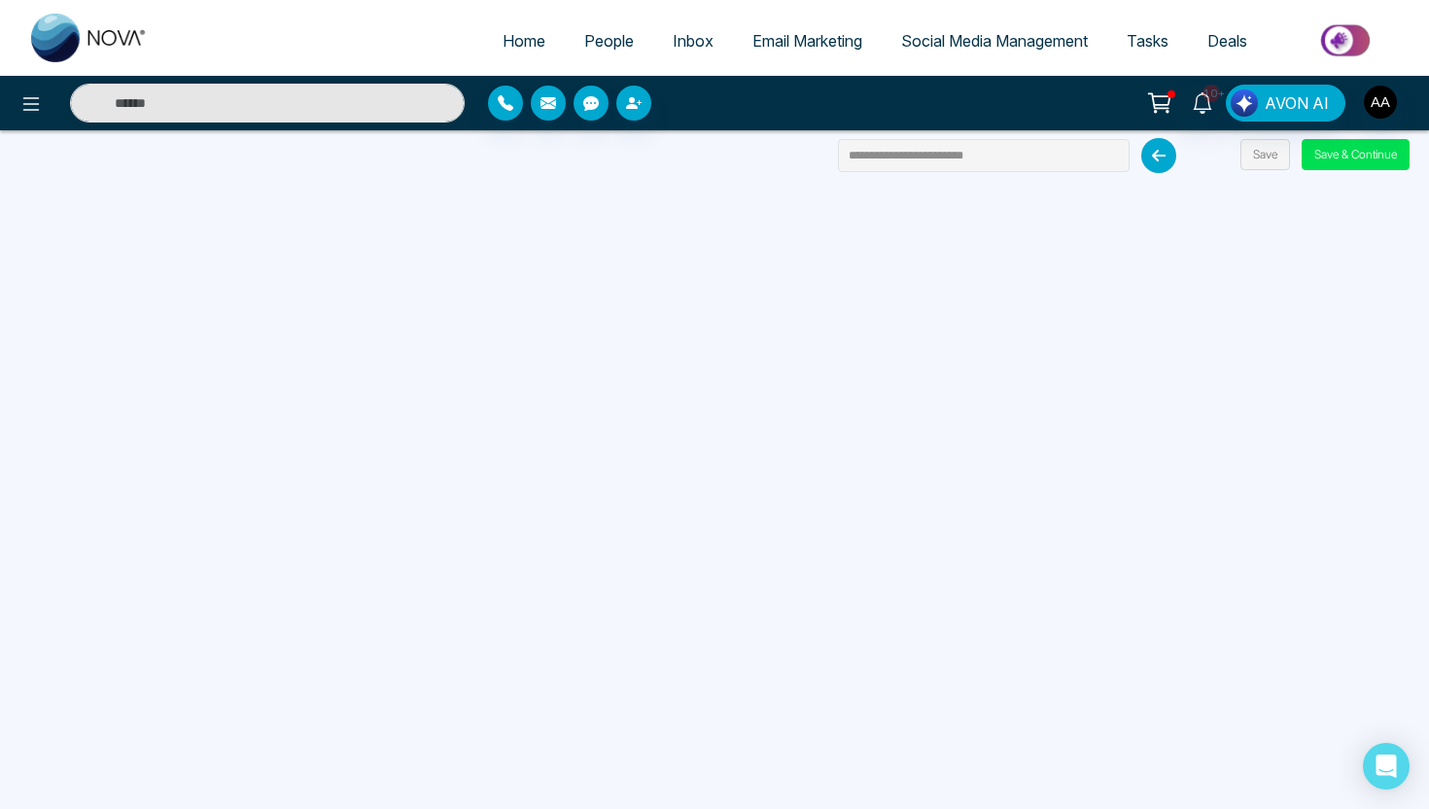
scroll to position [1, 0]
click at [1345, 163] on button "Save & Continue" at bounding box center [1356, 153] width 108 height 31
click at [597, 46] on span "People" at bounding box center [609, 40] width 50 height 19
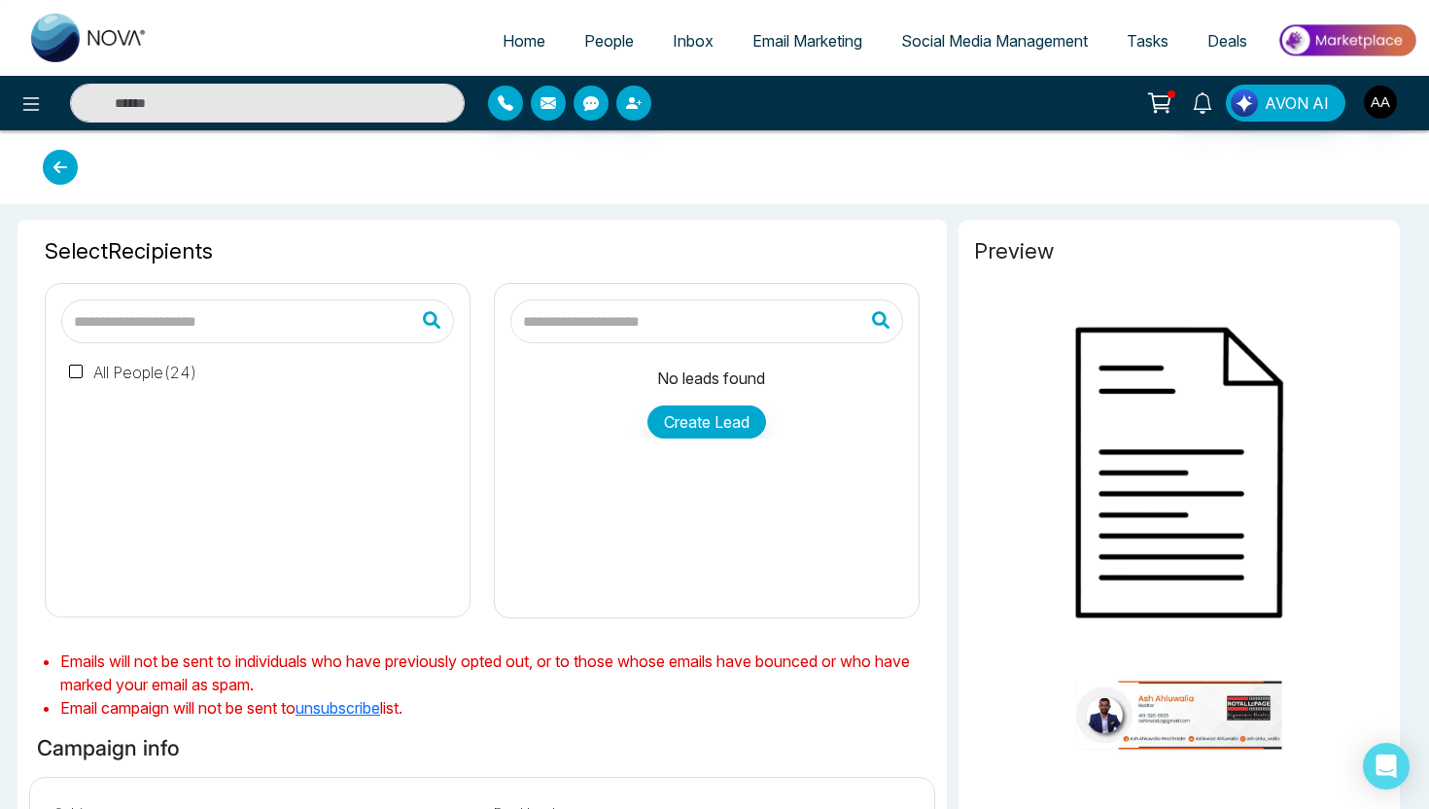
click at [515, 46] on span "Home" at bounding box center [524, 40] width 43 height 19
select select "*"
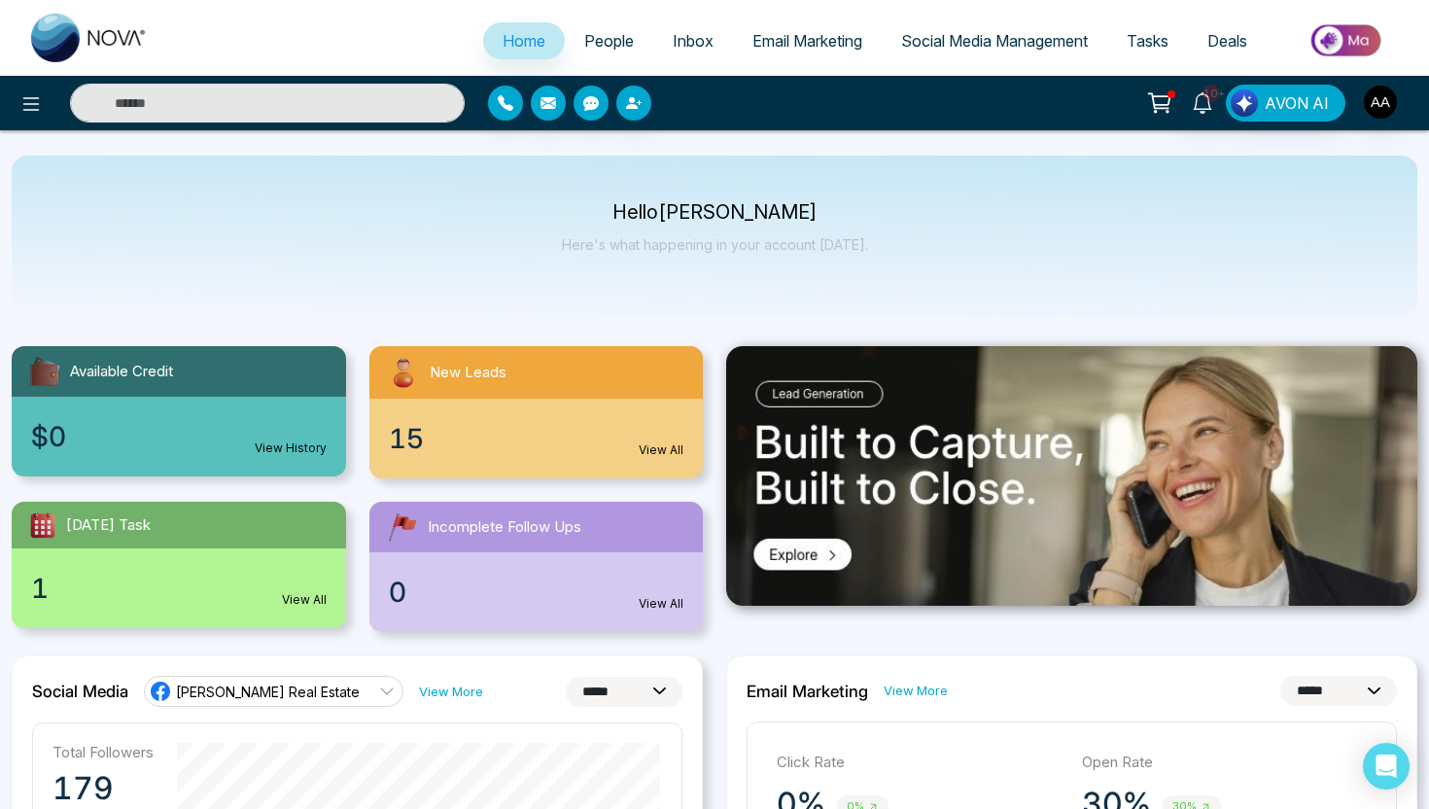
click at [590, 40] on span "People" at bounding box center [609, 40] width 50 height 19
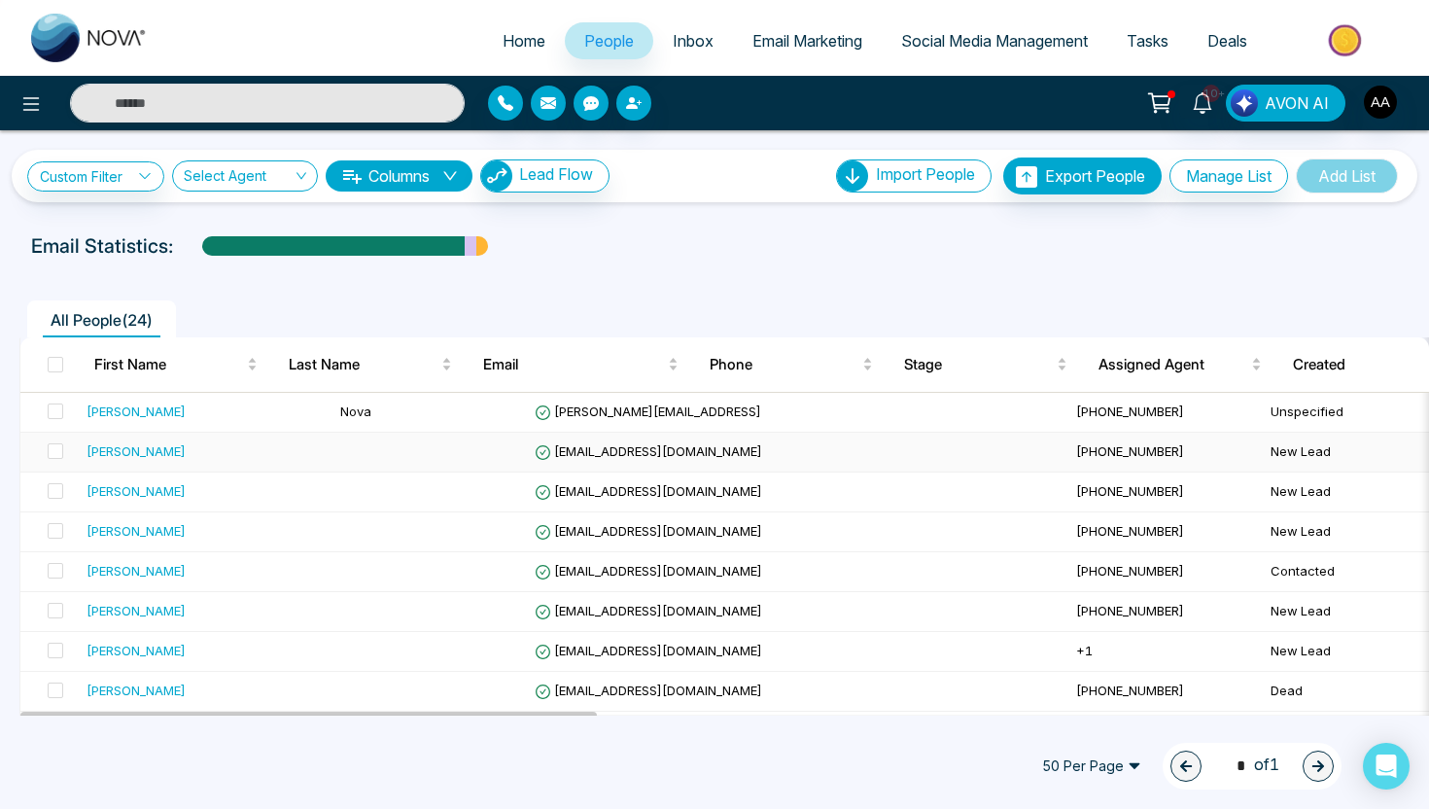
click at [140, 458] on div "[PERSON_NAME]" at bounding box center [136, 450] width 99 height 19
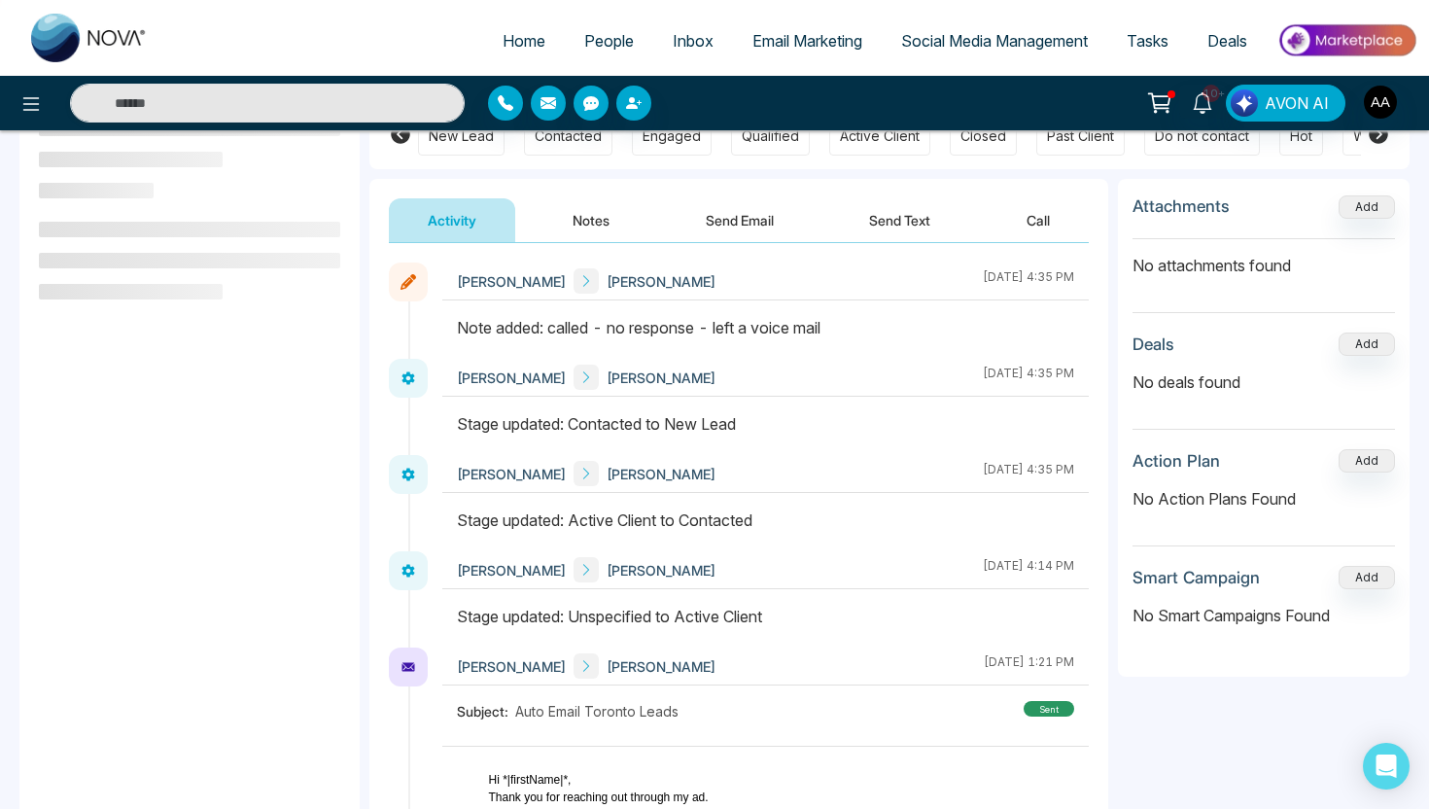
scroll to position [190, 0]
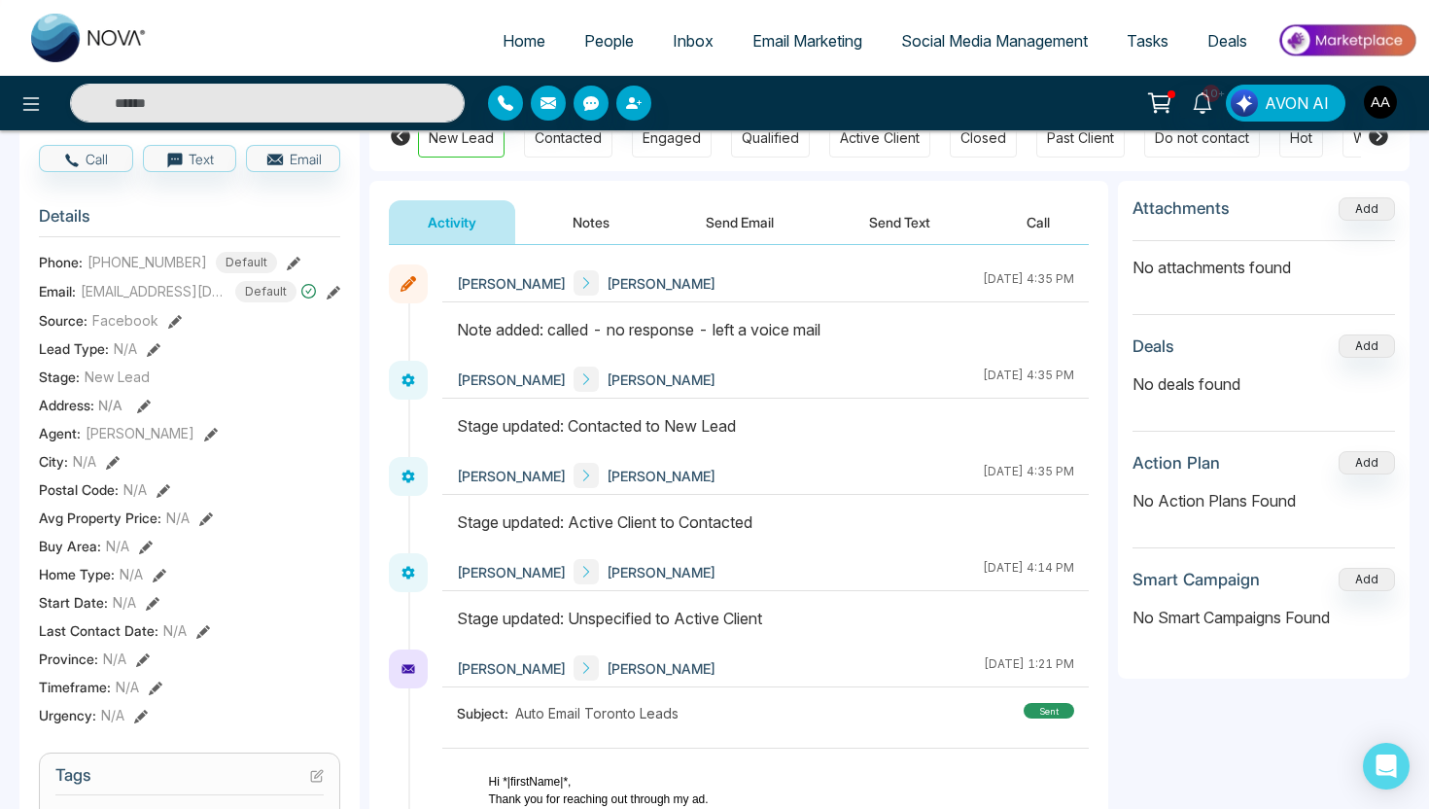
click at [772, 230] on button "Send Email" at bounding box center [740, 222] width 146 height 44
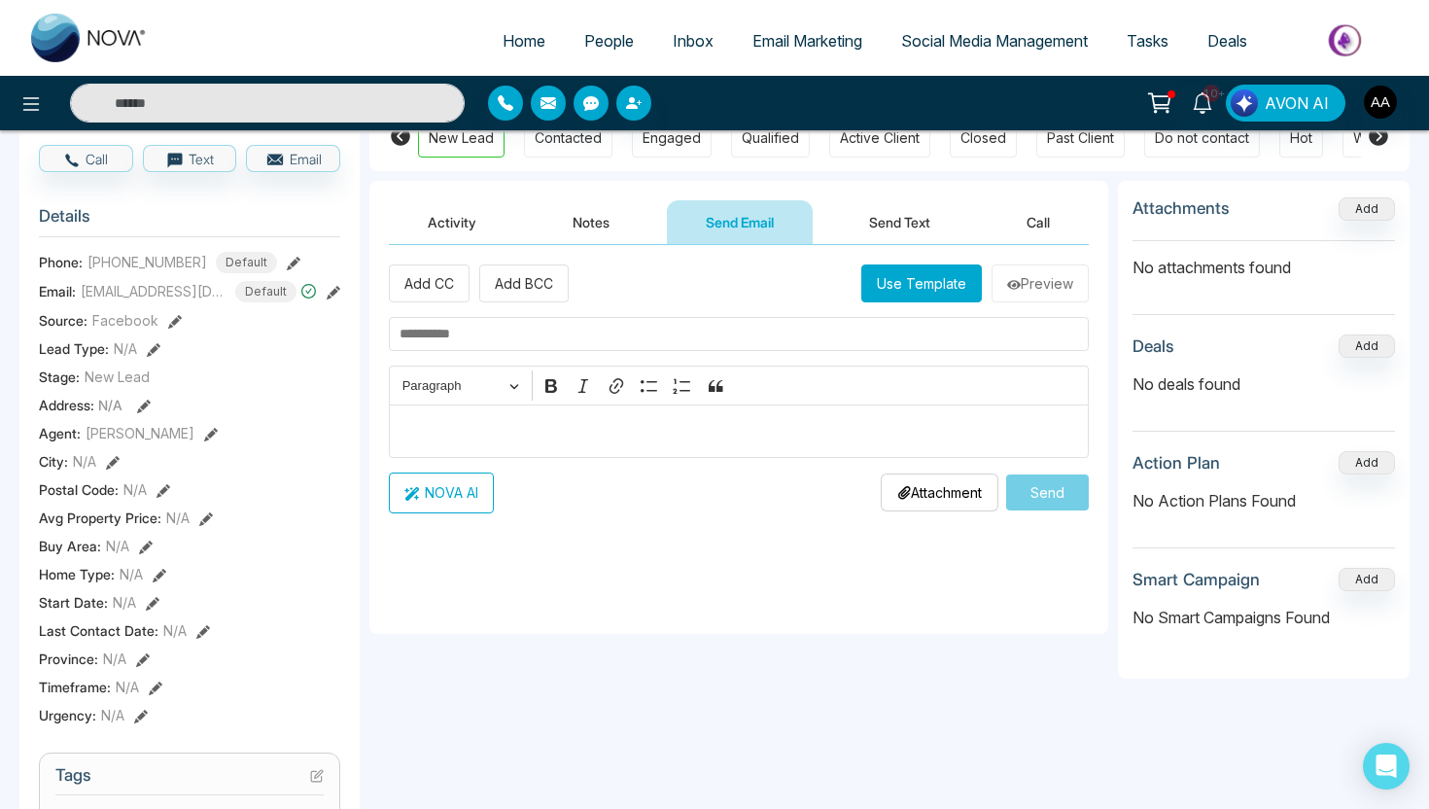
click at [443, 233] on button "Activity" at bounding box center [452, 222] width 126 height 44
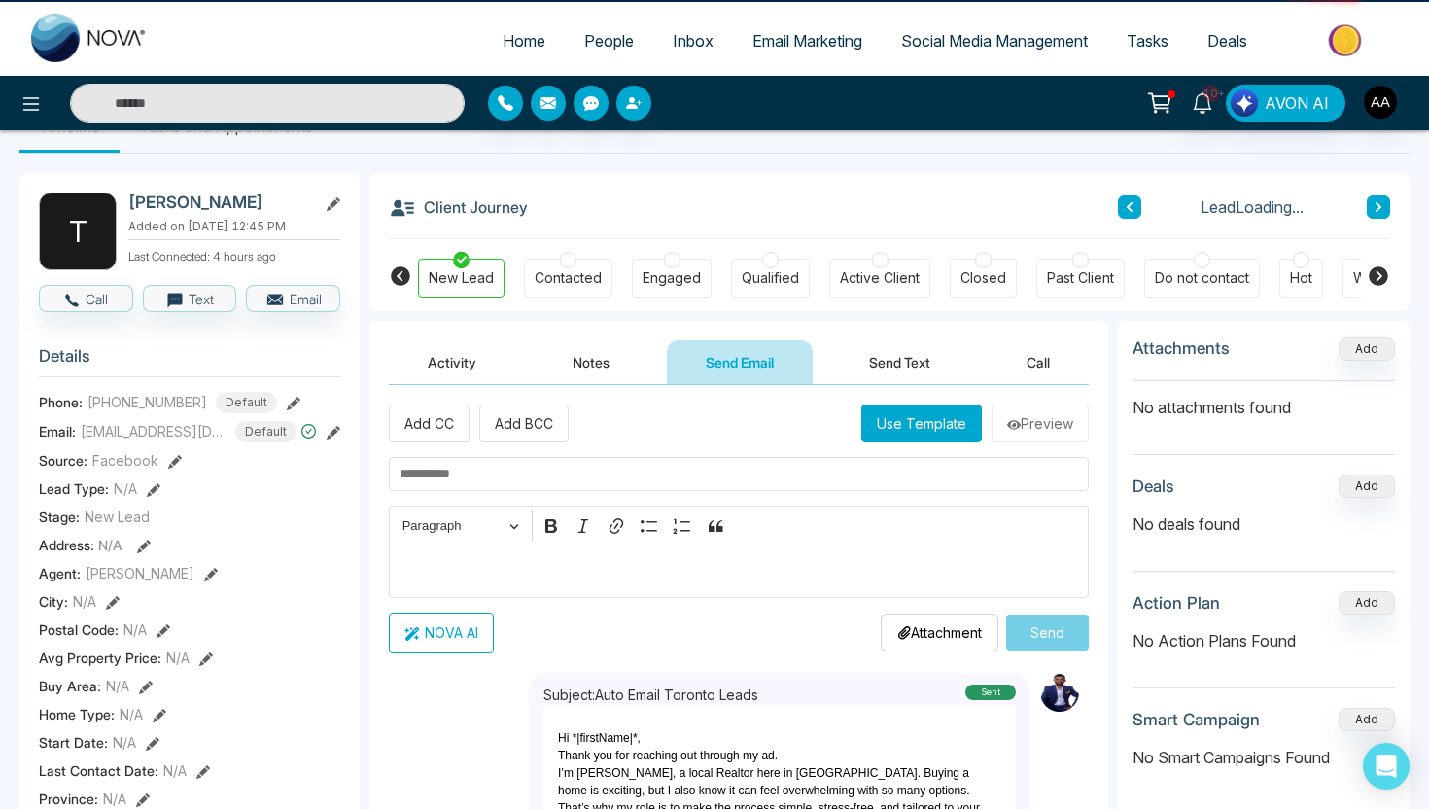
scroll to position [190, 0]
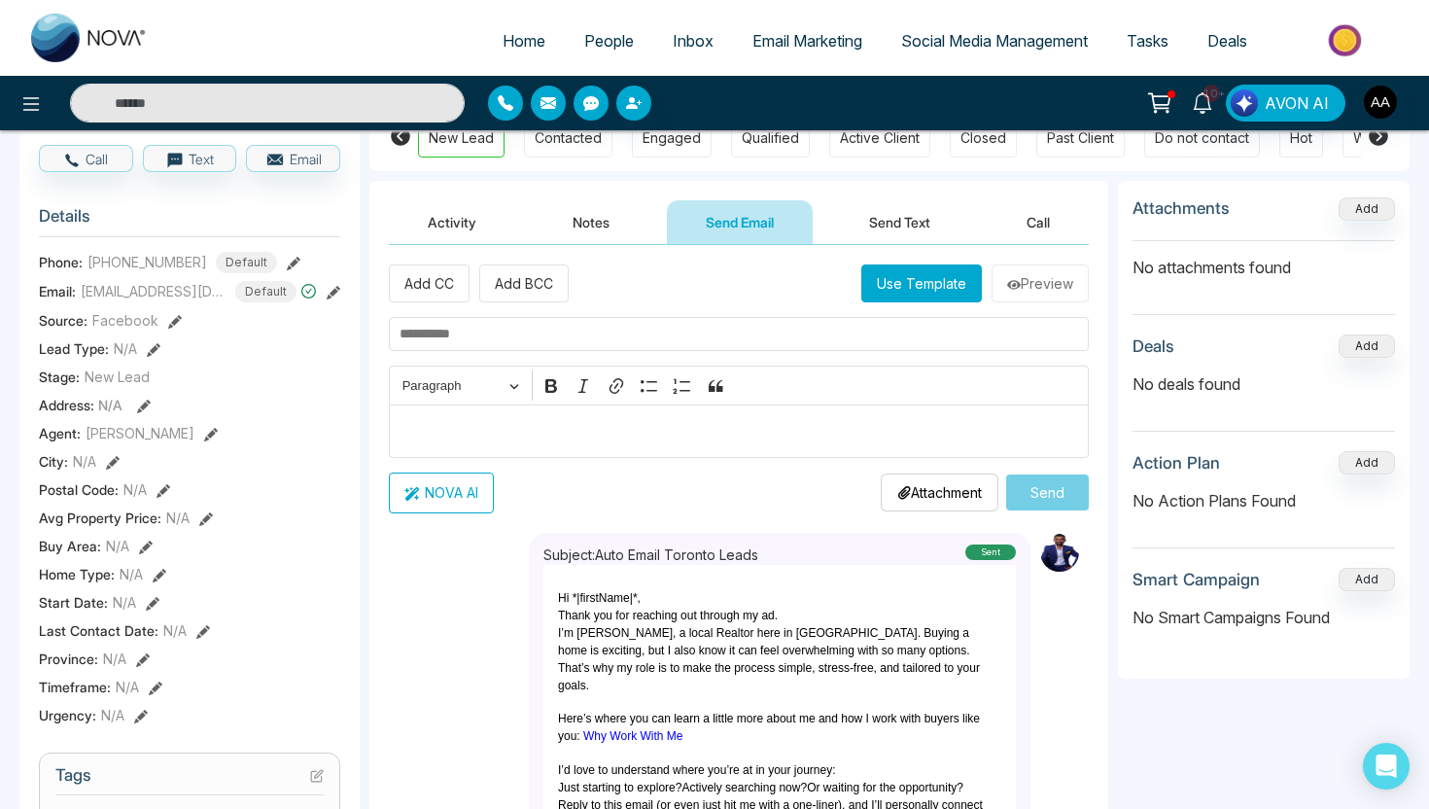
click at [584, 43] on span "People" at bounding box center [609, 40] width 50 height 19
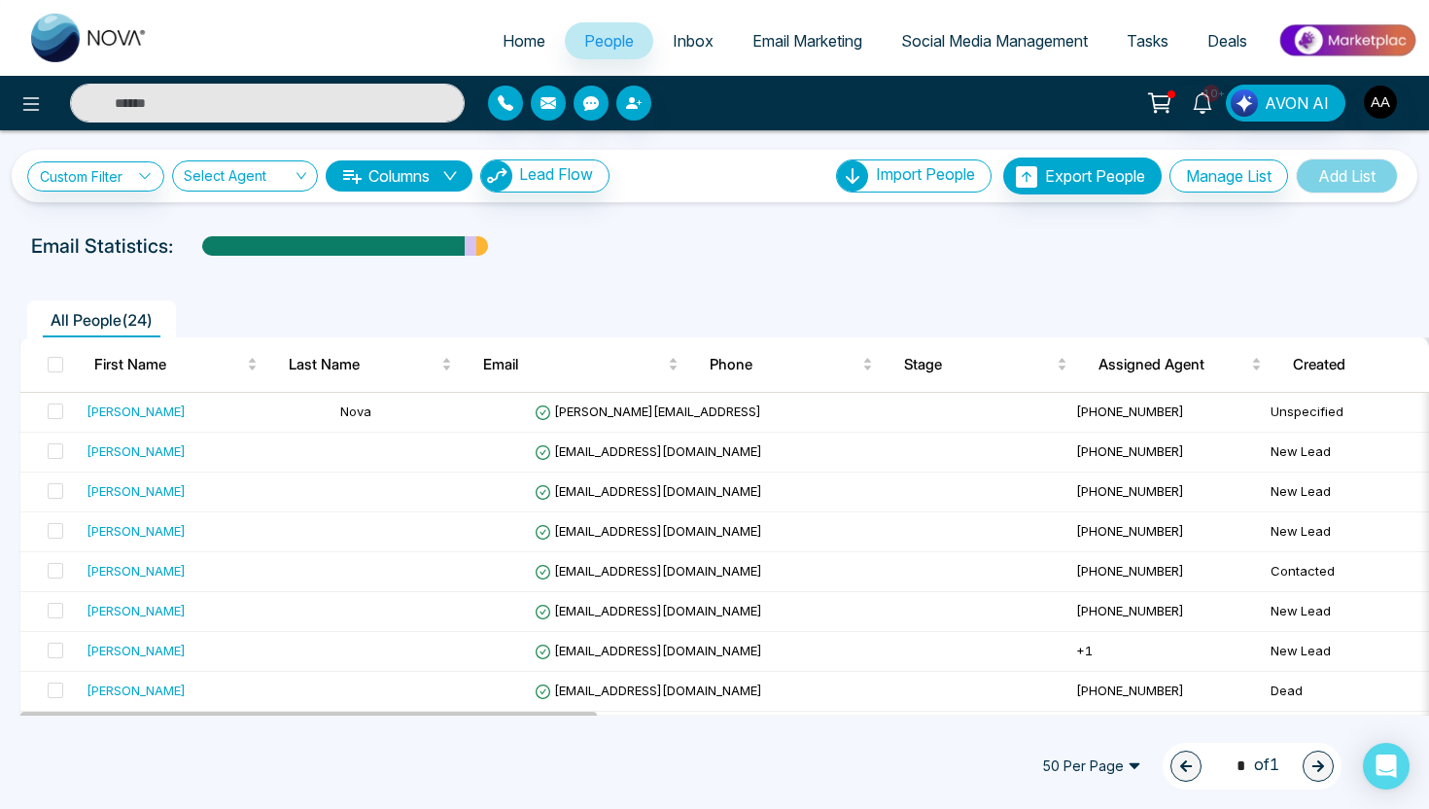
click at [785, 36] on span "Email Marketing" at bounding box center [808, 40] width 110 height 19
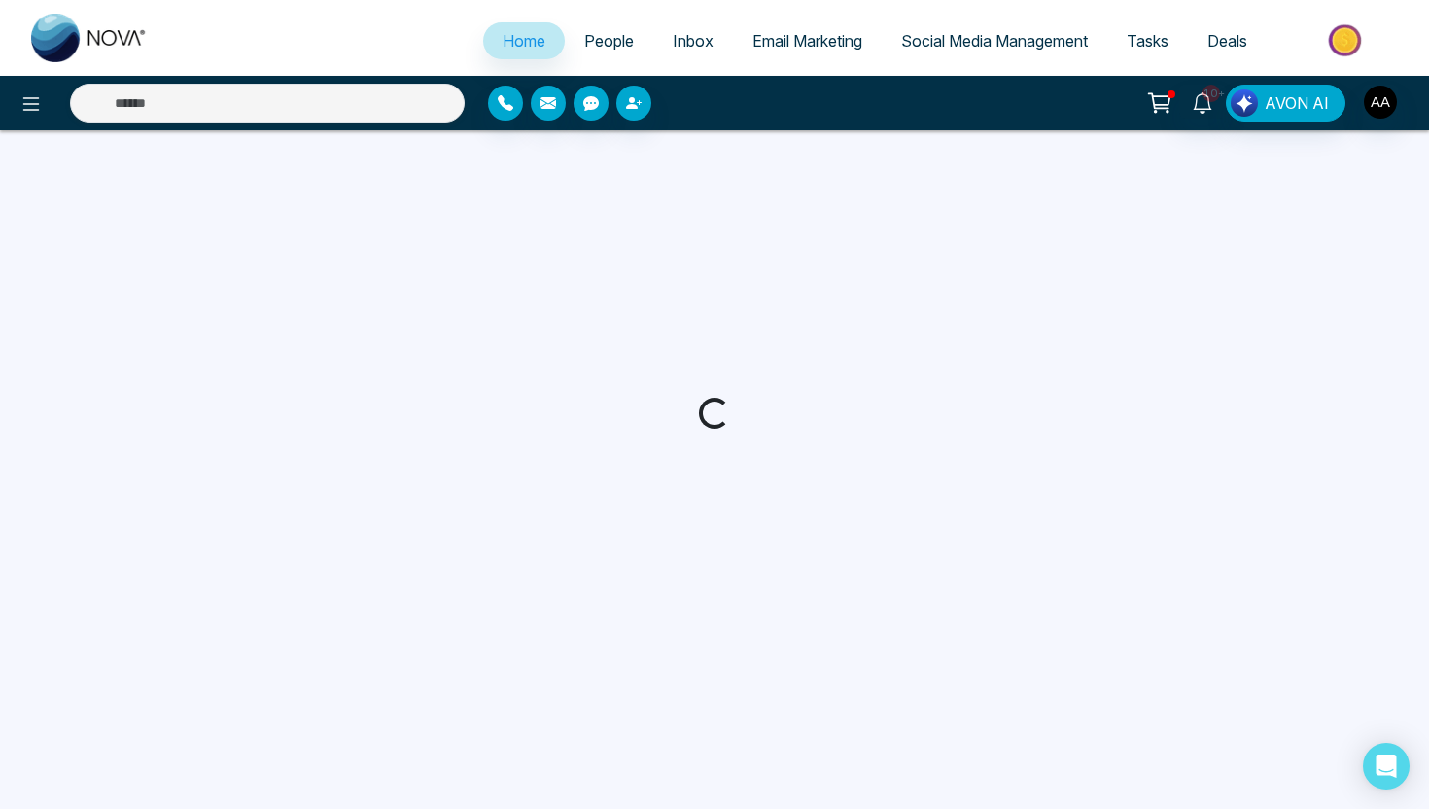
select select "*"
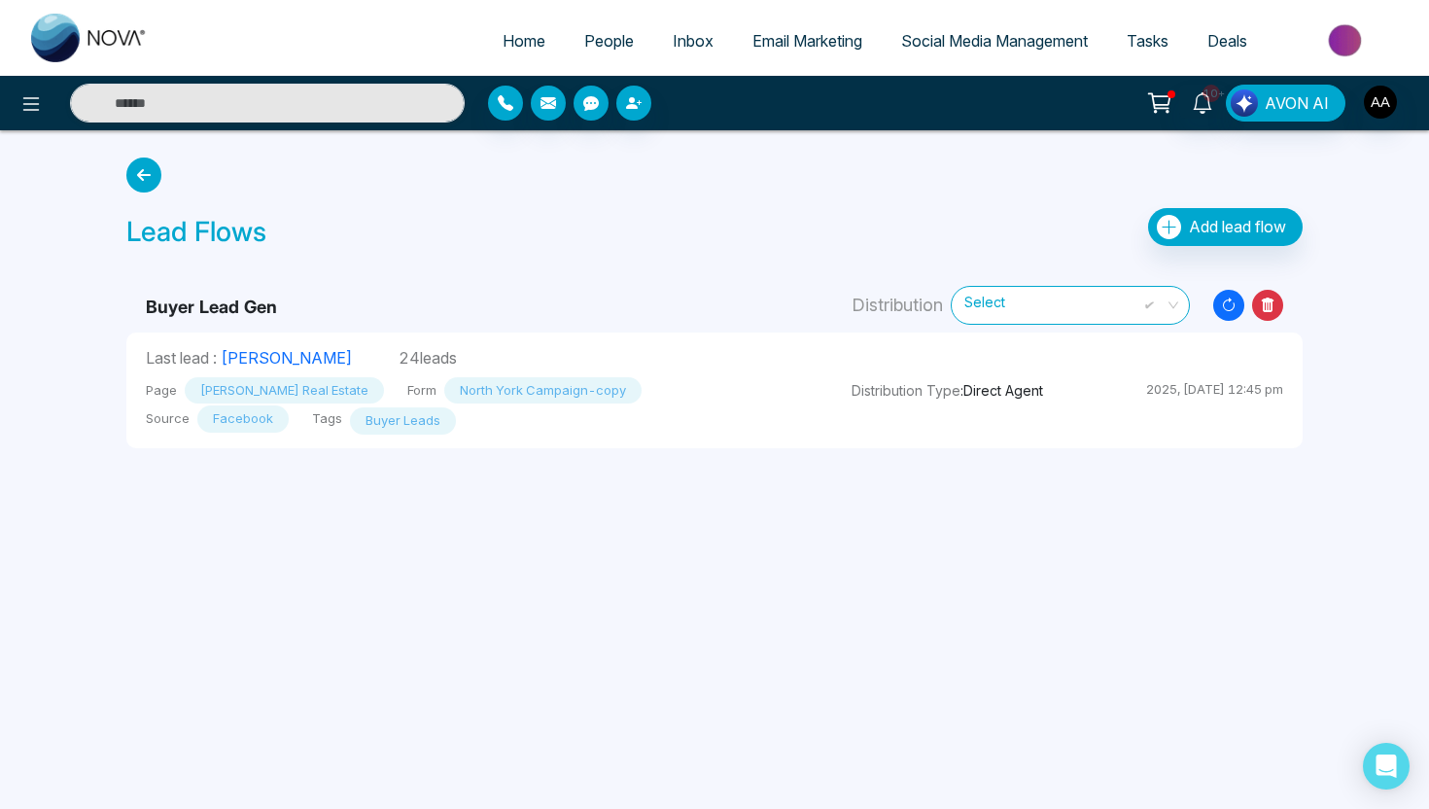
click at [805, 52] on link "Email Marketing" at bounding box center [807, 40] width 149 height 37
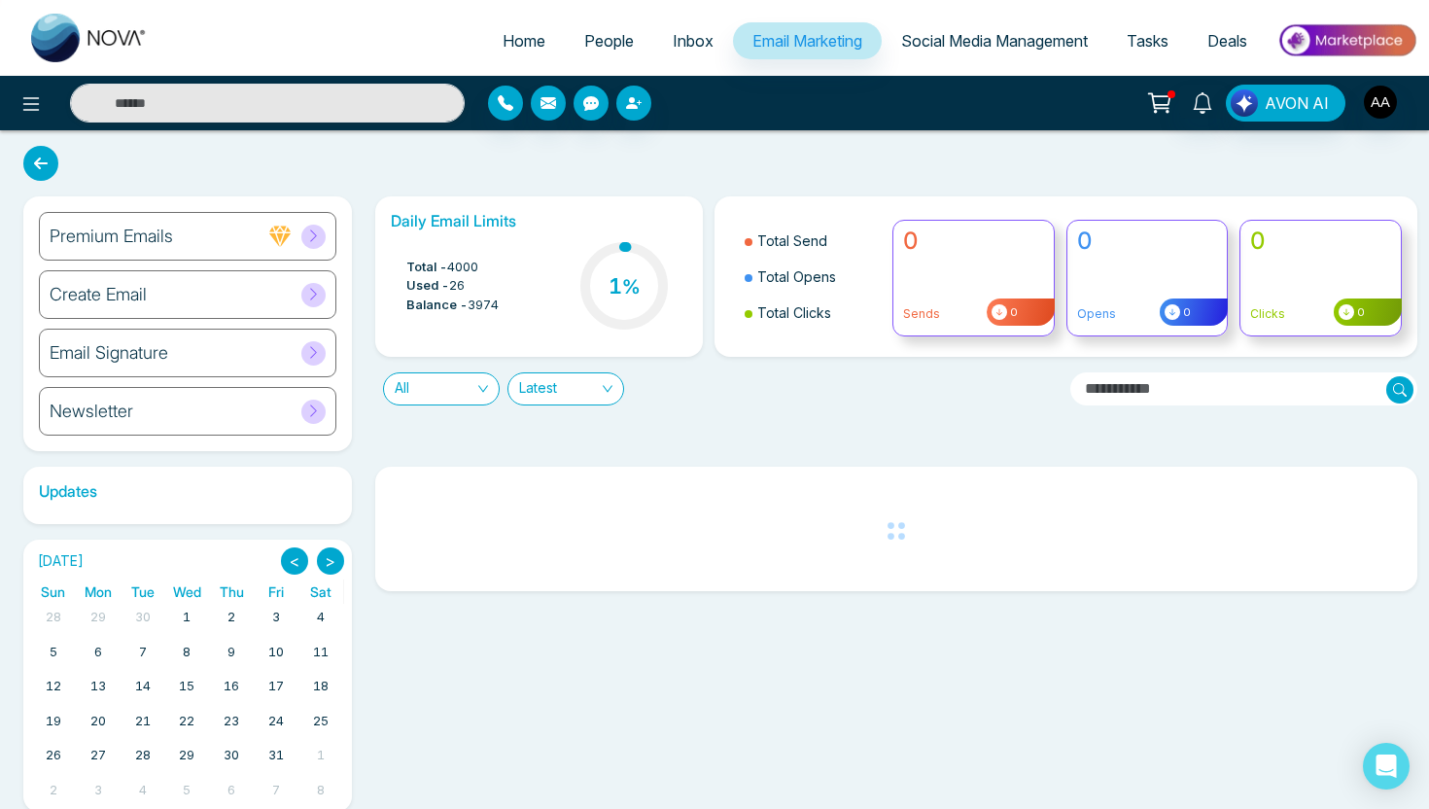
click at [235, 293] on div "Create Email" at bounding box center [188, 294] width 298 height 49
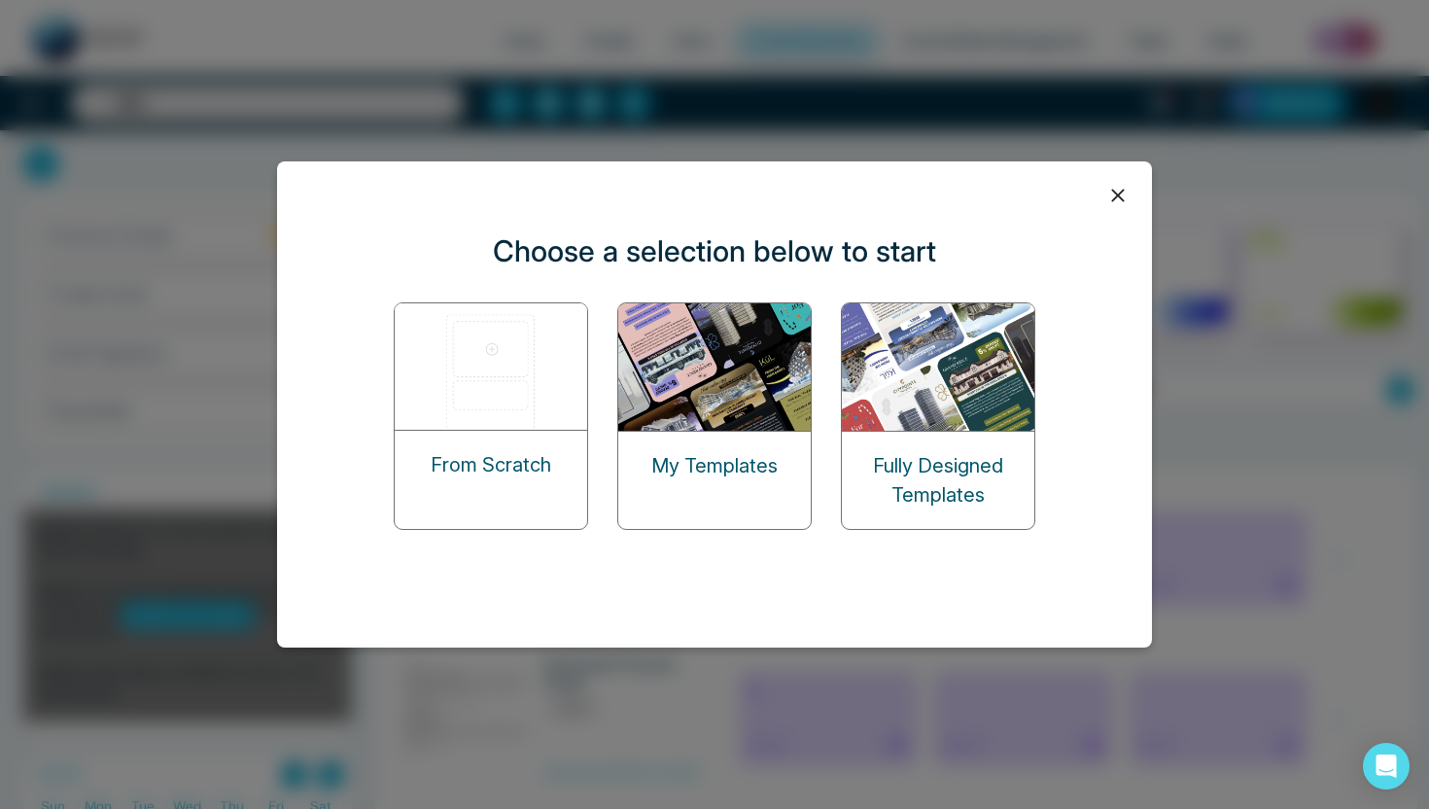
click at [754, 446] on div "My Templates" at bounding box center [714, 466] width 193 height 68
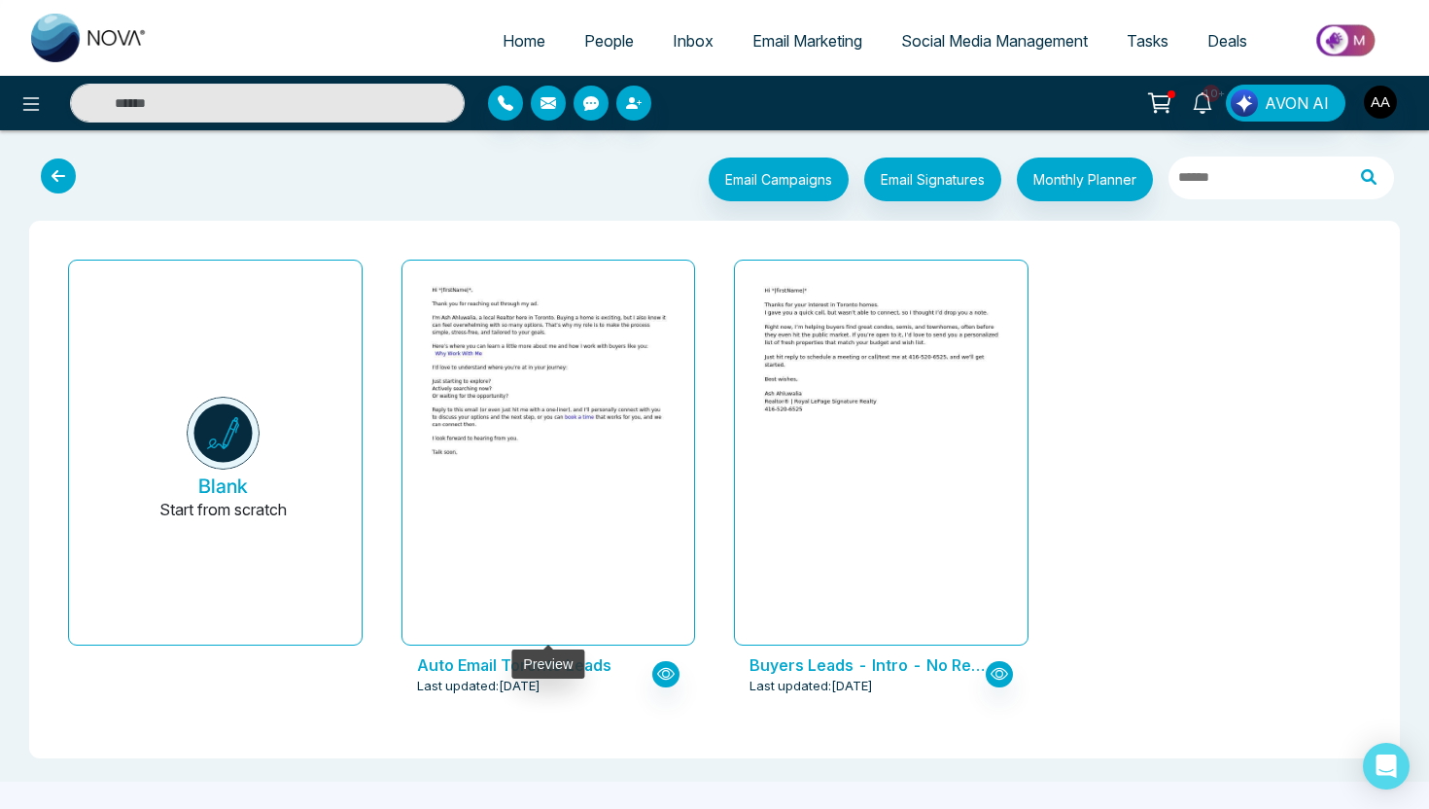
click at [582, 488] on div at bounding box center [549, 453] width 246 height 355
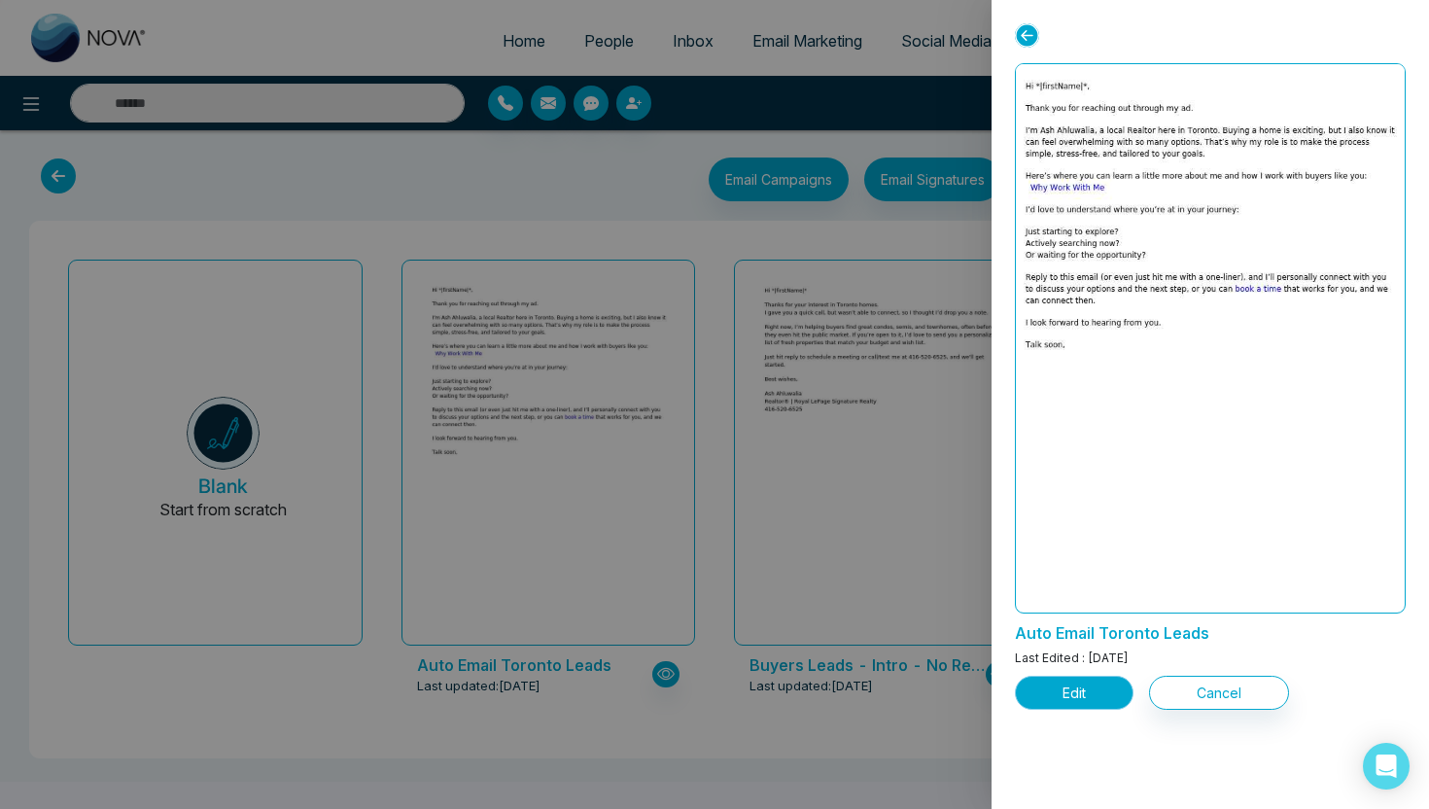
click at [1088, 697] on button "Edit" at bounding box center [1074, 693] width 119 height 34
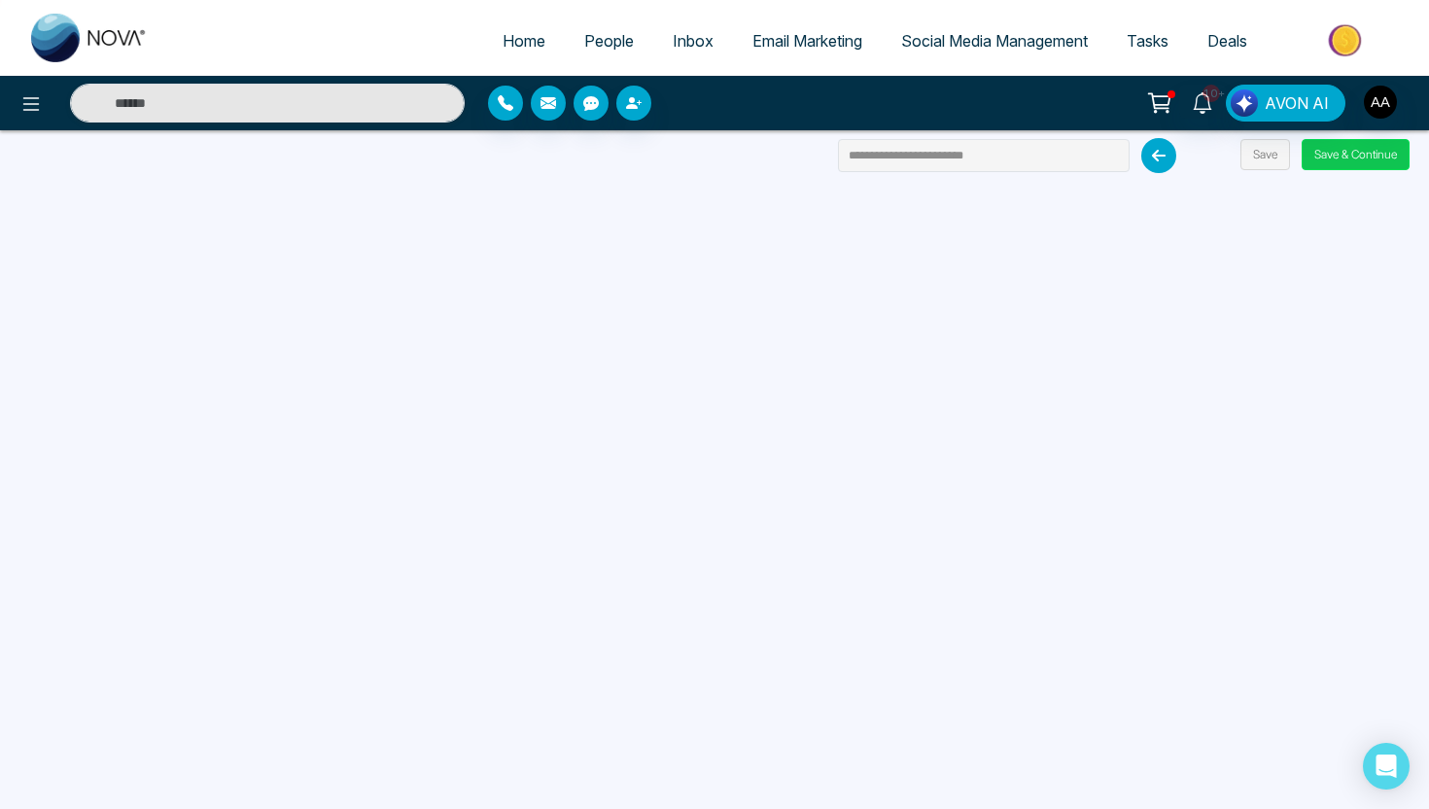
click at [1339, 169] on button "Save & Continue" at bounding box center [1356, 154] width 108 height 31
click at [1385, 157] on button "Save & Continue" at bounding box center [1356, 154] width 108 height 31
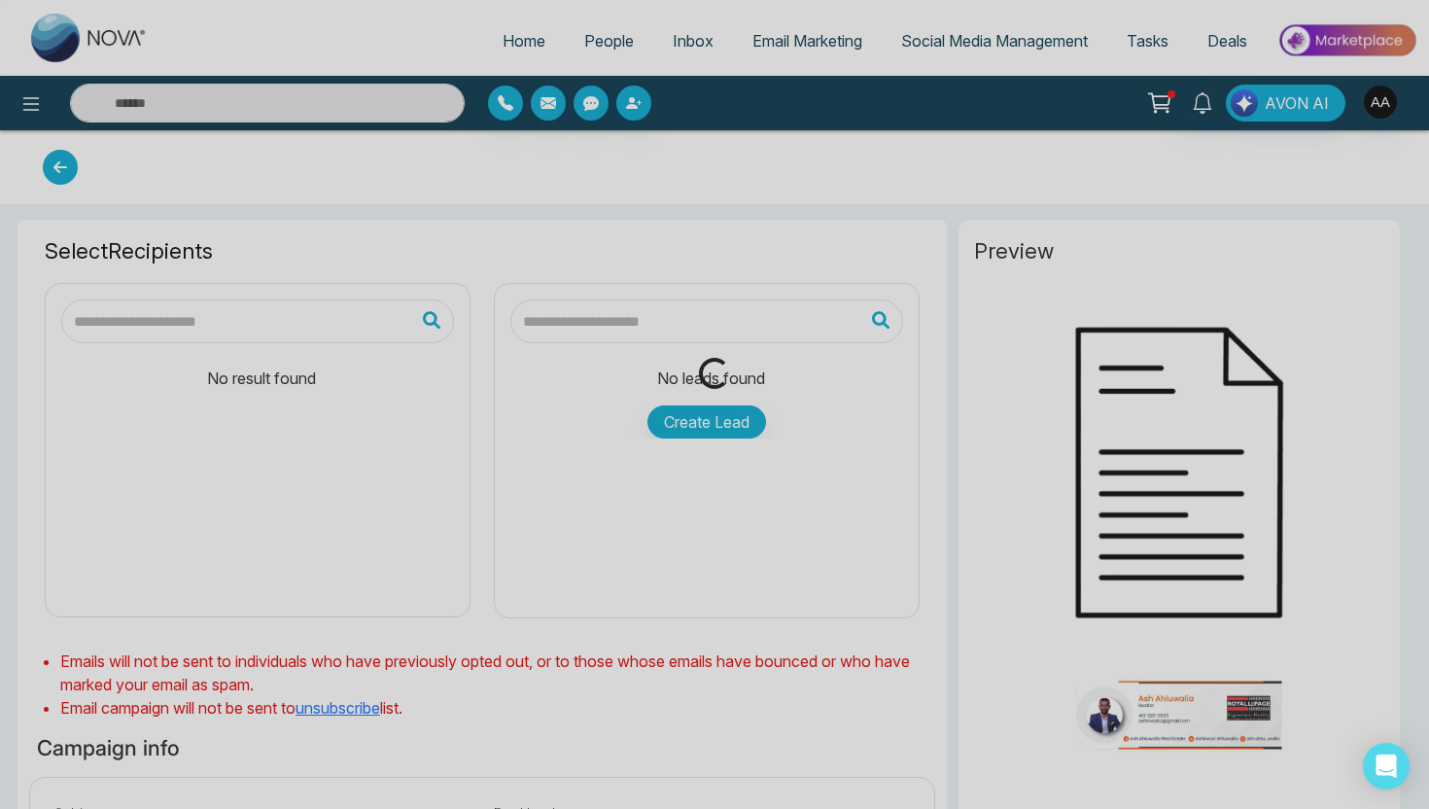
type input "**********"
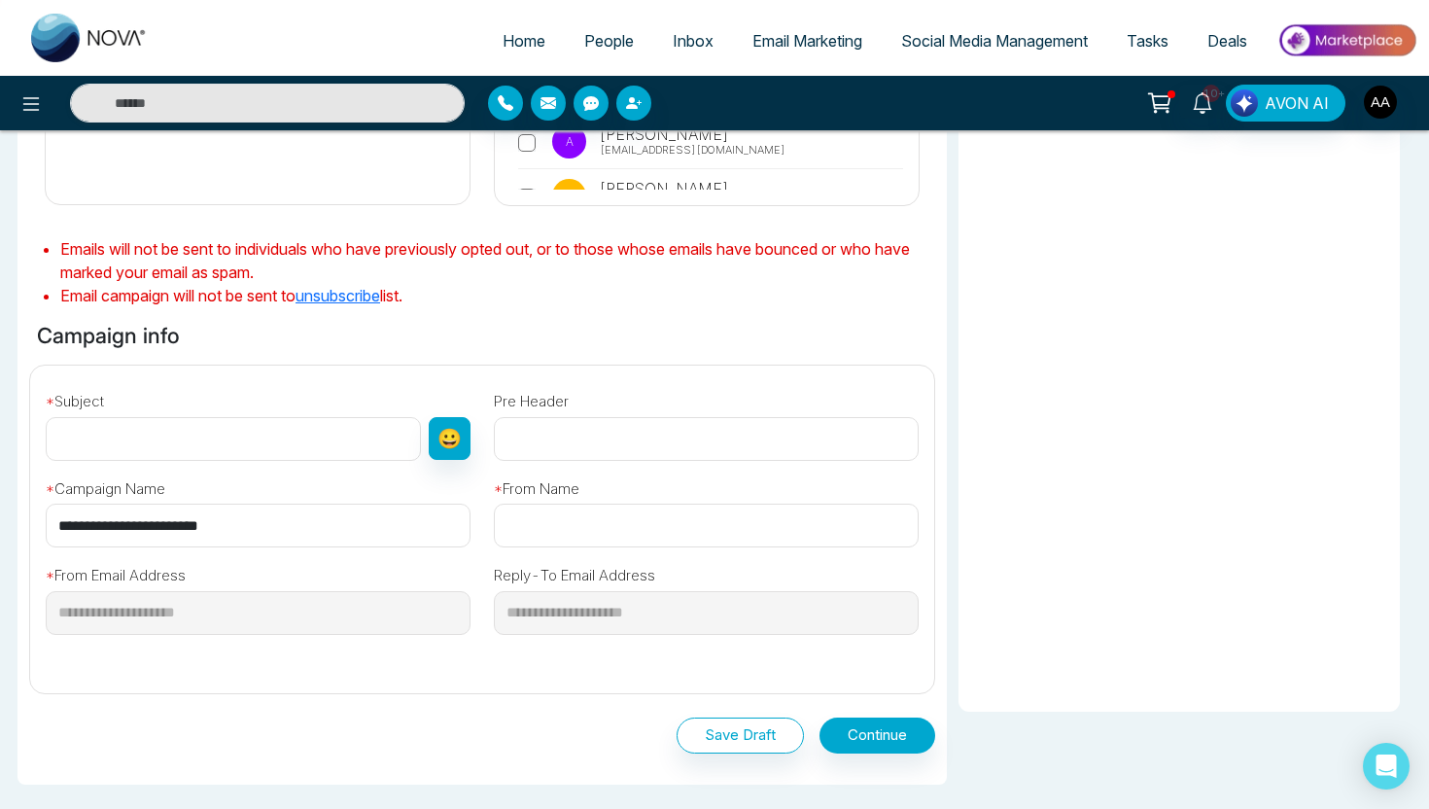
scroll to position [565, 0]
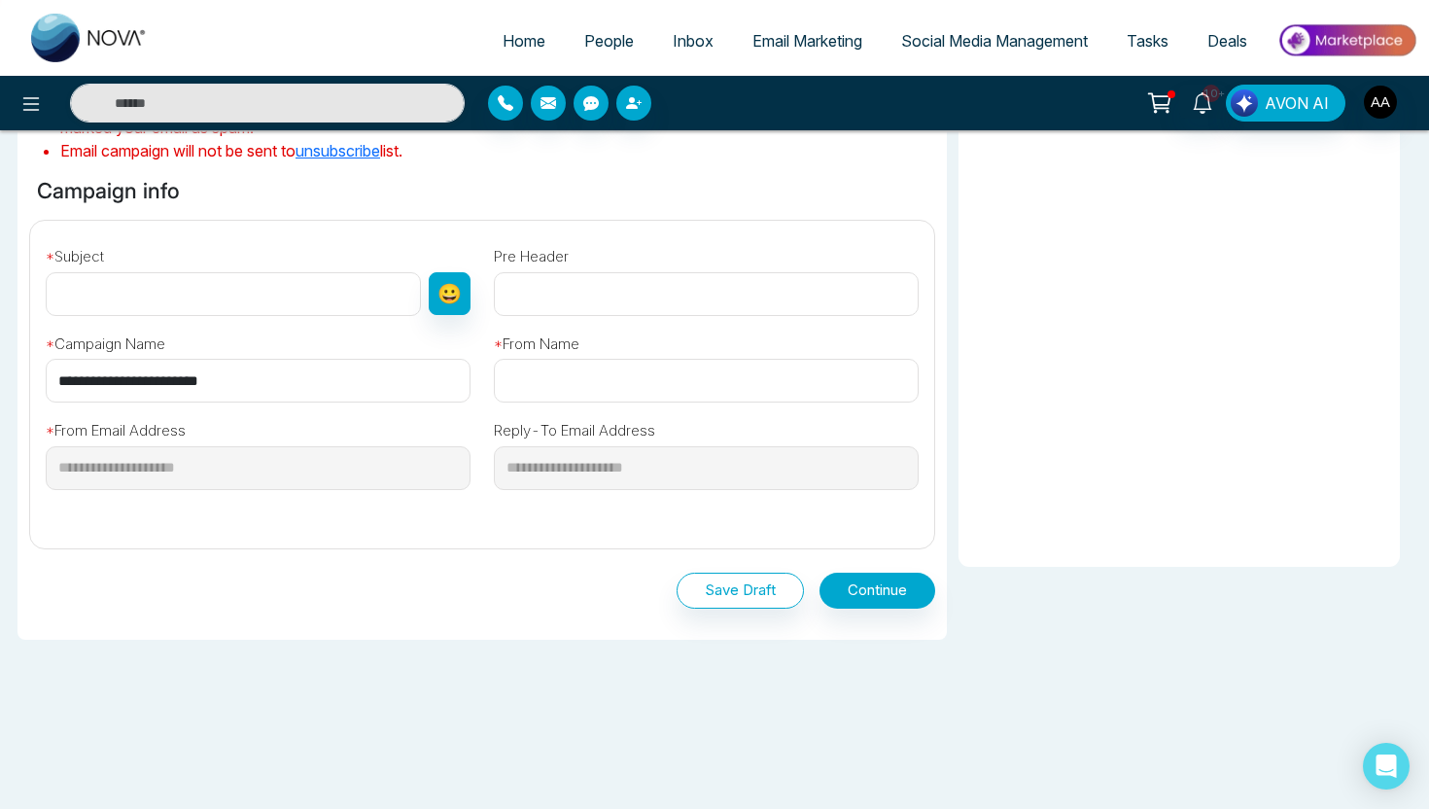
click at [276, 291] on input "text" at bounding box center [233, 294] width 375 height 44
type input "**********"
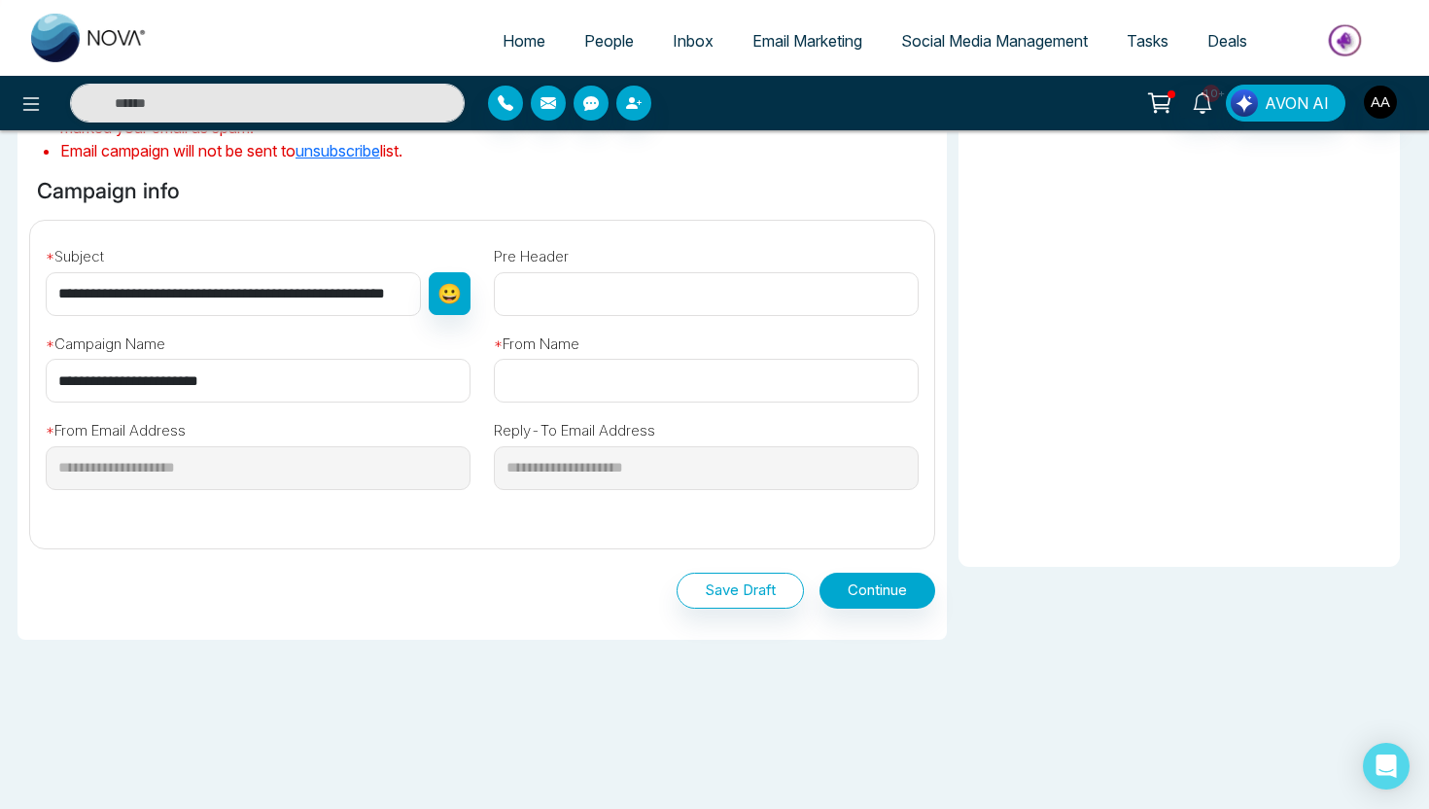
click at [658, 401] on input "text" at bounding box center [706, 381] width 425 height 44
type input "**********"
click at [718, 591] on button "Save Draft" at bounding box center [740, 591] width 127 height 36
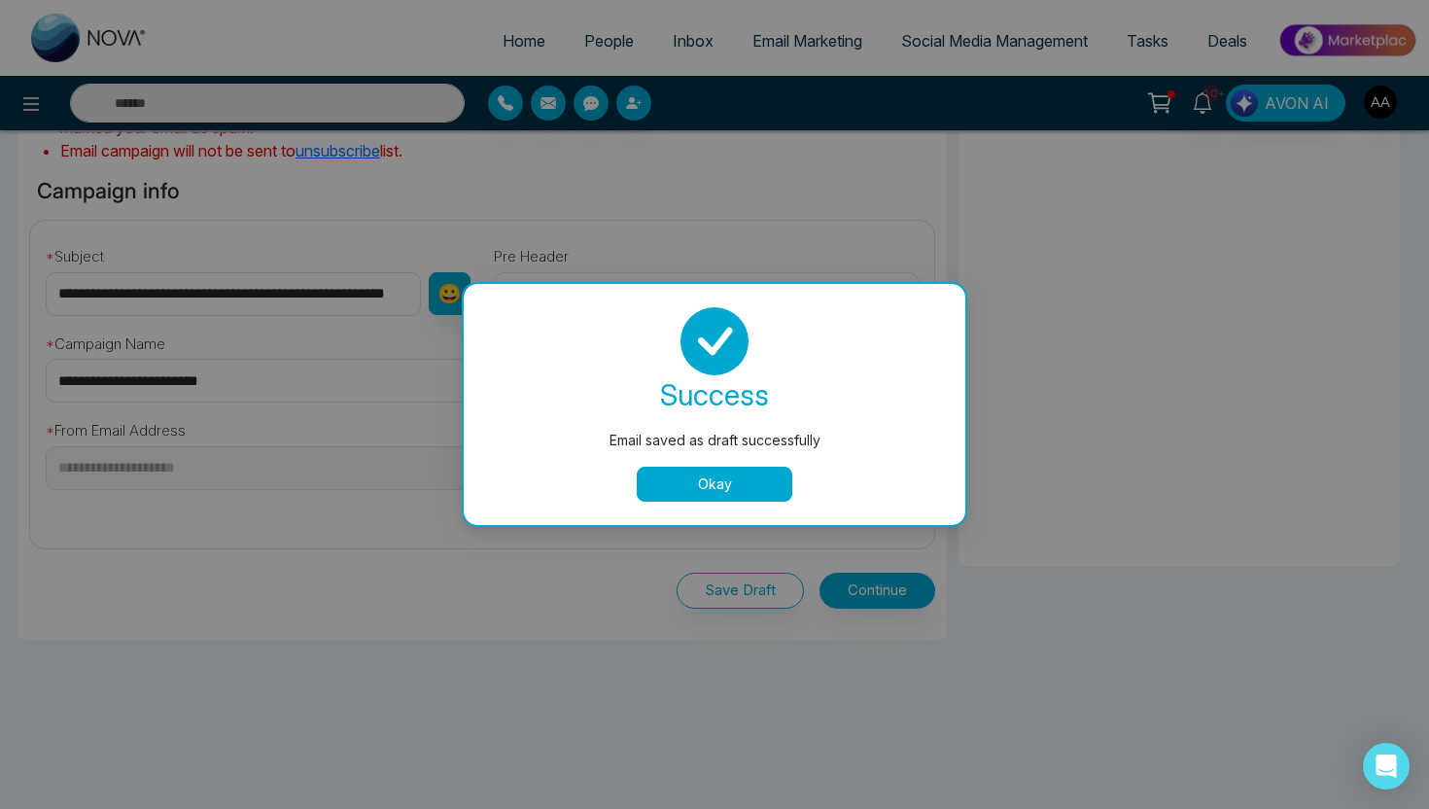
click at [744, 500] on button "Okay" at bounding box center [715, 484] width 156 height 35
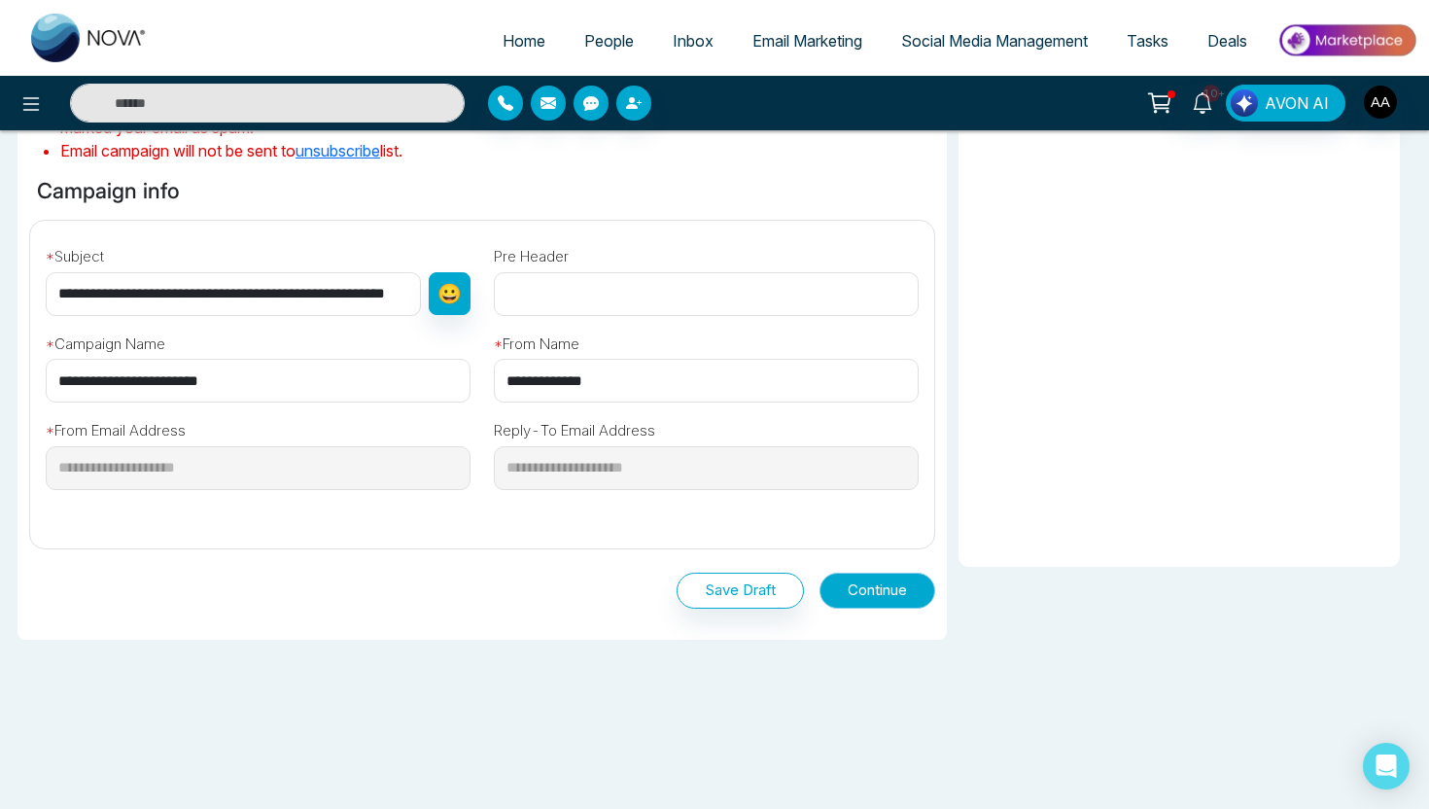
click at [910, 594] on button "Continue" at bounding box center [878, 591] width 116 height 36
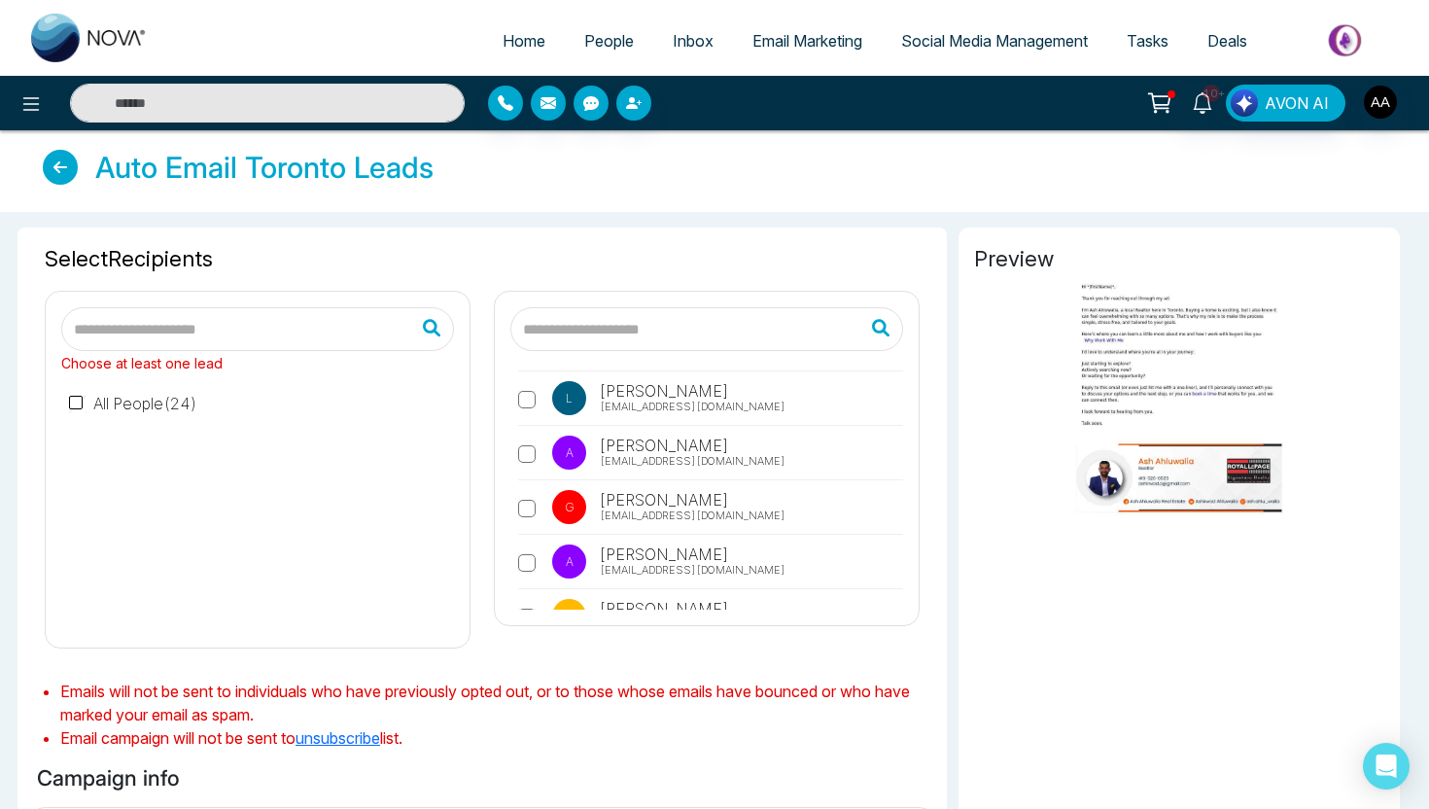
scroll to position [0, 0]
click at [503, 48] on span "Home" at bounding box center [524, 40] width 43 height 19
select select "*"
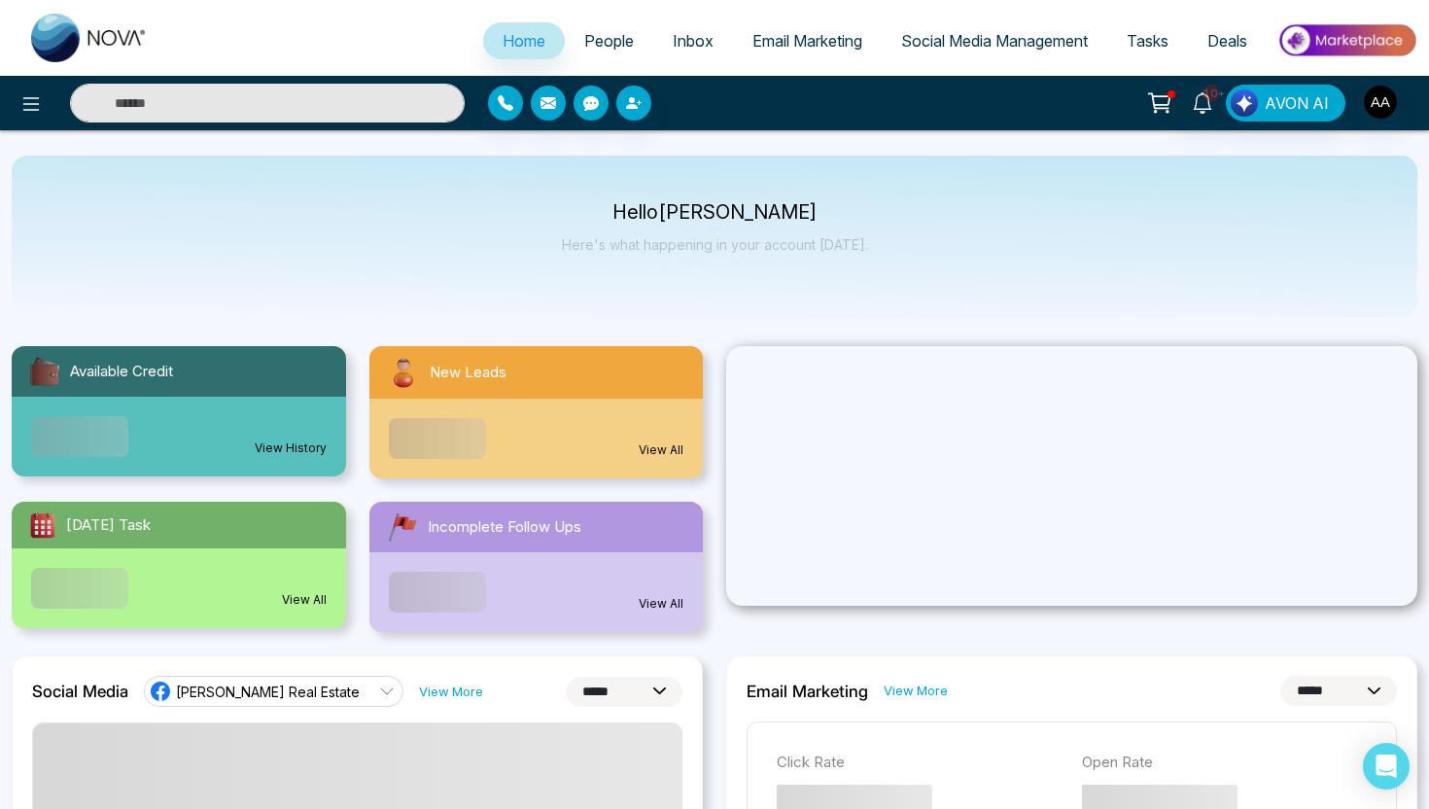
click at [584, 47] on span "People" at bounding box center [609, 40] width 50 height 19
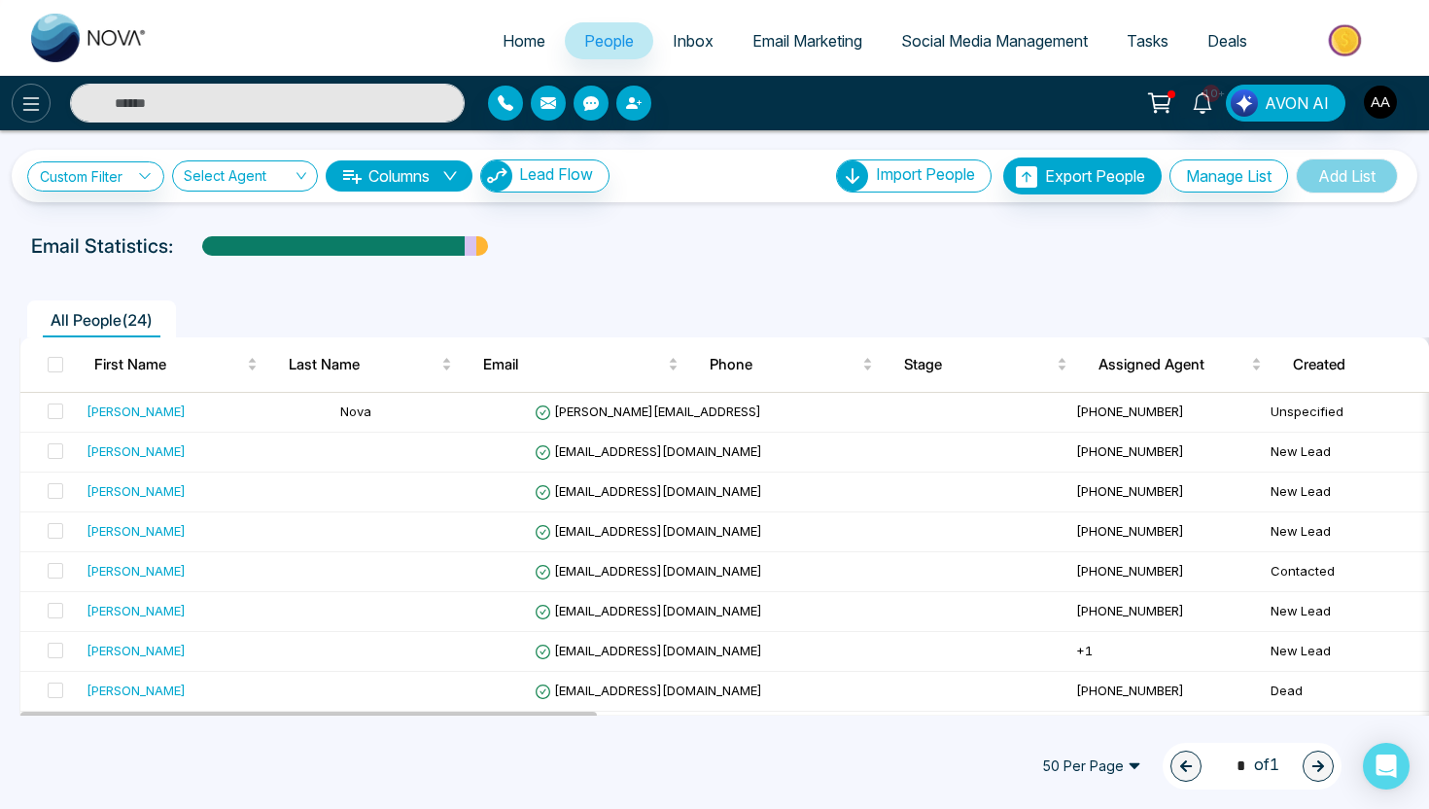
click at [42, 99] on icon at bounding box center [30, 103] width 23 height 23
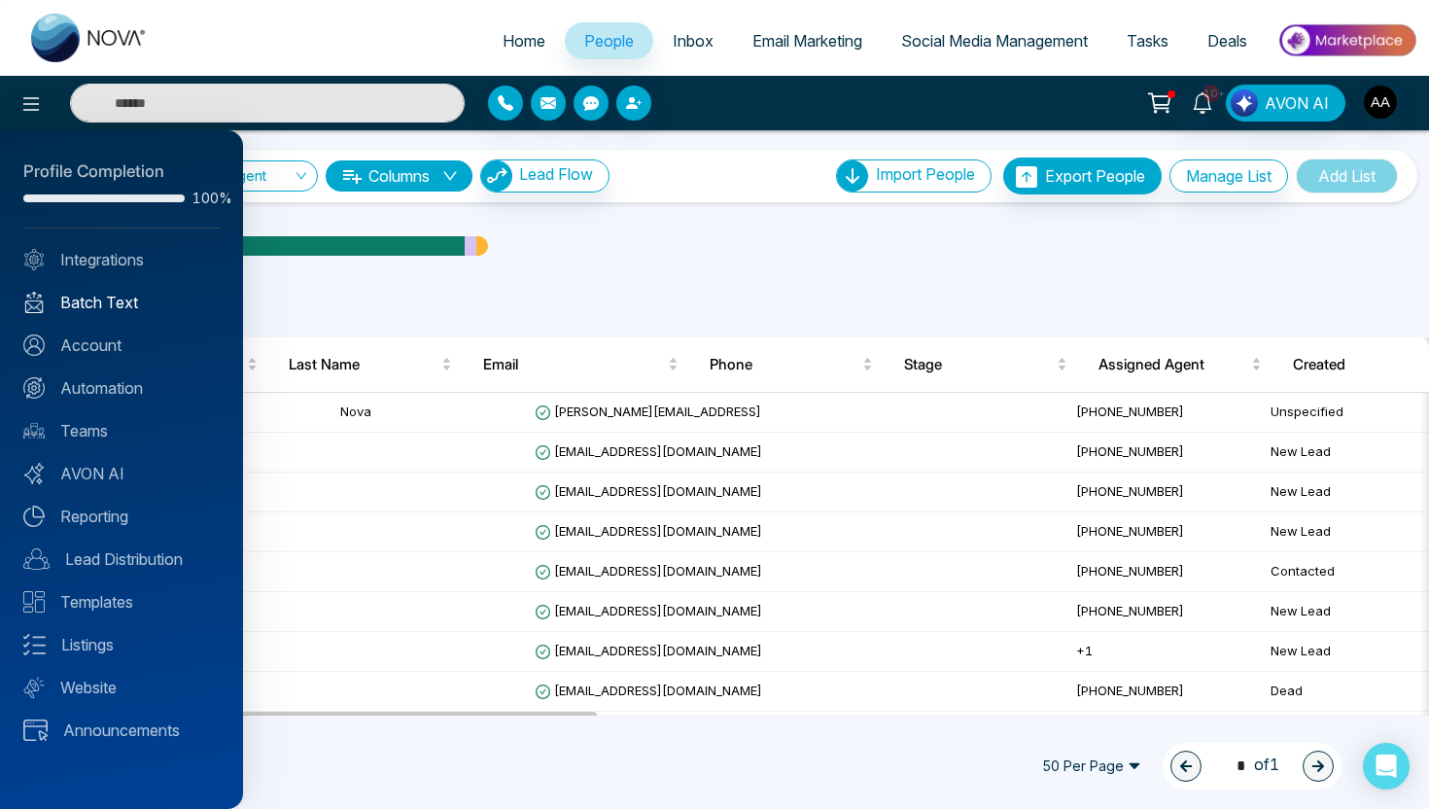
click at [163, 304] on link "Batch Text" at bounding box center [121, 302] width 196 height 23
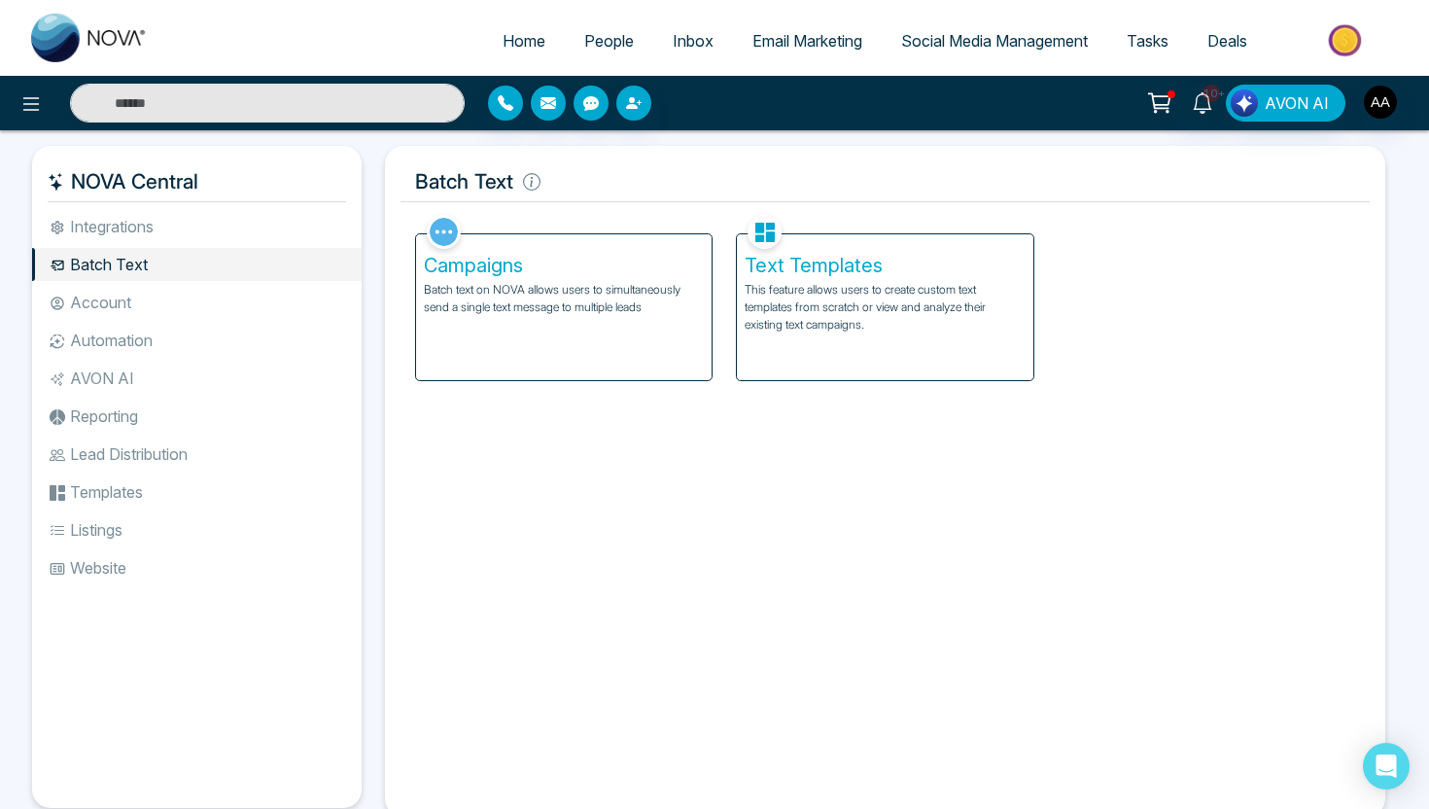
click at [84, 301] on li "Account" at bounding box center [197, 302] width 330 height 33
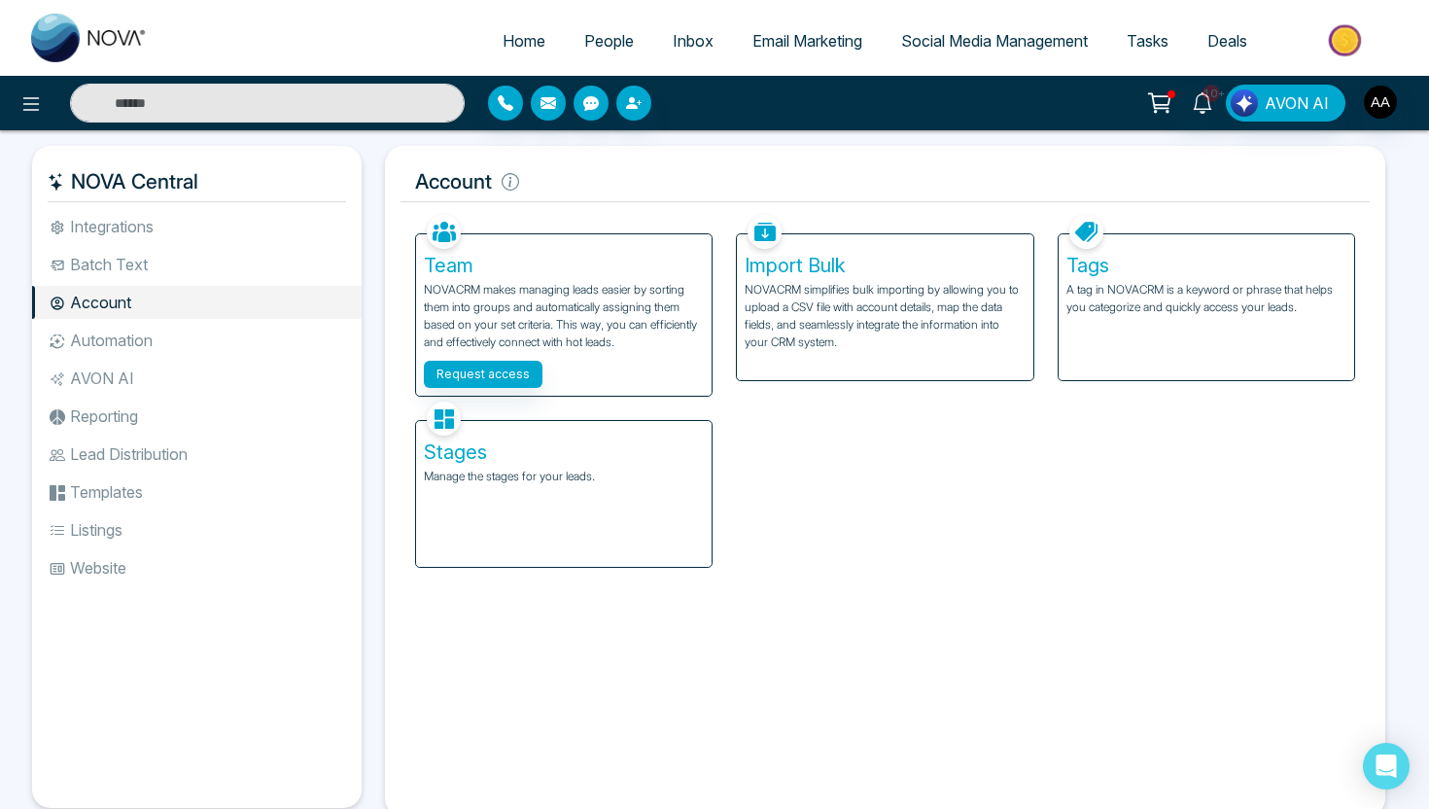
click at [92, 341] on li "Automation" at bounding box center [197, 340] width 330 height 33
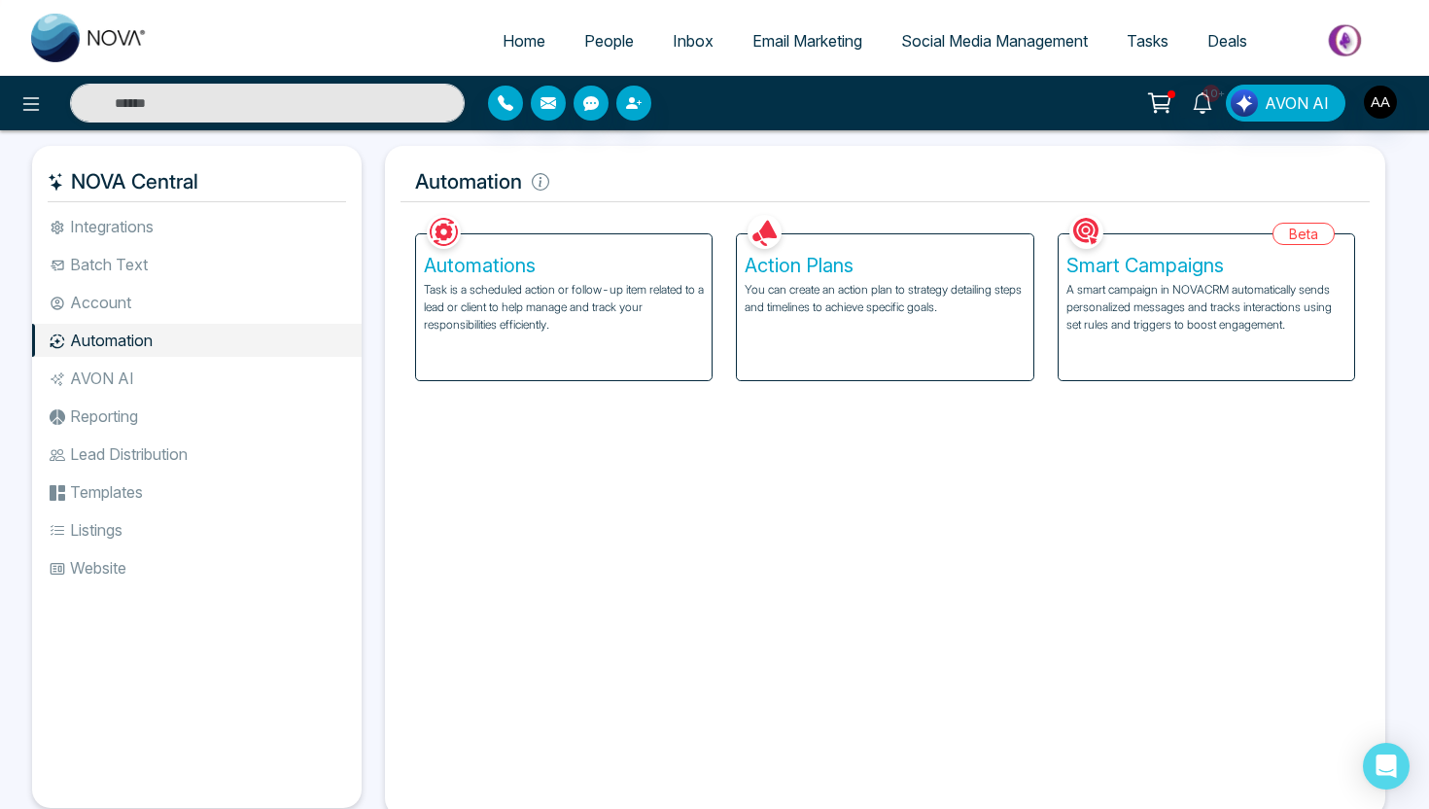
click at [125, 412] on li "Reporting" at bounding box center [197, 416] width 330 height 33
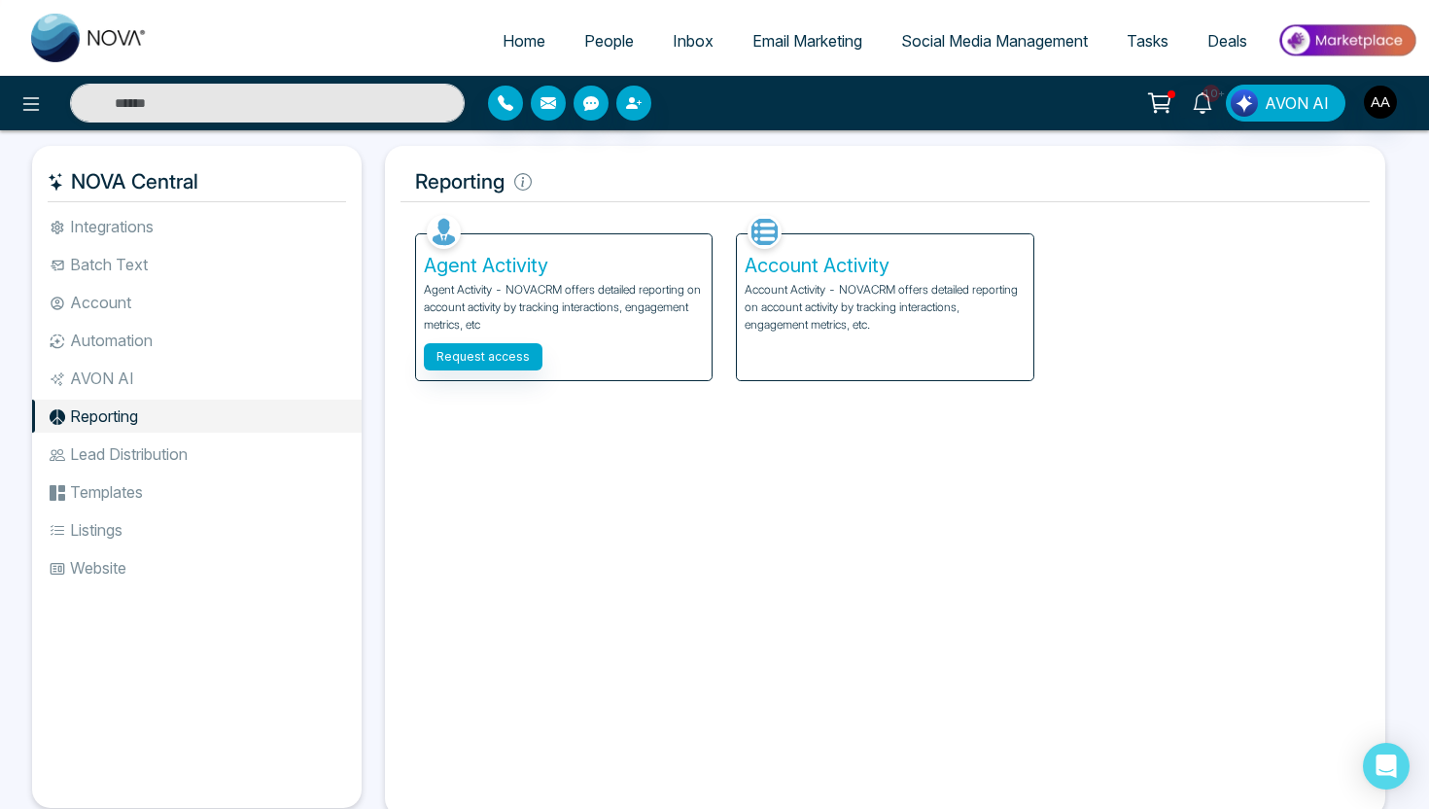
click at [152, 333] on li "Automation" at bounding box center [197, 340] width 330 height 33
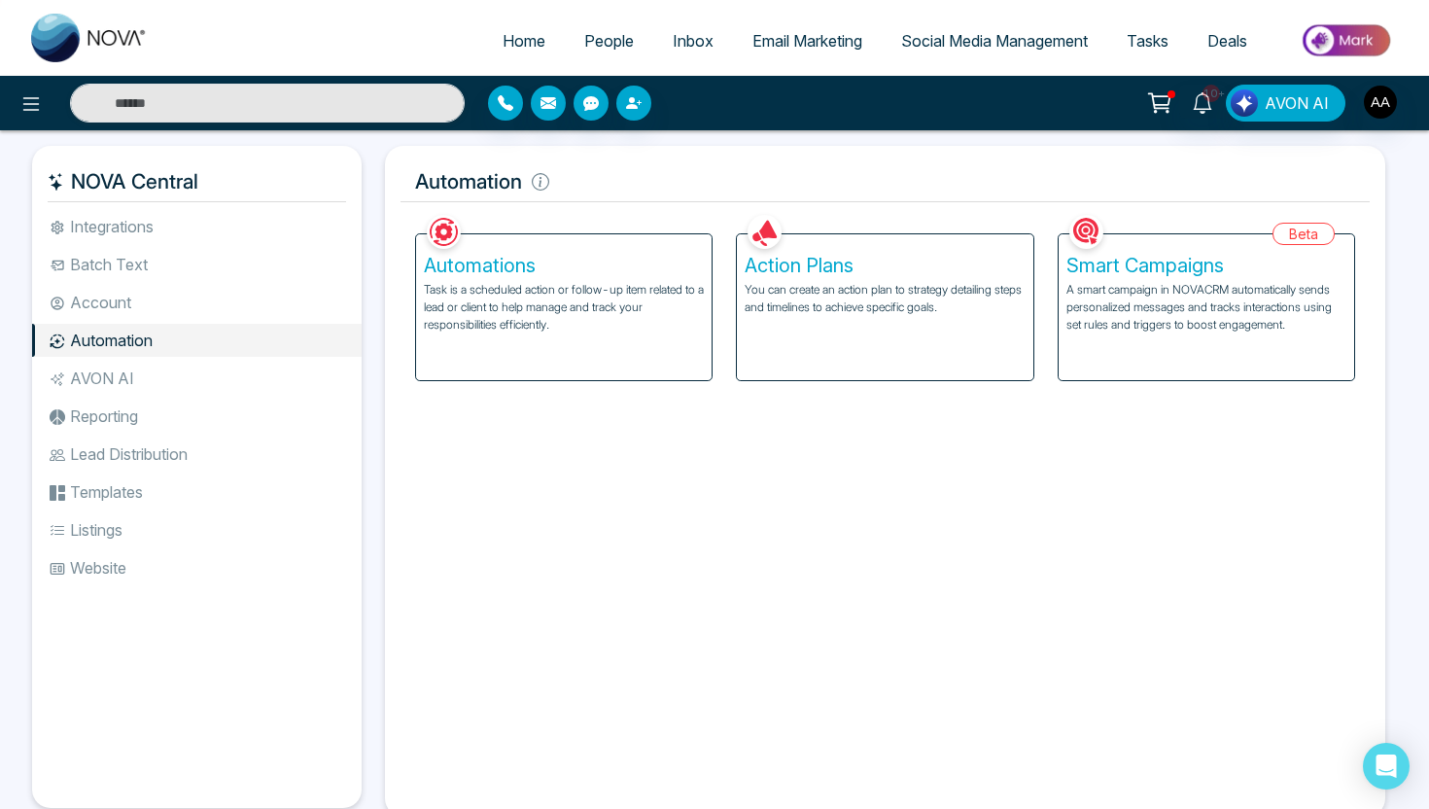
click at [1153, 104] on icon at bounding box center [1159, 102] width 27 height 27
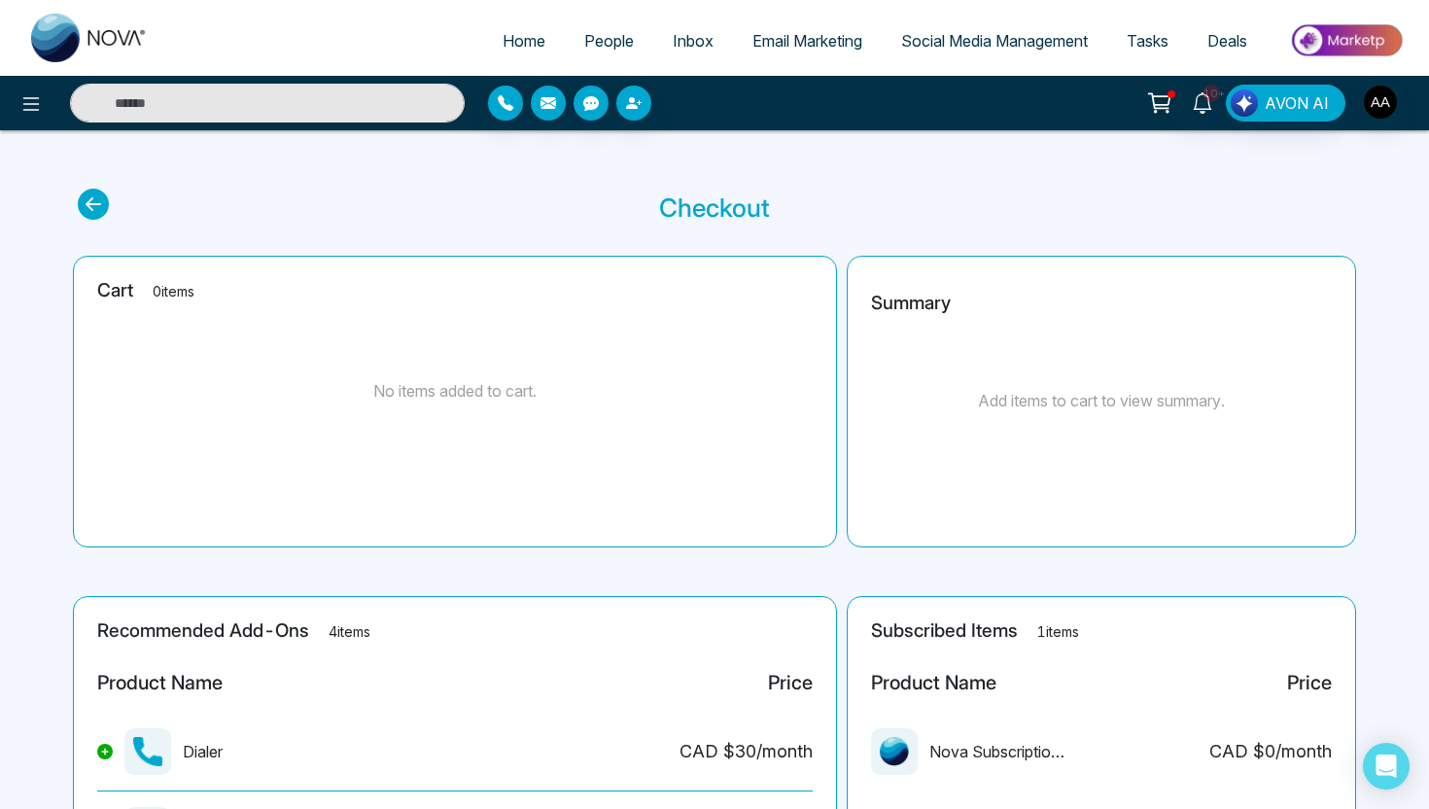
click at [99, 41] on img at bounding box center [89, 38] width 117 height 49
select select "*"
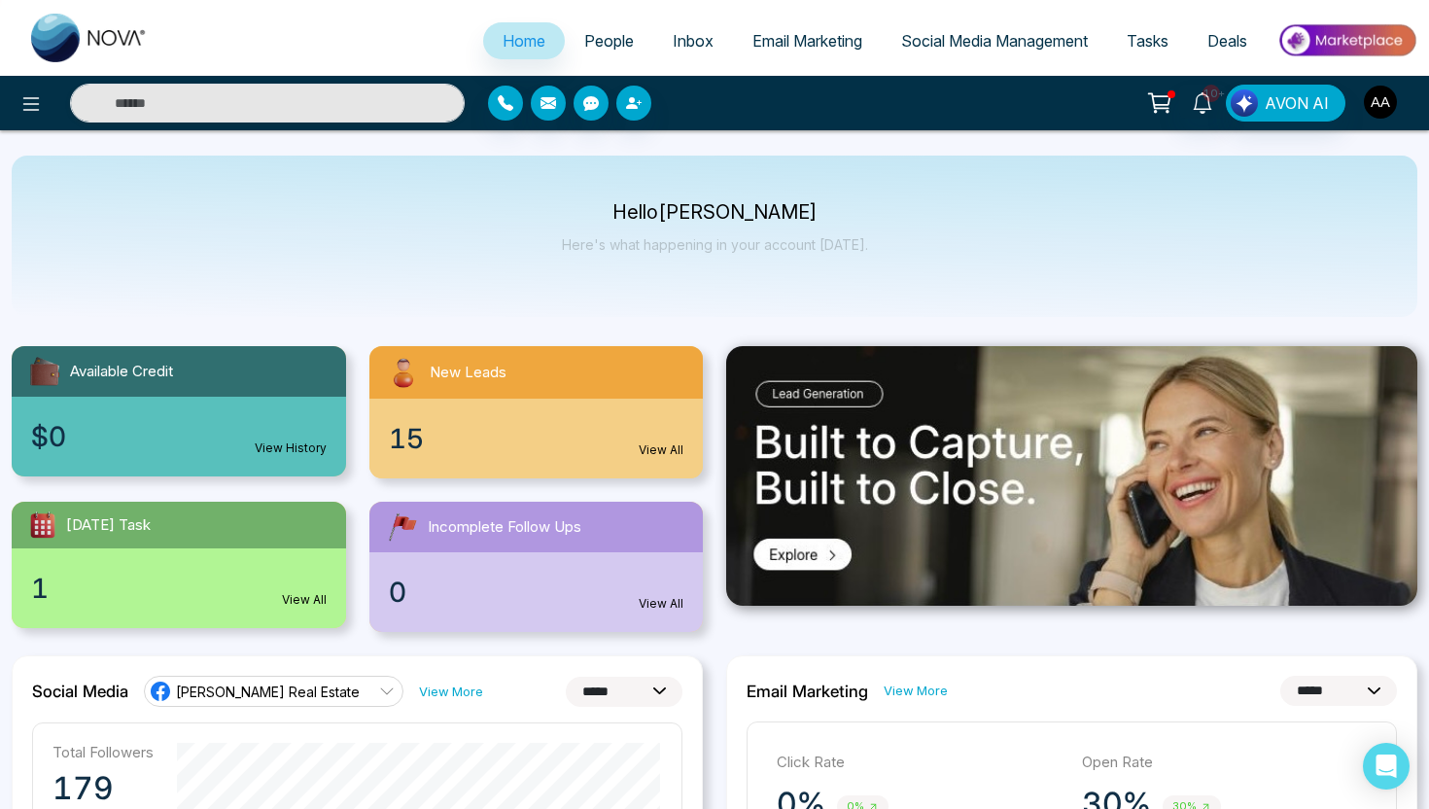
click at [1385, 108] on img "button" at bounding box center [1380, 102] width 33 height 33
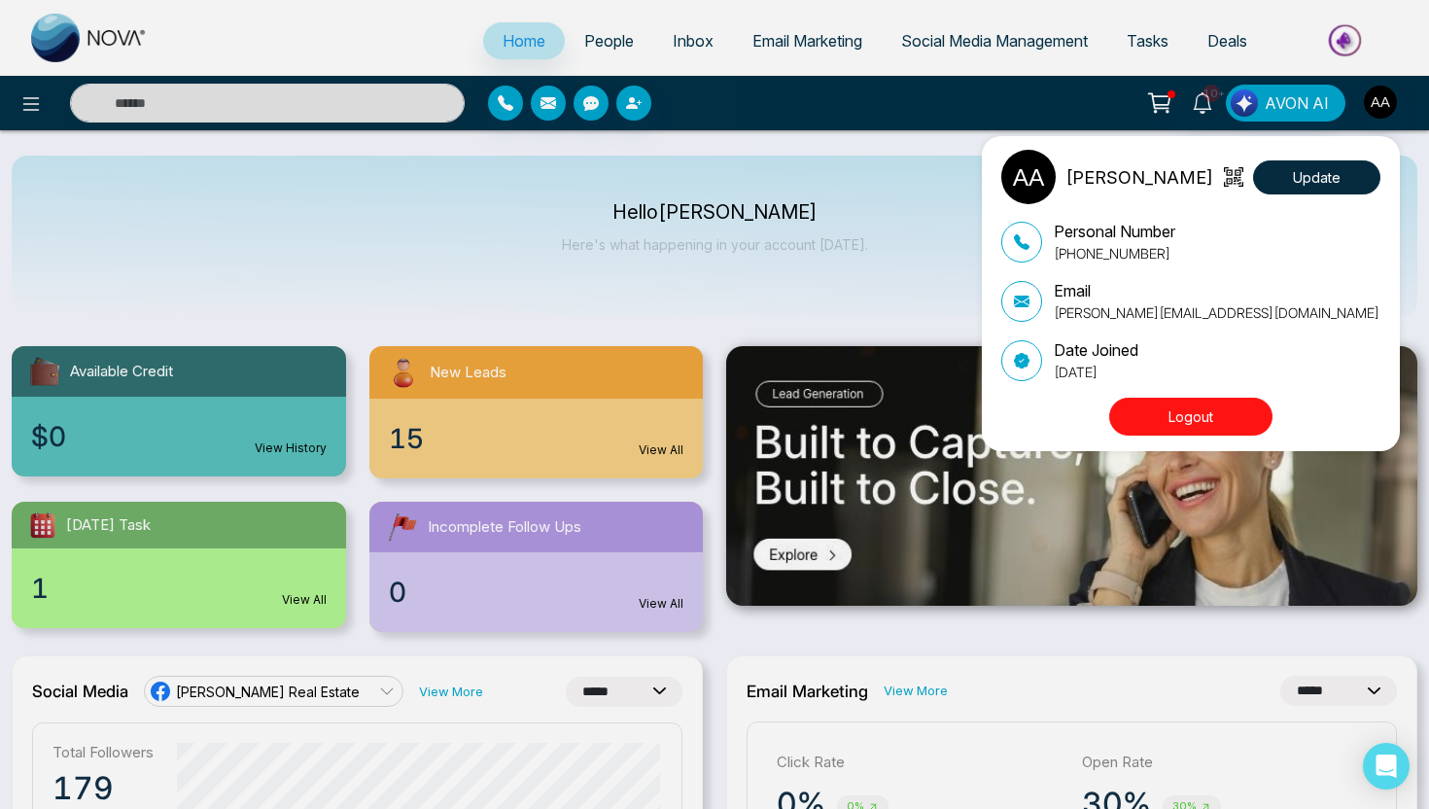
click at [1166, 415] on button "Logout" at bounding box center [1190, 417] width 163 height 38
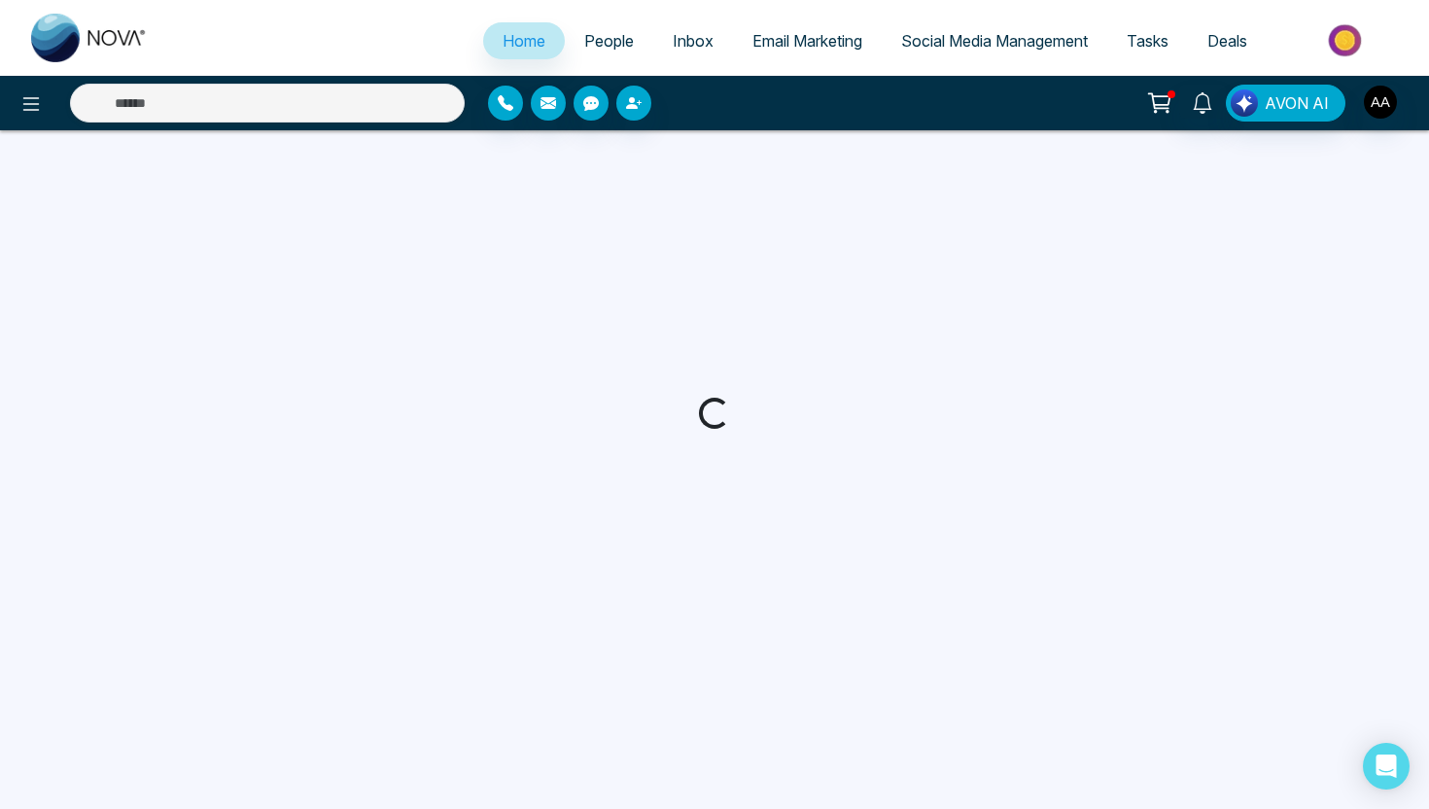
select select "*"
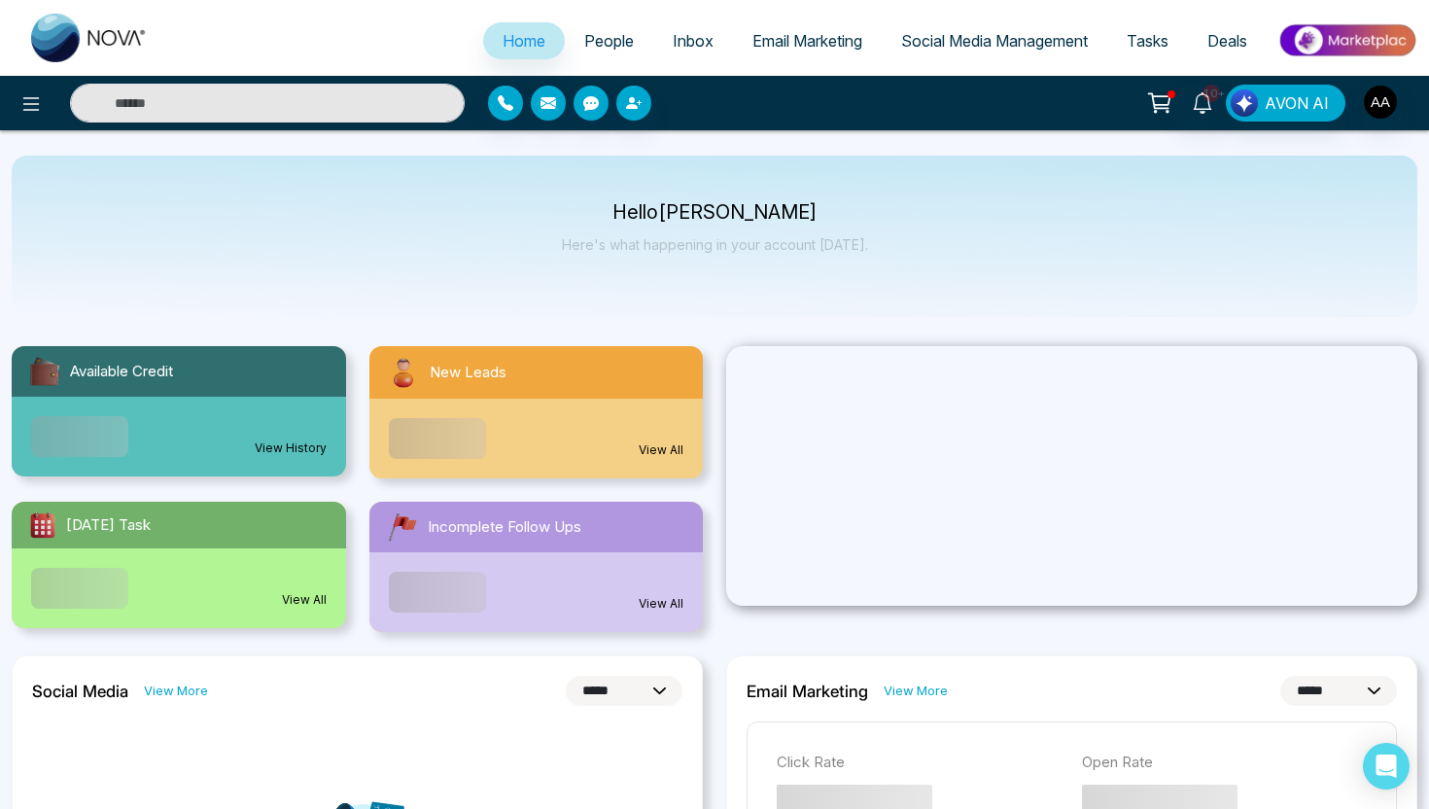
click at [597, 41] on span "People" at bounding box center [609, 40] width 50 height 19
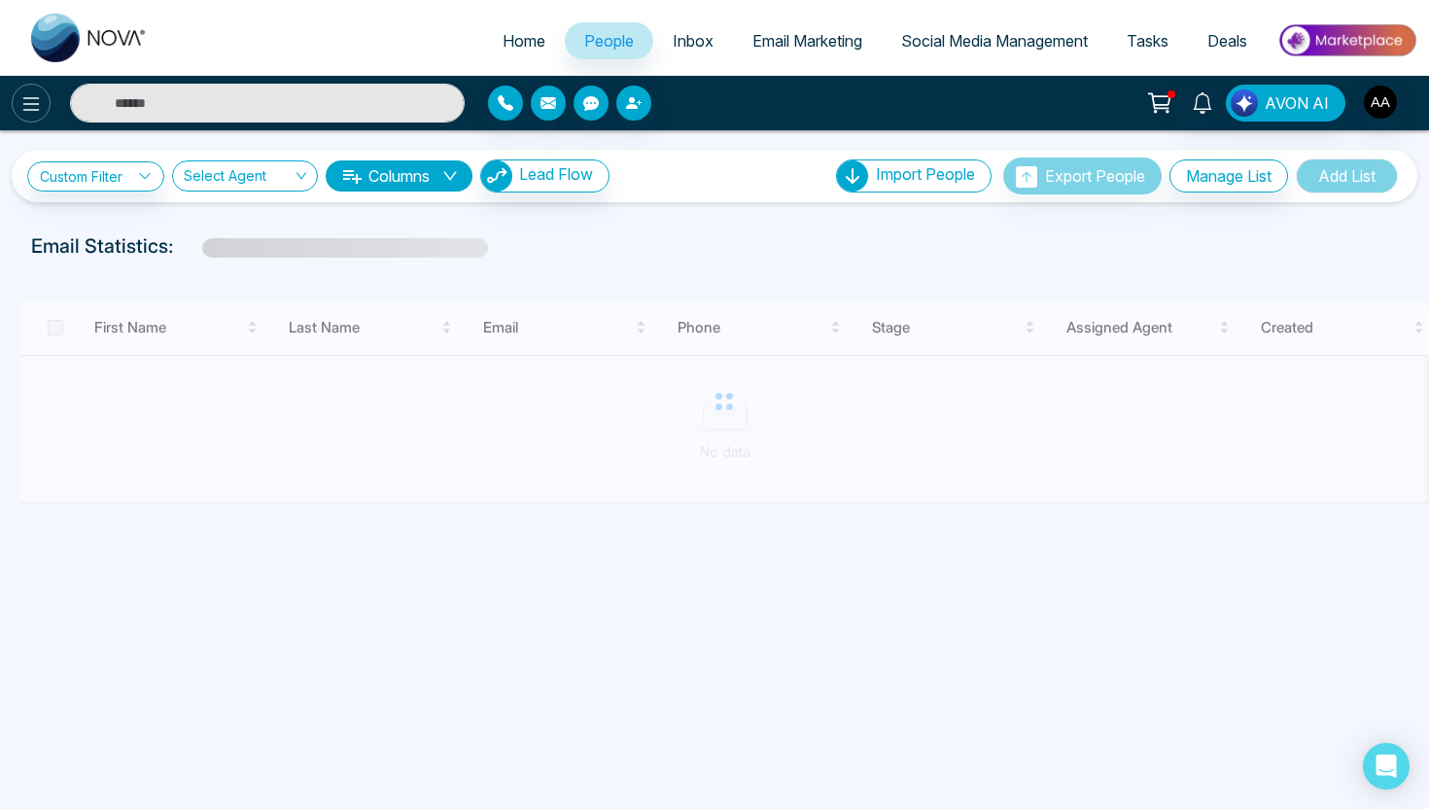
click at [38, 111] on icon at bounding box center [30, 103] width 23 height 23
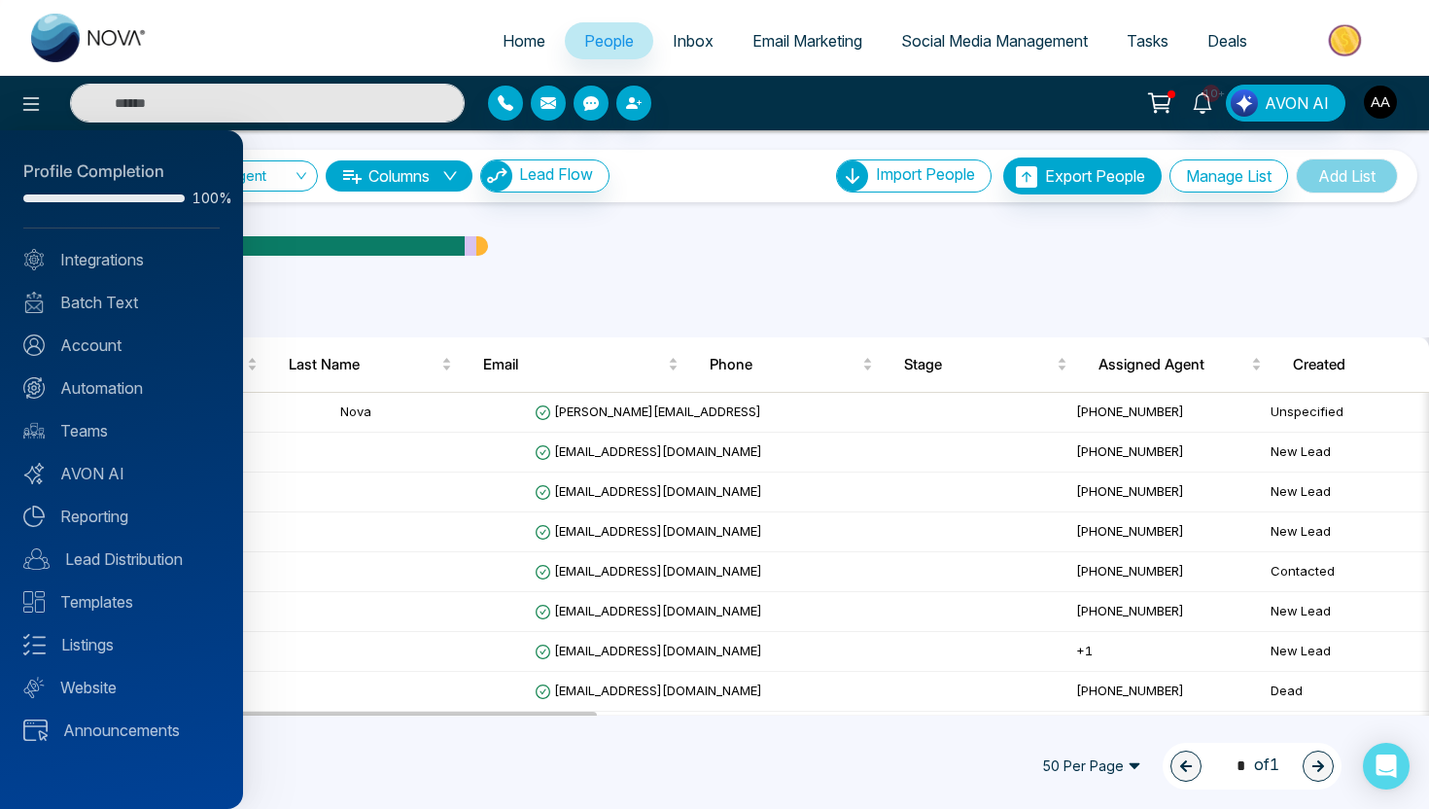
click at [765, 49] on div at bounding box center [714, 404] width 1429 height 809
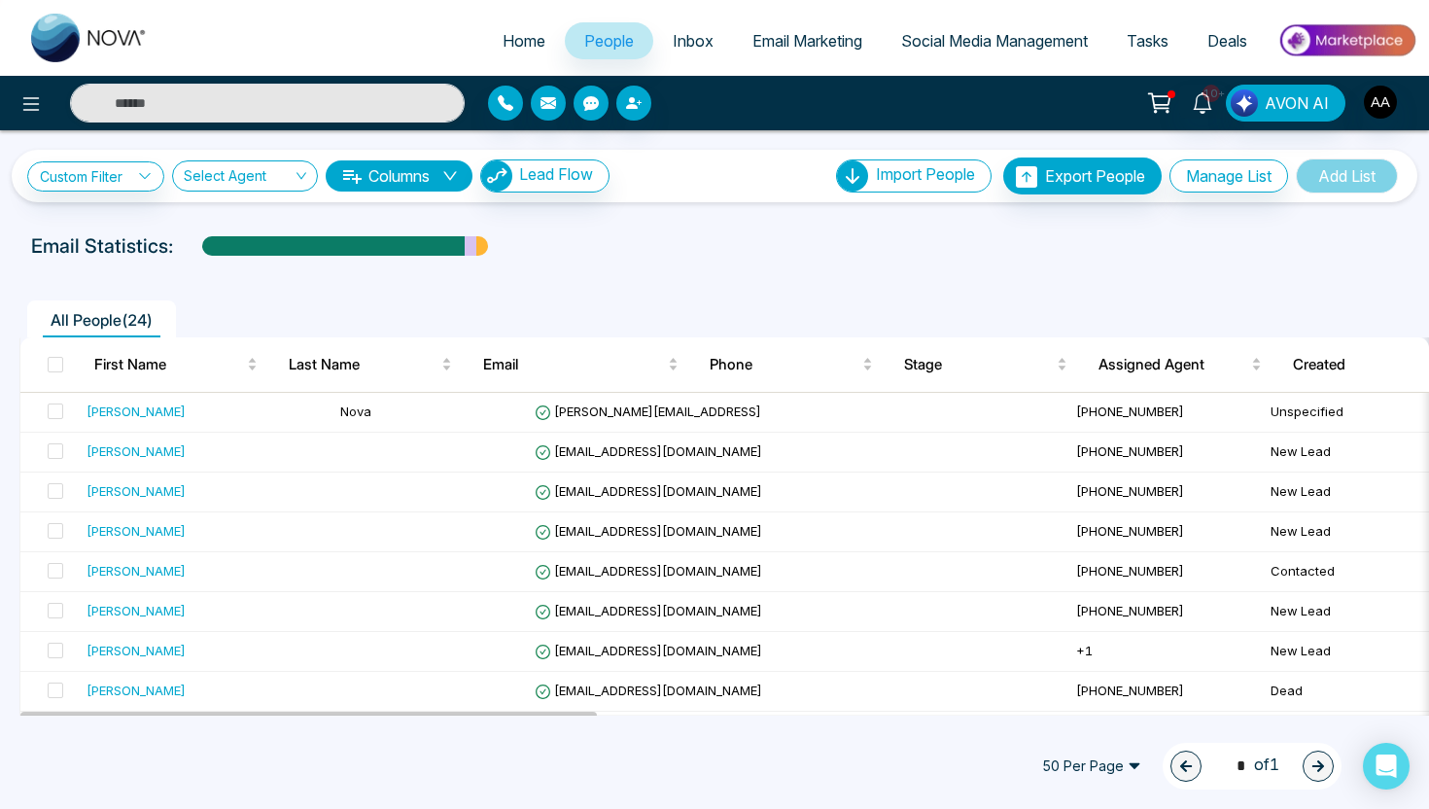
click at [776, 38] on span "Email Marketing" at bounding box center [808, 40] width 110 height 19
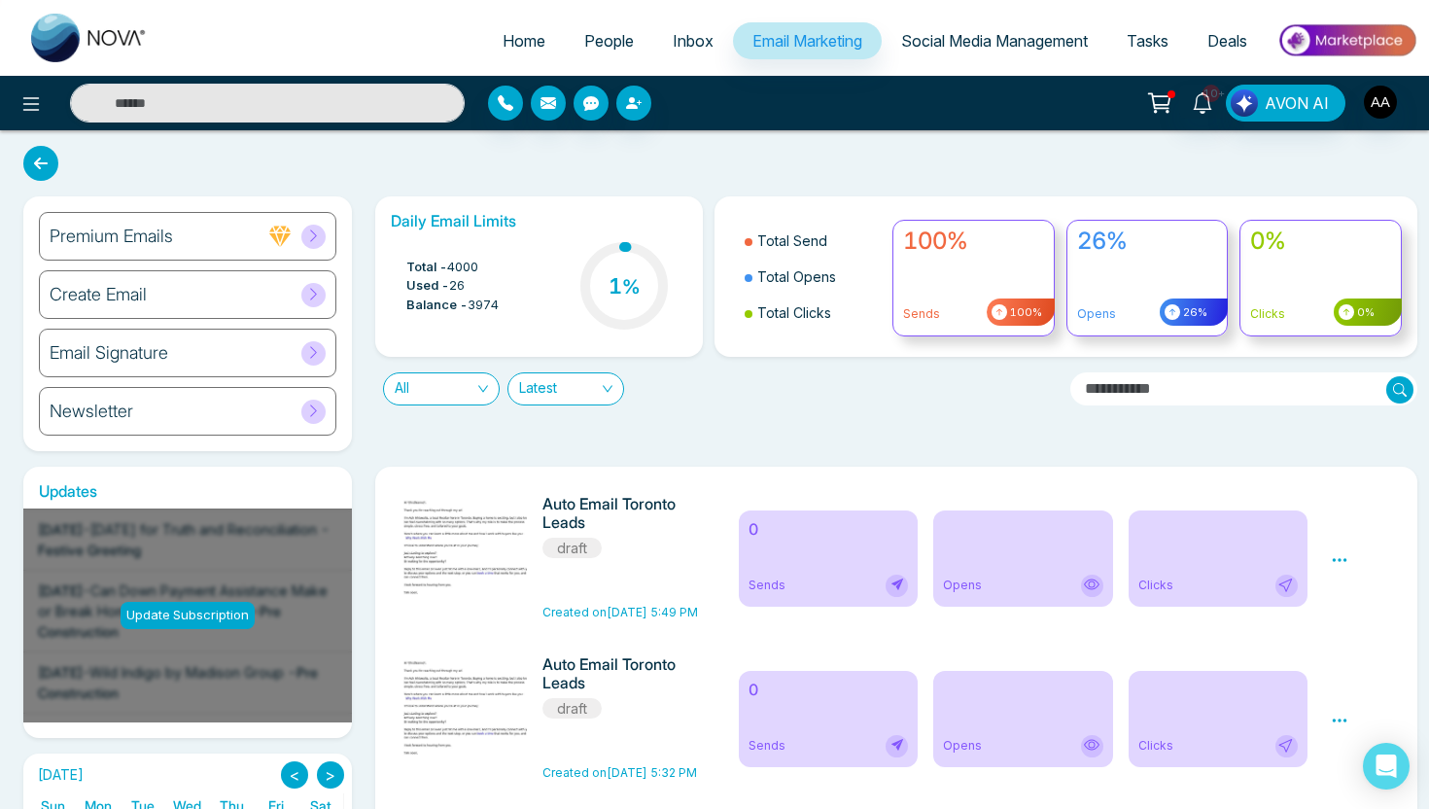
click at [260, 304] on div "Create Email" at bounding box center [188, 294] width 298 height 49
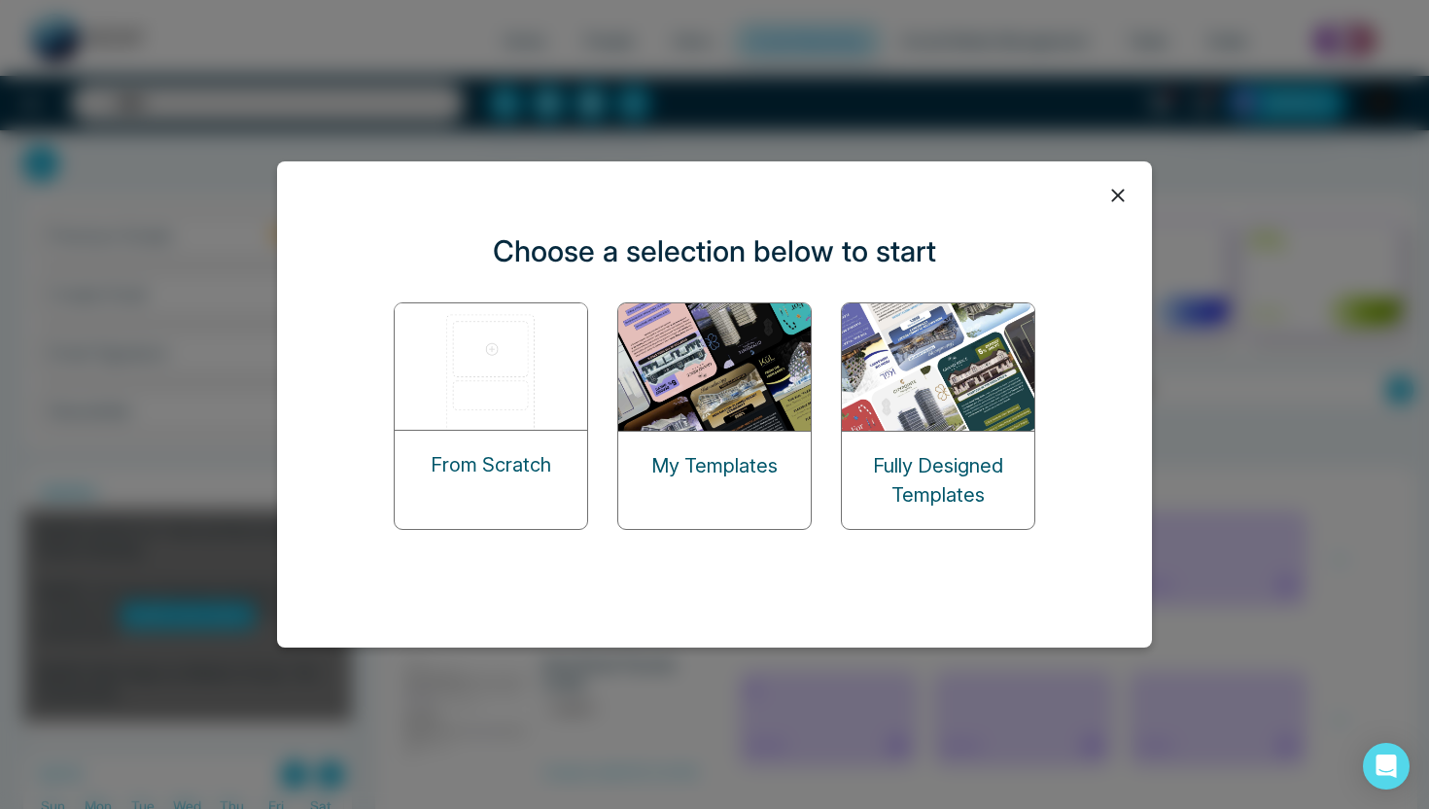
click at [725, 452] on p "My Templates" at bounding box center [714, 465] width 126 height 29
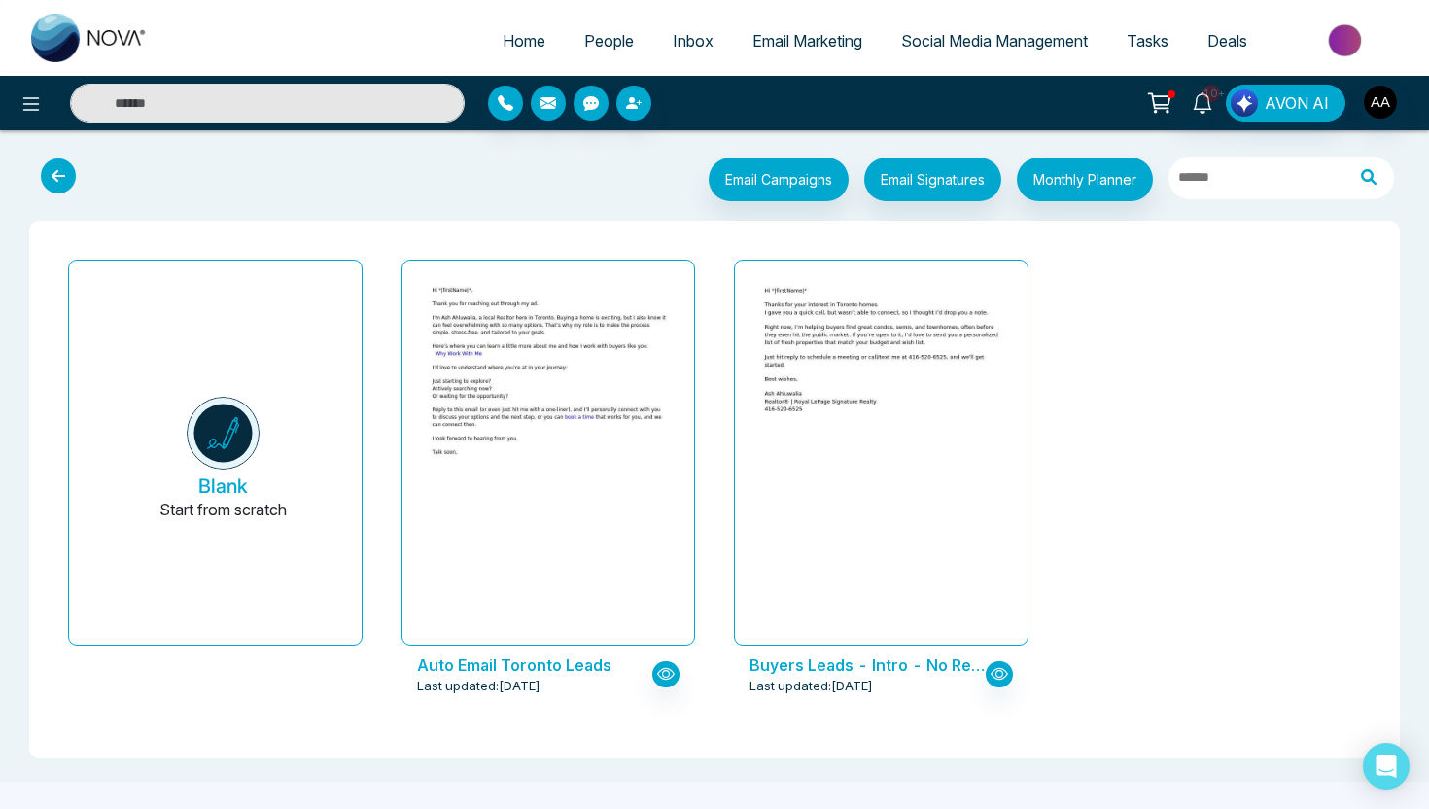
click at [52, 159] on icon at bounding box center [58, 175] width 35 height 35
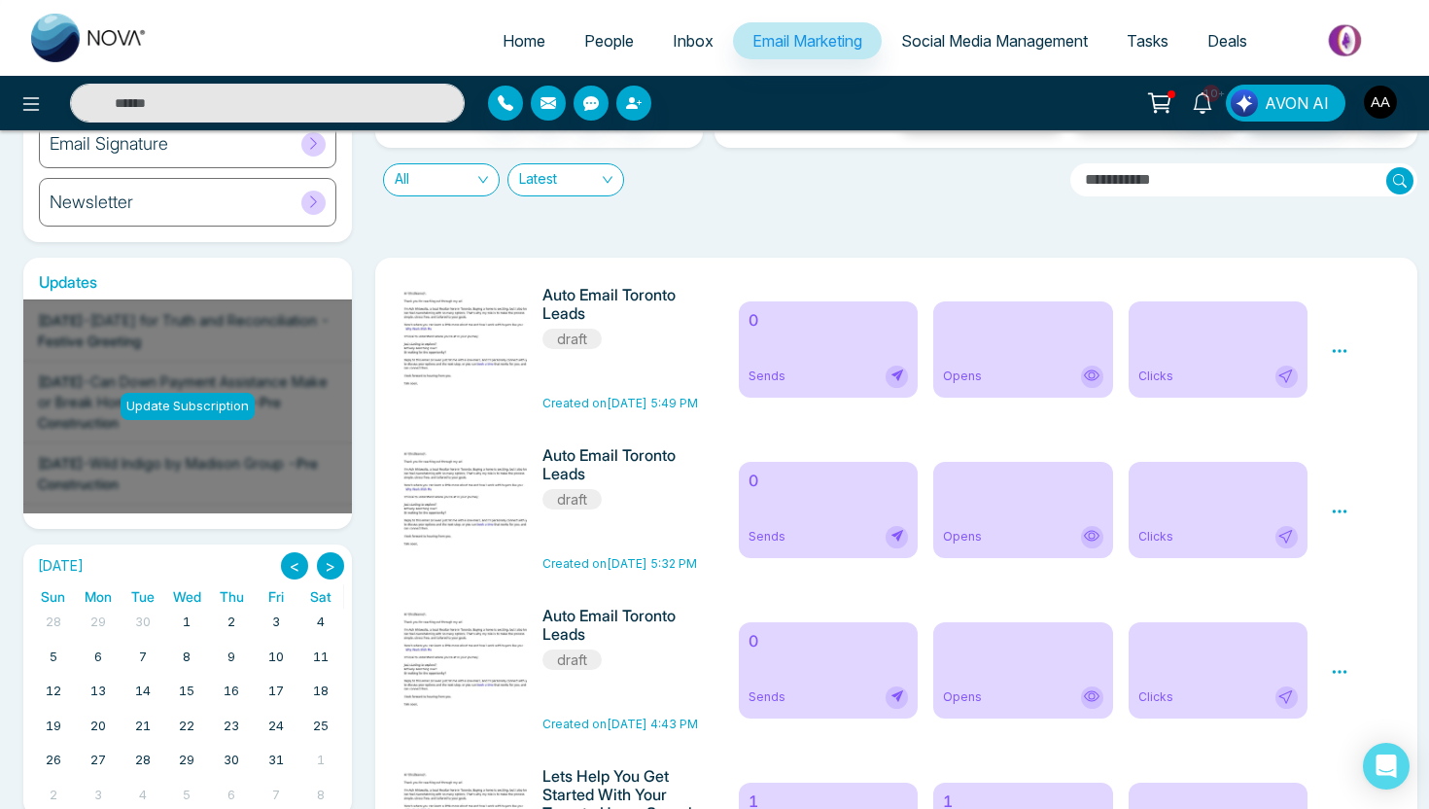
scroll to position [178, 0]
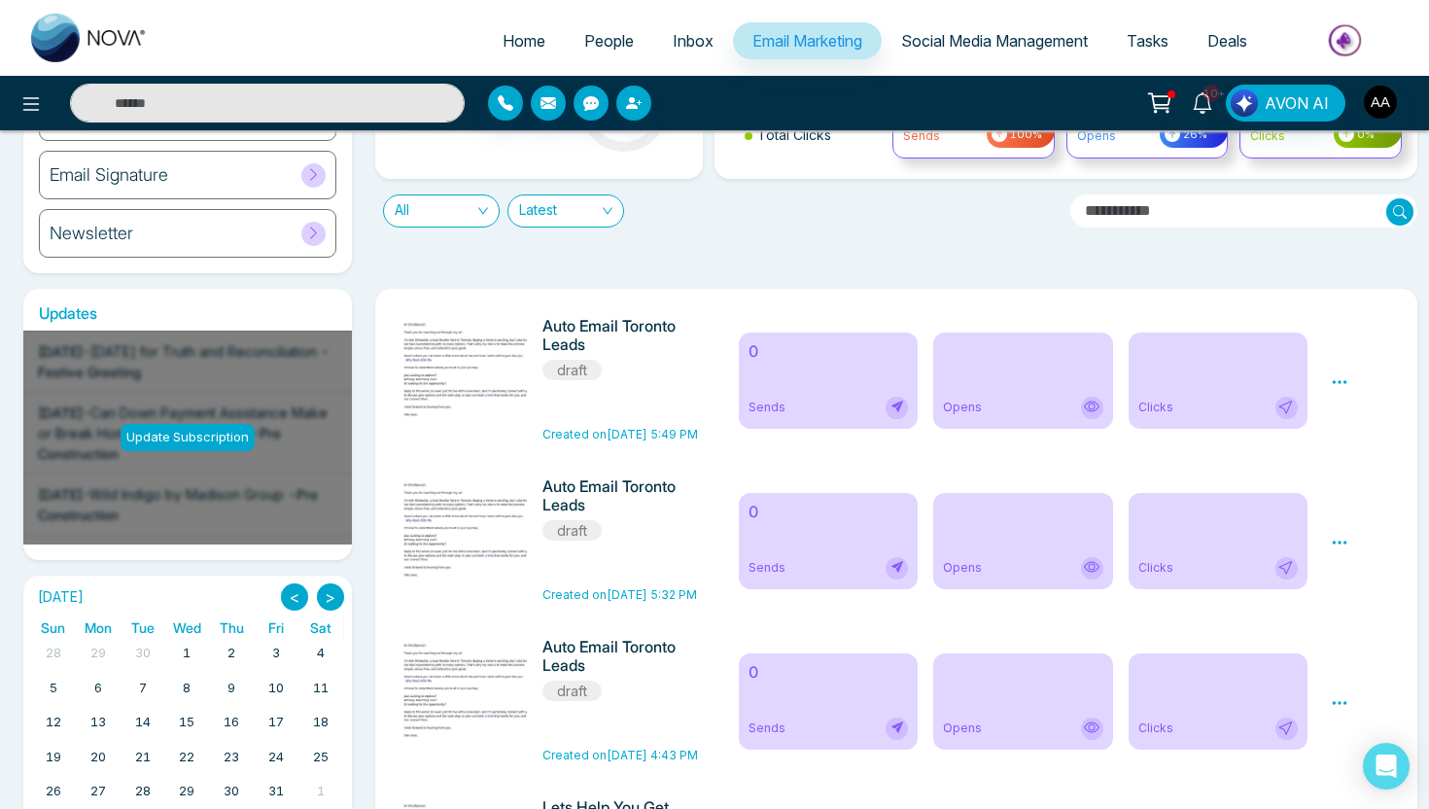
click at [1349, 380] on div "Preview Edit Delete" at bounding box center [1361, 380] width 85 height 126
click at [1342, 383] on icon at bounding box center [1340, 382] width 18 height 18
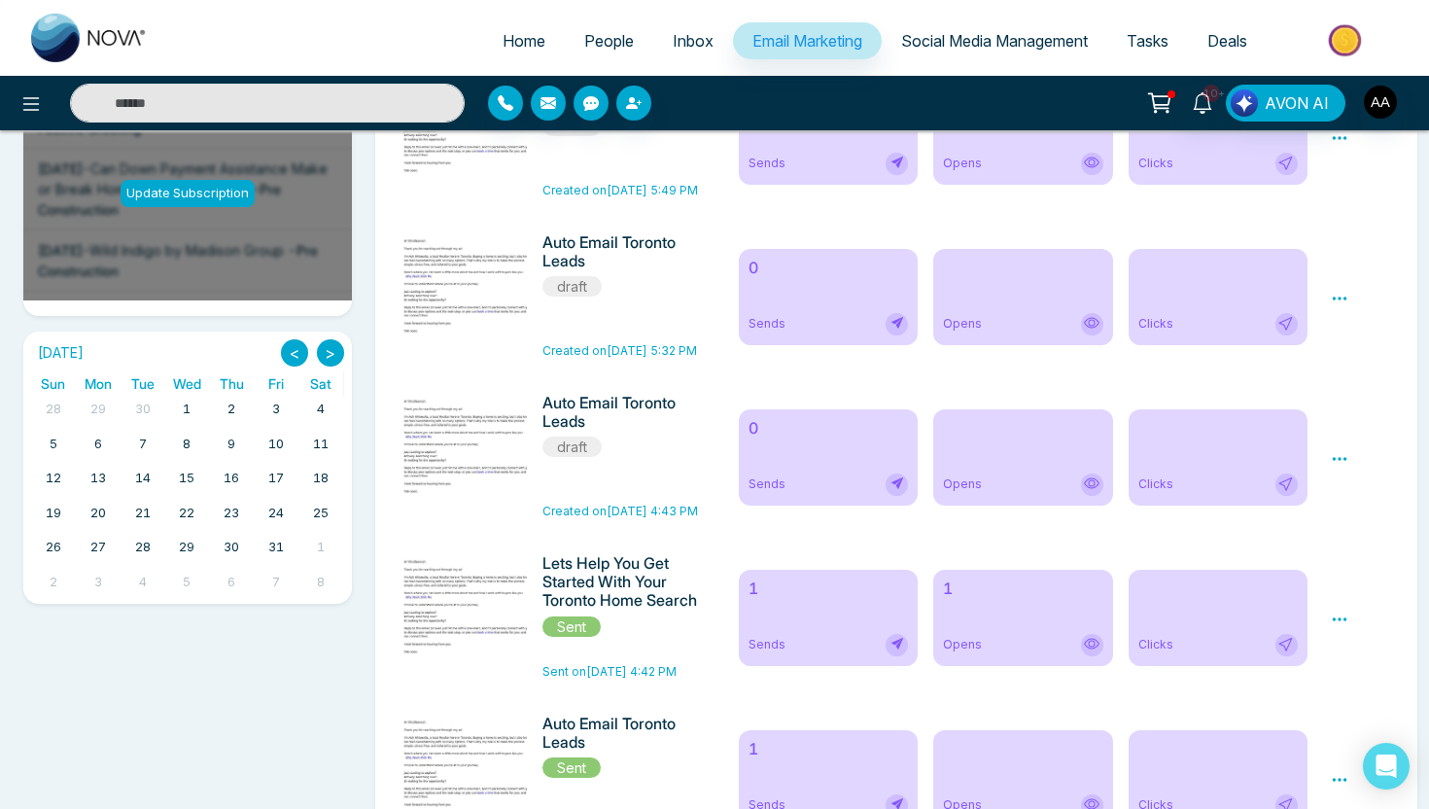
scroll to position [0, 0]
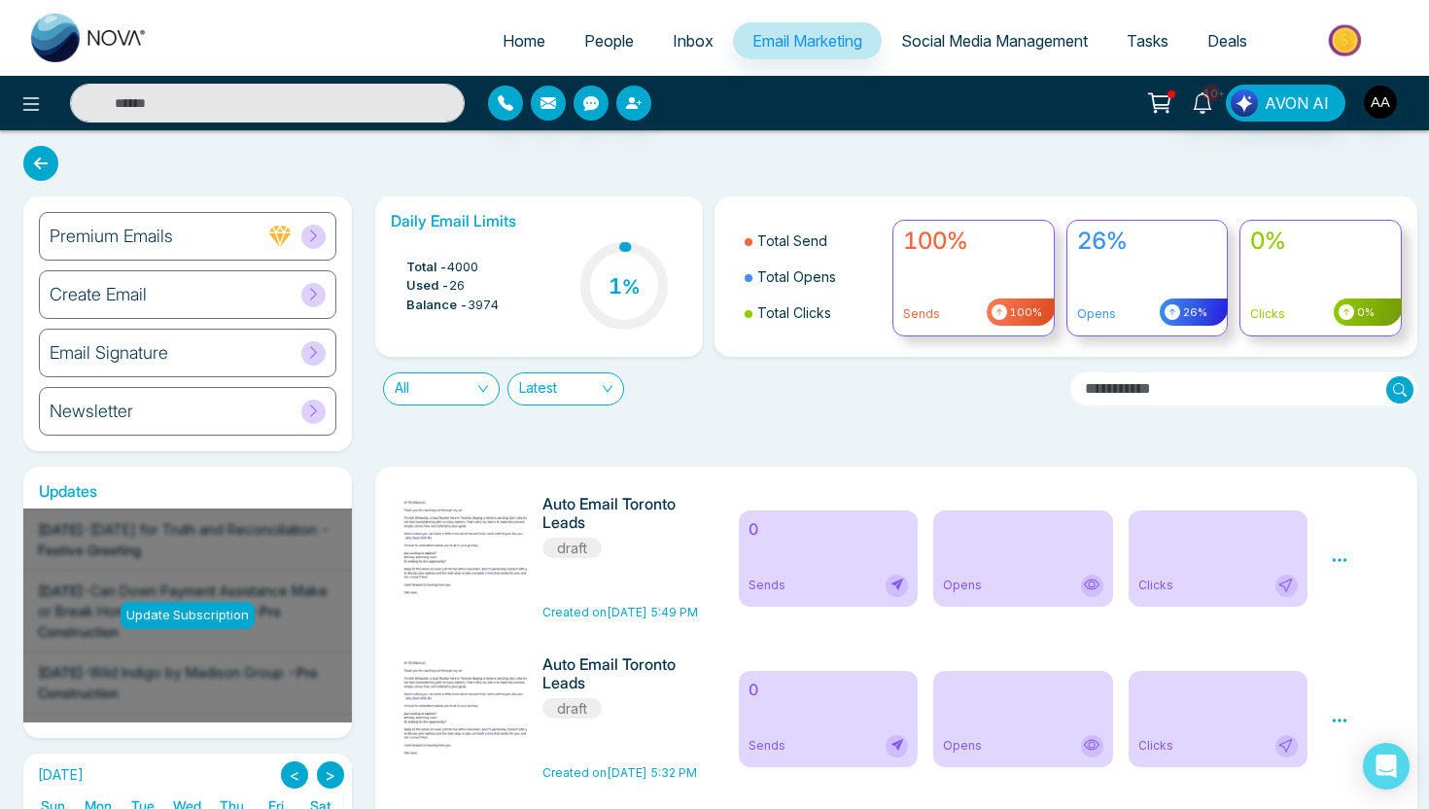
click at [160, 293] on div "Create Email" at bounding box center [188, 294] width 298 height 49
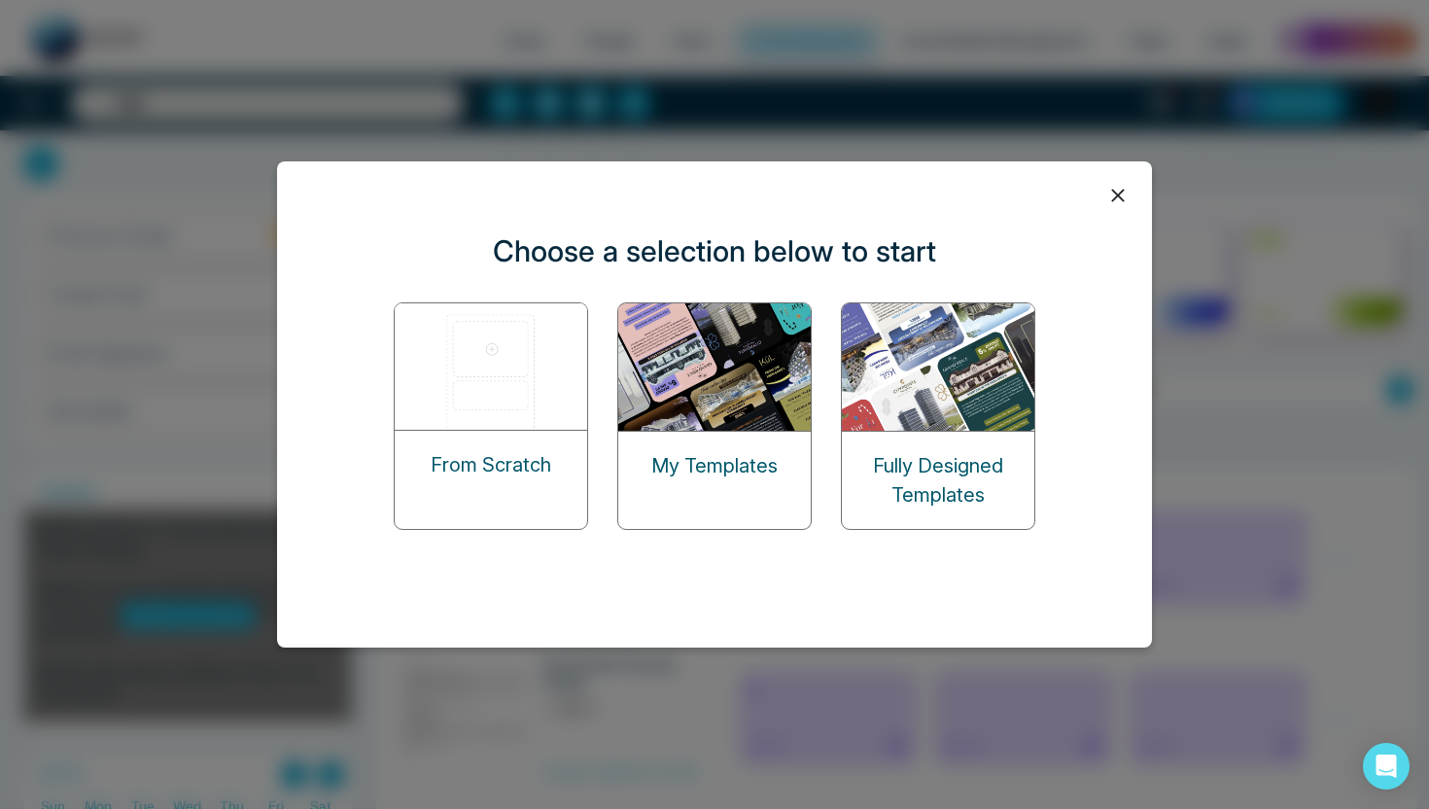
click at [750, 454] on p "My Templates" at bounding box center [714, 465] width 126 height 29
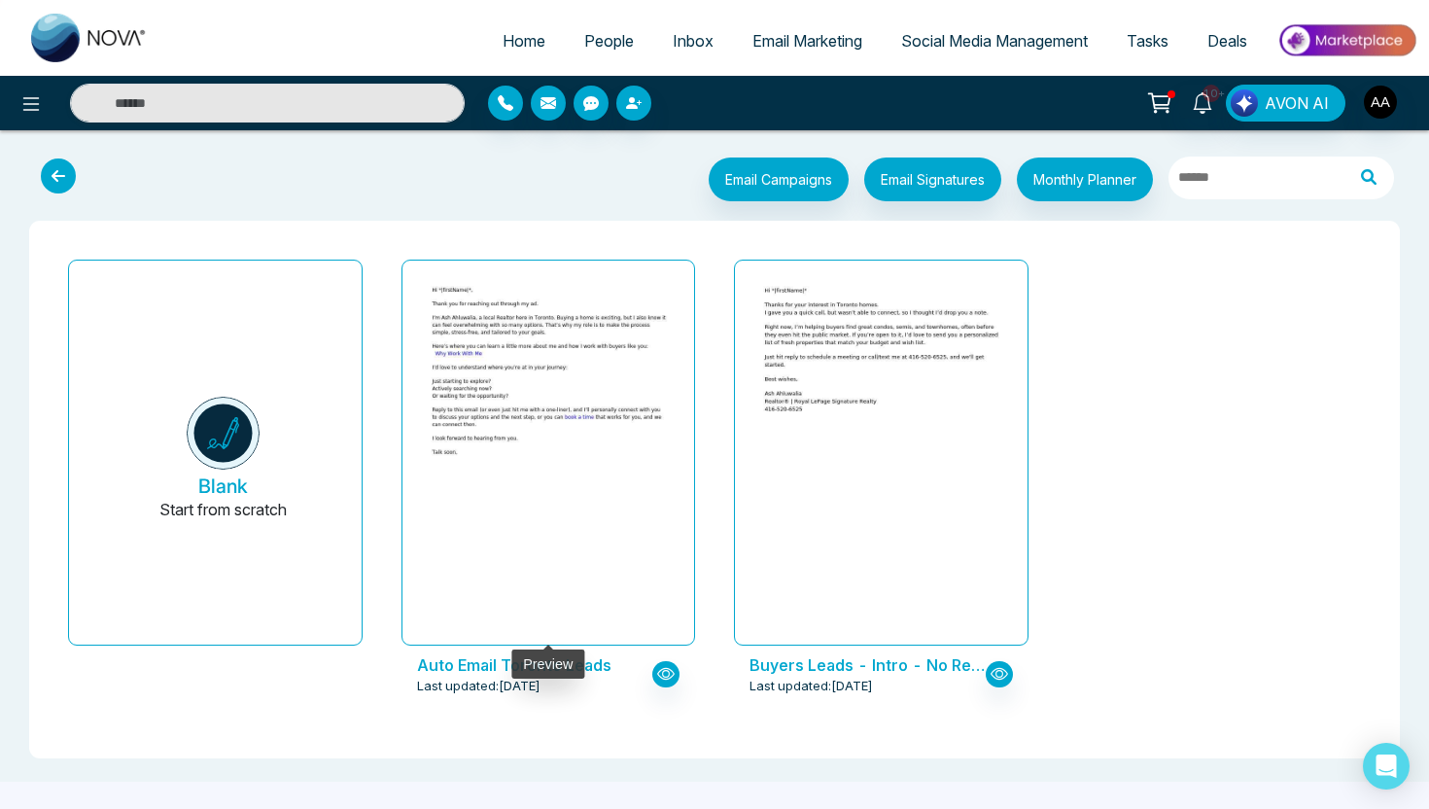
click at [613, 589] on div at bounding box center [549, 453] width 246 height 355
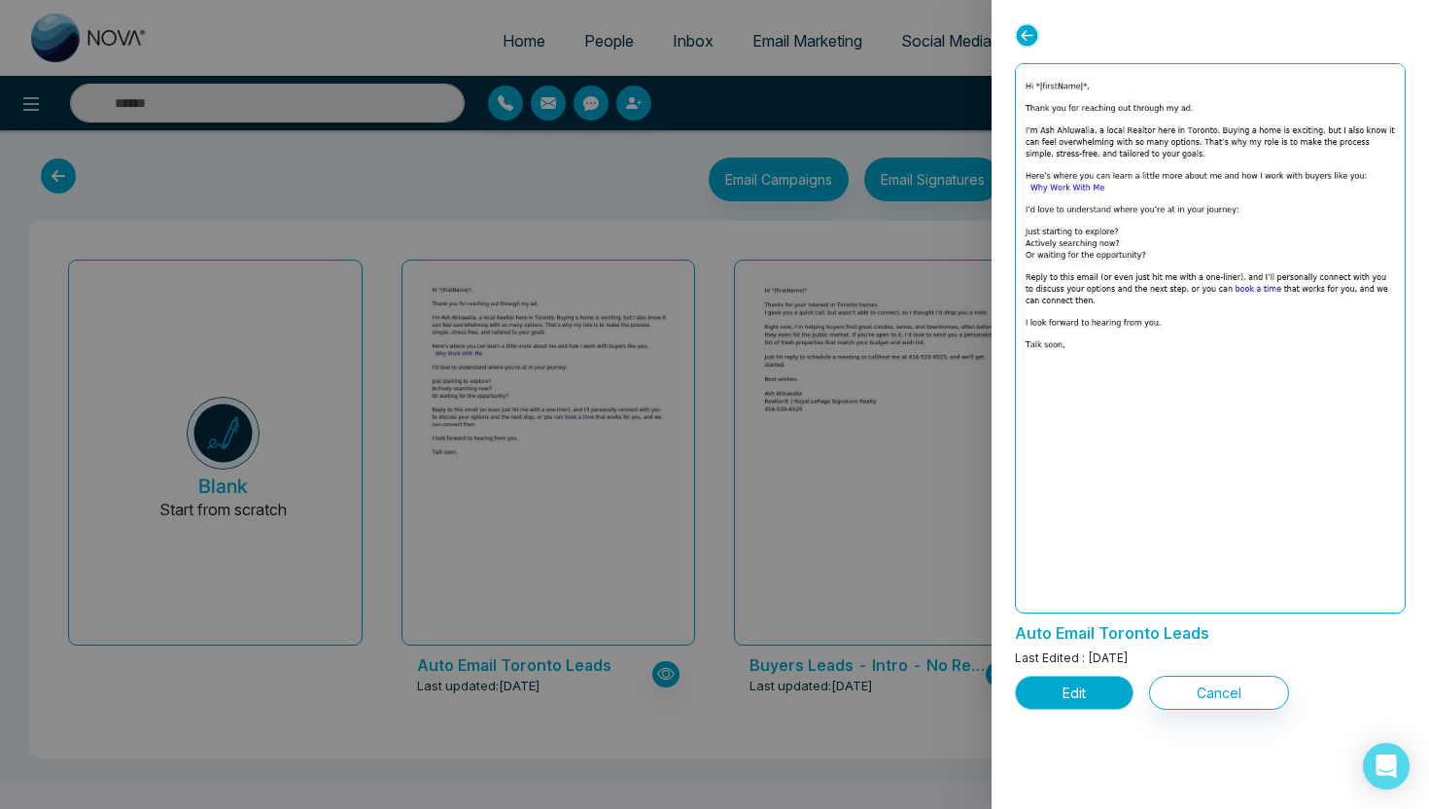
click at [1086, 694] on button "Edit" at bounding box center [1074, 693] width 119 height 34
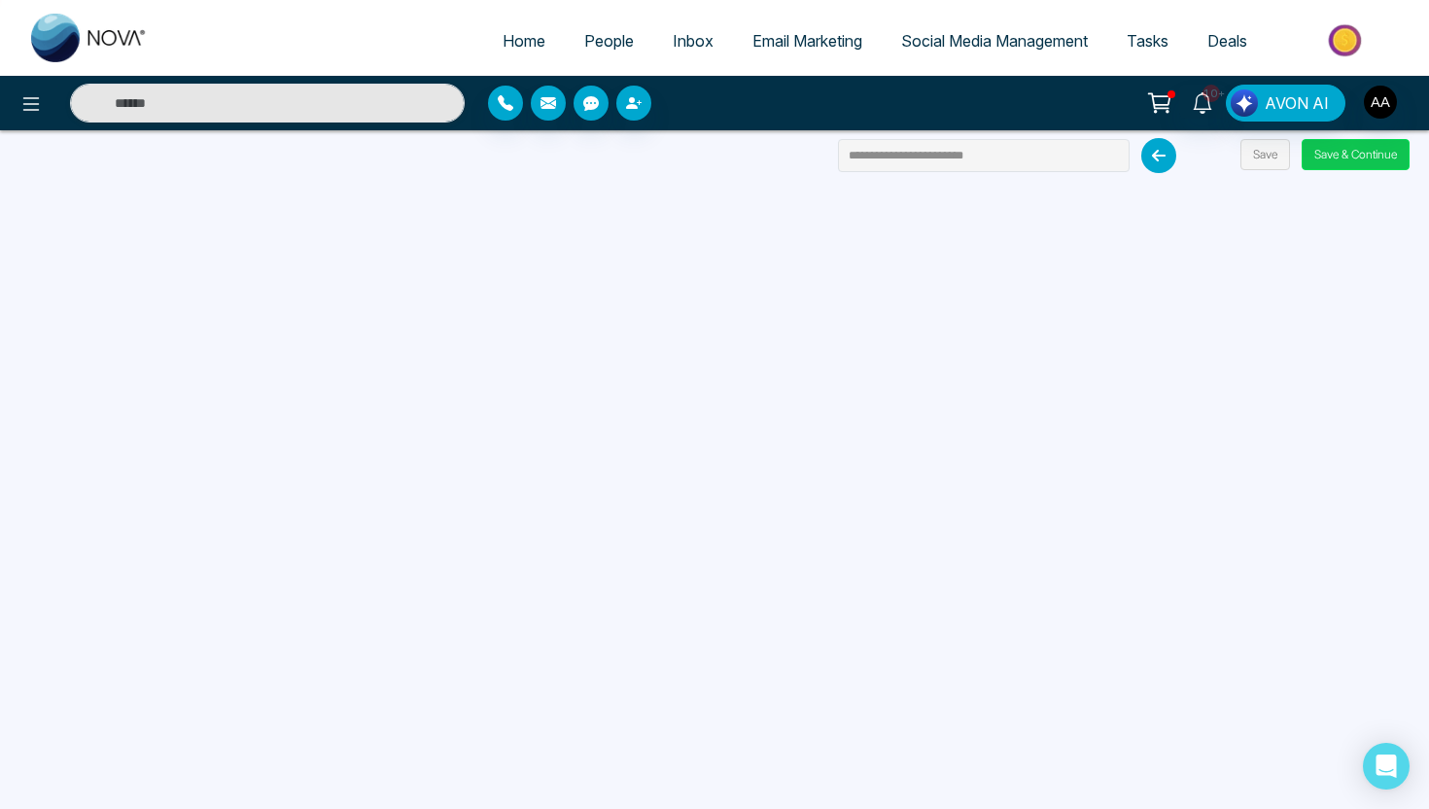
click at [1317, 161] on button "Save & Continue" at bounding box center [1356, 154] width 108 height 31
click at [1371, 158] on button "Save & Continue" at bounding box center [1356, 154] width 108 height 31
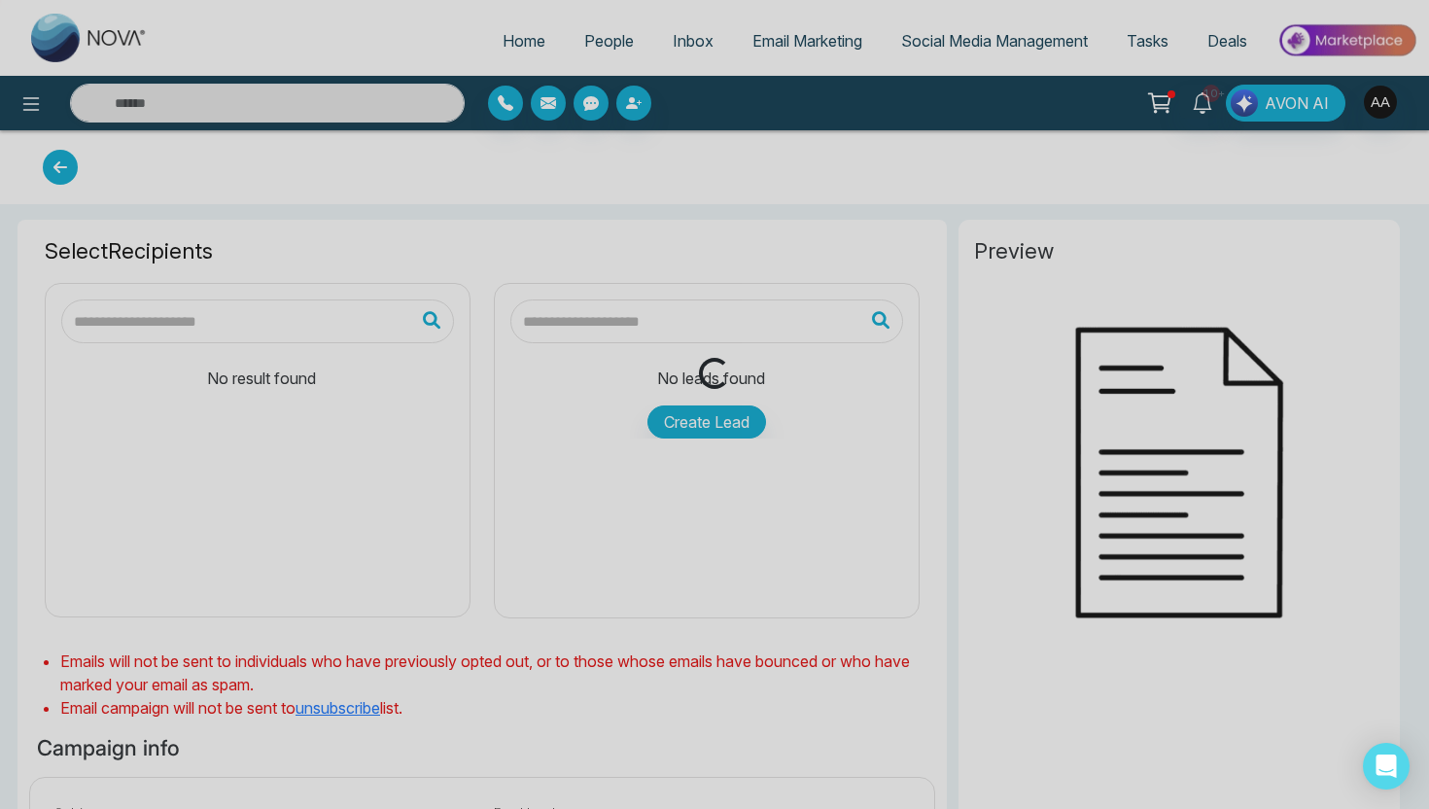
type input "**********"
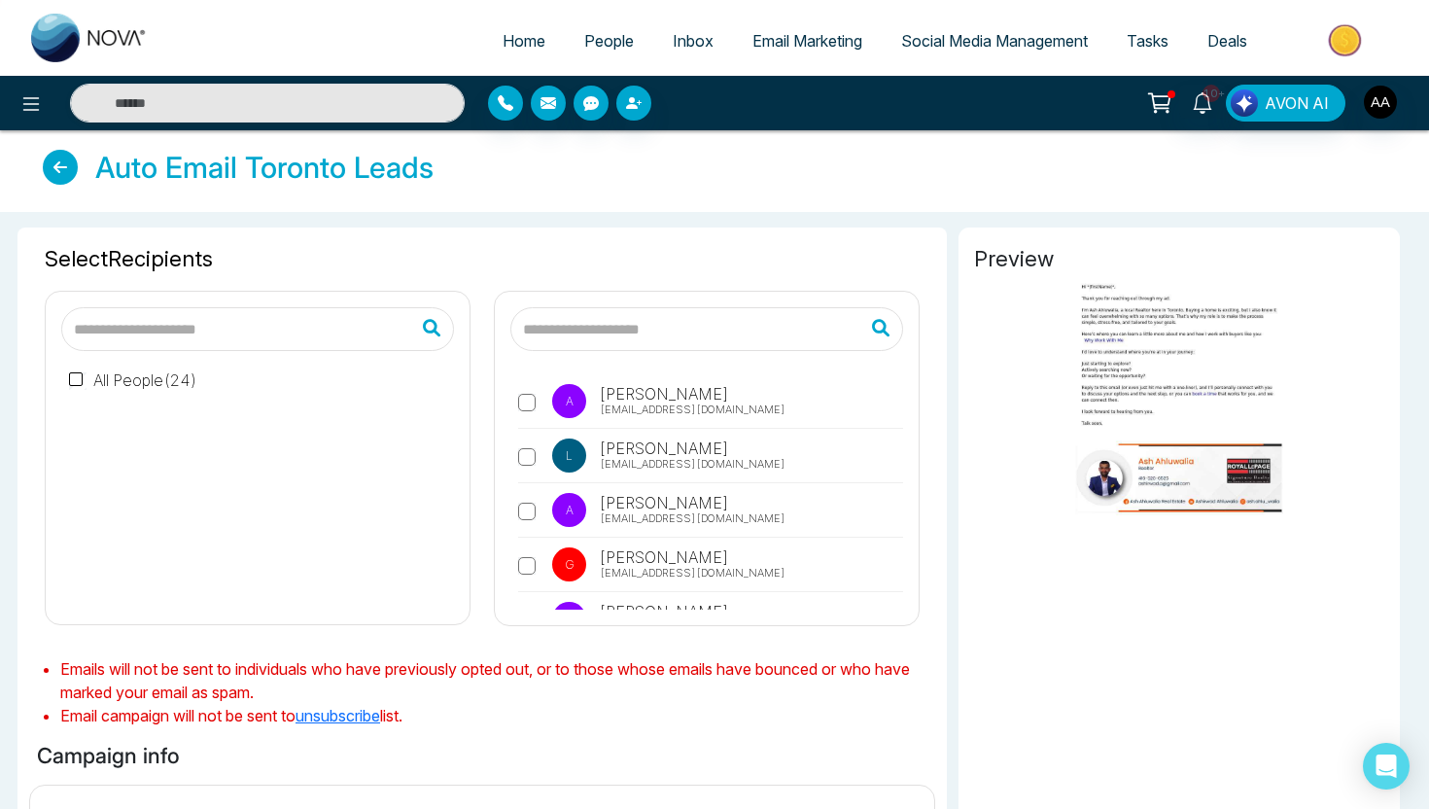
click at [1161, 407] on img at bounding box center [1179, 357] width 410 height 165
click at [1206, 373] on img at bounding box center [1179, 357] width 410 height 165
click at [69, 163] on icon at bounding box center [60, 167] width 35 height 35
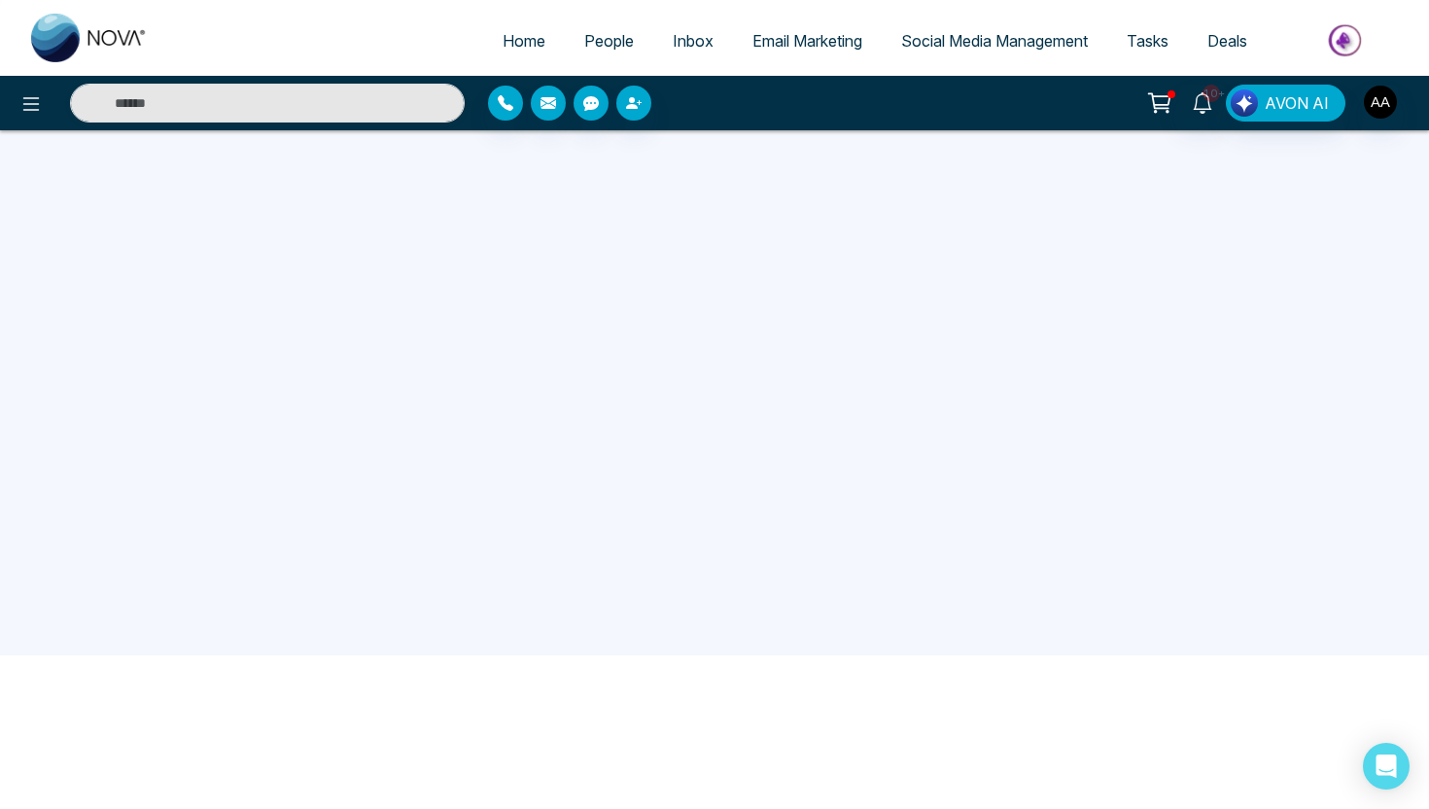
scroll to position [185, 0]
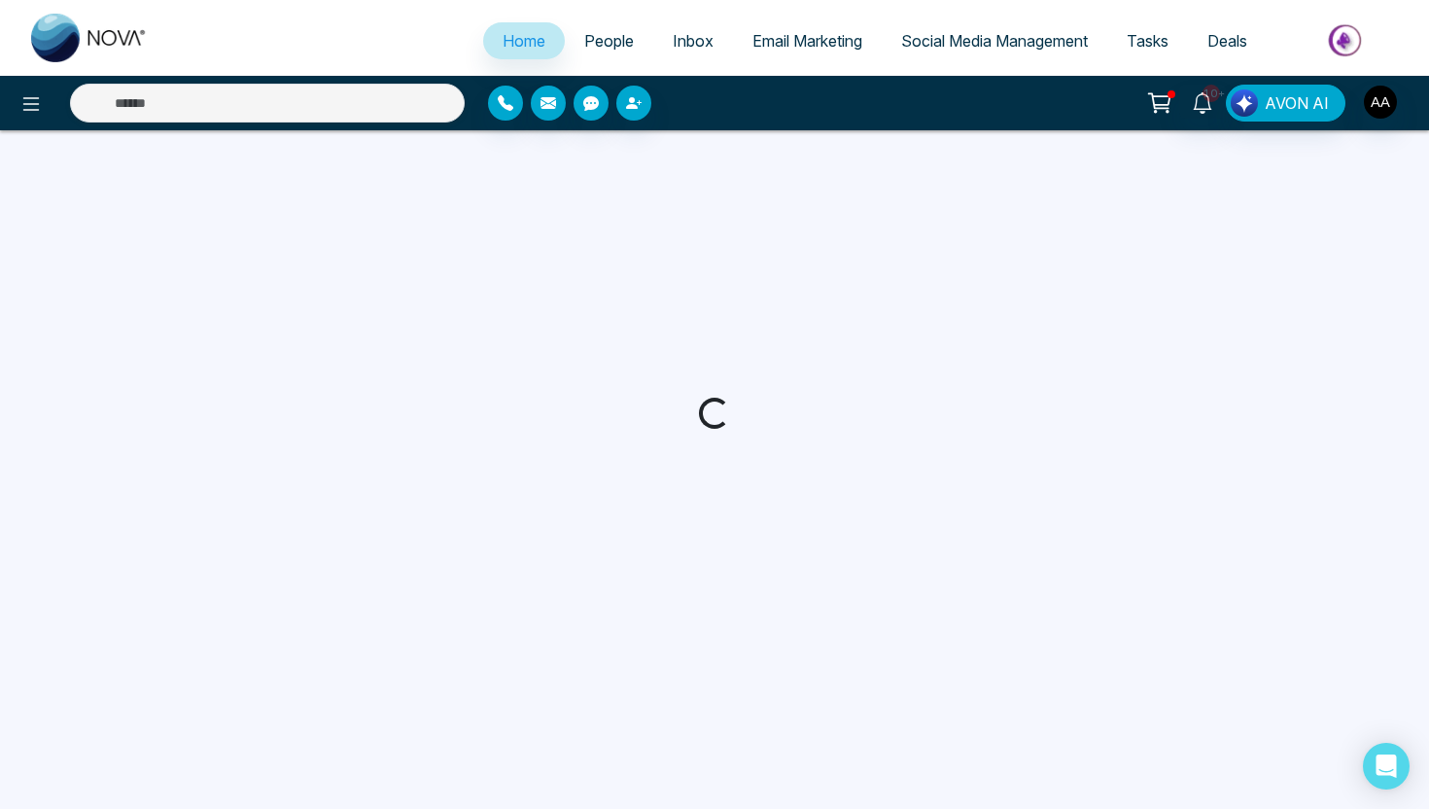
select select "*"
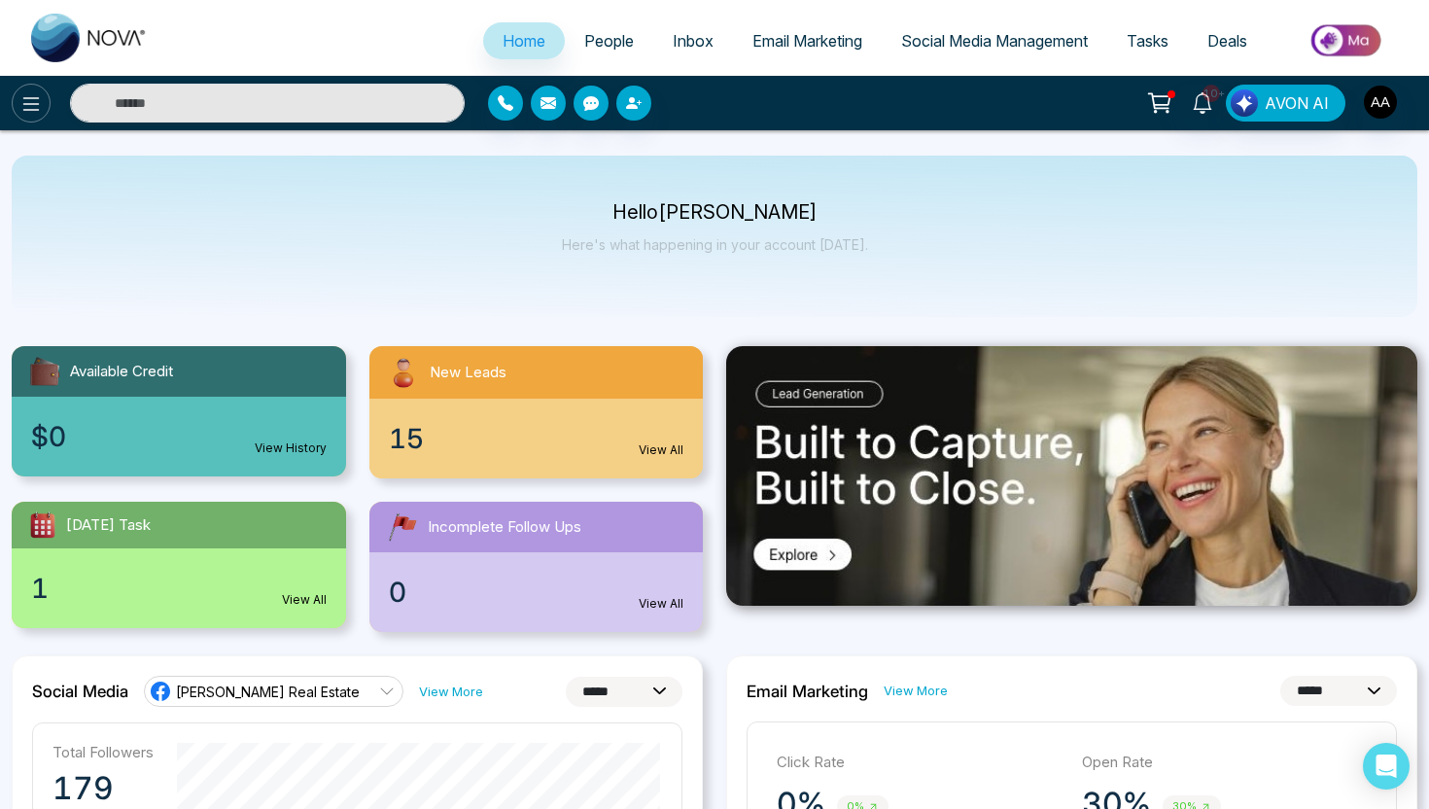
click at [29, 103] on icon at bounding box center [31, 104] width 17 height 14
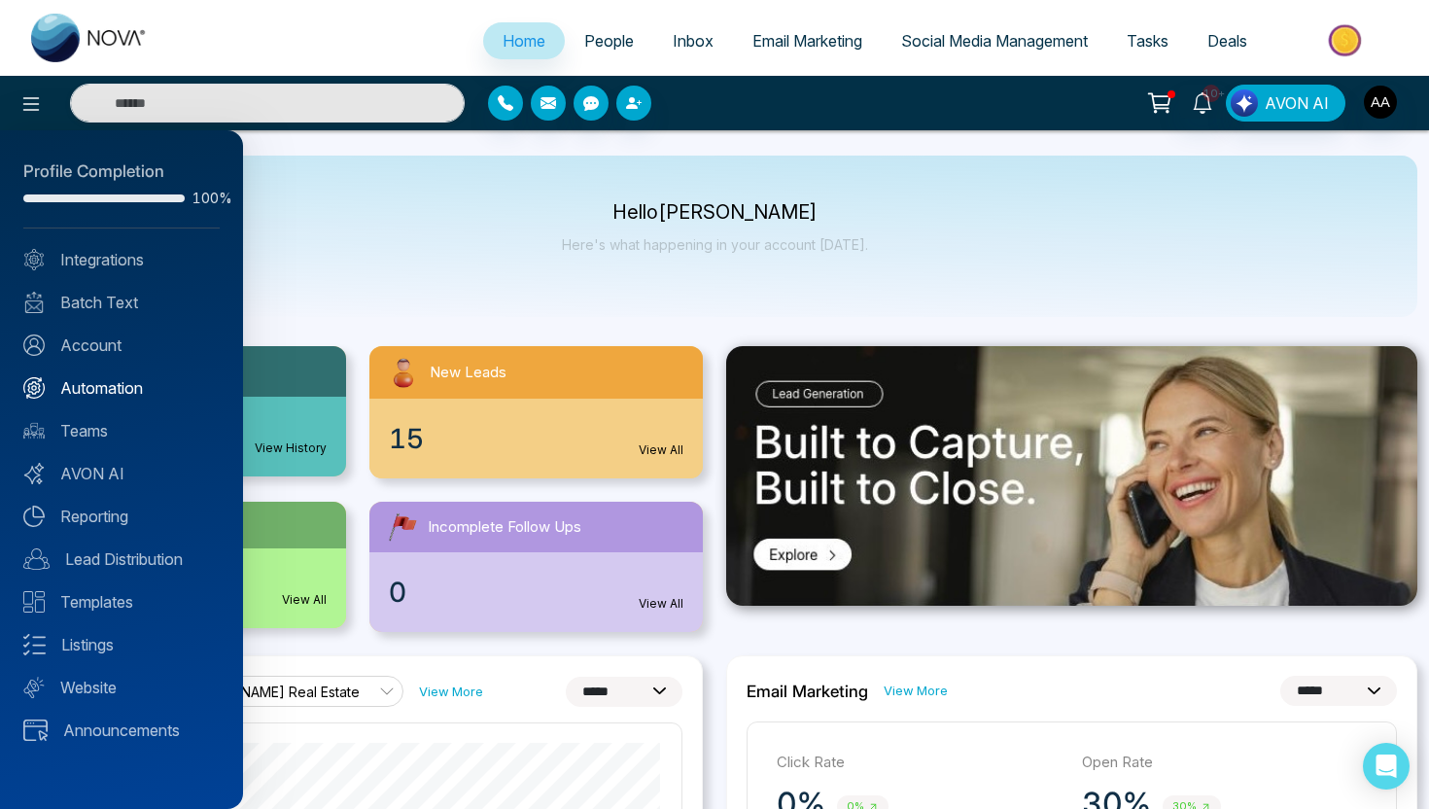
click at [135, 388] on link "Automation" at bounding box center [121, 387] width 196 height 23
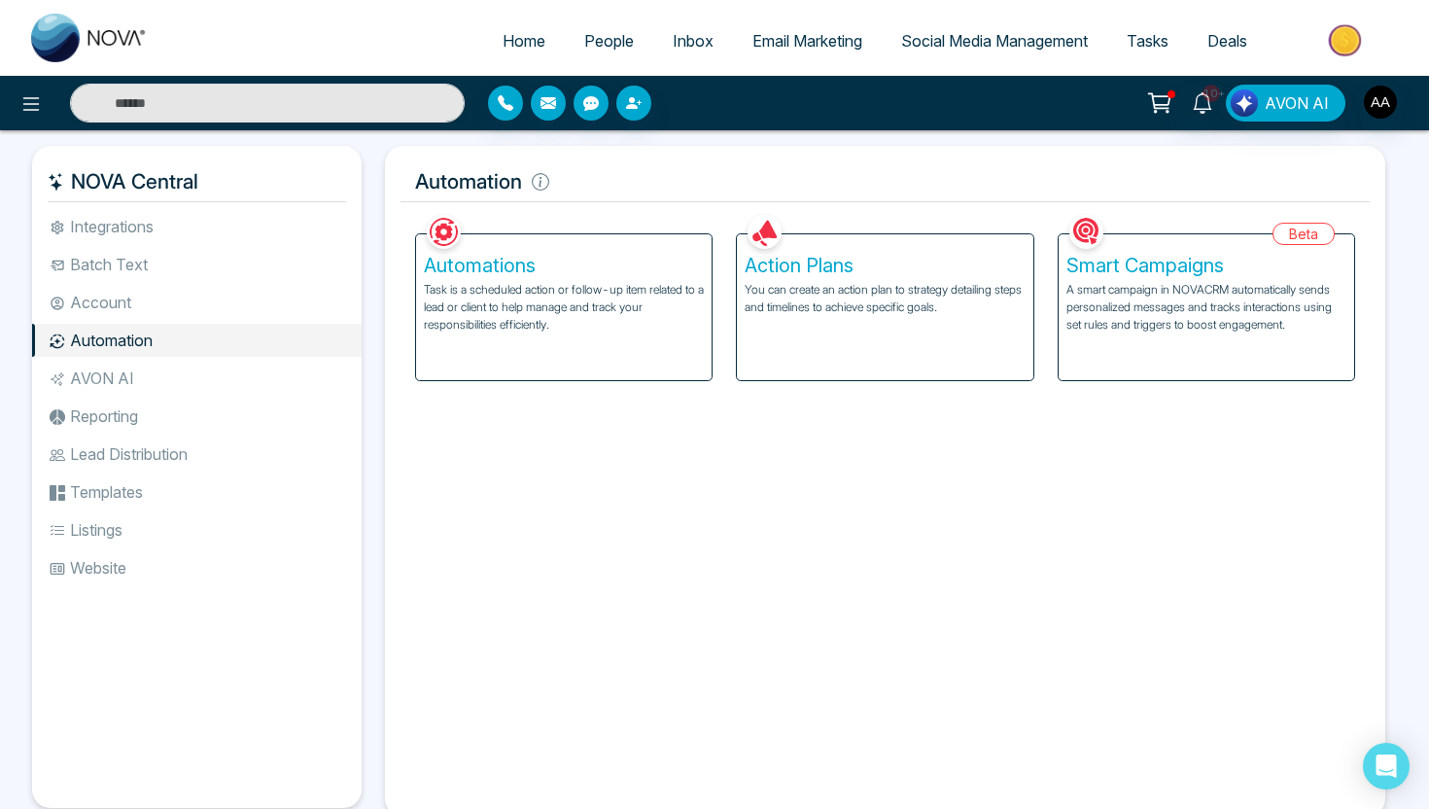
click at [869, 322] on div "Action Plans You can create an action plan to strategy detailing steps and time…" at bounding box center [885, 307] width 296 height 146
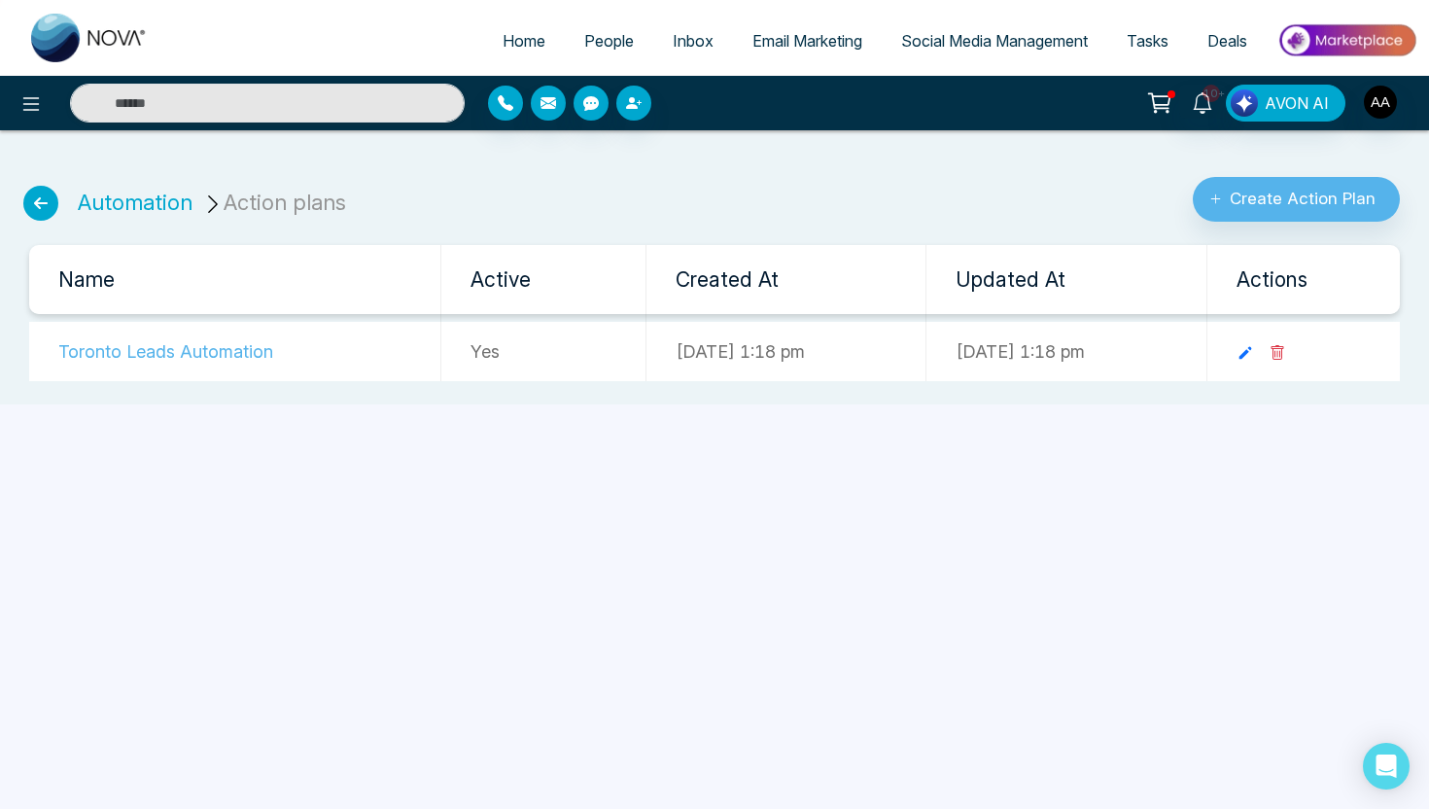
click at [524, 43] on span "Home" at bounding box center [524, 40] width 43 height 19
select select "*"
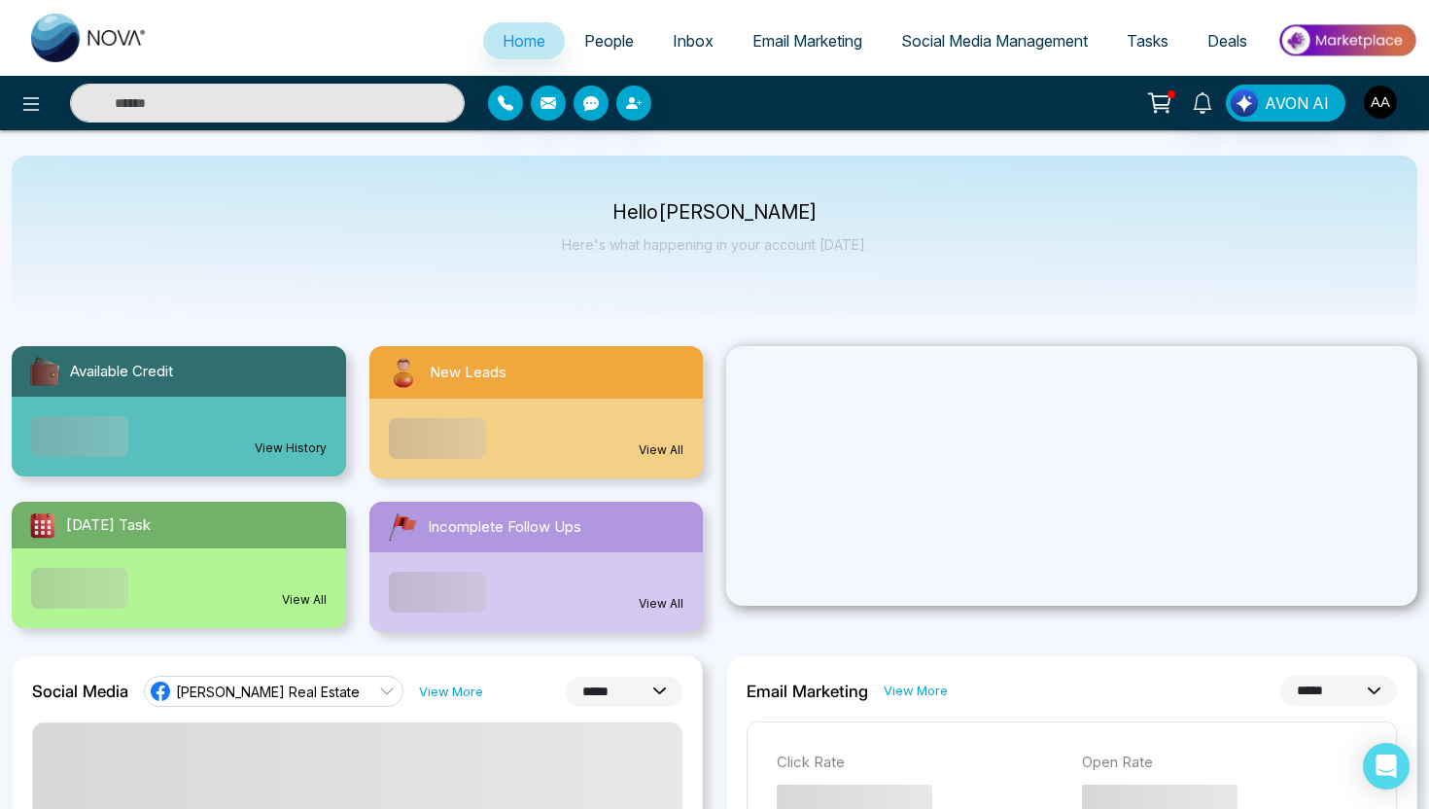
click at [604, 47] on span "People" at bounding box center [609, 40] width 50 height 19
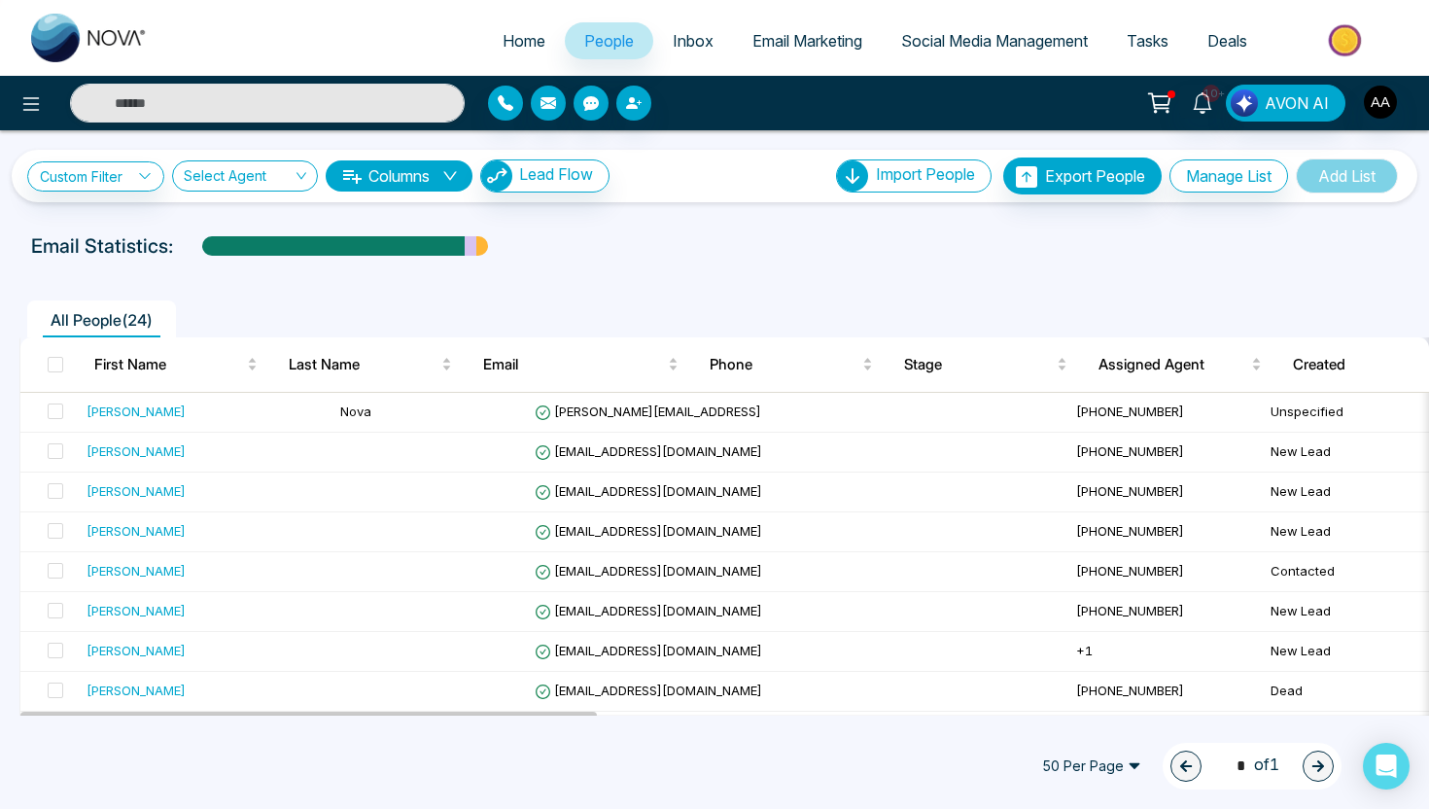
click at [802, 53] on link "Email Marketing" at bounding box center [807, 40] width 149 height 37
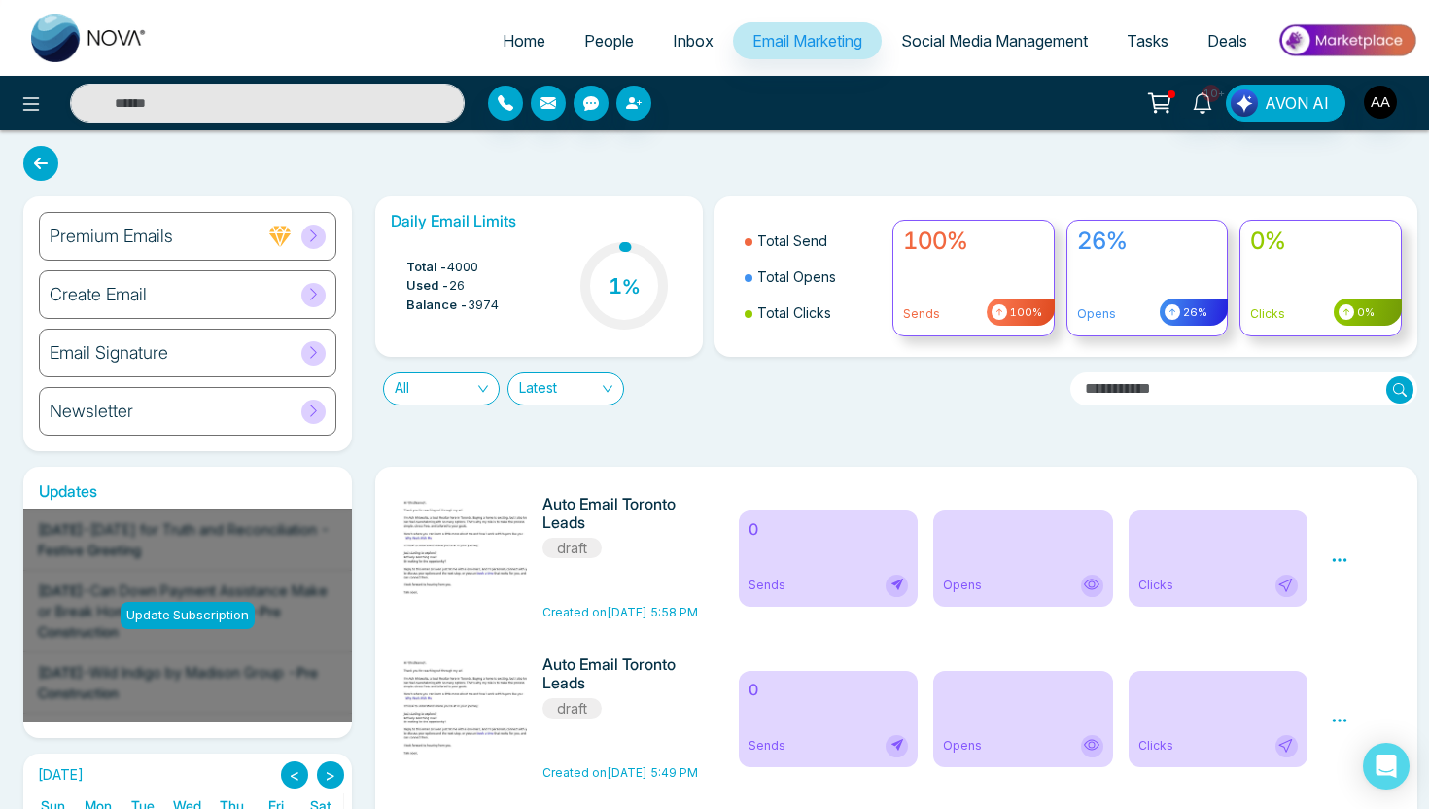
click at [781, 49] on span "Email Marketing" at bounding box center [808, 40] width 110 height 19
click at [175, 300] on div "Create Email" at bounding box center [188, 294] width 298 height 49
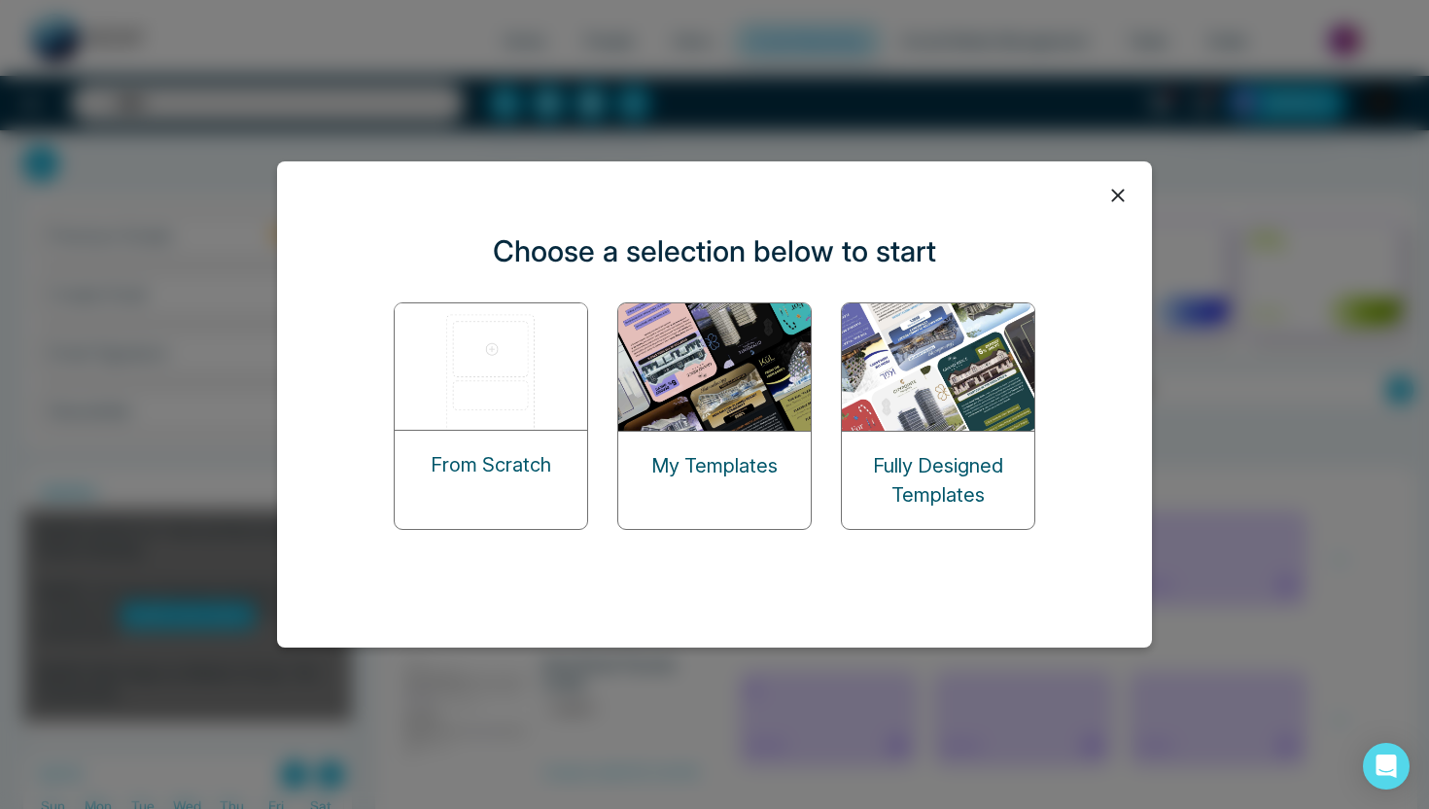
click at [742, 451] on p "My Templates" at bounding box center [714, 465] width 126 height 29
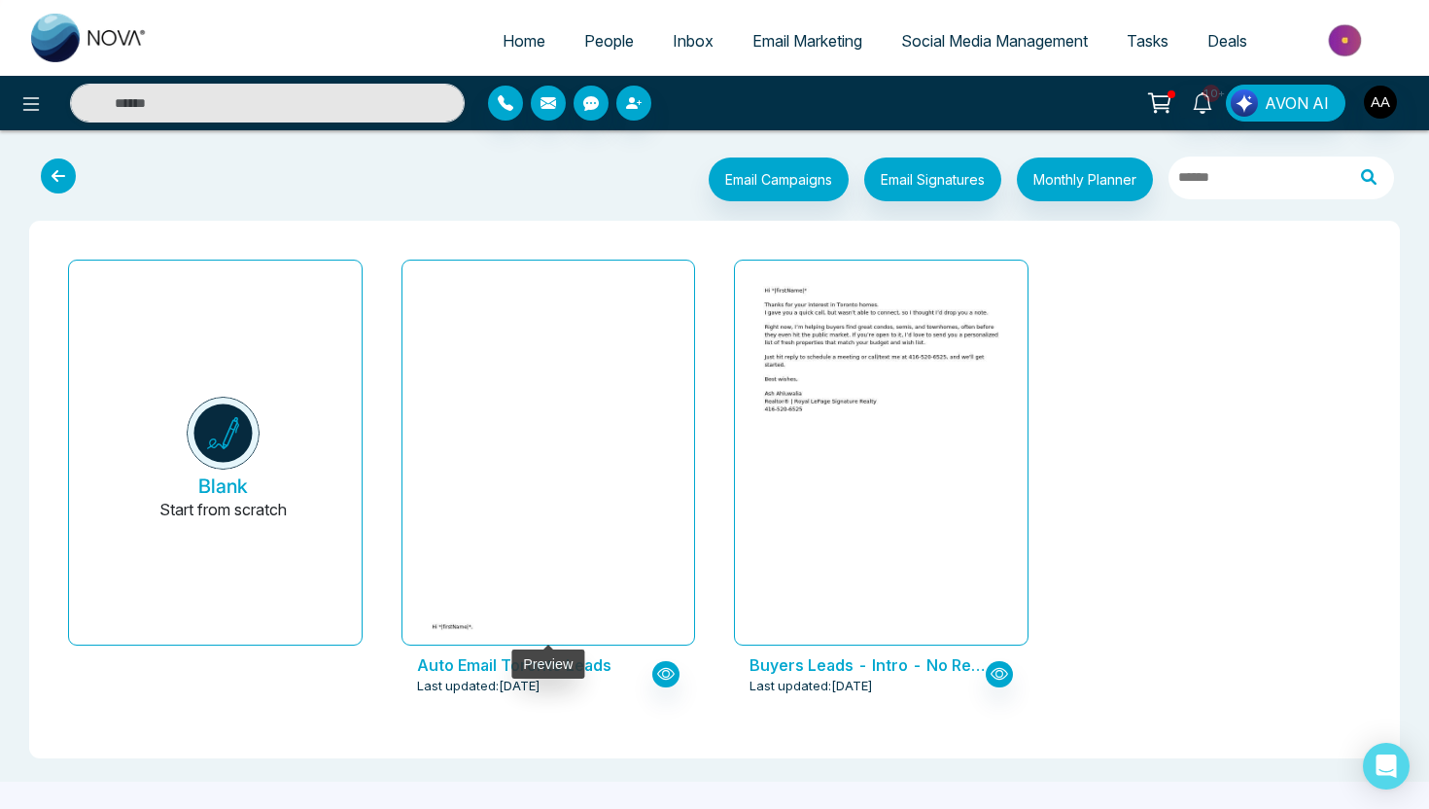
click at [561, 613] on img at bounding box center [547, 711] width 491 height 197
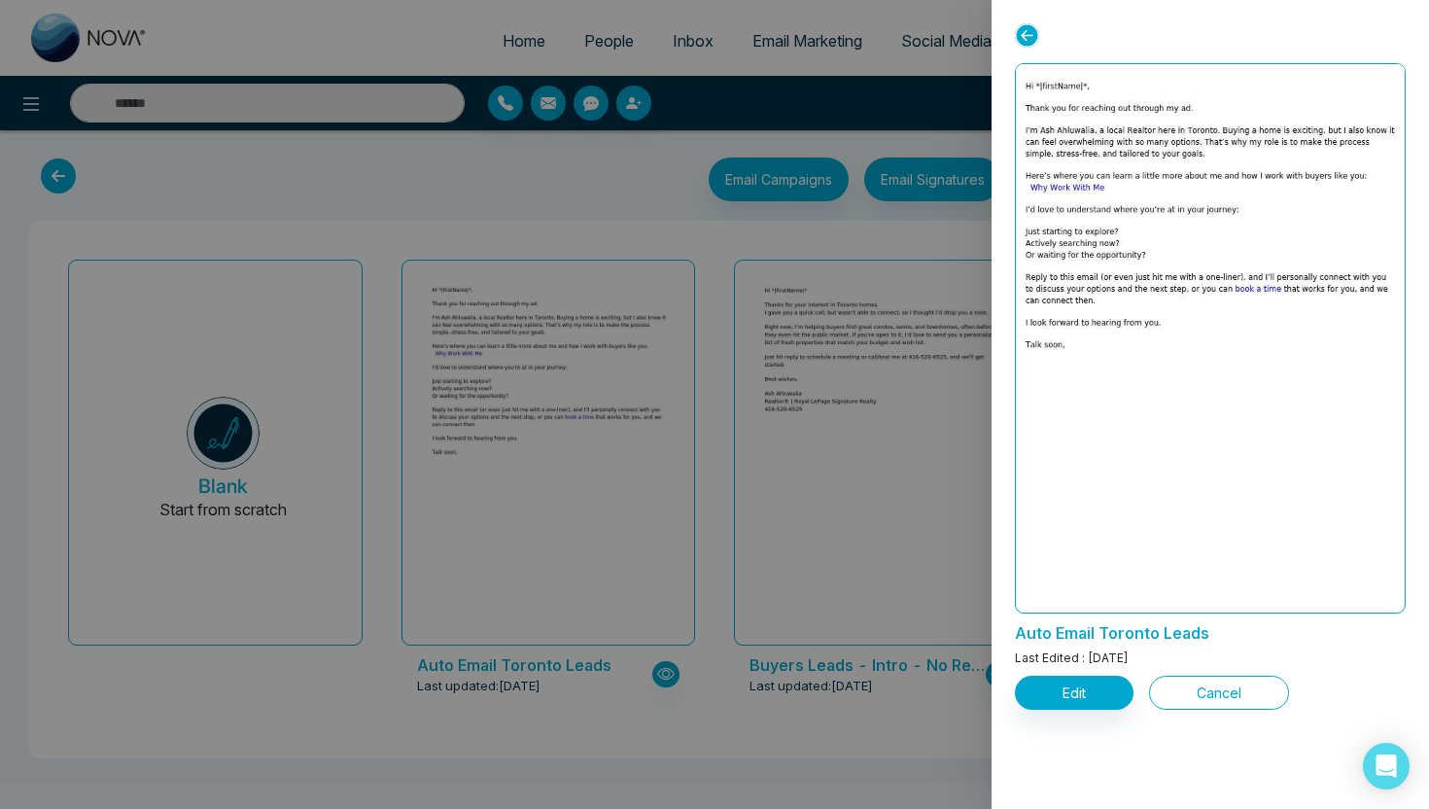
click at [1195, 686] on button "Cancel" at bounding box center [1219, 693] width 140 height 34
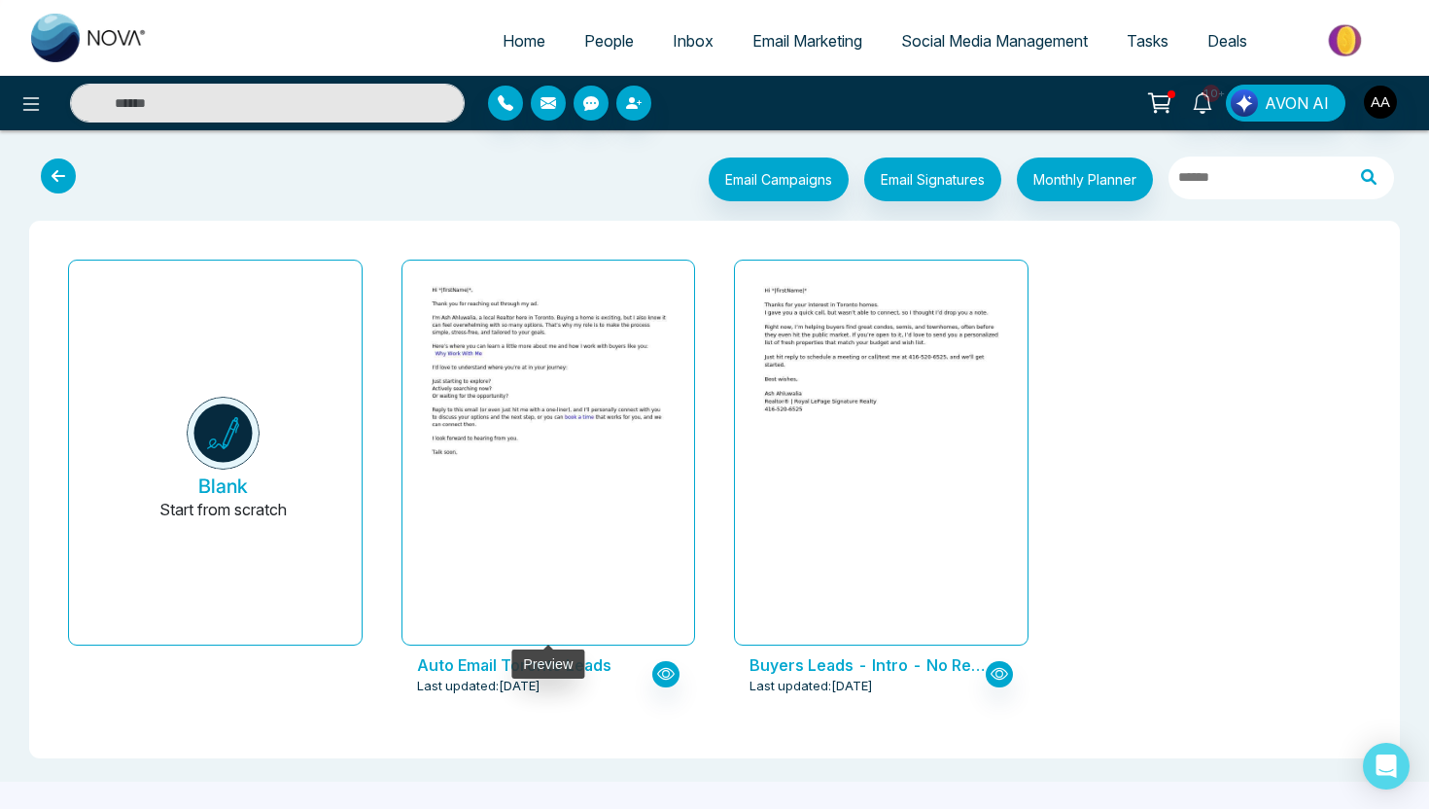
click at [542, 407] on div at bounding box center [549, 453] width 246 height 355
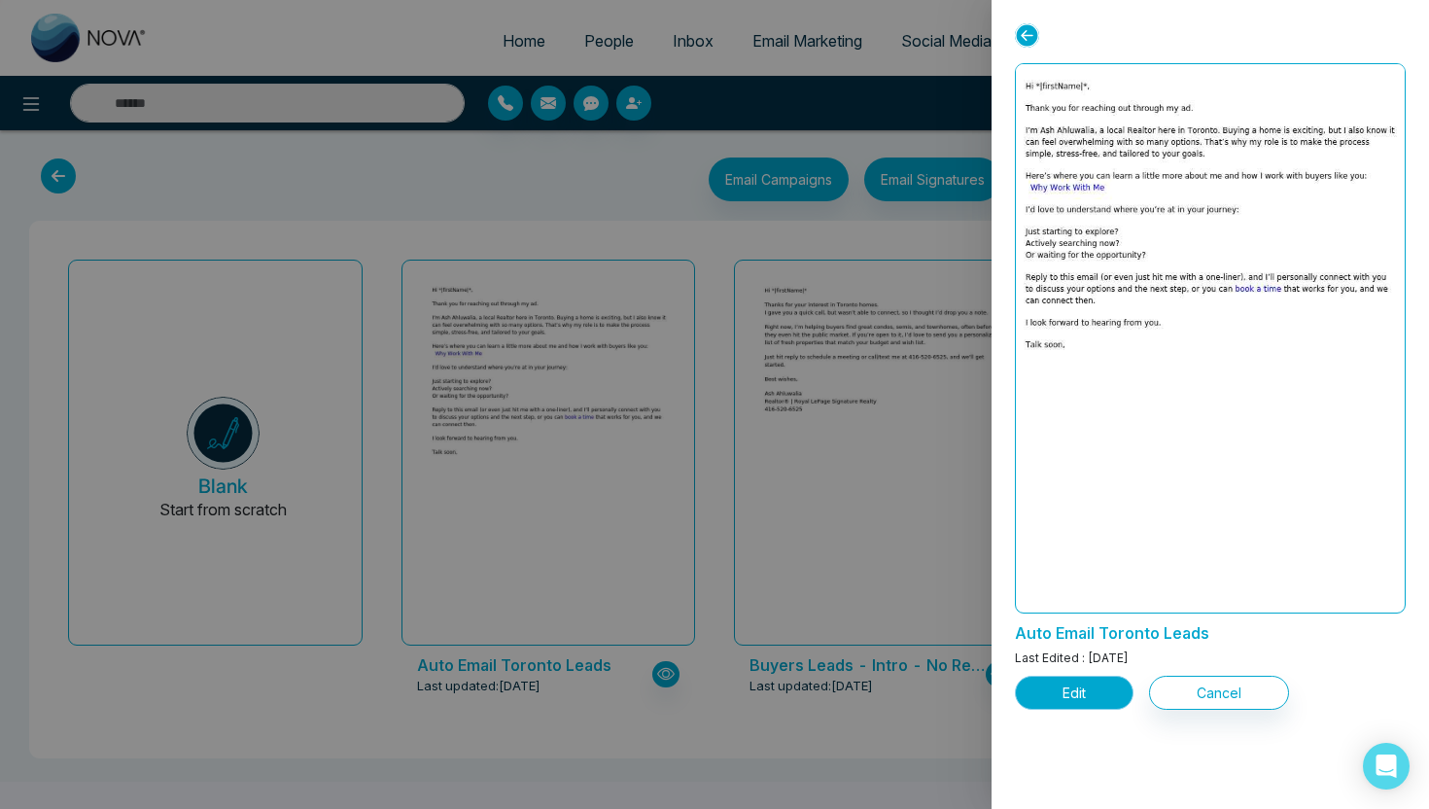
click at [1047, 682] on button "Edit" at bounding box center [1074, 693] width 119 height 34
click at [1041, 692] on button "Edit" at bounding box center [1074, 693] width 119 height 34
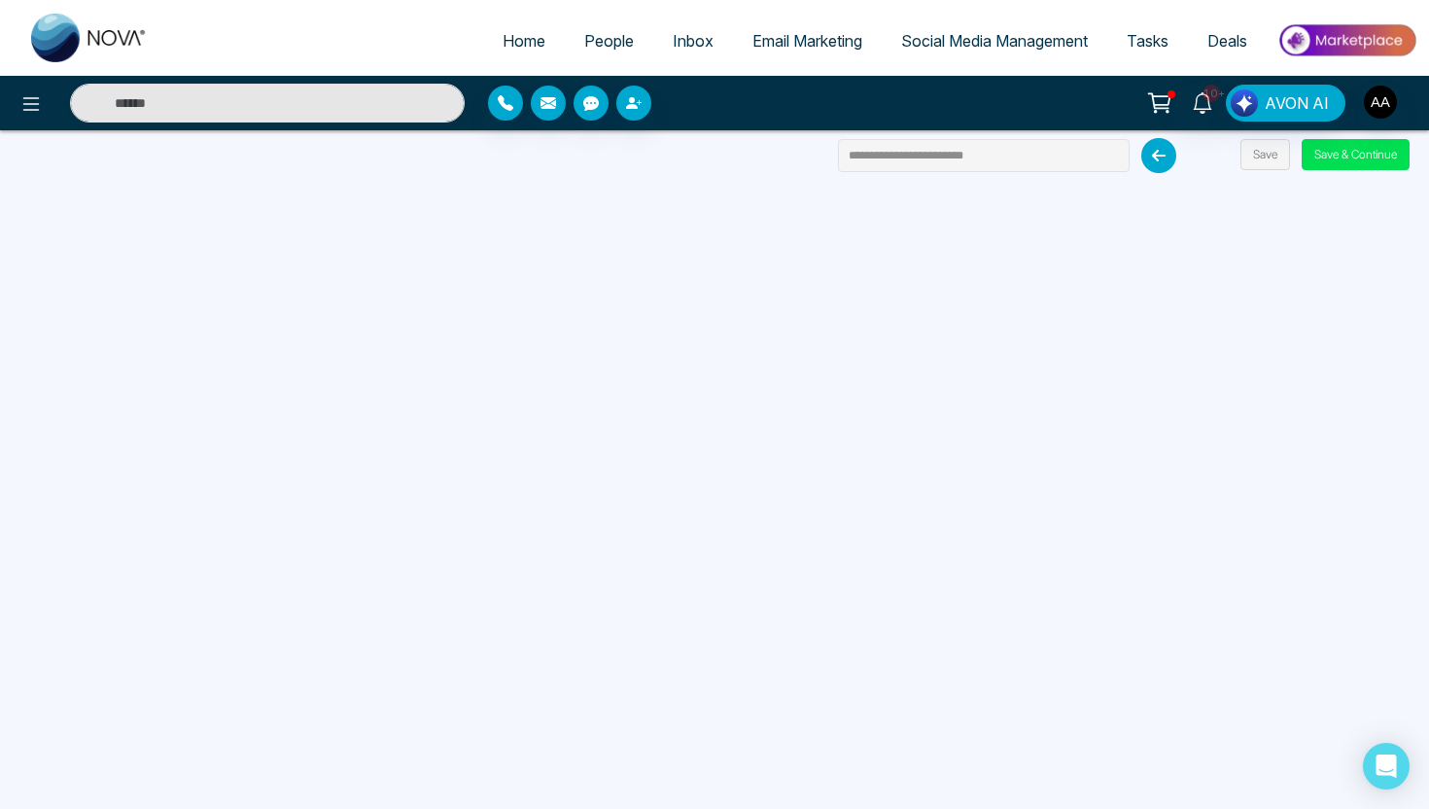
click at [584, 45] on span "People" at bounding box center [609, 40] width 50 height 19
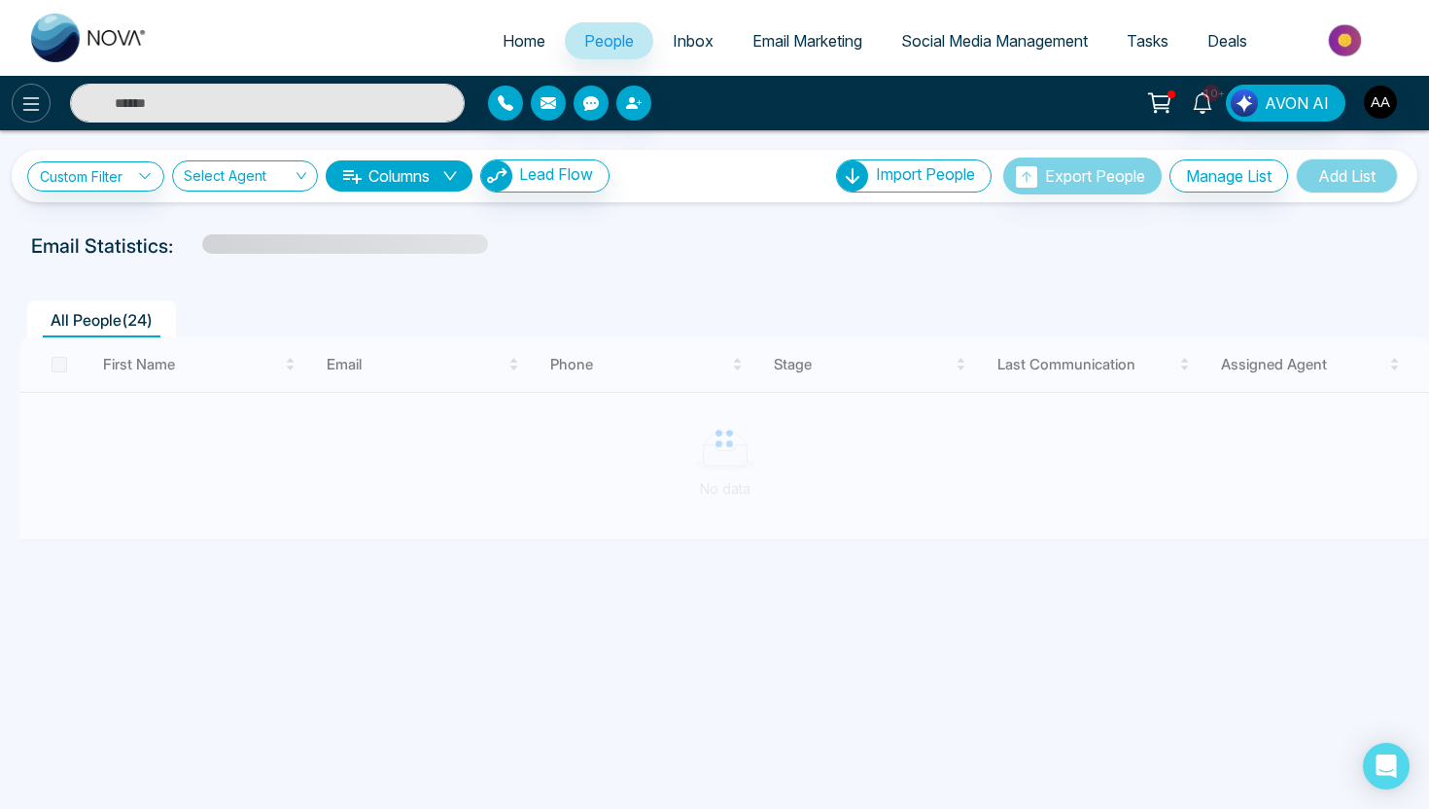
click at [20, 100] on icon at bounding box center [30, 103] width 23 height 23
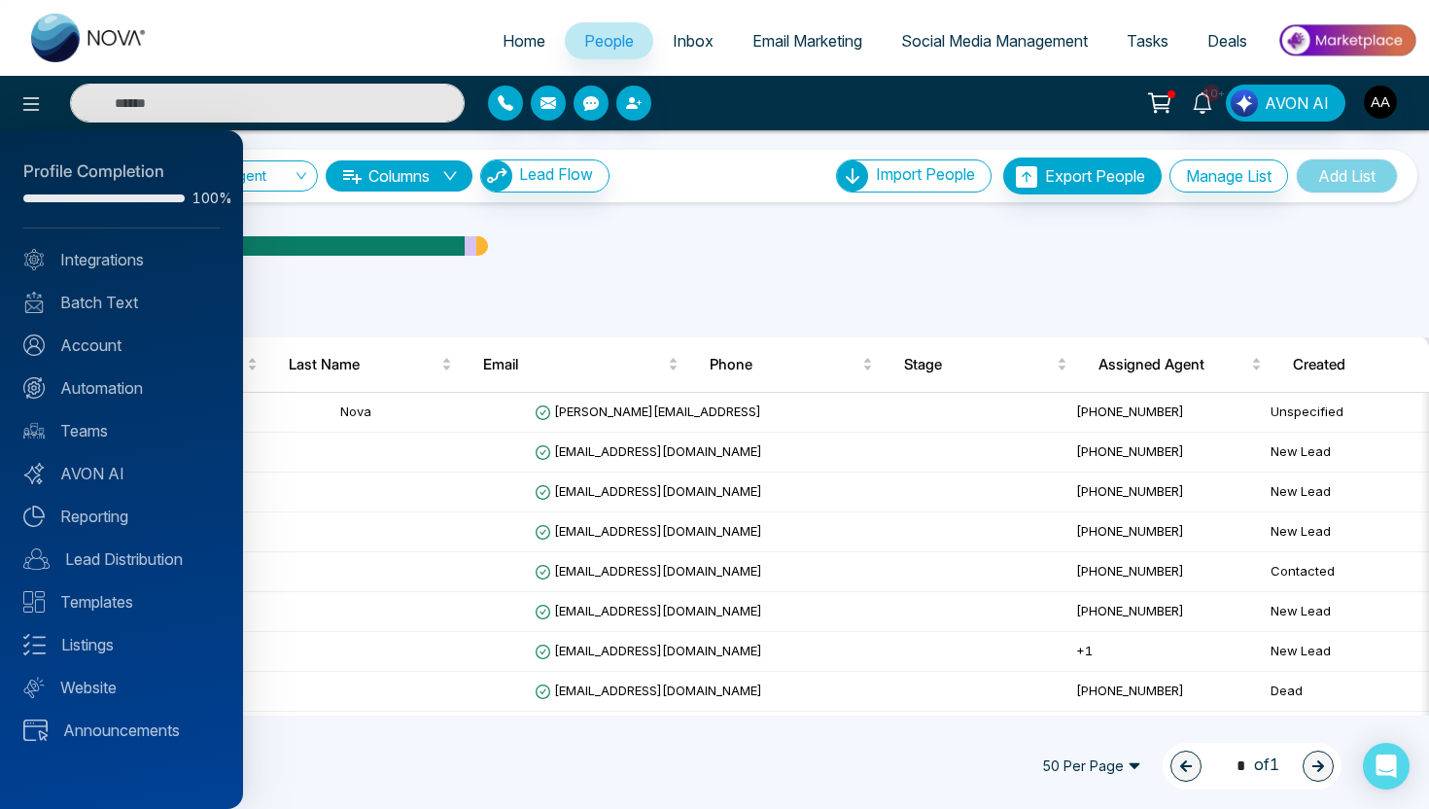
click at [605, 332] on div at bounding box center [714, 404] width 1429 height 809
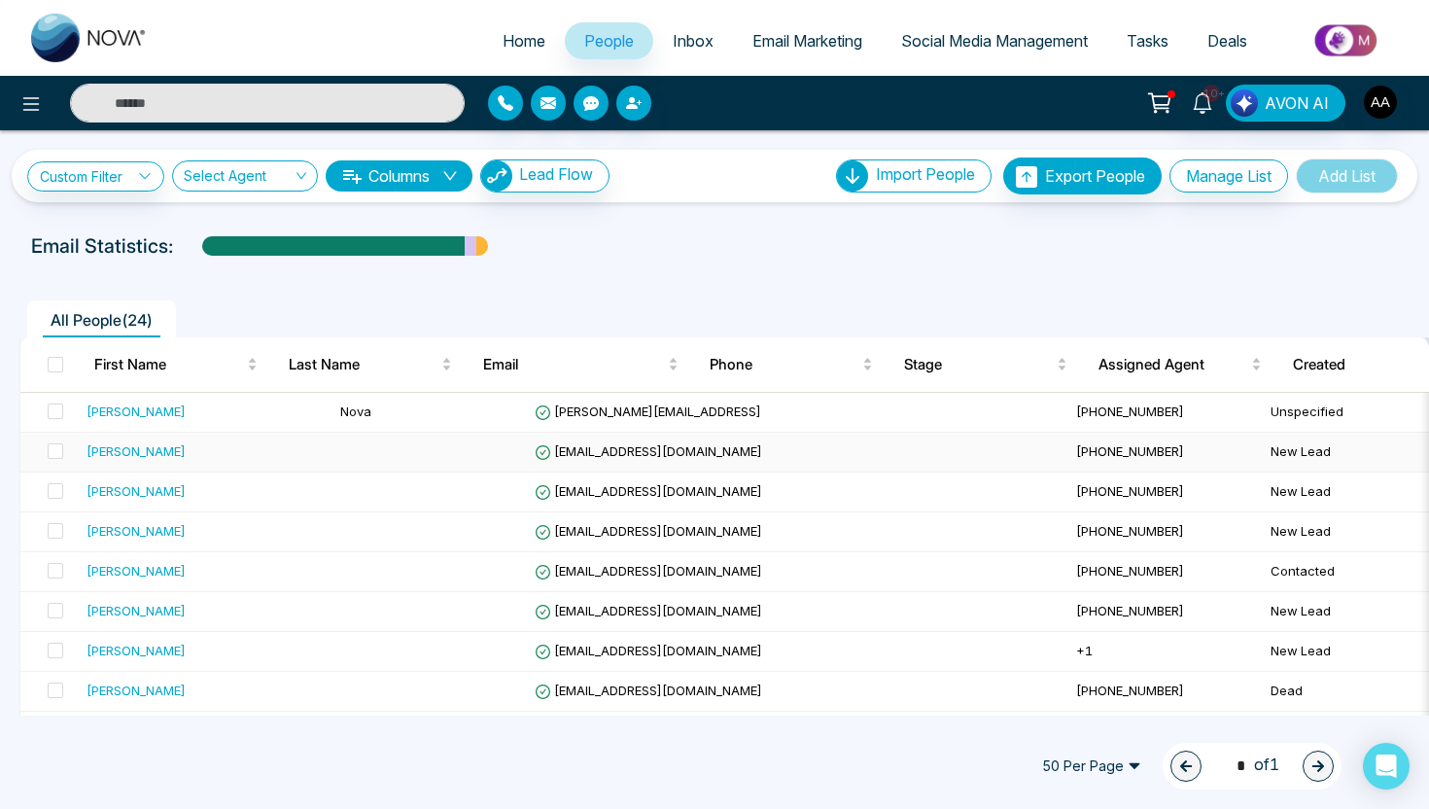
click at [116, 458] on div "[PERSON_NAME]" at bounding box center [136, 450] width 99 height 19
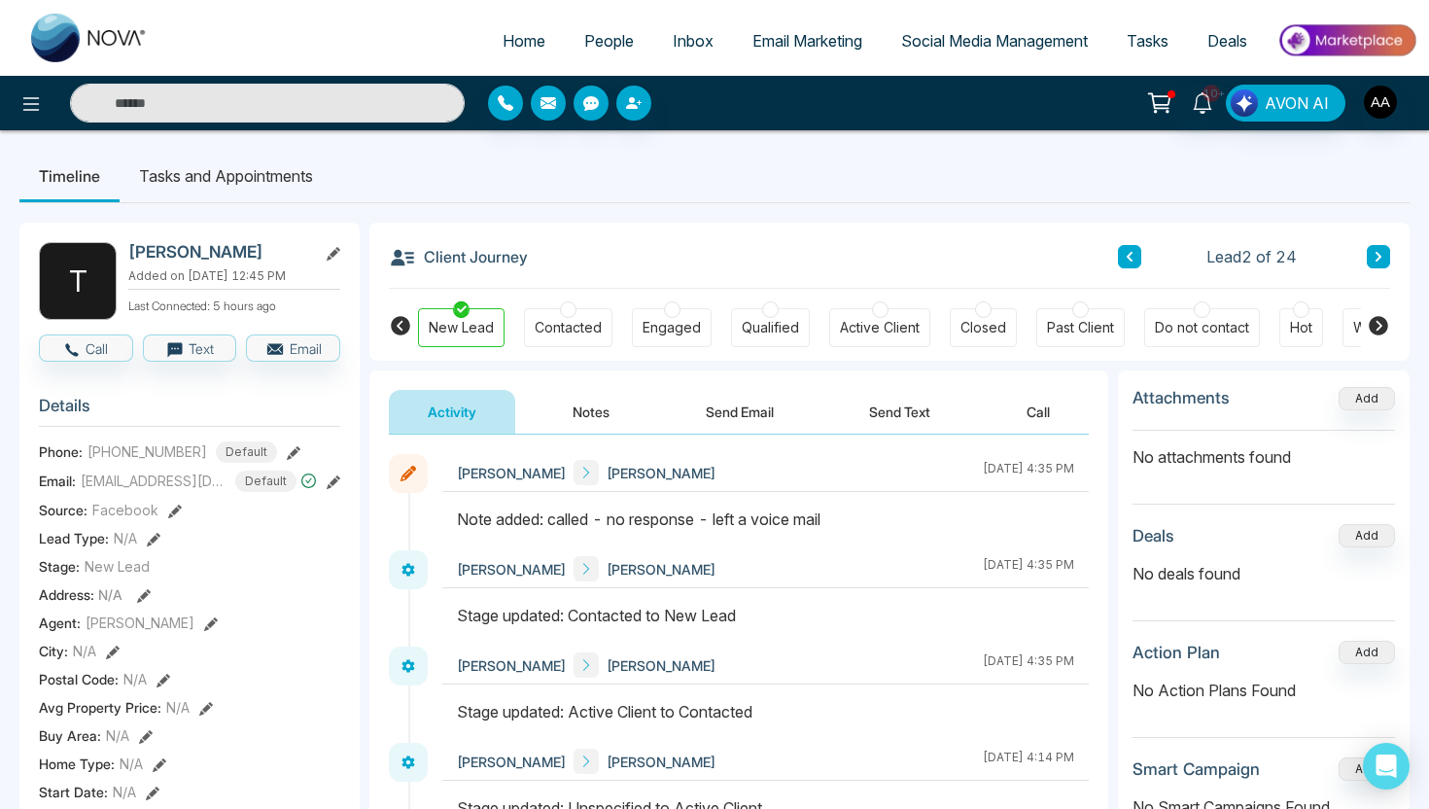
click at [882, 414] on button "Send Text" at bounding box center [899, 412] width 139 height 44
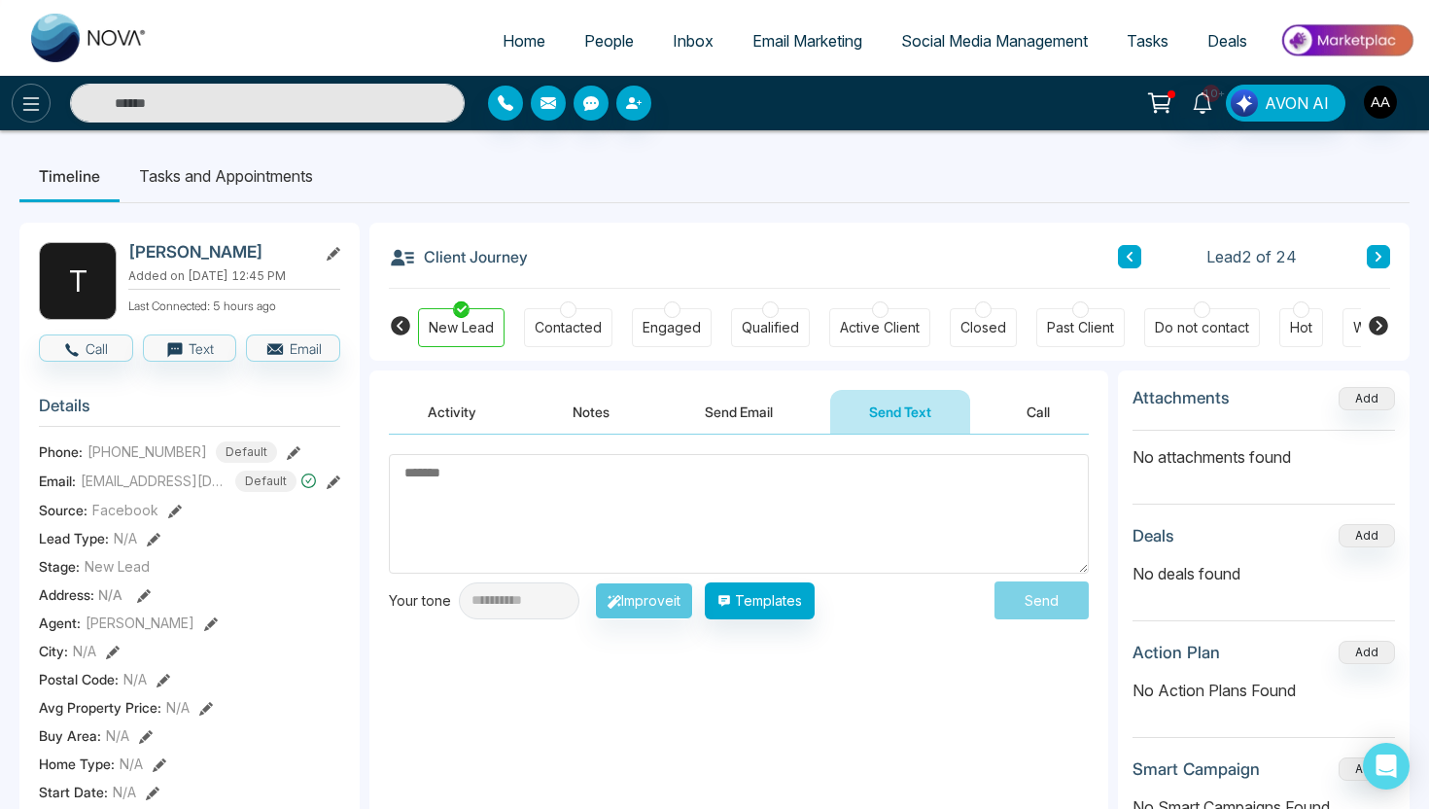
click at [34, 101] on icon at bounding box center [30, 103] width 23 height 23
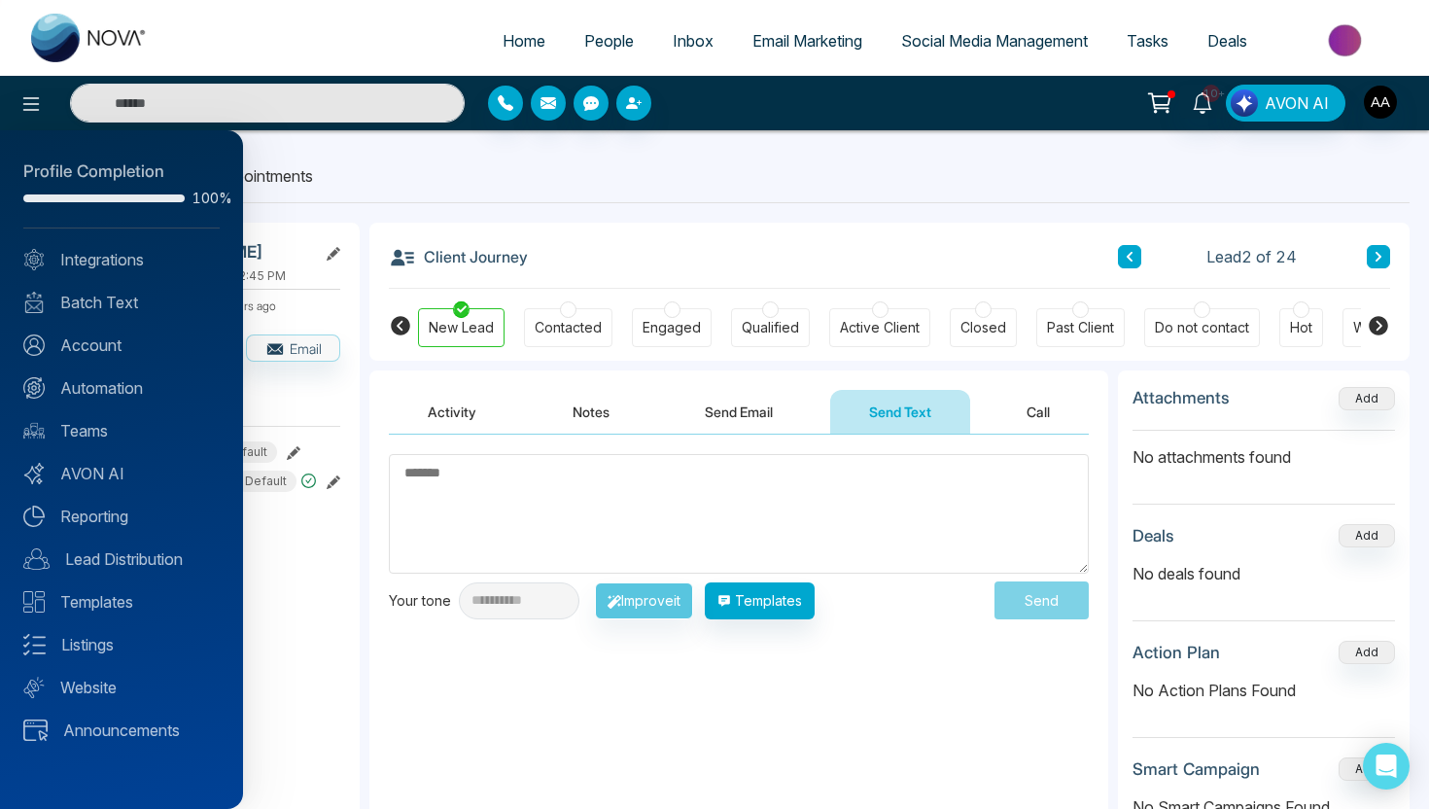
click at [125, 368] on div "Profile Completion 100% Integrations Batch Text Account Automation Teams AVON A…" at bounding box center [121, 469] width 243 height 679
click at [125, 382] on link "Automation" at bounding box center [121, 387] width 196 height 23
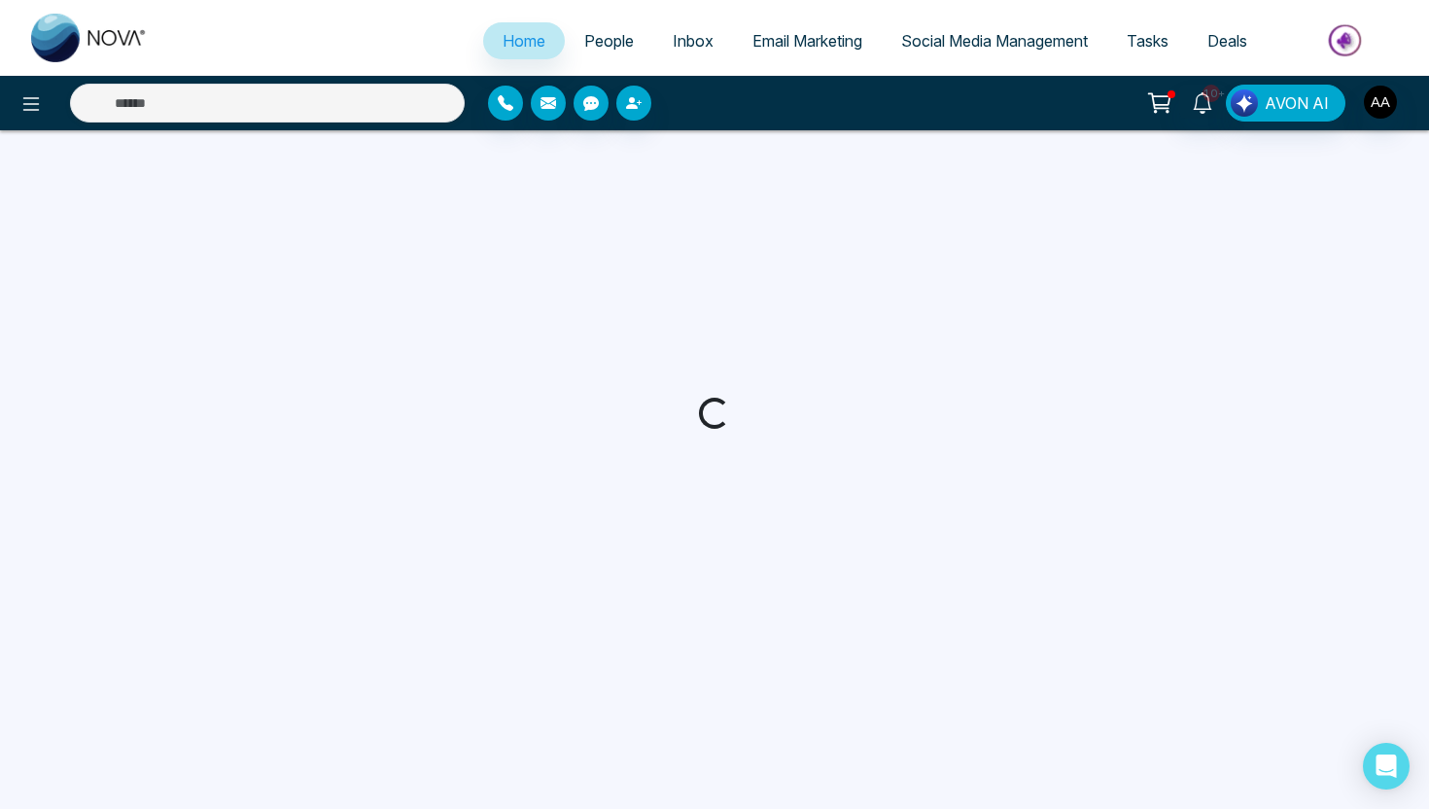
select select "*"
